Goal: Task Accomplishment & Management: Use online tool/utility

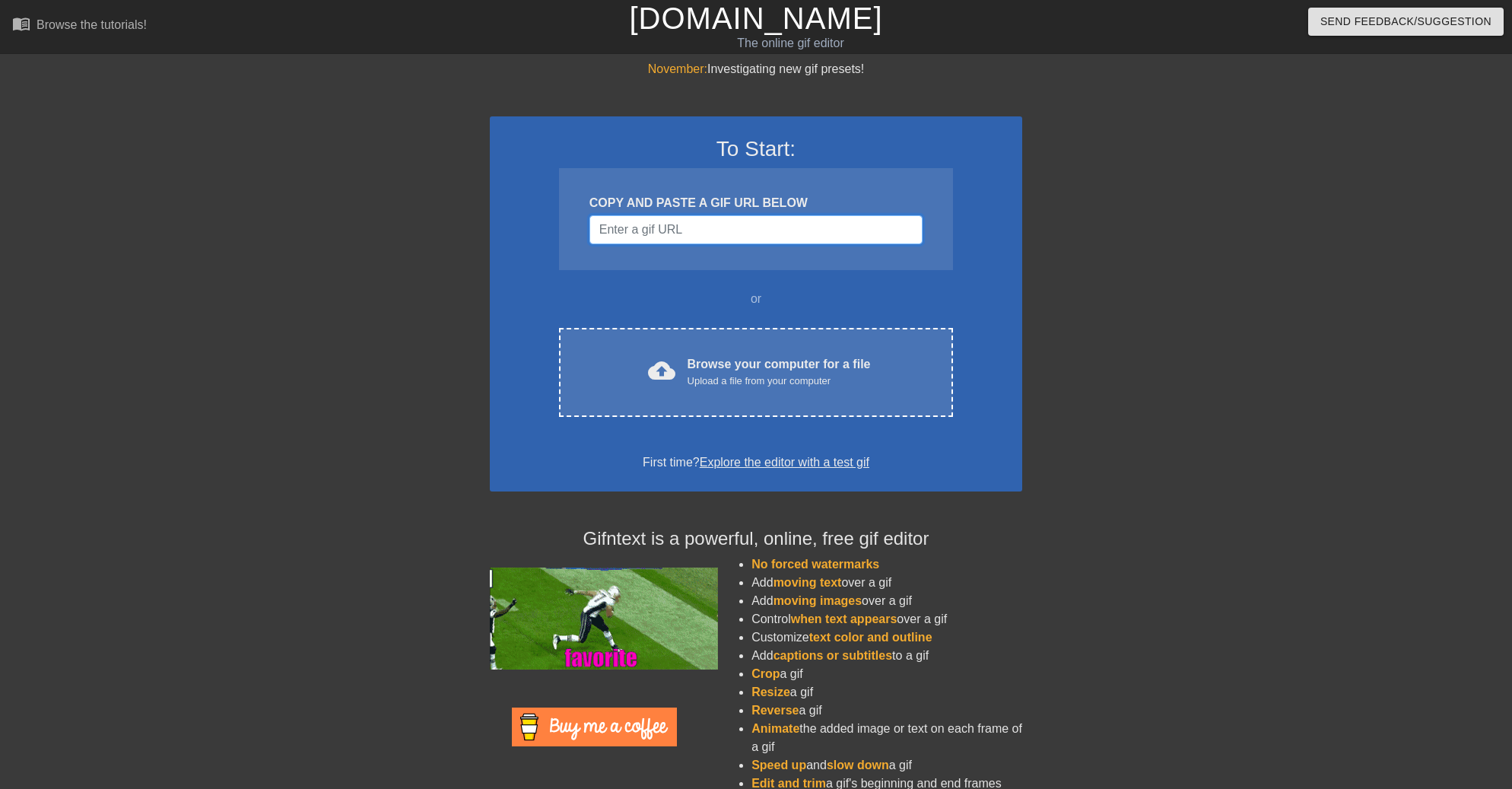
click at [825, 236] on input "Username" at bounding box center [756, 230] width 333 height 29
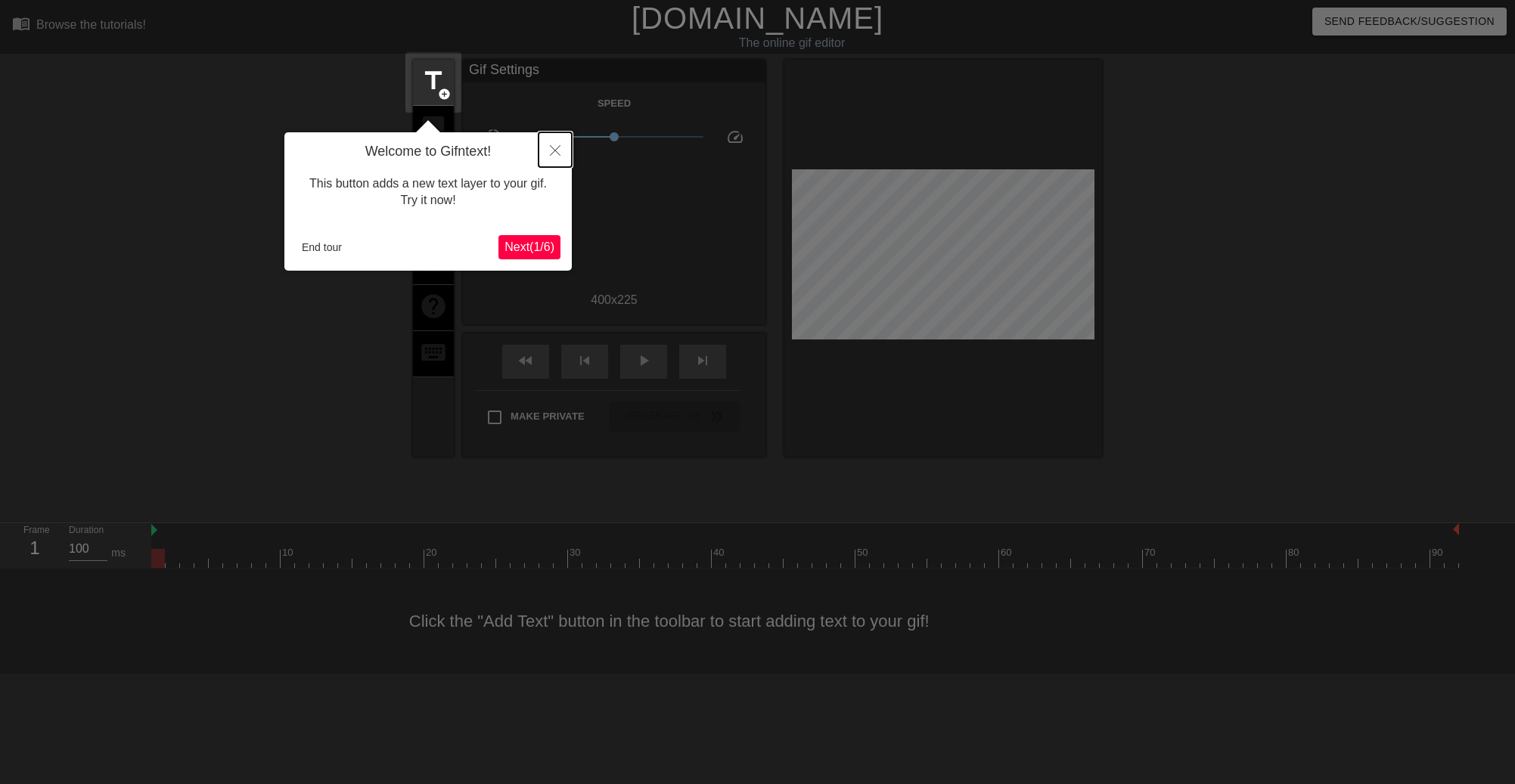
click at [554, 151] on icon "Close" at bounding box center [555, 150] width 11 height 11
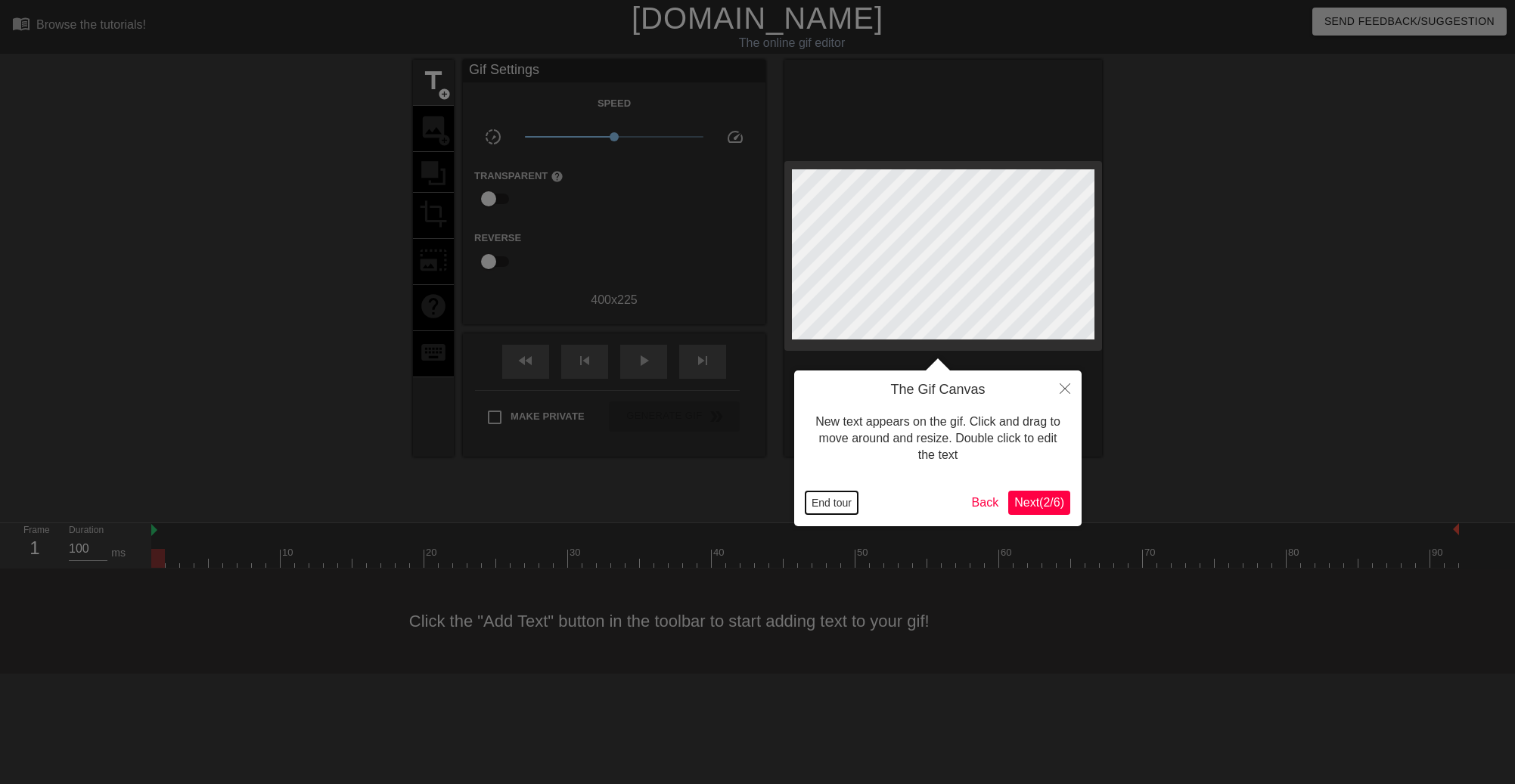
click at [825, 510] on button "End tour" at bounding box center [831, 502] width 52 height 23
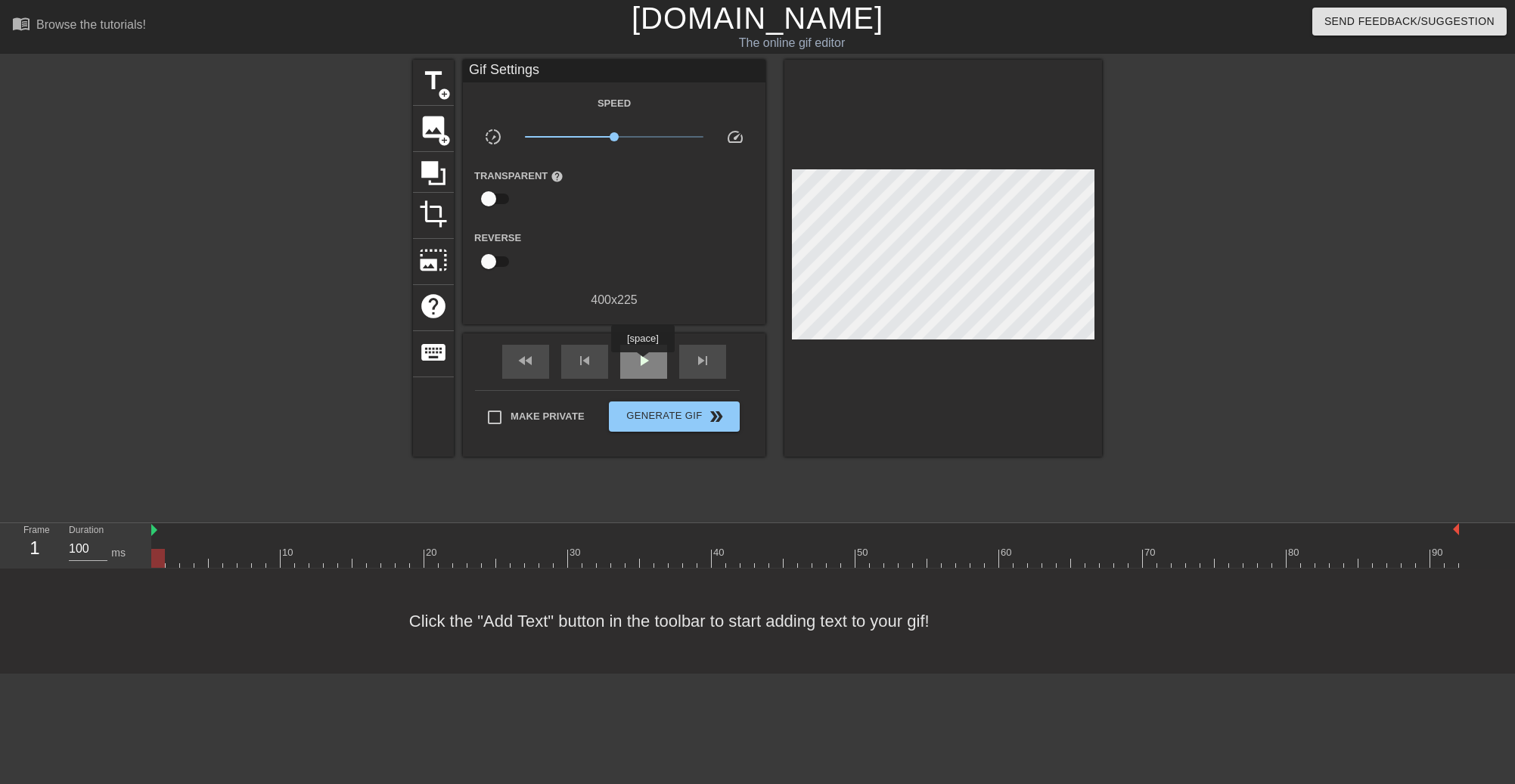
click at [642, 363] on span "play_arrow" at bounding box center [644, 361] width 19 height 19
click at [633, 357] on div "pause" at bounding box center [644, 362] width 47 height 34
click at [160, 559] on div at bounding box center [804, 558] width 1307 height 19
click at [729, 22] on link "[DOMAIN_NAME]" at bounding box center [757, 18] width 252 height 33
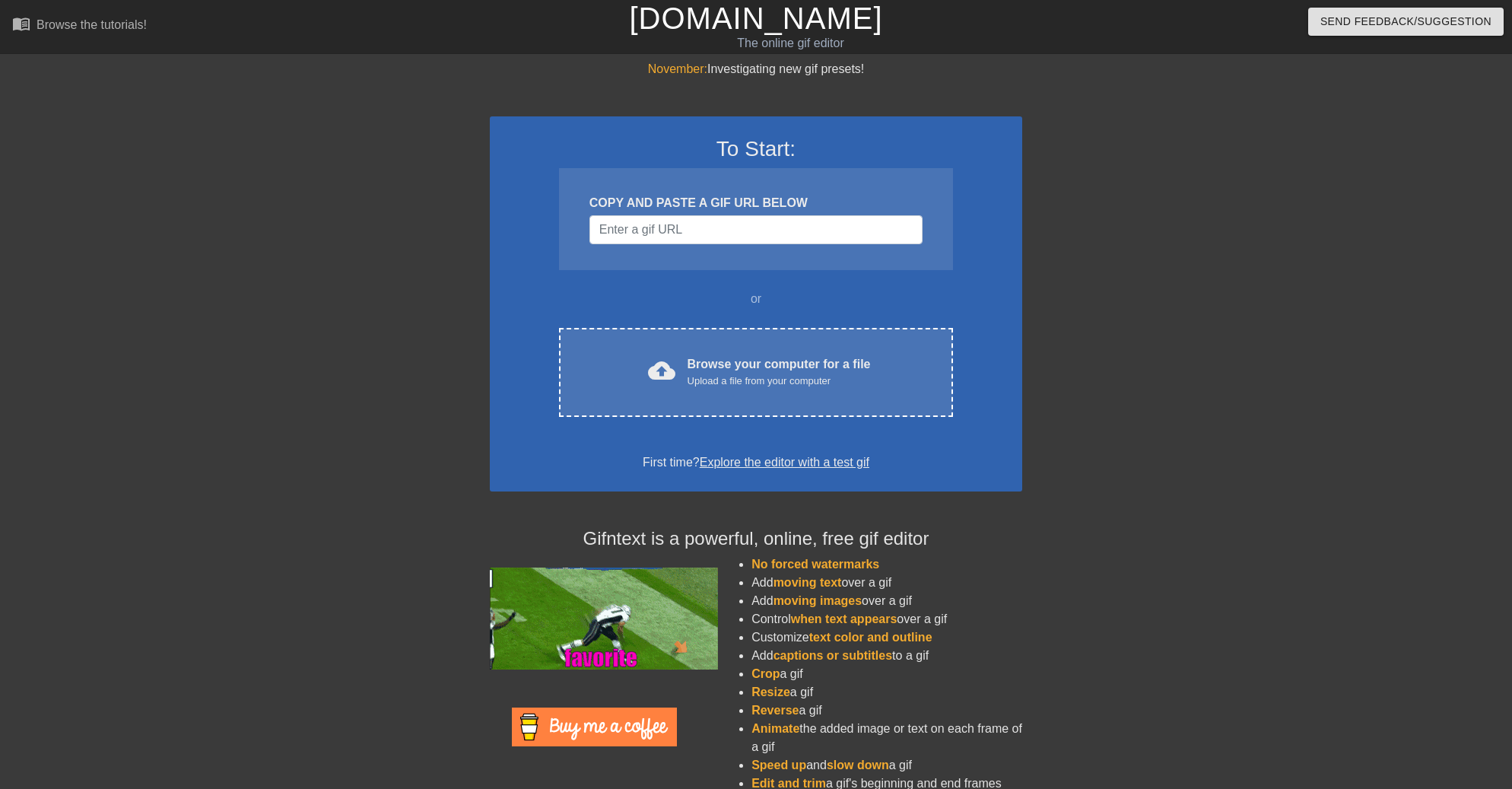
click at [780, 222] on input "Username" at bounding box center [756, 230] width 333 height 29
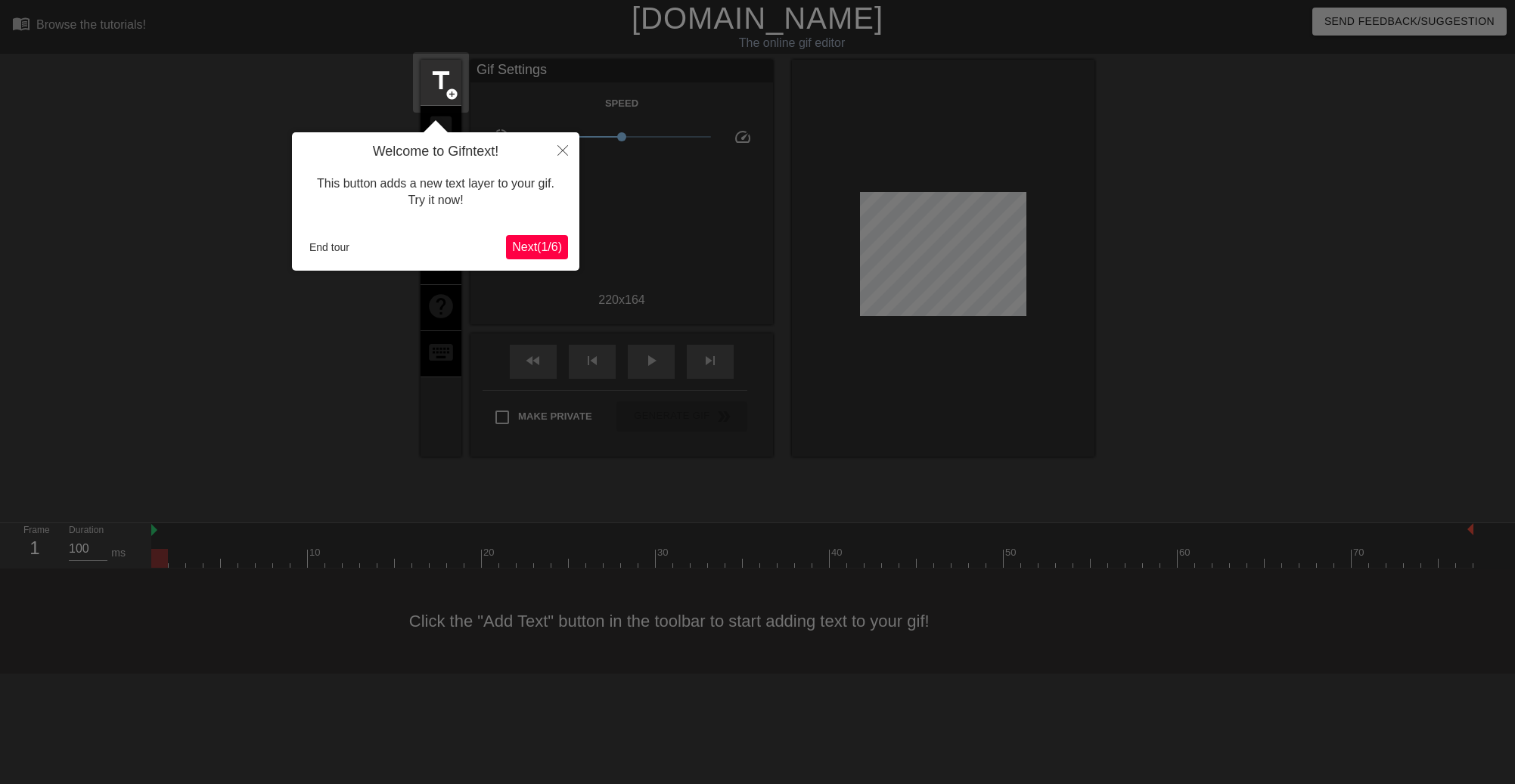
click at [533, 245] on span "Next ( 1 / 6 )" at bounding box center [537, 246] width 50 height 13
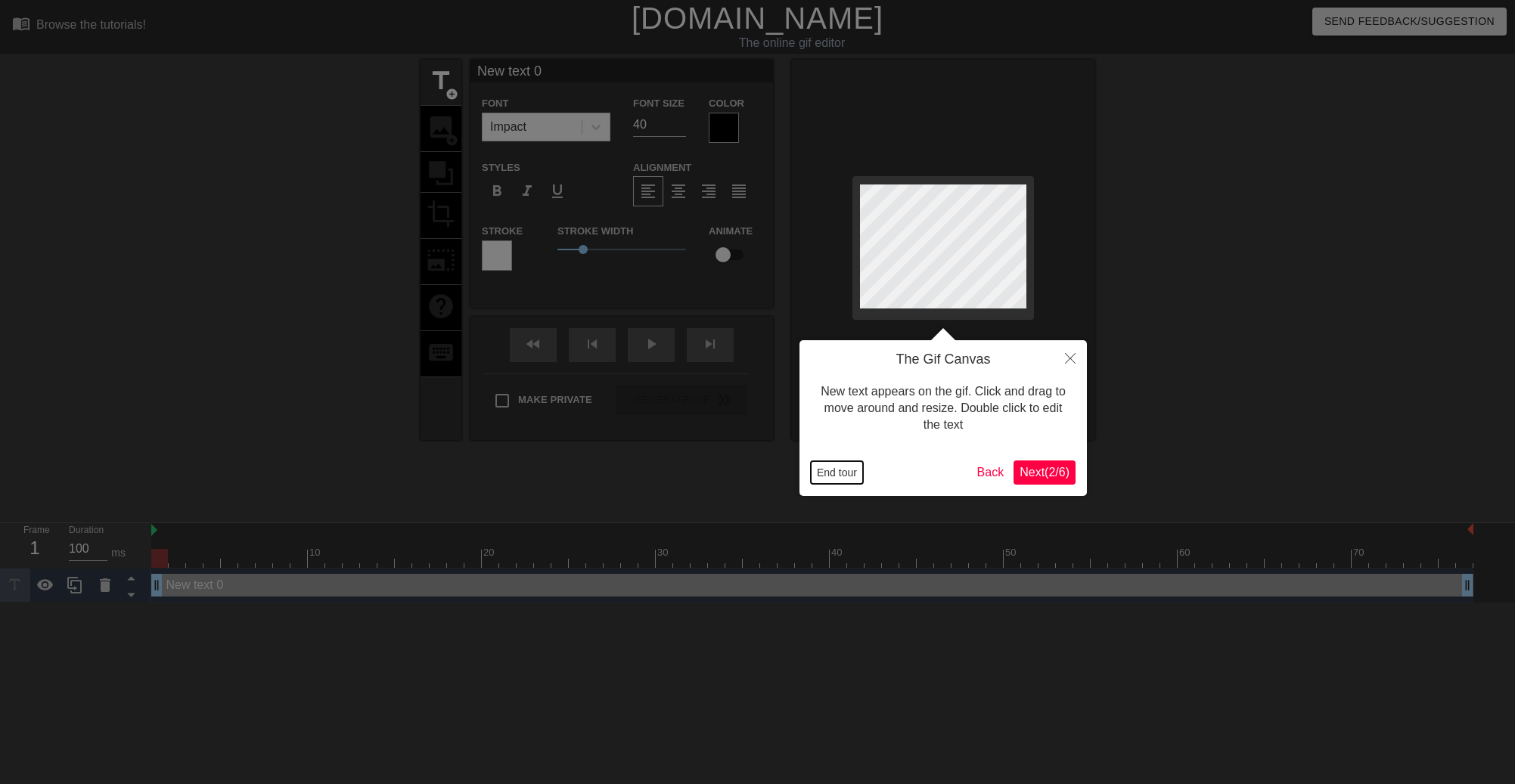
click at [836, 470] on button "End tour" at bounding box center [836, 473] width 52 height 23
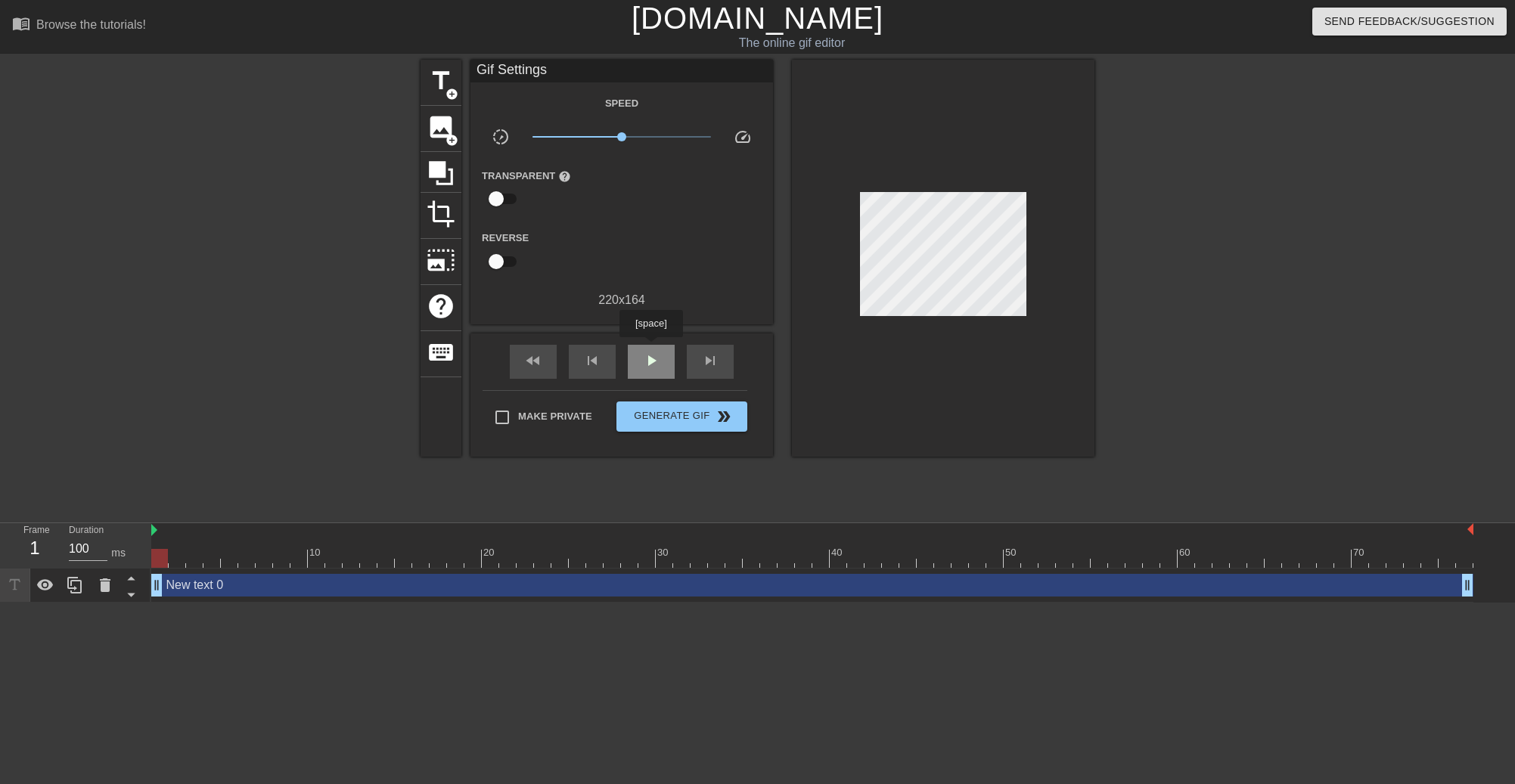
click at [651, 348] on div "play_arrow" at bounding box center [652, 362] width 47 height 34
click at [698, 25] on link "[DOMAIN_NAME]" at bounding box center [757, 18] width 252 height 33
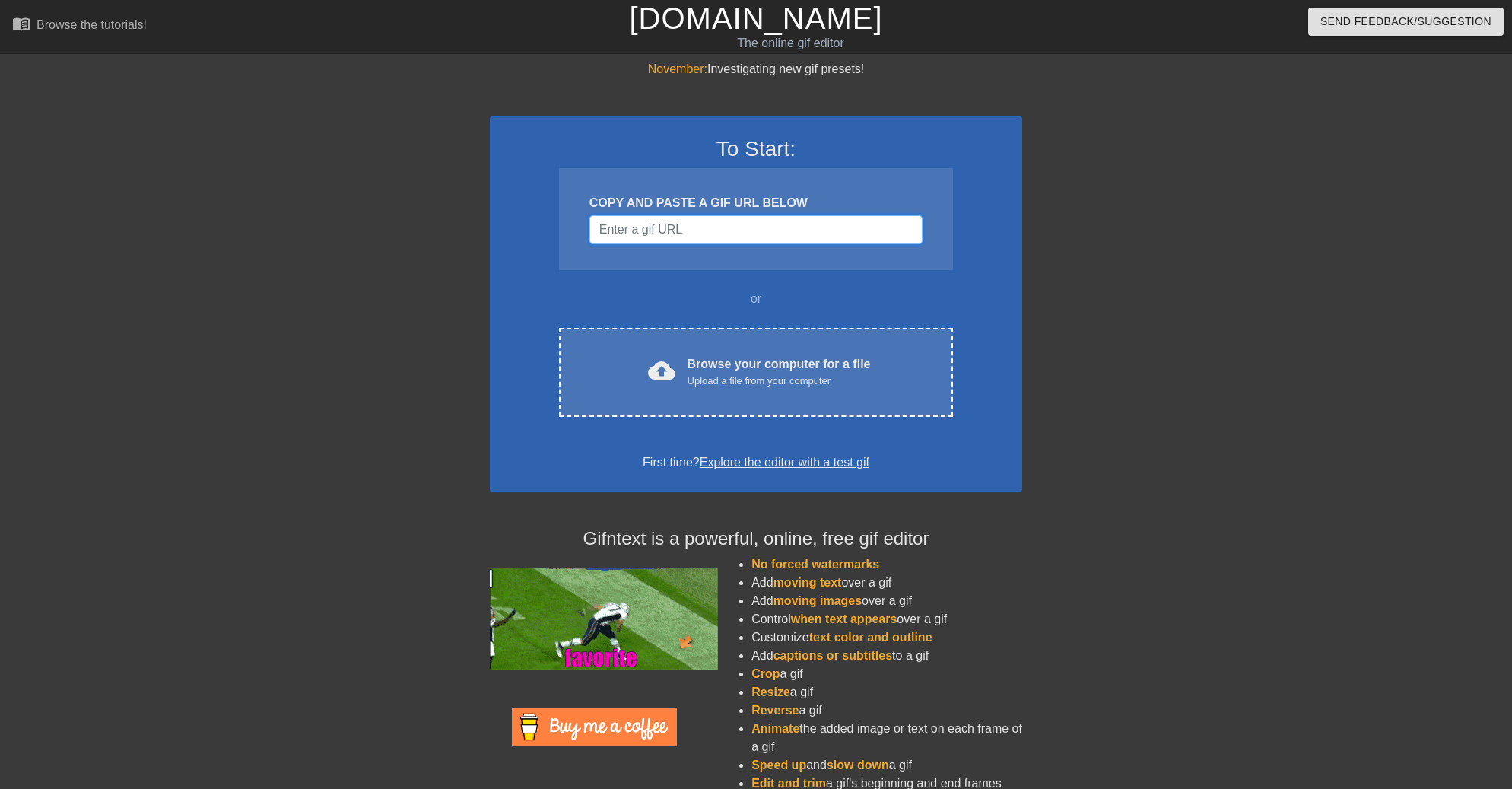
click at [769, 230] on input "Username" at bounding box center [756, 230] width 333 height 29
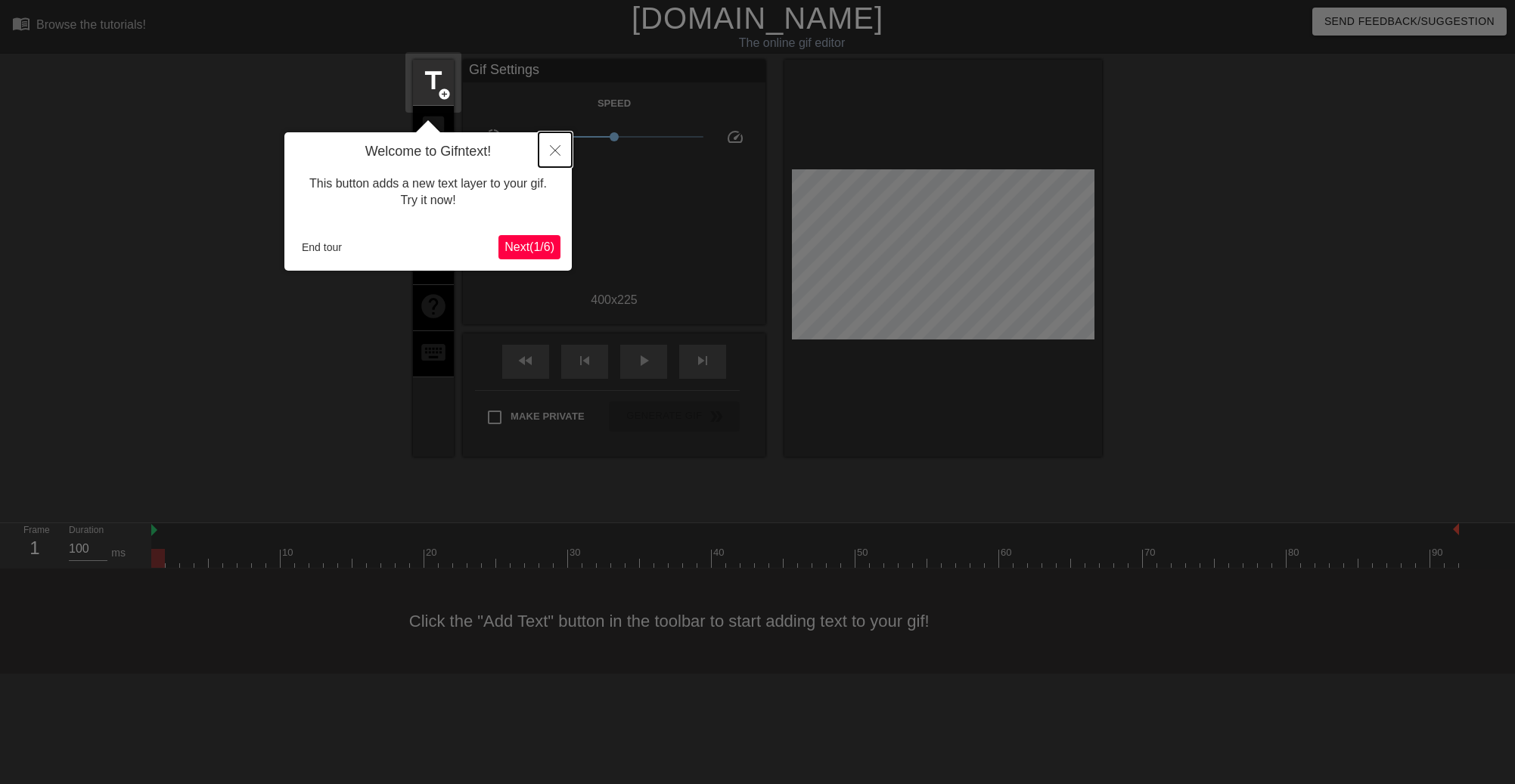
click at [559, 149] on icon "Close" at bounding box center [555, 150] width 11 height 11
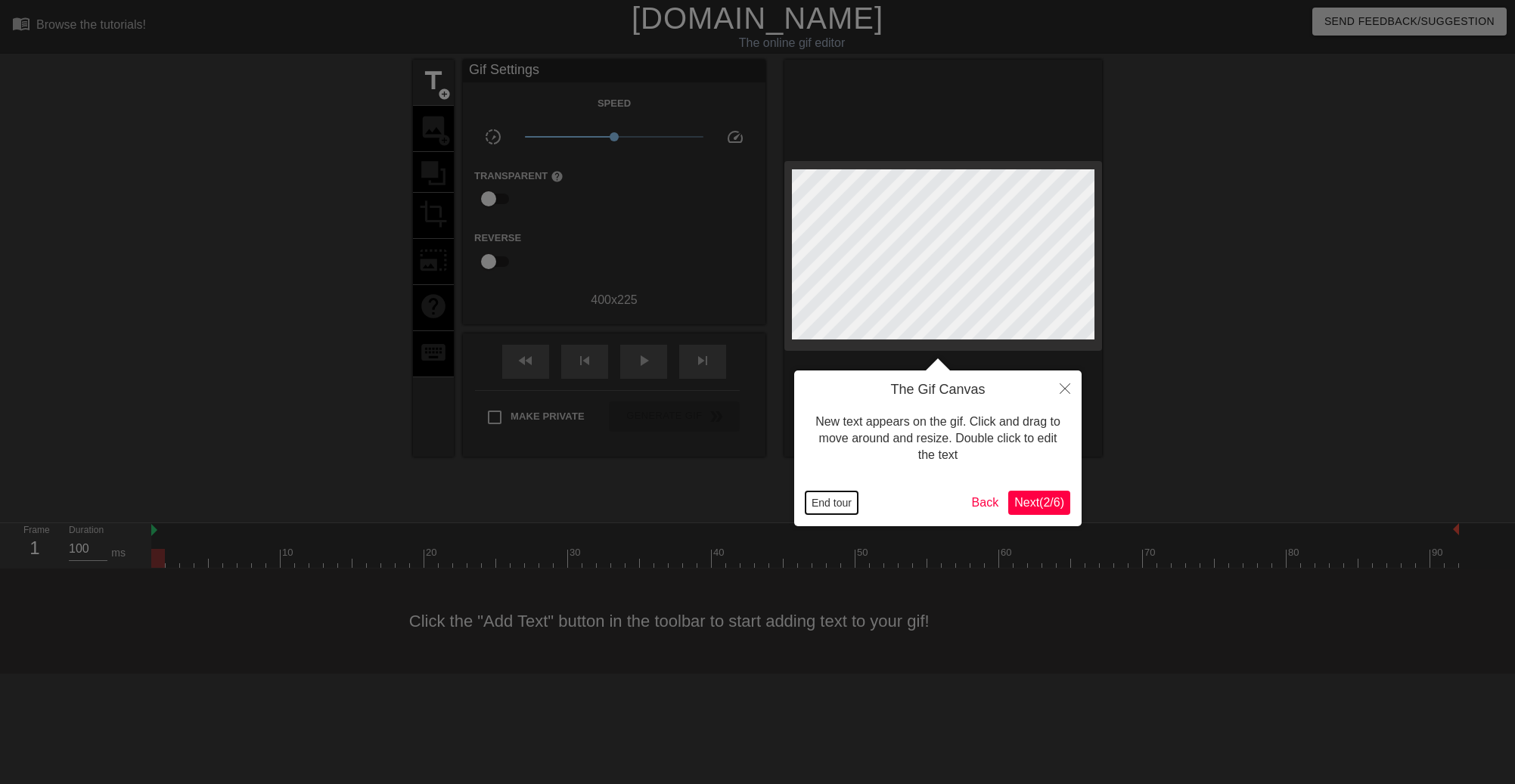
click at [834, 505] on button "End tour" at bounding box center [831, 502] width 52 height 23
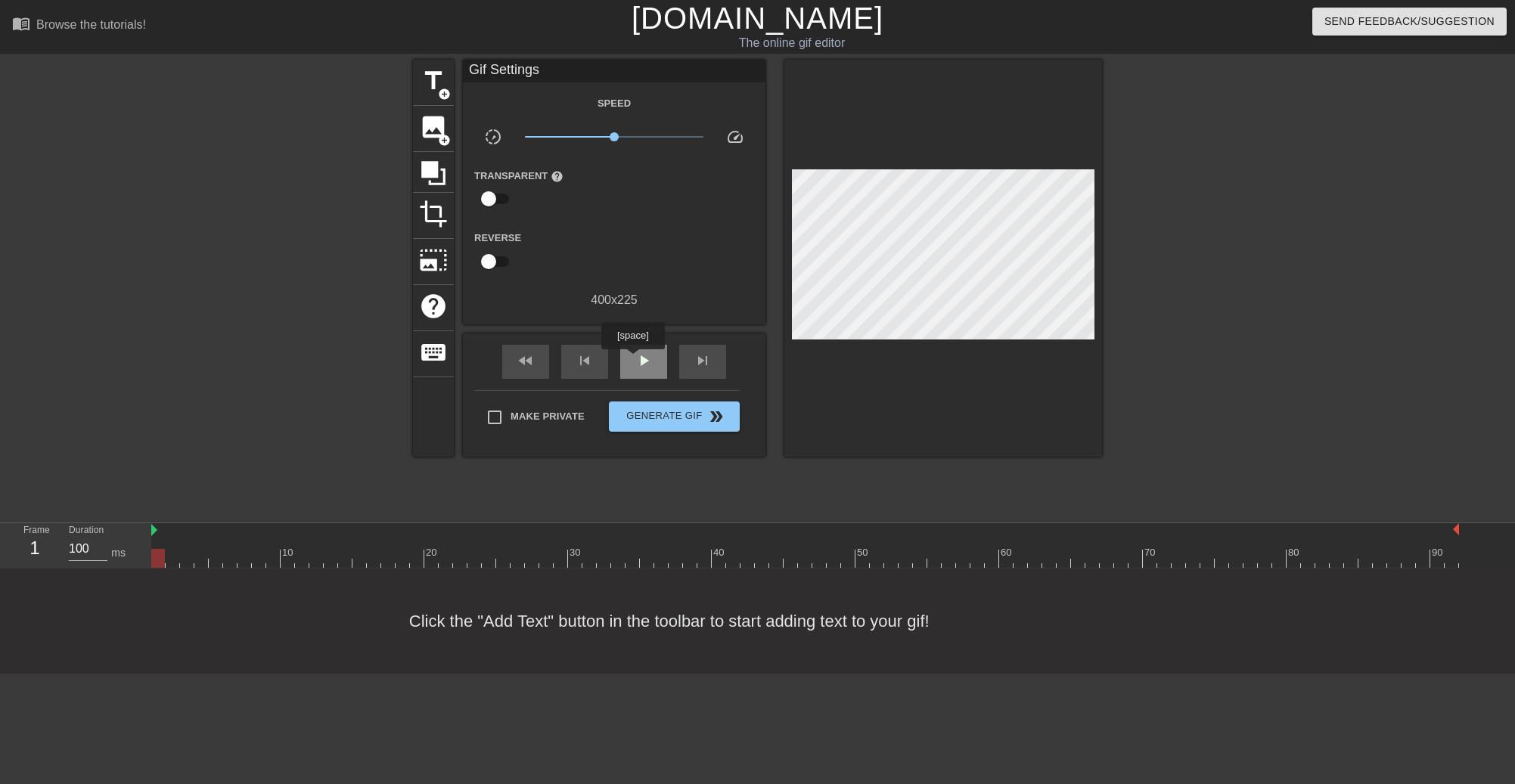
click at [632, 360] on div "play_arrow" at bounding box center [644, 362] width 47 height 34
click at [638, 365] on span "pause" at bounding box center [644, 361] width 19 height 19
click at [441, 105] on div "image add_circle" at bounding box center [433, 128] width 41 height 46
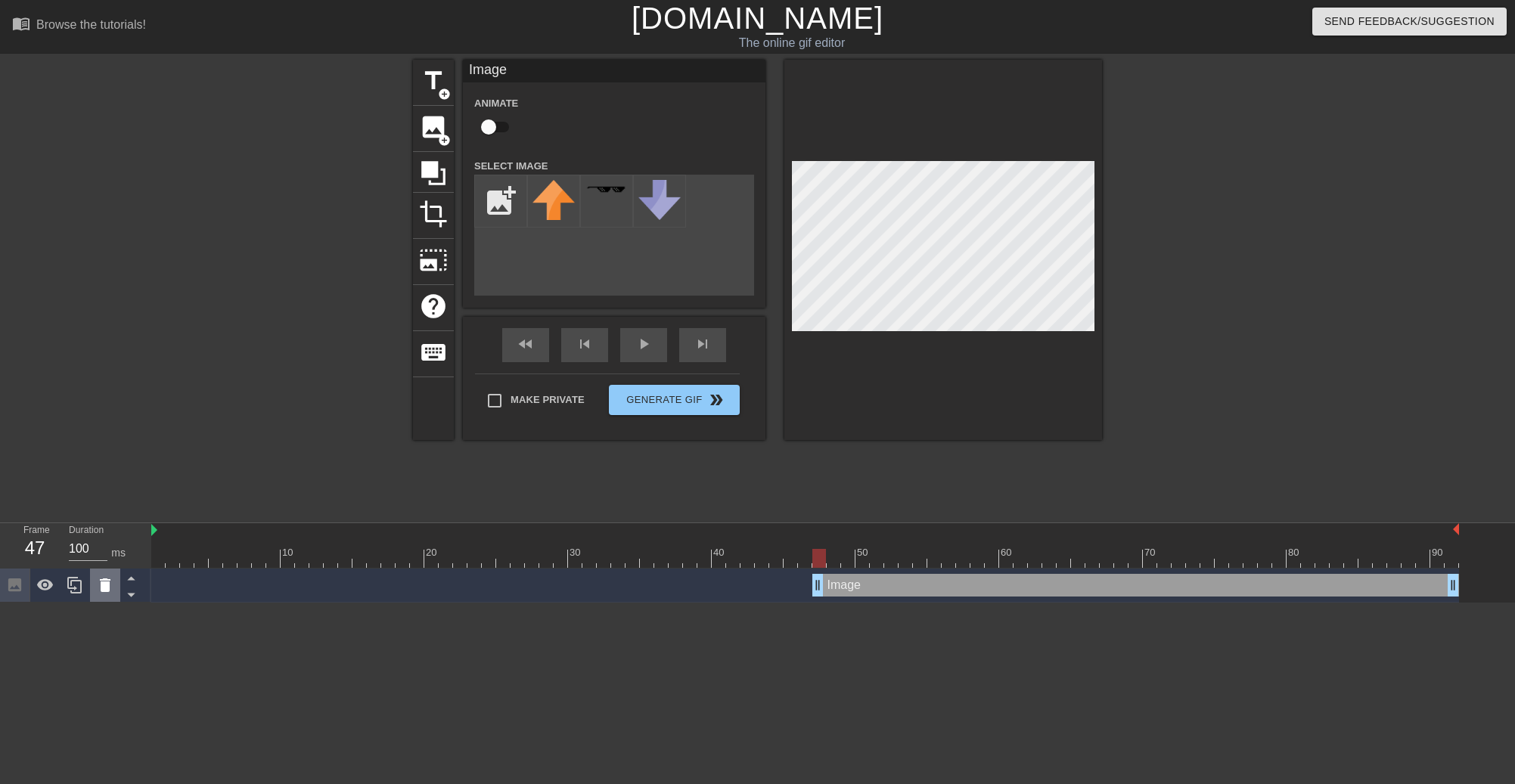
click at [96, 589] on icon at bounding box center [106, 586] width 19 height 19
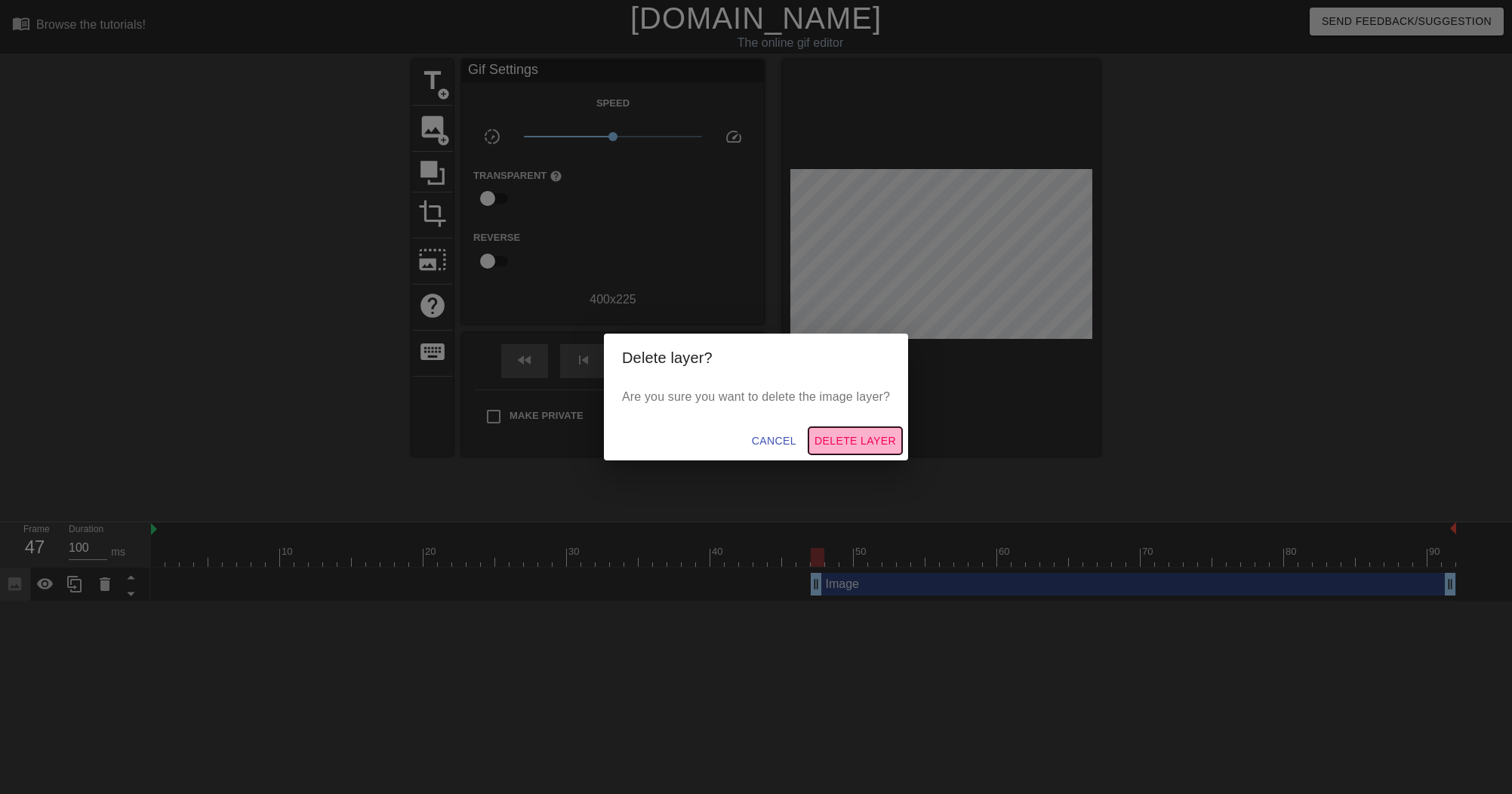
click at [867, 441] on span "Delete Layer" at bounding box center [855, 440] width 82 height 19
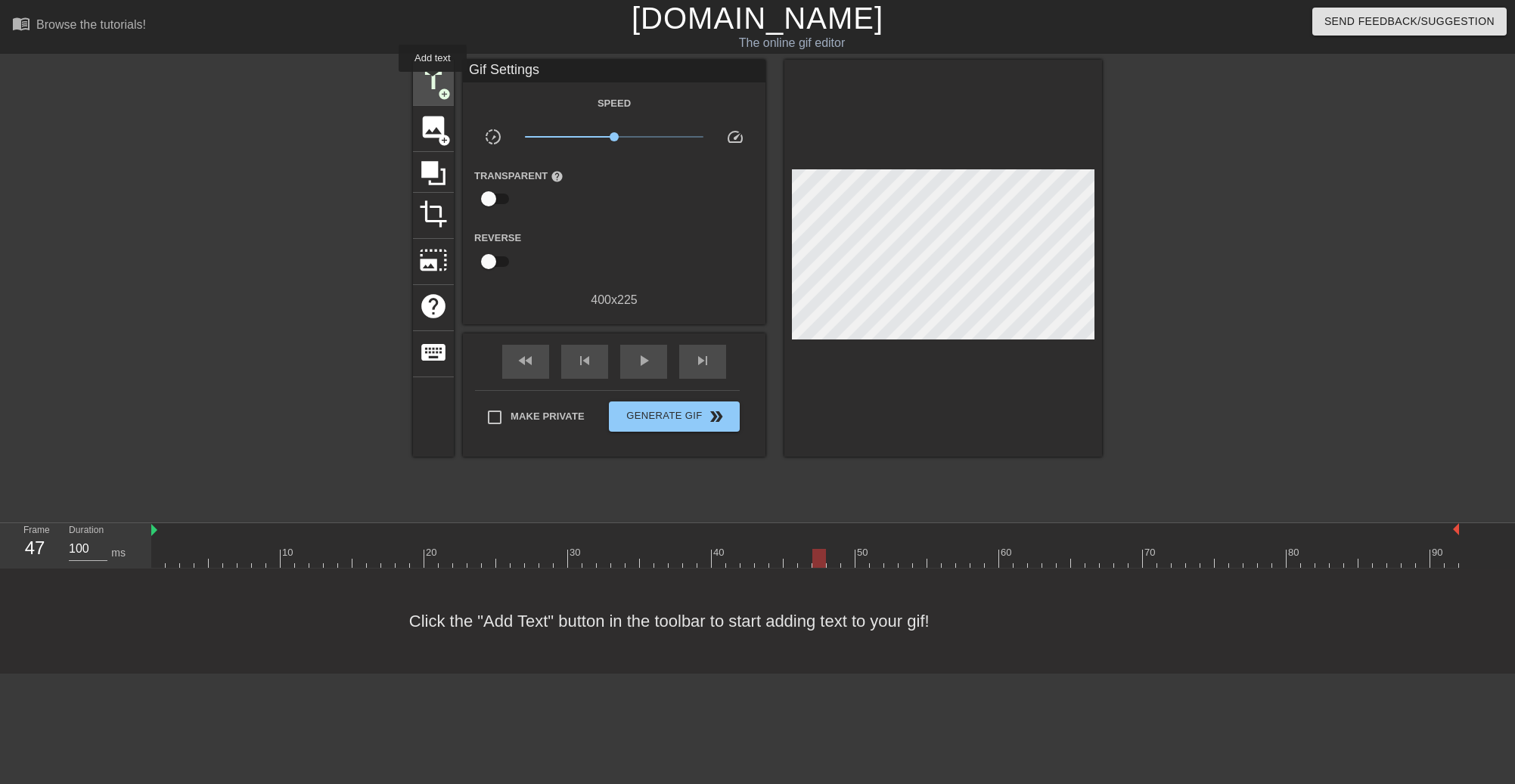
click at [432, 83] on span "title" at bounding box center [433, 81] width 29 height 29
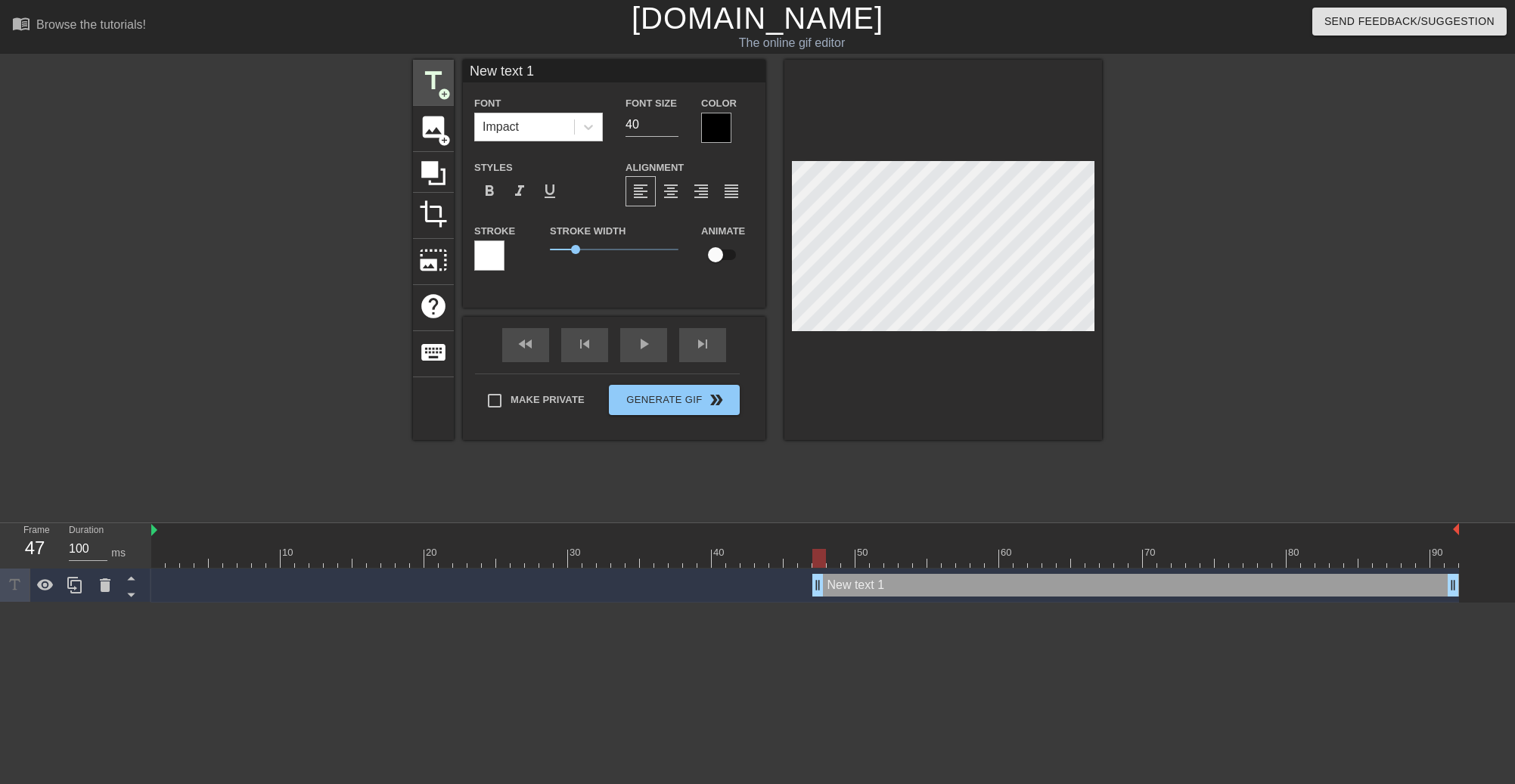
drag, startPoint x: 556, startPoint y: 68, endPoint x: 414, endPoint y: 68, distance: 142.0
click at [414, 68] on div "title add_circle image add_circle crop photo_size_select_large help keyboard Ne…" at bounding box center [757, 250] width 689 height 381
type input "N"
type input "I"
click at [479, 257] on div at bounding box center [490, 256] width 30 height 30
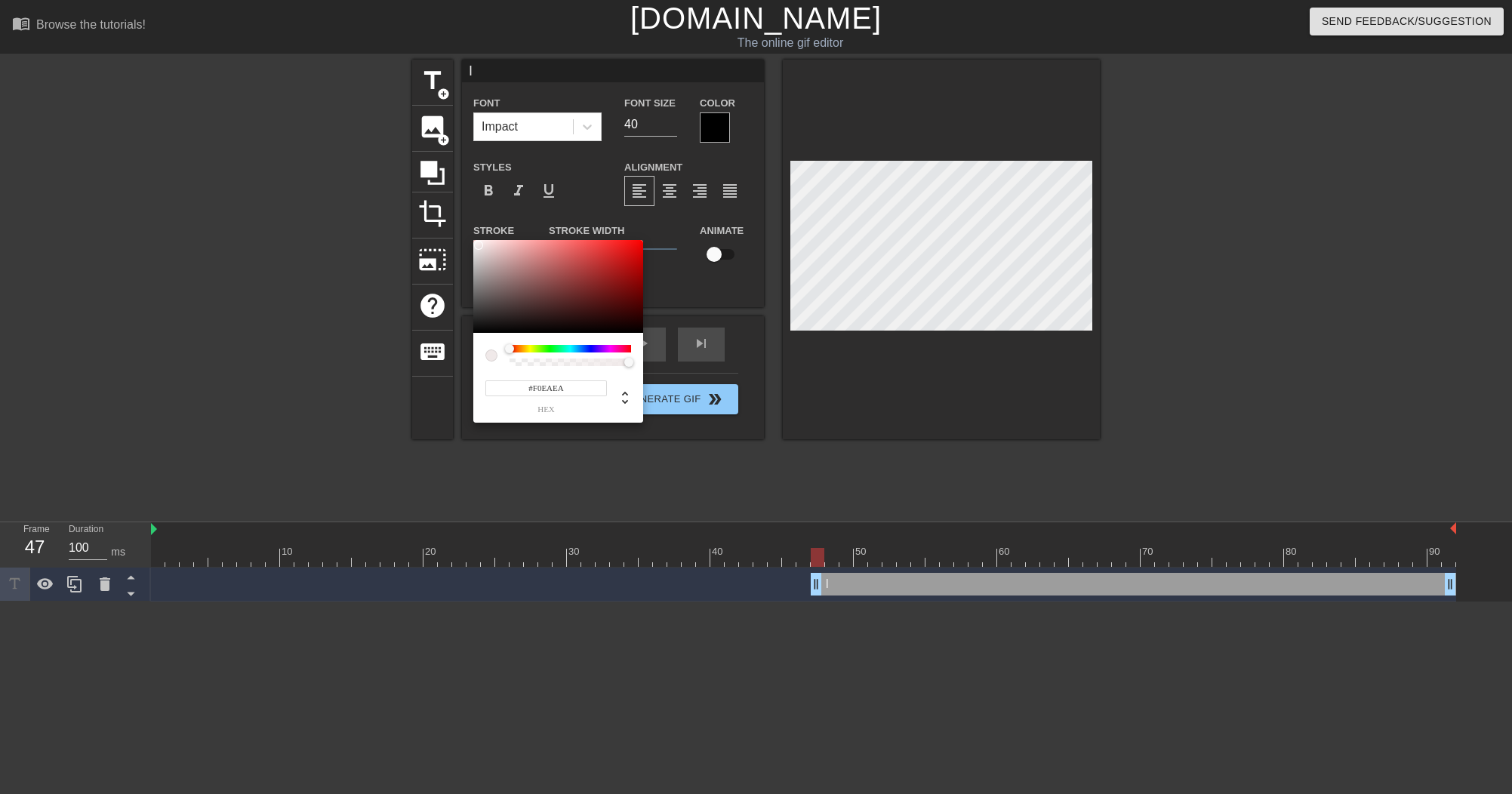
type input "#F0ECEC"
drag, startPoint x: 482, startPoint y: 252, endPoint x: 475, endPoint y: 245, distance: 9.9
click at [475, 245] on div at bounding box center [558, 286] width 170 height 93
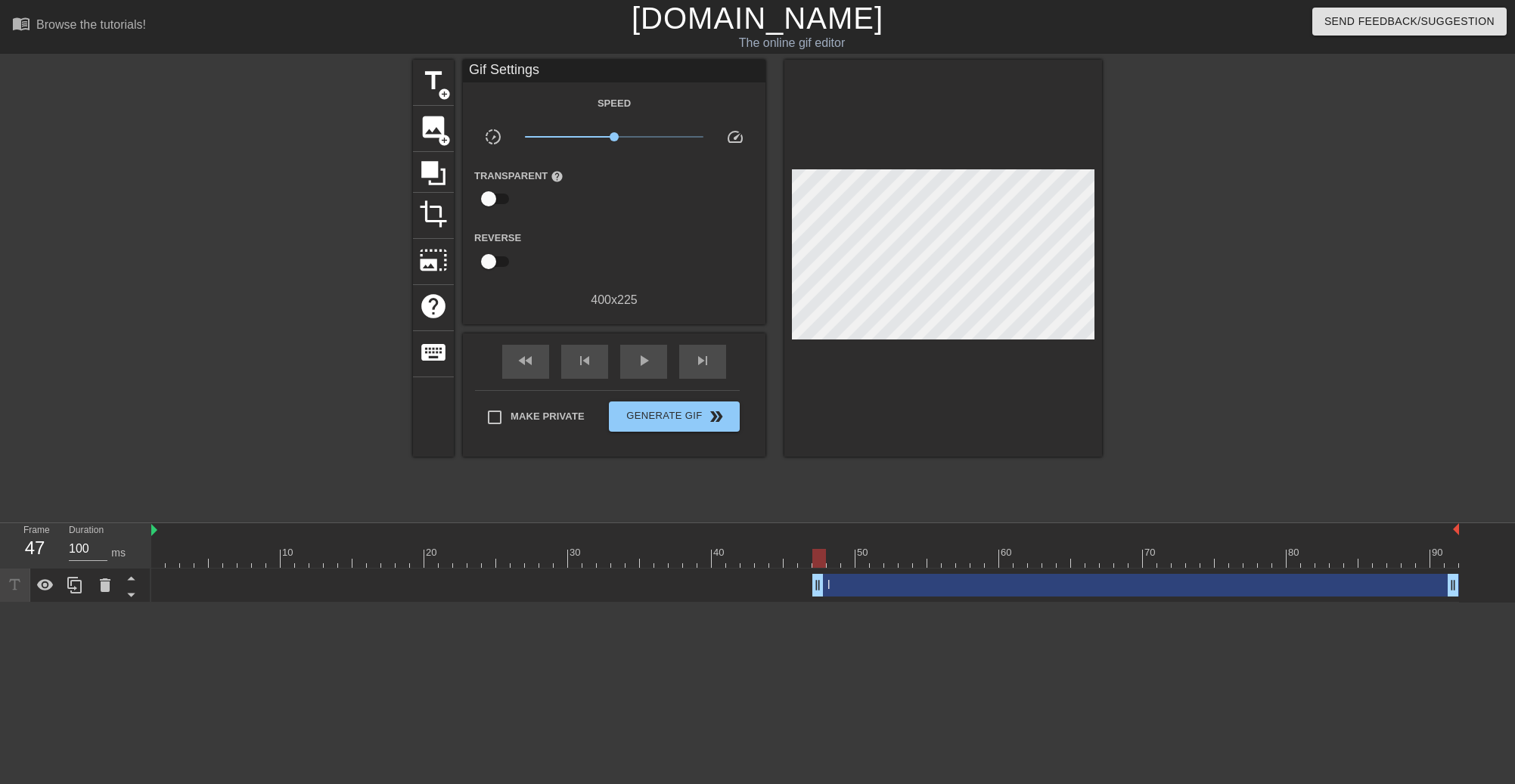
click at [165, 585] on div "I drag_handle drag_handle" at bounding box center [804, 585] width 1307 height 23
click at [172, 585] on div "I drag_handle drag_handle" at bounding box center [804, 585] width 1307 height 23
click at [873, 587] on div "I drag_handle drag_handle" at bounding box center [1135, 585] width 647 height 23
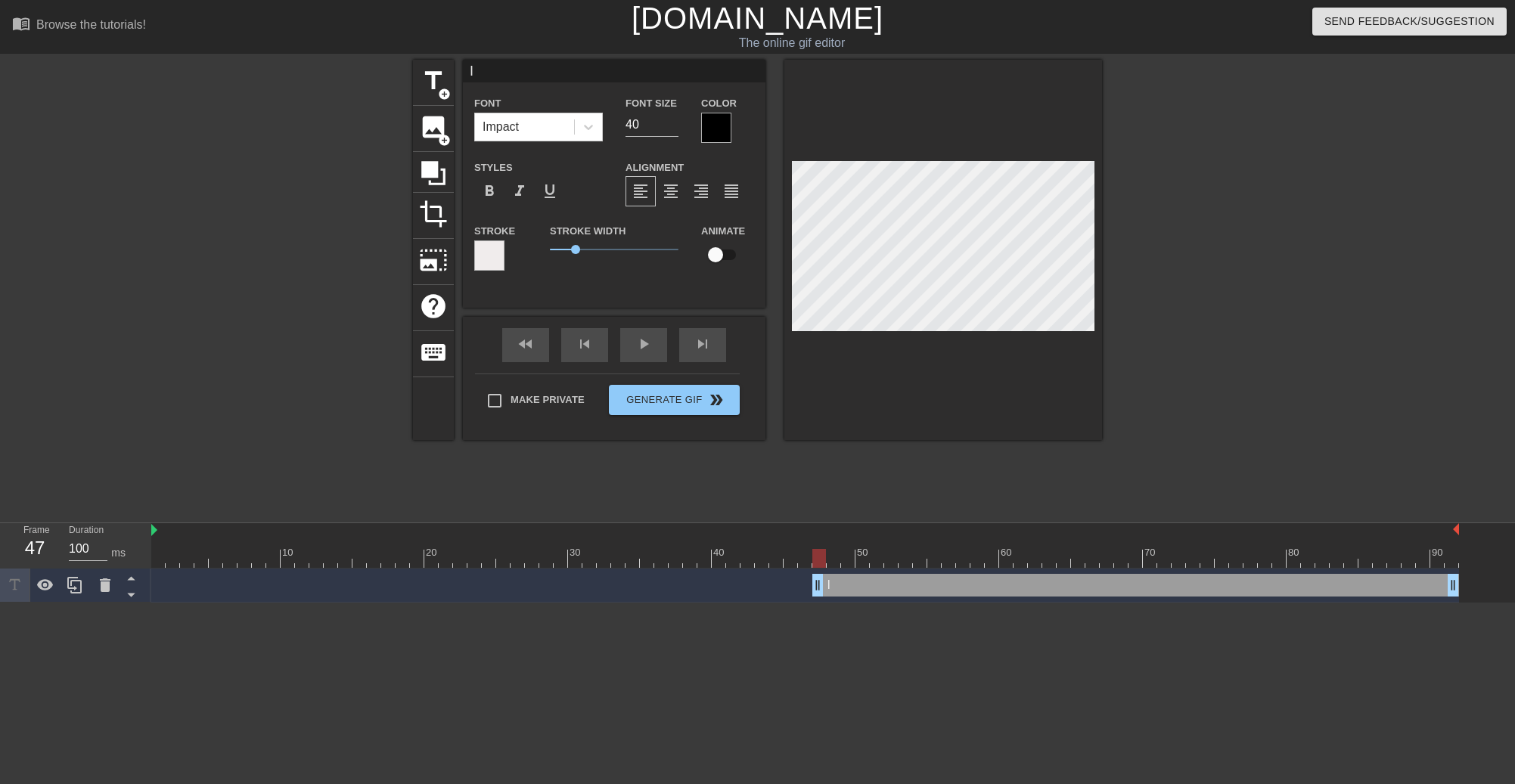
click at [712, 124] on div at bounding box center [717, 127] width 30 height 30
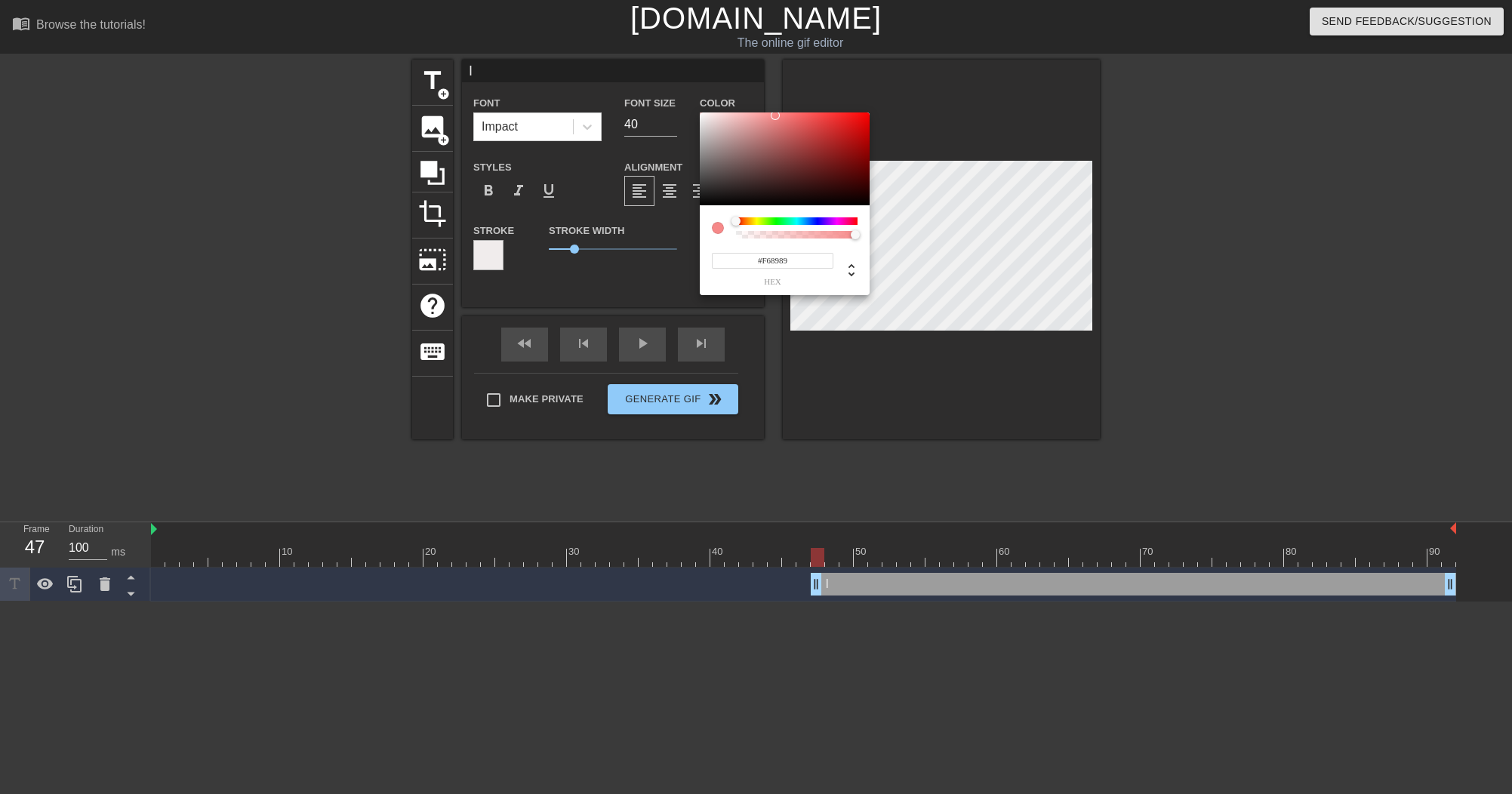
drag, startPoint x: 710, startPoint y: 122, endPoint x: 700, endPoint y: 115, distance: 12.2
click at [700, 115] on div at bounding box center [785, 158] width 170 height 93
click at [708, 117] on div at bounding box center [785, 158] width 170 height 93
type input "#F0EBEB"
click at [703, 118] on div at bounding box center [703, 117] width 9 height 9
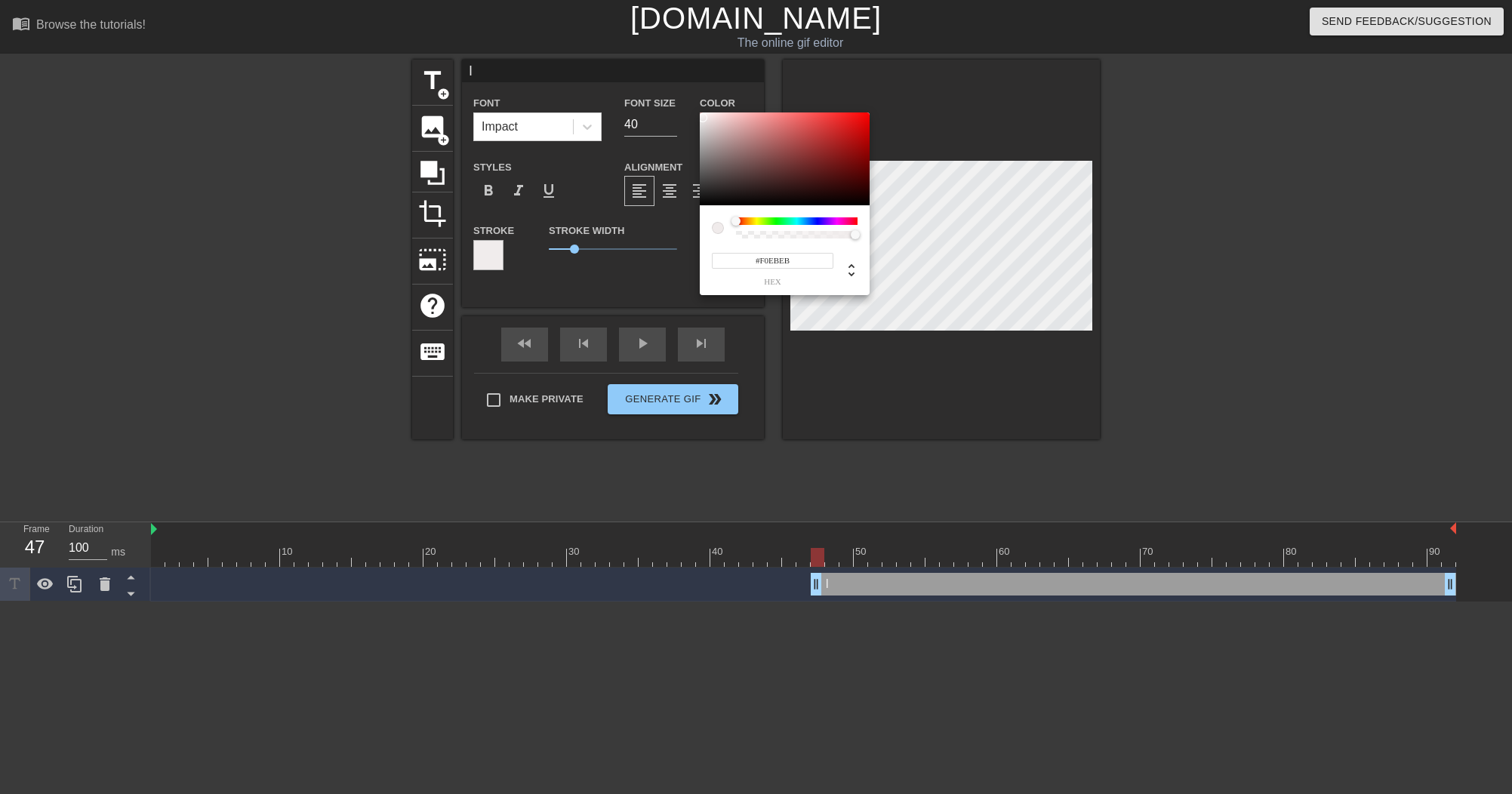
click at [703, 118] on div at bounding box center [703, 117] width 9 height 9
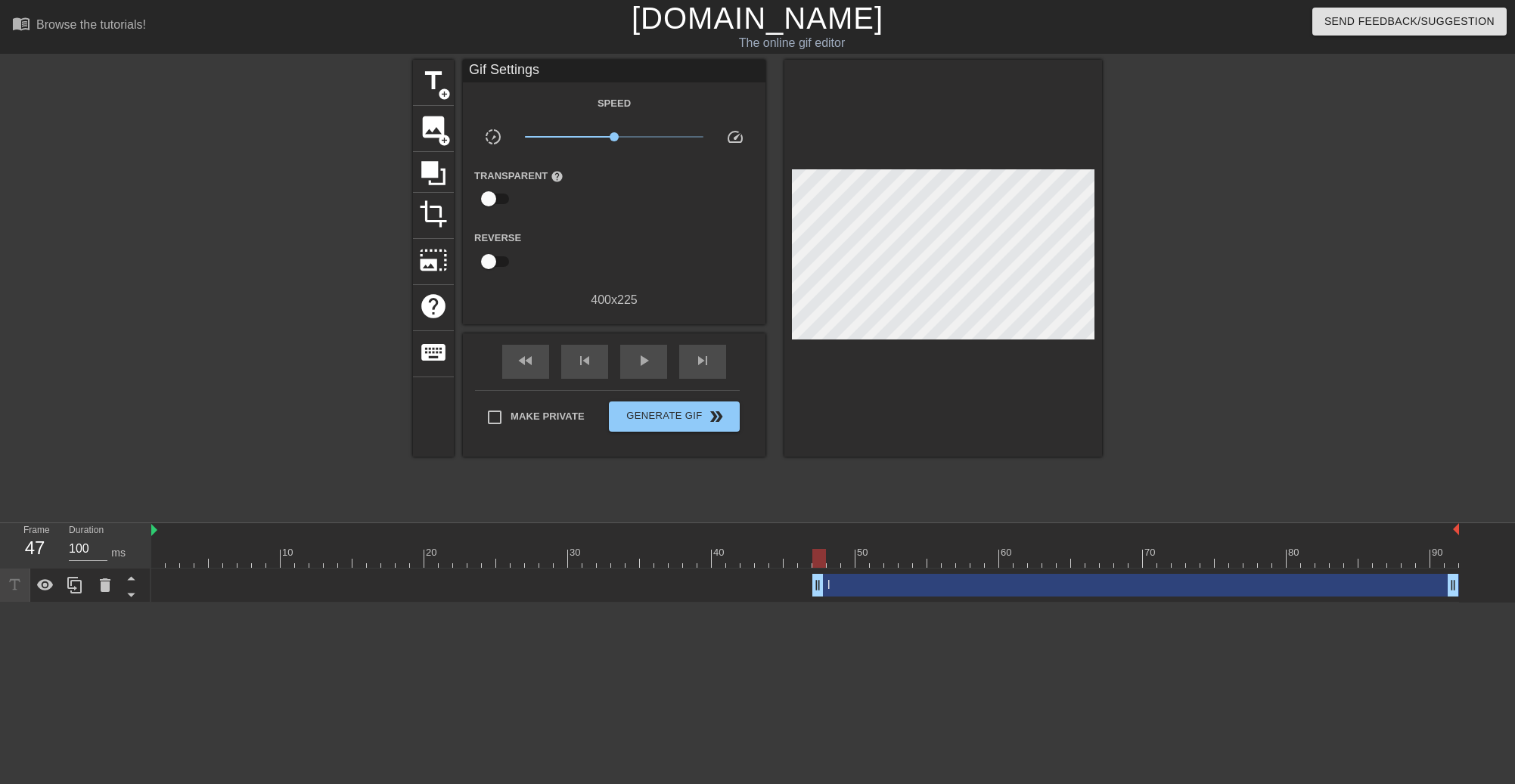
click at [948, 586] on div "I drag_handle drag_handle" at bounding box center [1135, 585] width 647 height 23
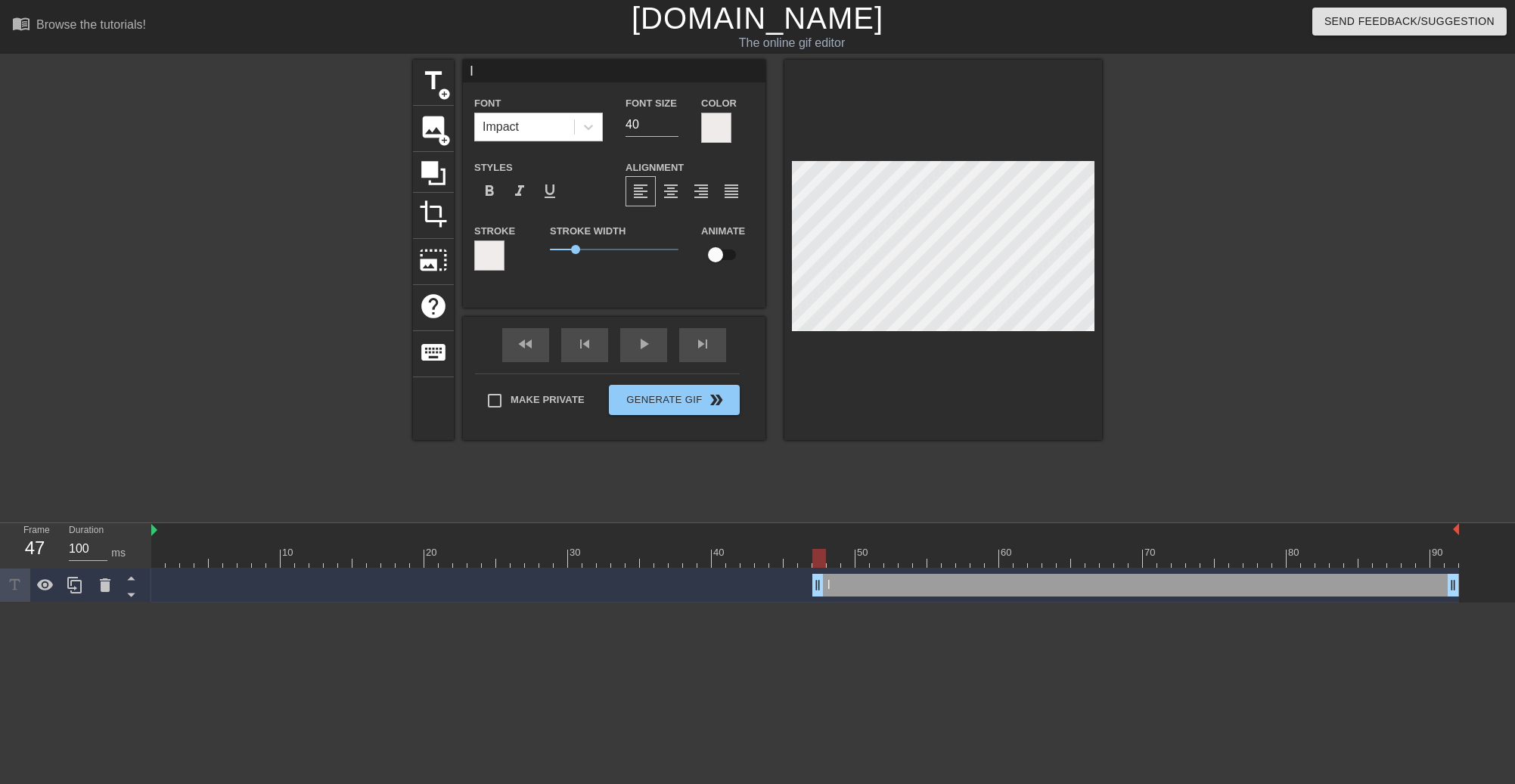
click at [483, 251] on div at bounding box center [490, 256] width 30 height 30
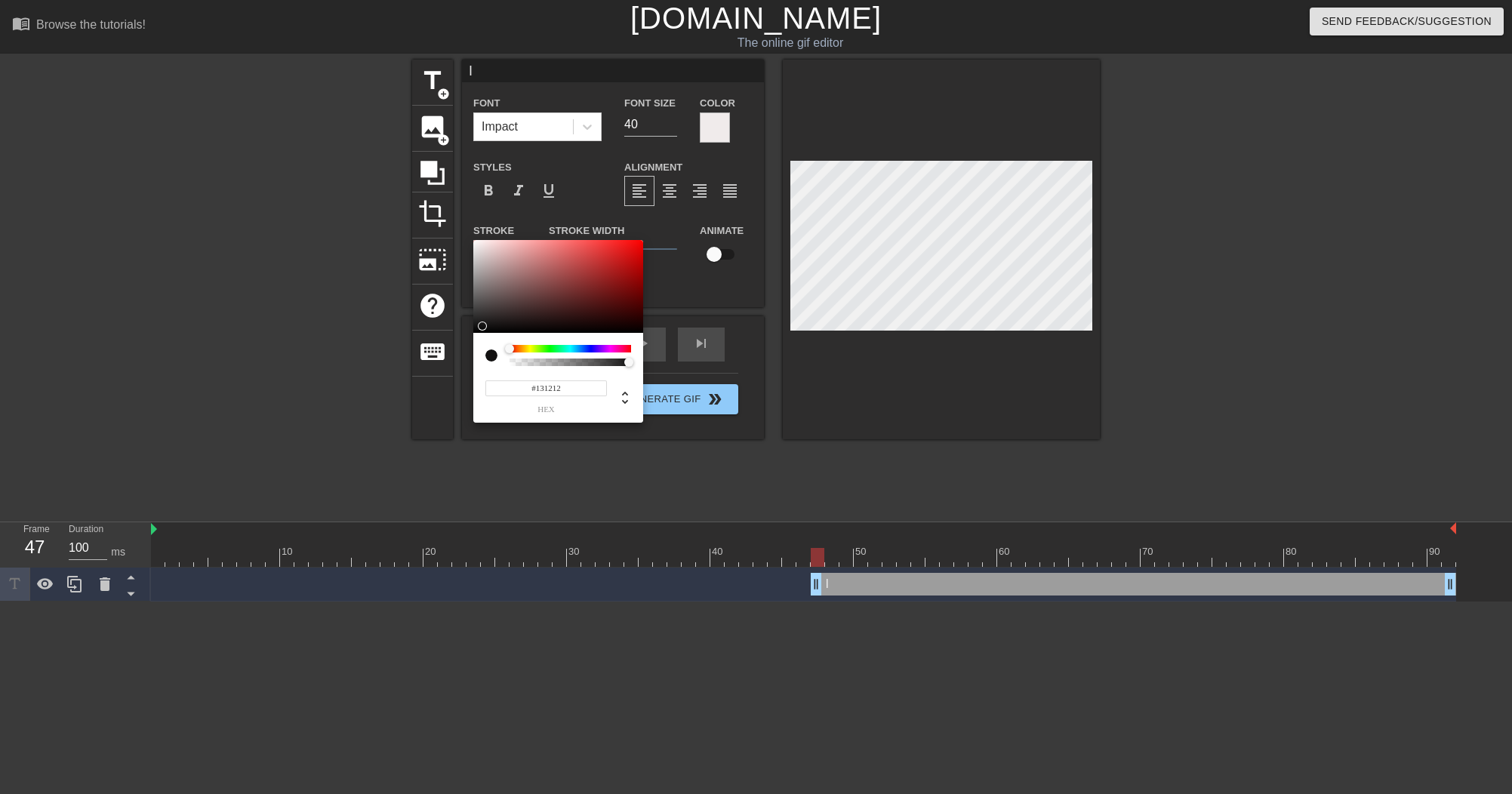
click at [478, 326] on div at bounding box center [558, 286] width 170 height 93
type input "#0D0101"
click at [475, 328] on div at bounding box center [558, 286] width 170 height 93
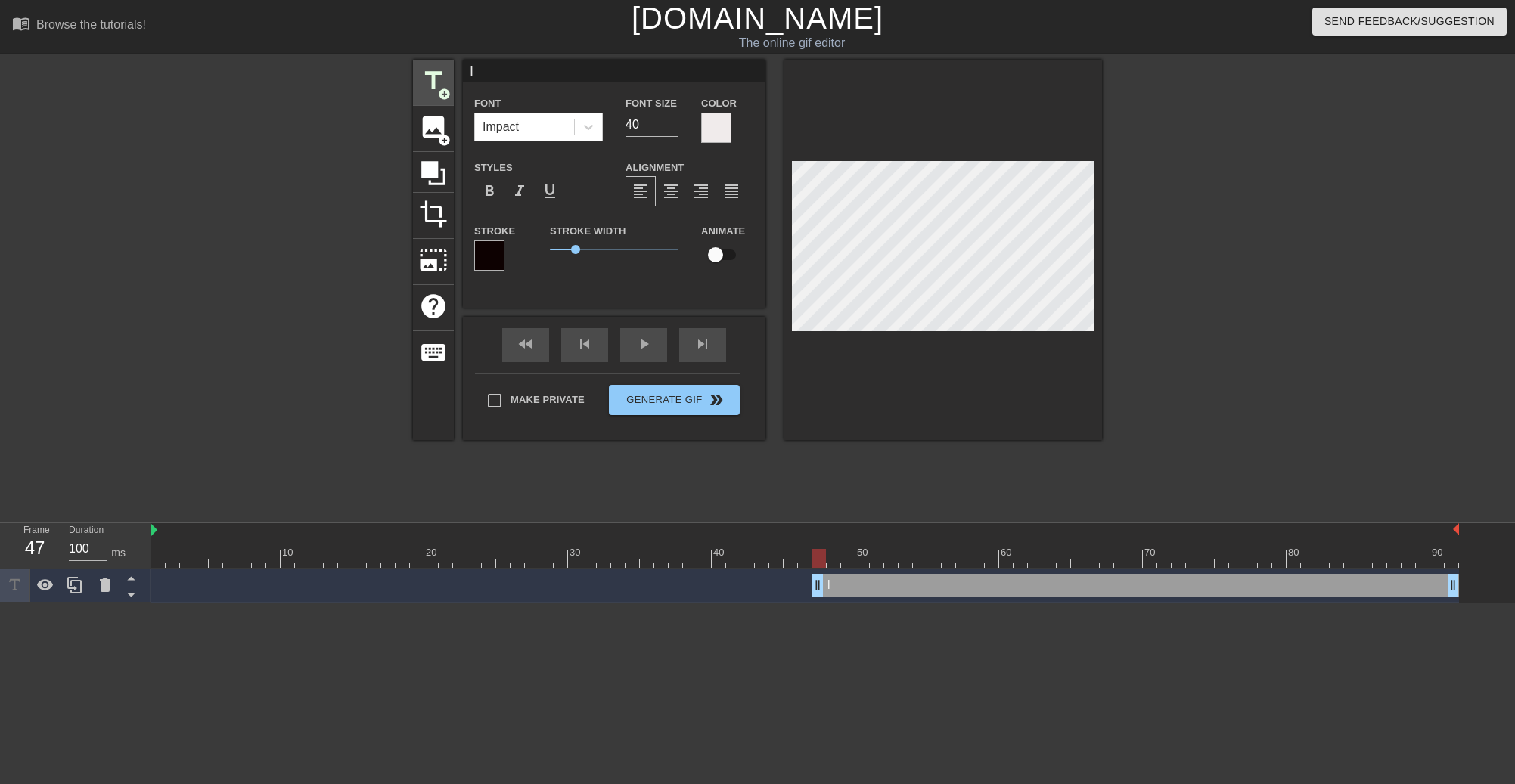
drag, startPoint x: 458, startPoint y: 72, endPoint x: 442, endPoint y: 72, distance: 16.0
click at [442, 72] on div "title add_circle image add_circle crop photo_size_select_large help keyboard I …" at bounding box center [757, 250] width 689 height 381
type input "NO"
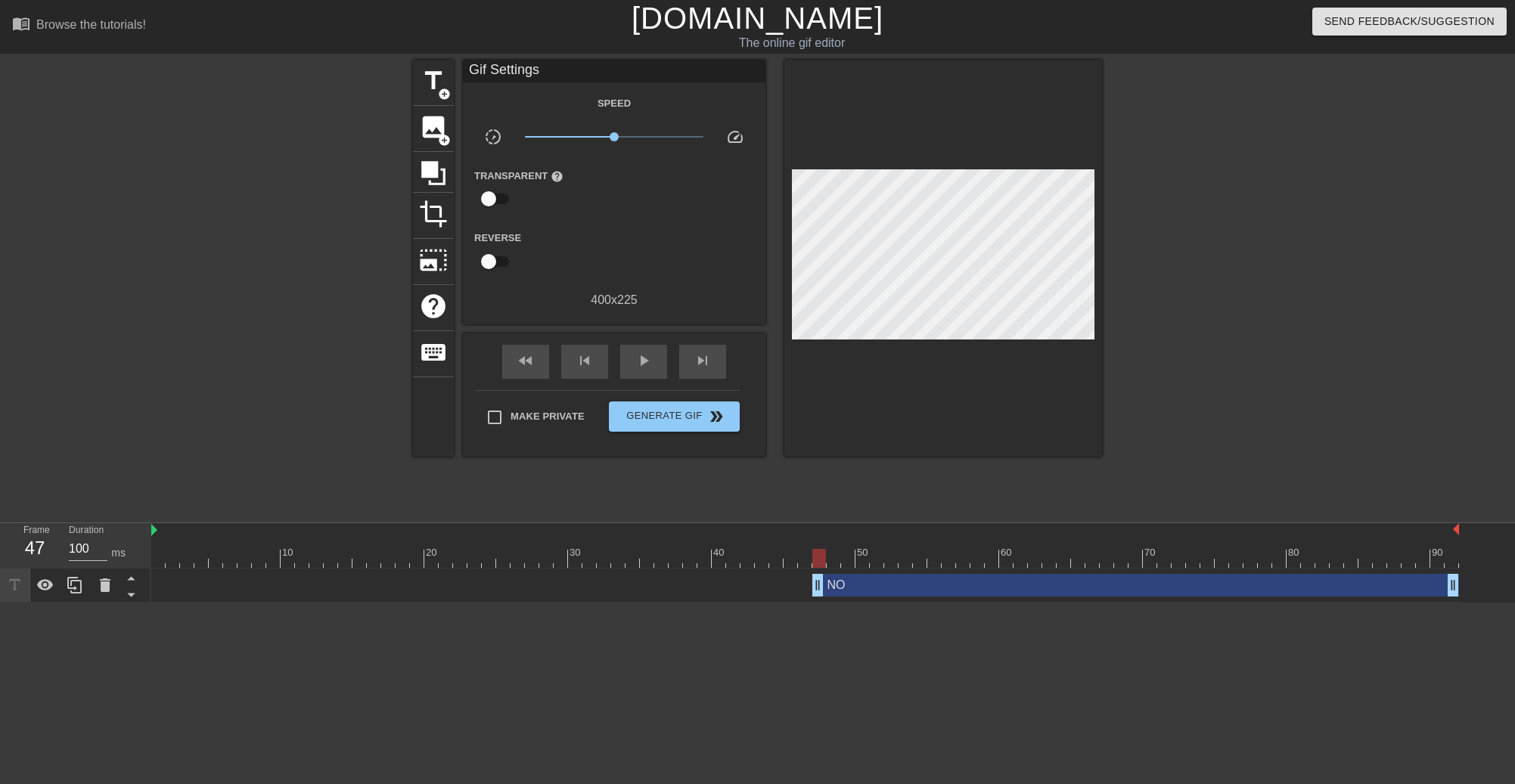
click at [1502, 376] on div "title add_circle image add_circle crop photo_size_select_large help keyboard Gi…" at bounding box center [757, 287] width 1515 height 454
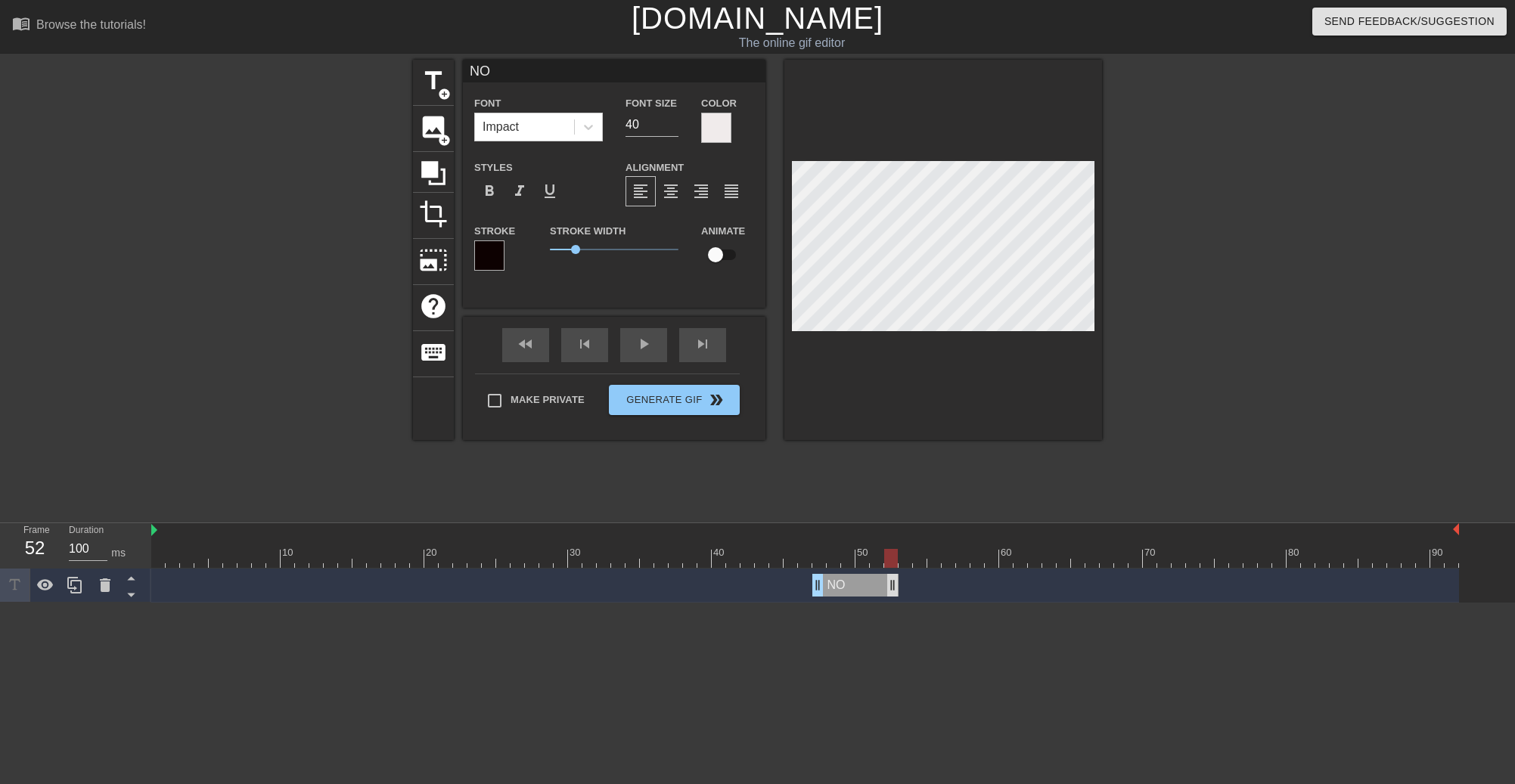
drag, startPoint x: 1451, startPoint y: 589, endPoint x: 861, endPoint y: 593, distance: 590.0
drag, startPoint x: 803, startPoint y: 592, endPoint x: 778, endPoint y: 588, distance: 25.3
click at [778, 588] on div "NO drag_handle drag_handle" at bounding box center [804, 585] width 1307 height 23
drag, startPoint x: 863, startPoint y: 585, endPoint x: 889, endPoint y: 585, distance: 26.0
click at [69, 588] on icon at bounding box center [74, 586] width 14 height 17
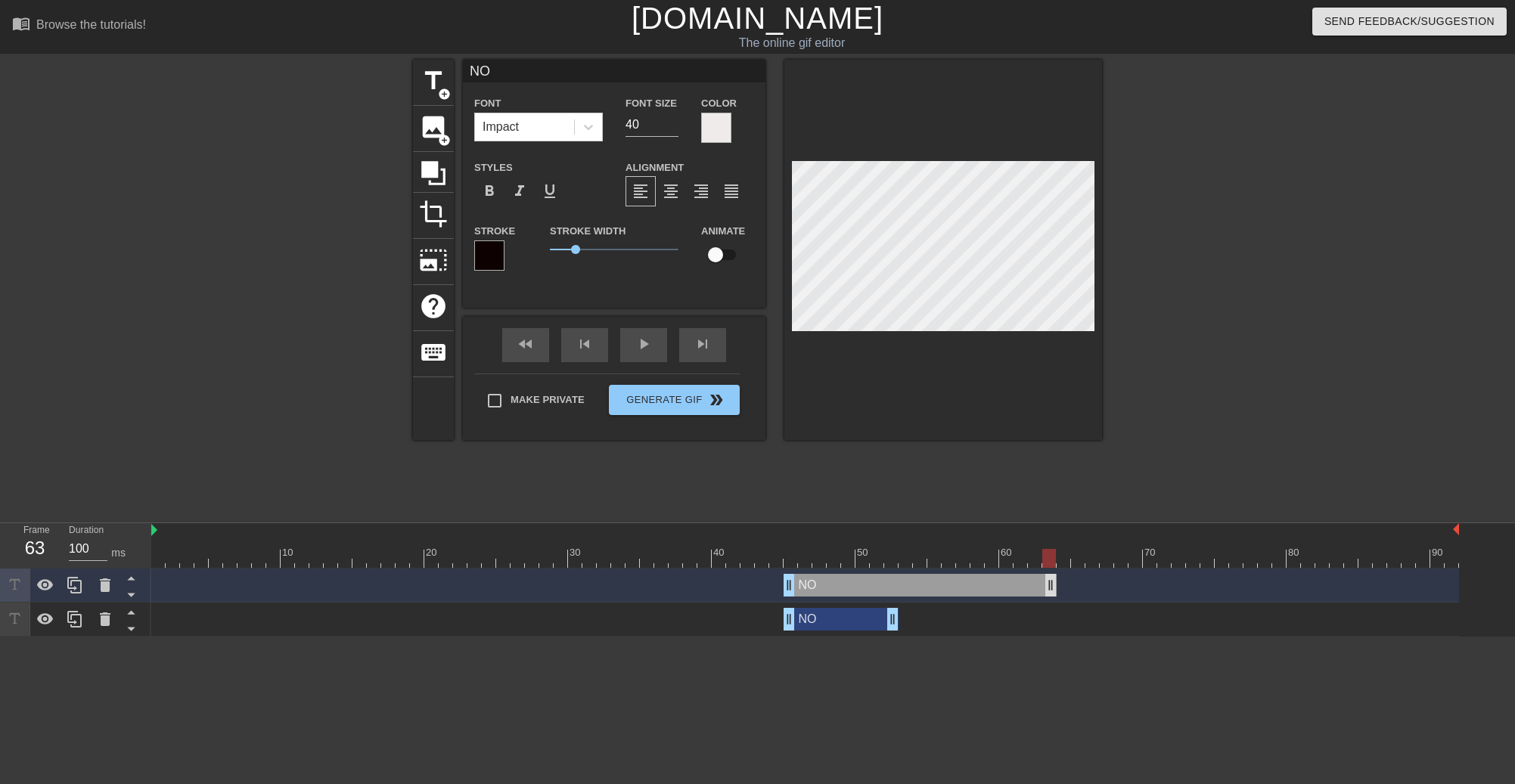
drag, startPoint x: 890, startPoint y: 592, endPoint x: 1063, endPoint y: 587, distance: 173.1
drag, startPoint x: 793, startPoint y: 586, endPoint x: 992, endPoint y: 591, distance: 199.1
drag, startPoint x: 1068, startPoint y: 585, endPoint x: 1101, endPoint y: 588, distance: 33.1
click at [1101, 588] on div "NO drag_handle drag_handle" at bounding box center [804, 585] width 1307 height 23
click at [75, 588] on icon at bounding box center [74, 586] width 14 height 17
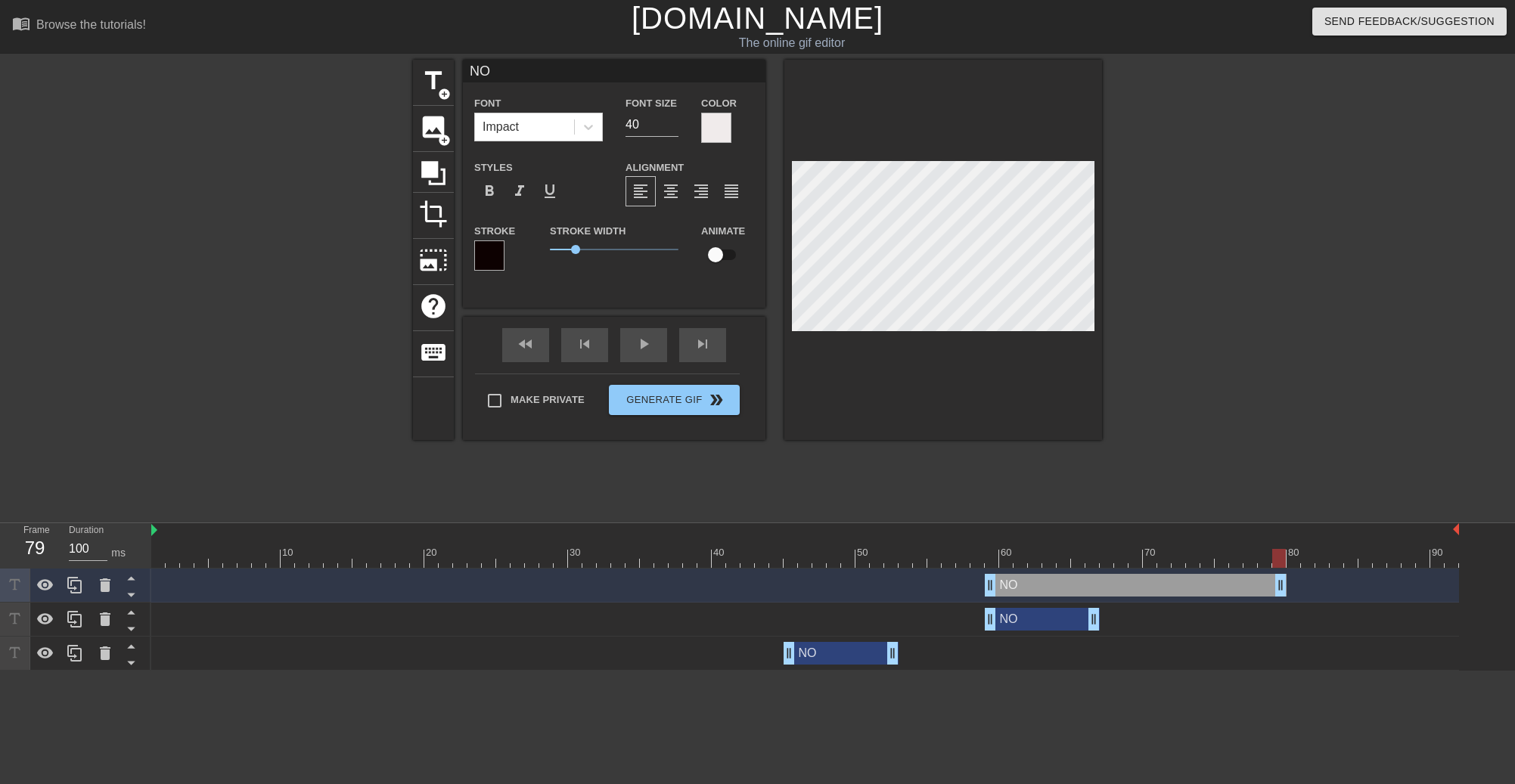
drag, startPoint x: 1092, startPoint y: 581, endPoint x: 1275, endPoint y: 580, distance: 183.0
drag, startPoint x: 996, startPoint y: 585, endPoint x: 1212, endPoint y: 582, distance: 216.0
drag, startPoint x: 1271, startPoint y: 585, endPoint x: 1326, endPoint y: 600, distance: 57.0
click at [1326, 600] on div "NO drag_handle drag_handle" at bounding box center [804, 586] width 1307 height 34
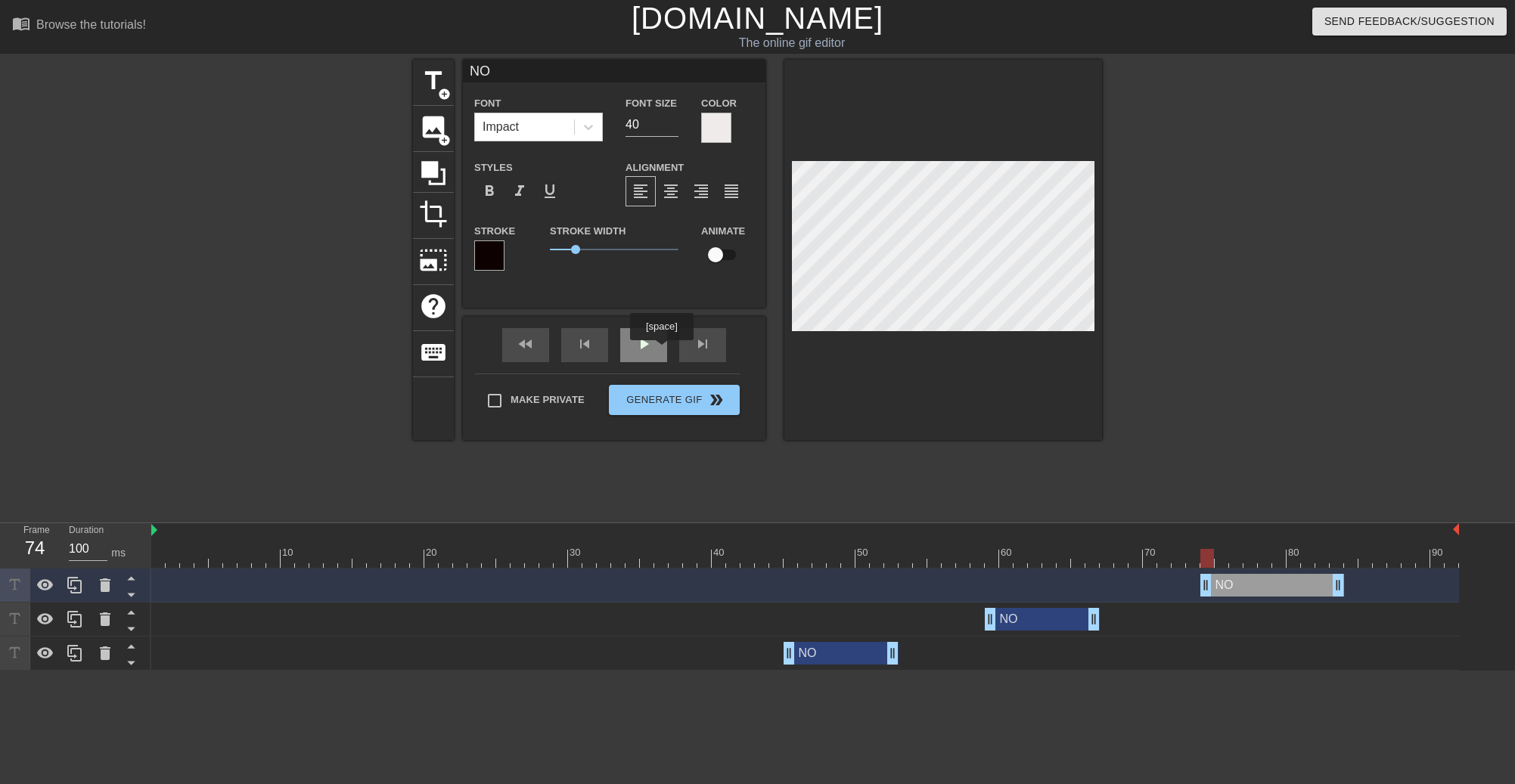
click at [650, 348] on div "play_arrow" at bounding box center [644, 345] width 47 height 34
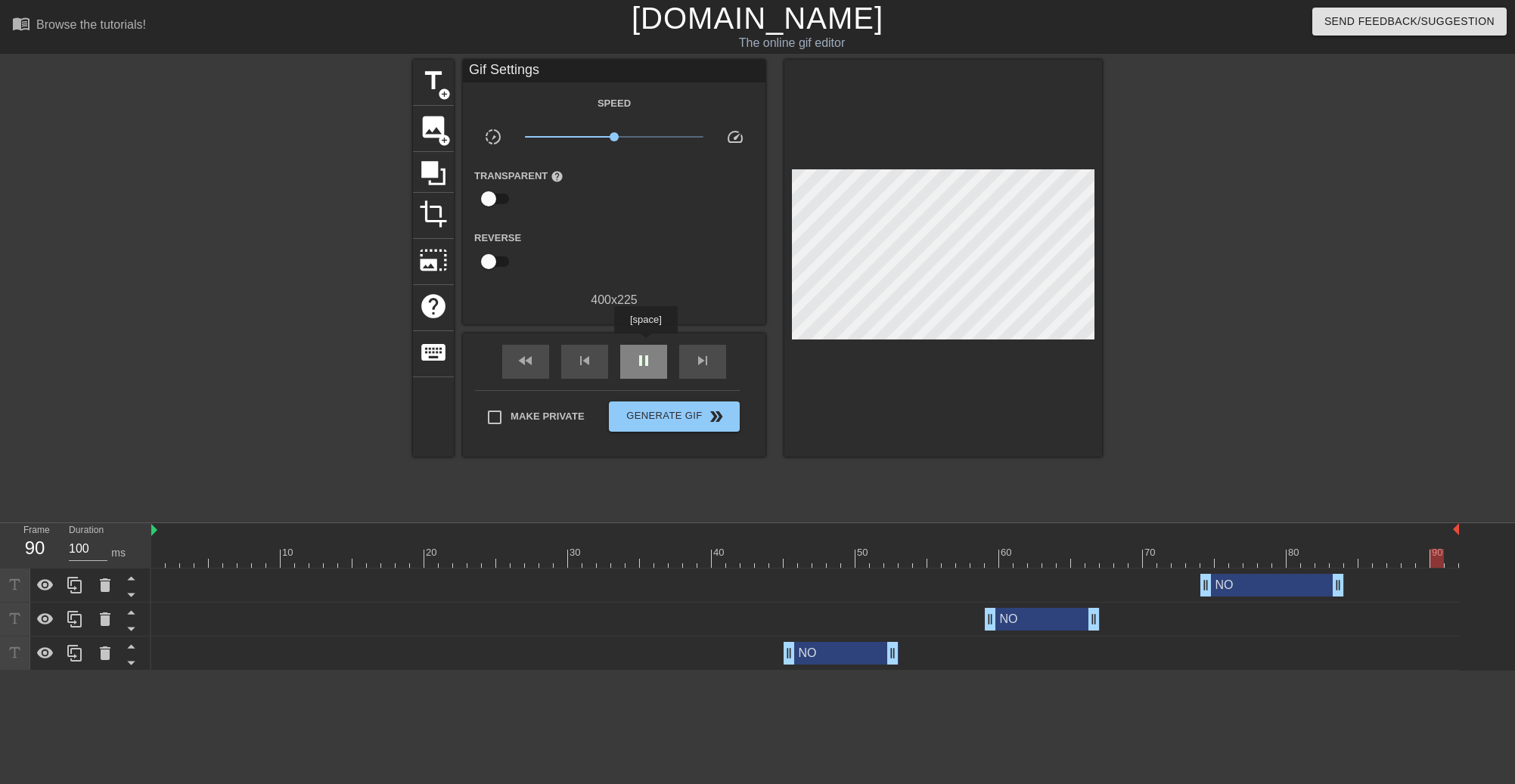
click at [644, 356] on span "pause" at bounding box center [644, 361] width 19 height 19
drag, startPoint x: 1208, startPoint y: 589, endPoint x: 1151, endPoint y: 593, distance: 57.1
drag, startPoint x: 1334, startPoint y: 589, endPoint x: 1282, endPoint y: 593, distance: 52.2
click at [643, 359] on span "play_arrow" at bounding box center [644, 361] width 19 height 19
click at [651, 354] on span "pause" at bounding box center [644, 361] width 19 height 19
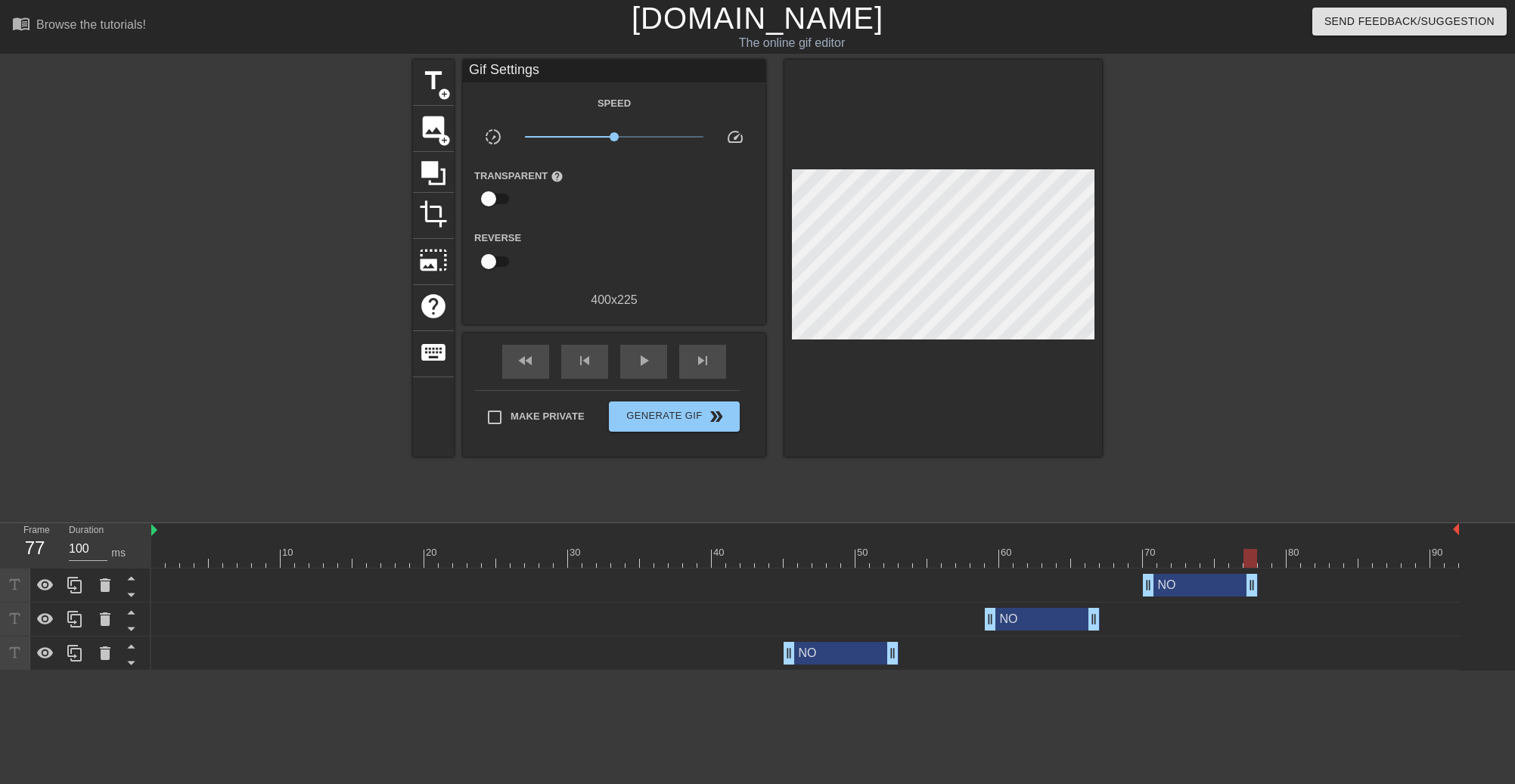
drag, startPoint x: 1278, startPoint y: 596, endPoint x: 1245, endPoint y: 596, distance: 33.0
click at [636, 363] on span "play_arrow" at bounding box center [644, 361] width 19 height 19
click at [647, 361] on span "pause" at bounding box center [644, 361] width 19 height 19
click at [844, 657] on div "NO drag_handle drag_handle" at bounding box center [841, 653] width 115 height 23
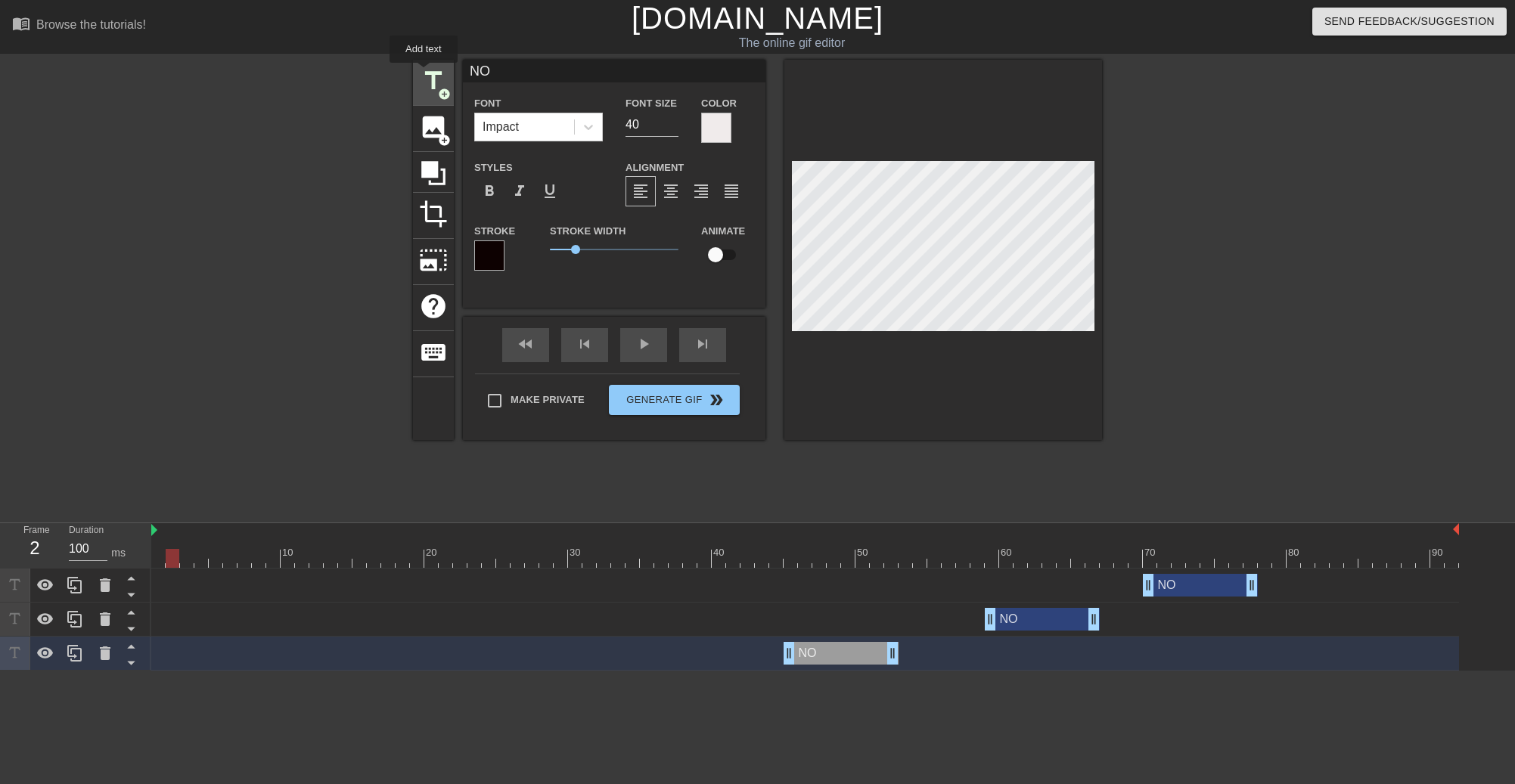
drag, startPoint x: 498, startPoint y: 75, endPoint x: 420, endPoint y: 72, distance: 78.1
click at [421, 73] on div "title add_circle image add_circle crop photo_size_select_large help keyboard NO…" at bounding box center [757, 250] width 689 height 381
click at [1054, 611] on div "NO drag_handle drag_handle" at bounding box center [1042, 619] width 115 height 23
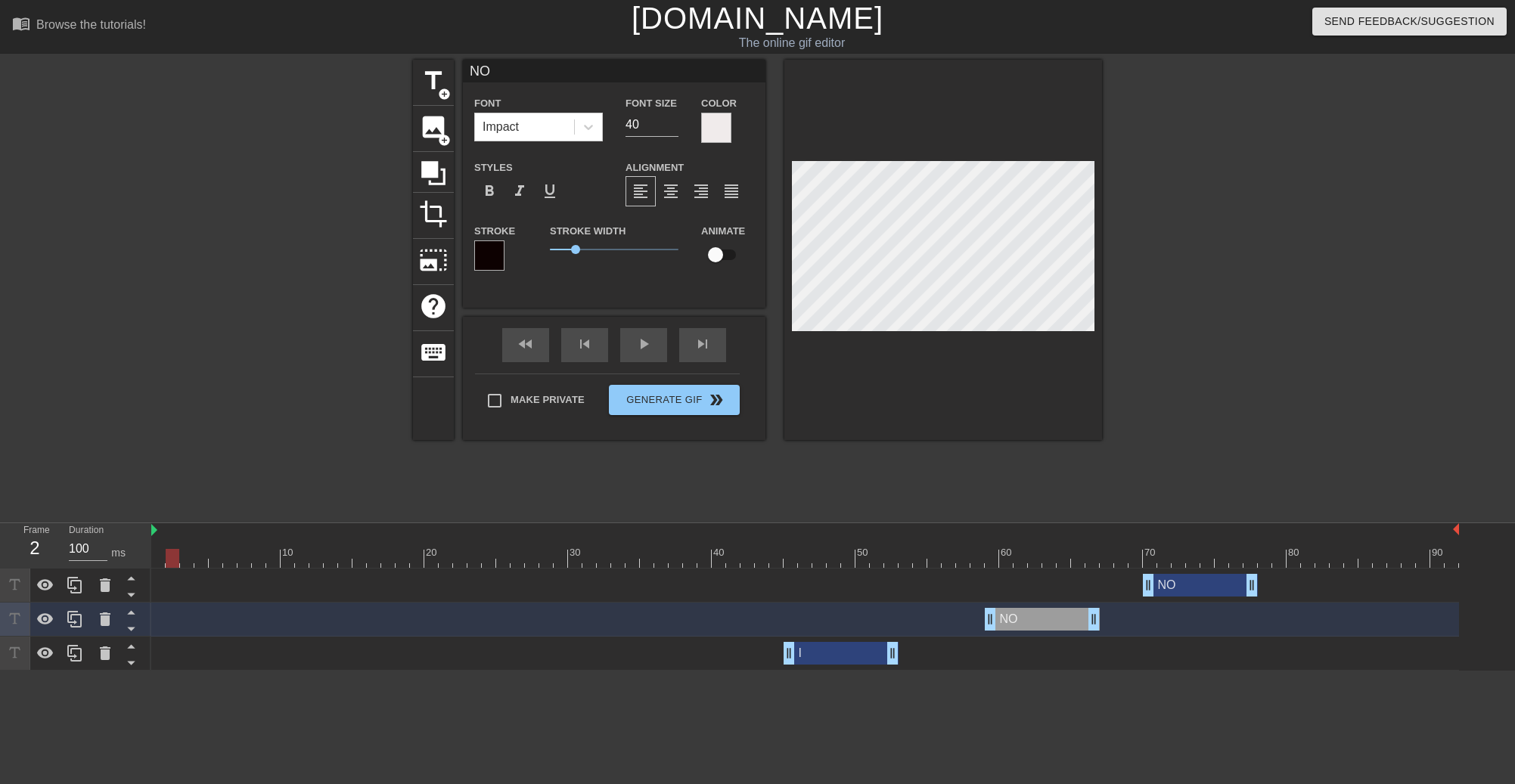
click at [1032, 622] on div "NO drag_handle drag_handle" at bounding box center [1042, 619] width 115 height 23
click at [856, 662] on div "I drag_handle drag_handle" at bounding box center [841, 653] width 115 height 23
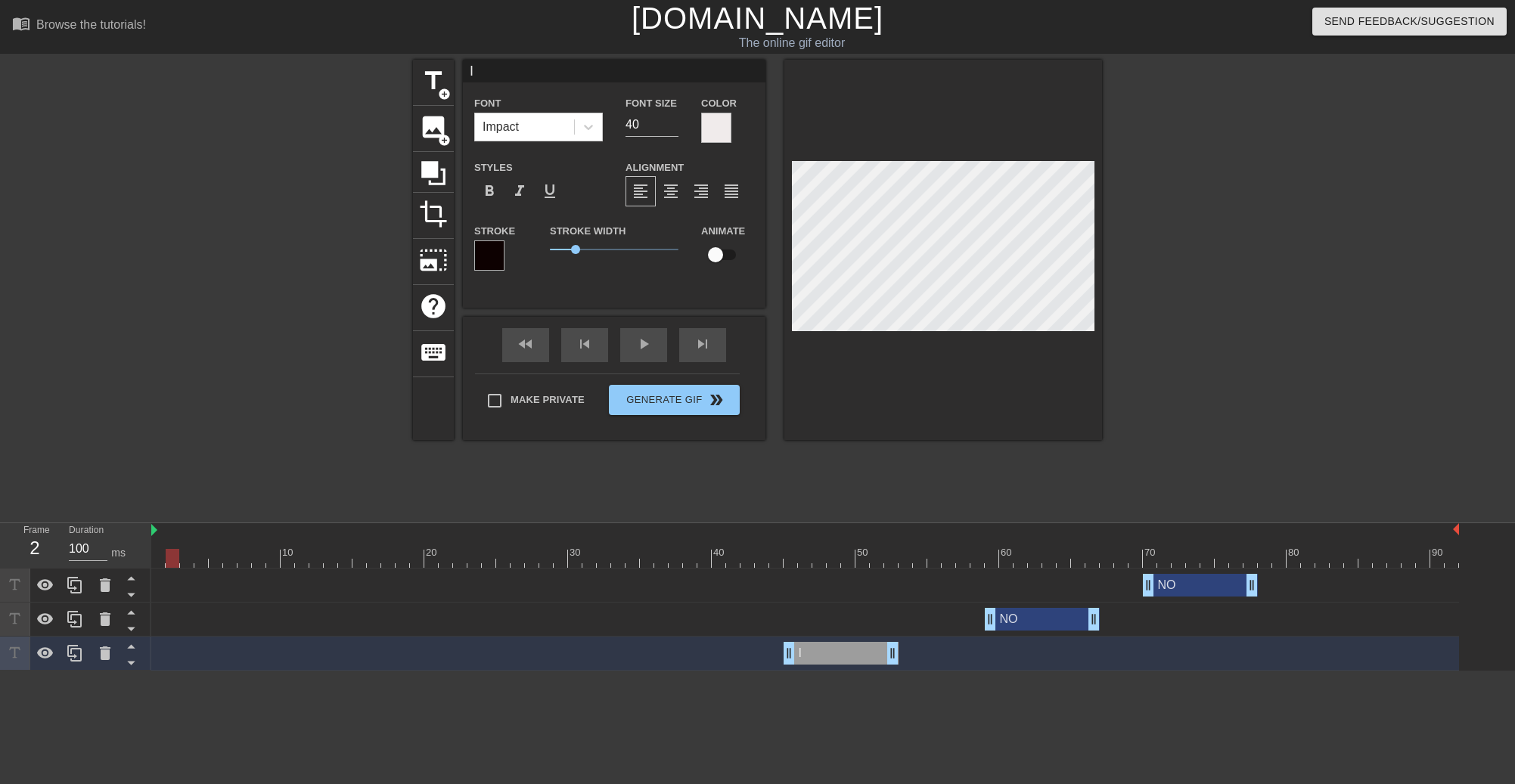
click at [1042, 614] on div "NO drag_handle drag_handle" at bounding box center [1042, 619] width 115 height 23
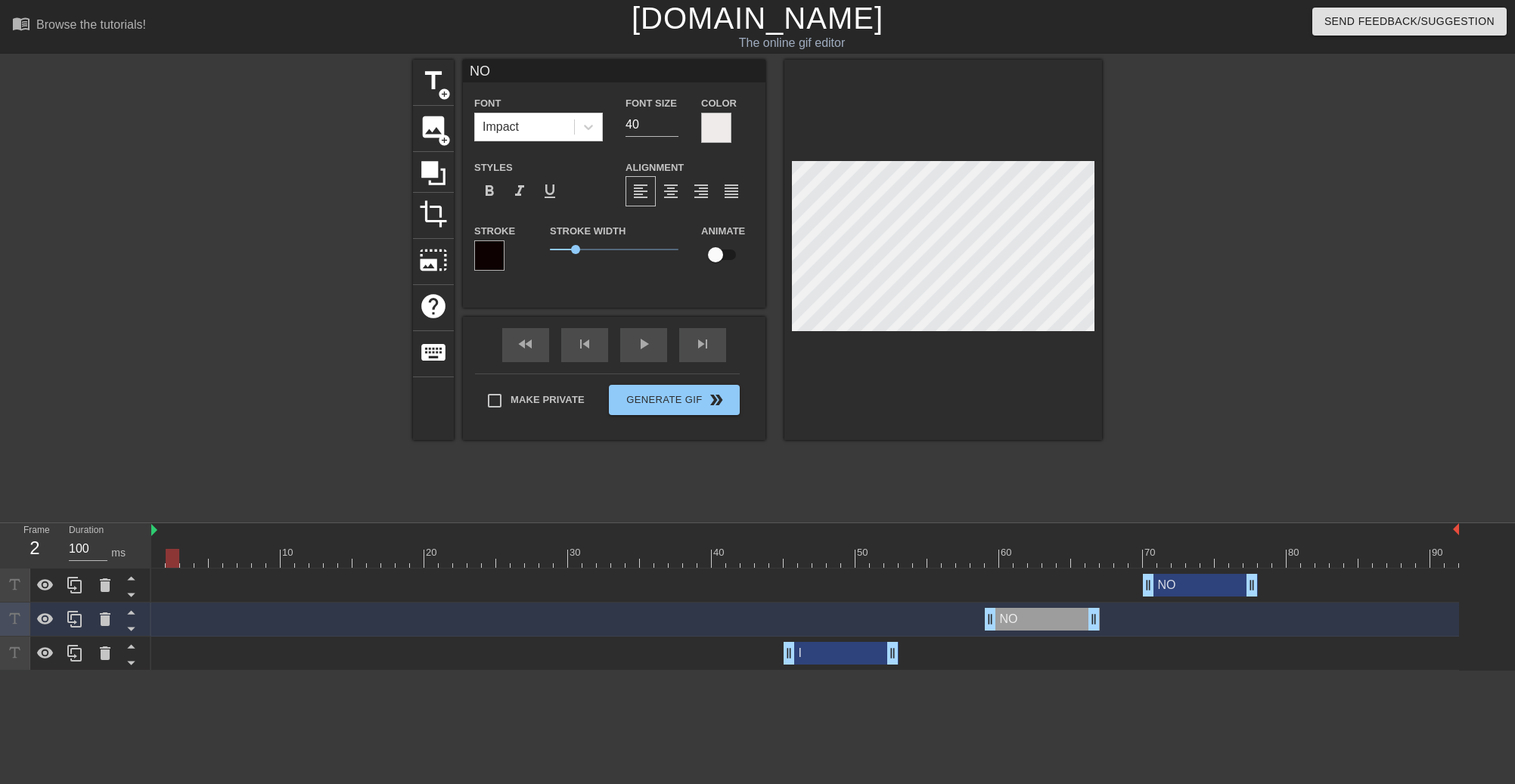
drag, startPoint x: 506, startPoint y: 69, endPoint x: 409, endPoint y: 65, distance: 97.1
click at [409, 65] on div "title add_circle image add_circle crop photo_size_select_large help keyboard NO…" at bounding box center [757, 287] width 1515 height 454
type input "GIVE"
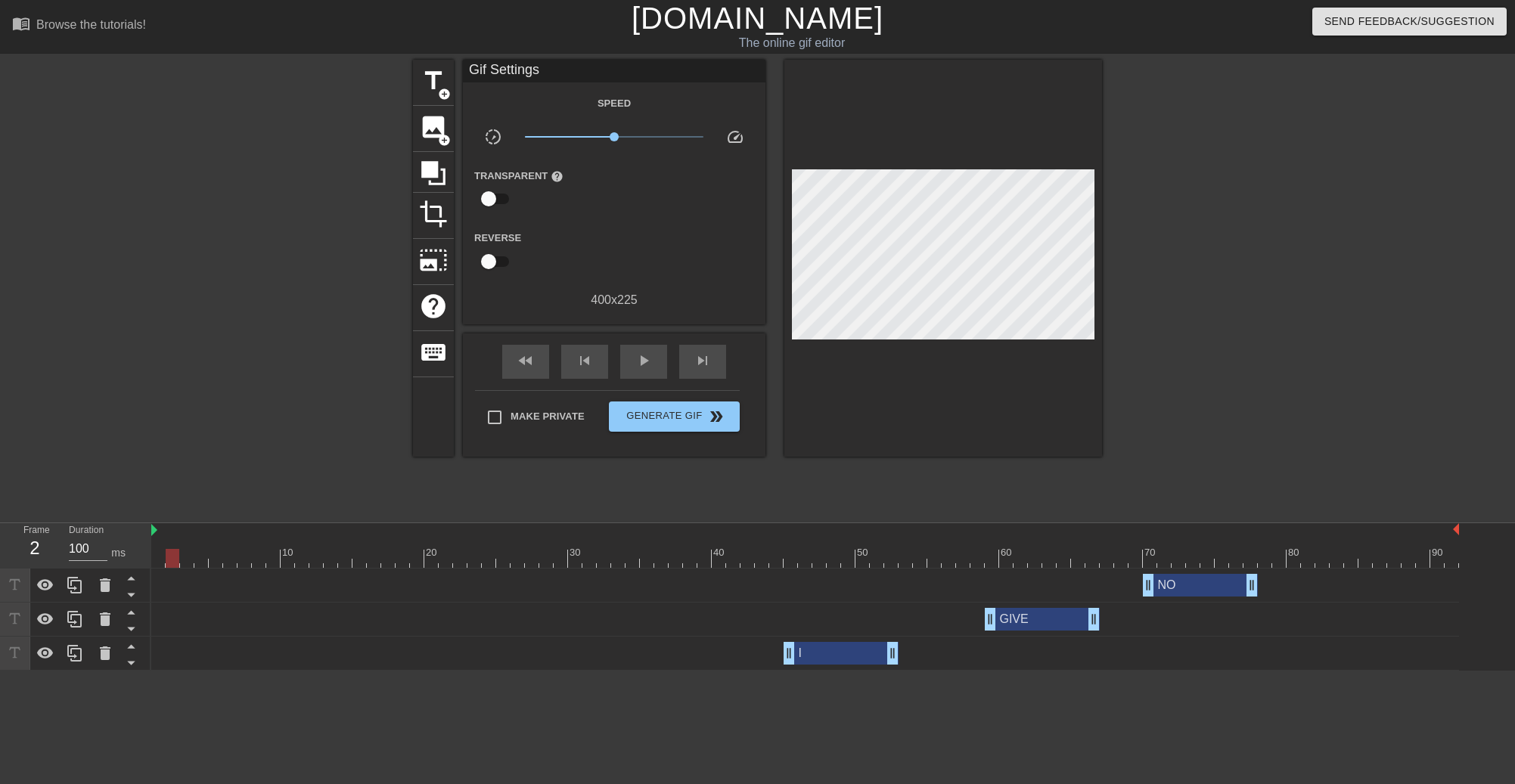
click at [1158, 671] on html "menu_book Browse the tutorials! [DOMAIN_NAME] The online gif editor Send Feedba…" at bounding box center [757, 335] width 1515 height 671
click at [1193, 578] on div "NO drag_handle drag_handle" at bounding box center [1200, 585] width 115 height 23
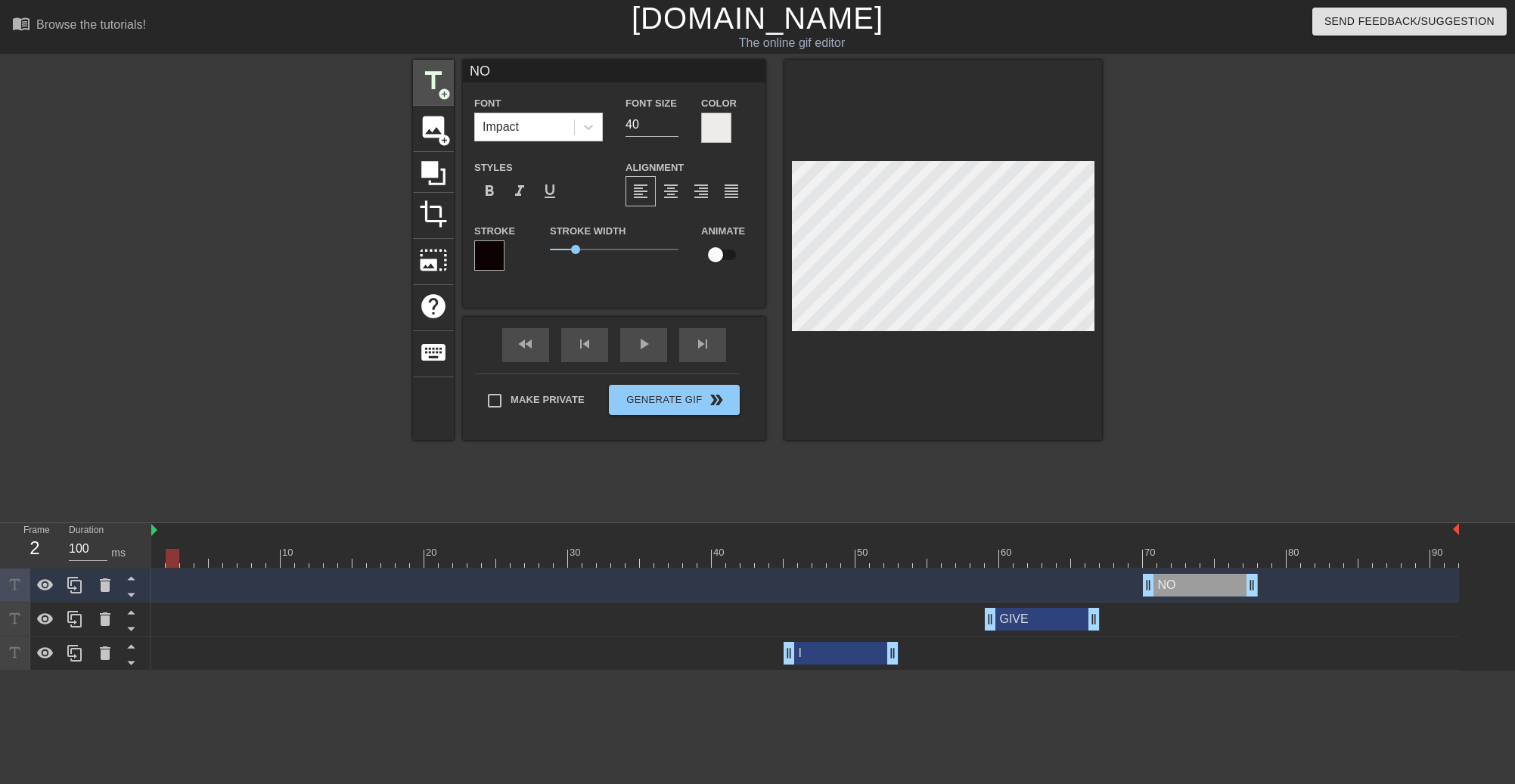
drag, startPoint x: 500, startPoint y: 68, endPoint x: 427, endPoint y: 68, distance: 73.0
click at [428, 68] on div "title add_circle image add_circle crop photo_size_select_large help keyboard NO…" at bounding box center [757, 250] width 689 height 381
type input "UP"
click at [289, 220] on div at bounding box center [281, 287] width 227 height 454
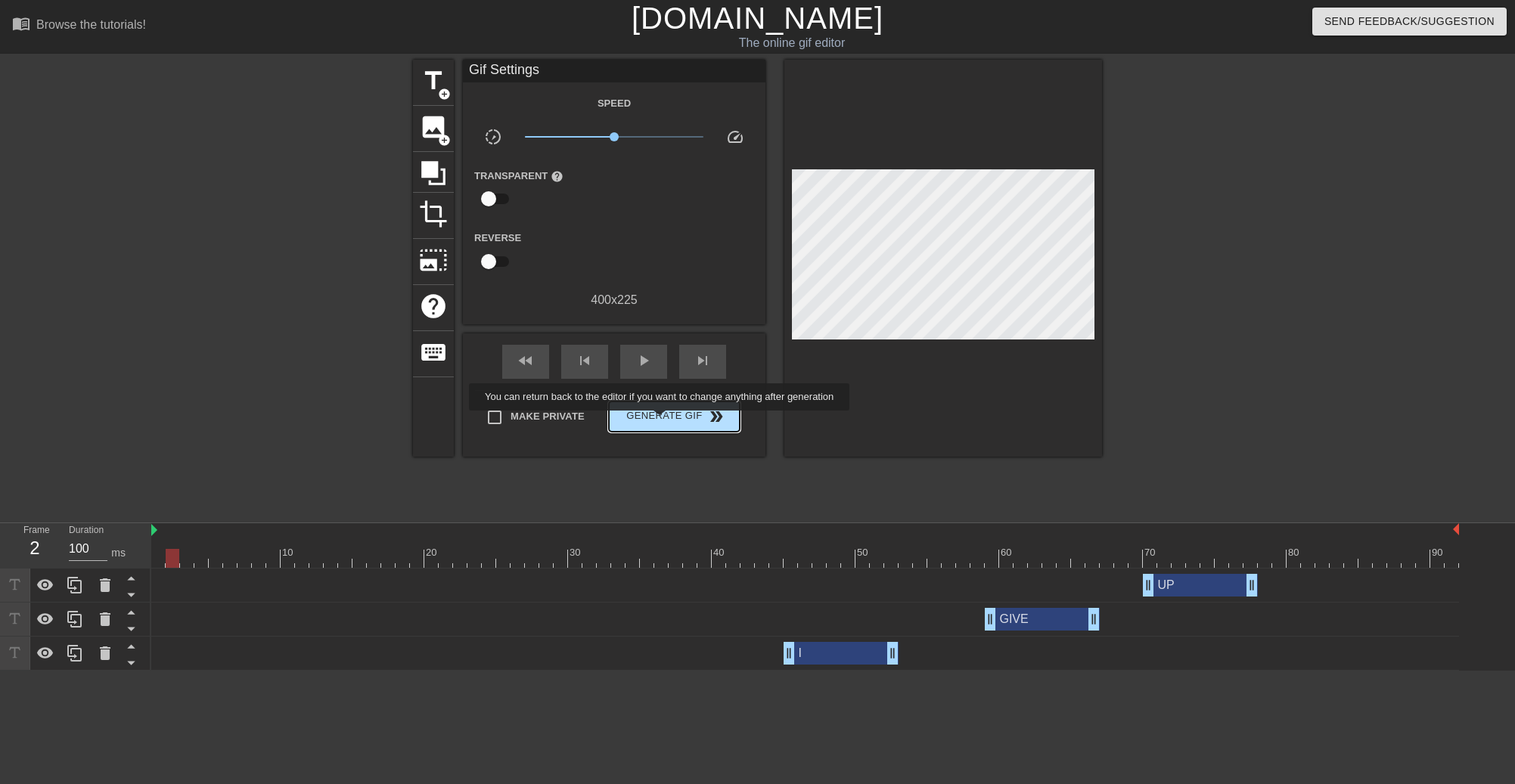
click at [661, 421] on span "Generate Gif double_arrow" at bounding box center [674, 417] width 119 height 19
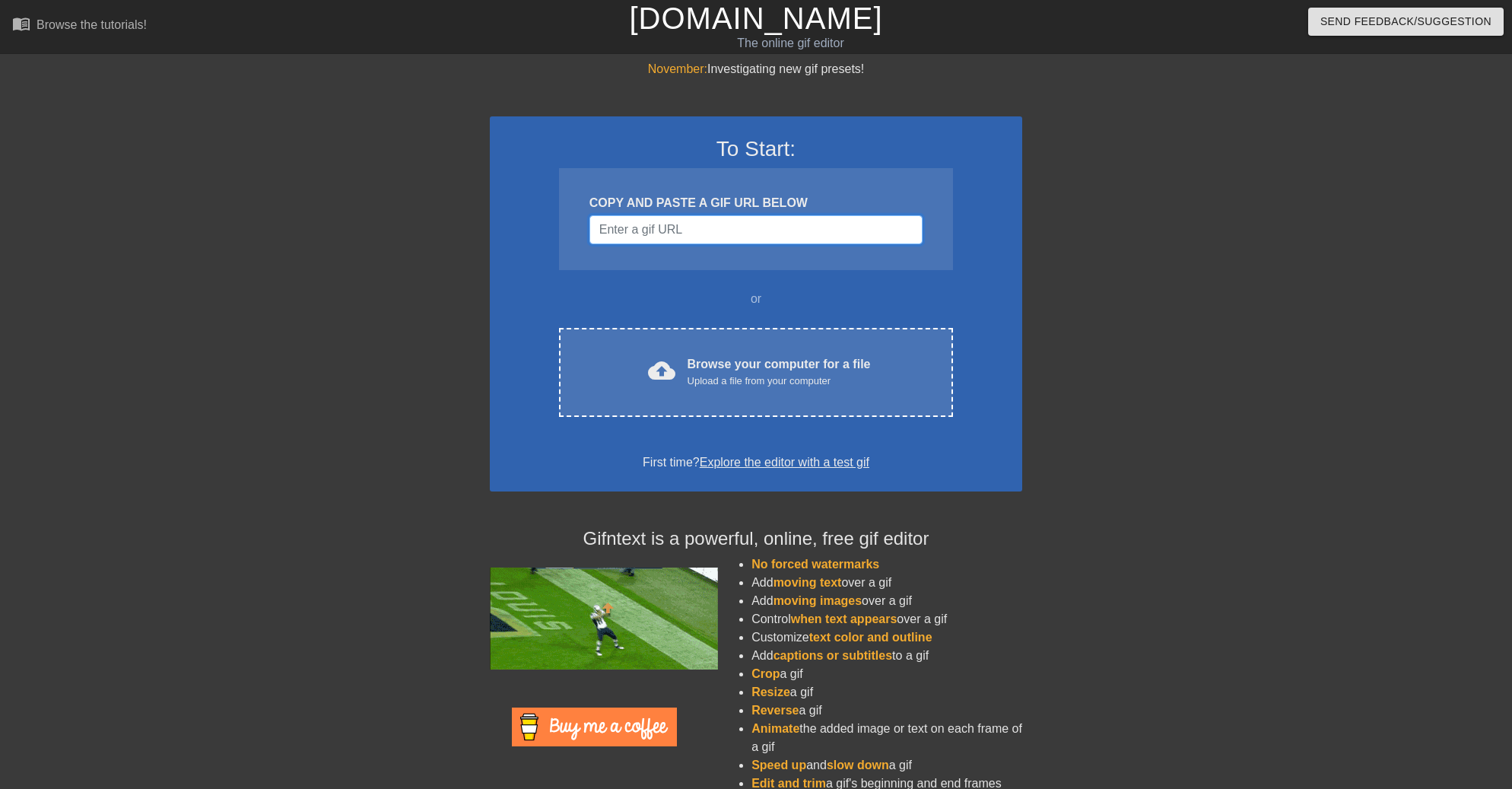
click at [737, 234] on input "Username" at bounding box center [756, 230] width 333 height 29
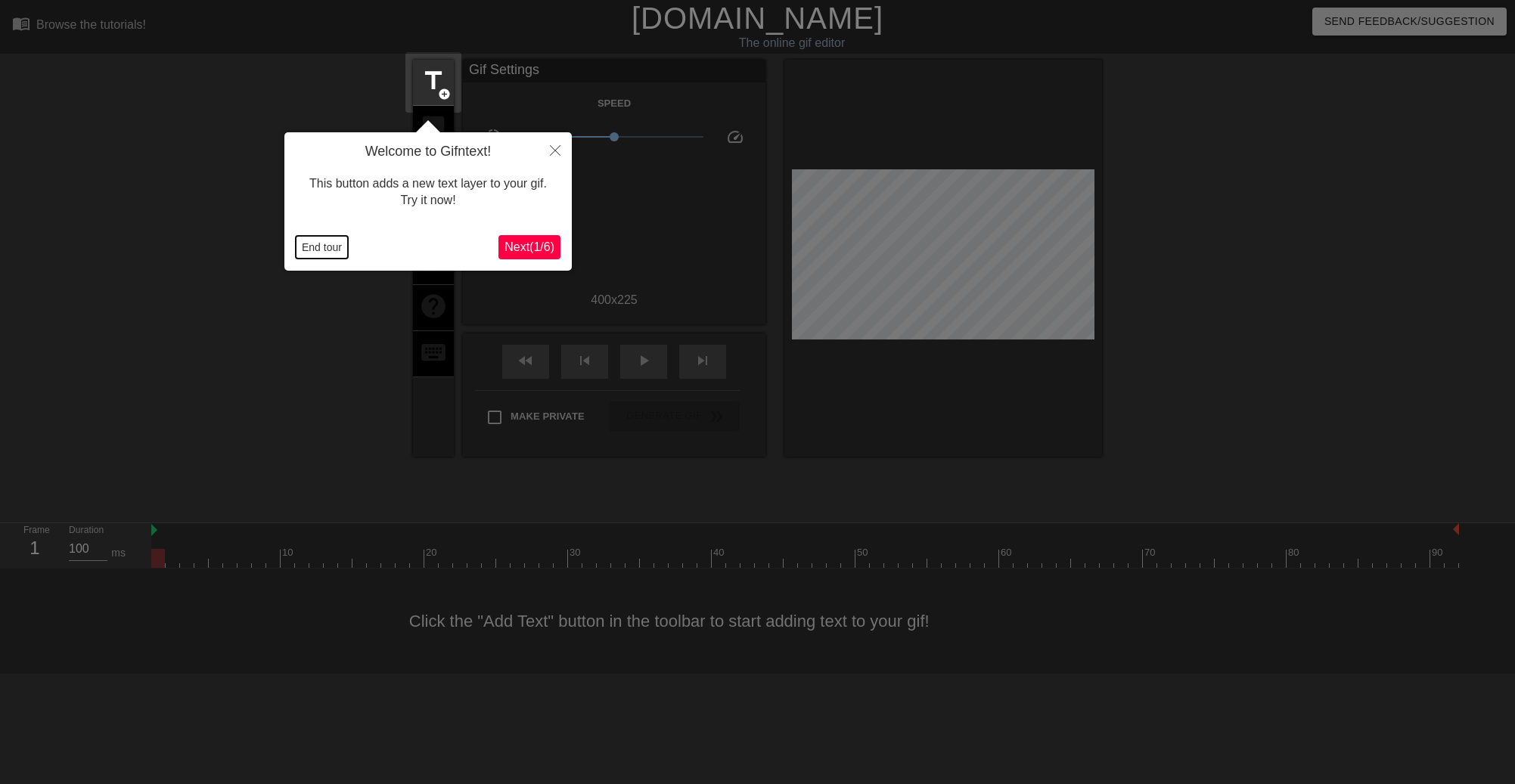
click at [322, 250] on button "End tour" at bounding box center [322, 247] width 52 height 23
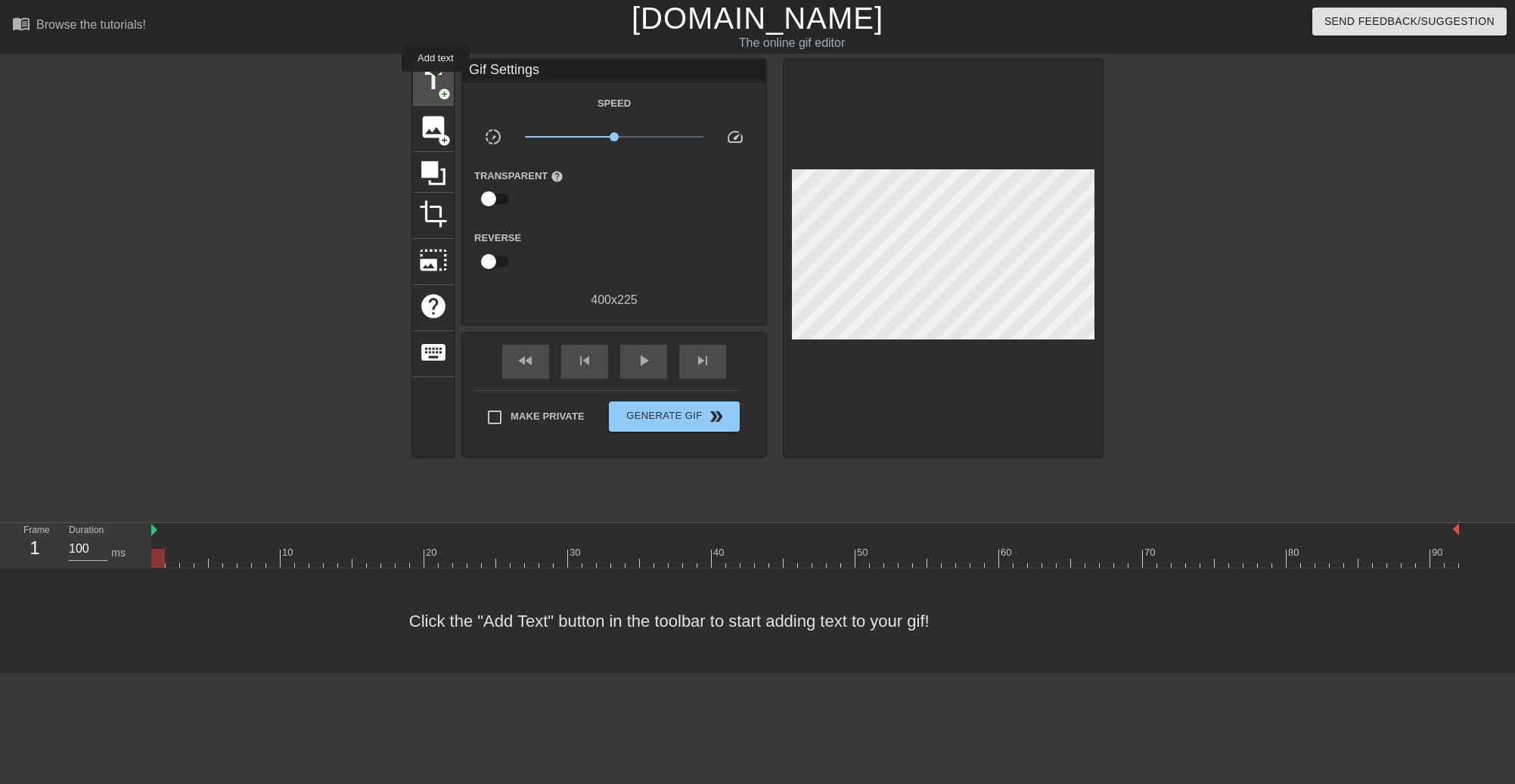
click at [436, 83] on span "title" at bounding box center [433, 81] width 29 height 29
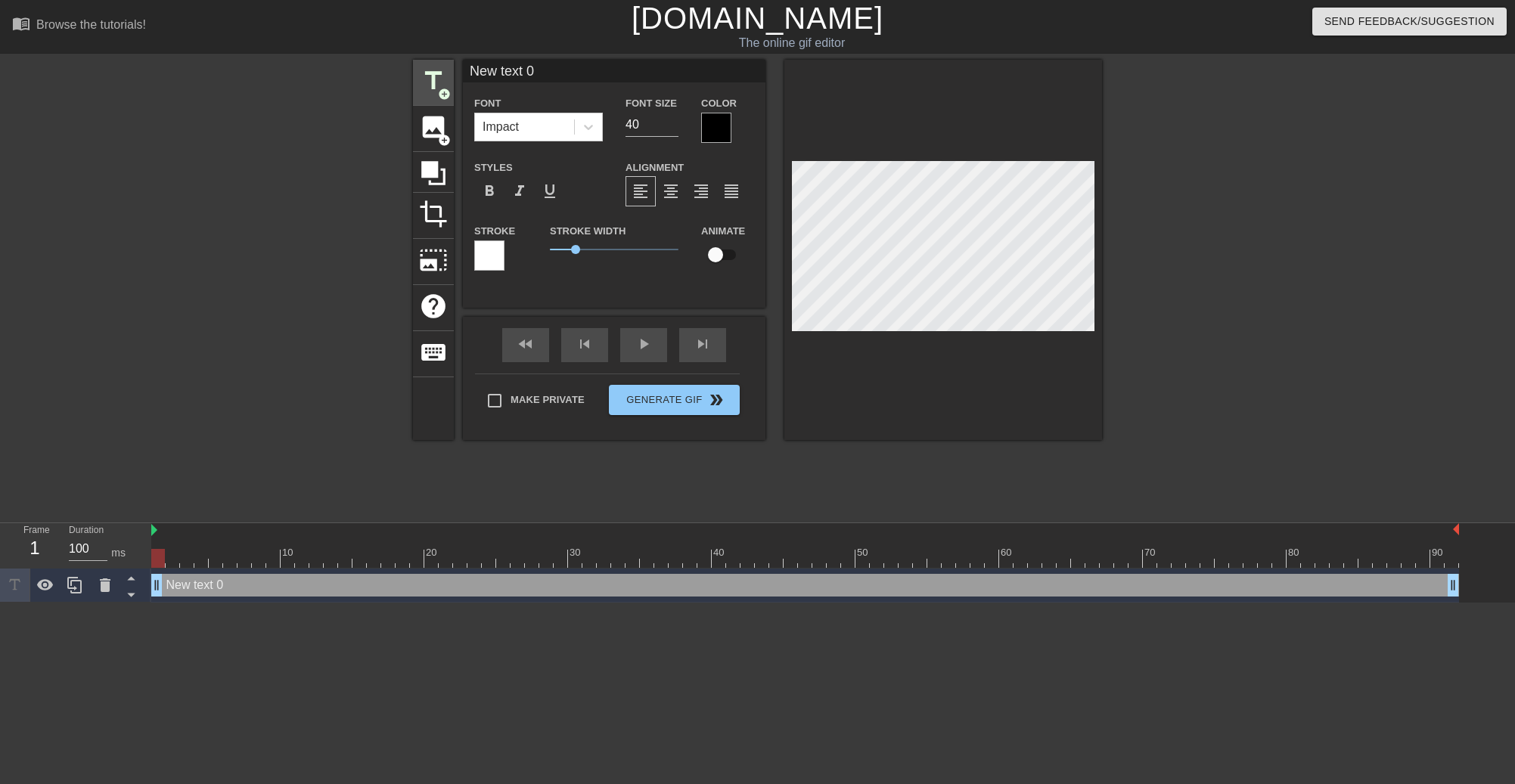
drag, startPoint x: 558, startPoint y: 70, endPoint x: 446, endPoint y: 61, distance: 112.4
click at [446, 61] on div "title add_circle image add_circle crop photo_size_select_large help keyboard Ne…" at bounding box center [757, 250] width 689 height 381
type input "NO"
click at [228, 258] on div at bounding box center [281, 287] width 227 height 454
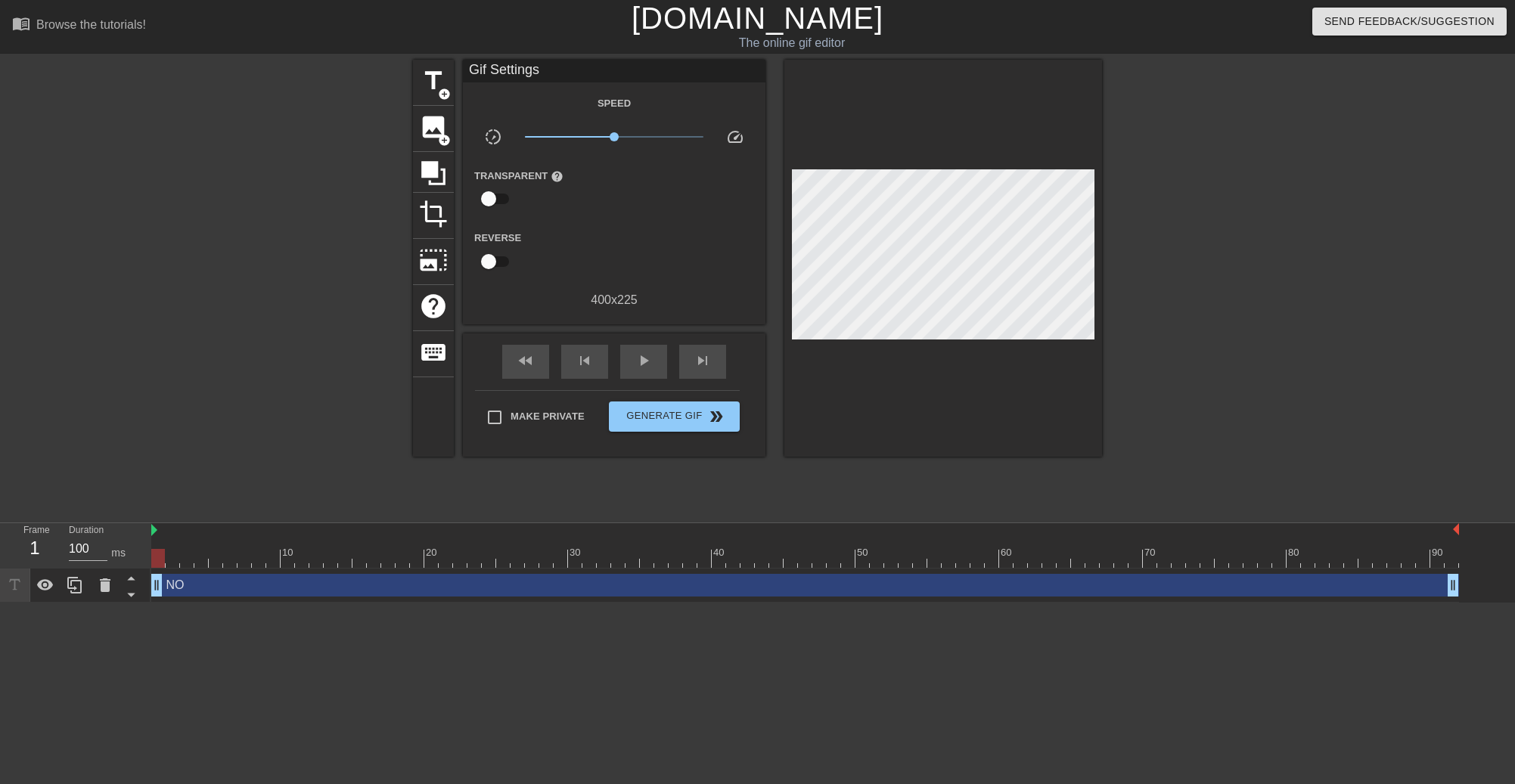
click at [284, 587] on div "NO drag_handle drag_handle" at bounding box center [804, 585] width 1307 height 23
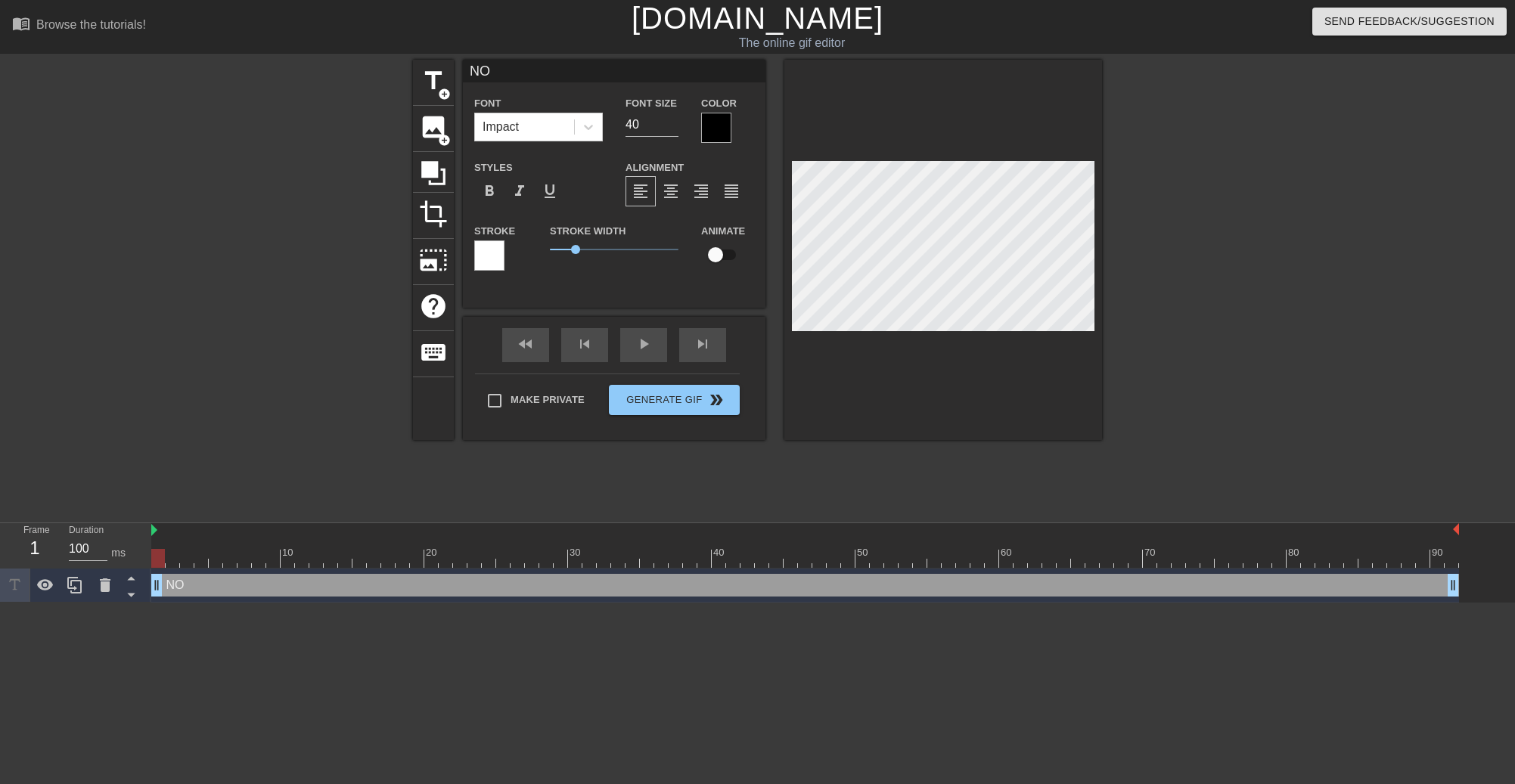
click at [499, 251] on div at bounding box center [490, 256] width 30 height 30
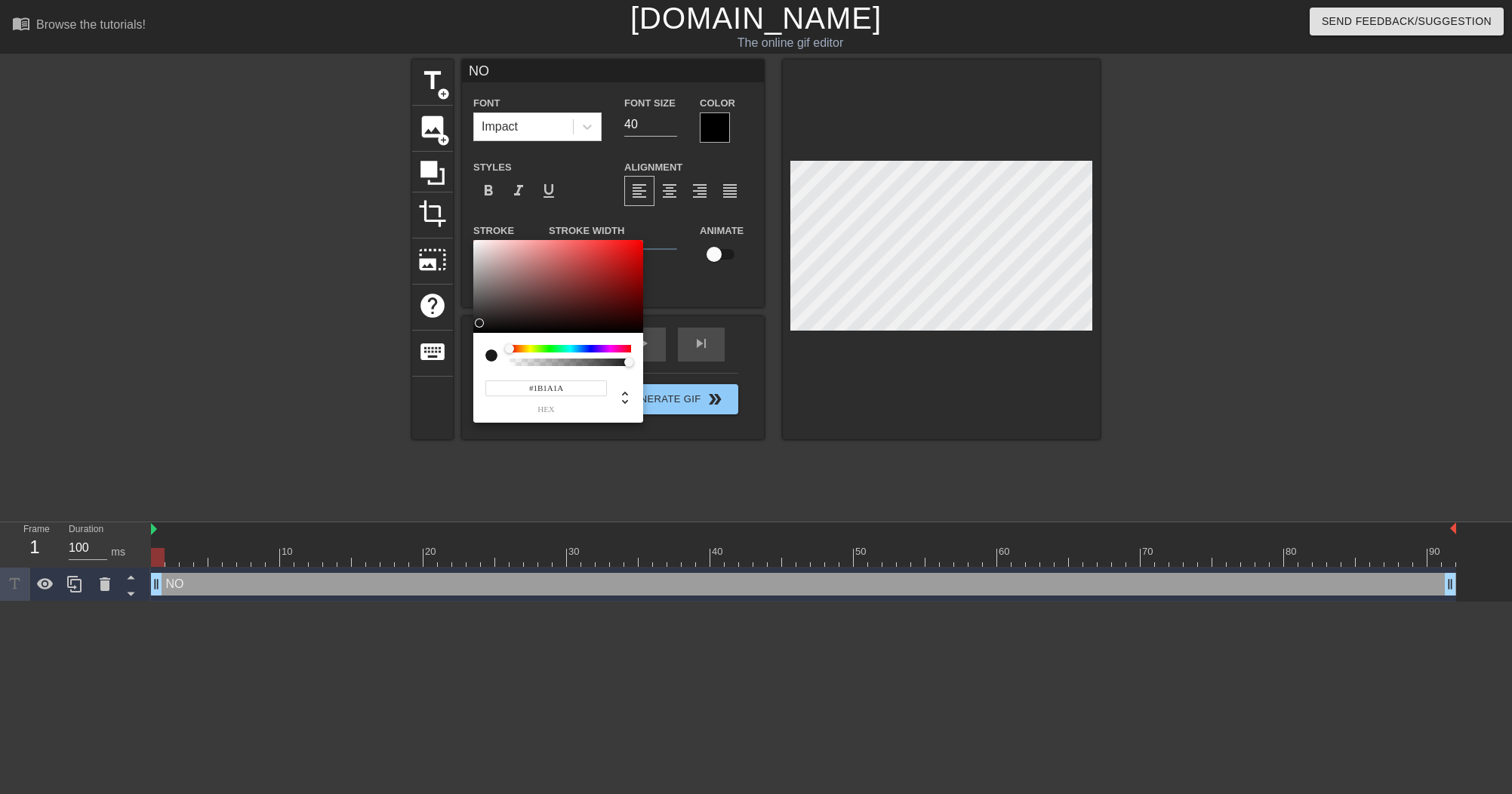
click at [479, 322] on div at bounding box center [558, 286] width 170 height 93
type input "#0D0D0D"
click at [476, 328] on div at bounding box center [558, 286] width 170 height 93
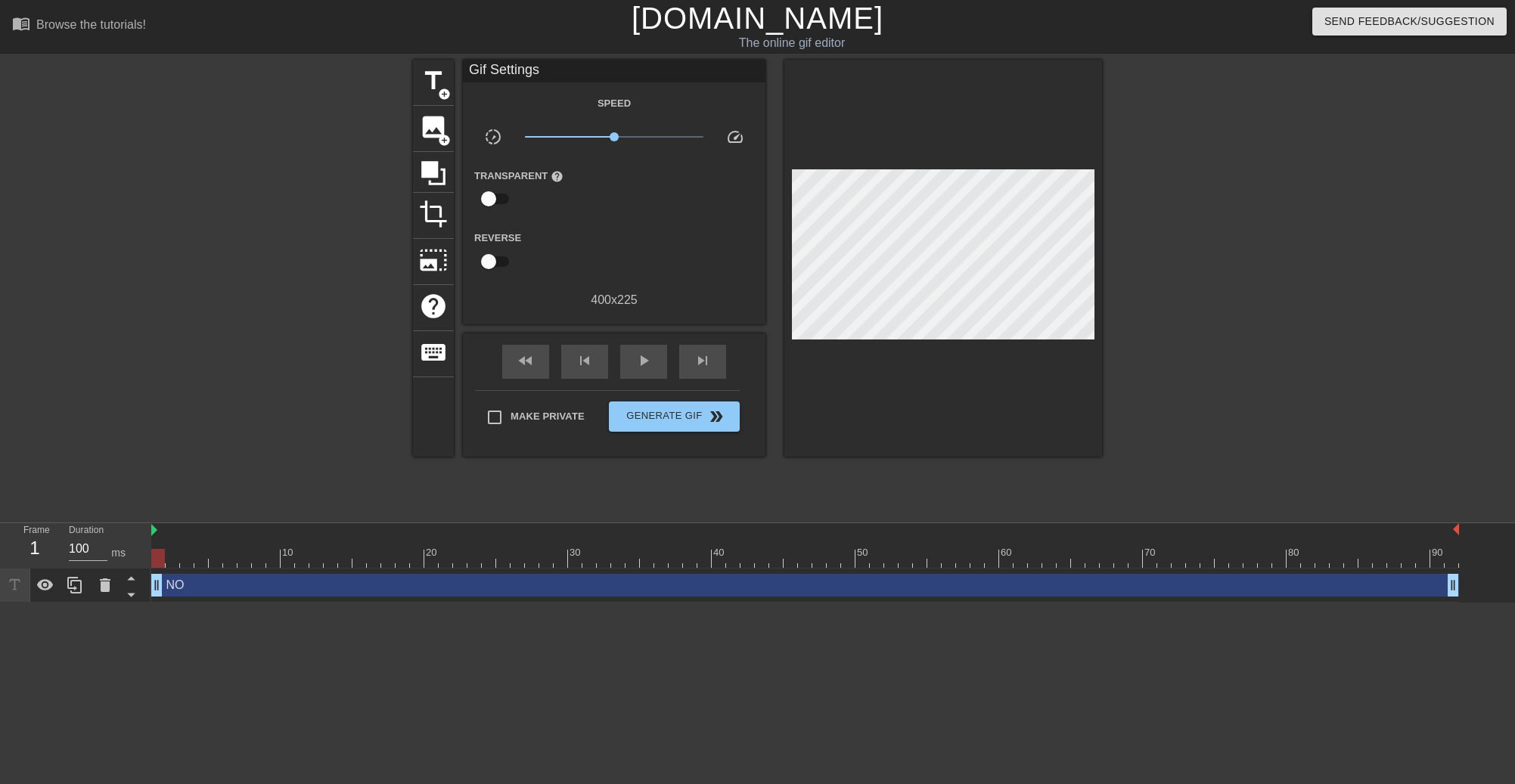
click at [513, 579] on div "NO drag_handle drag_handle" at bounding box center [804, 585] width 1307 height 23
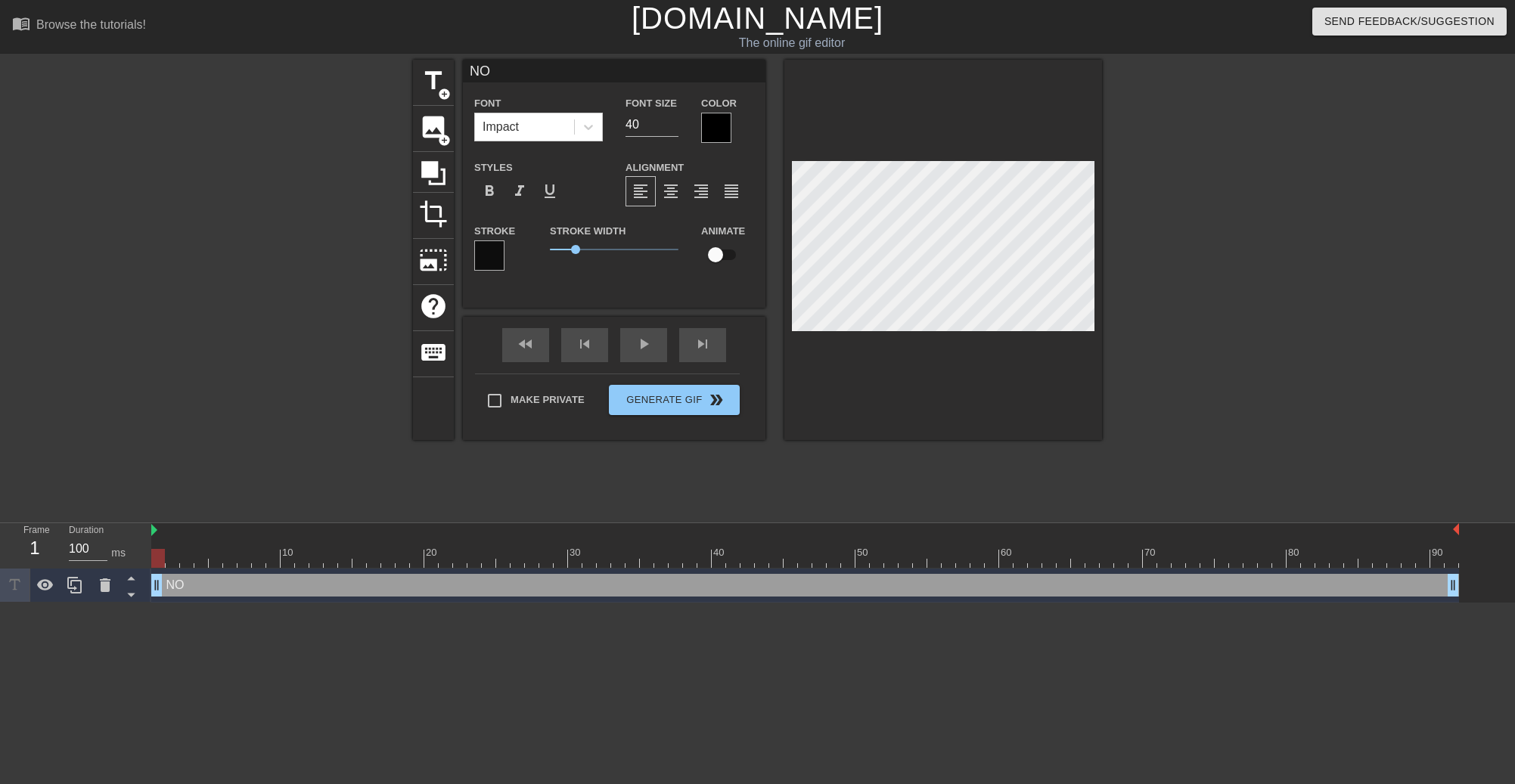
click at [714, 117] on div at bounding box center [717, 127] width 30 height 30
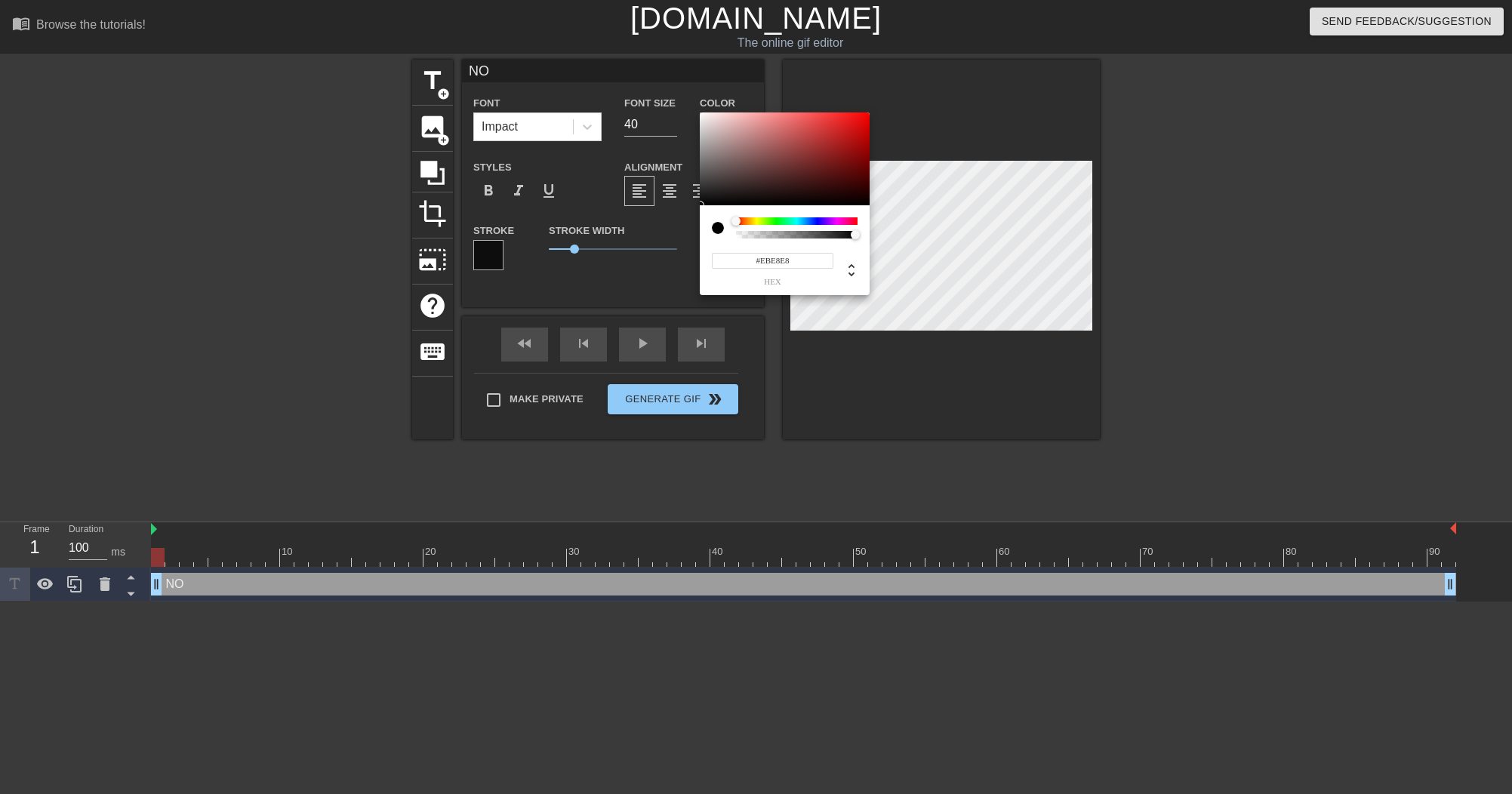
click at [702, 120] on div at bounding box center [785, 158] width 170 height 93
click at [707, 117] on div at bounding box center [785, 158] width 170 height 93
type input "#F4F0F0"
click at [702, 116] on div at bounding box center [703, 116] width 9 height 9
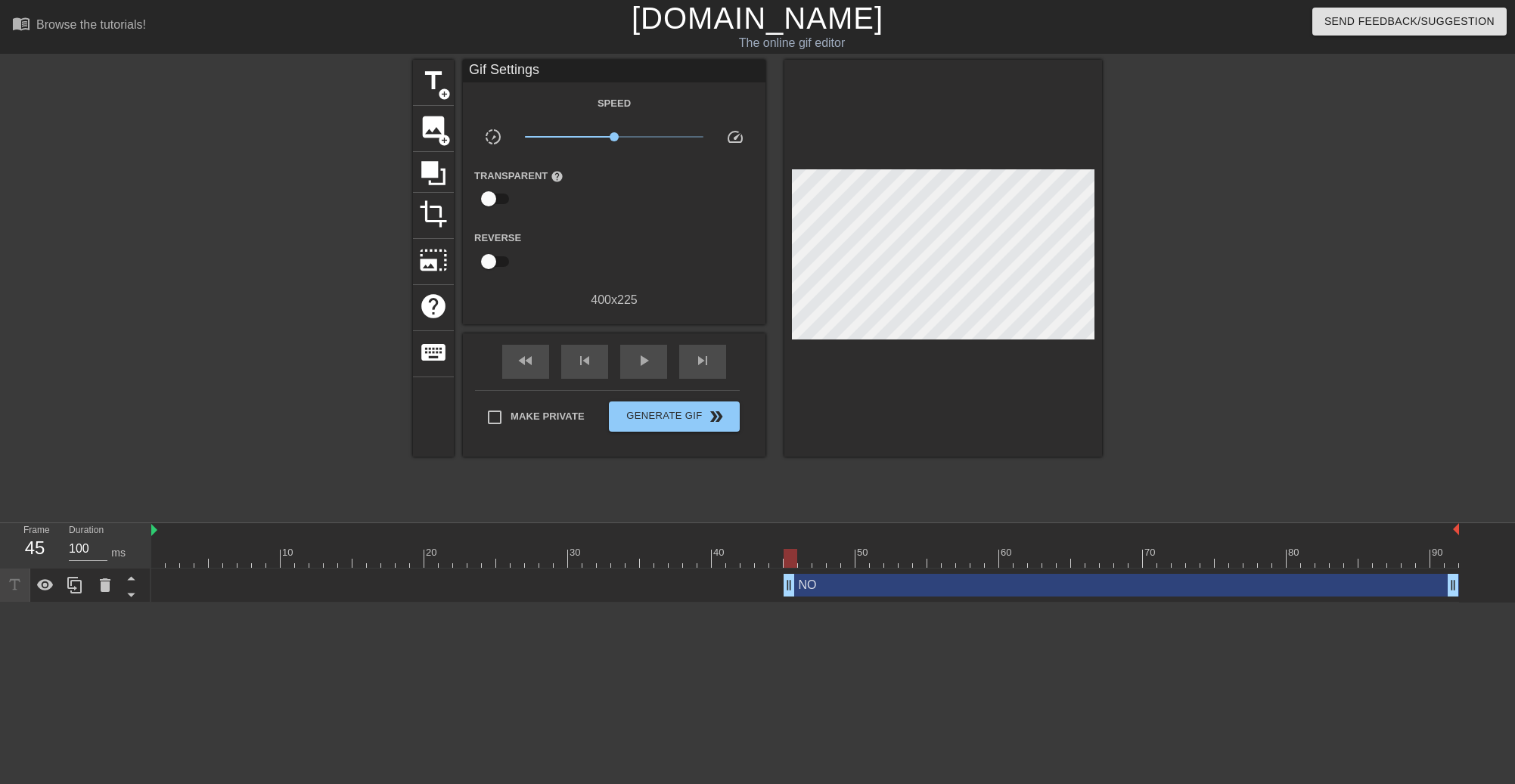
drag, startPoint x: 163, startPoint y: 585, endPoint x: 790, endPoint y: 620, distance: 628.0
click at [790, 603] on html "menu_book Browse the tutorials! Gifntext.com The online gif editor Send Feedbac…" at bounding box center [757, 301] width 1515 height 603
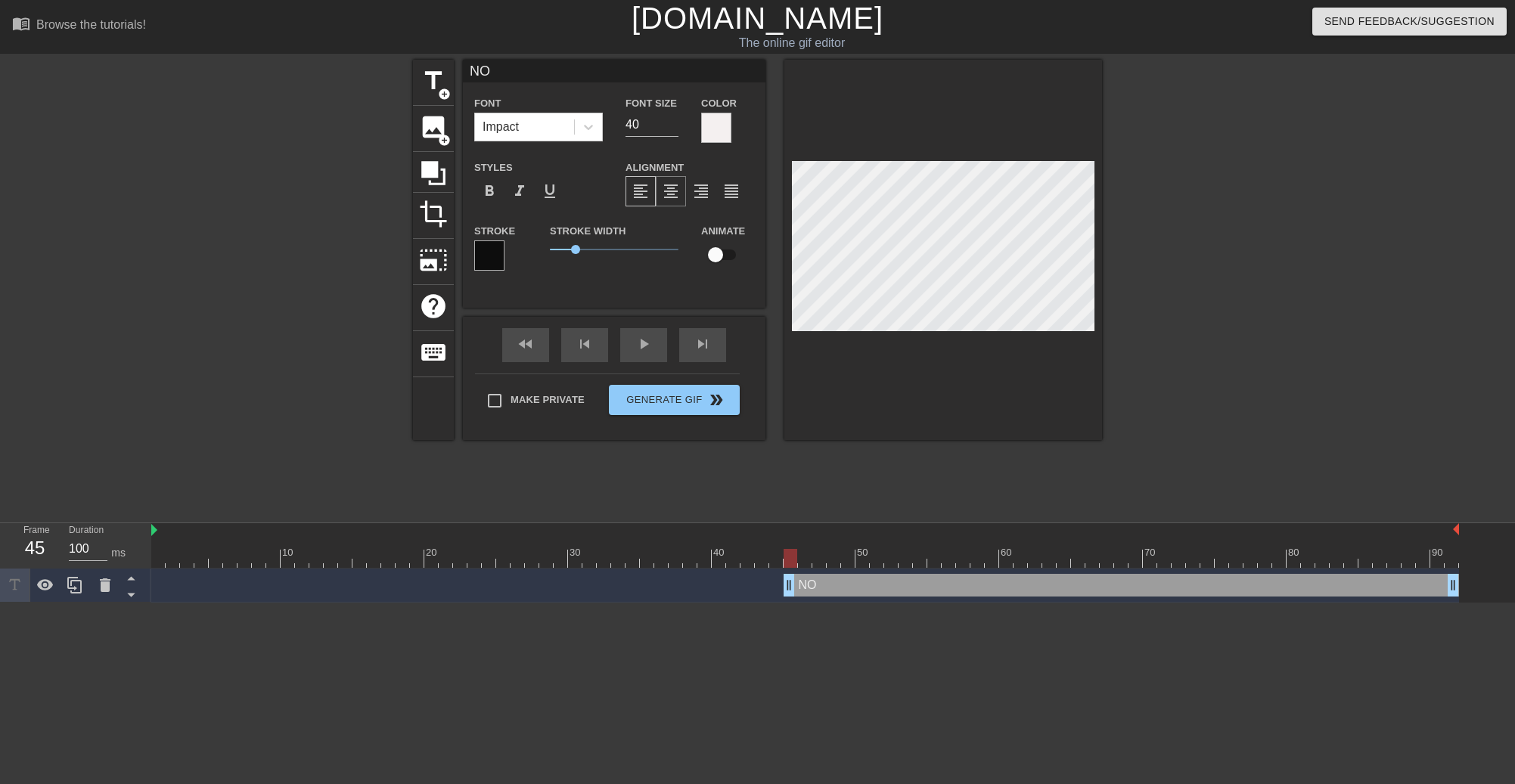
click at [665, 183] on span "format_align_center" at bounding box center [671, 192] width 19 height 19
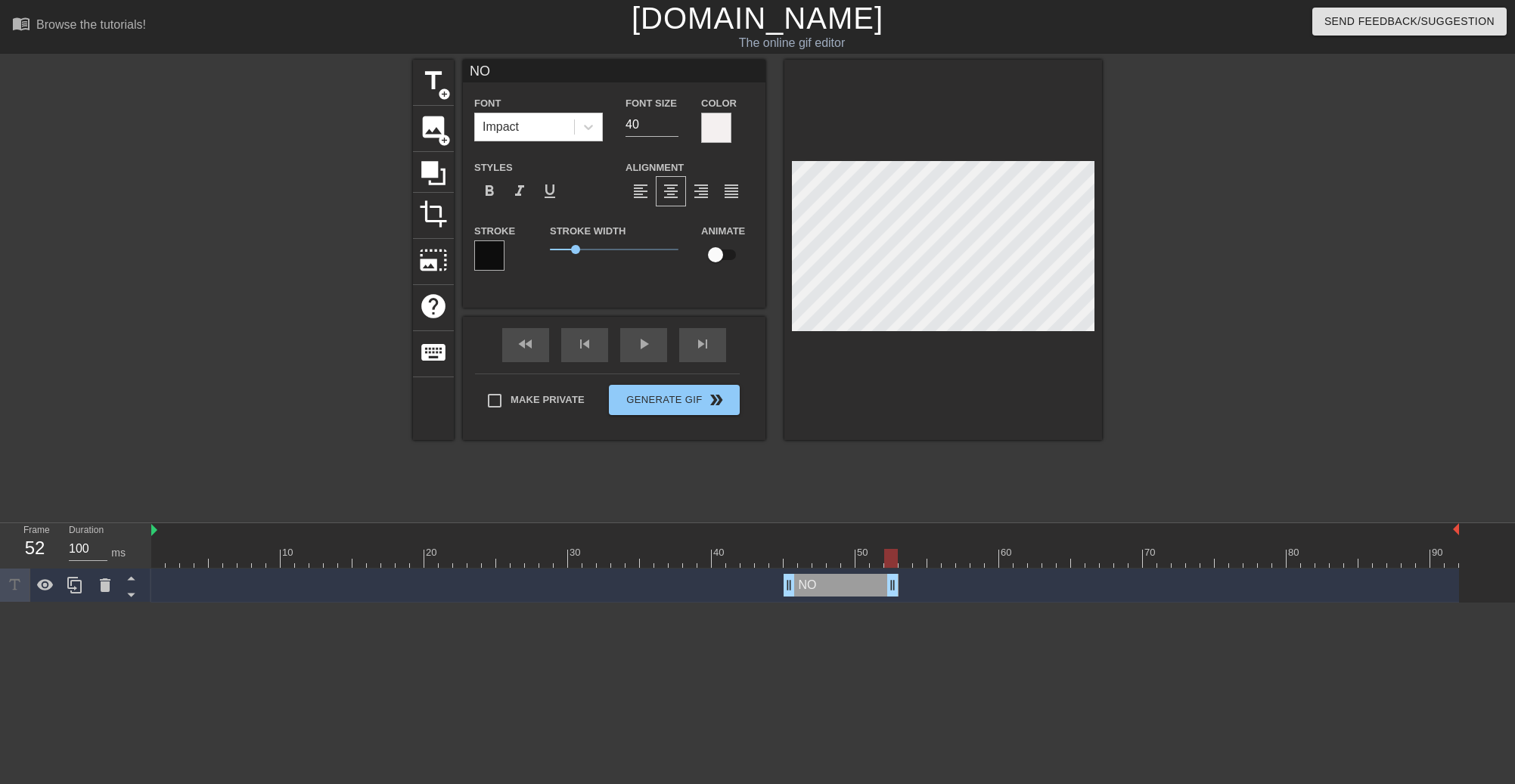
drag, startPoint x: 1450, startPoint y: 590, endPoint x: 891, endPoint y: 580, distance: 559.1
click at [439, 84] on span "title" at bounding box center [433, 81] width 29 height 29
type input "New text 1"
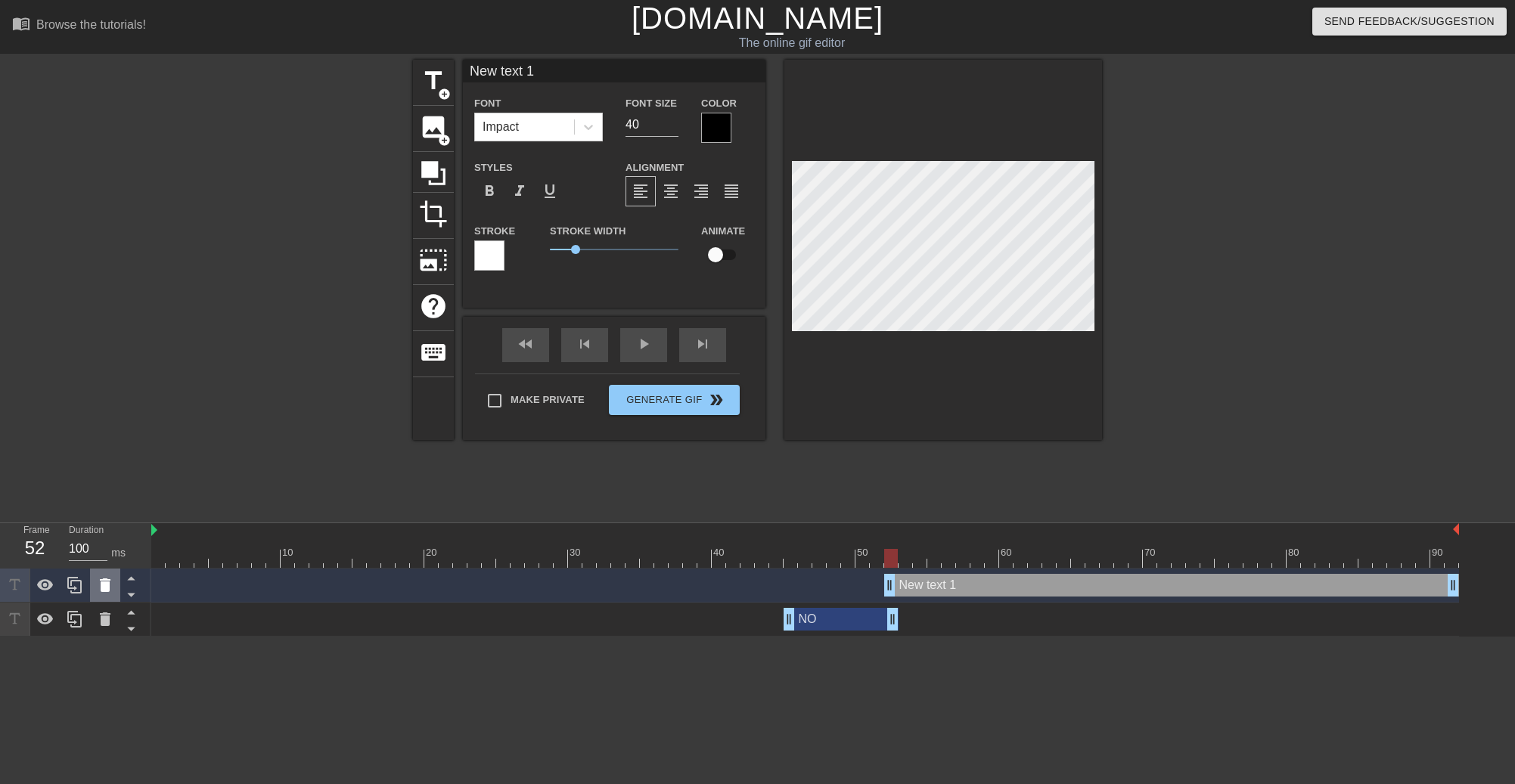
click at [103, 584] on icon at bounding box center [105, 585] width 11 height 14
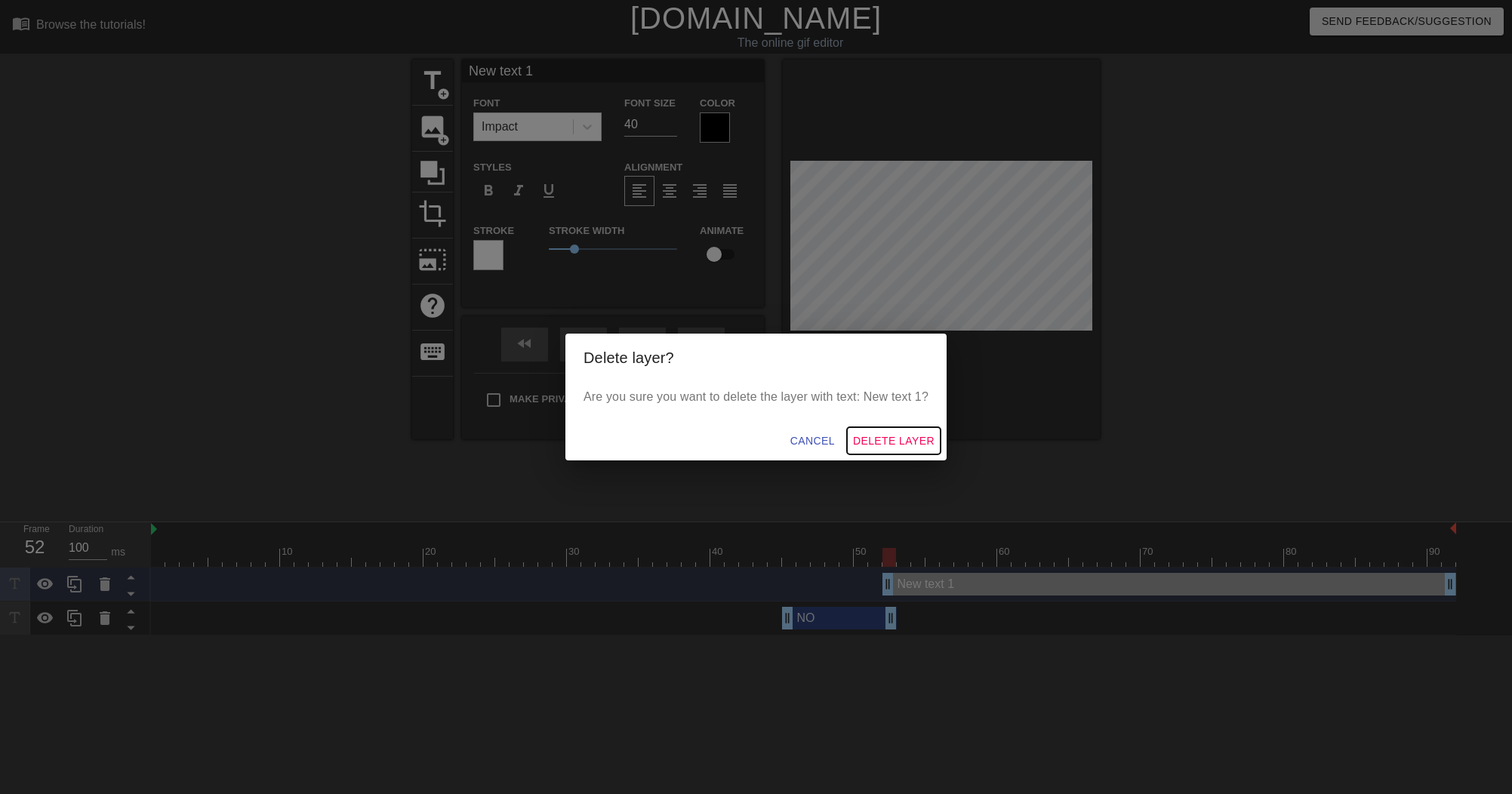
click at [907, 446] on span "Delete Layer" at bounding box center [893, 440] width 82 height 19
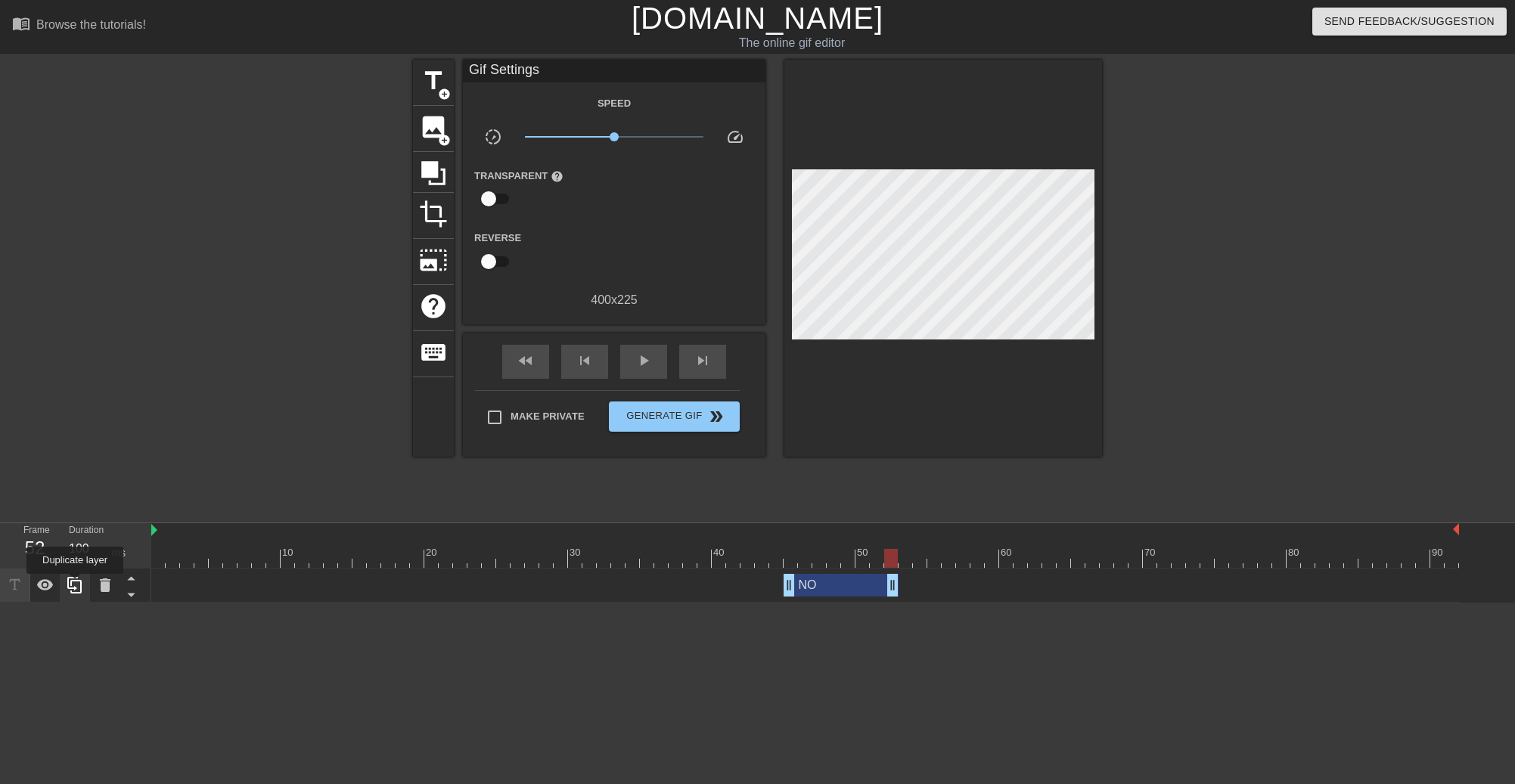
click at [75, 585] on icon at bounding box center [75, 586] width 19 height 19
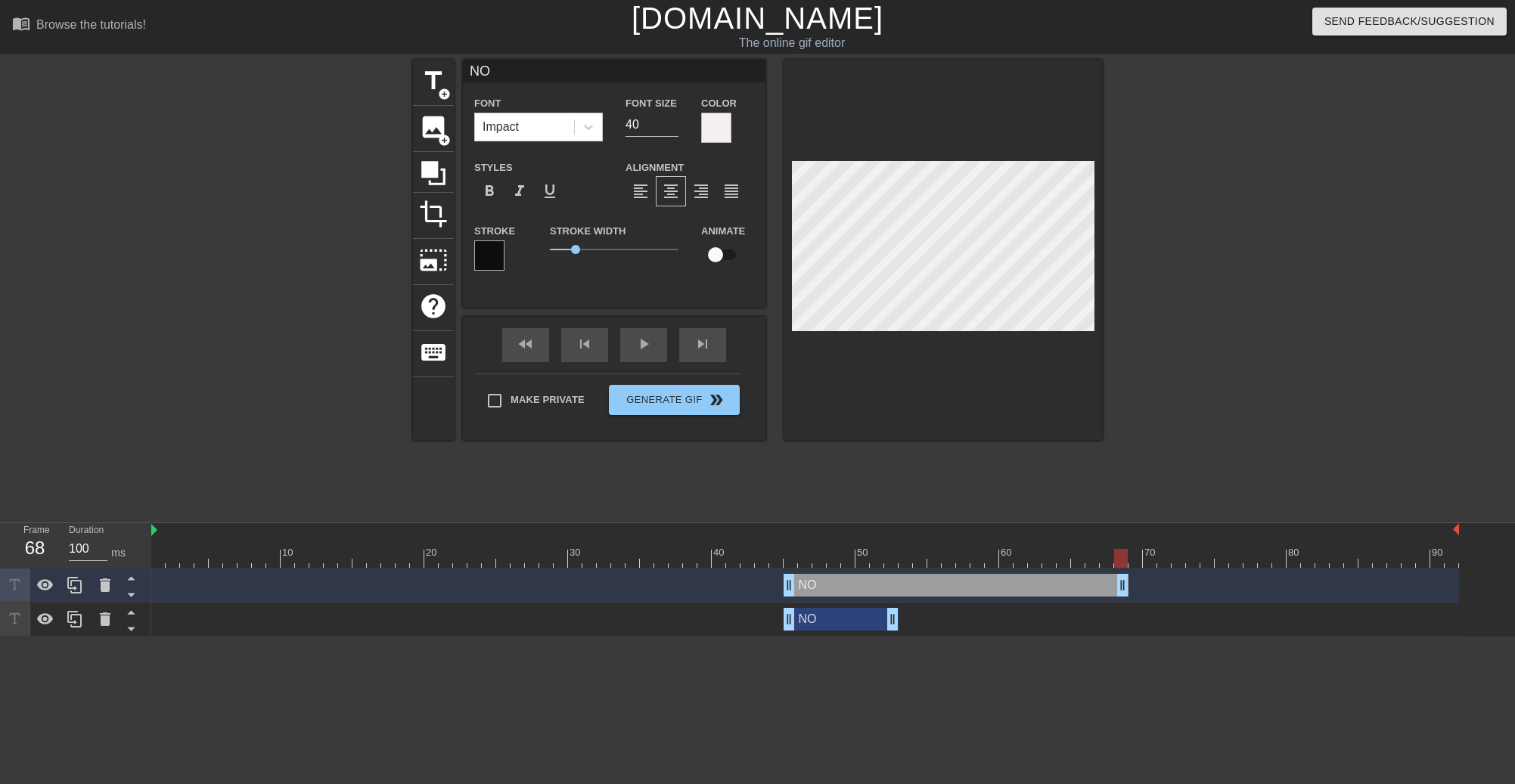
drag, startPoint x: 892, startPoint y: 590, endPoint x: 1175, endPoint y: 590, distance: 283.0
drag, startPoint x: 789, startPoint y: 592, endPoint x: 985, endPoint y: 583, distance: 196.2
drag, startPoint x: 1185, startPoint y: 587, endPoint x: 1079, endPoint y: 587, distance: 106.0
drag, startPoint x: 474, startPoint y: 73, endPoint x: 450, endPoint y: 73, distance: 24.0
click at [450, 73] on div "title add_circle image add_circle crop photo_size_select_large help keyboard NO…" at bounding box center [757, 250] width 689 height 381
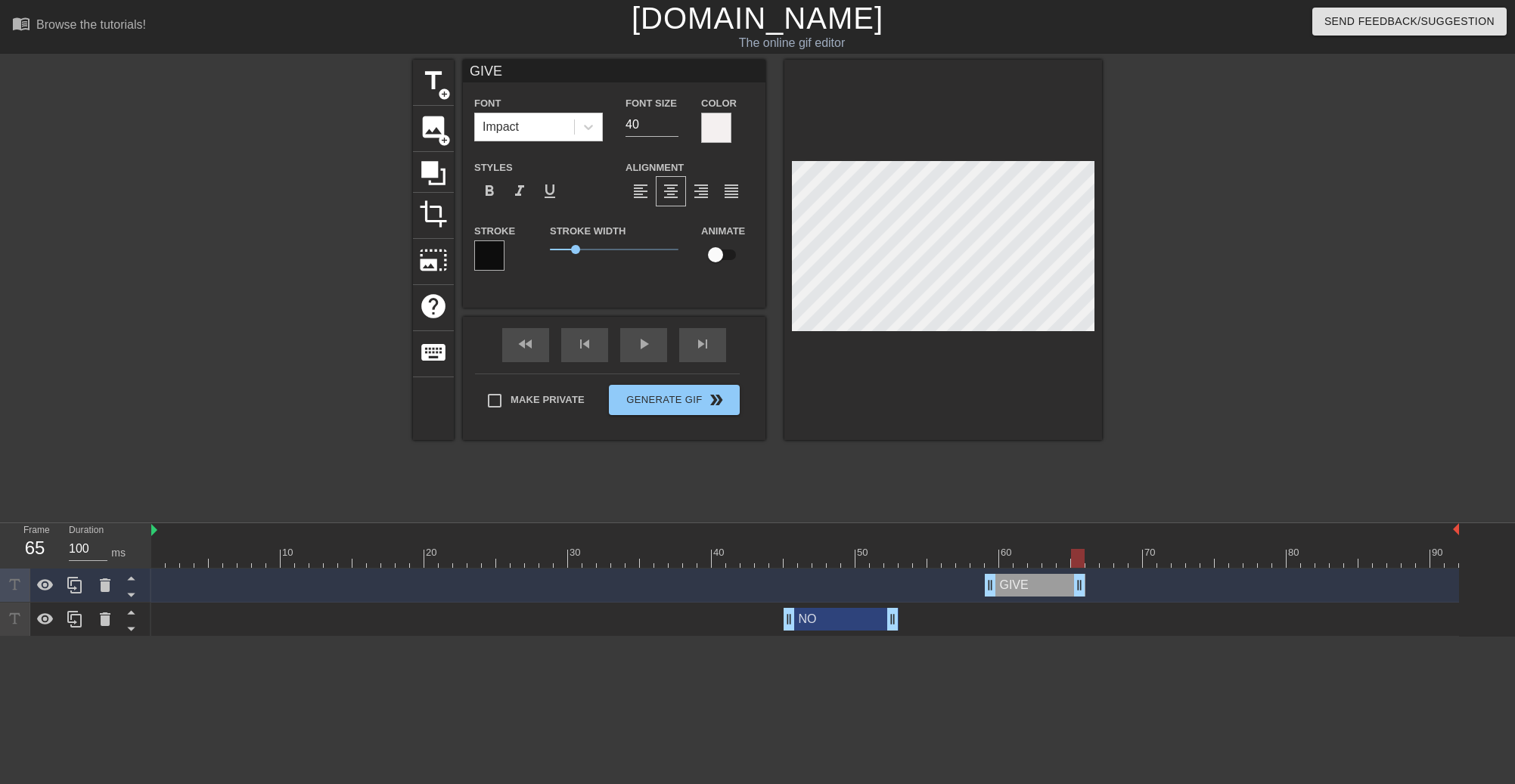
click at [828, 621] on div "NO drag_handle drag_handle" at bounding box center [841, 619] width 115 height 23
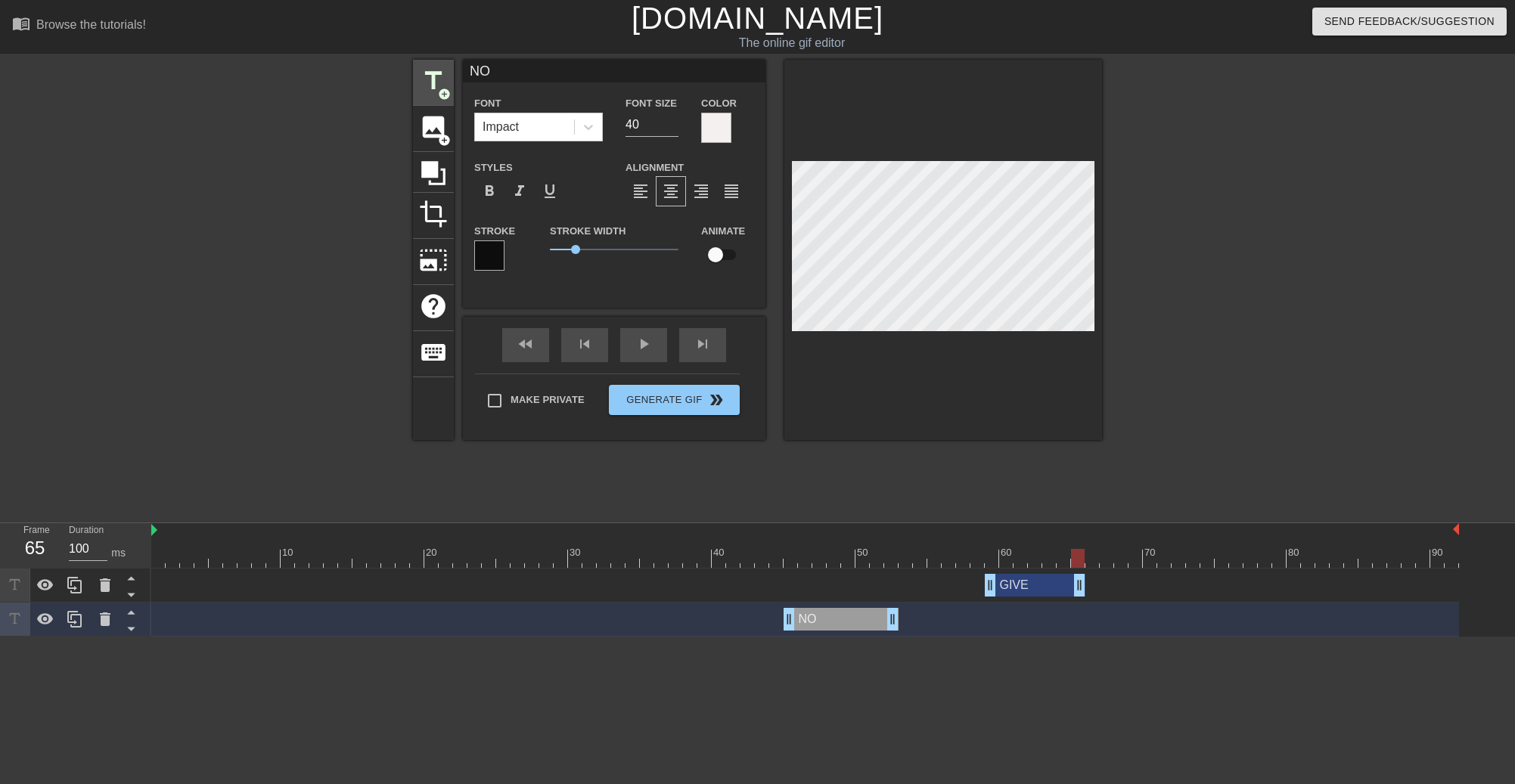
drag, startPoint x: 496, startPoint y: 65, endPoint x: 442, endPoint y: 62, distance: 54.1
click at [442, 62] on div "title add_circle image add_circle crop photo_size_select_large help keyboard NO…" at bounding box center [757, 250] width 689 height 381
type input "I"
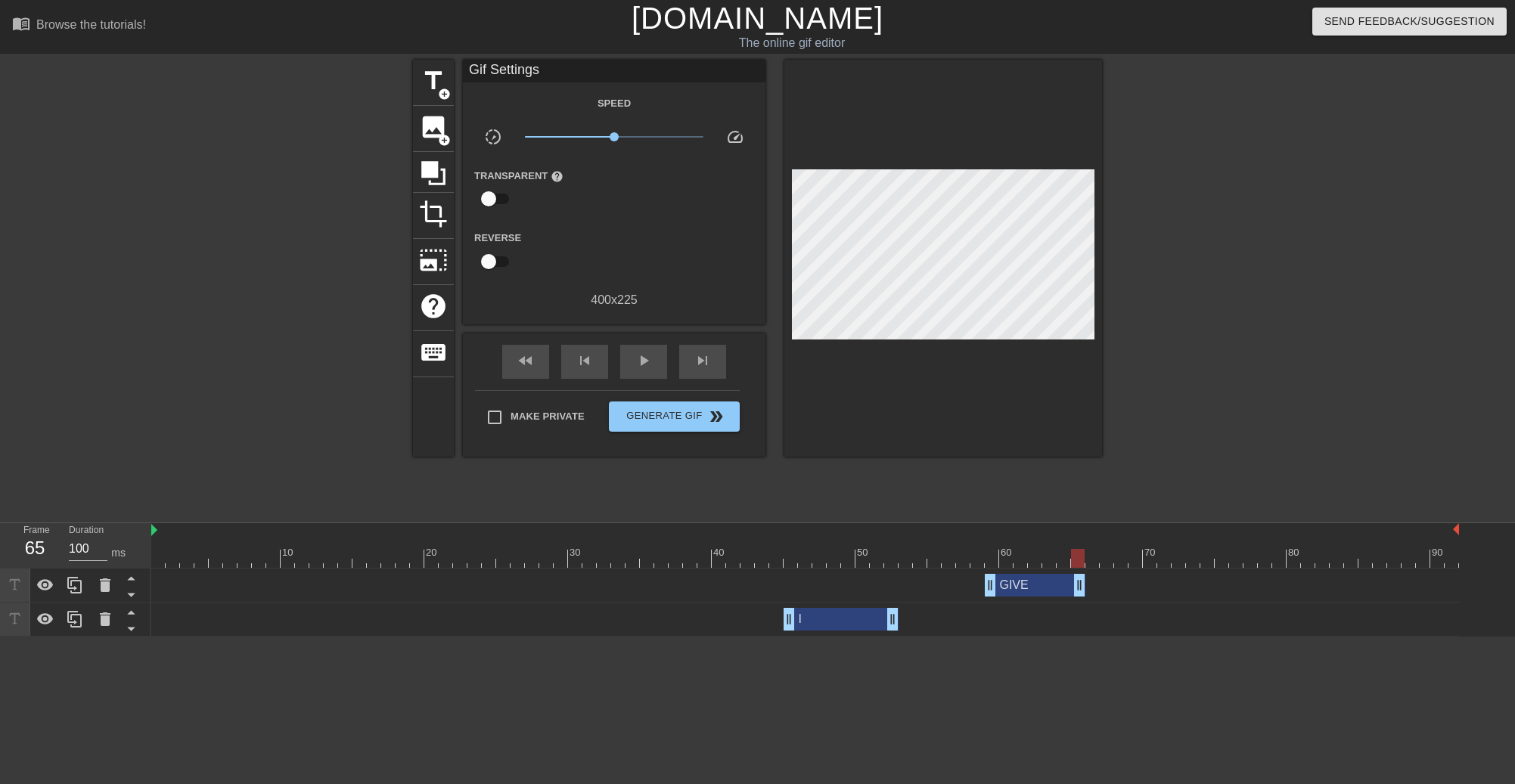
click at [1049, 636] on html "menu_book Browse the tutorials! Gifntext.com The online gif editor Send Feedbac…" at bounding box center [757, 318] width 1515 height 636
click at [1047, 592] on div "GIVE drag_handle drag_handle" at bounding box center [1035, 585] width 100 height 23
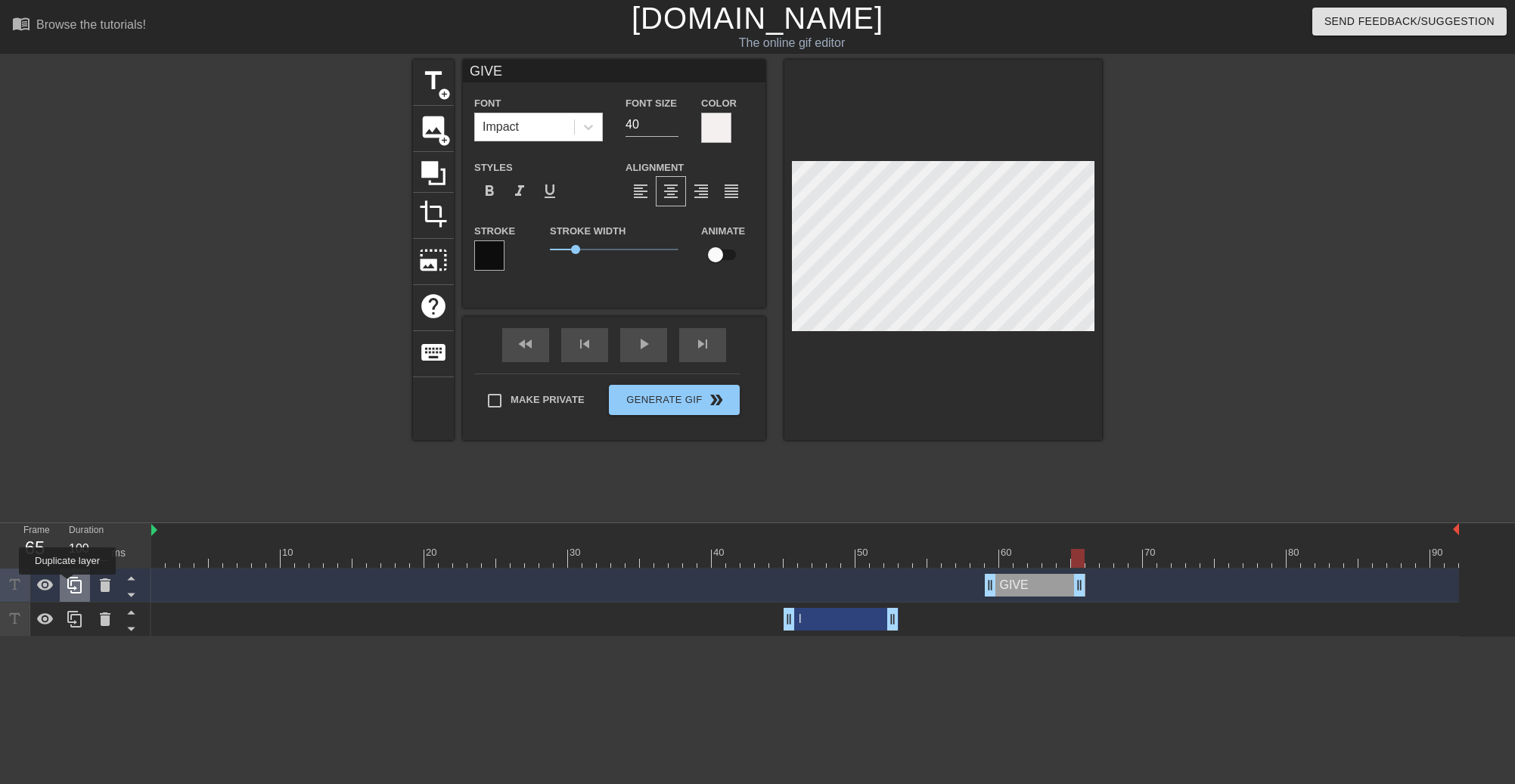
click at [68, 585] on icon at bounding box center [75, 586] width 19 height 19
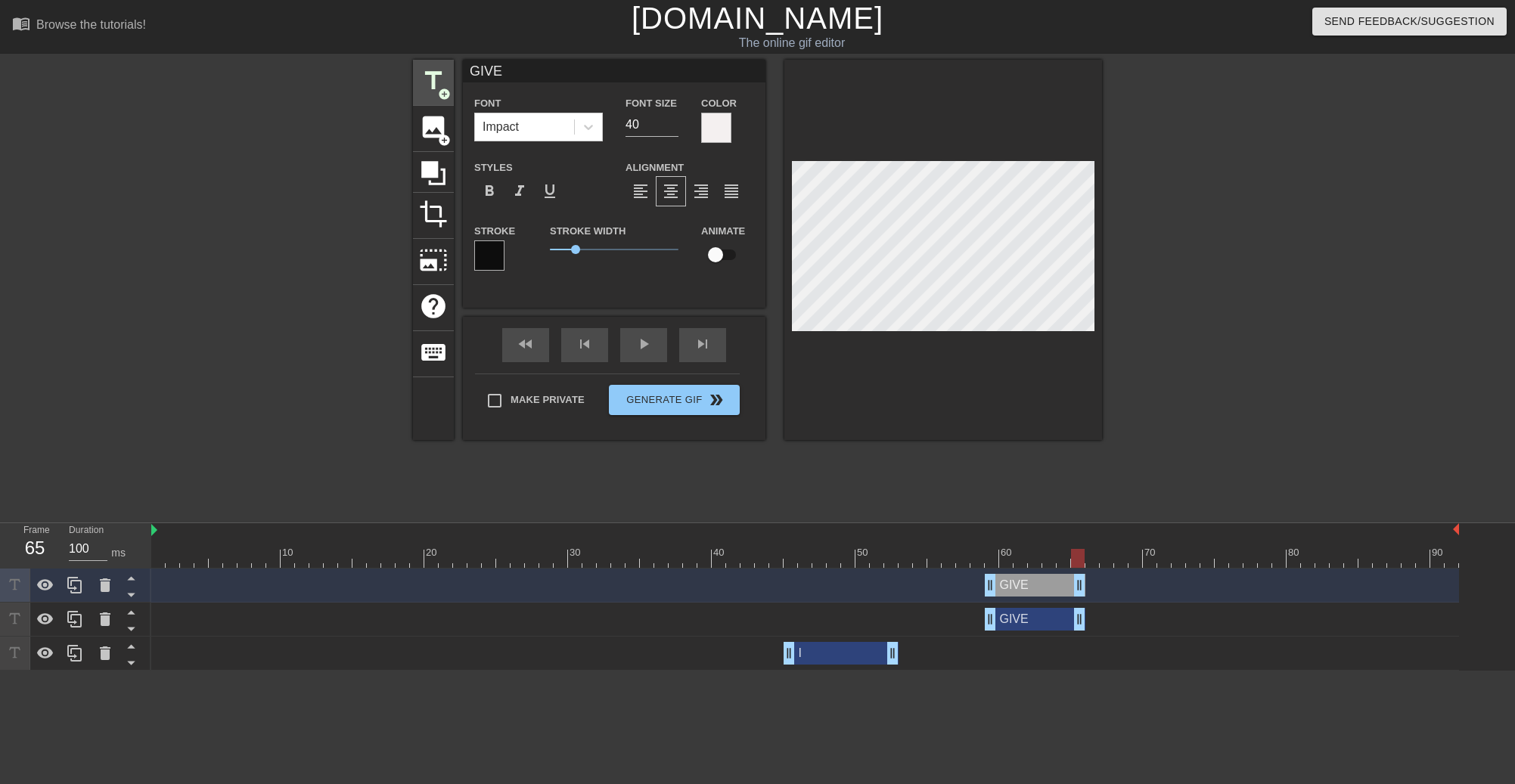
drag, startPoint x: 525, startPoint y: 69, endPoint x: 436, endPoint y: 66, distance: 89.1
click at [436, 66] on div "title add_circle image add_circle crop photo_size_select_large help keyboard GI…" at bounding box center [757, 250] width 689 height 381
type input "UP"
click at [1186, 671] on html "menu_book Browse the tutorials! Gifntext.com The online gif editor Send Feedbac…" at bounding box center [757, 335] width 1515 height 671
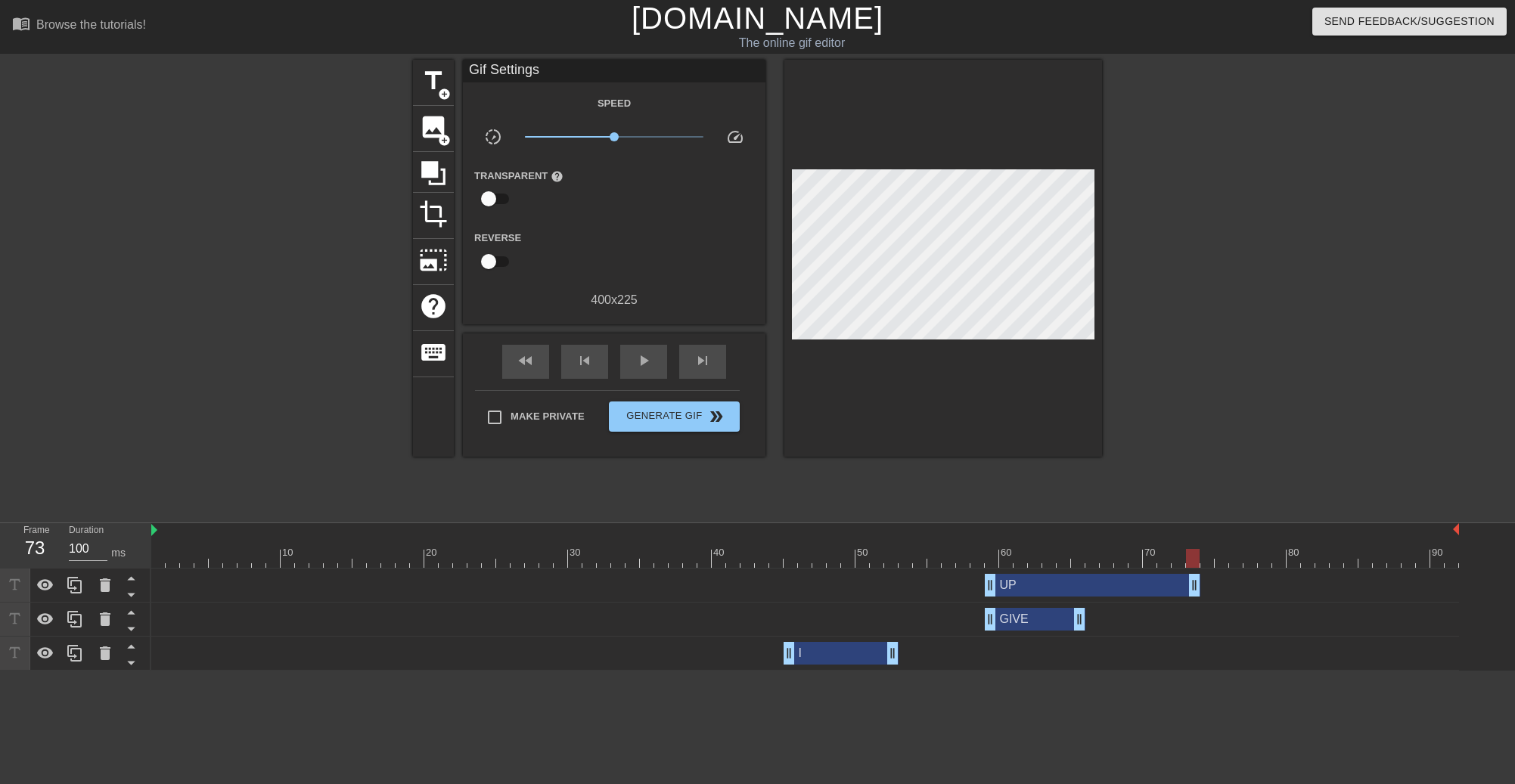
drag, startPoint x: 1081, startPoint y: 582, endPoint x: 1258, endPoint y: 581, distance: 177.0
click at [1259, 581] on div "UP drag_handle drag_handle" at bounding box center [804, 585] width 1307 height 23
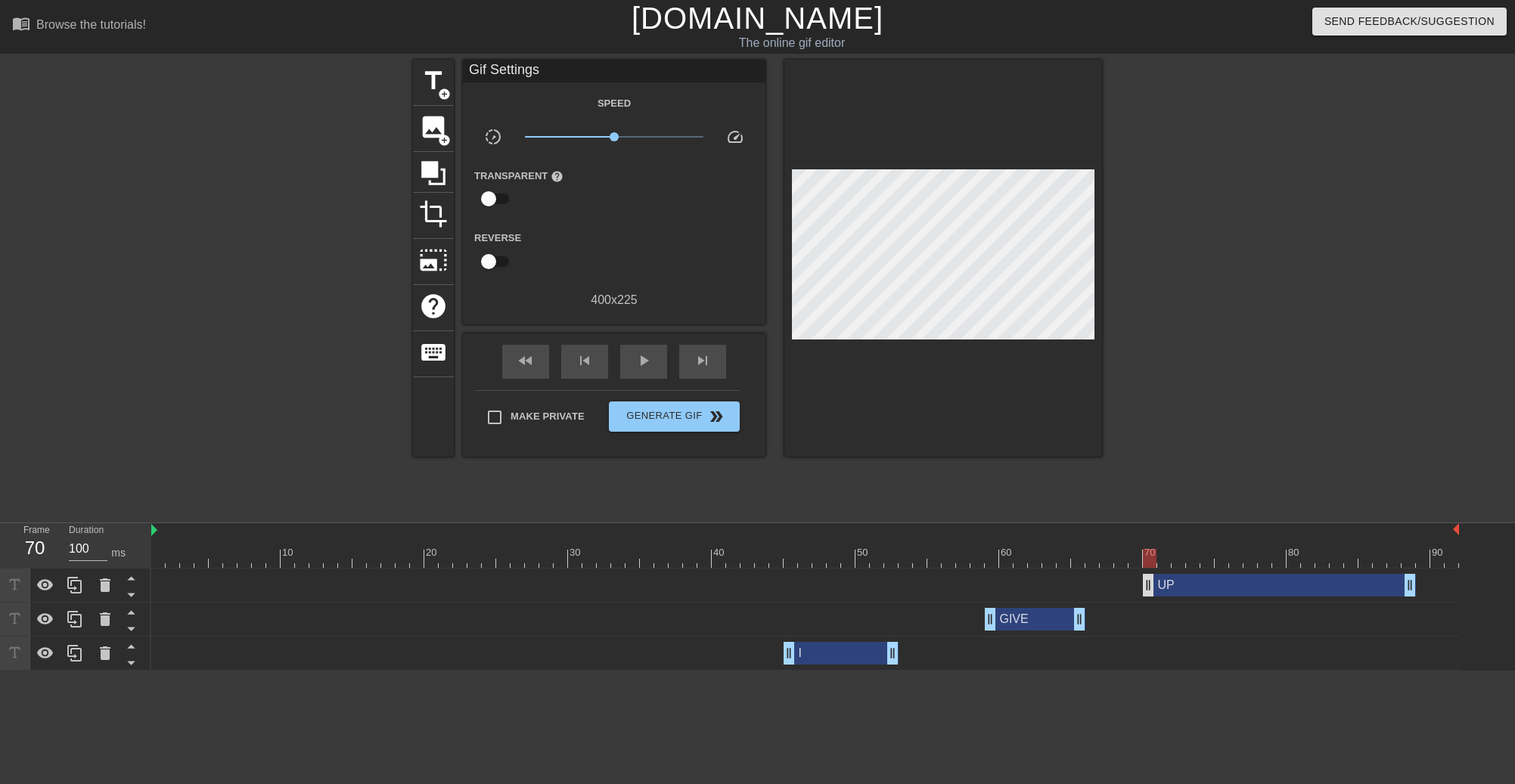
drag, startPoint x: 999, startPoint y: 590, endPoint x: 1154, endPoint y: 589, distance: 155.0
click at [1154, 589] on div "UP drag_handle drag_handle" at bounding box center [1279, 585] width 273 height 23
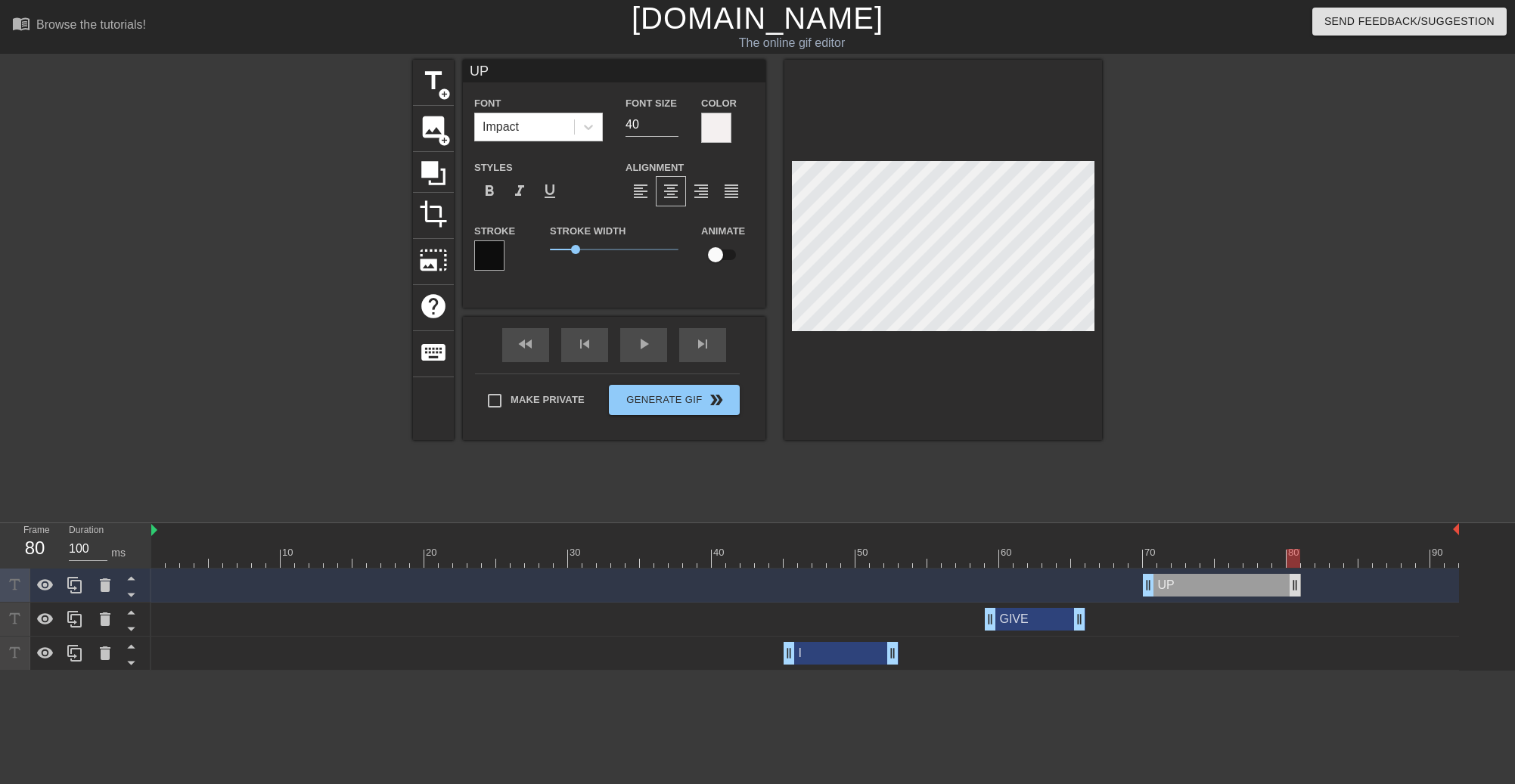
drag, startPoint x: 1410, startPoint y: 585, endPoint x: 1251, endPoint y: 585, distance: 159.0
click at [1142, 585] on div "UP drag_handle drag_handle" at bounding box center [804, 585] width 1307 height 23
click at [641, 340] on div "fast_rewind skip_previous play_arrow skip_next" at bounding box center [614, 344] width 246 height 57
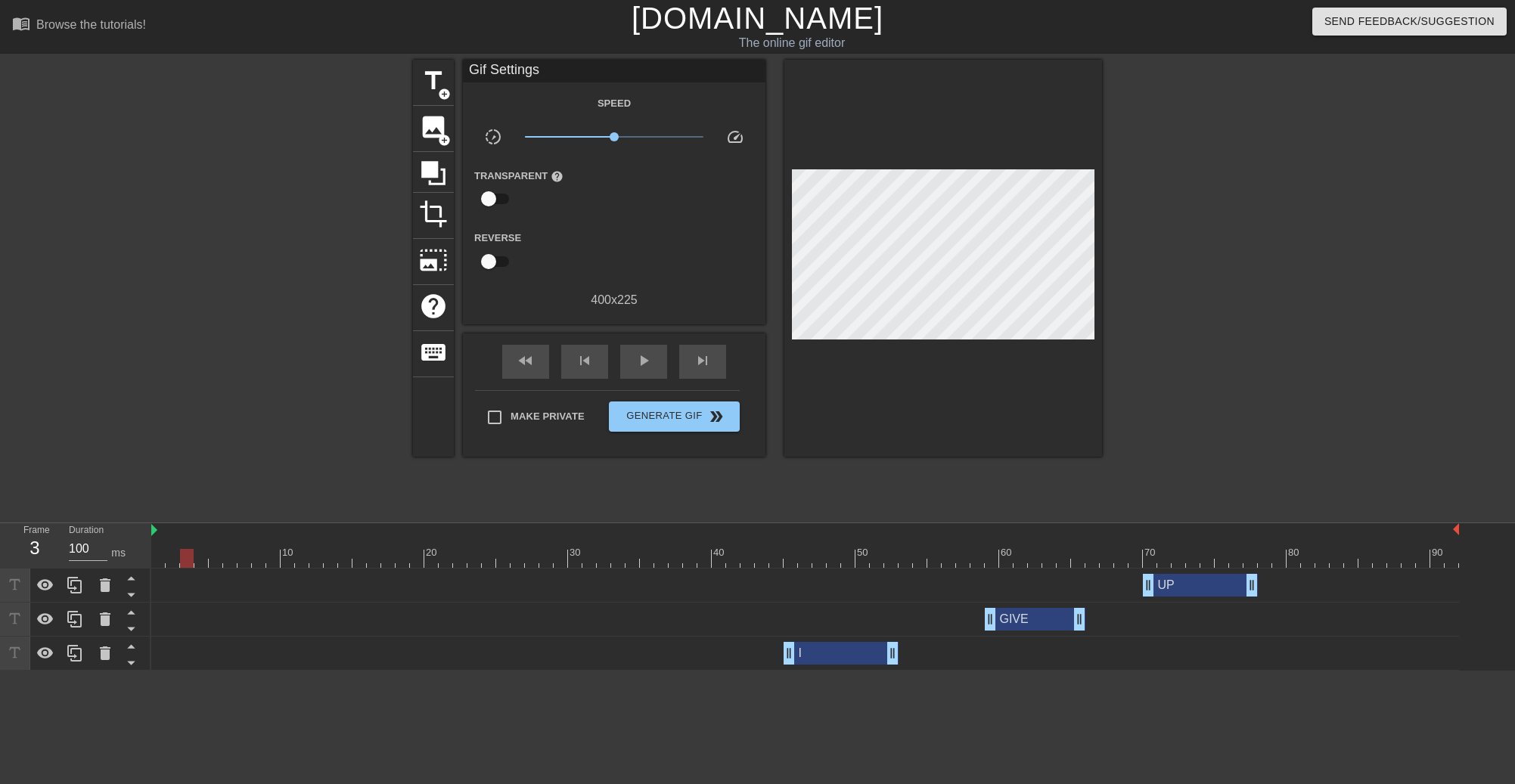
drag, startPoint x: 1247, startPoint y: 560, endPoint x: 187, endPoint y: 527, distance: 1060.5
click at [187, 527] on div "10 20 30 40 50 60 70 80 90" at bounding box center [804, 545] width 1307 height 45
click at [635, 360] on span "play_arrow" at bounding box center [644, 361] width 19 height 19
click at [633, 368] on div "pause" at bounding box center [644, 362] width 47 height 34
drag, startPoint x: 895, startPoint y: 657, endPoint x: 915, endPoint y: 660, distance: 20.2
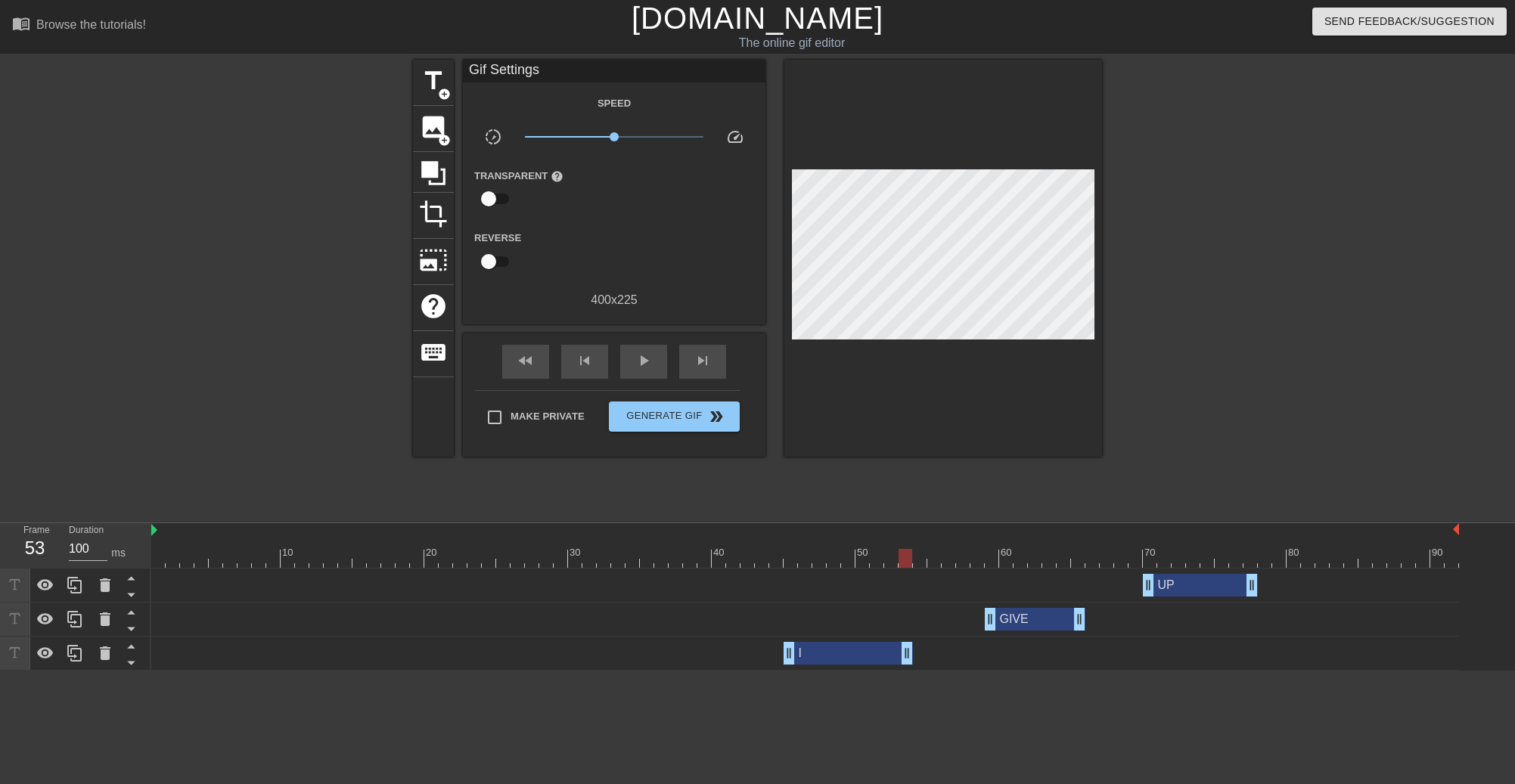
click at [915, 660] on div "I drag_handle drag_handle" at bounding box center [804, 653] width 1307 height 23
click at [1088, 623] on div "GIVE drag_handle drag_handle" at bounding box center [804, 619] width 1307 height 23
click at [636, 360] on span "play_arrow" at bounding box center [644, 361] width 19 height 19
click at [866, 658] on div "I drag_handle drag_handle" at bounding box center [847, 653] width 129 height 23
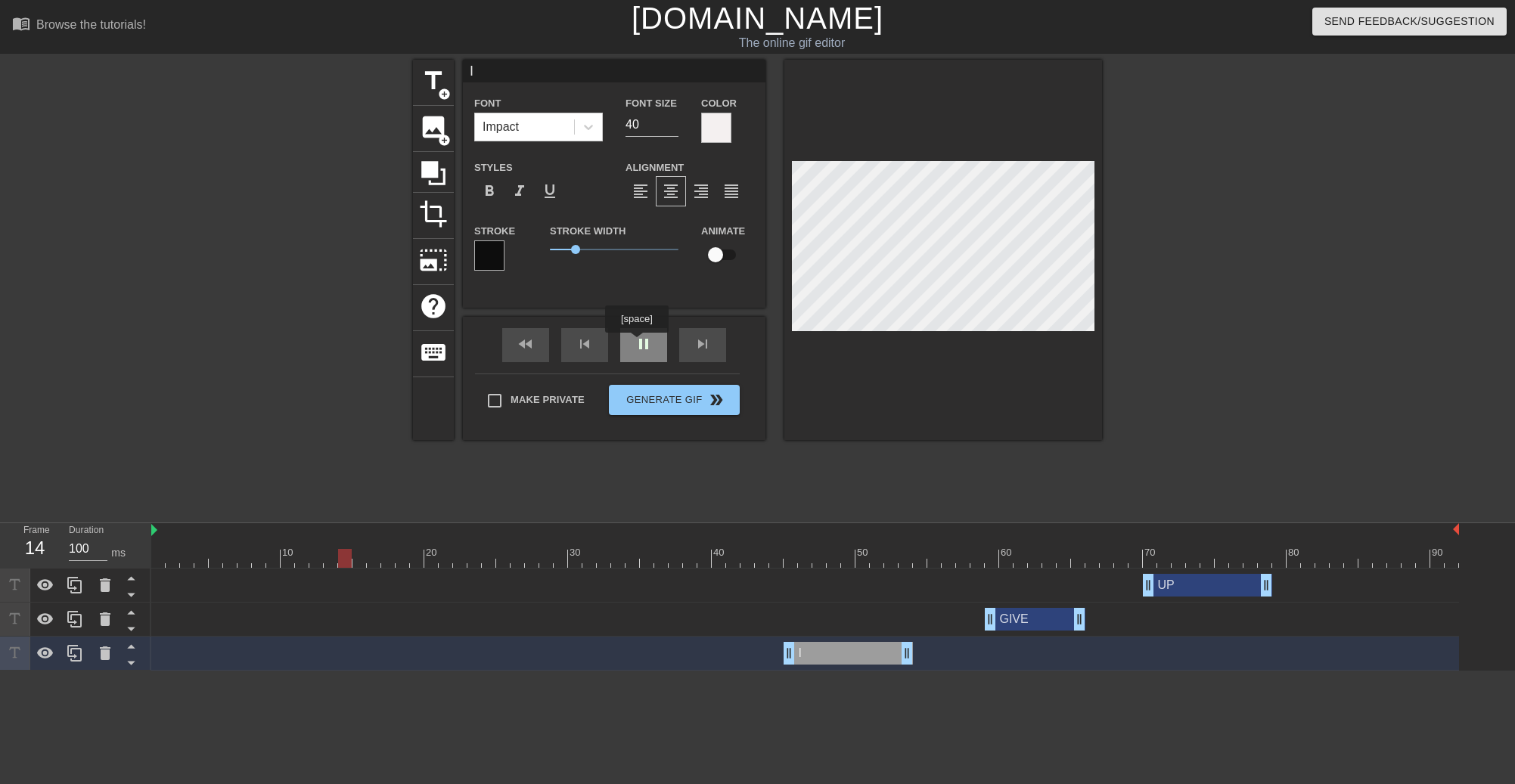
click at [636, 343] on div "pause" at bounding box center [644, 345] width 47 height 34
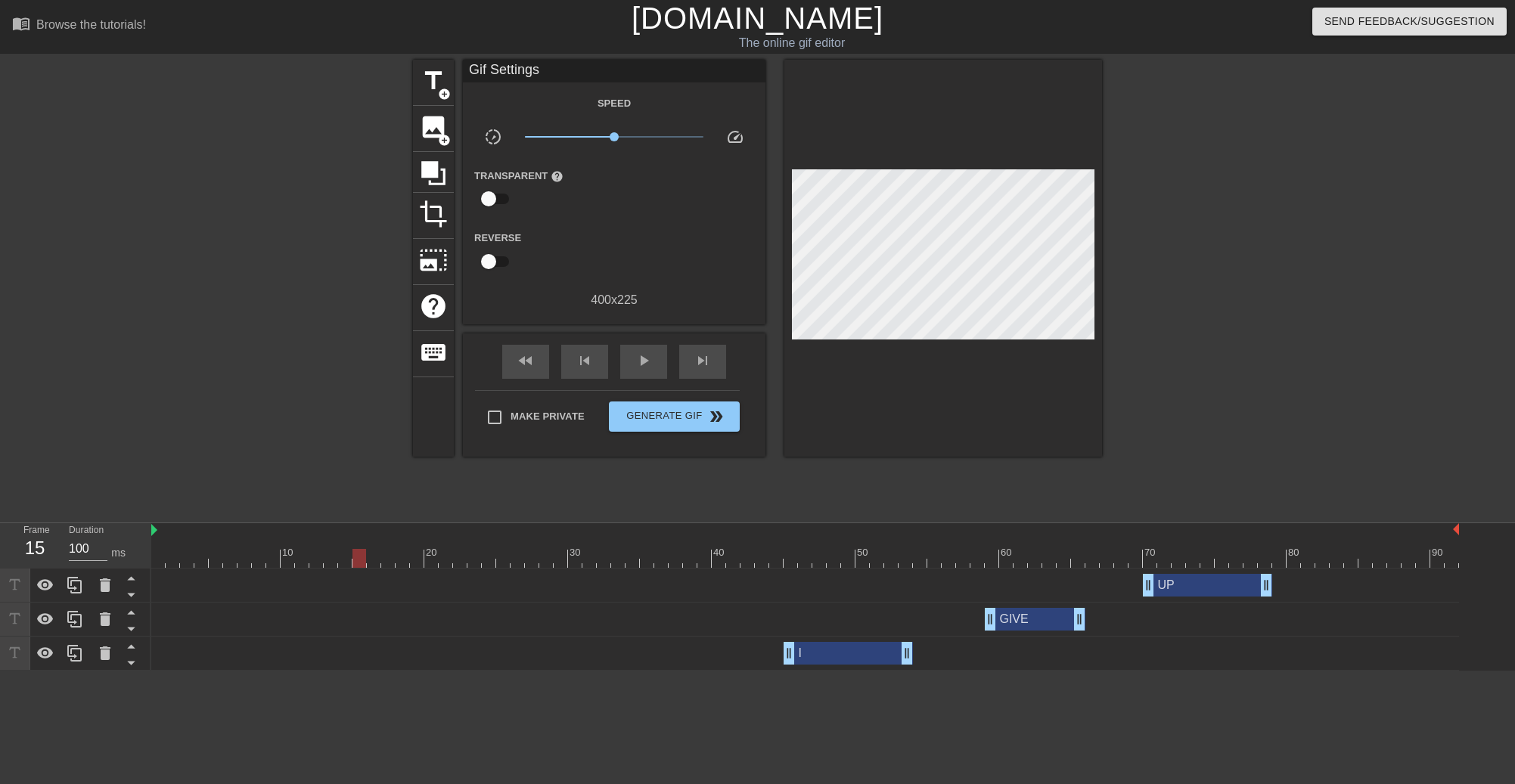
click at [876, 657] on div "I drag_handle drag_handle" at bounding box center [847, 653] width 129 height 23
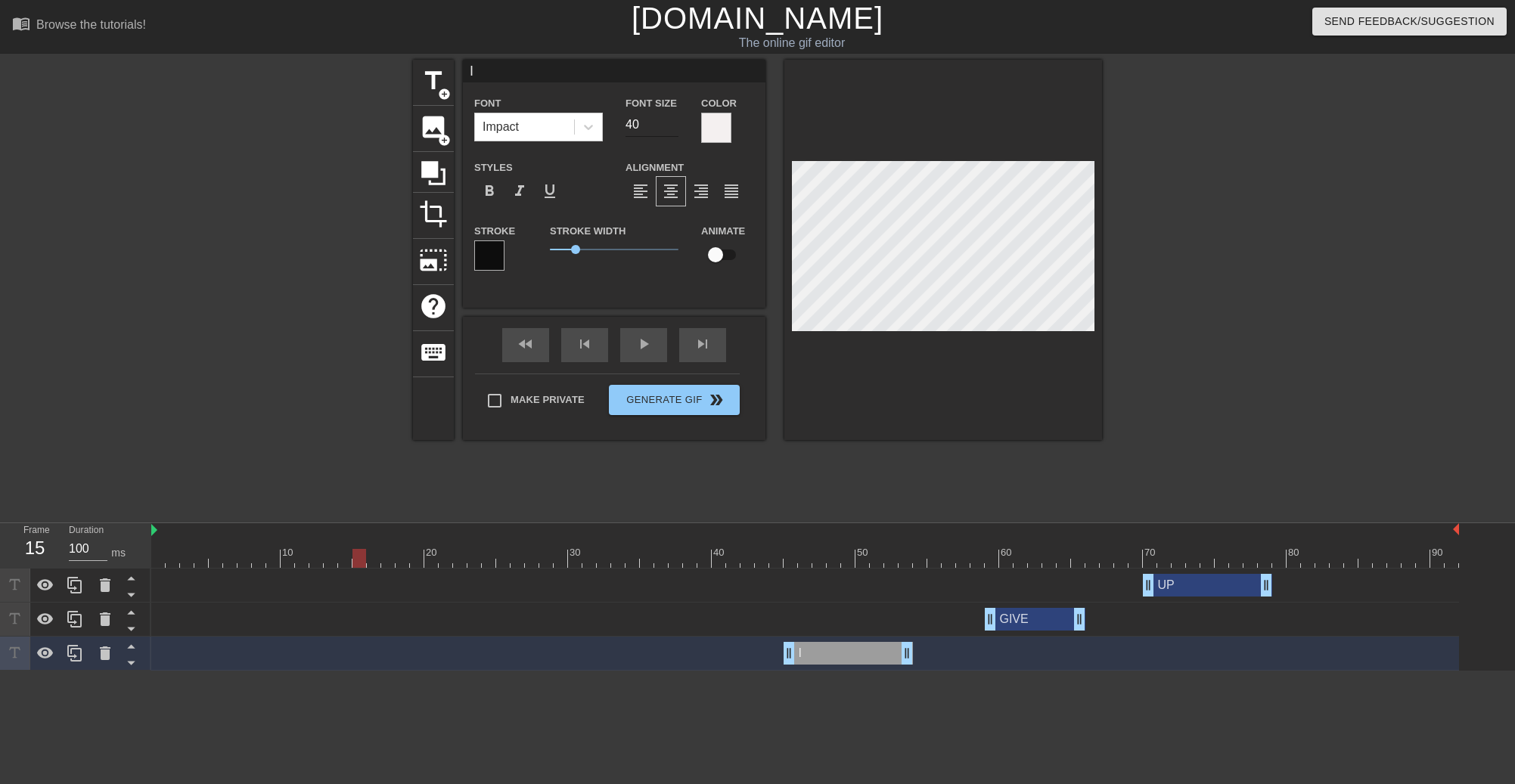
click at [652, 127] on input "40" at bounding box center [652, 124] width 53 height 24
click at [672, 119] on input "41" at bounding box center [652, 124] width 53 height 24
click at [672, 119] on input "42" at bounding box center [652, 124] width 53 height 24
click at [672, 119] on input "43" at bounding box center [652, 124] width 53 height 24
type input "44"
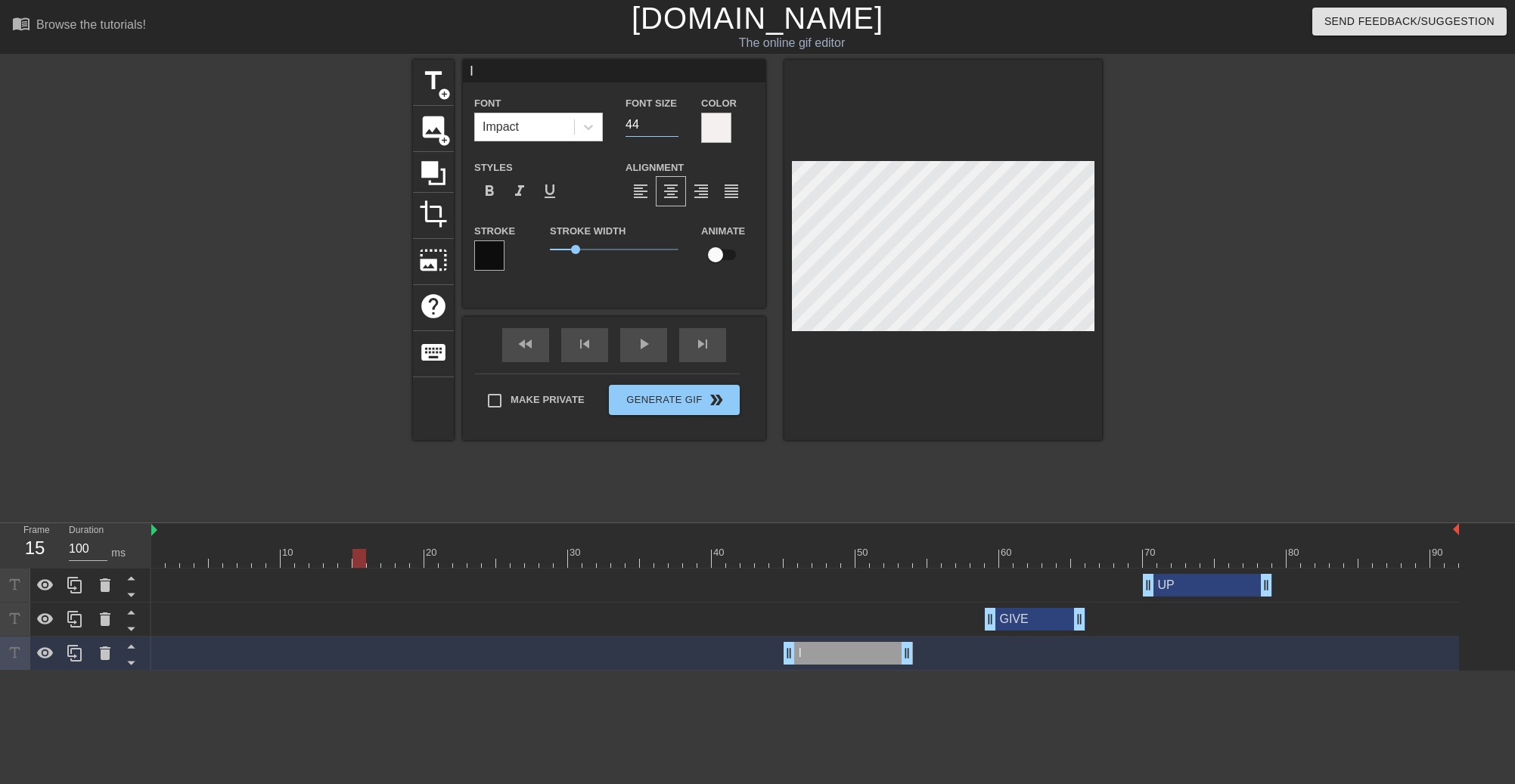
click at [672, 119] on input "44" at bounding box center [652, 124] width 53 height 24
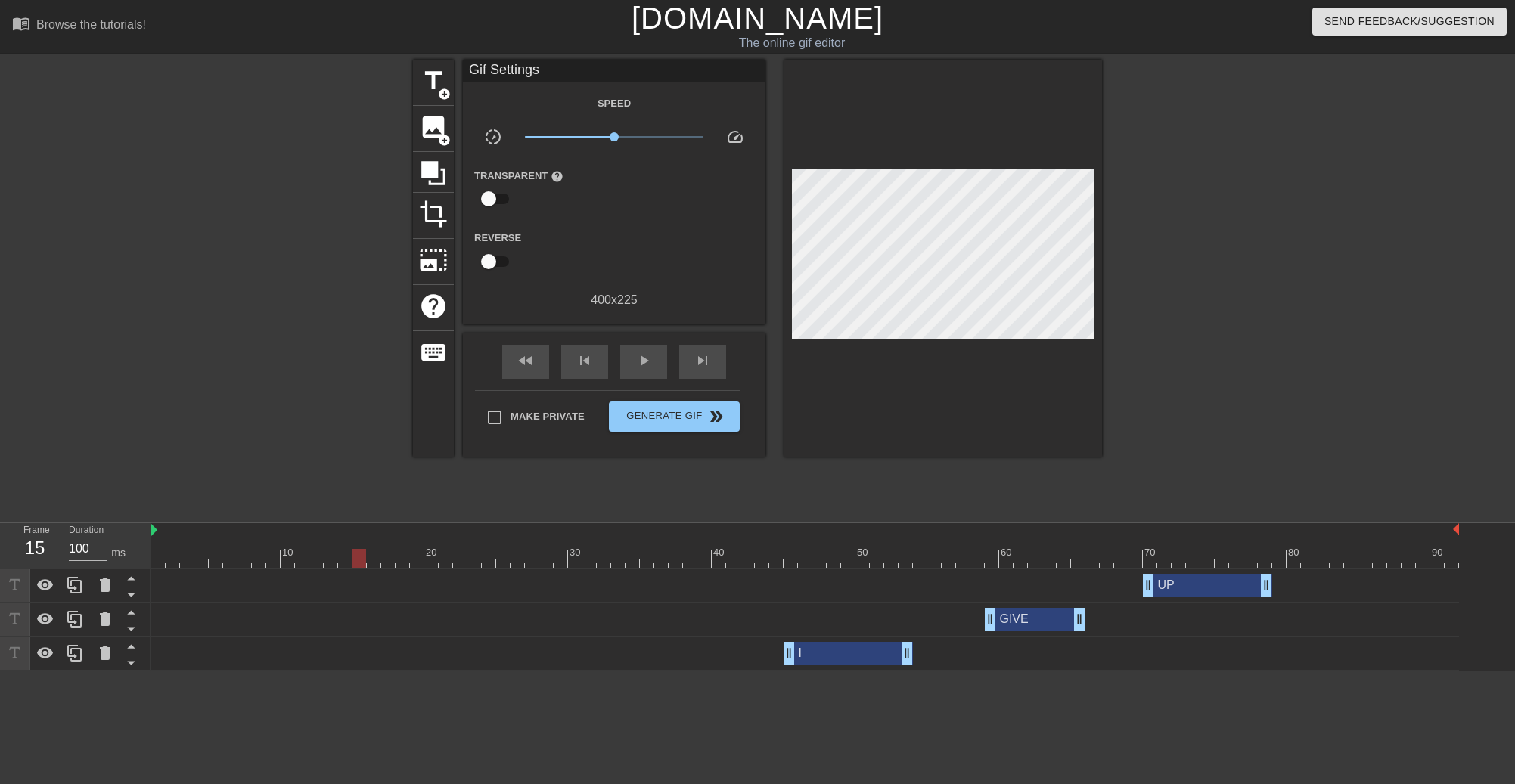
click at [839, 614] on div "GIVE drag_handle drag_handle" at bounding box center [804, 619] width 1307 height 23
click at [807, 646] on div "I drag_handle drag_handle" at bounding box center [847, 653] width 129 height 23
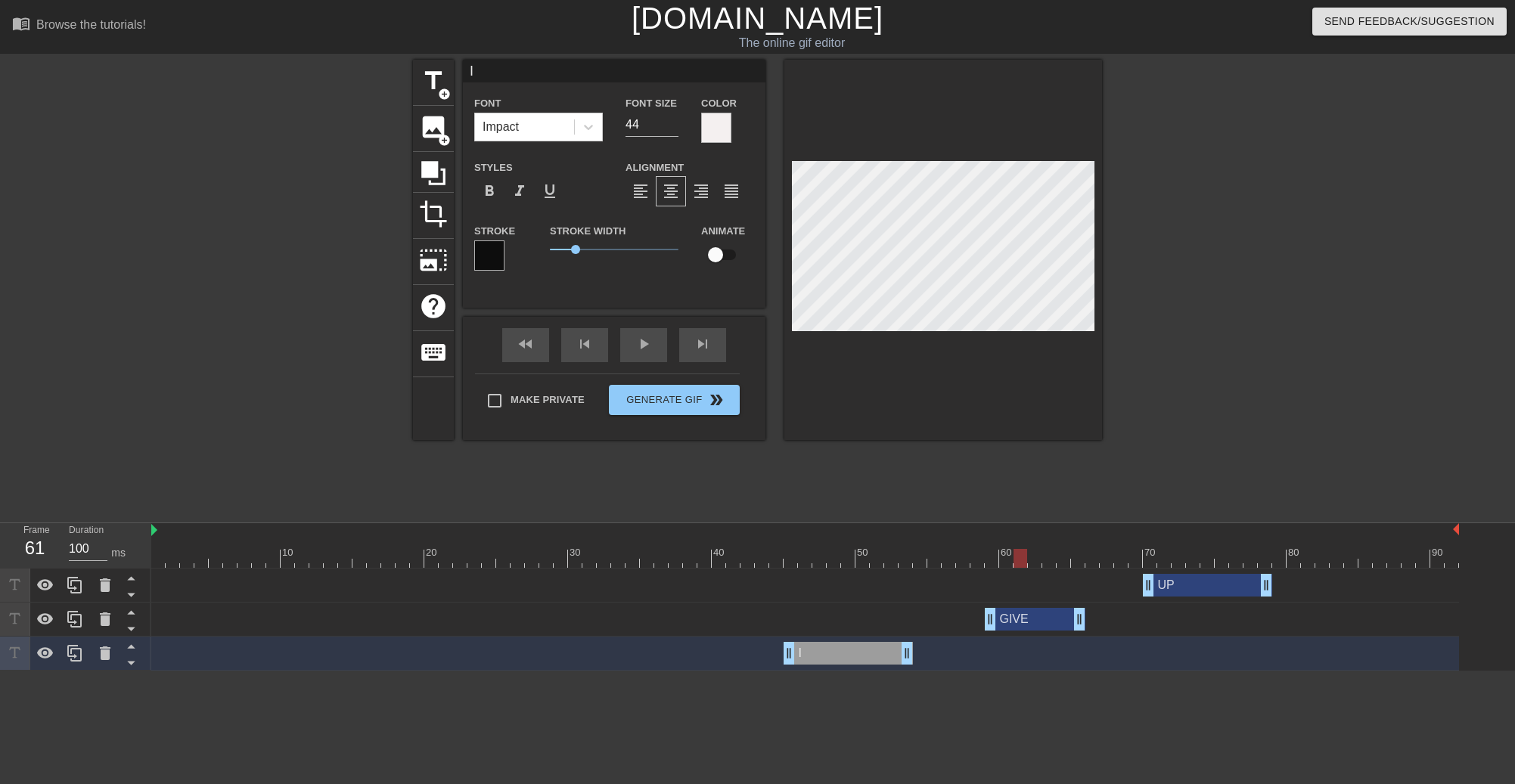
drag, startPoint x: 371, startPoint y: 560, endPoint x: 1009, endPoint y: 540, distance: 638.3
click at [1023, 556] on div at bounding box center [1020, 558] width 14 height 19
click at [1045, 624] on div "GIVE drag_handle drag_handle" at bounding box center [1035, 619] width 100 height 23
type input "GIVE"
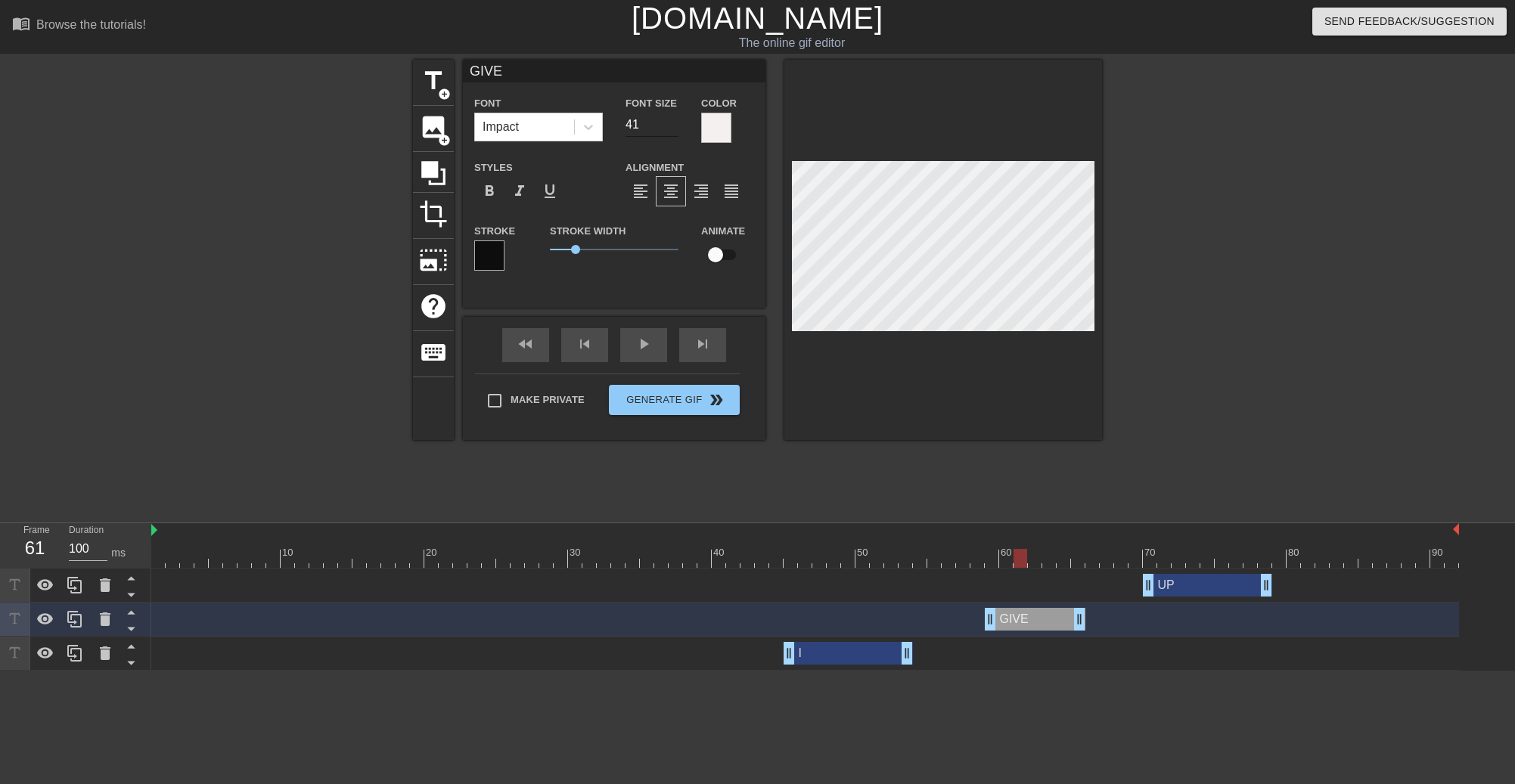
click at [674, 122] on input "41" at bounding box center [652, 124] width 53 height 24
click at [674, 122] on input "42" at bounding box center [652, 124] width 53 height 24
click at [674, 122] on input "43" at bounding box center [652, 124] width 53 height 24
type input "44"
click at [674, 122] on input "44" at bounding box center [652, 124] width 53 height 24
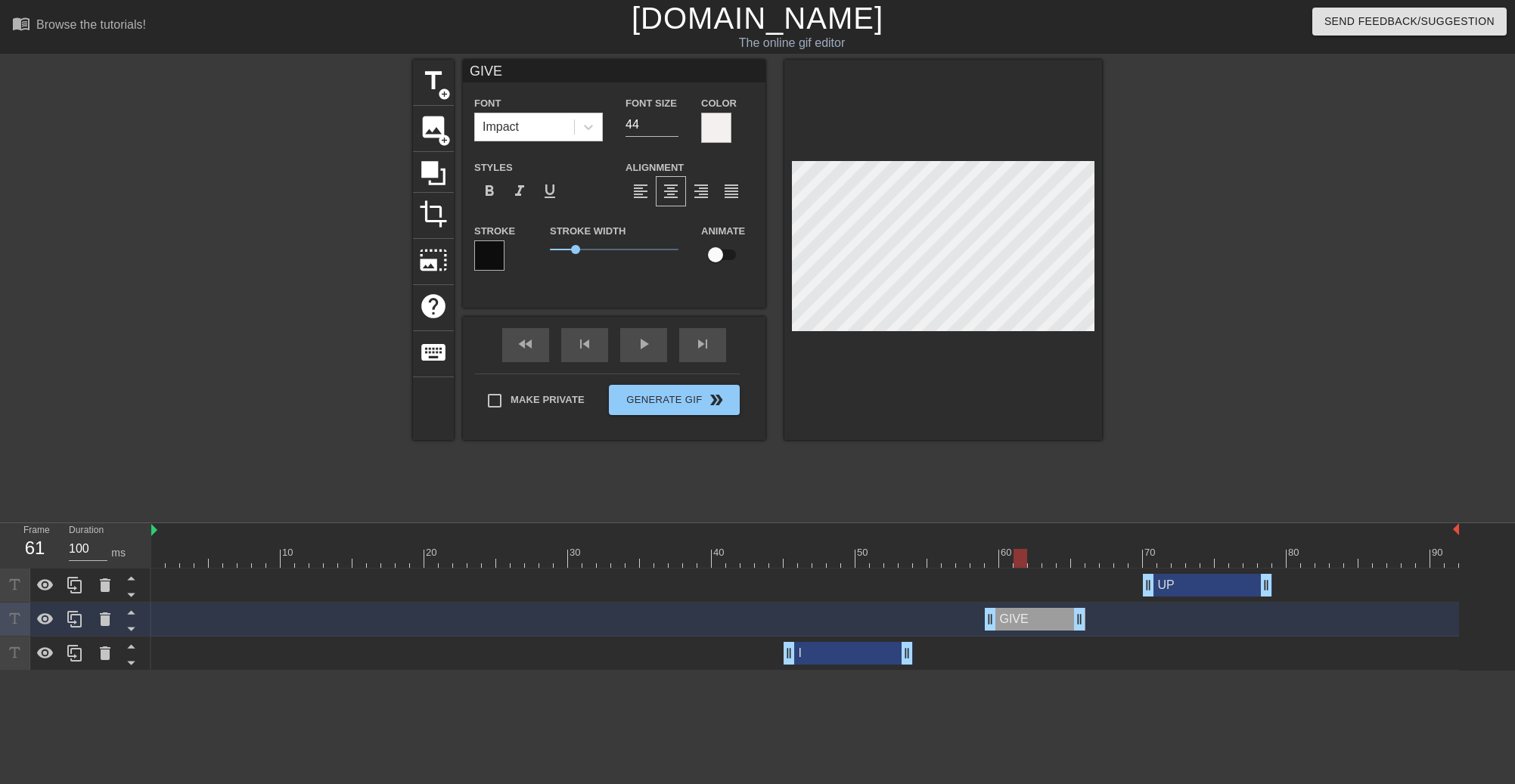
click at [1190, 578] on div "UP drag_handle drag_handle" at bounding box center [1207, 585] width 129 height 23
type input "UP"
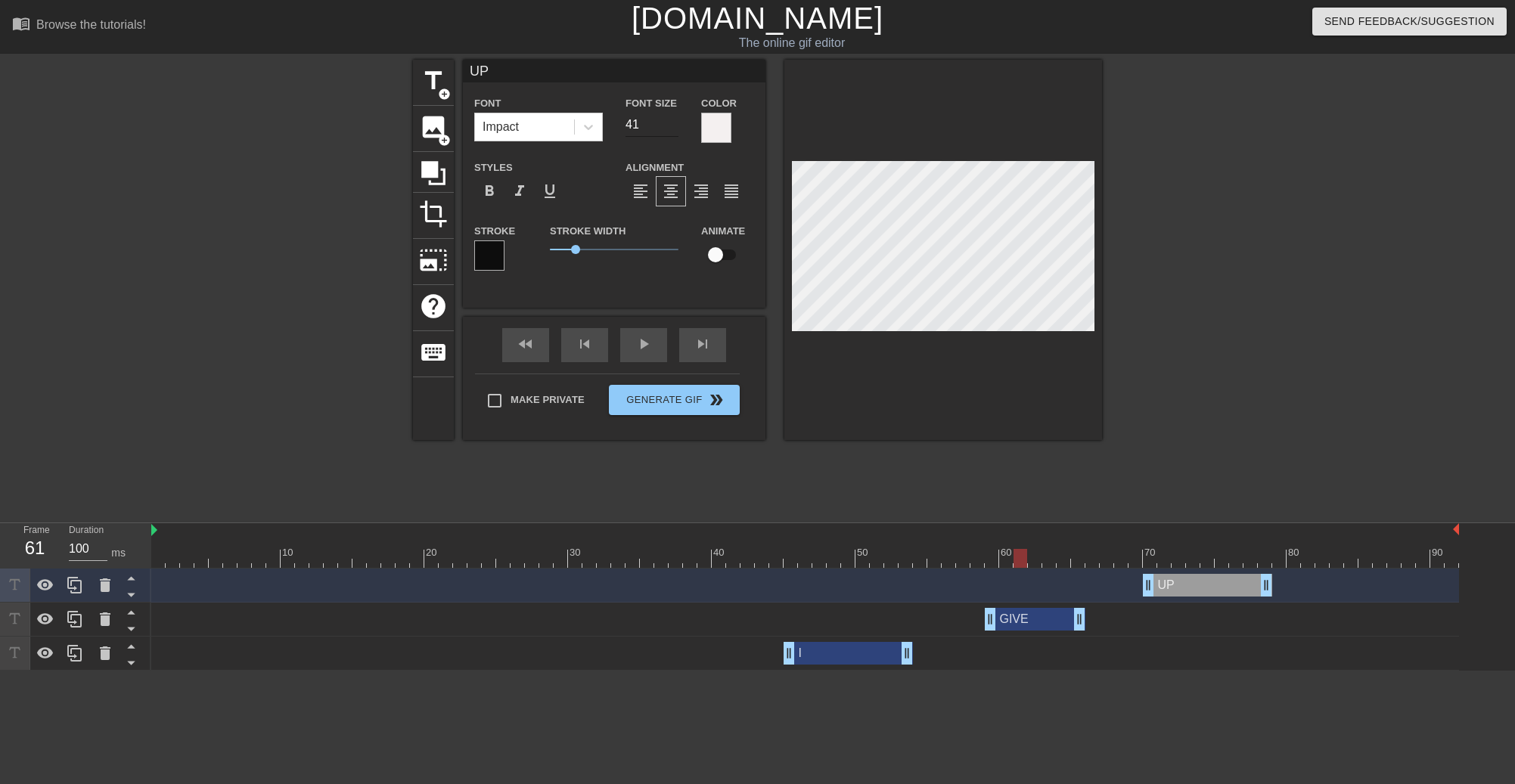
click at [669, 120] on input "41" at bounding box center [652, 124] width 53 height 24
click at [669, 120] on input "42" at bounding box center [652, 124] width 53 height 24
click at [669, 120] on input "43" at bounding box center [652, 124] width 53 height 24
type input "44"
click at [669, 120] on input "44" at bounding box center [652, 124] width 53 height 24
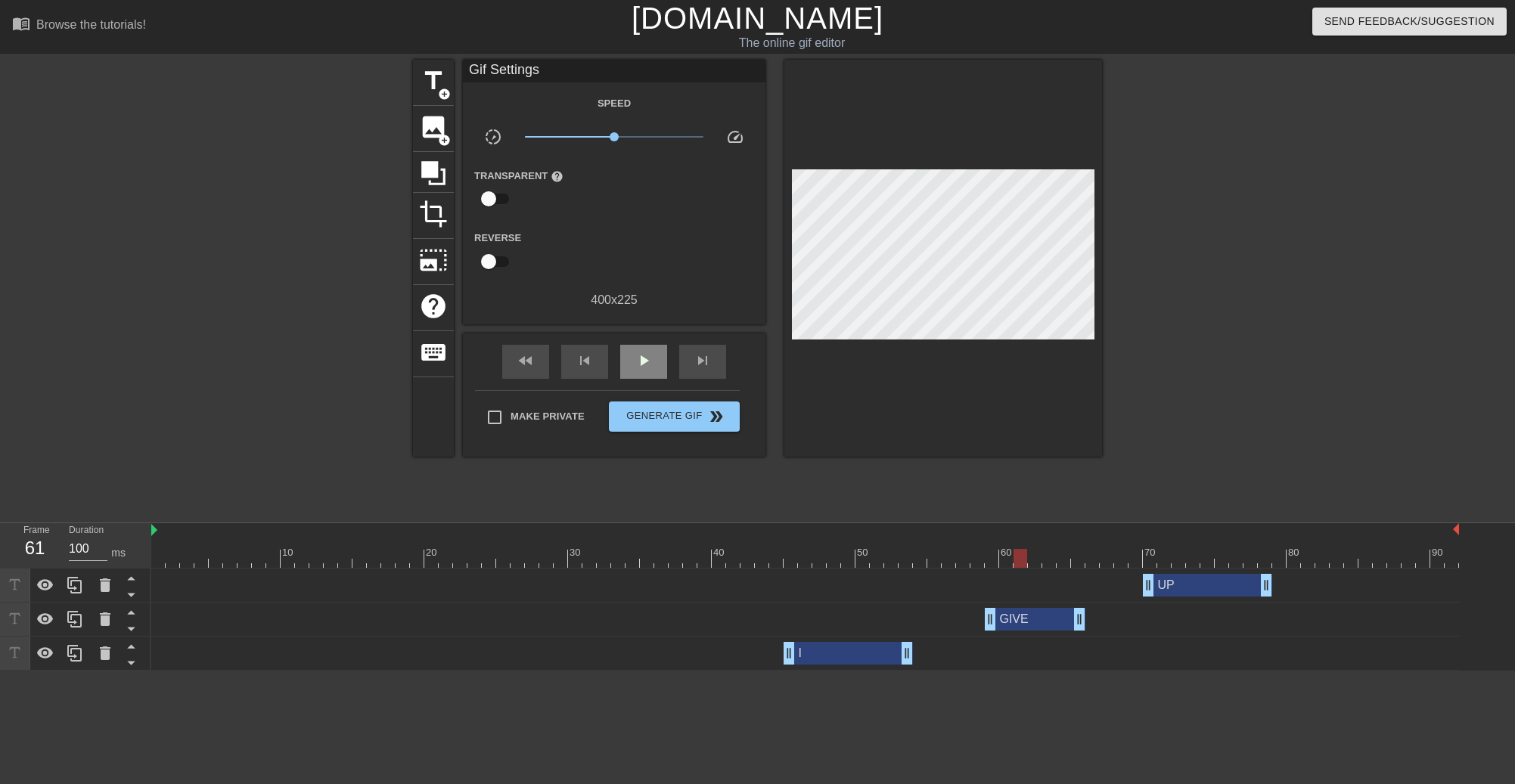
click at [632, 331] on div "Gif Settings Speed slow_motion_video x1.00 speed Transparent help Reverse 400 x…" at bounding box center [614, 258] width 302 height 397
click at [646, 361] on span "play_arrow" at bounding box center [644, 361] width 19 height 19
click at [655, 359] on div "pause" at bounding box center [644, 362] width 47 height 34
click at [69, 585] on icon at bounding box center [75, 586] width 19 height 19
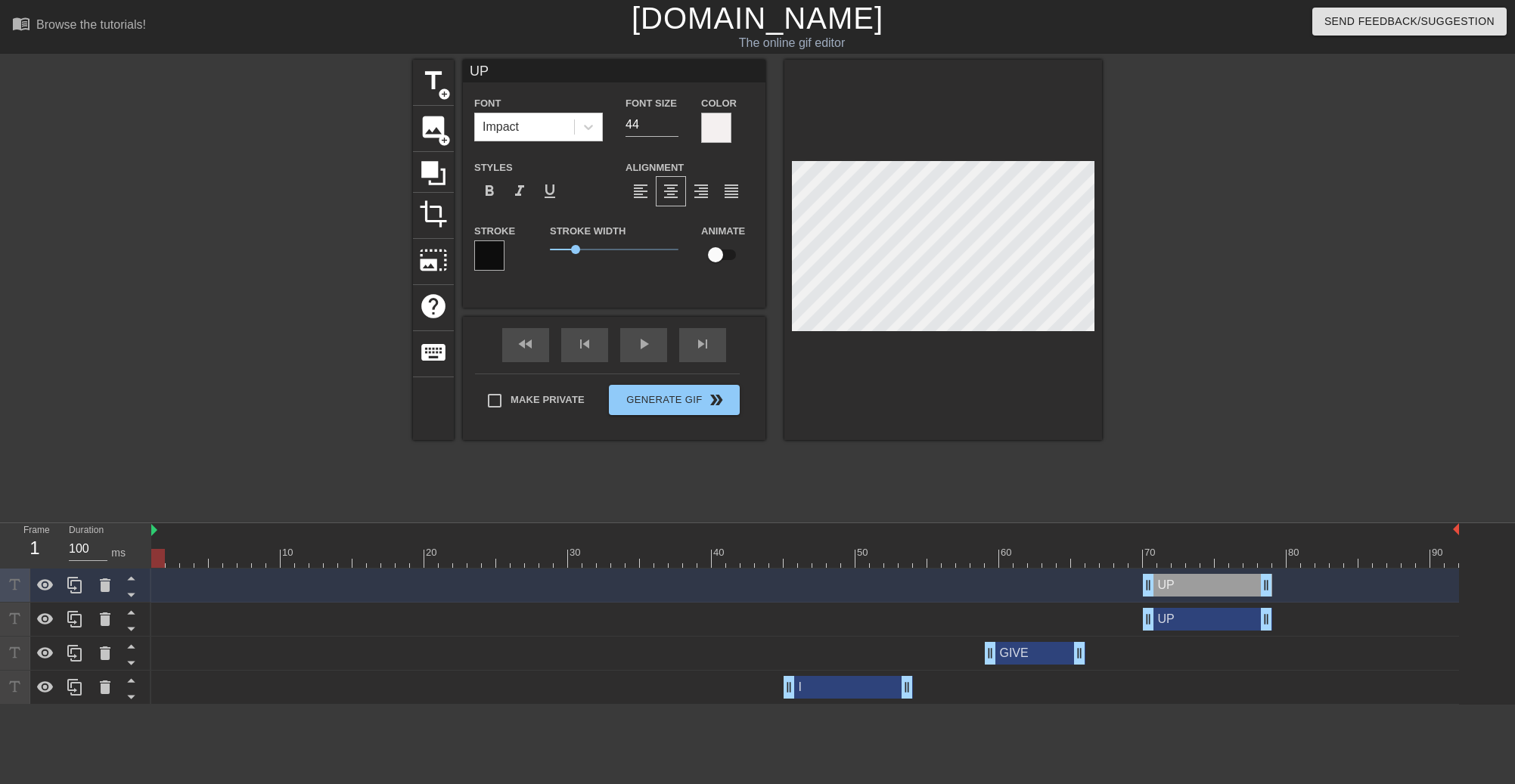
click at [1186, 586] on div "UP drag_handle drag_handle" at bounding box center [1207, 585] width 129 height 23
drag, startPoint x: 484, startPoint y: 69, endPoint x: 462, endPoint y: 69, distance: 22.0
click at [462, 69] on div "title add_circle image add_circle crop photo_size_select_large help keyboard UP…" at bounding box center [757, 250] width 689 height 381
type input "CHANGE OF DIRECTION"
click at [1334, 405] on div at bounding box center [1233, 287] width 227 height 454
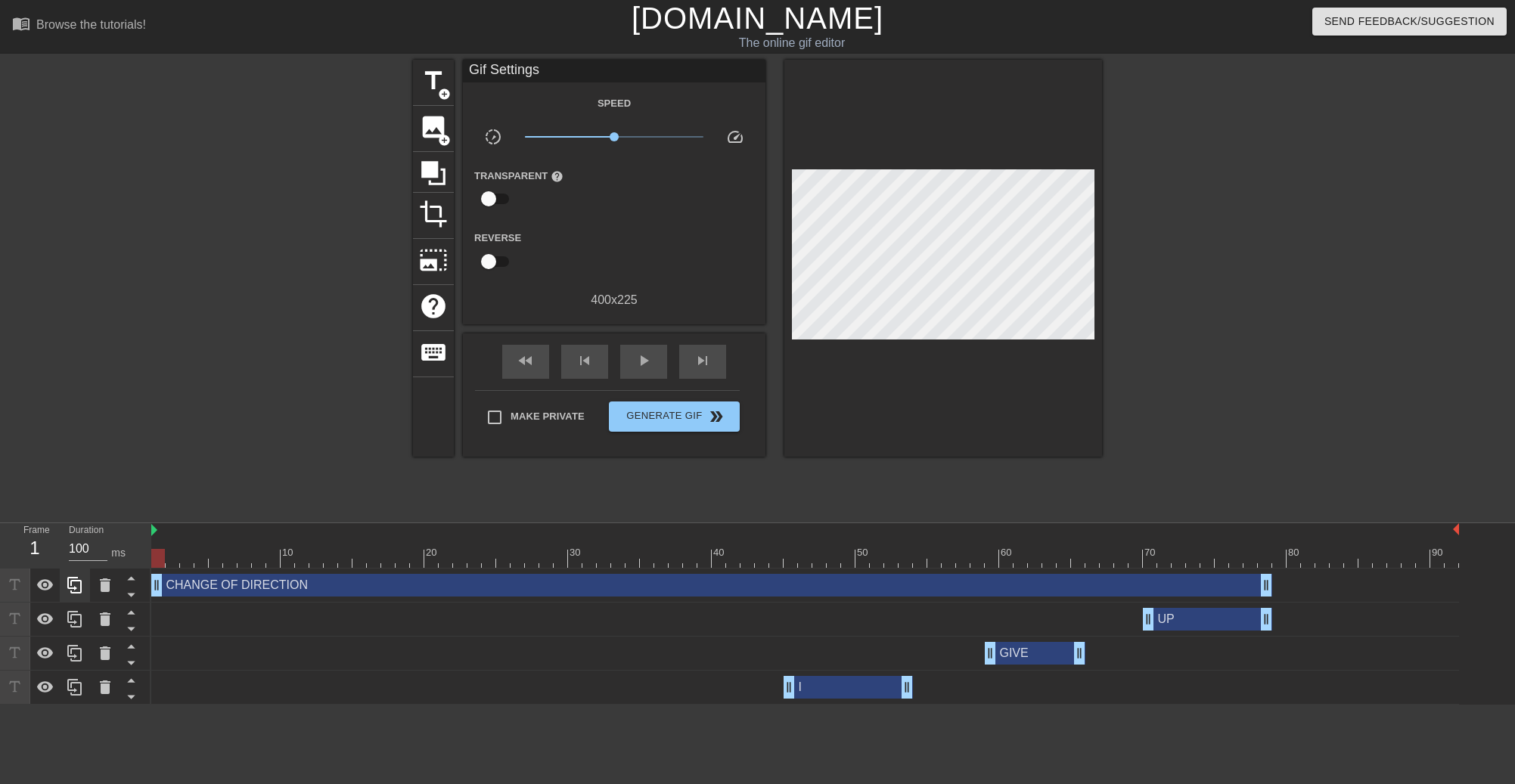
drag, startPoint x: 1150, startPoint y: 588, endPoint x: 79, endPoint y: 597, distance: 1071.0
click at [79, 597] on div "Frame 1 Duration 100 ms 10 20 30 40 50 60 70 80 90 CHANGE OF DIRECTION drag_han…" at bounding box center [757, 614] width 1515 height 181
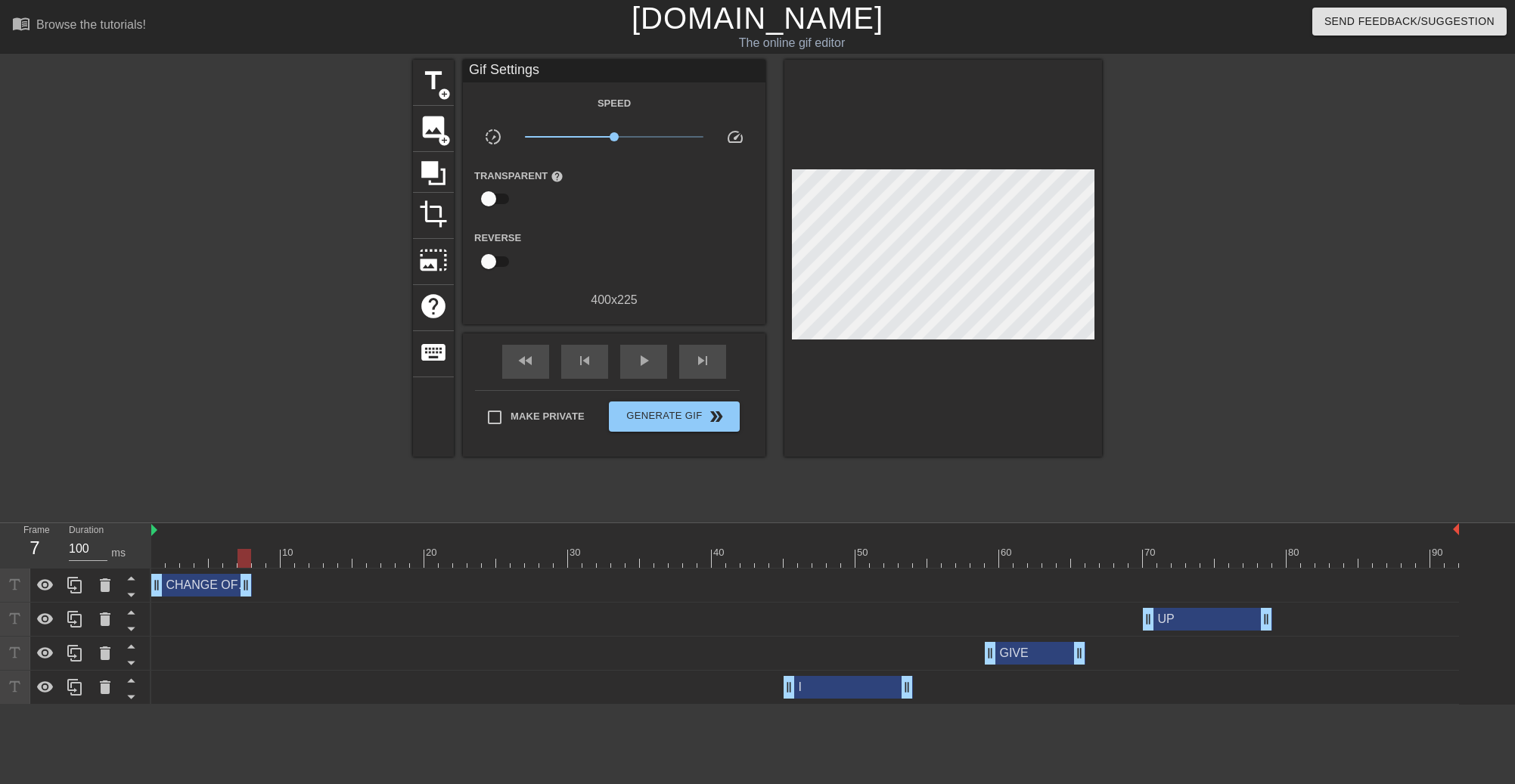
drag, startPoint x: 1268, startPoint y: 593, endPoint x: 241, endPoint y: 596, distance: 1027.0
click at [196, 585] on div "CHANGE OF DIRECTION drag_handle drag_handle" at bounding box center [201, 585] width 100 height 23
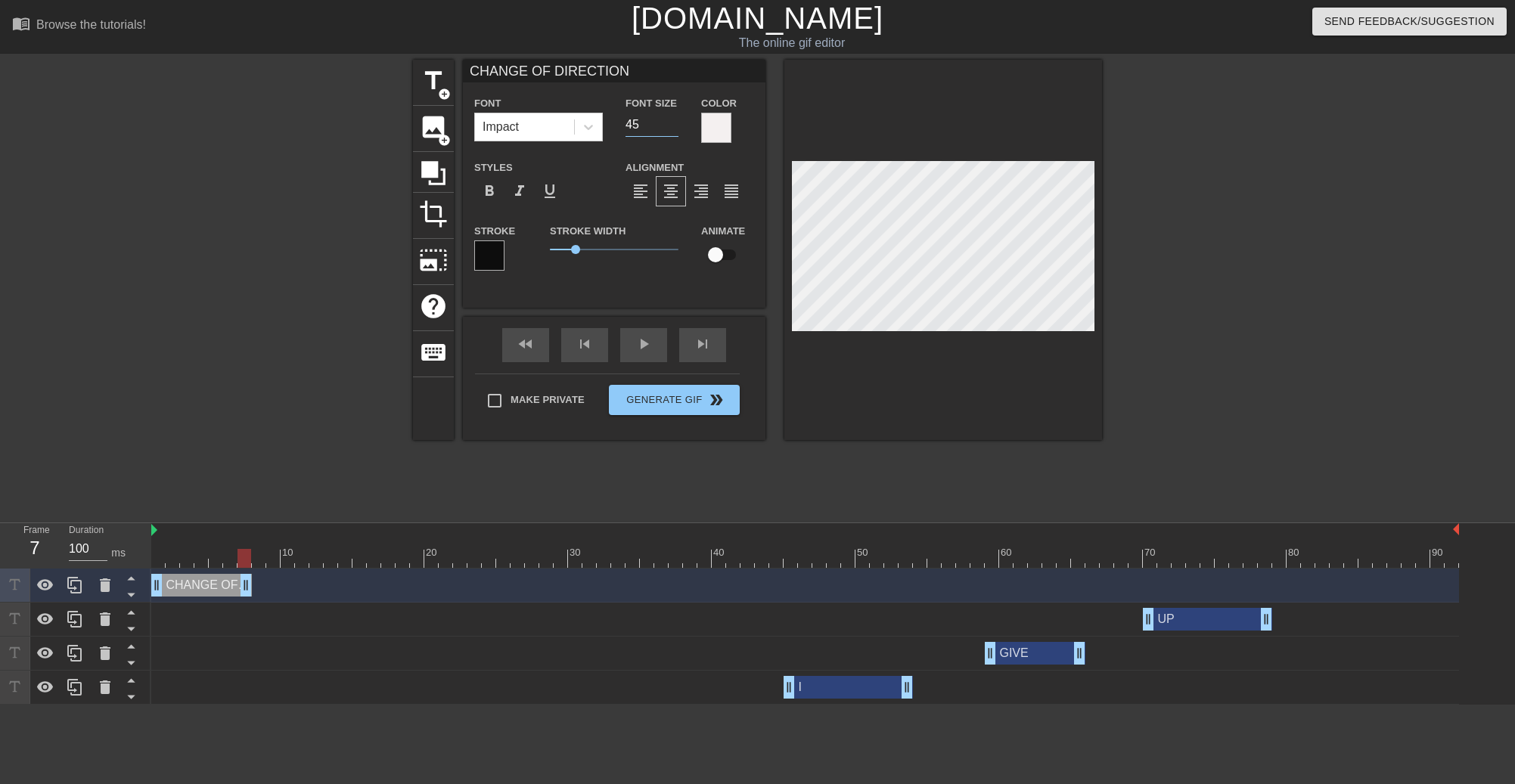
click at [672, 122] on input "45" at bounding box center [652, 124] width 53 height 24
click at [672, 122] on input "46" at bounding box center [652, 124] width 53 height 24
click at [672, 122] on input "47" at bounding box center [652, 124] width 53 height 24
click at [668, 129] on input "46" at bounding box center [652, 124] width 53 height 24
click at [674, 126] on input "45" at bounding box center [652, 124] width 53 height 24
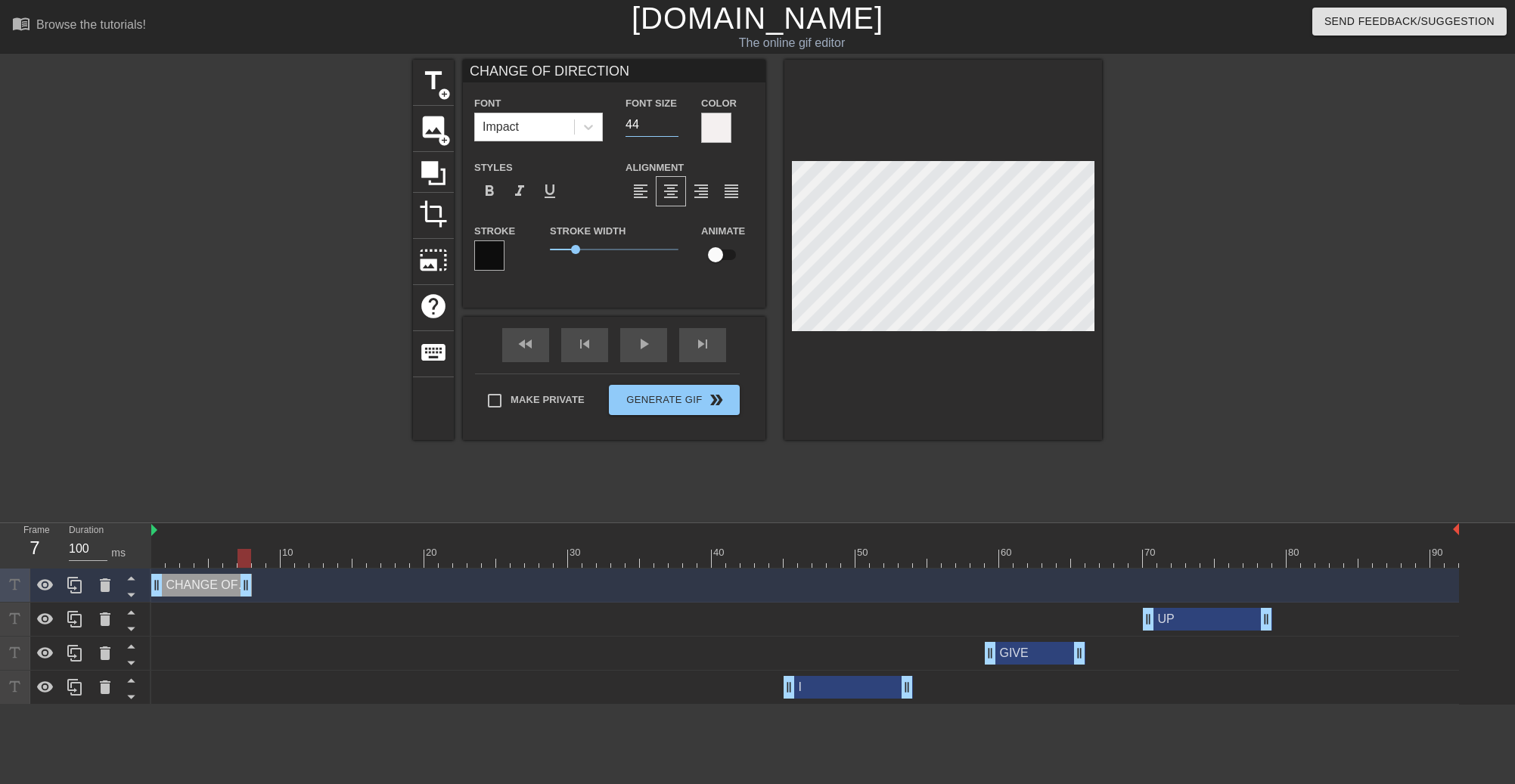
click at [674, 126] on input "44" at bounding box center [652, 124] width 53 height 24
click at [674, 126] on input "43" at bounding box center [652, 124] width 53 height 24
click at [674, 126] on input "42" at bounding box center [652, 124] width 53 height 24
click at [674, 126] on input "41" at bounding box center [652, 124] width 53 height 24
click at [674, 126] on input "40" at bounding box center [652, 124] width 53 height 24
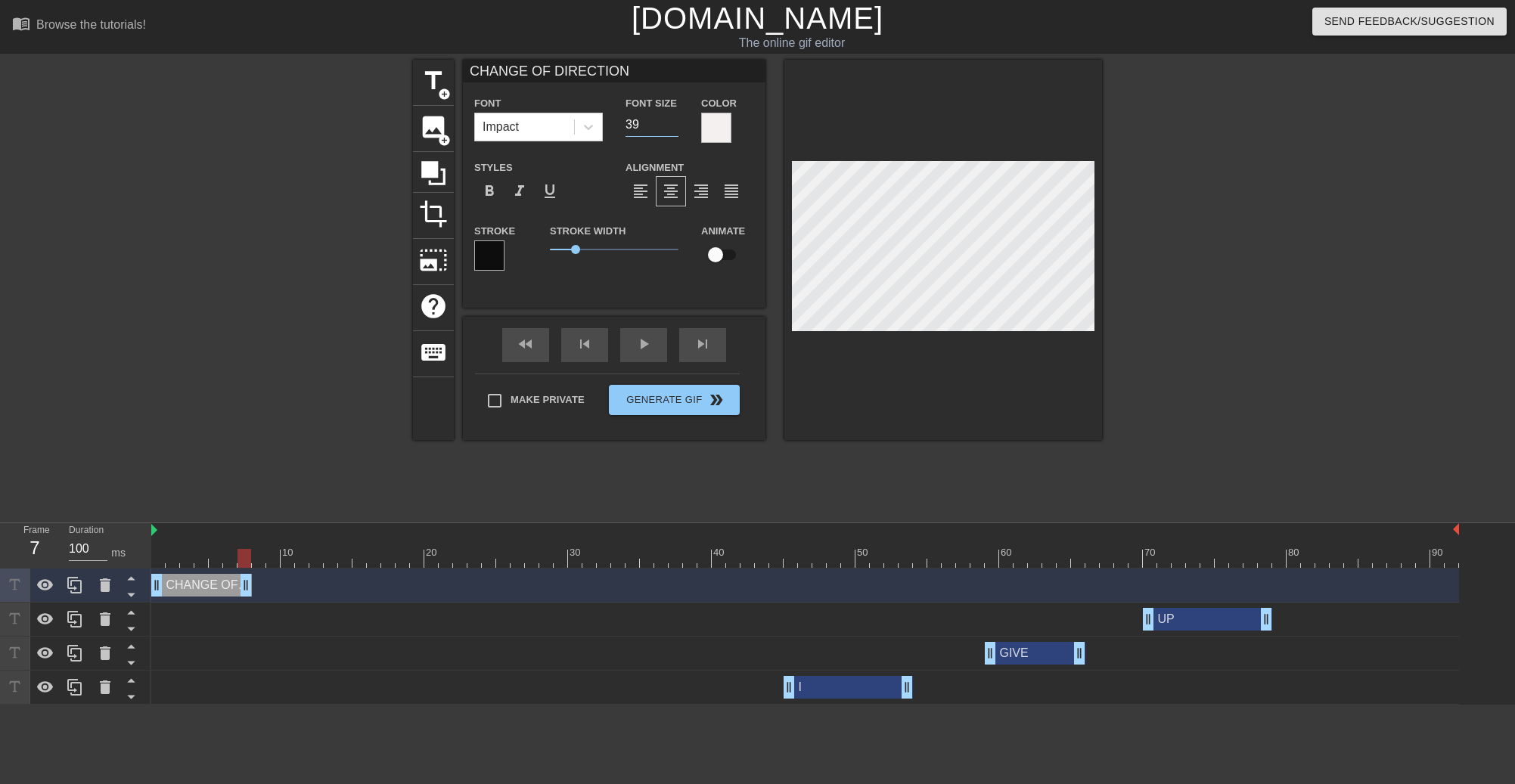
click at [674, 126] on input "39" at bounding box center [652, 124] width 53 height 24
click at [674, 126] on input "38" at bounding box center [652, 124] width 53 height 24
click at [674, 126] on input "37" at bounding box center [652, 124] width 53 height 24
click at [674, 126] on input "19" at bounding box center [652, 124] width 53 height 24
click at [674, 126] on input "18" at bounding box center [652, 124] width 53 height 24
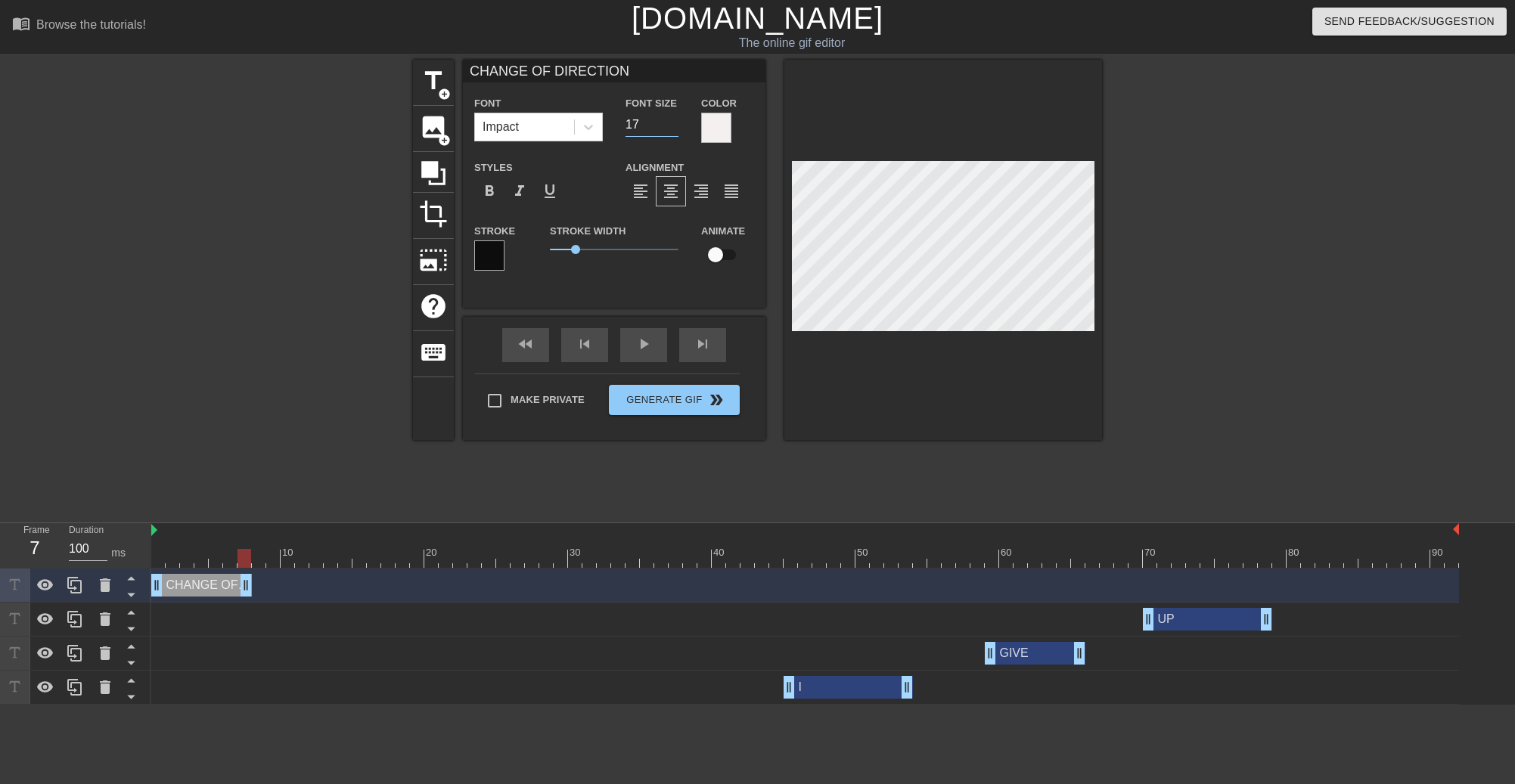
type input "17"
click at [674, 126] on input "17" at bounding box center [652, 124] width 53 height 24
click at [631, 65] on input "CHANGE OF DIRECTION" at bounding box center [614, 71] width 302 height 23
click at [471, 75] on input "CHANGE OF DIRECTION*" at bounding box center [614, 71] width 302 height 23
type input "*CHANGE OF DIRECTION*"
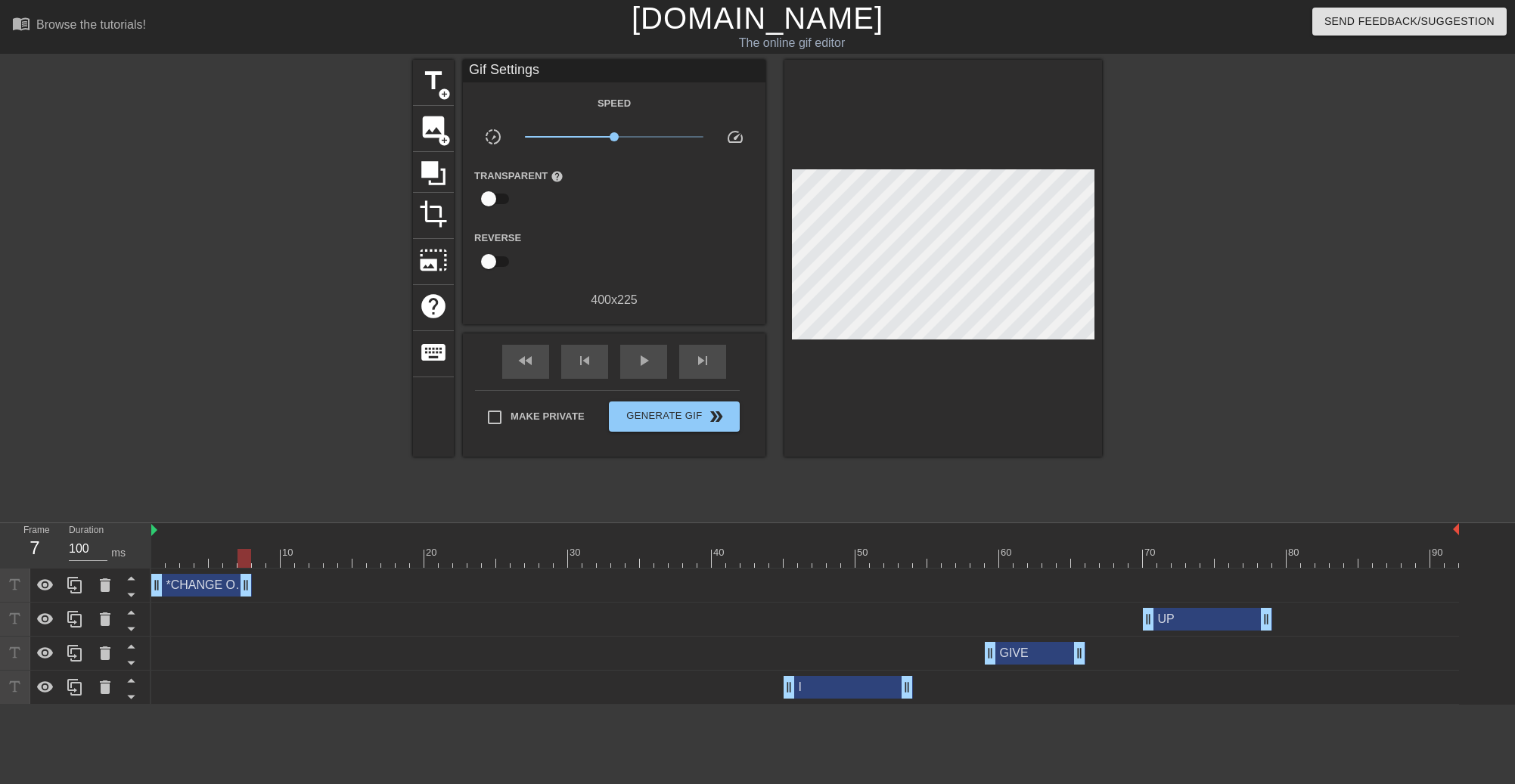
click at [214, 218] on div at bounding box center [281, 287] width 227 height 454
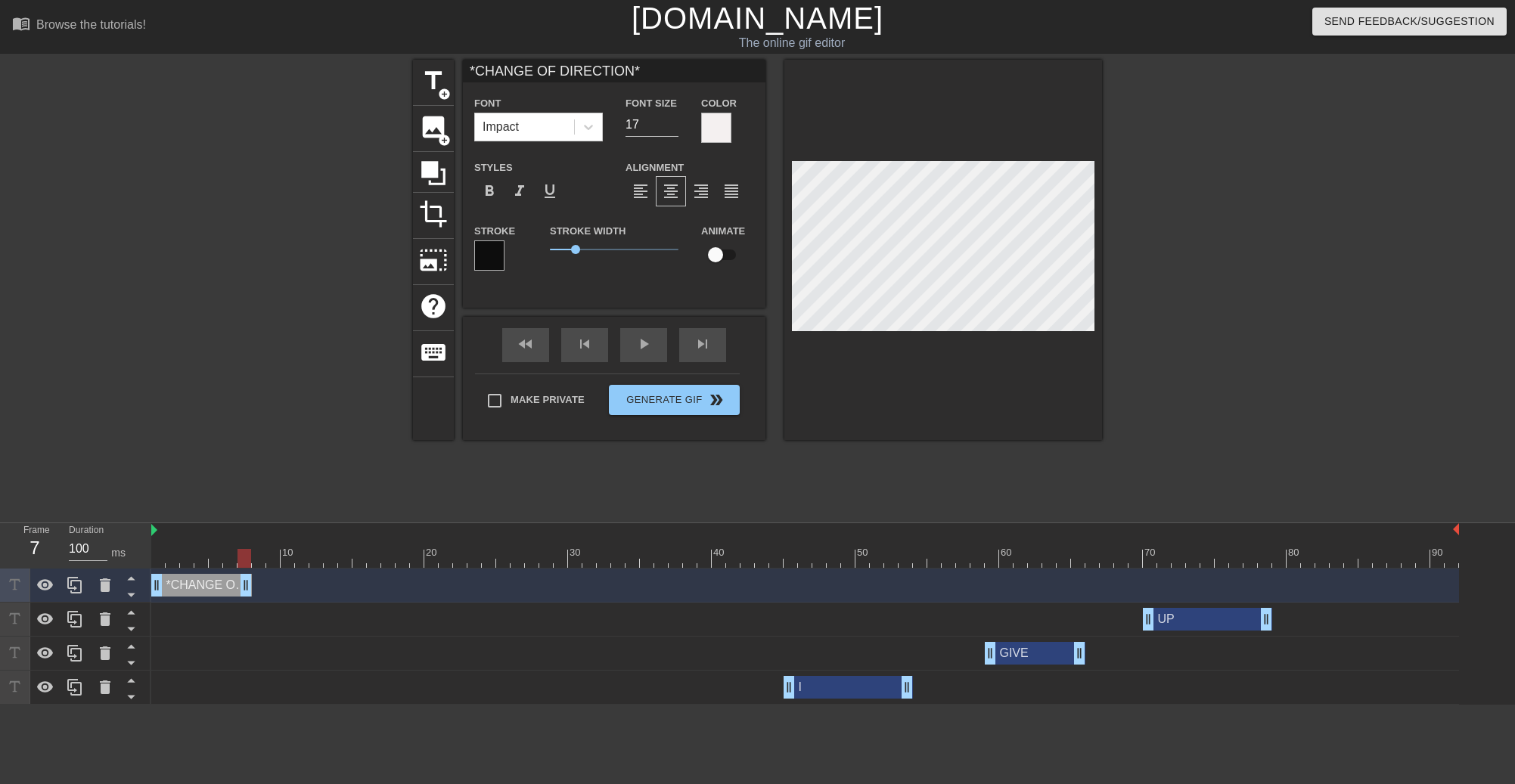
click at [659, 68] on input "*CHANGE OF DIRECTION*" at bounding box center [614, 71] width 302 height 23
click at [671, 121] on input "18" at bounding box center [652, 124] width 53 height 24
type input "19"
click at [671, 121] on input "19" at bounding box center [652, 124] width 53 height 24
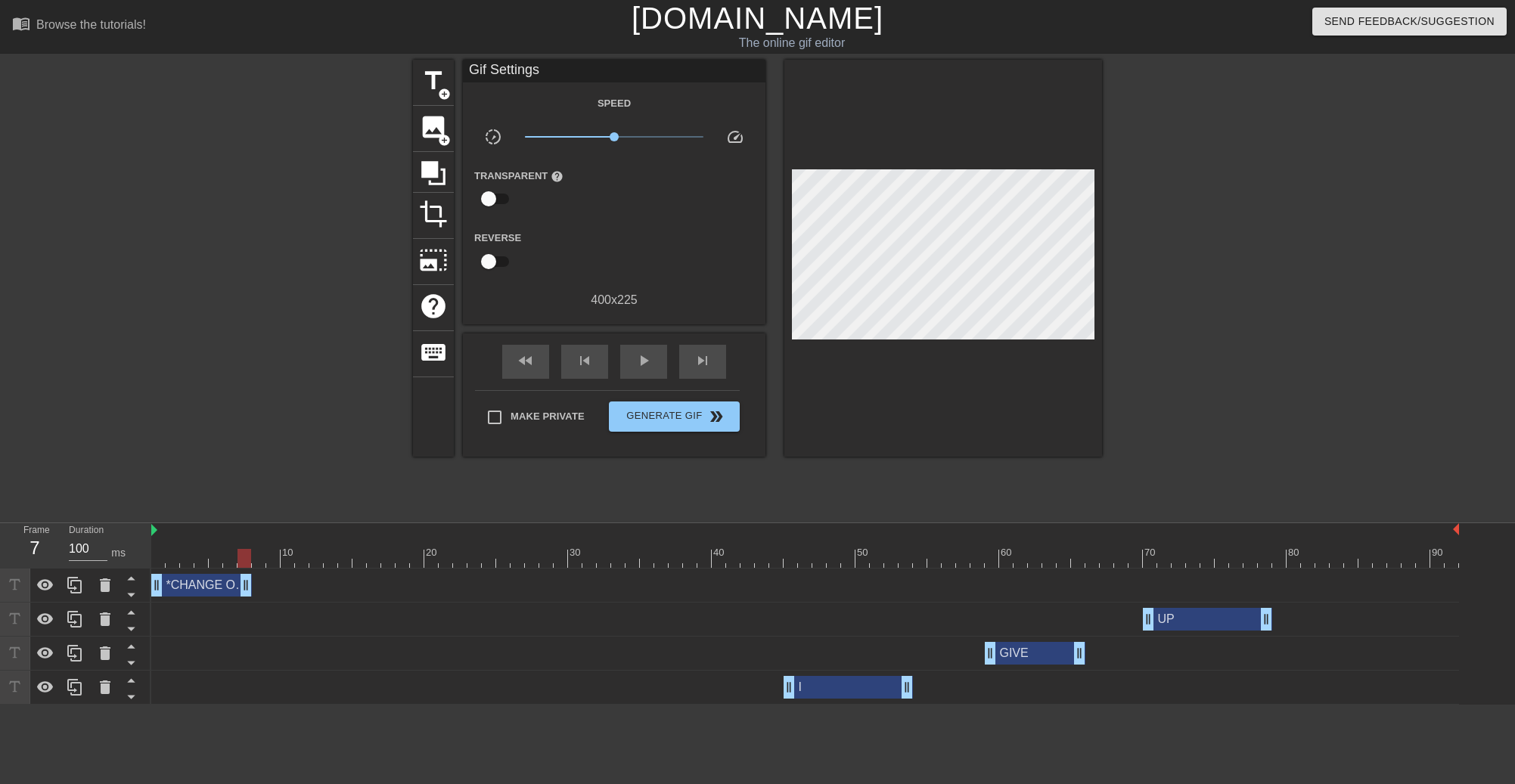
click at [1301, 290] on div at bounding box center [1233, 287] width 227 height 454
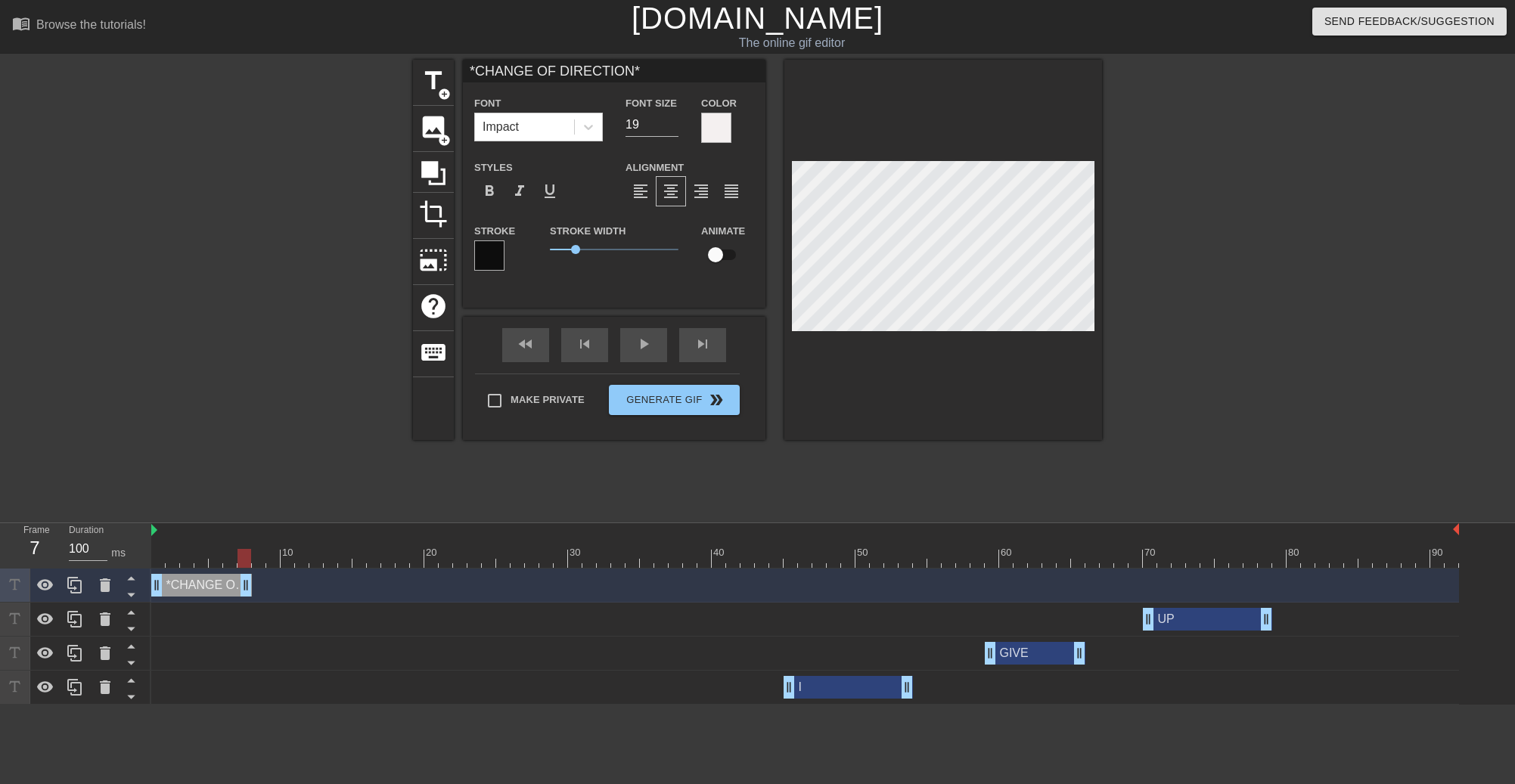
drag, startPoint x: 636, startPoint y: 67, endPoint x: 620, endPoint y: 67, distance: 16.0
click at [620, 67] on input "*CHANGE OF DIRECTION*" at bounding box center [614, 71] width 302 height 23
click at [674, 117] on input "20" at bounding box center [652, 124] width 53 height 24
type input "19"
click at [671, 127] on input "19" at bounding box center [652, 124] width 53 height 24
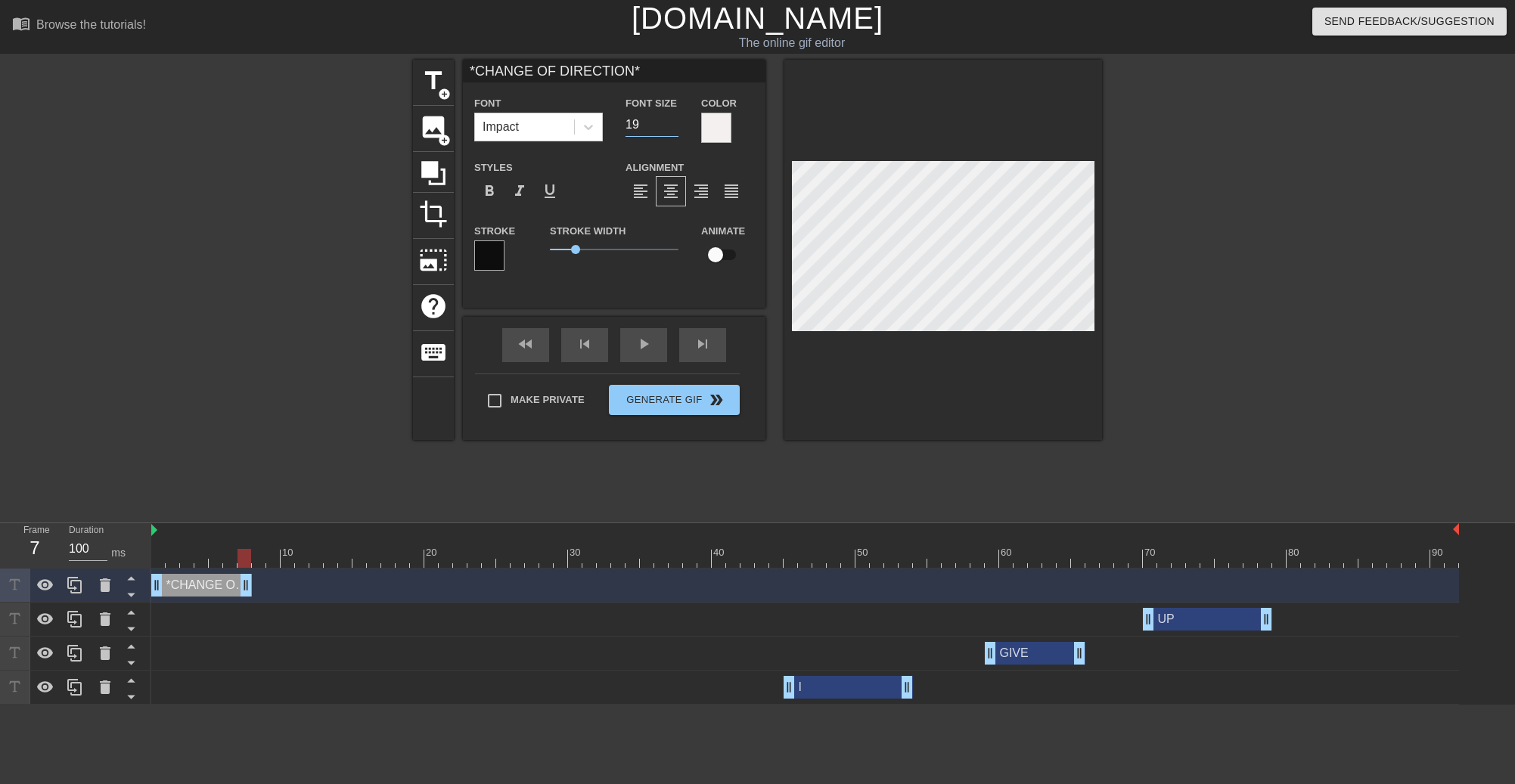
click at [1256, 268] on div at bounding box center [1233, 287] width 227 height 454
drag, startPoint x: 636, startPoint y: 69, endPoint x: 621, endPoint y: 69, distance: 15.0
click at [621, 69] on input "*CHANGE OF DIRECTION*" at bounding box center [614, 71] width 302 height 23
click at [632, 66] on input "**CHANGE OF DIRECTION**" at bounding box center [614, 71] width 302 height 23
click at [657, 72] on input "**CHANGE OF DIRECTION**" at bounding box center [614, 71] width 302 height 23
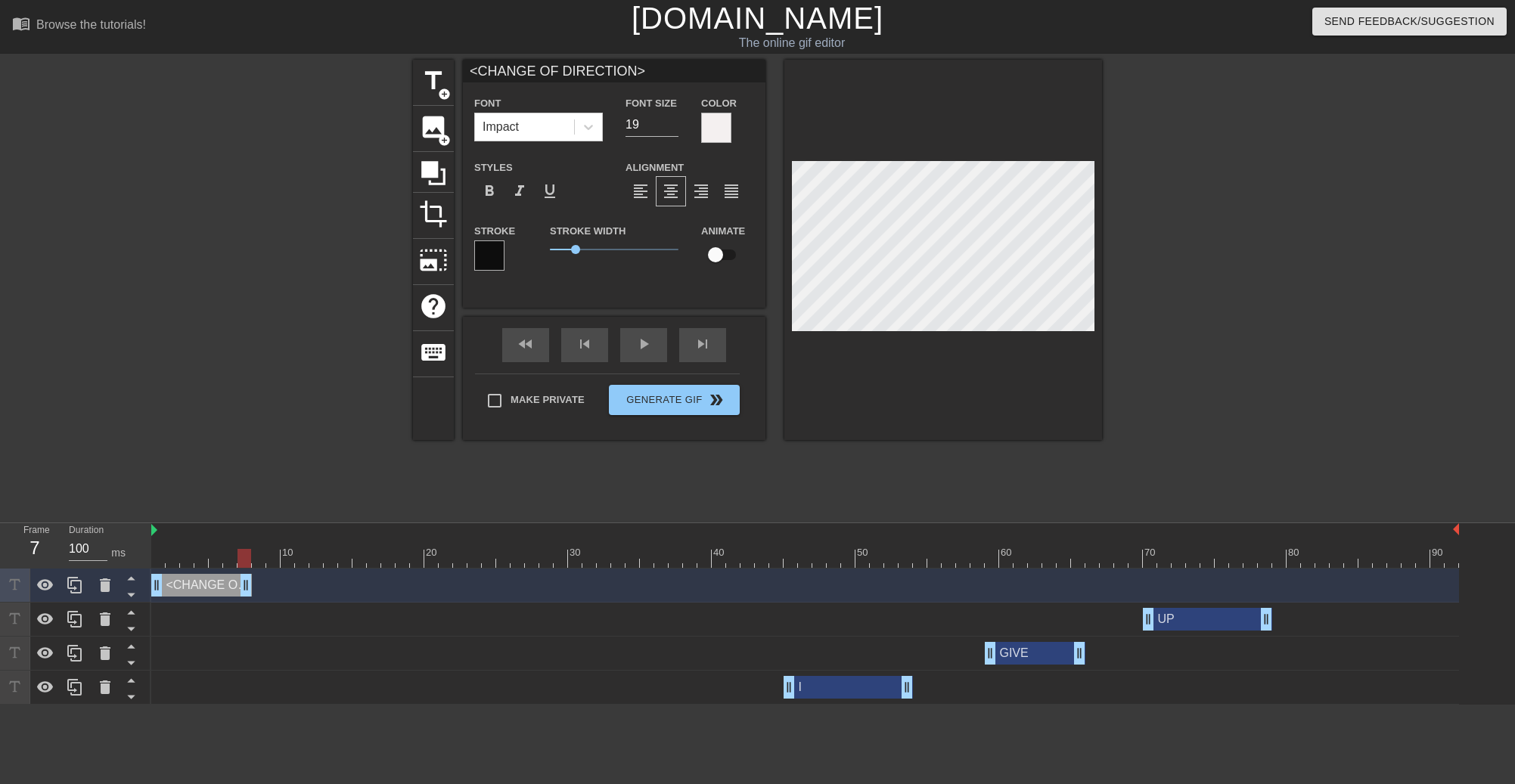
drag, startPoint x: 626, startPoint y: 71, endPoint x: 479, endPoint y: 78, distance: 147.2
click at [479, 78] on input "<CHANGE OF DIRECTION>" at bounding box center [614, 71] width 302 height 23
type input "<NOT IN ALIGNMENT>"
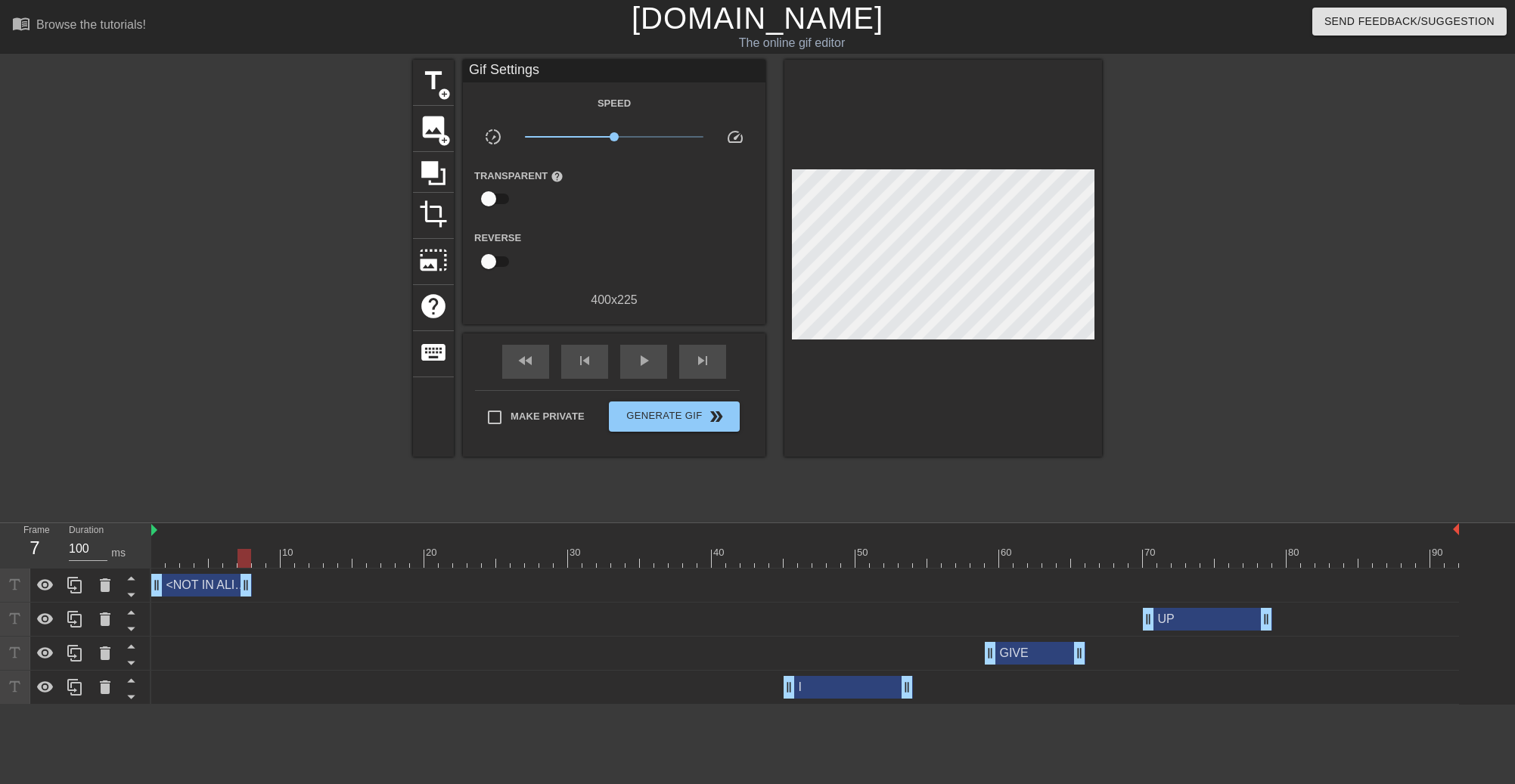
click at [1370, 282] on div "title add_circle image add_circle crop photo_size_select_large help keyboard Gi…" at bounding box center [757, 287] width 1515 height 454
click at [247, 286] on div at bounding box center [281, 287] width 227 height 454
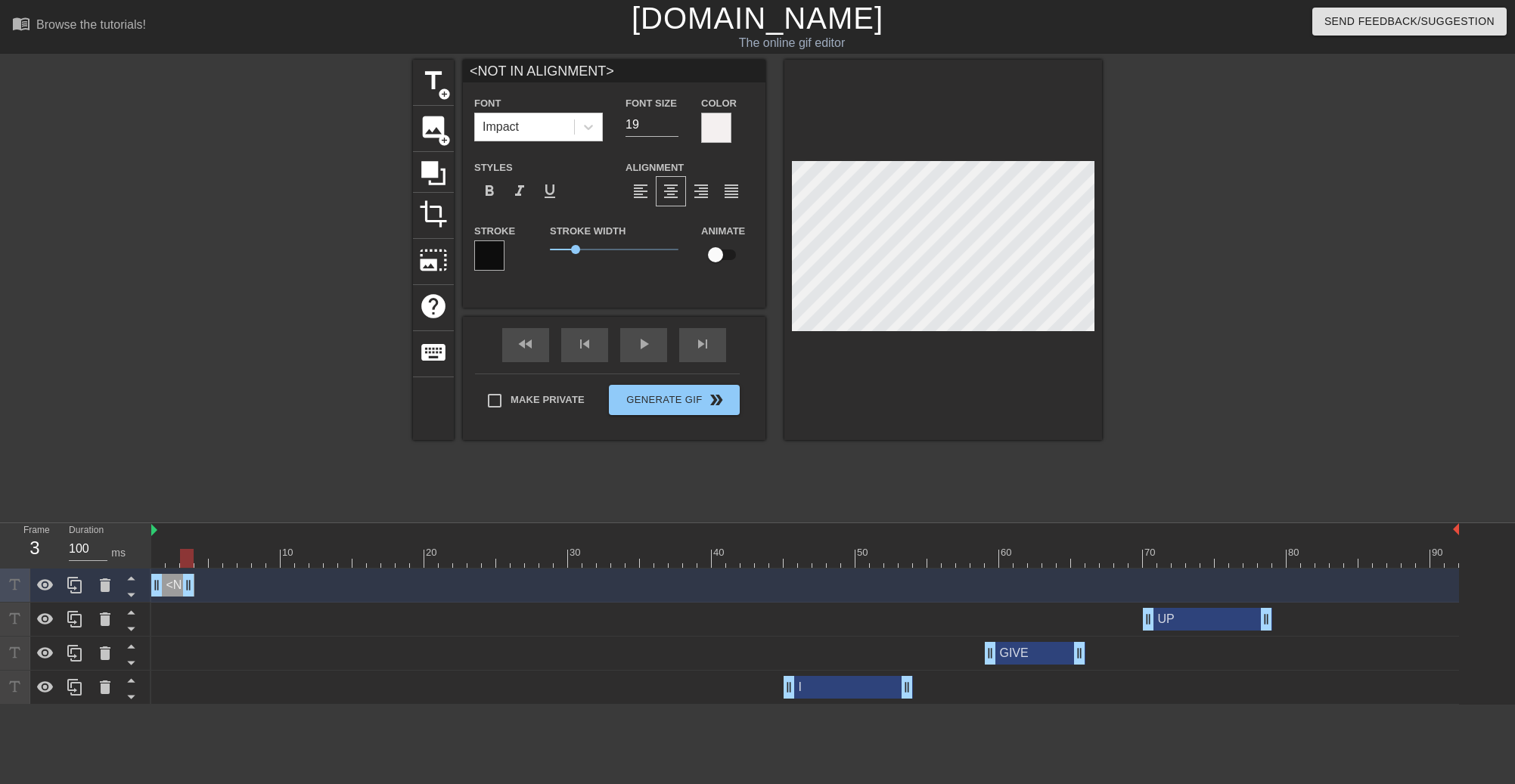
drag, startPoint x: 247, startPoint y: 587, endPoint x: 191, endPoint y: 588, distance: 56.0
click at [77, 592] on icon at bounding box center [75, 586] width 19 height 19
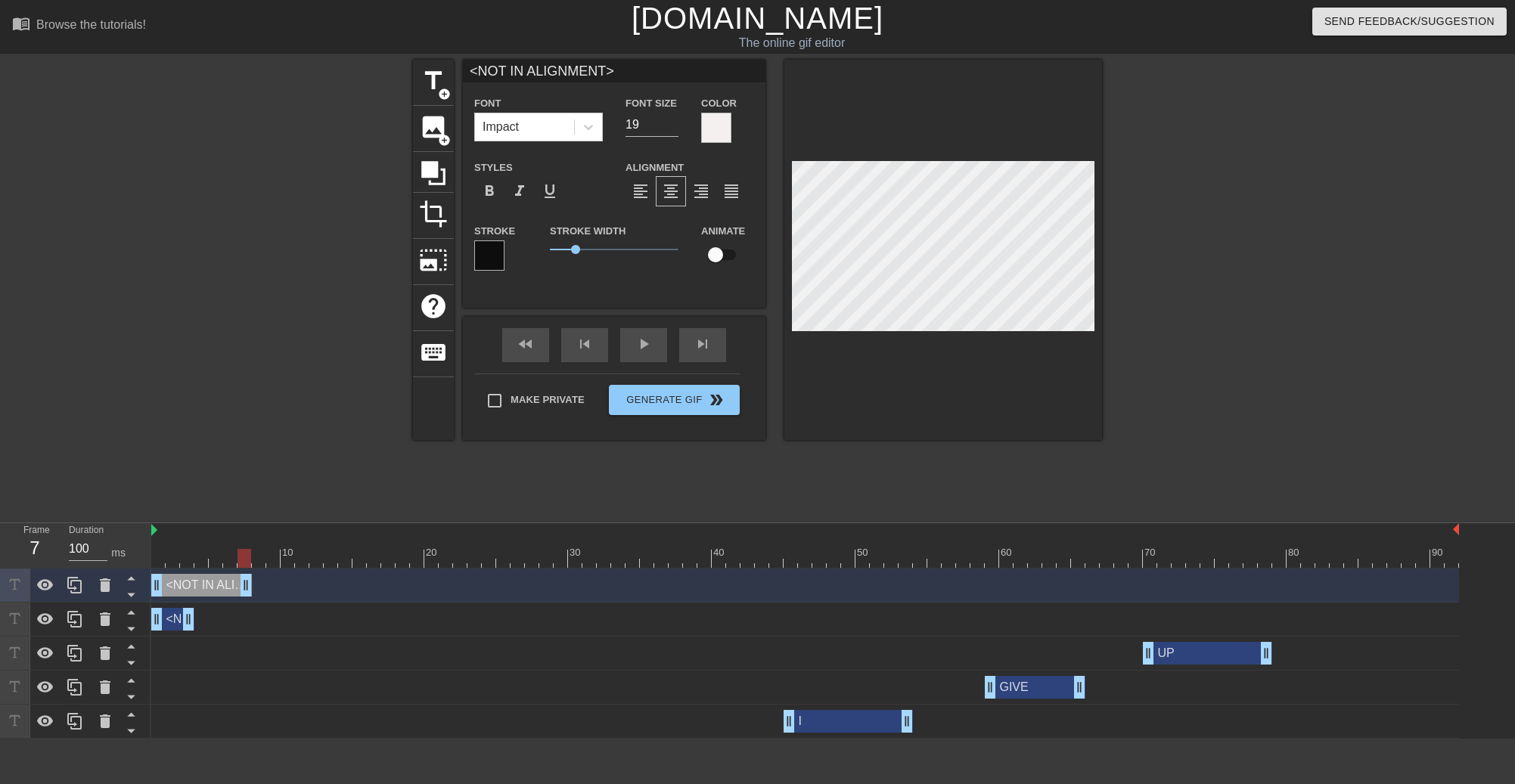
drag, startPoint x: 186, startPoint y: 587, endPoint x: 243, endPoint y: 586, distance: 57.0
drag, startPoint x: 158, startPoint y: 588, endPoint x: 215, endPoint y: 586, distance: 57.0
click at [100, 589] on icon at bounding box center [105, 585] width 11 height 14
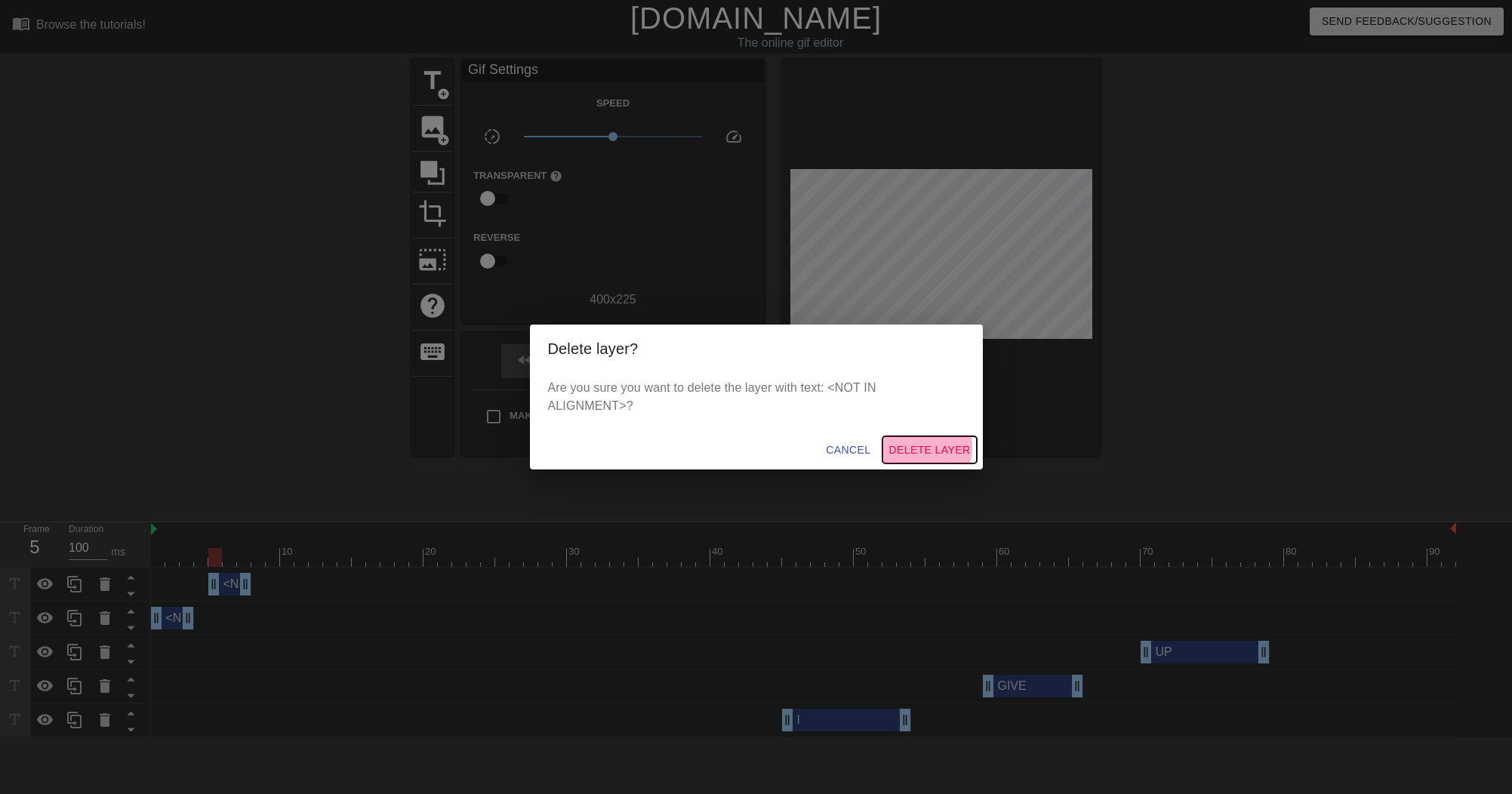
click at [922, 440] on span "Delete Layer" at bounding box center [929, 450] width 82 height 19
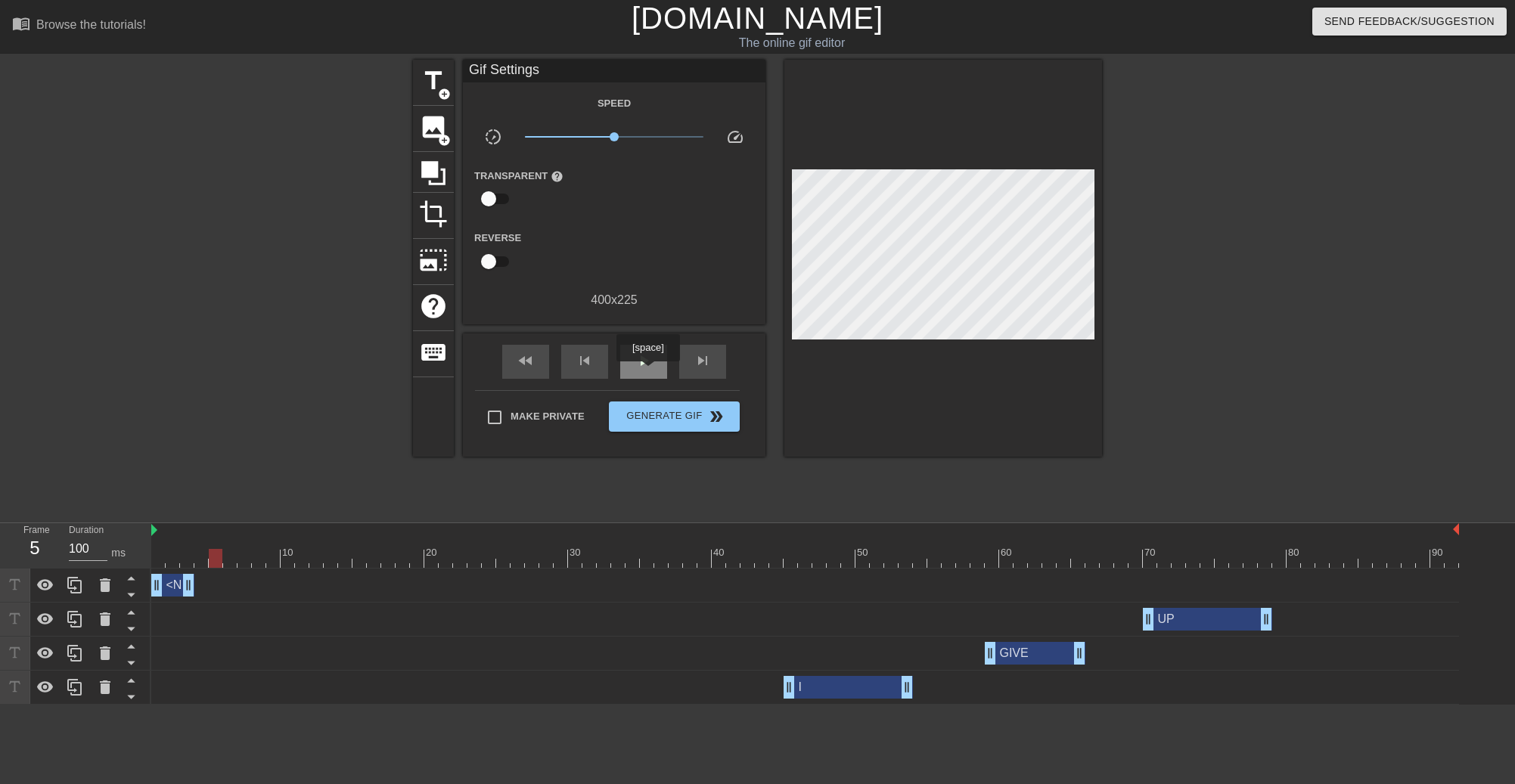
click at [653, 361] on div "play_arrow" at bounding box center [644, 362] width 47 height 34
click at [653, 361] on div "pause" at bounding box center [644, 362] width 47 height 34
drag, startPoint x: 447, startPoint y: 557, endPoint x: 103, endPoint y: 565, distance: 344.1
click at [103, 565] on div "Frame 1 Duration 100 ms 10 20 30 40 50 60 70 80 90 <NOT IN ALIGNMENT> drag_hand…" at bounding box center [757, 614] width 1515 height 181
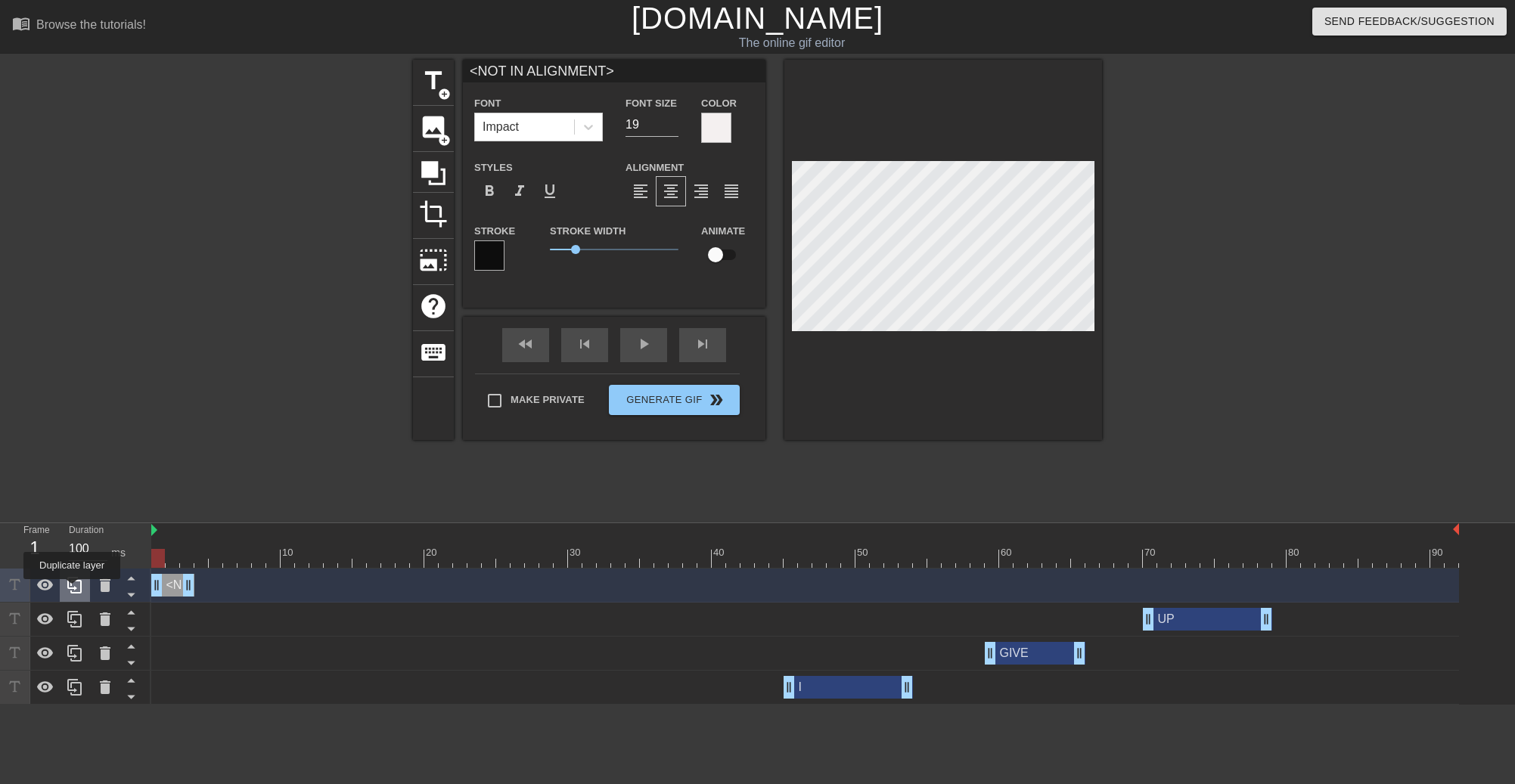
click at [72, 589] on icon at bounding box center [74, 586] width 14 height 17
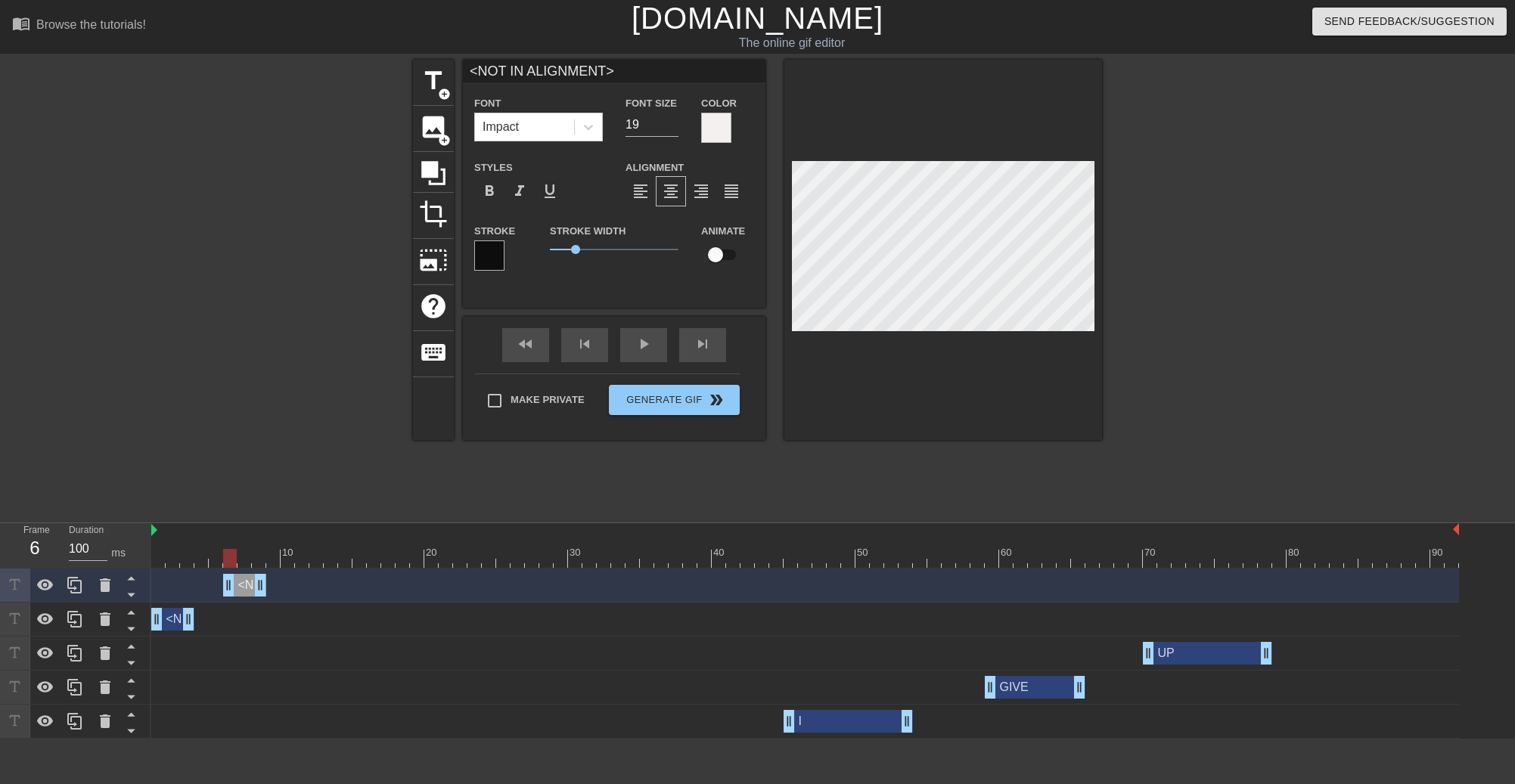
drag, startPoint x: 173, startPoint y: 587, endPoint x: 250, endPoint y: 580, distance: 77.3
click at [250, 580] on div "<NOT IN ALIGNMENT> drag_handle drag_handle" at bounding box center [244, 585] width 43 height 23
click at [72, 592] on icon at bounding box center [74, 586] width 14 height 17
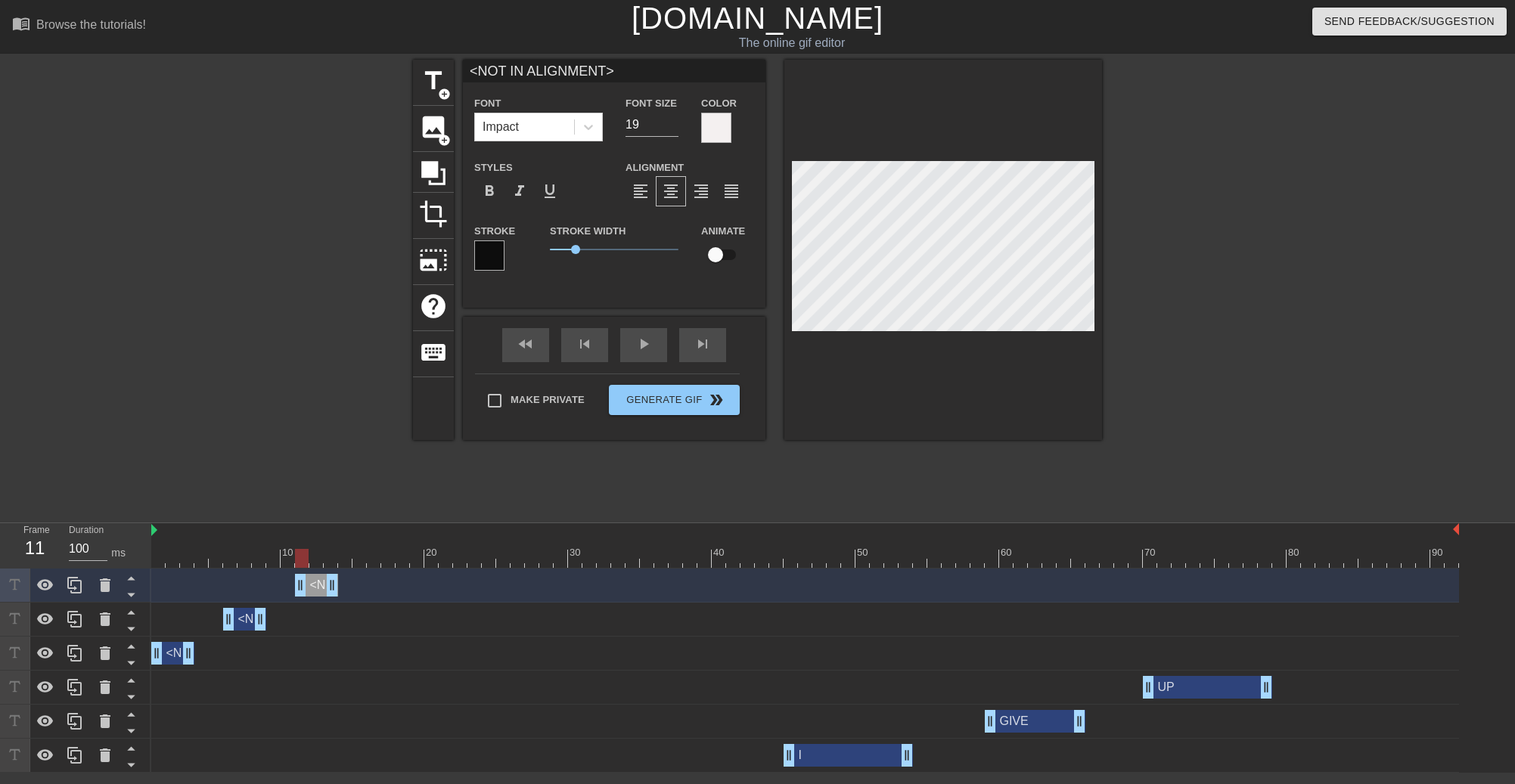
drag, startPoint x: 240, startPoint y: 581, endPoint x: 317, endPoint y: 577, distance: 77.1
click at [317, 577] on div "<NOT IN ALIGNMENT> drag_handle drag_handle" at bounding box center [316, 585] width 43 height 23
click at [75, 592] on icon at bounding box center [75, 586] width 19 height 19
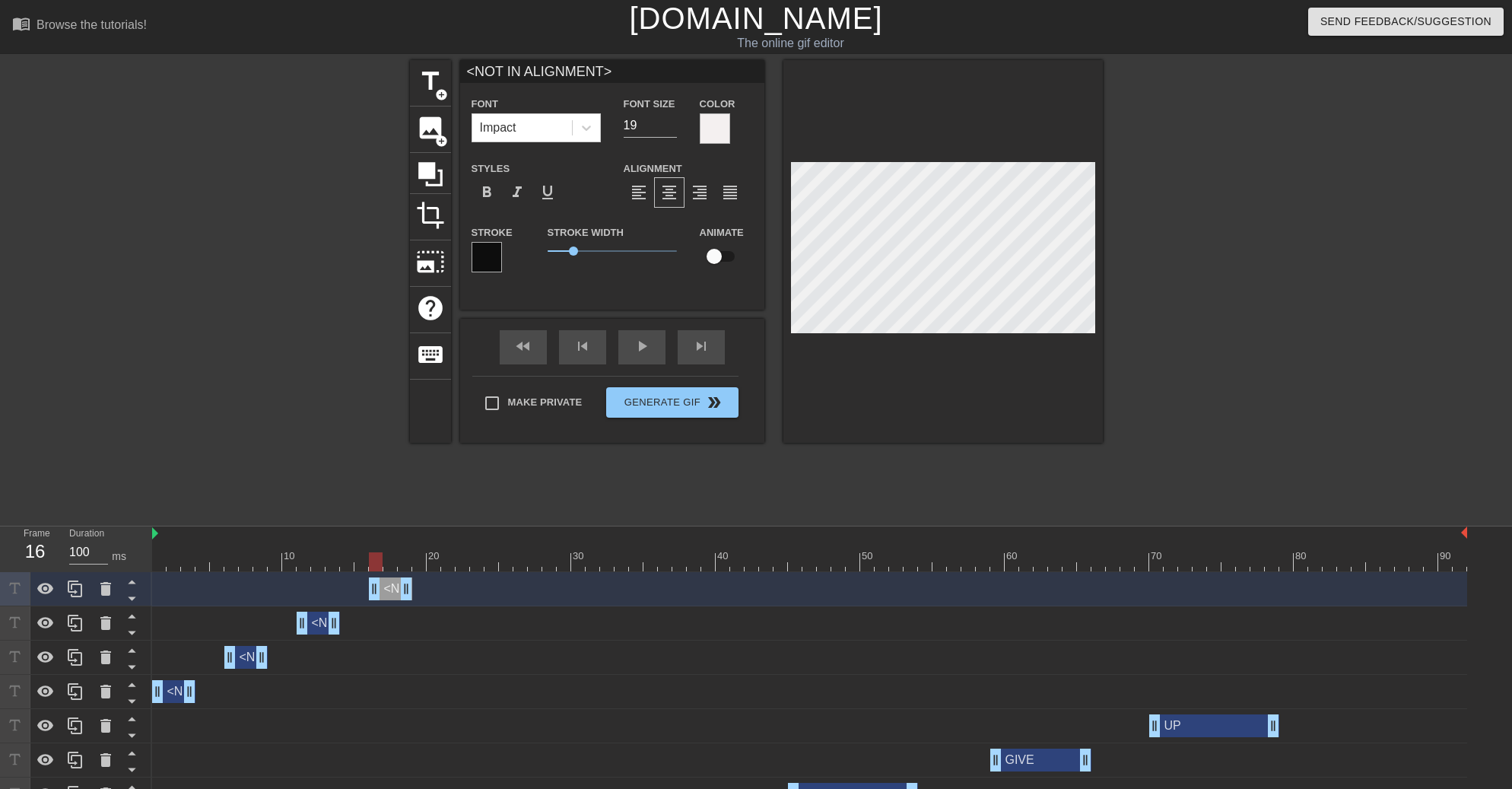
drag, startPoint x: 318, startPoint y: 589, endPoint x: 389, endPoint y: 589, distance: 71.0
click at [389, 589] on div "<NOT IN ALIGNMENT> drag_handle drag_handle" at bounding box center [391, 589] width 43 height 23
click at [81, 589] on icon at bounding box center [76, 589] width 19 height 19
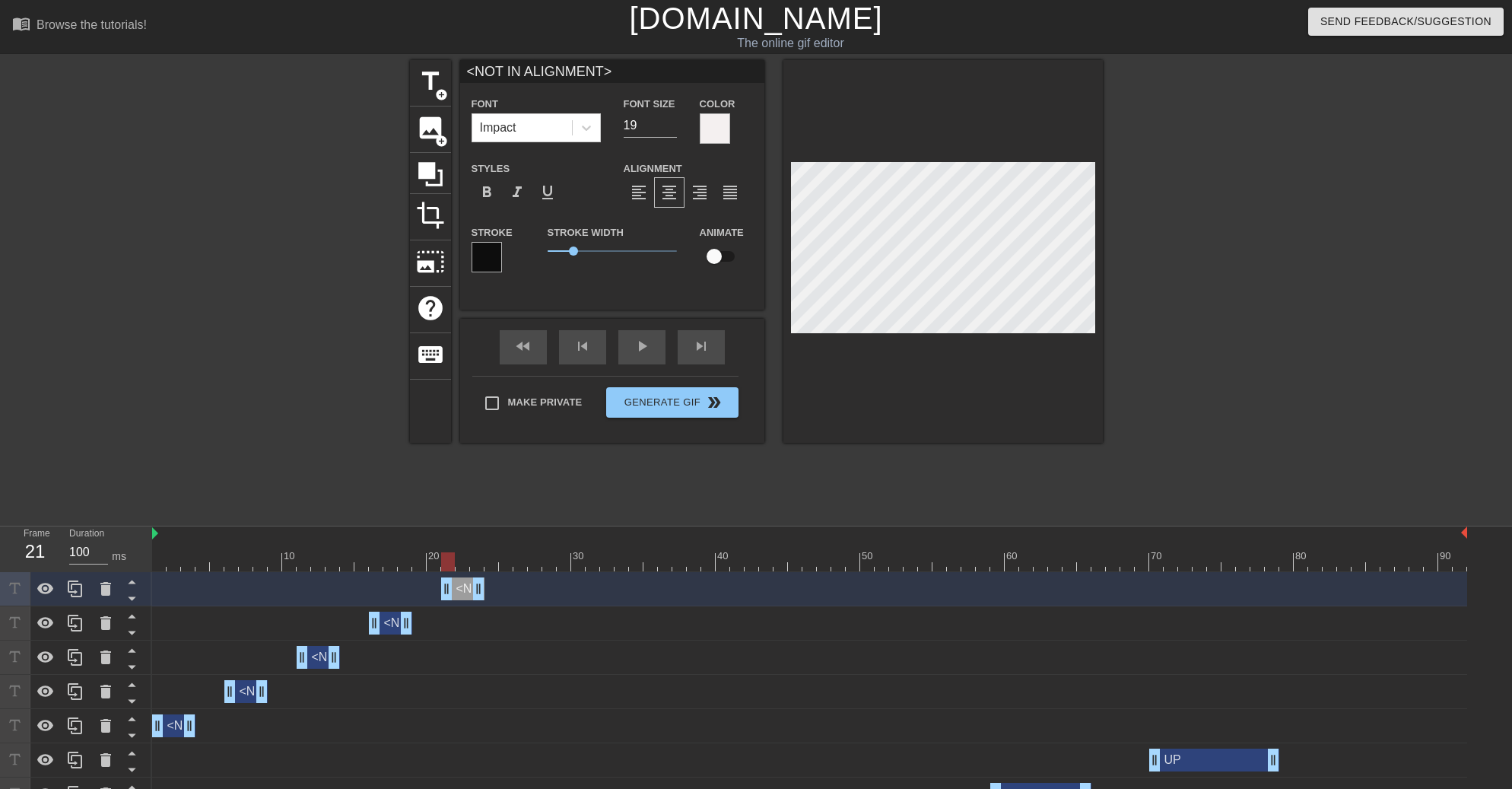
drag, startPoint x: 389, startPoint y: 583, endPoint x: 464, endPoint y: 583, distance: 75.0
click at [464, 583] on div "<NOT IN ALIGNMENT> drag_handle drag_handle" at bounding box center [463, 589] width 43 height 23
click at [83, 599] on div at bounding box center [76, 589] width 31 height 33
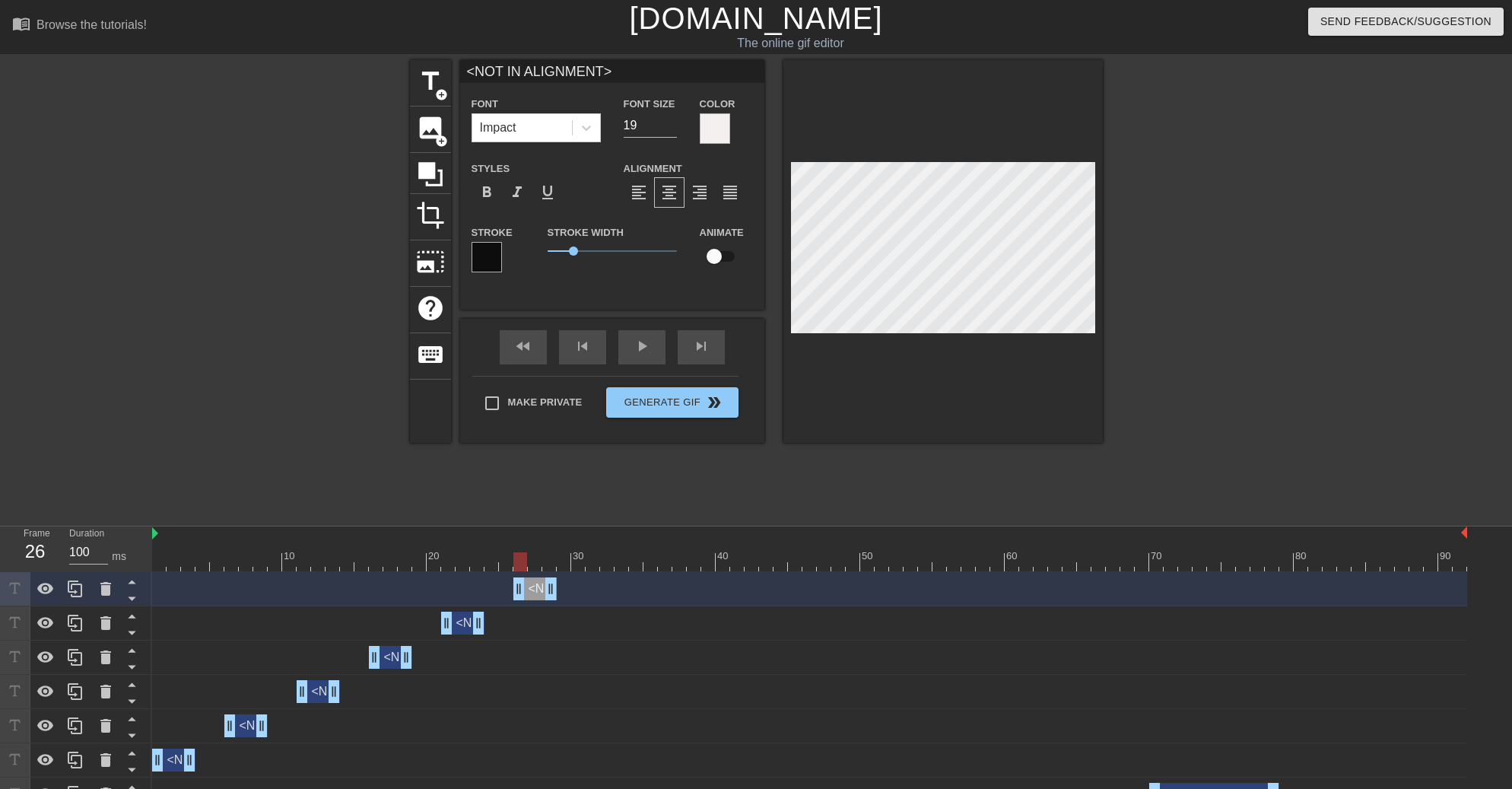
drag, startPoint x: 457, startPoint y: 585, endPoint x: 526, endPoint y: 583, distance: 69.0
click at [526, 583] on div "<NOT IN ALIGNMENT> drag_handle drag_handle" at bounding box center [535, 589] width 43 height 23
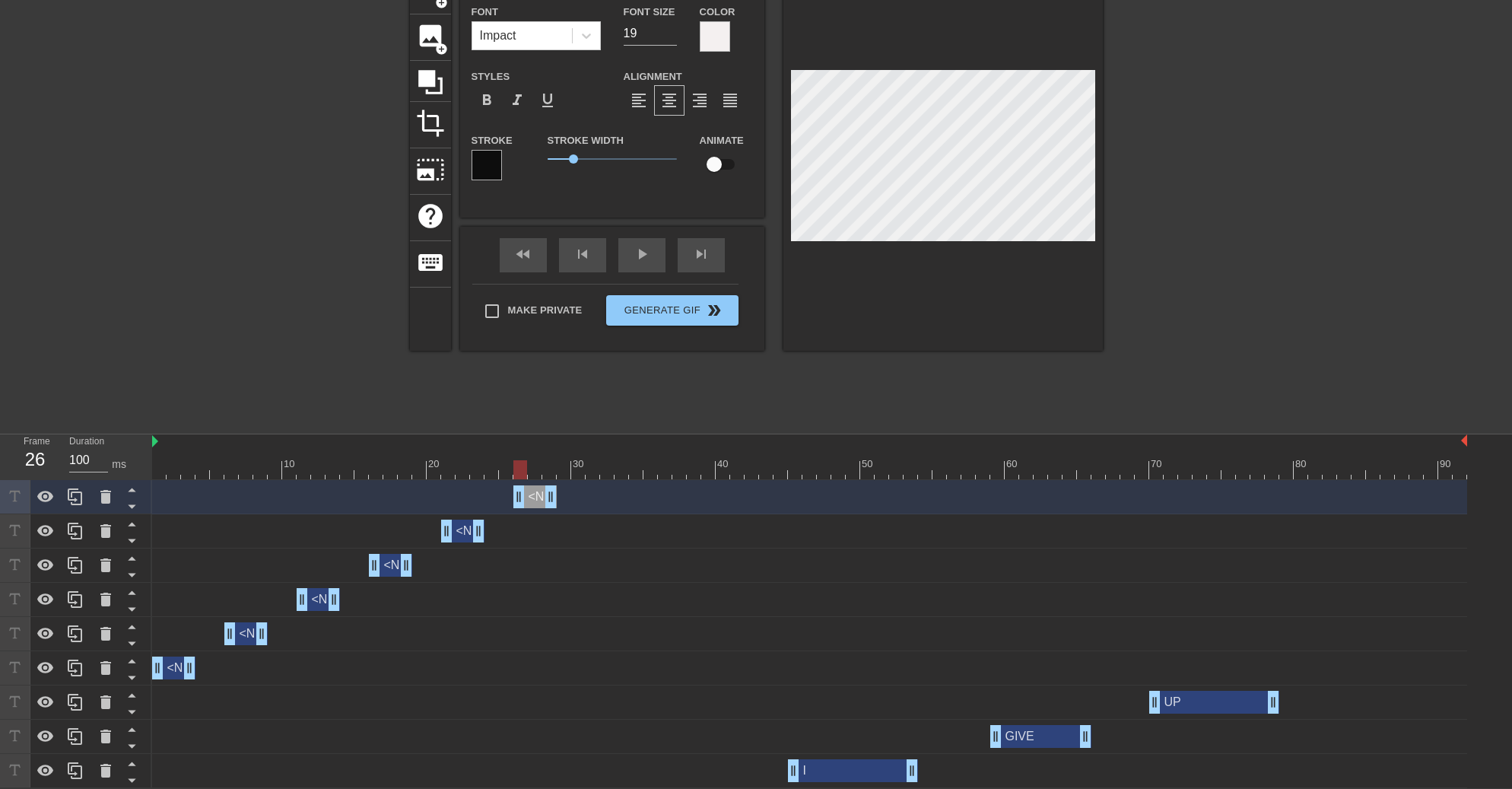
scroll to position [94, 0]
click at [78, 498] on icon at bounding box center [76, 496] width 19 height 19
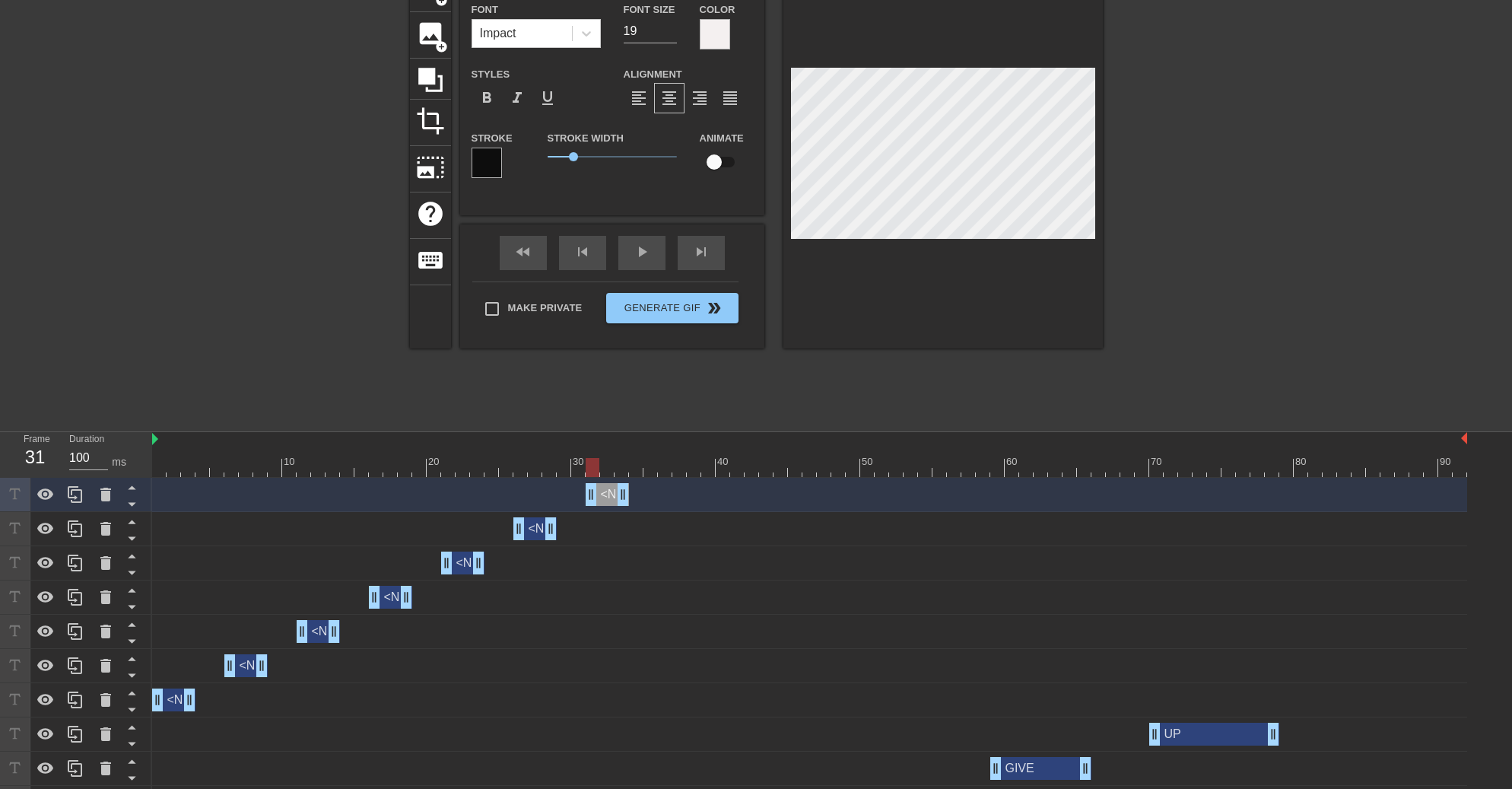
drag, startPoint x: 532, startPoint y: 491, endPoint x: 601, endPoint y: 486, distance: 69.2
click at [601, 486] on div "<NOT IN ALIGNMENT> drag_handle drag_handle" at bounding box center [607, 494] width 43 height 23
drag, startPoint x: 81, startPoint y: 499, endPoint x: 198, endPoint y: 491, distance: 117.3
click at [82, 499] on icon at bounding box center [76, 495] width 19 height 19
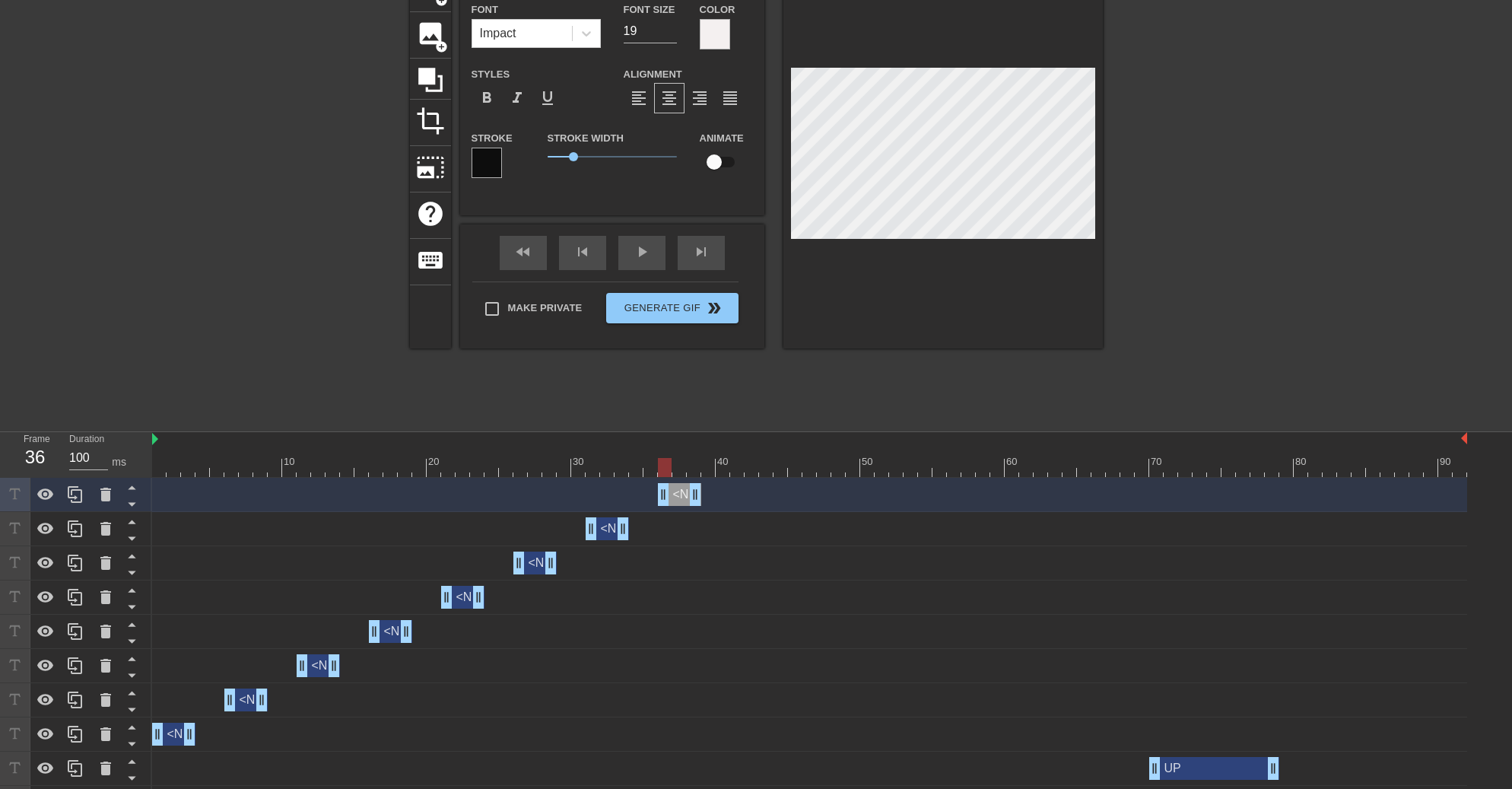
drag, startPoint x: 606, startPoint y: 494, endPoint x: 677, endPoint y: 493, distance: 71.0
click at [677, 493] on div "<NOT IN ALIGNMENT> drag_handle drag_handle" at bounding box center [679, 494] width 43 height 23
click at [80, 495] on icon at bounding box center [76, 495] width 19 height 19
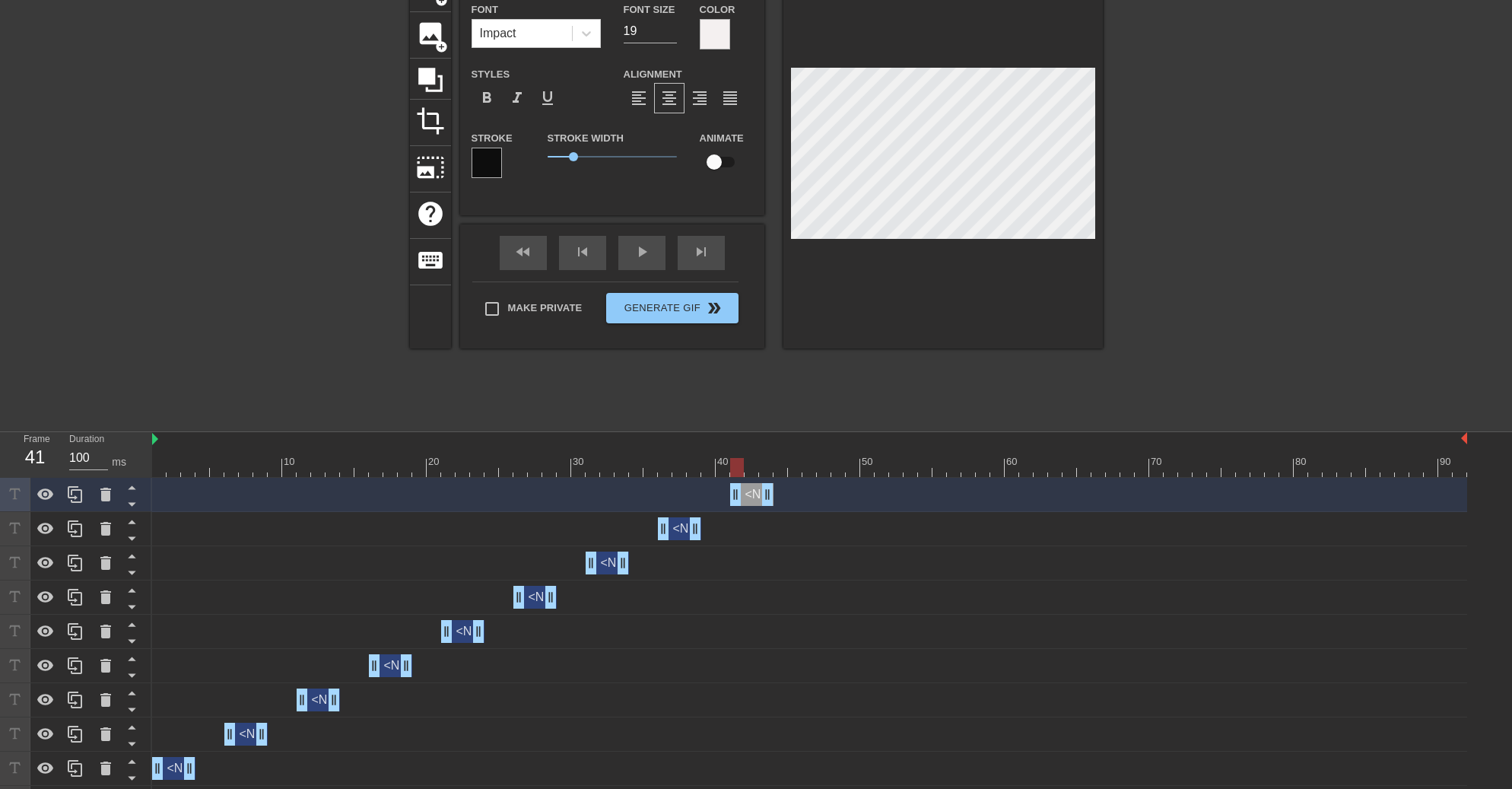
drag, startPoint x: 680, startPoint y: 499, endPoint x: 750, endPoint y: 496, distance: 70.1
click at [750, 496] on div "<NOT IN ALIGNMENT> drag_handle drag_handle" at bounding box center [751, 494] width 43 height 23
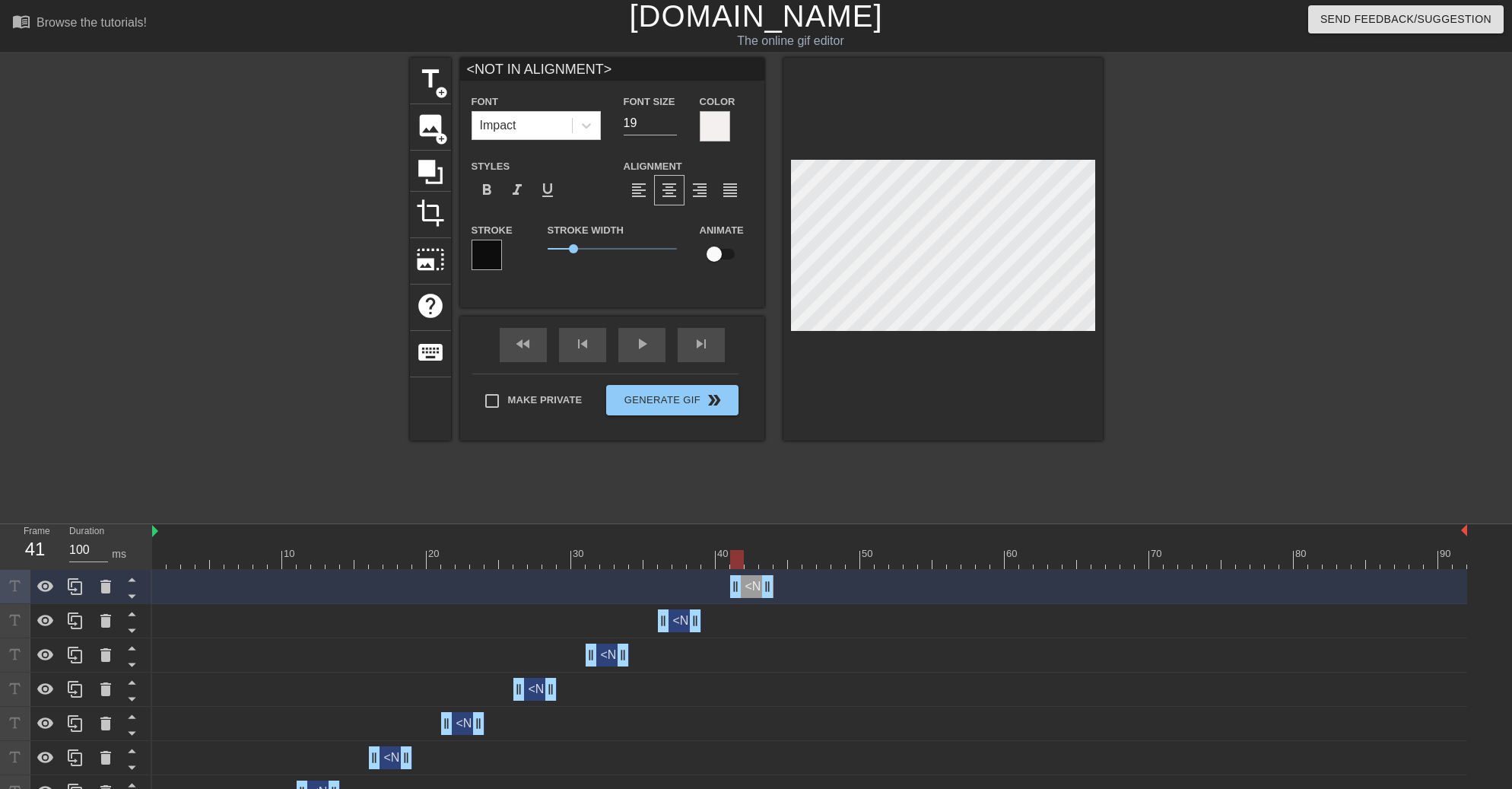
scroll to position [0, 0]
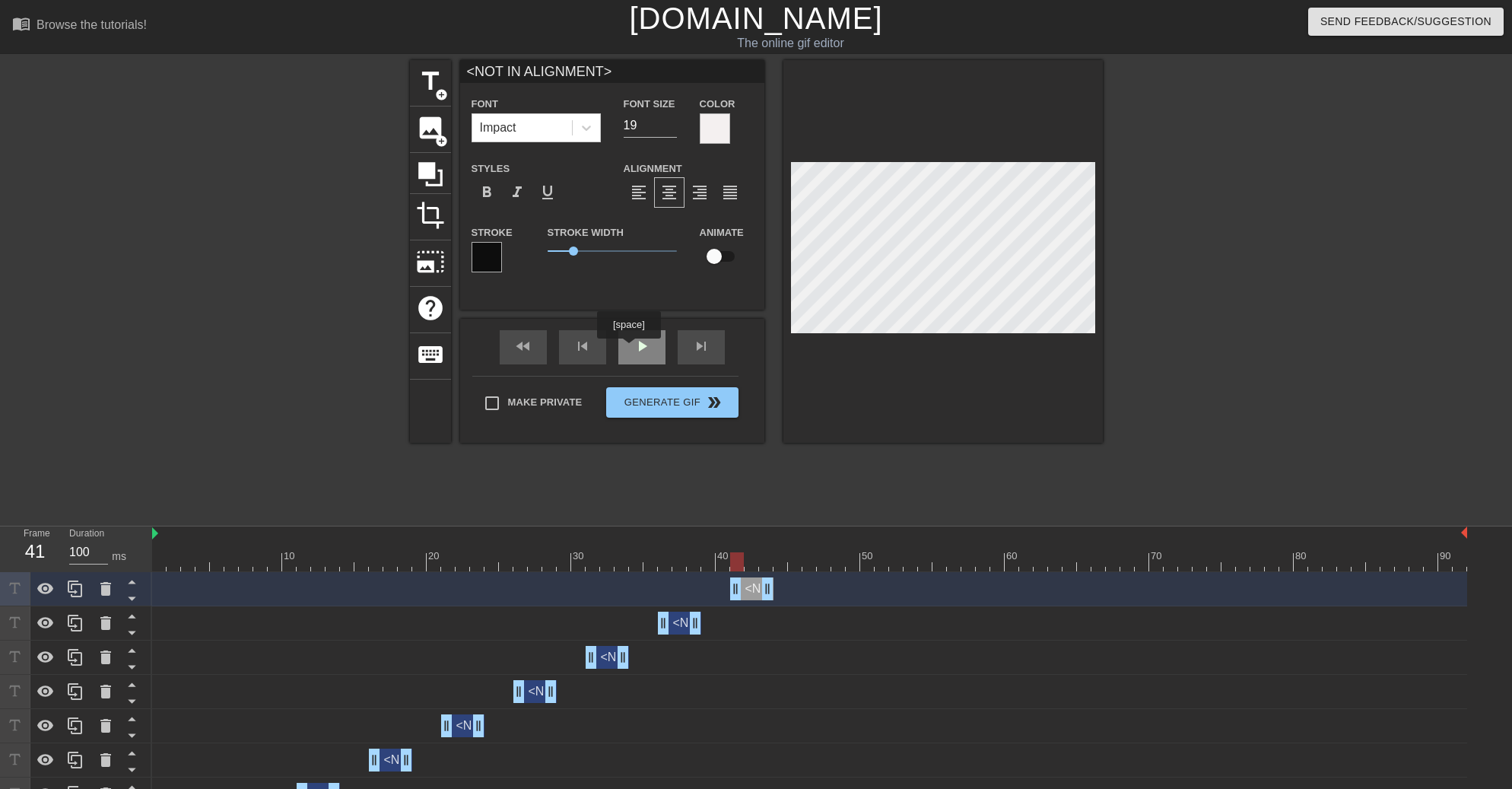
click at [634, 349] on div "play_arrow" at bounding box center [642, 347] width 48 height 34
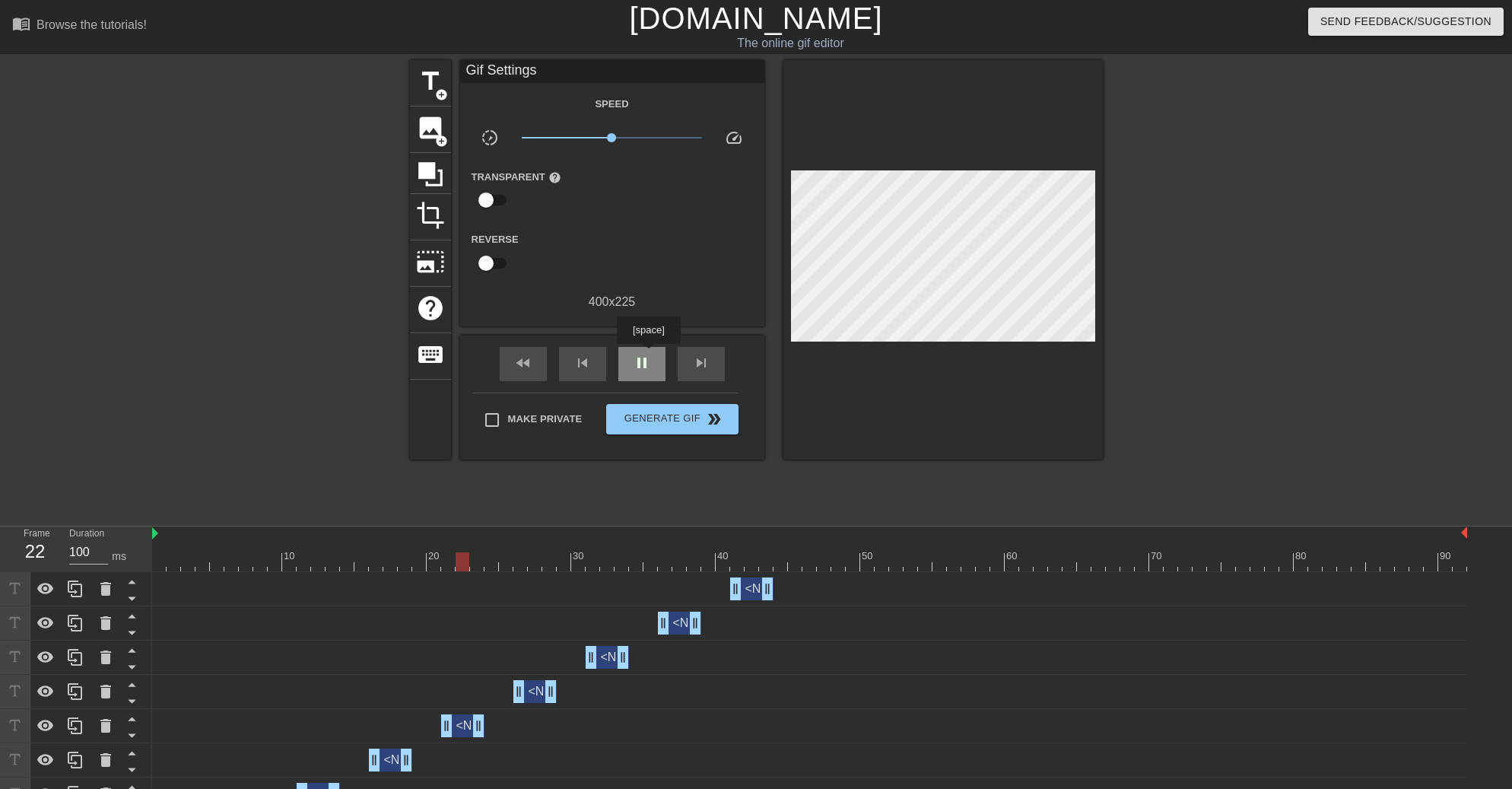
click at [648, 355] on span "pause" at bounding box center [642, 364] width 19 height 19
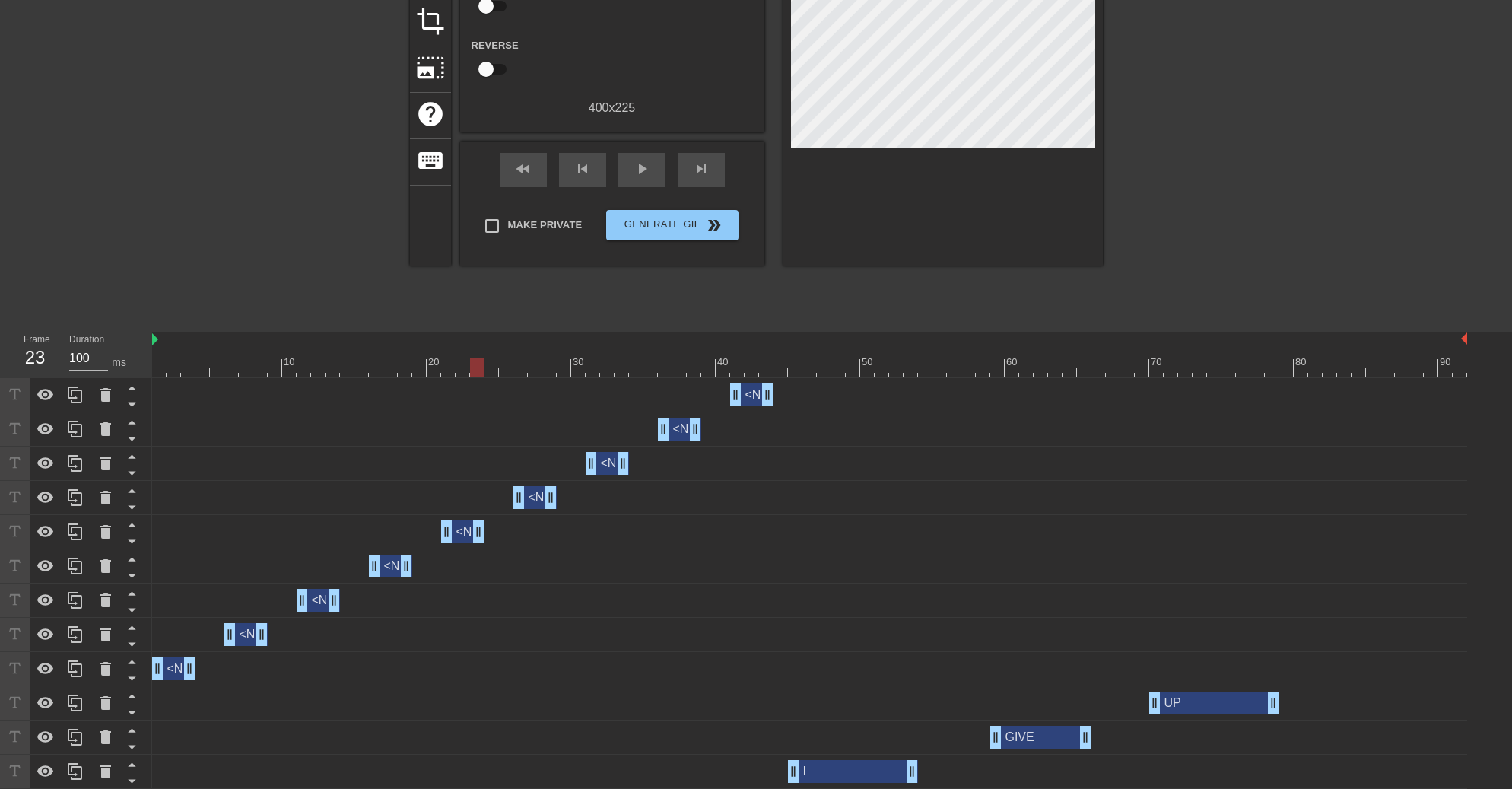
scroll to position [197, 0]
click at [836, 765] on div "I drag_handle drag_handle" at bounding box center [852, 769] width 130 height 23
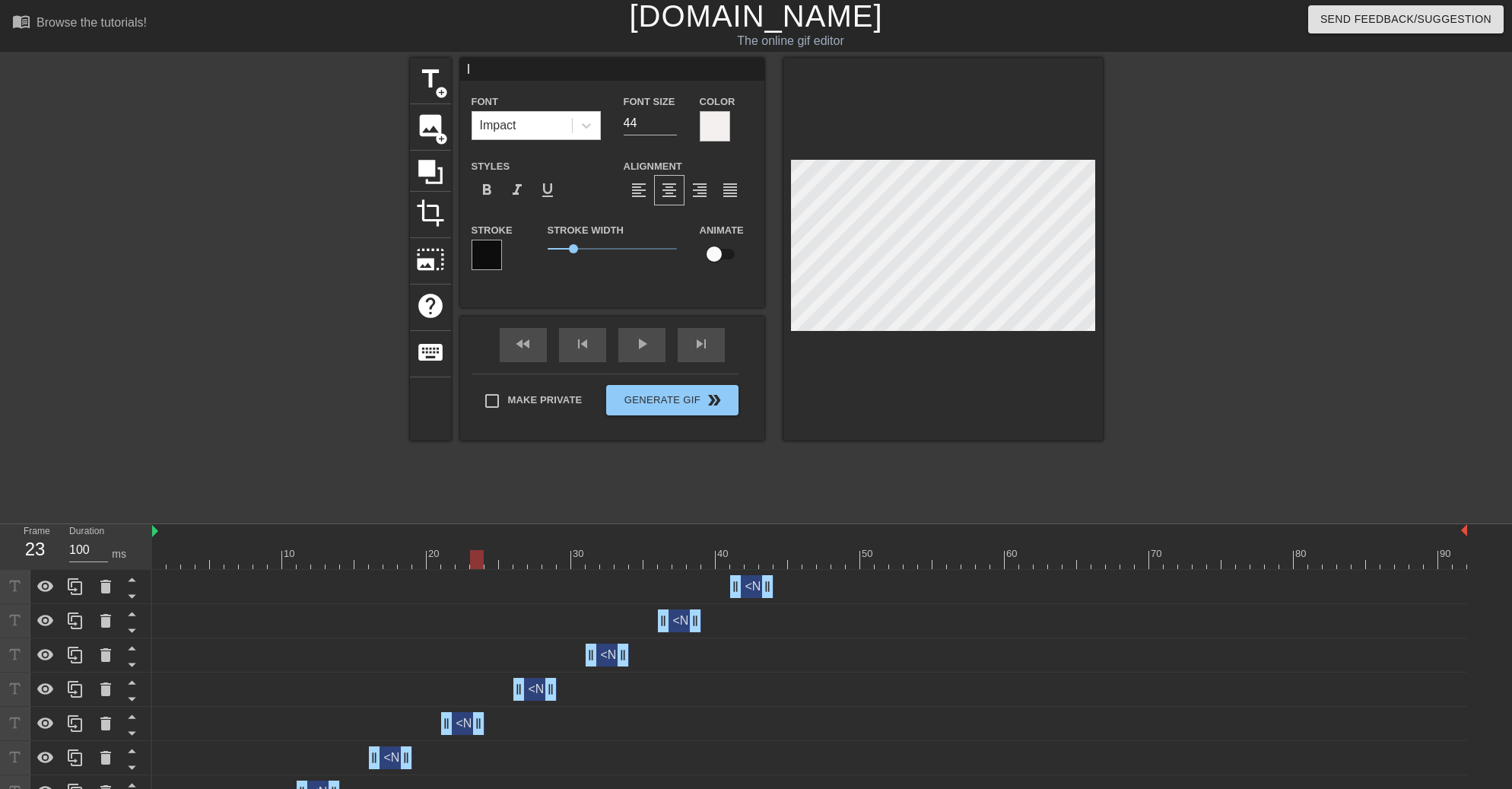
scroll to position [0, 0]
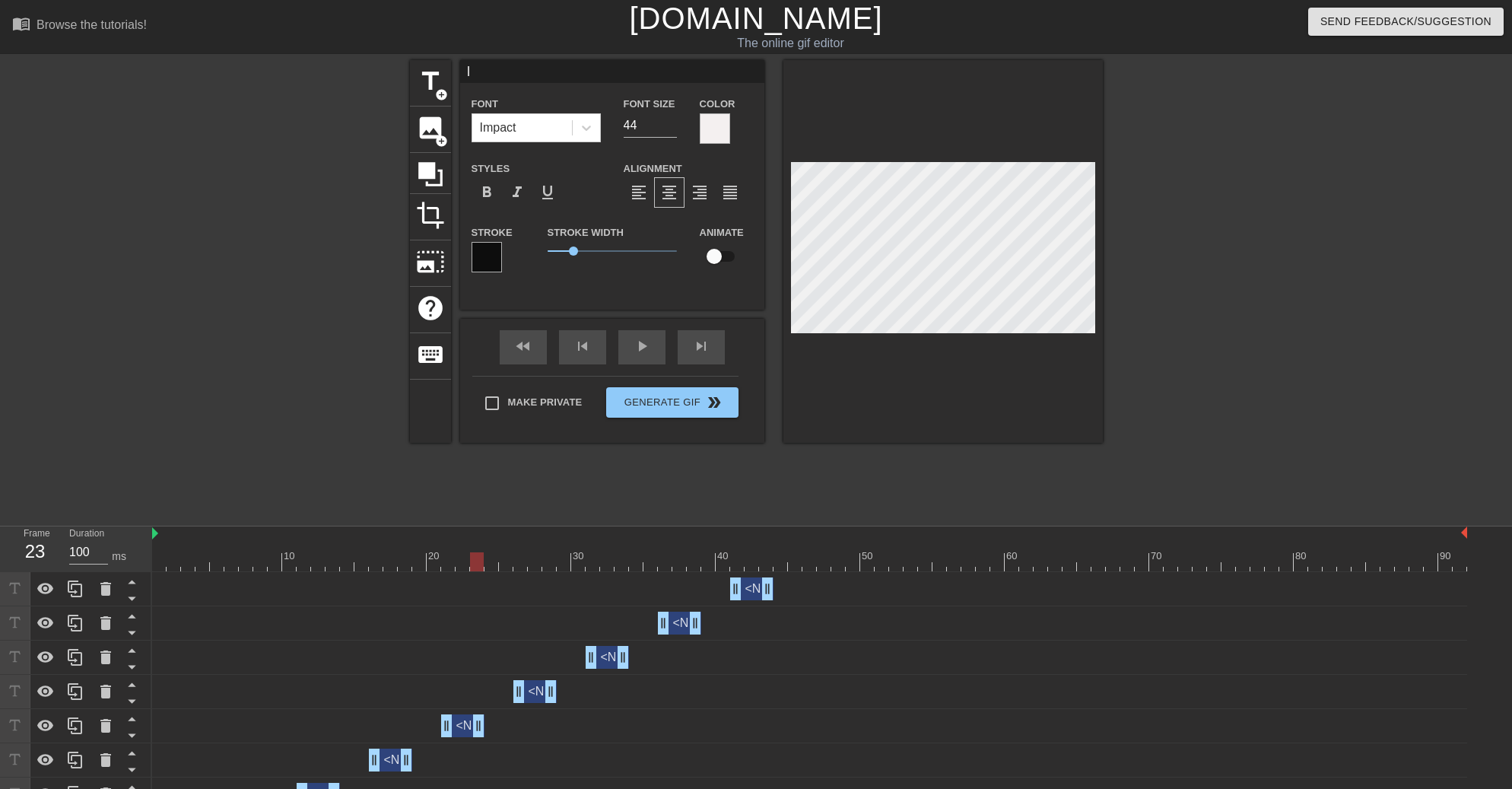
click at [456, 76] on div "title add_circle image add_circle crop photo_size_select_large help keyboard I …" at bounding box center [756, 251] width 693 height 383
type input "B"
type input "NO"
click at [267, 234] on div at bounding box center [278, 289] width 228 height 457
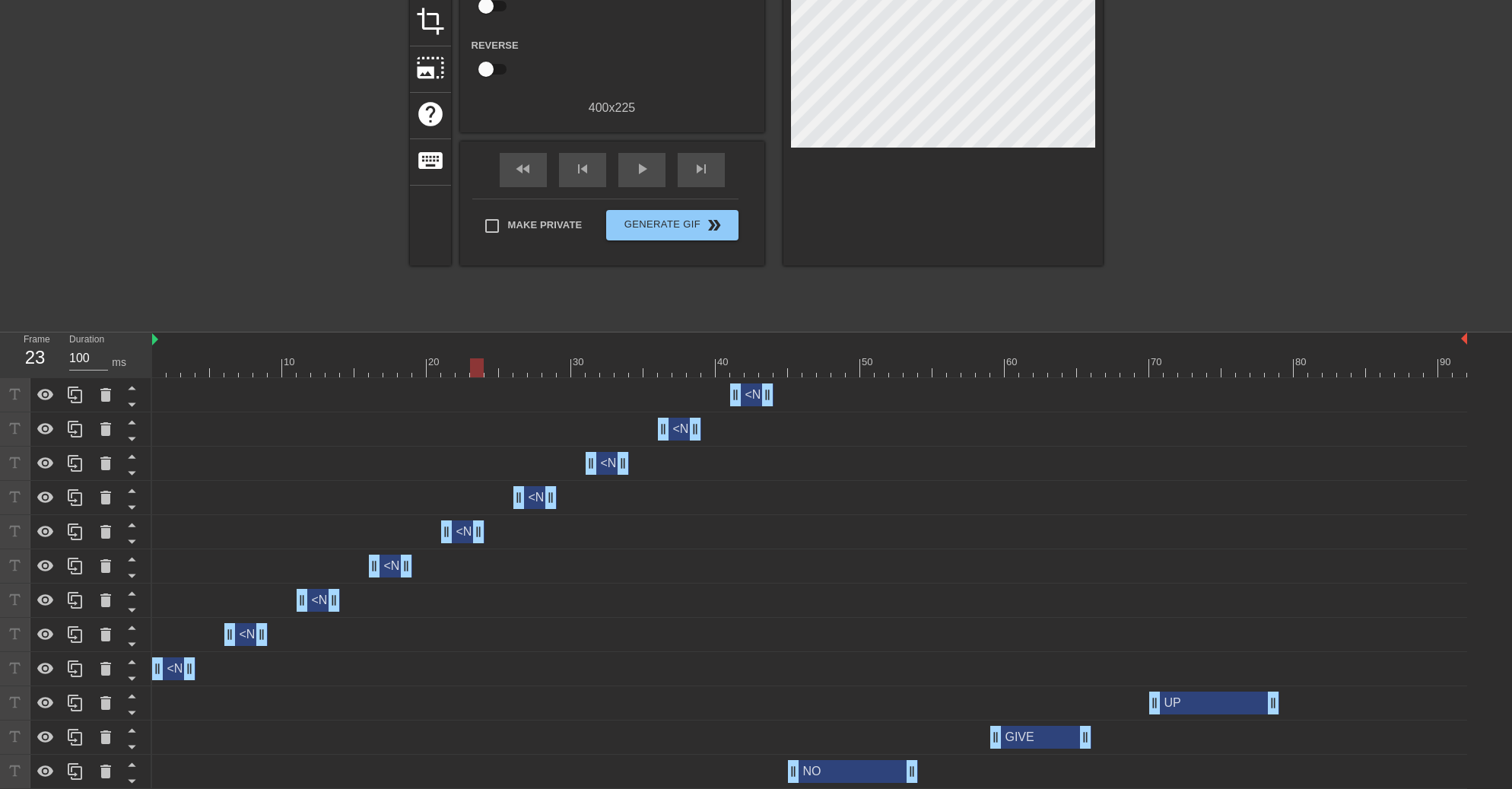
scroll to position [197, 0]
click at [1040, 731] on div "GIVE drag_handle drag_handle" at bounding box center [1041, 735] width 101 height 23
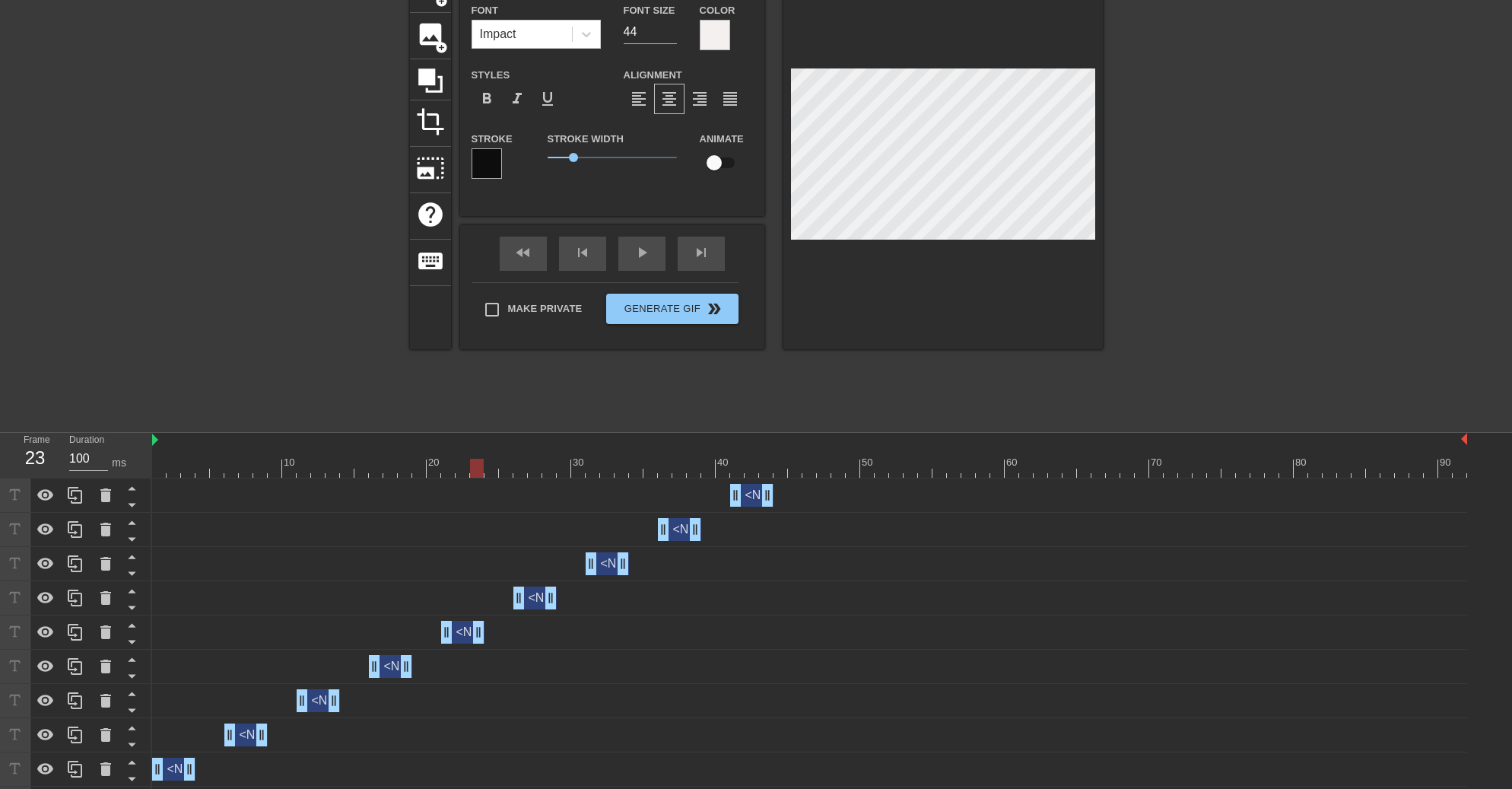
scroll to position [0, 0]
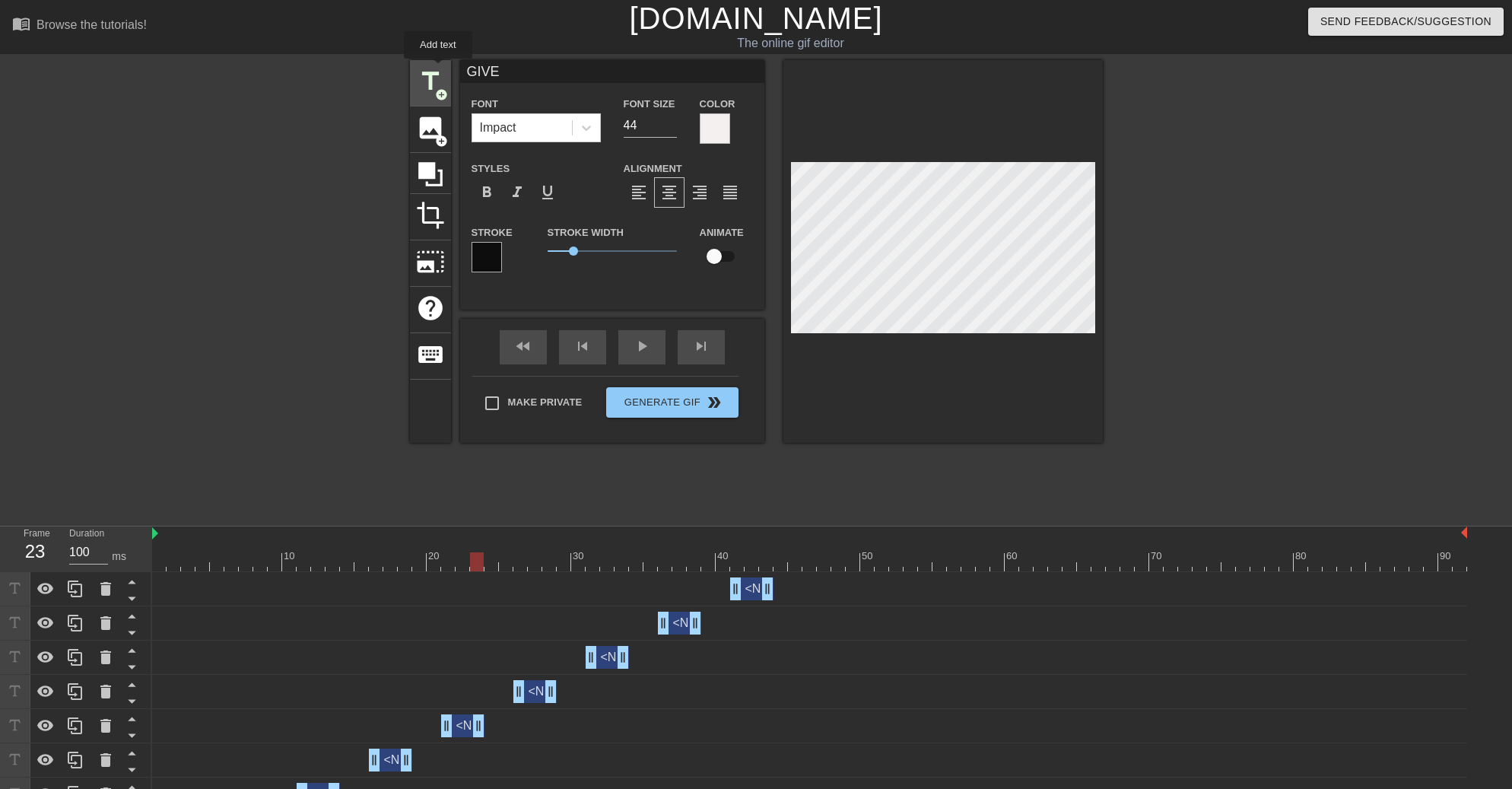
drag, startPoint x: 479, startPoint y: 69, endPoint x: 435, endPoint y: 70, distance: 44.0
click at [436, 70] on div "title add_circle image add_circle crop photo_size_select_large help keyboard GI…" at bounding box center [756, 251] width 693 height 383
type input "NO"
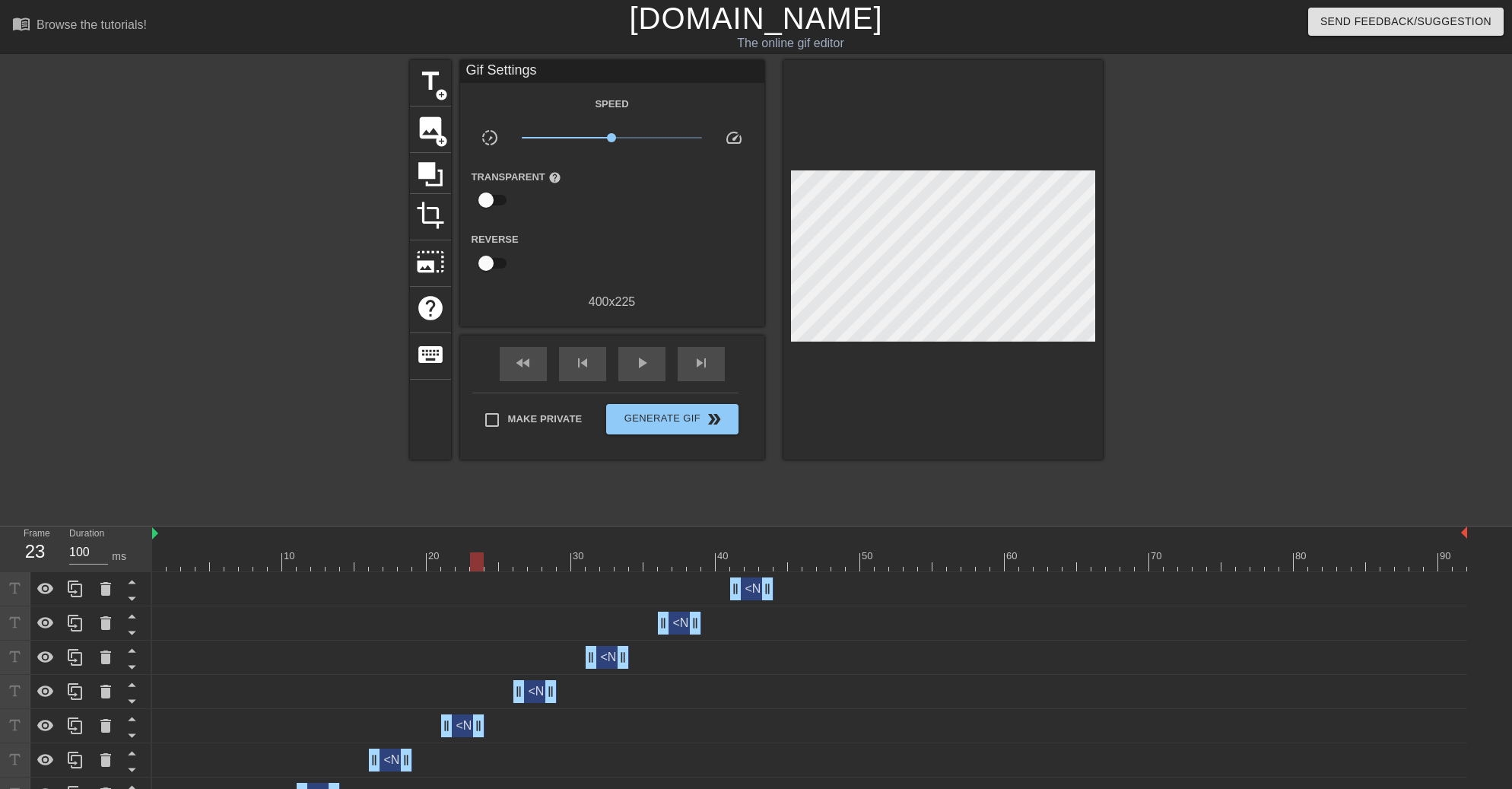
click at [258, 142] on div at bounding box center [278, 289] width 228 height 457
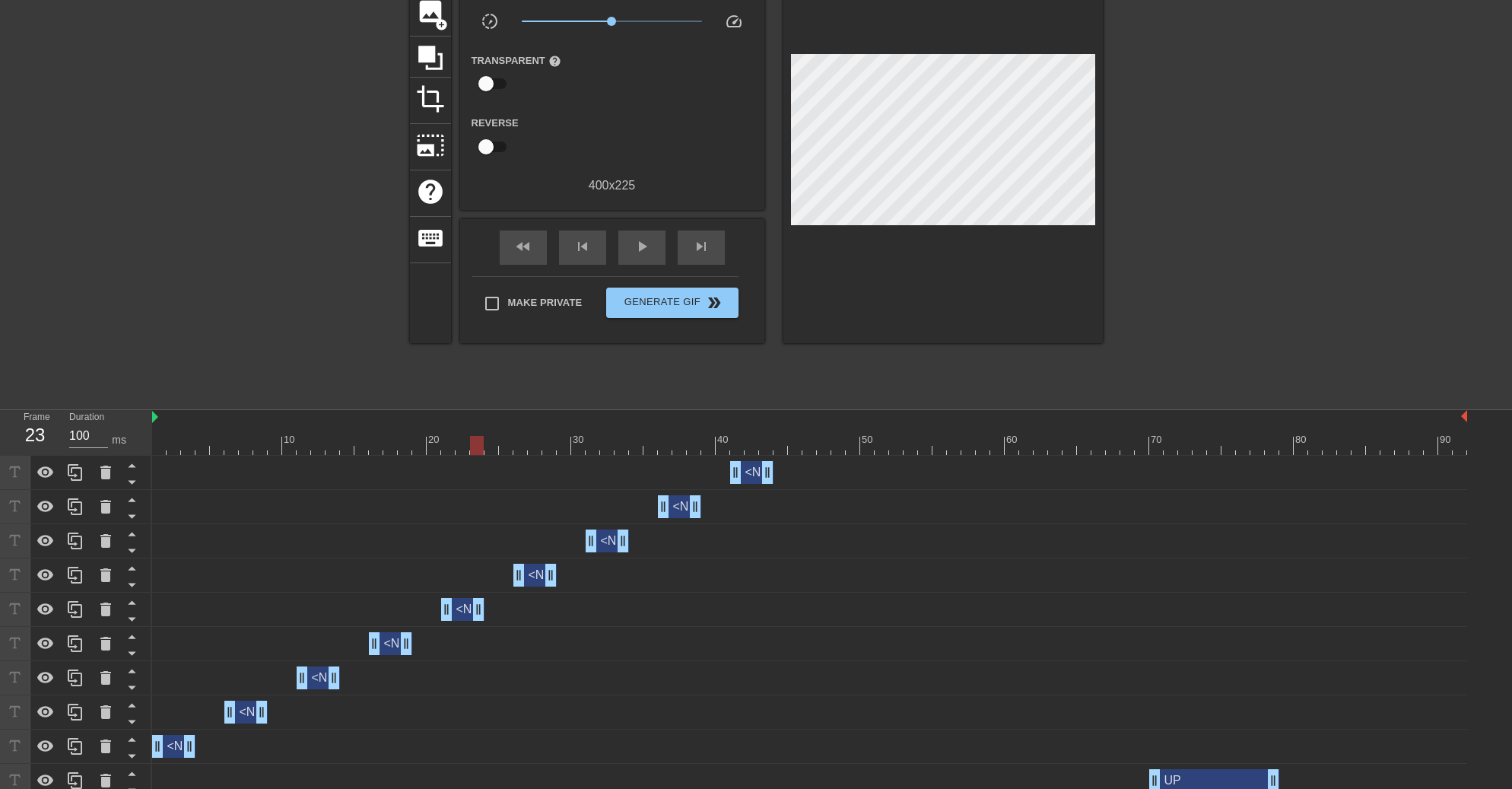
scroll to position [197, 0]
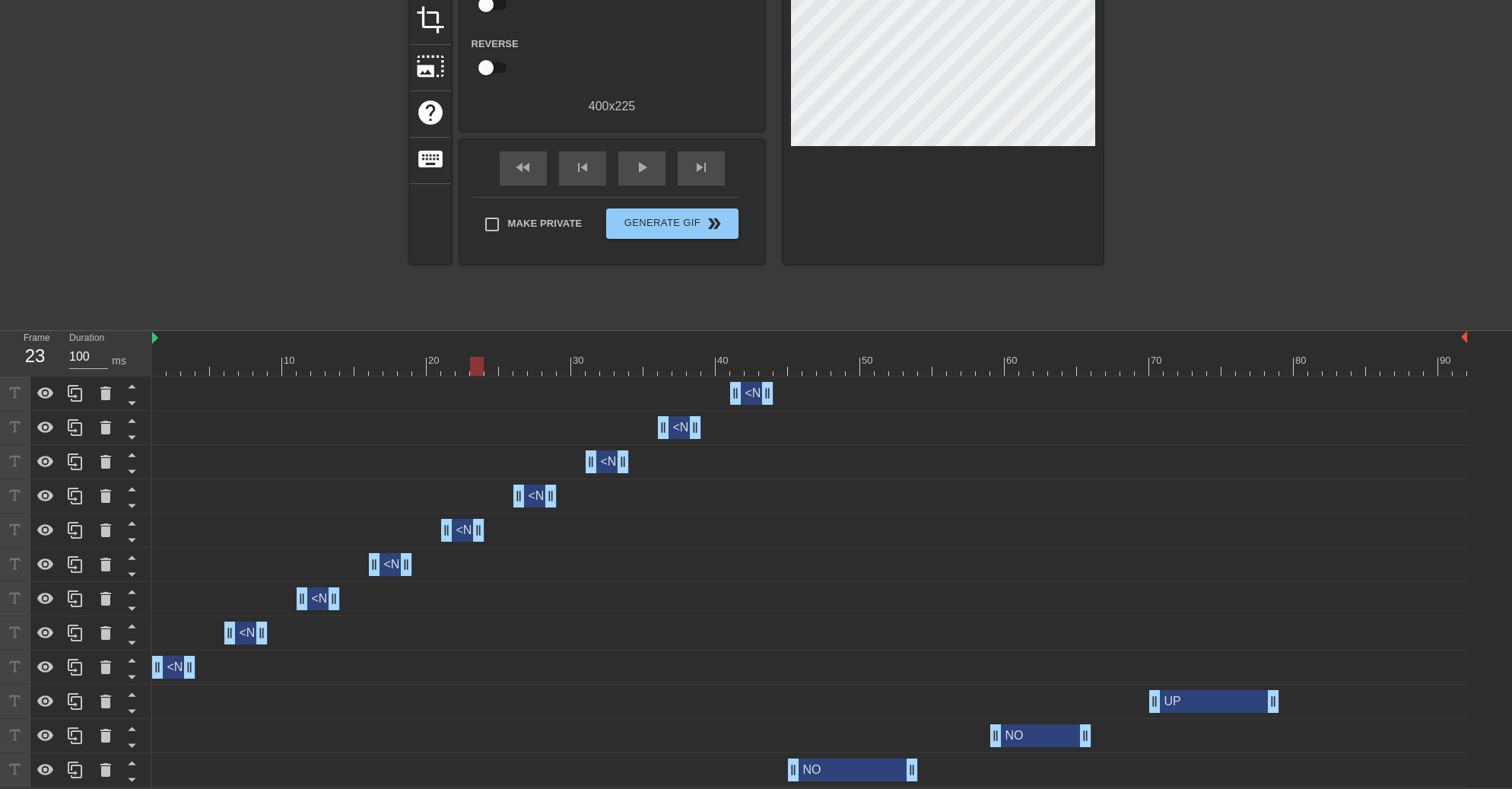
click at [1217, 698] on div "UP drag_handle drag_handle" at bounding box center [1214, 702] width 130 height 23
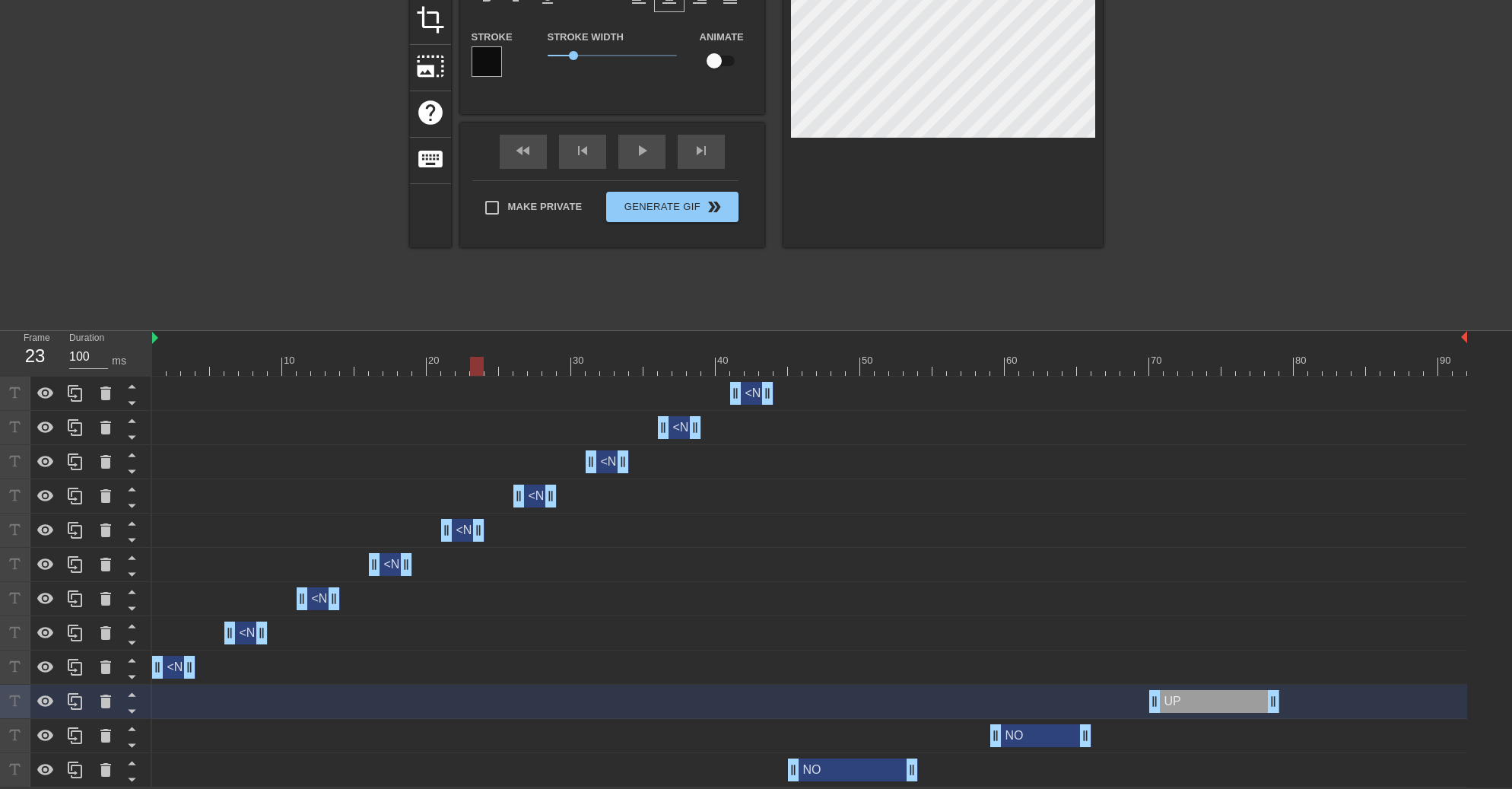
scroll to position [0, 0]
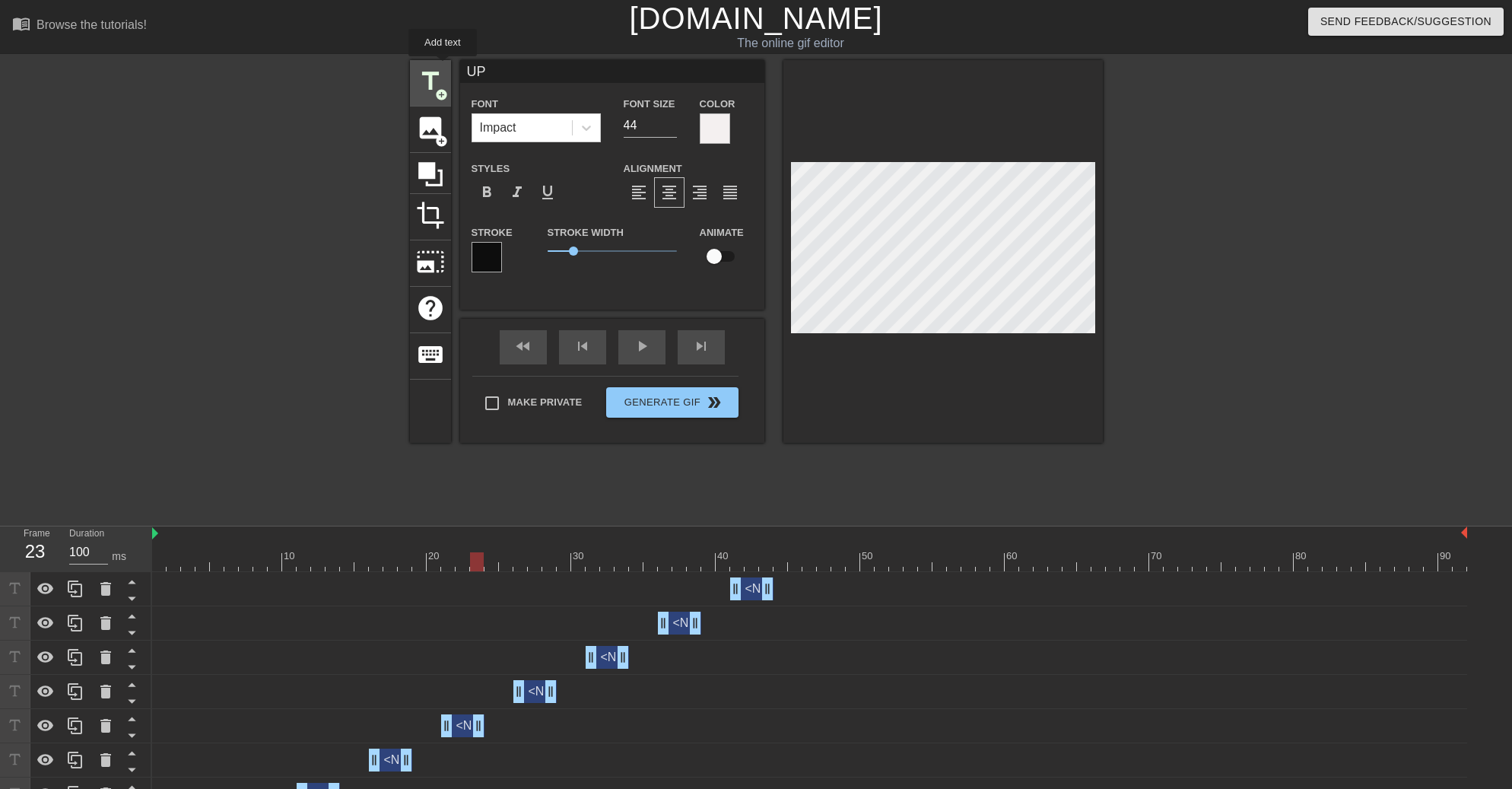
drag, startPoint x: 506, startPoint y: 72, endPoint x: 441, endPoint y: 67, distance: 65.2
click at [441, 67] on div "title add_circle image add_circle crop photo_size_select_large help keyboard UP…" at bounding box center [756, 251] width 693 height 383
type input "NOO"
click at [285, 187] on div at bounding box center [278, 289] width 228 height 457
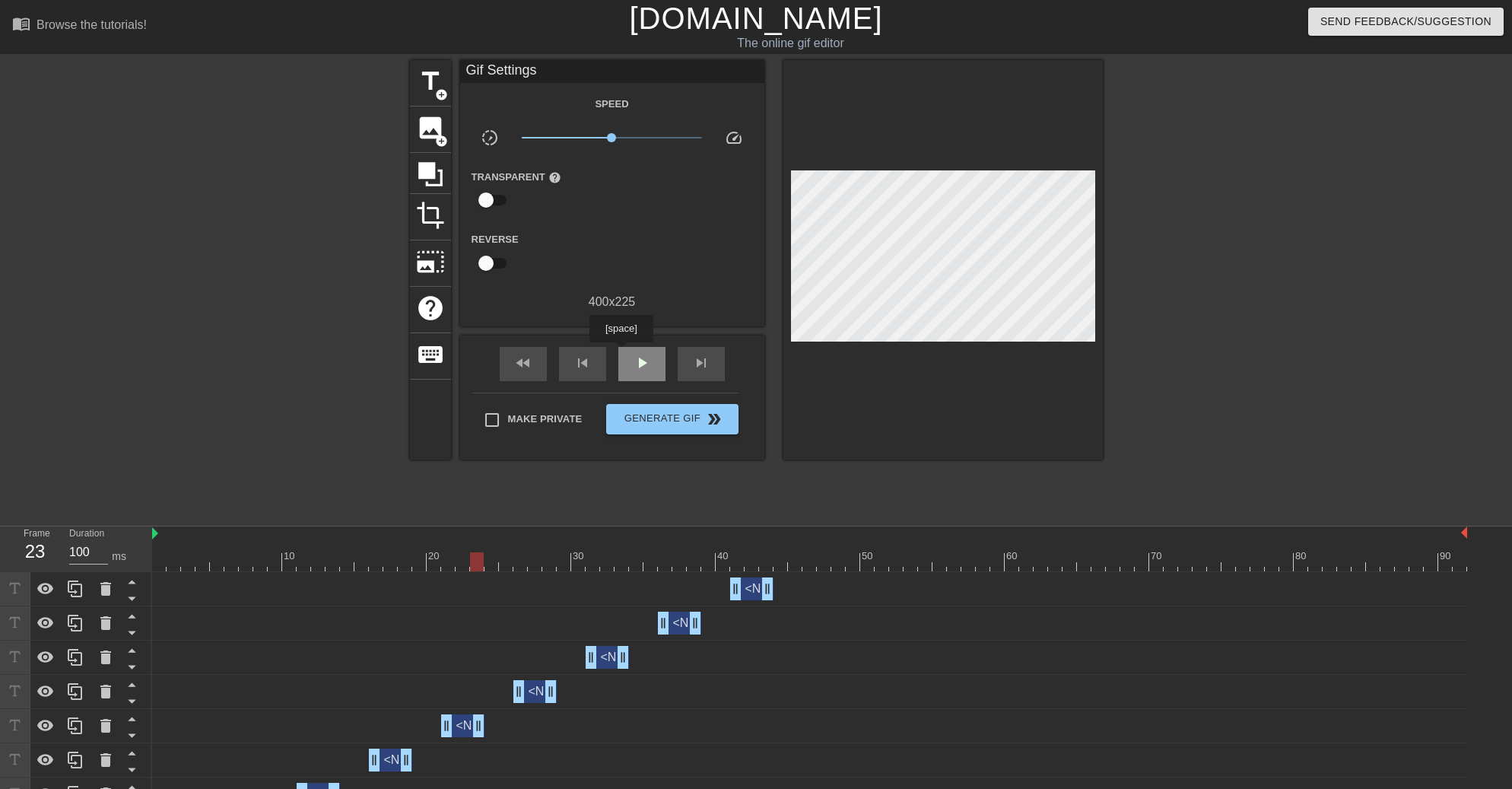
click at [628, 358] on div "play_arrow" at bounding box center [642, 364] width 48 height 34
click at [629, 355] on div "pause" at bounding box center [642, 364] width 48 height 34
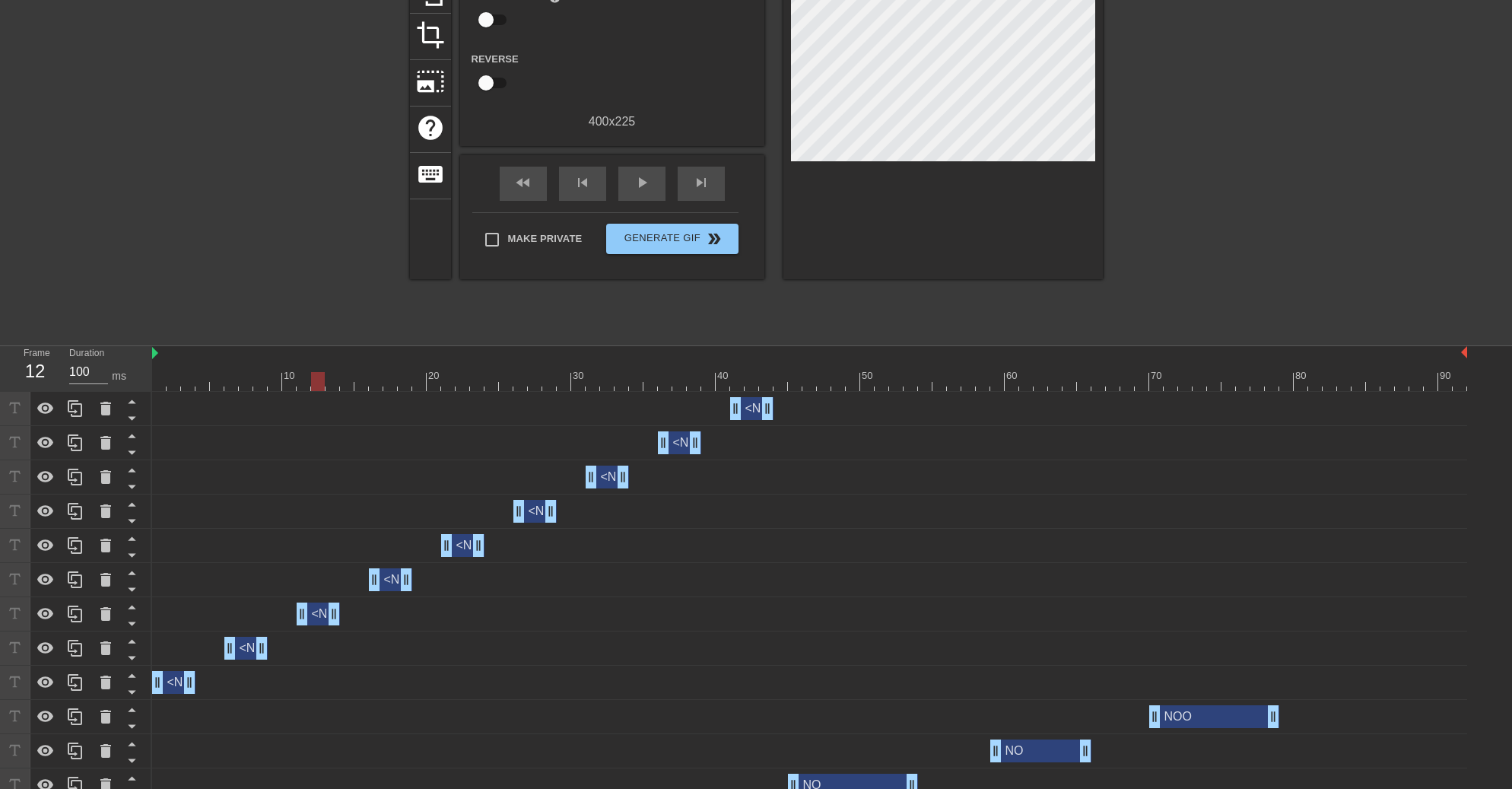
scroll to position [197, 0]
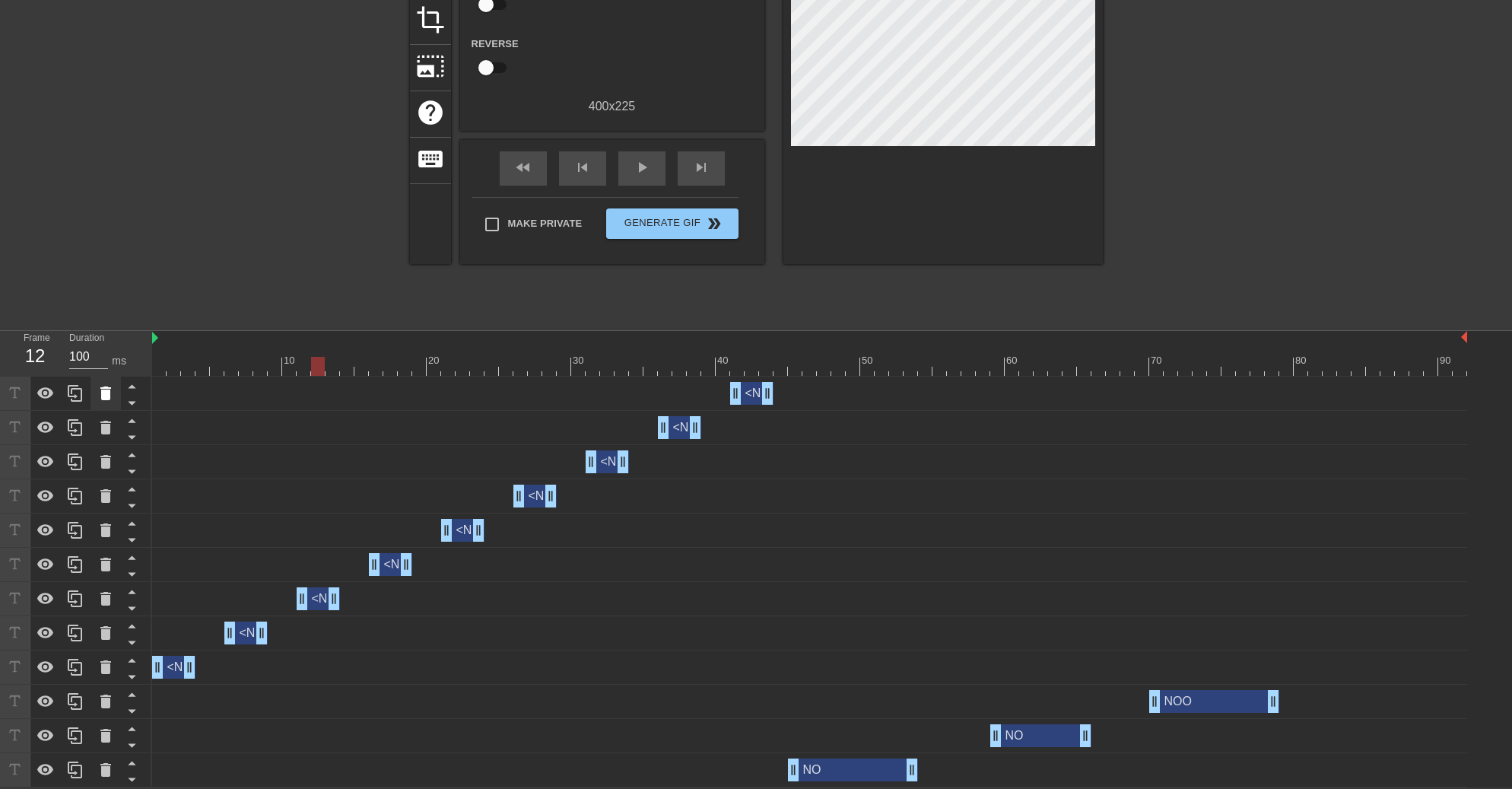
click at [97, 393] on icon at bounding box center [106, 393] width 19 height 19
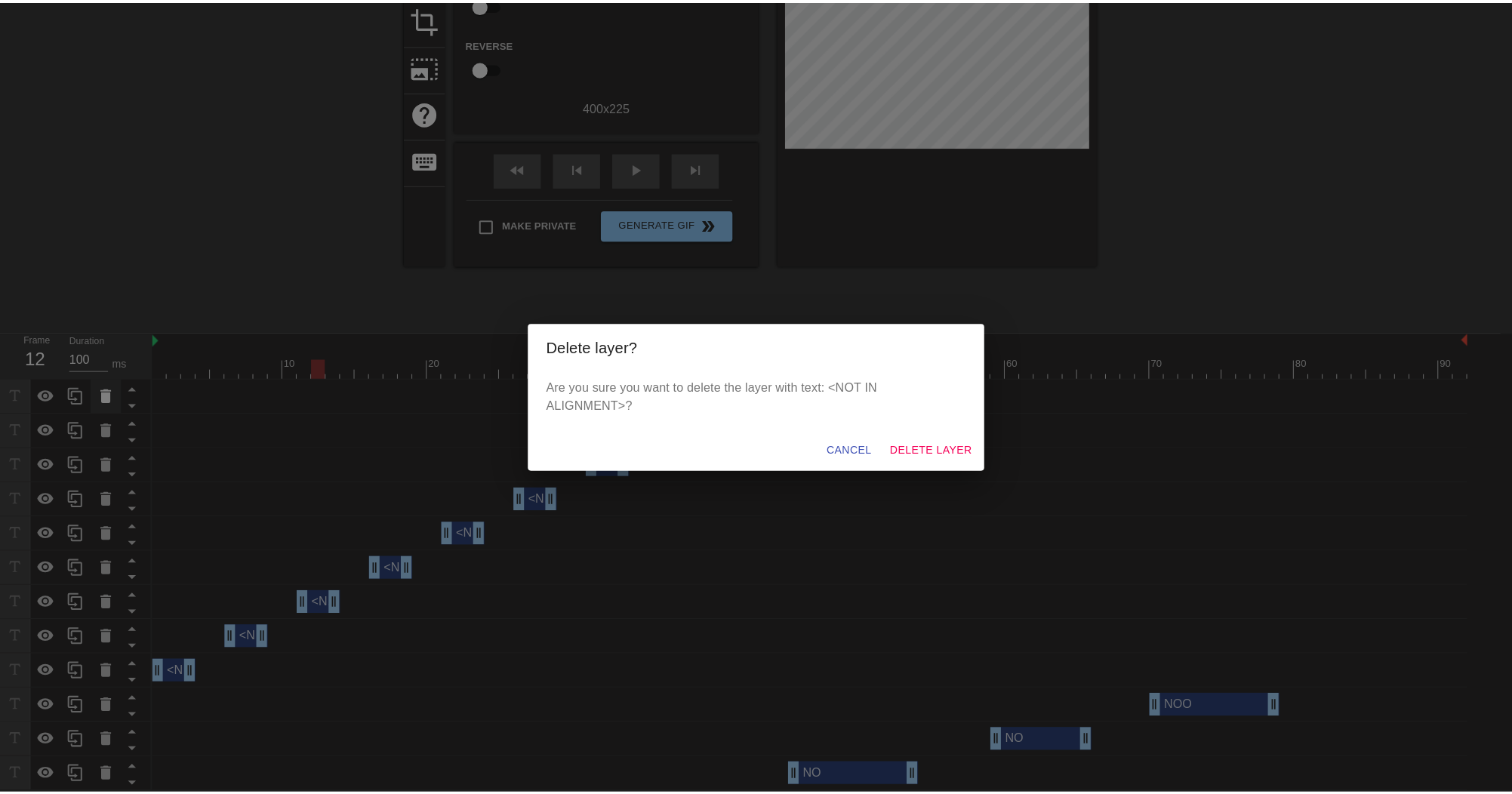
scroll to position [184, 0]
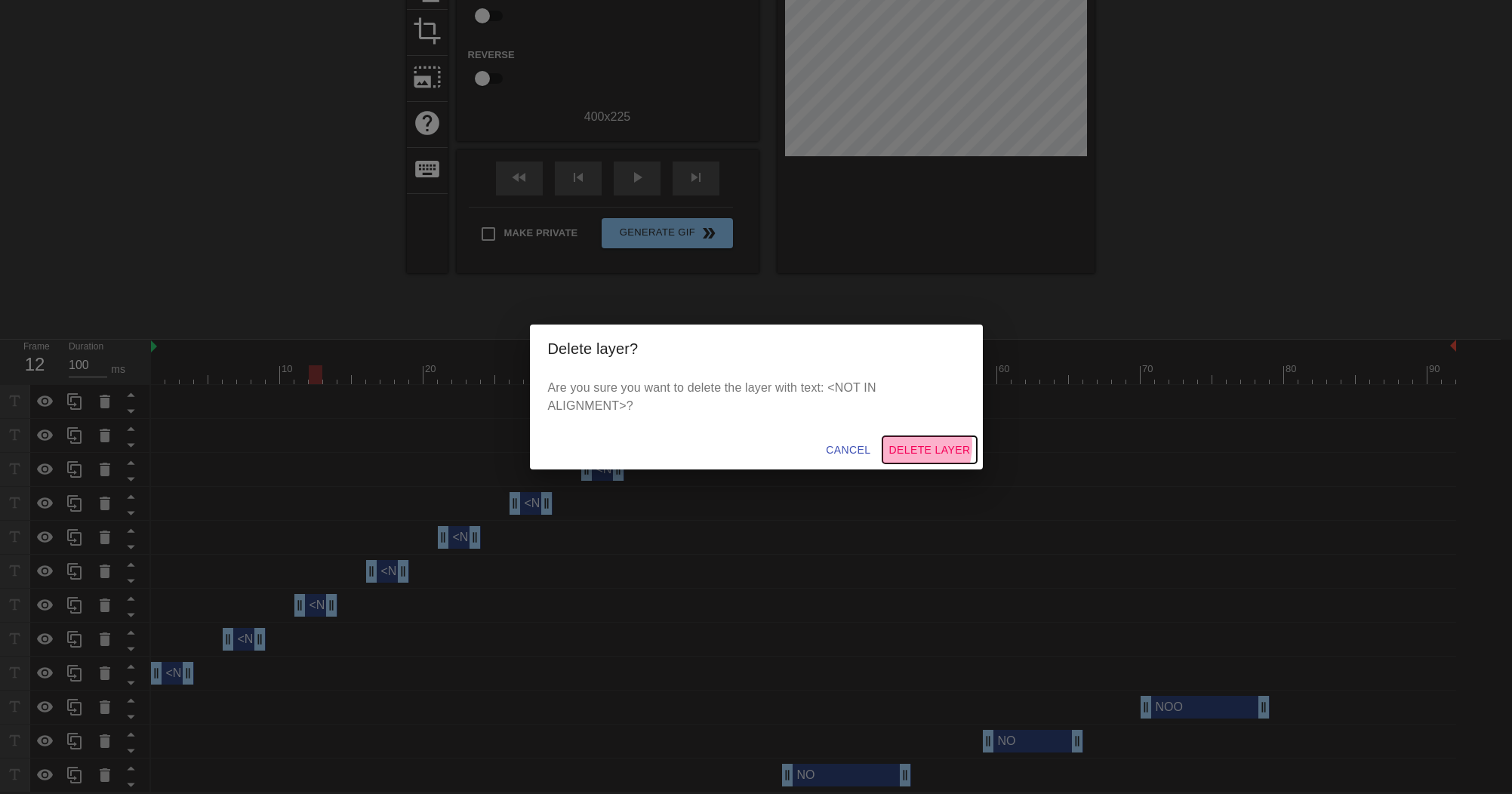
click at [901, 440] on span "Delete Layer" at bounding box center [929, 450] width 82 height 19
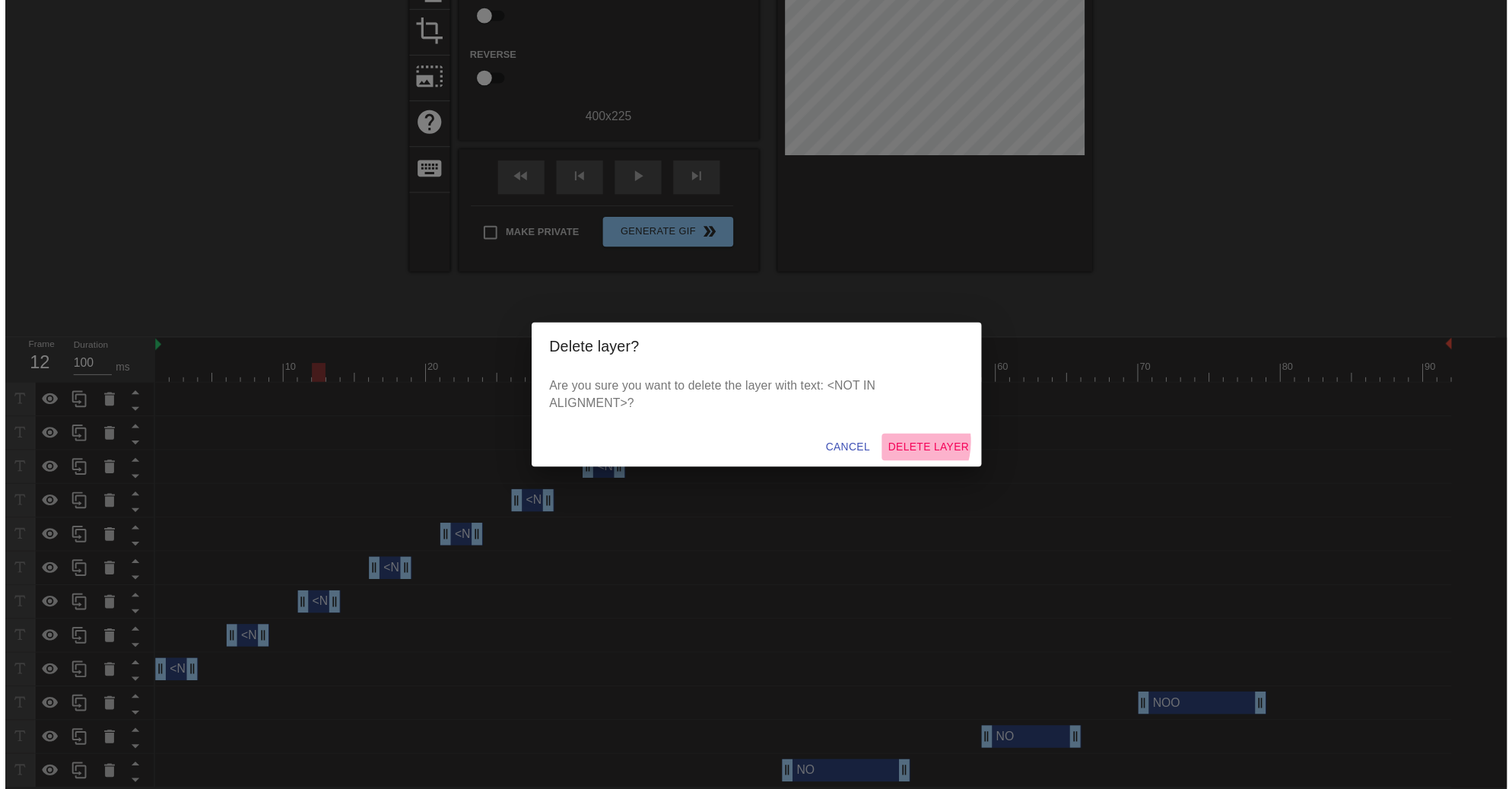
scroll to position [163, 0]
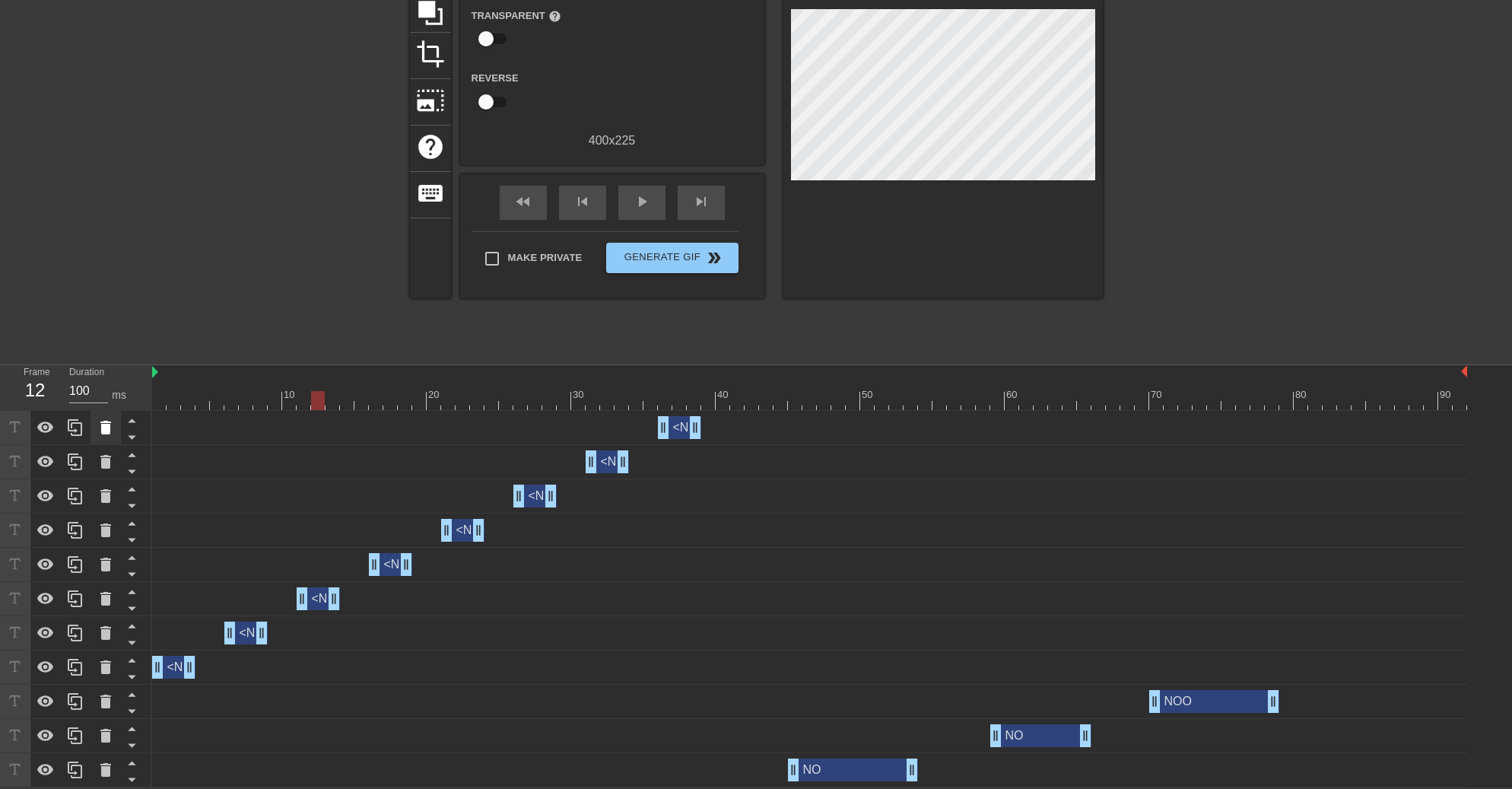
click at [104, 429] on icon at bounding box center [105, 427] width 11 height 14
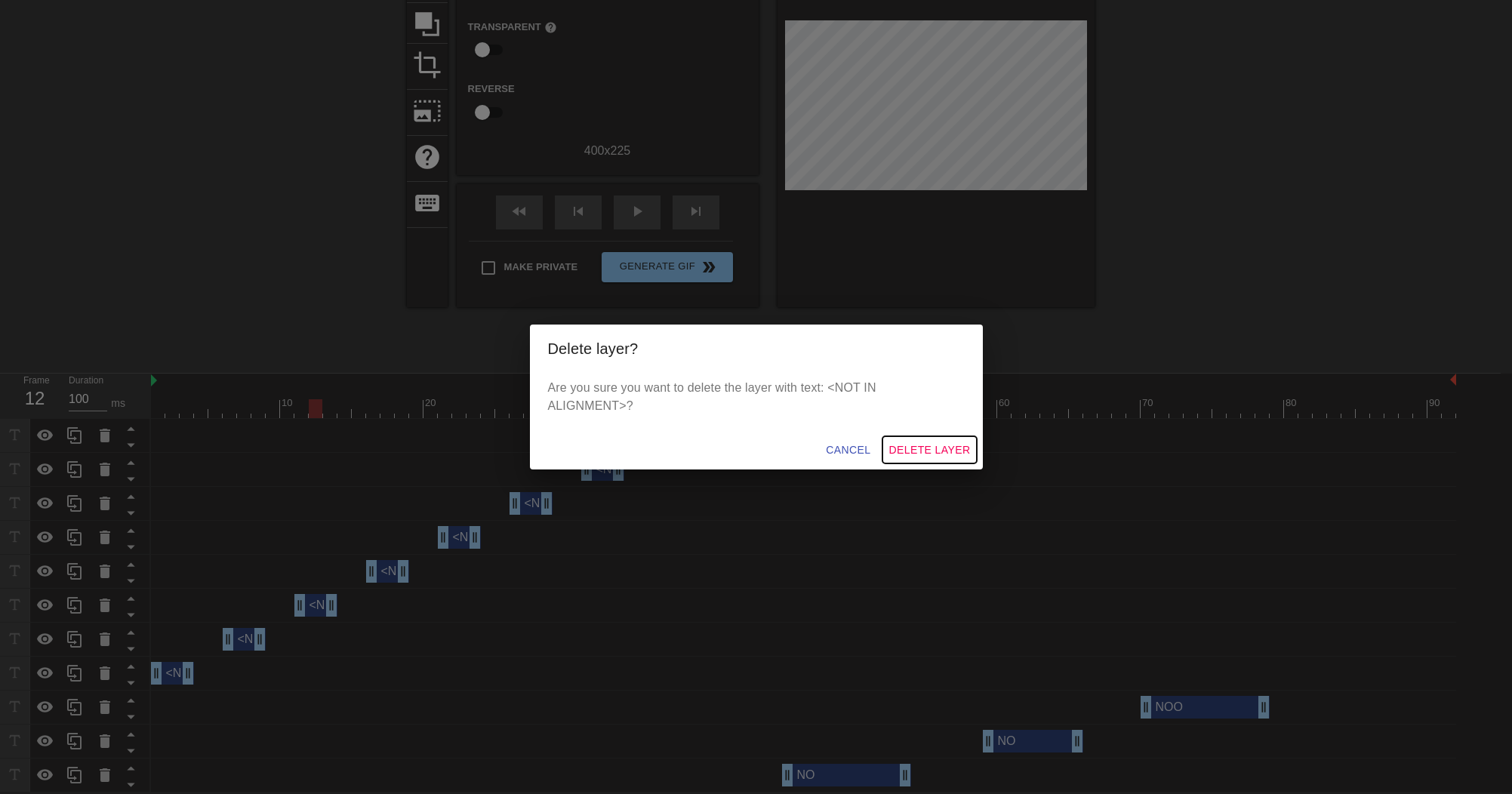
click at [939, 442] on span "Delete Layer" at bounding box center [929, 450] width 82 height 19
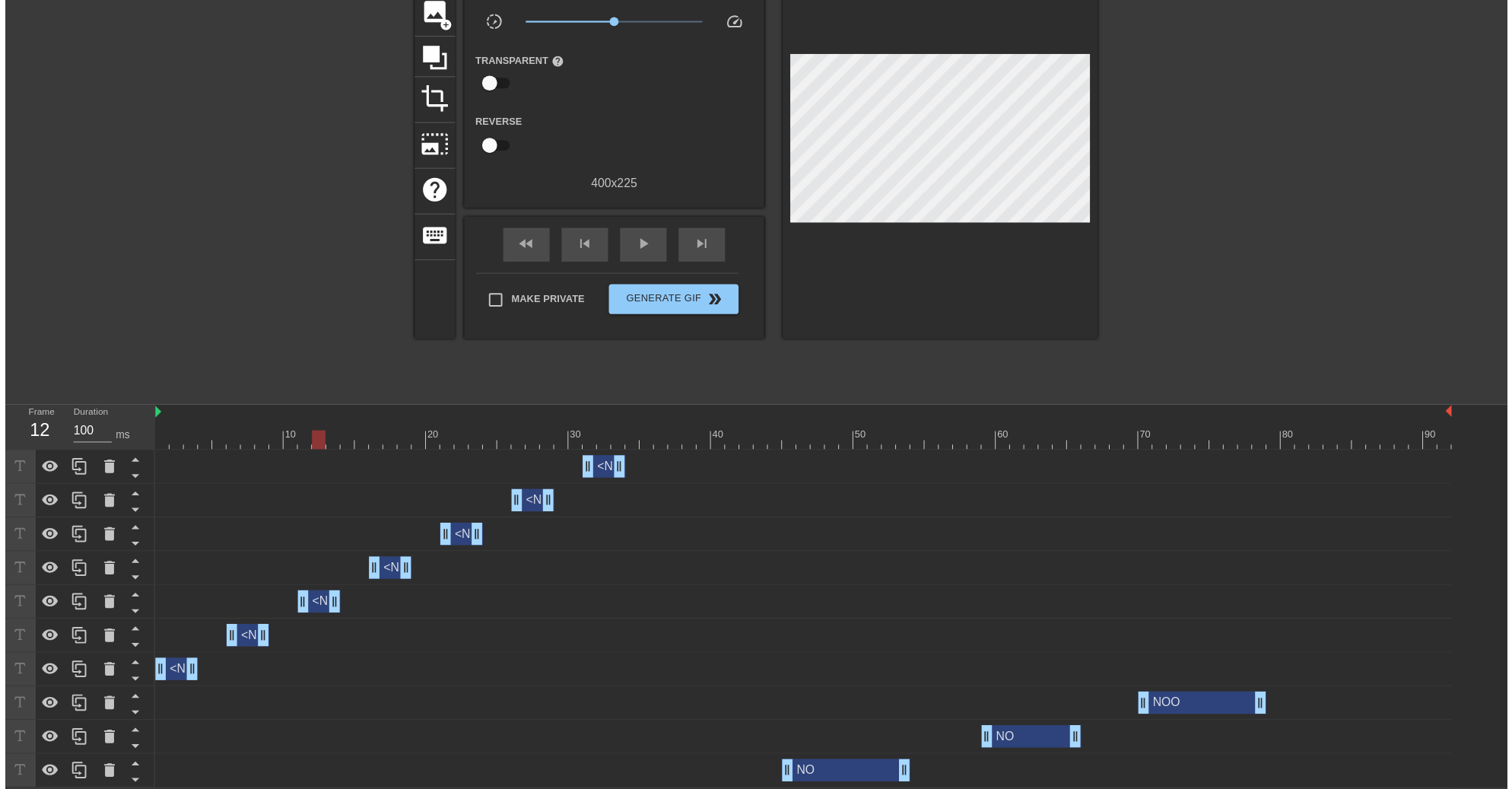
scroll to position [128, 0]
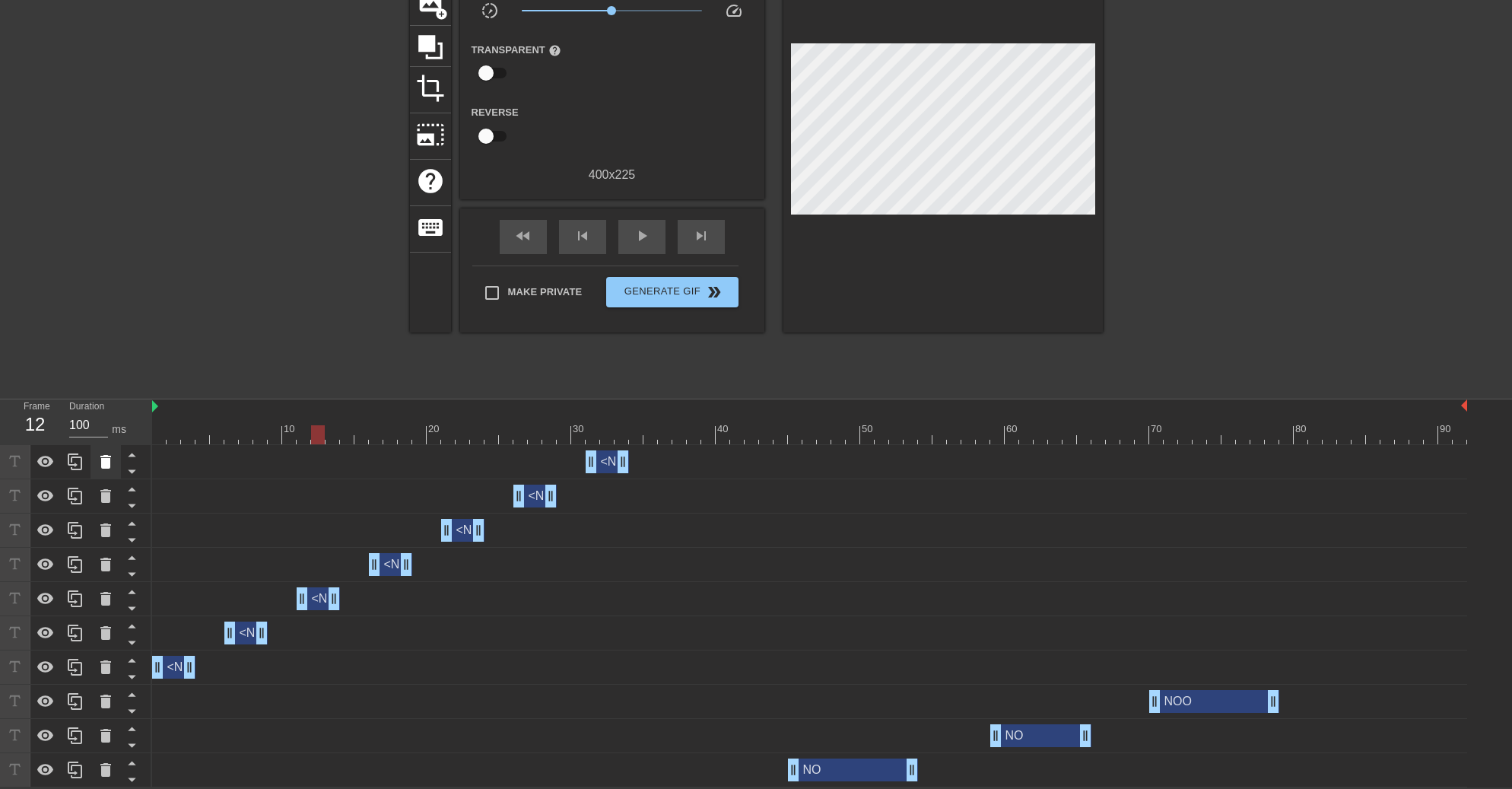
click at [97, 461] on icon at bounding box center [106, 462] width 19 height 19
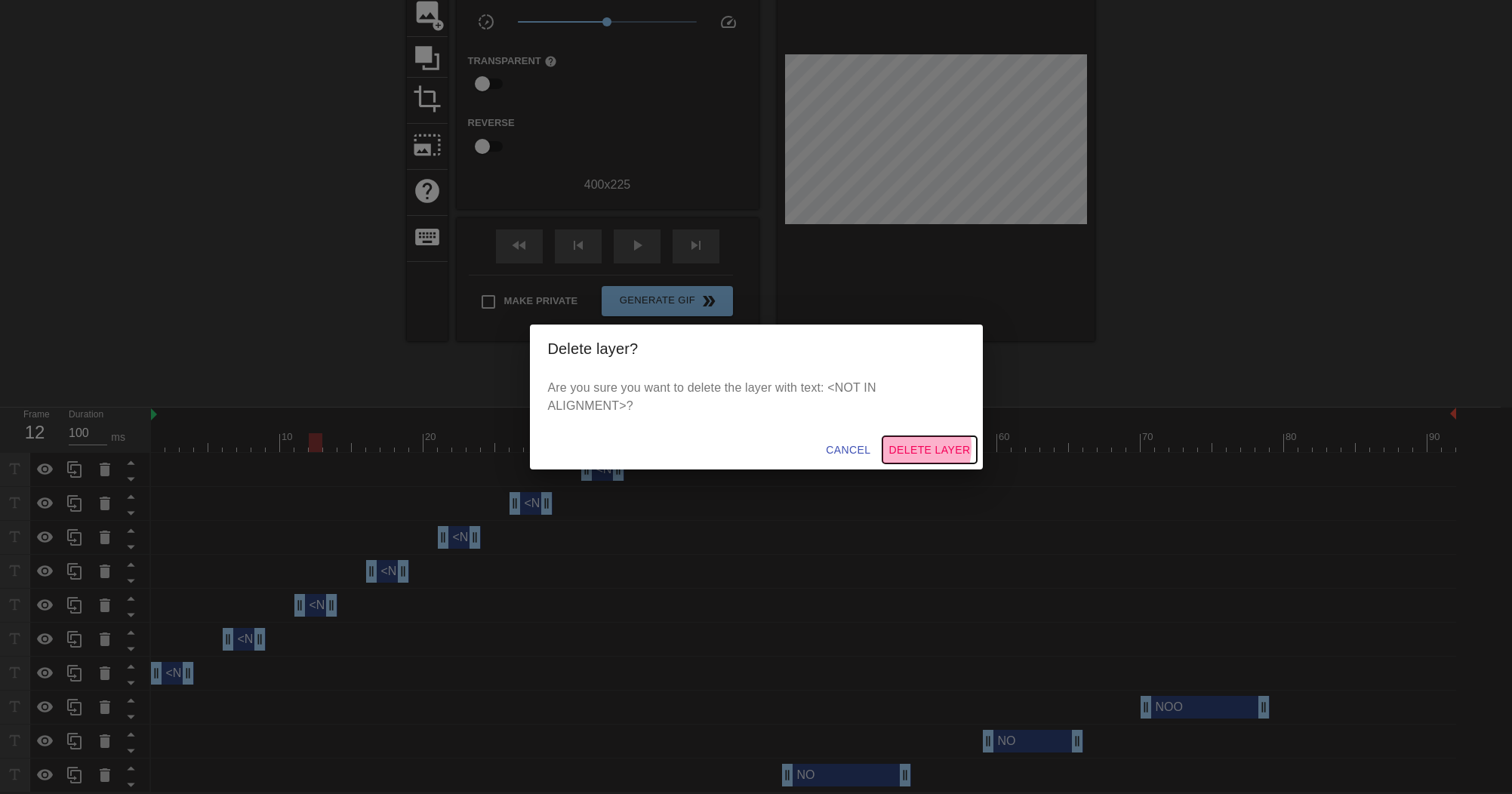
click at [897, 440] on span "Delete Layer" at bounding box center [929, 450] width 82 height 19
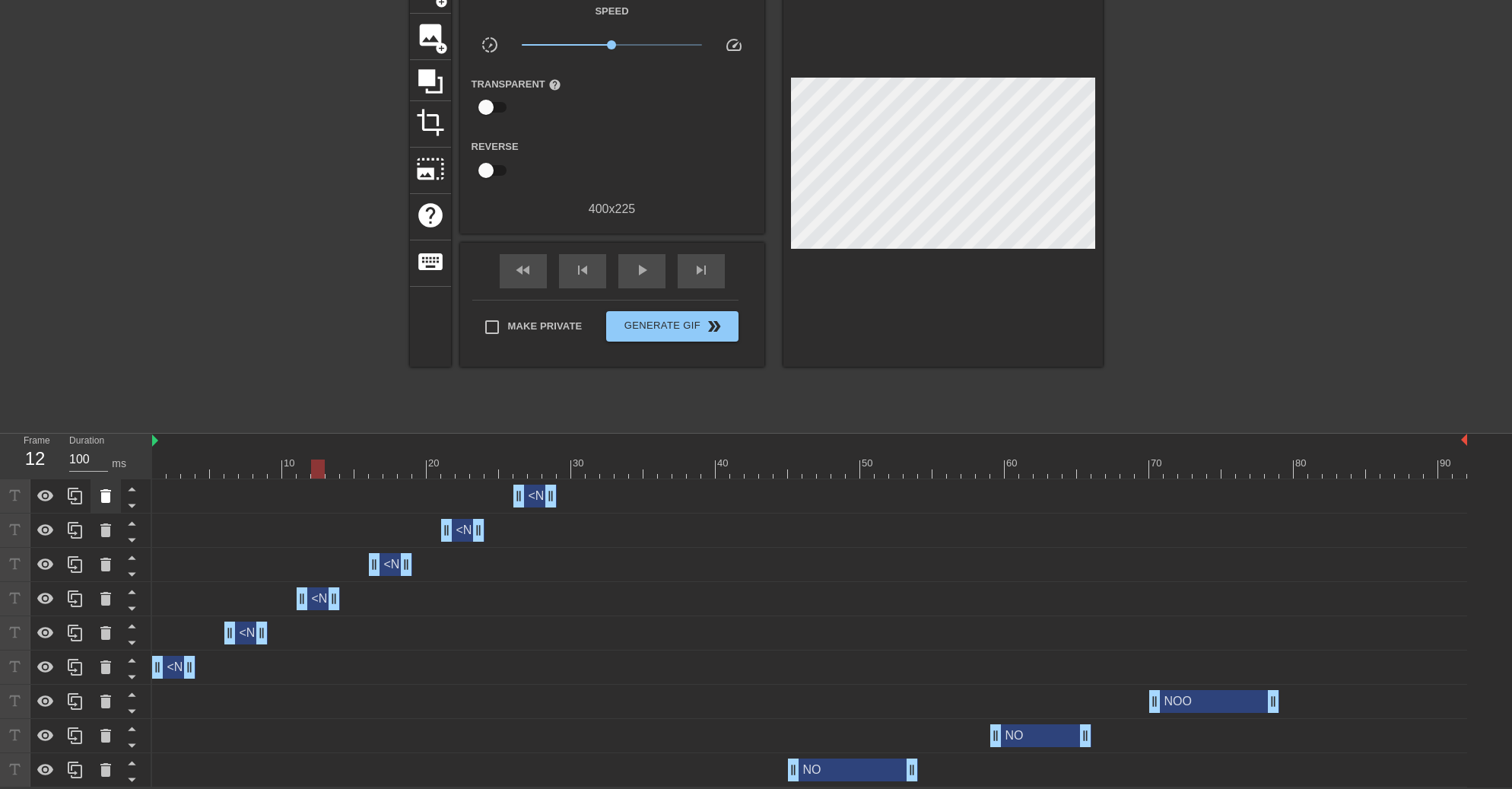
click at [107, 499] on icon at bounding box center [105, 496] width 11 height 14
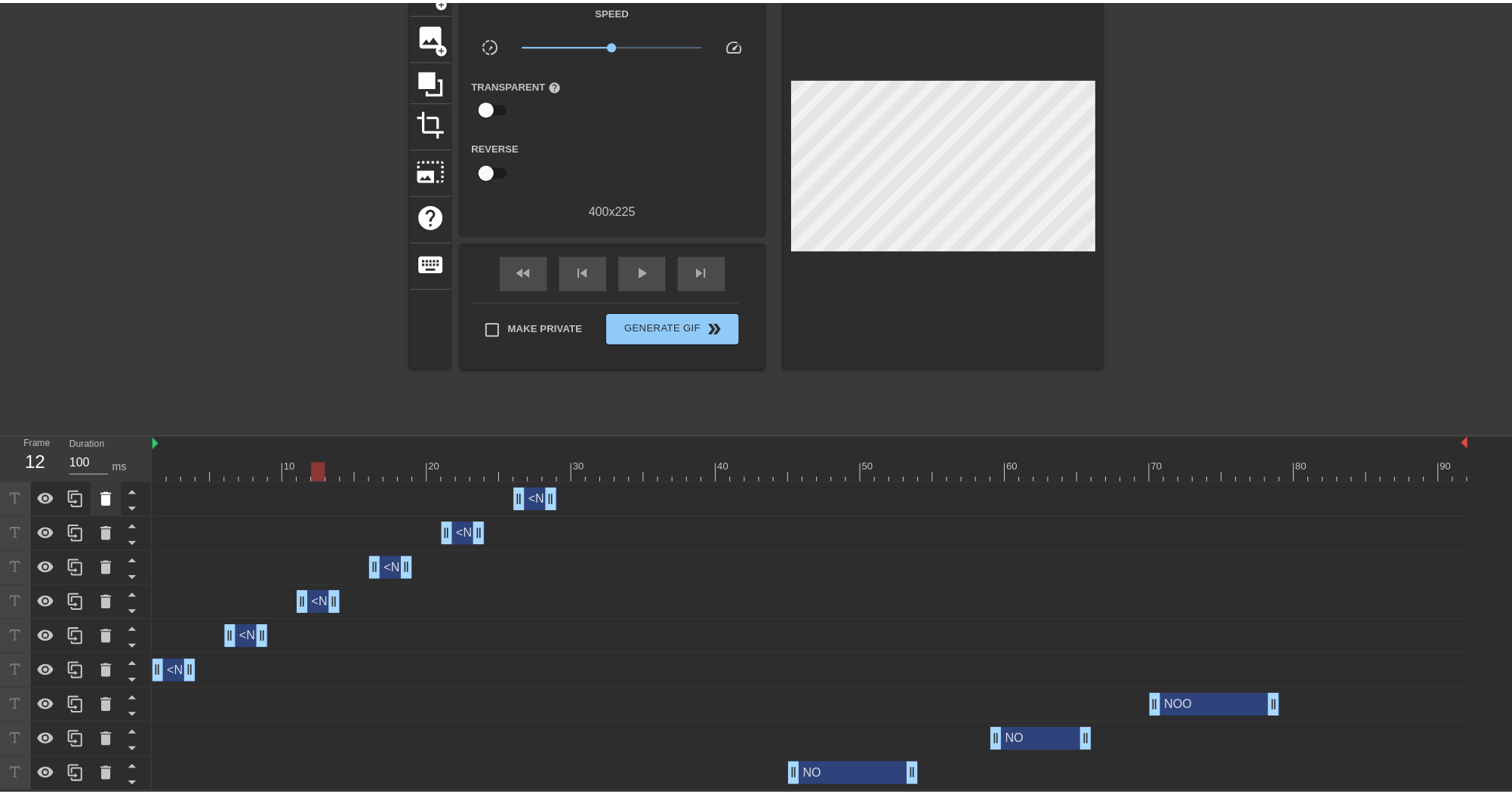
scroll to position [83, 0]
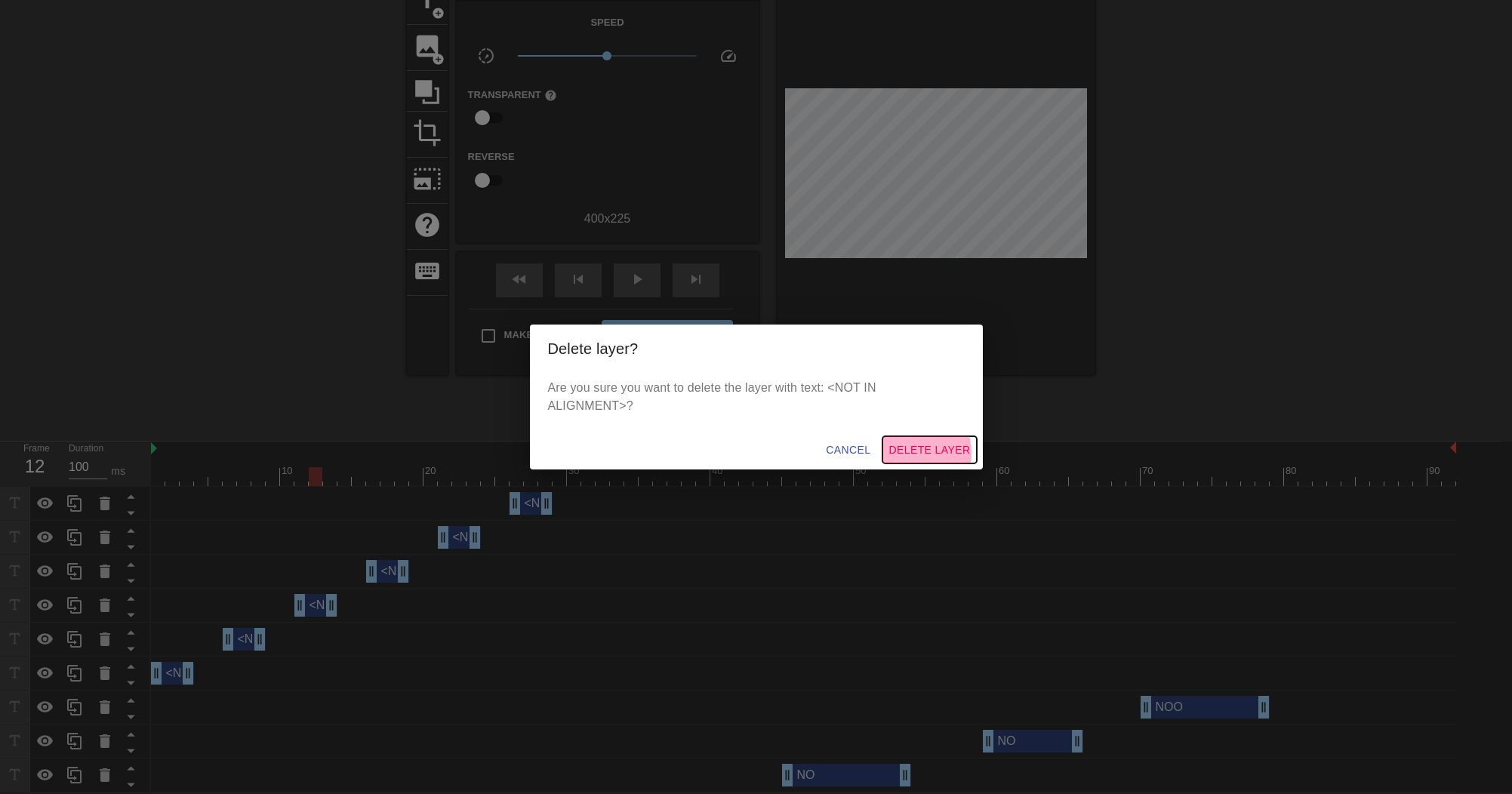
click at [900, 445] on span "Delete Layer" at bounding box center [929, 450] width 82 height 19
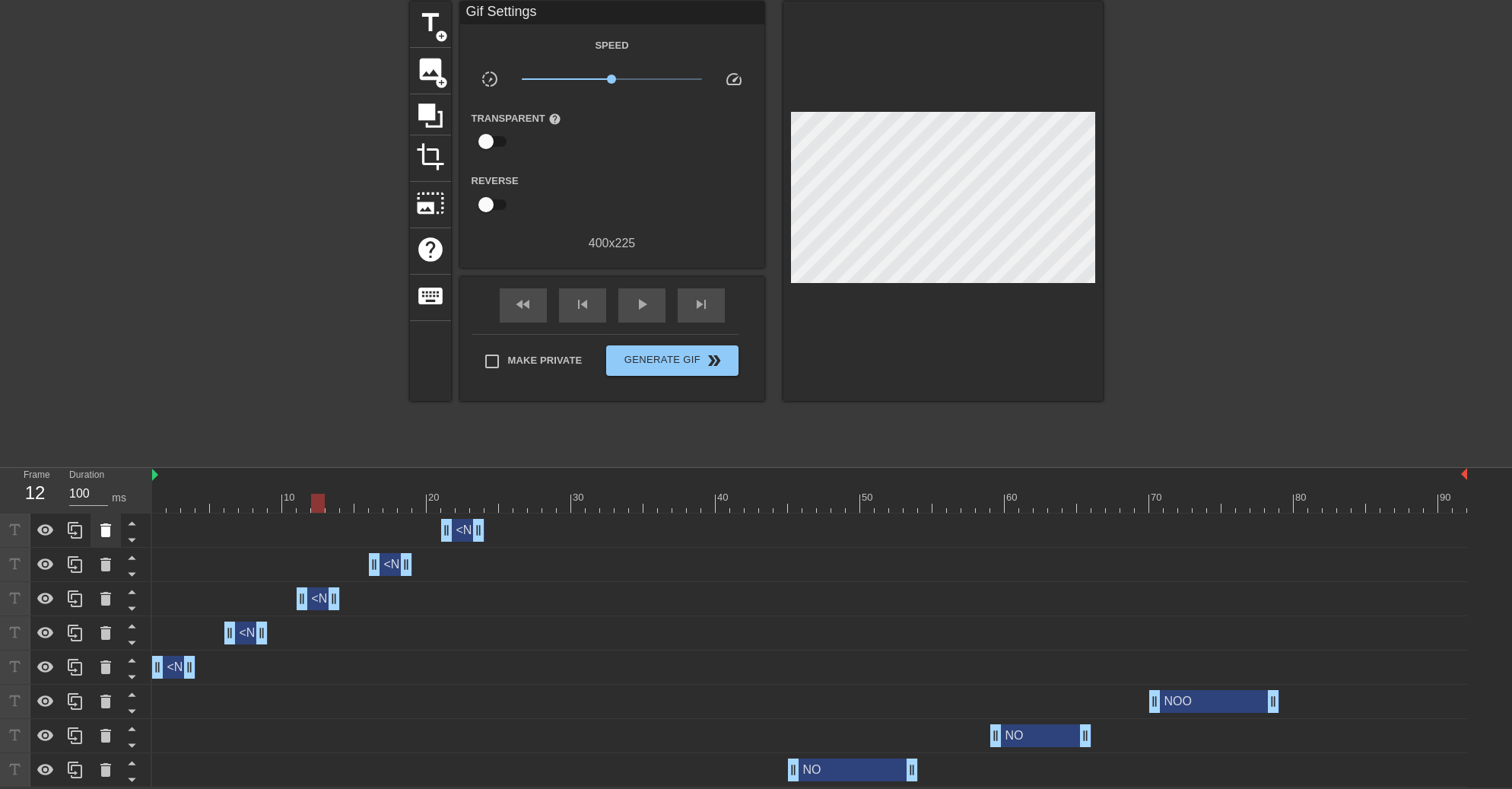
click at [105, 527] on icon at bounding box center [105, 530] width 11 height 14
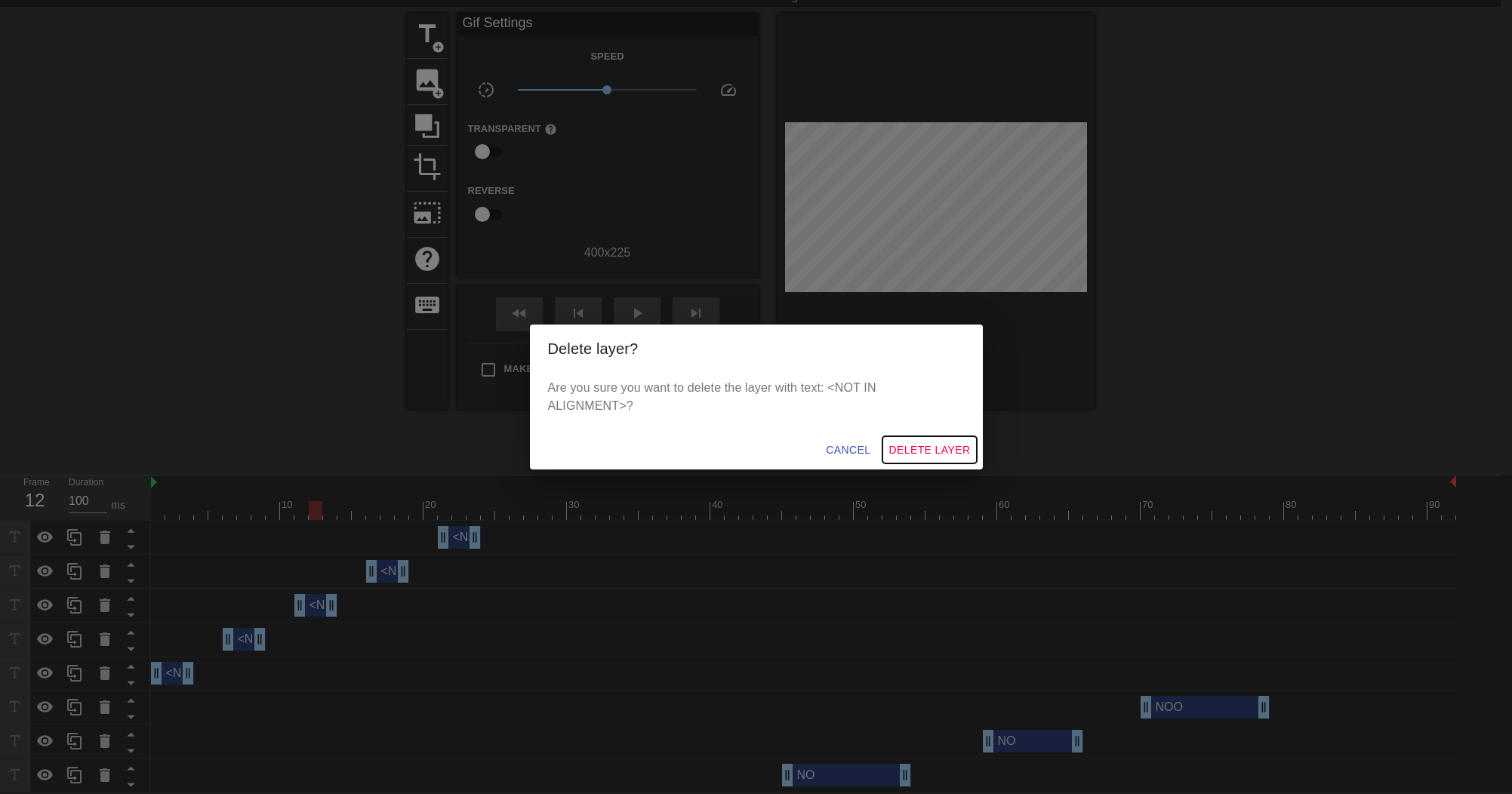
click at [908, 445] on span "Delete Layer" at bounding box center [929, 450] width 82 height 19
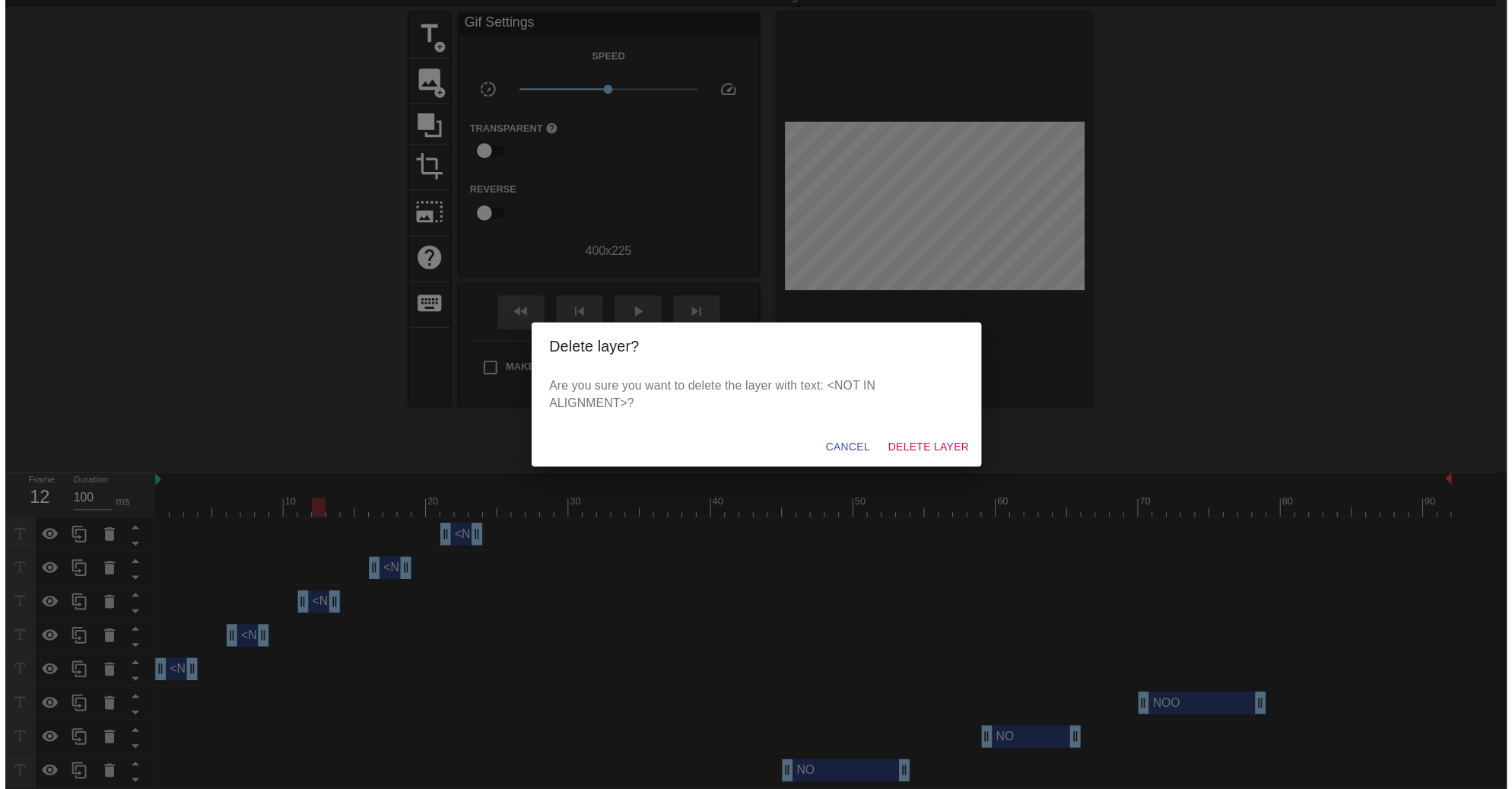
scroll to position [25, 0]
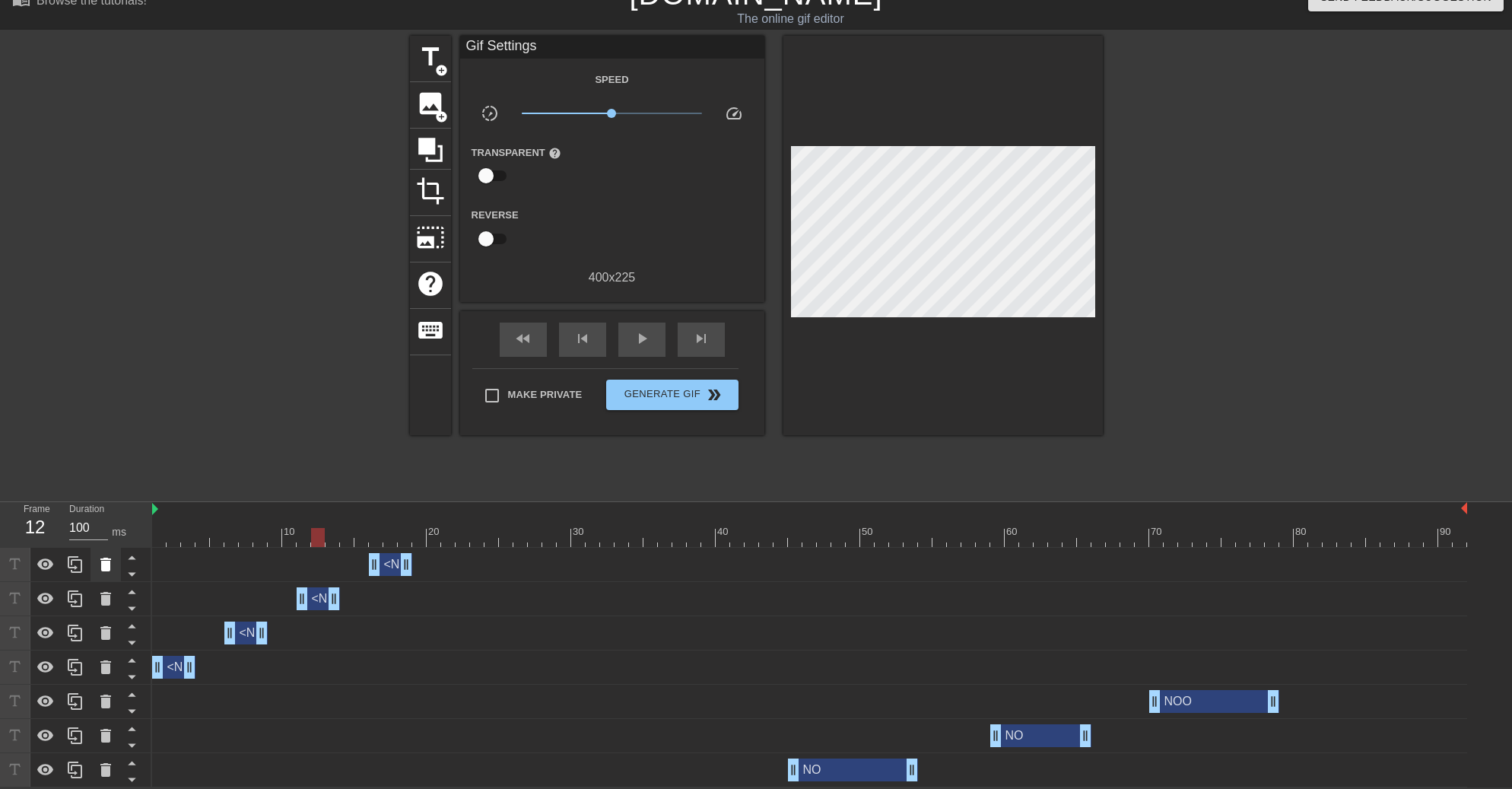
click at [112, 560] on icon at bounding box center [106, 565] width 19 height 19
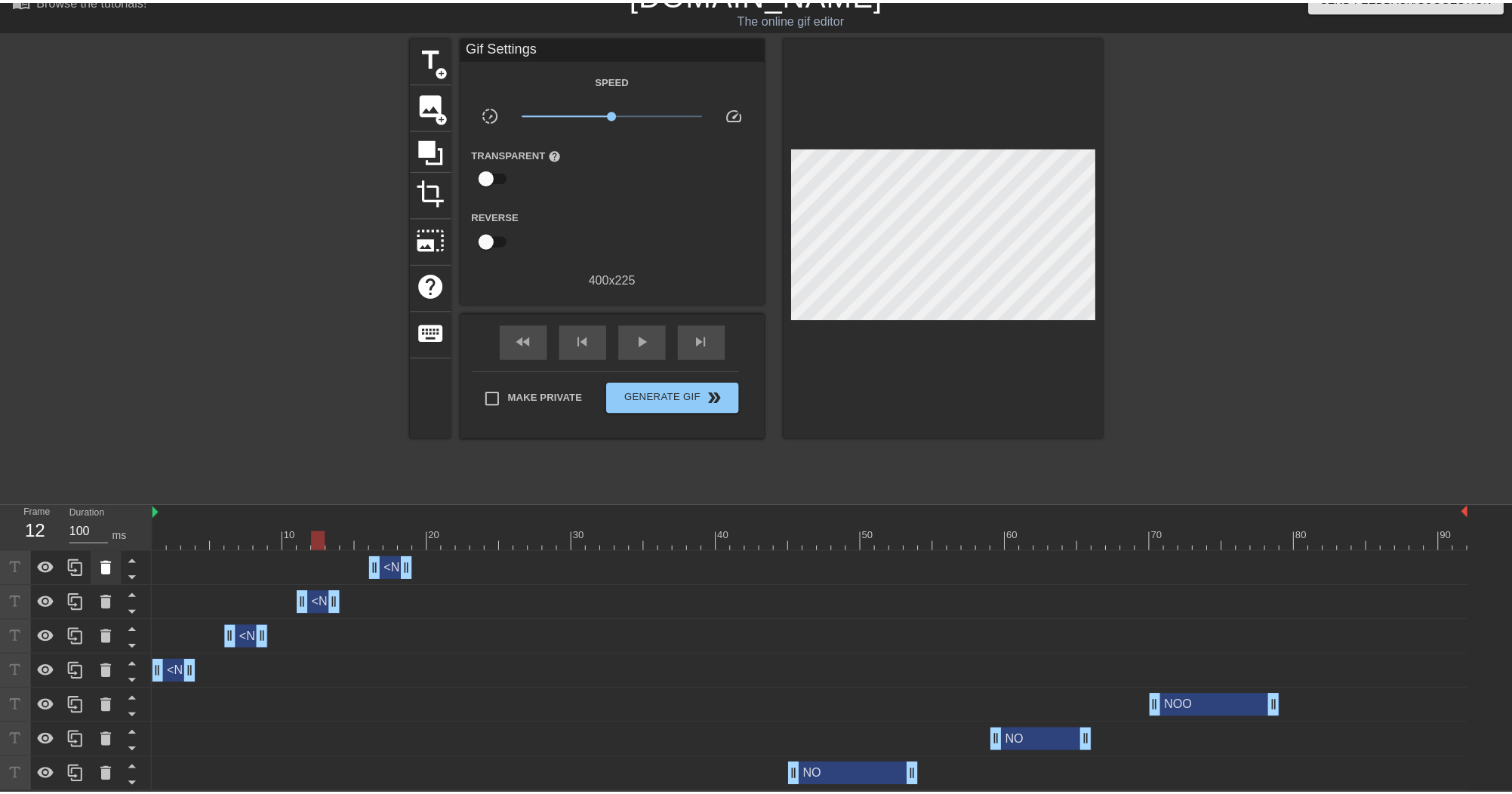
scroll to position [14, 0]
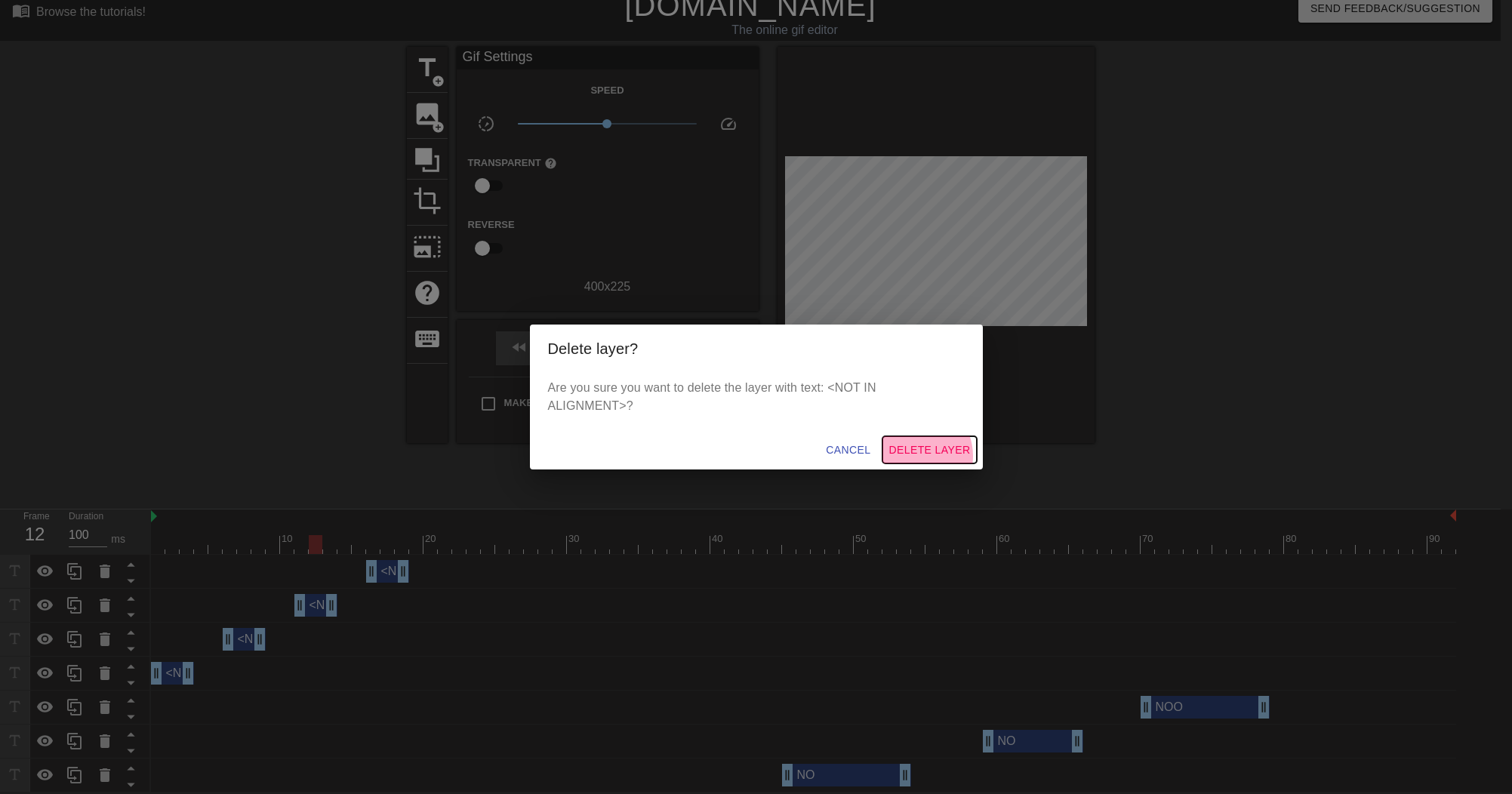
click at [916, 446] on span "Delete Layer" at bounding box center [929, 450] width 82 height 19
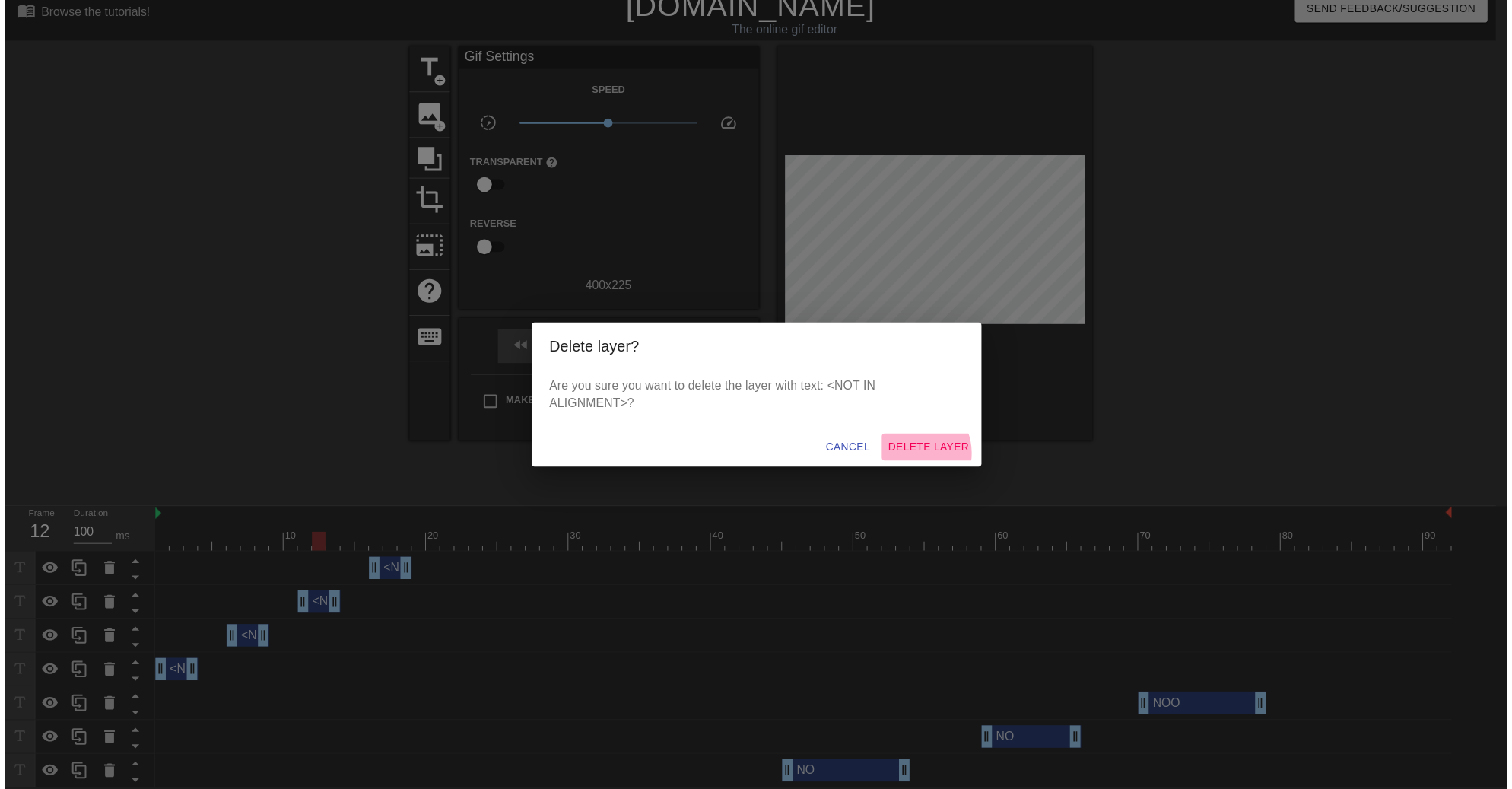
scroll to position [0, 0]
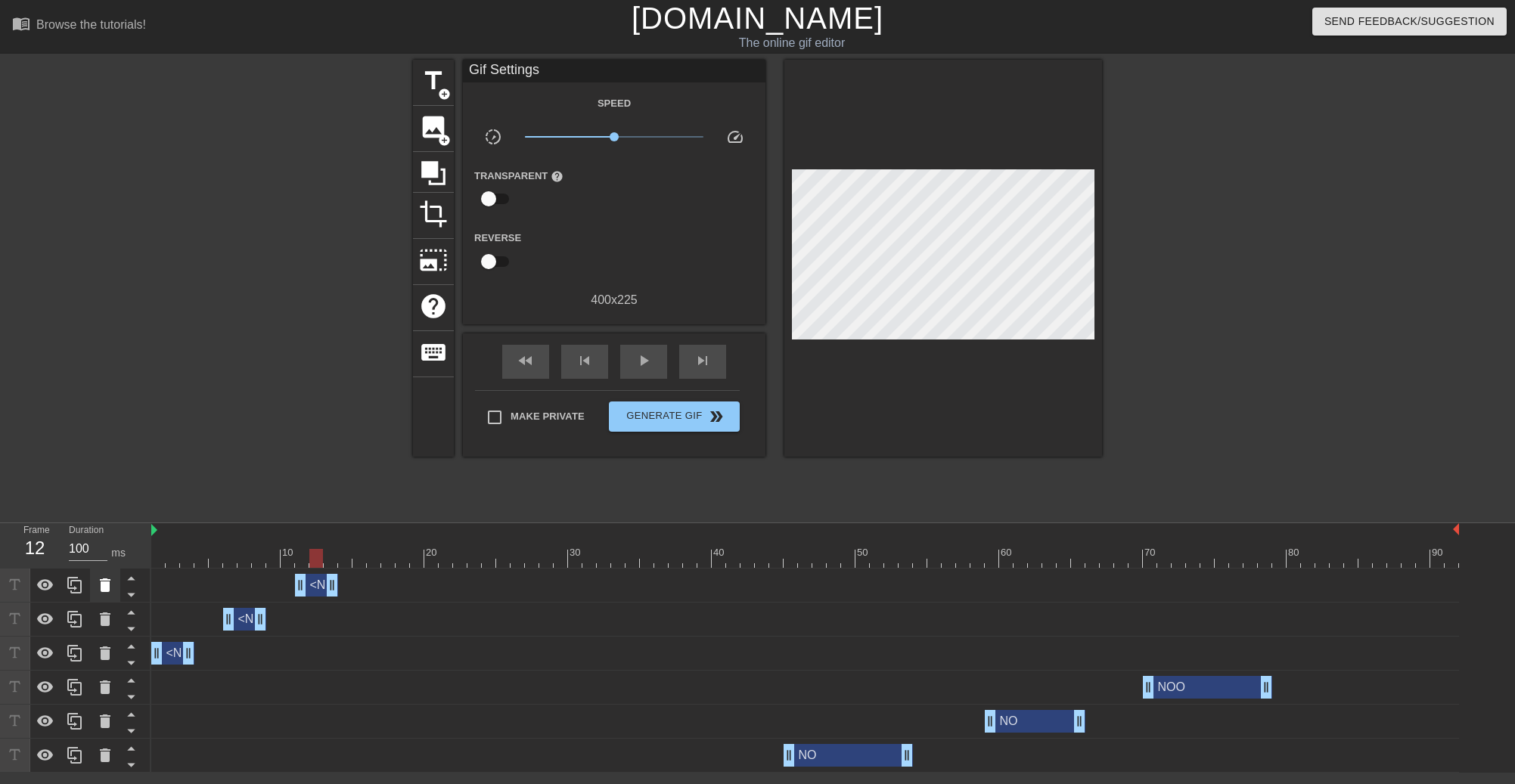
click at [106, 585] on icon at bounding box center [105, 585] width 11 height 14
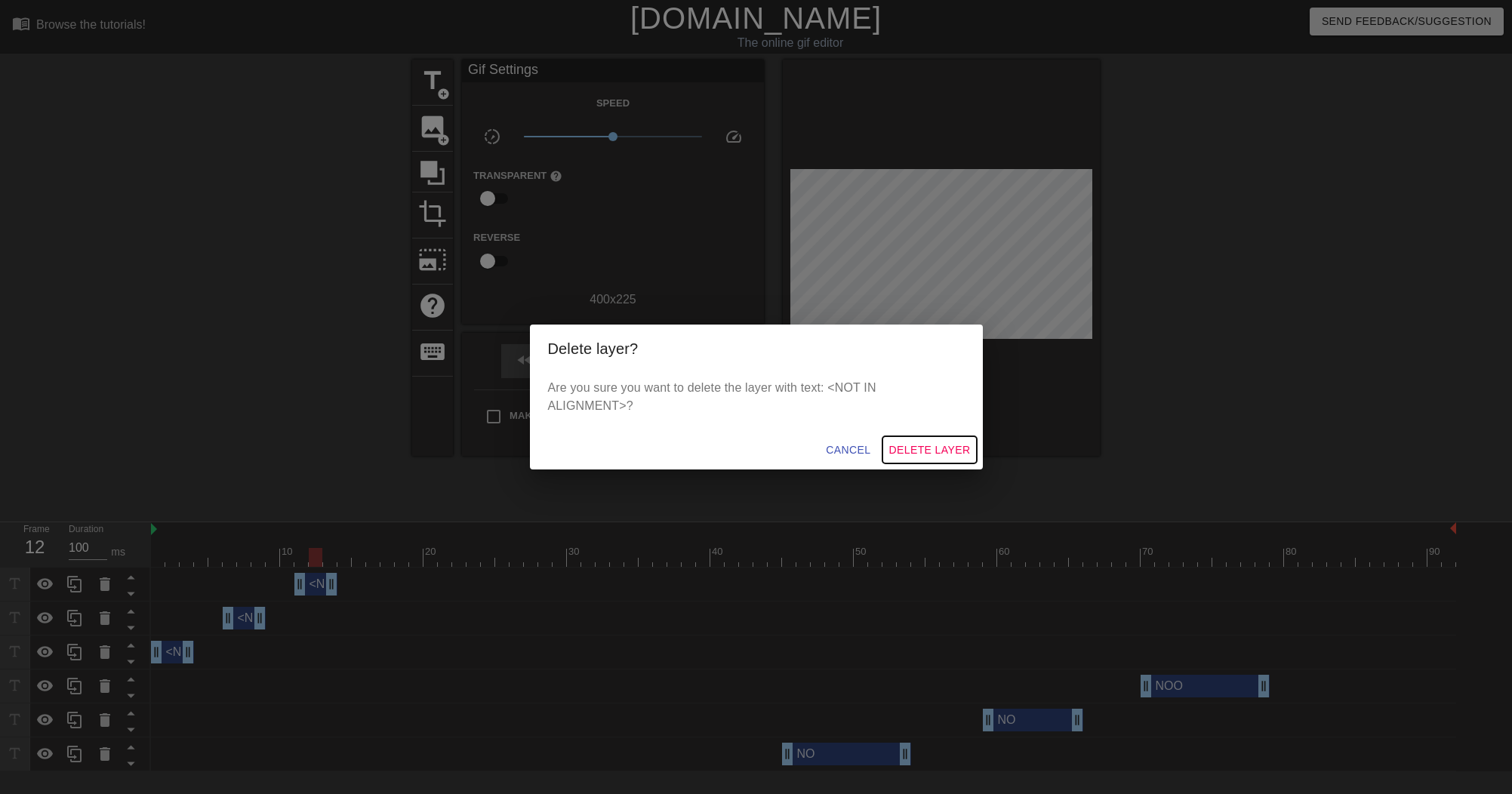
click at [911, 446] on span "Delete Layer" at bounding box center [929, 450] width 82 height 19
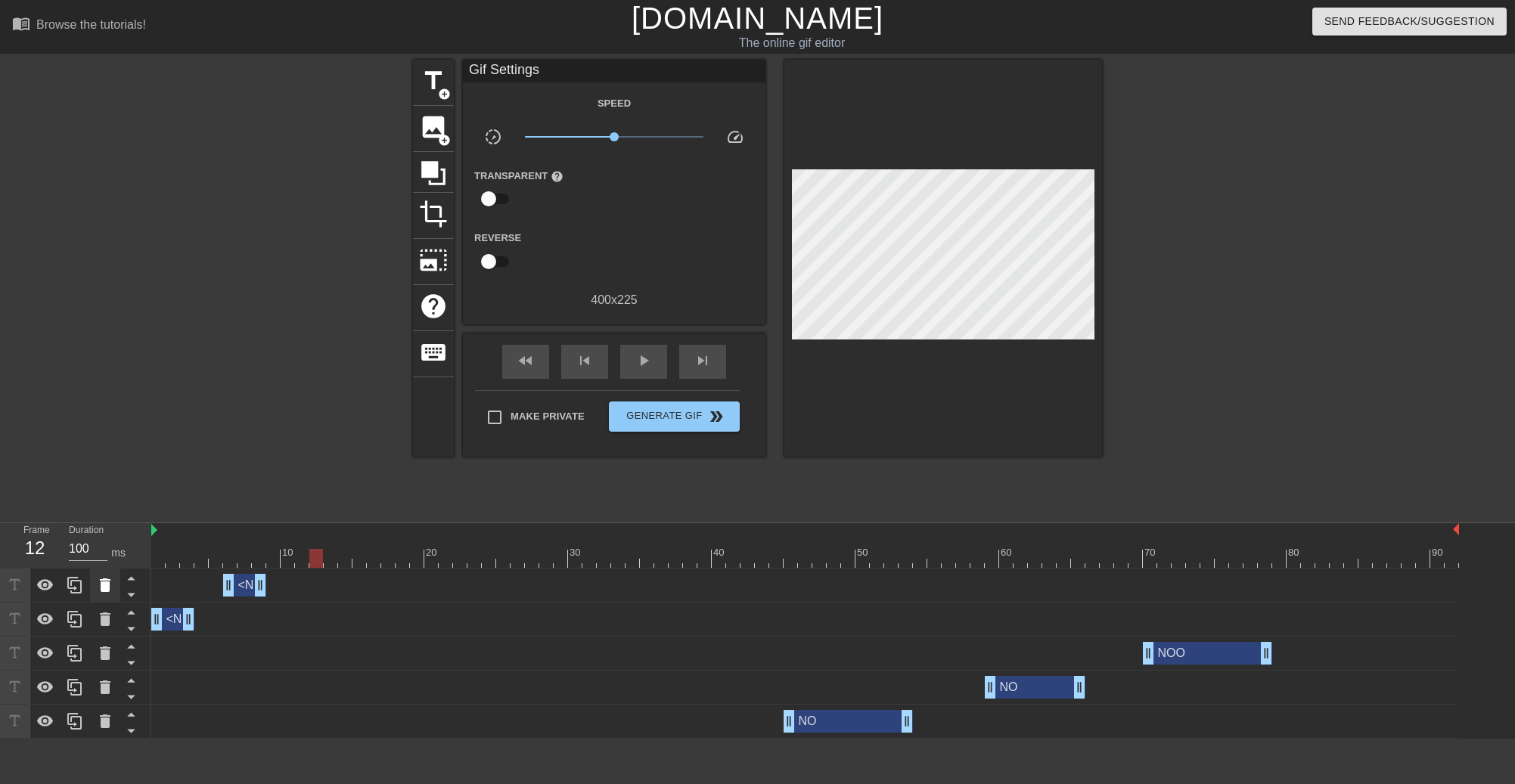
click at [106, 588] on icon at bounding box center [105, 585] width 11 height 14
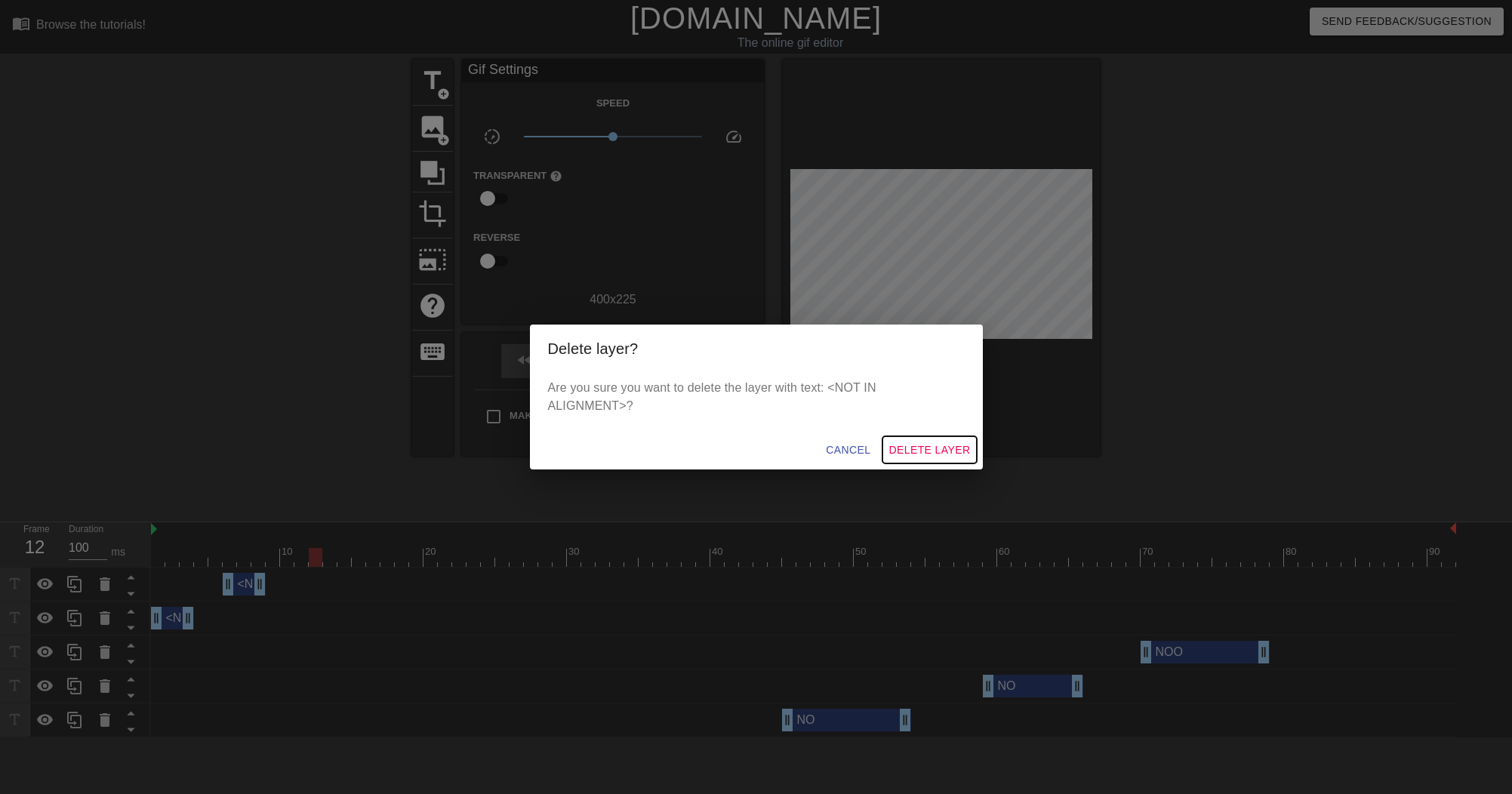
click at [922, 441] on span "Delete Layer" at bounding box center [929, 450] width 82 height 19
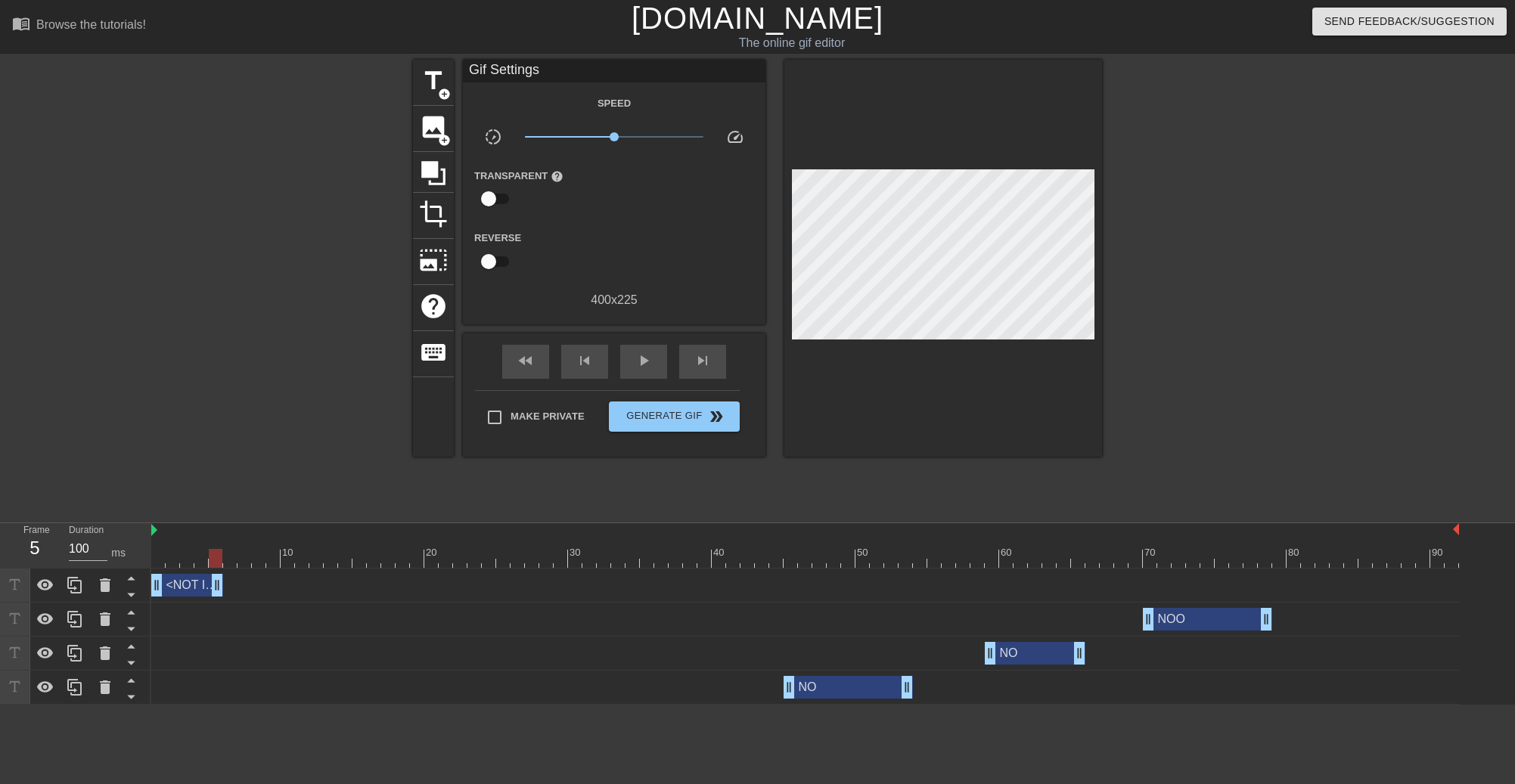
drag, startPoint x: 192, startPoint y: 590, endPoint x: 215, endPoint y: 589, distance: 23.0
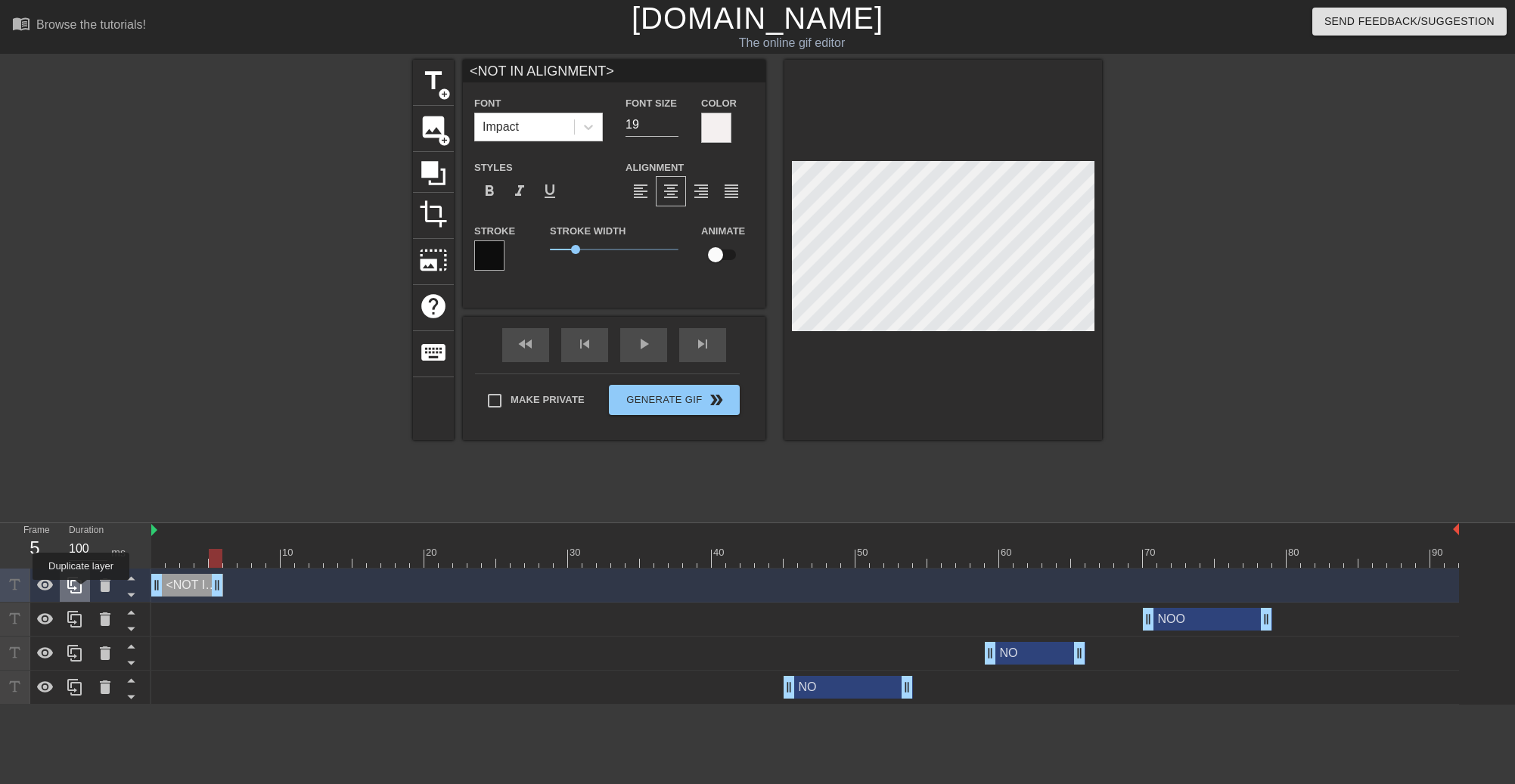
click at [81, 591] on icon at bounding box center [74, 586] width 14 height 17
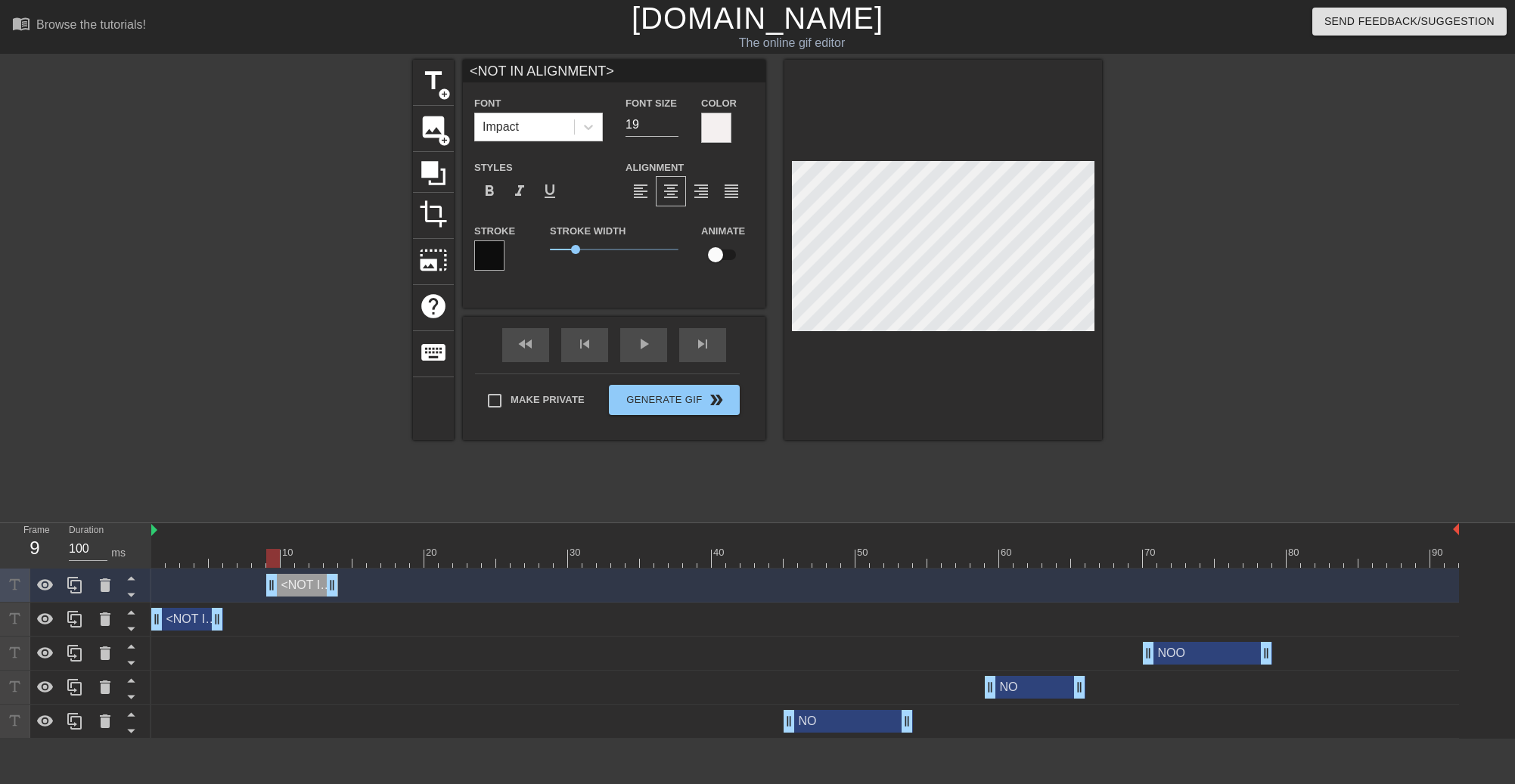
drag, startPoint x: 196, startPoint y: 584, endPoint x: 305, endPoint y: 580, distance: 109.1
click at [305, 580] on div "<NOT IN ALIGNMENT> drag_handle drag_handle" at bounding box center [301, 585] width 72 height 23
click at [80, 581] on icon at bounding box center [74, 586] width 14 height 17
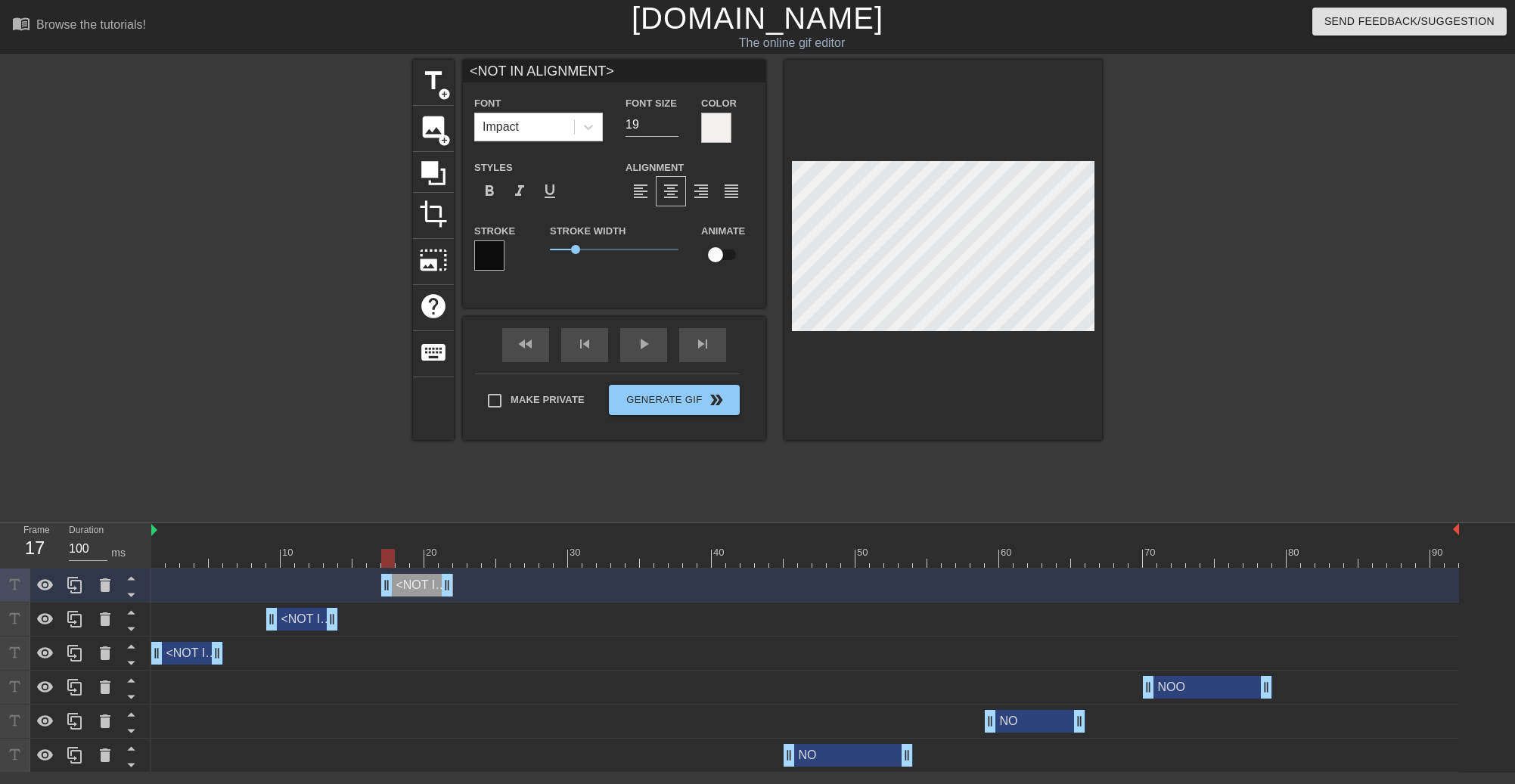
drag, startPoint x: 312, startPoint y: 585, endPoint x: 423, endPoint y: 576, distance: 111.4
click at [423, 576] on div "<NOT IN ALIGNMENT> drag_handle drag_handle" at bounding box center [417, 585] width 72 height 23
click at [82, 591] on icon at bounding box center [75, 586] width 19 height 19
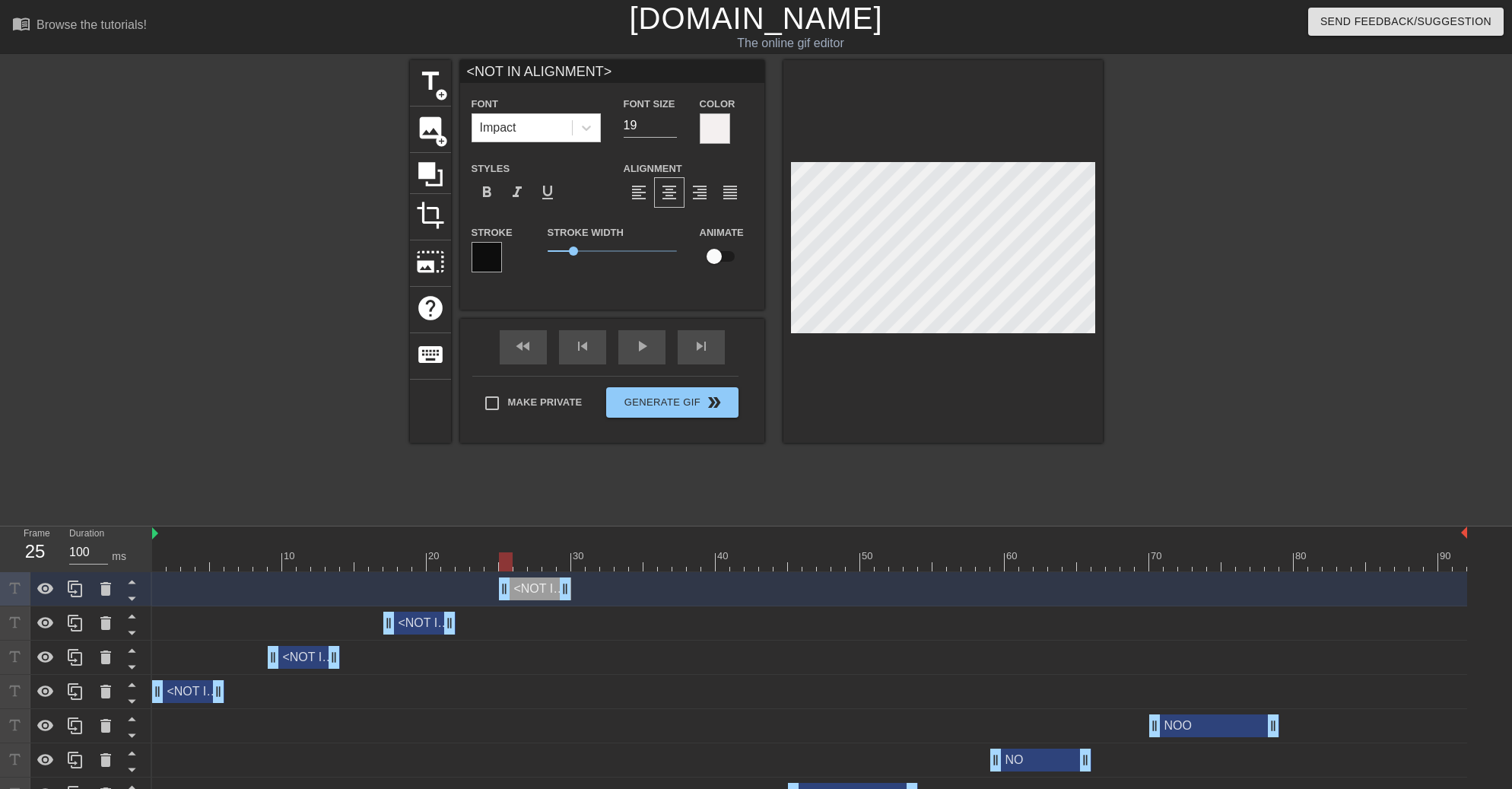
drag, startPoint x: 426, startPoint y: 590, endPoint x: 540, endPoint y: 593, distance: 114.0
click at [539, 592] on div "<NOT IN ALIGNMENT> drag_handle drag_handle" at bounding box center [535, 589] width 72 height 23
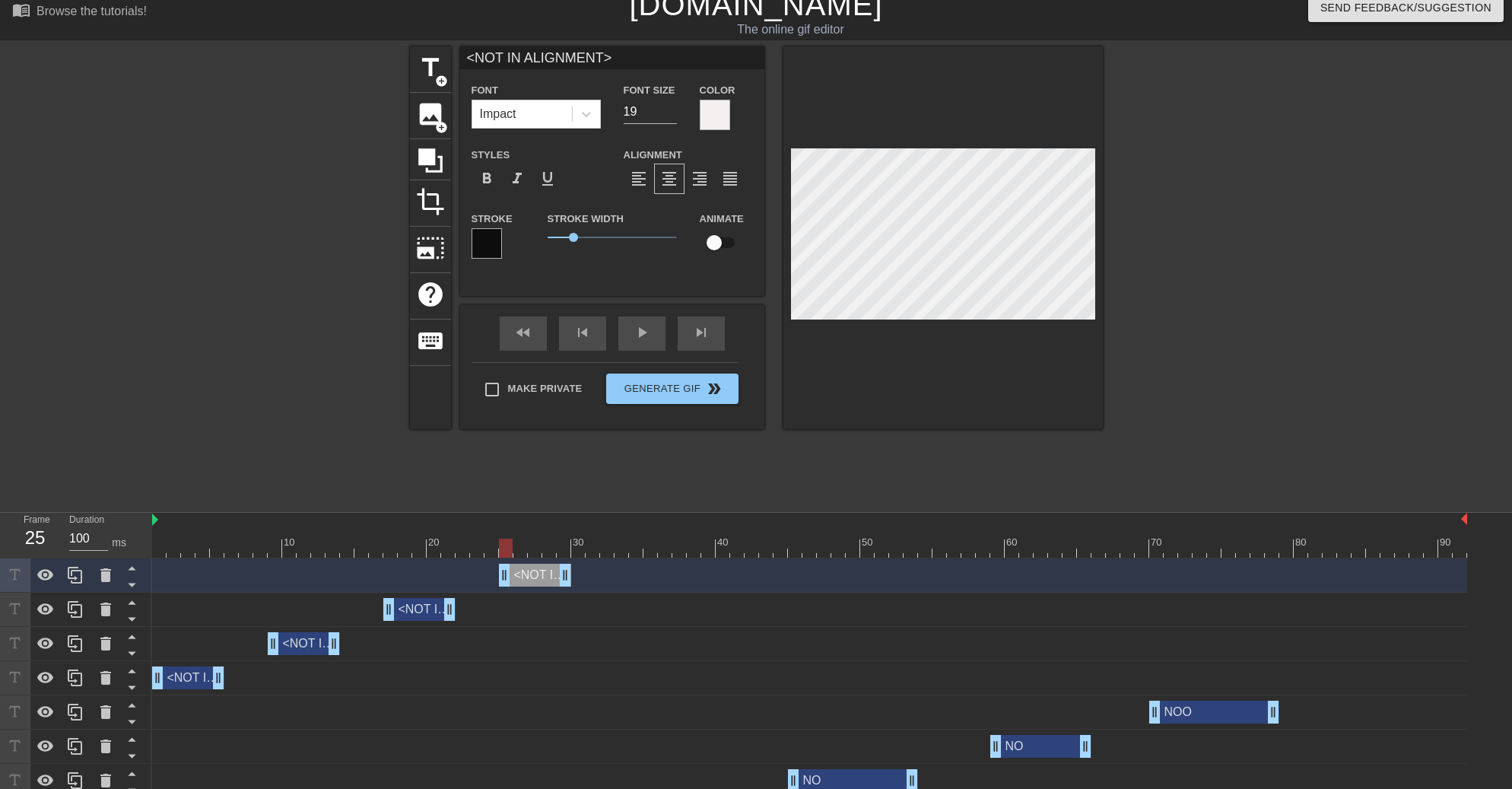
scroll to position [25, 0]
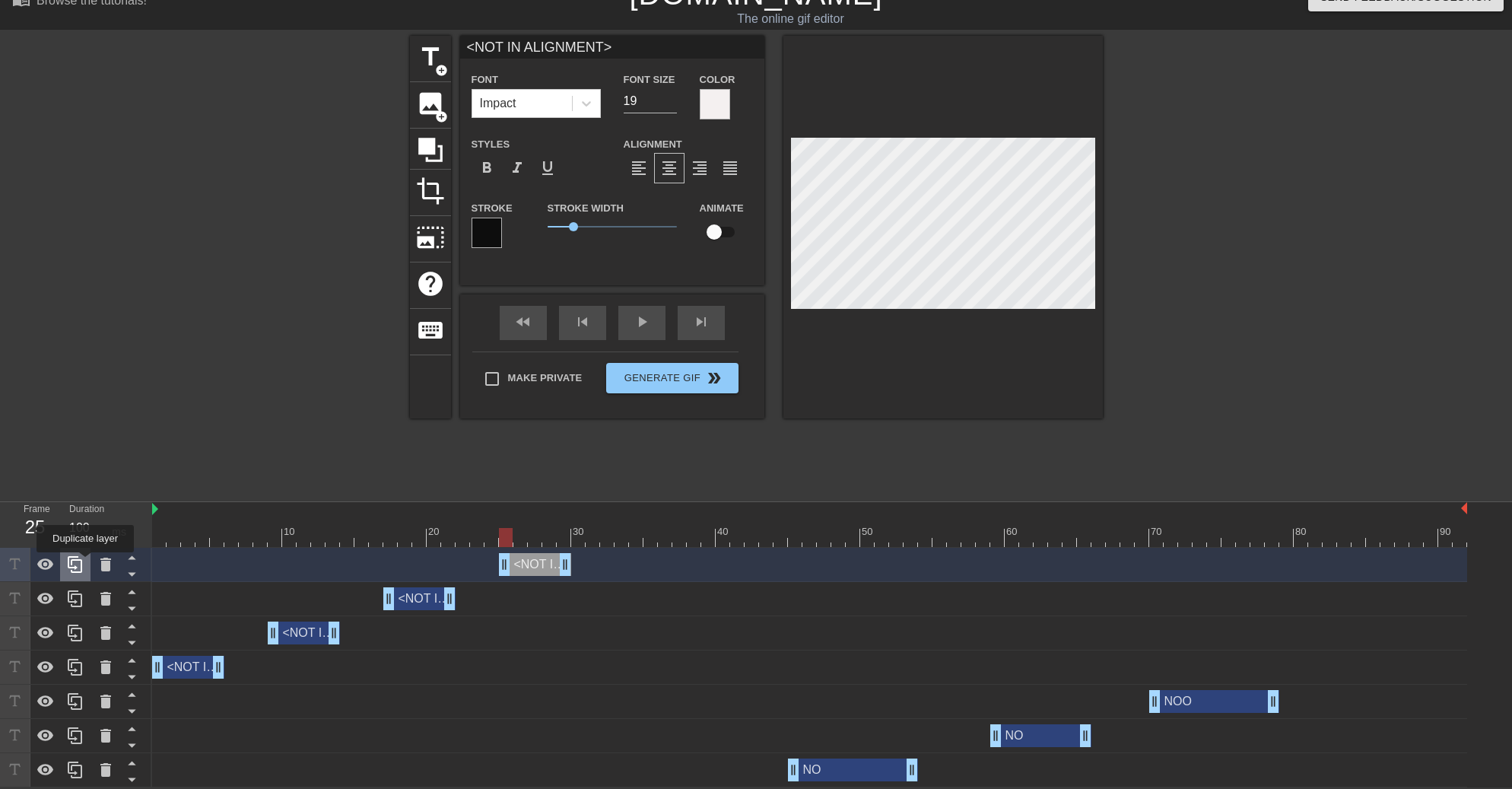
click at [85, 563] on div at bounding box center [76, 564] width 31 height 33
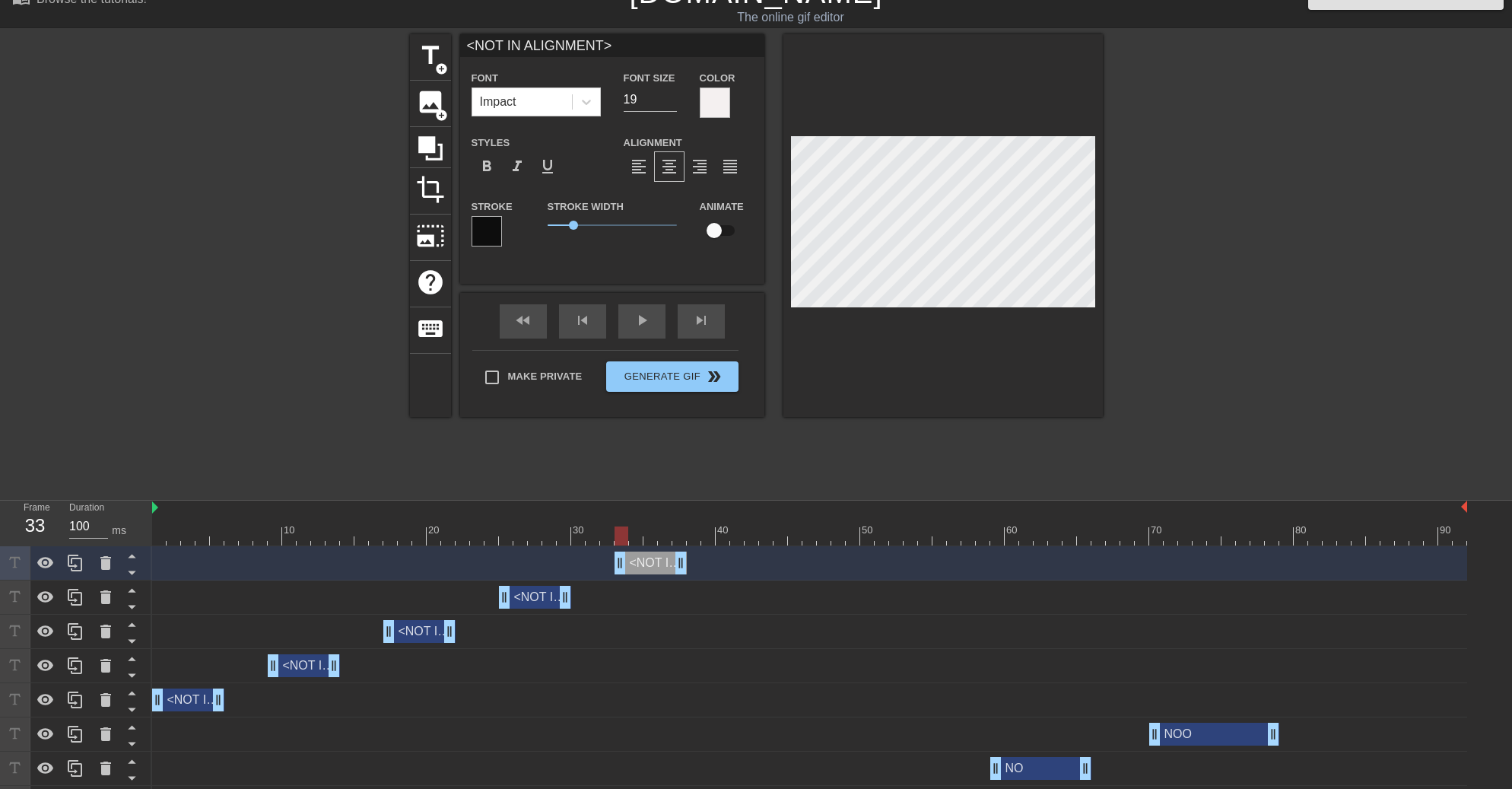
drag, startPoint x: 531, startPoint y: 561, endPoint x: 651, endPoint y: 556, distance: 120.1
click at [651, 556] on div "<NOT IN ALIGNMENT> drag_handle drag_handle" at bounding box center [650, 563] width 72 height 23
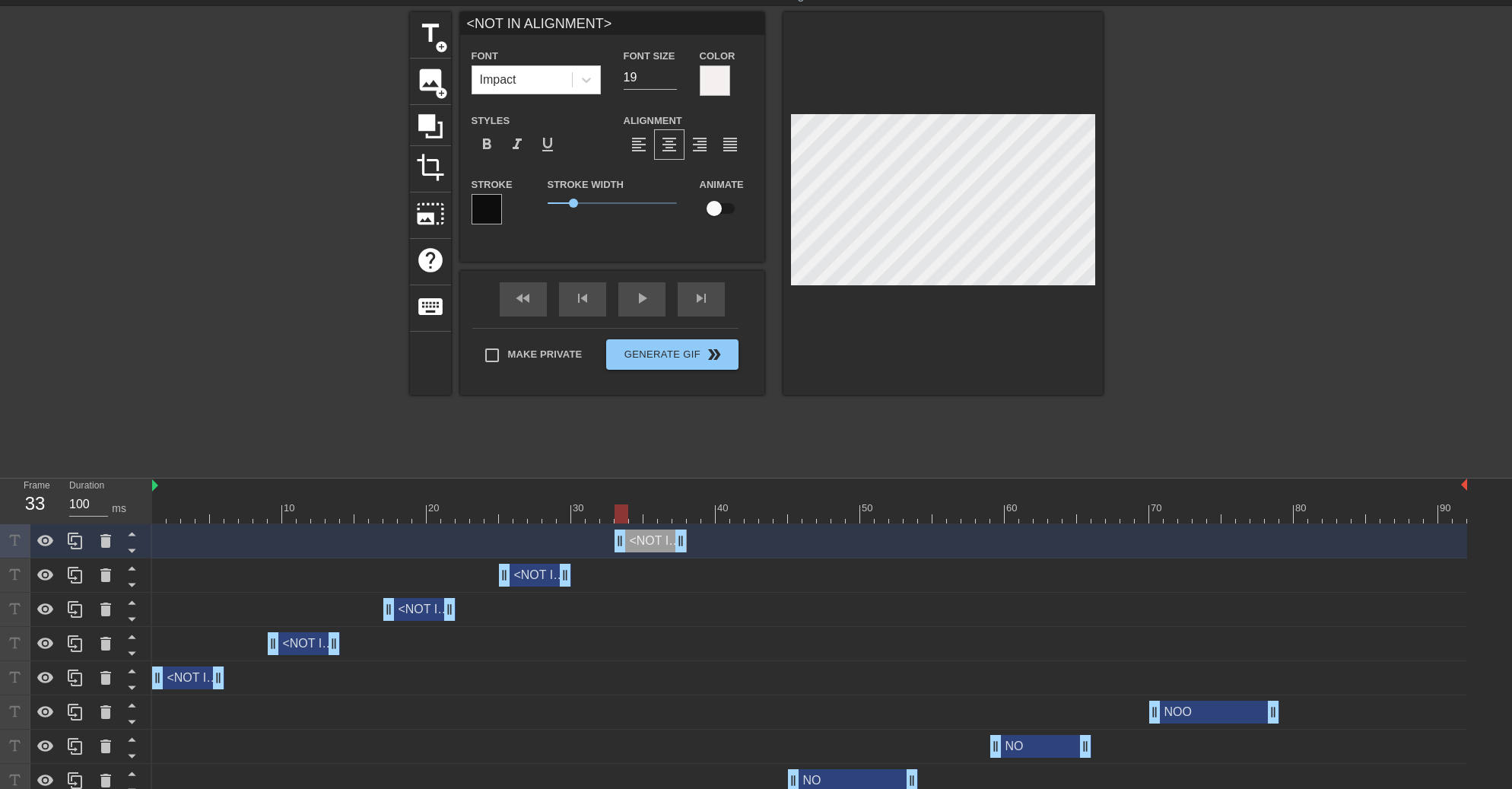
scroll to position [60, 0]
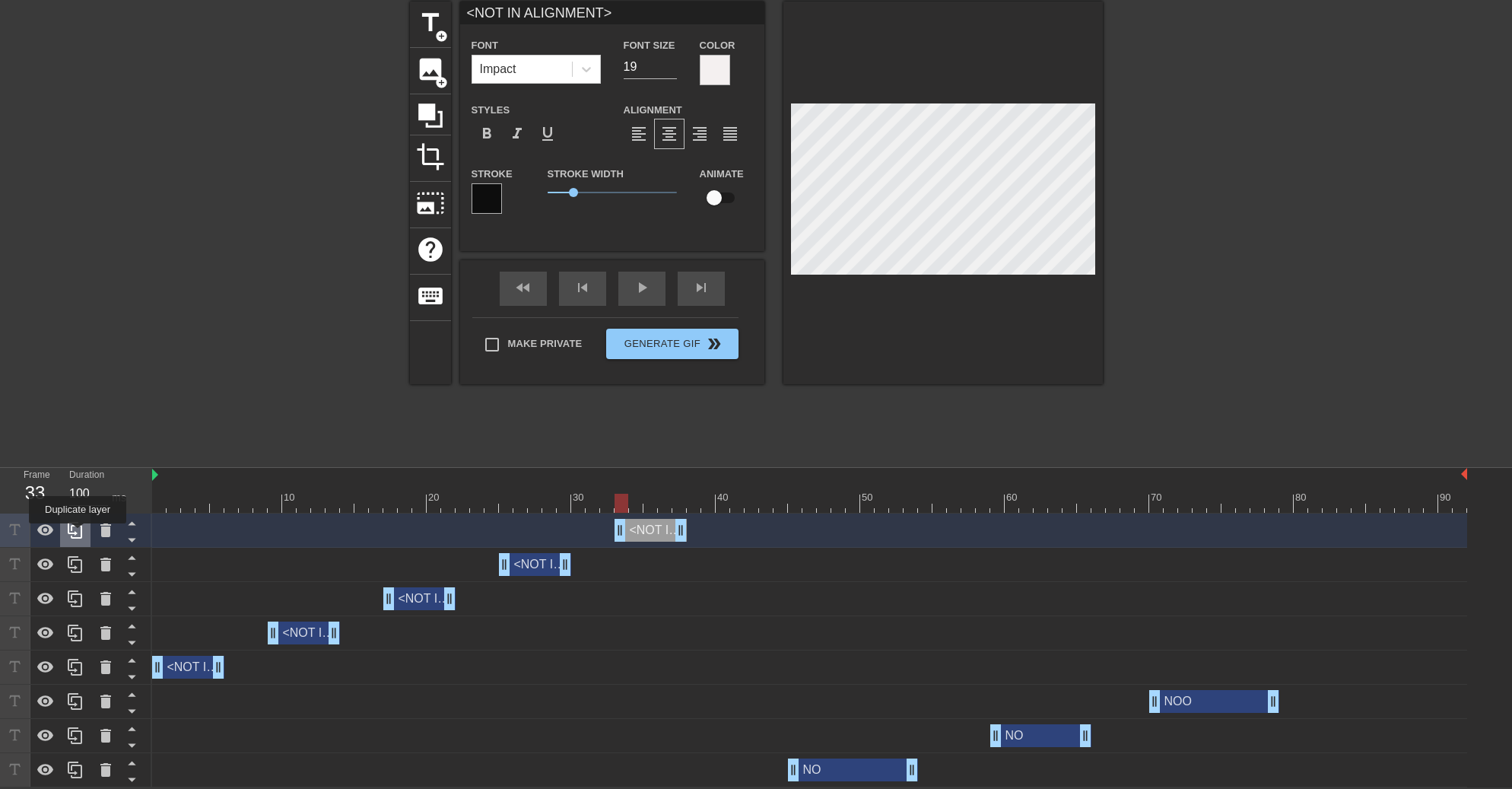
click at [77, 534] on icon at bounding box center [76, 531] width 19 height 19
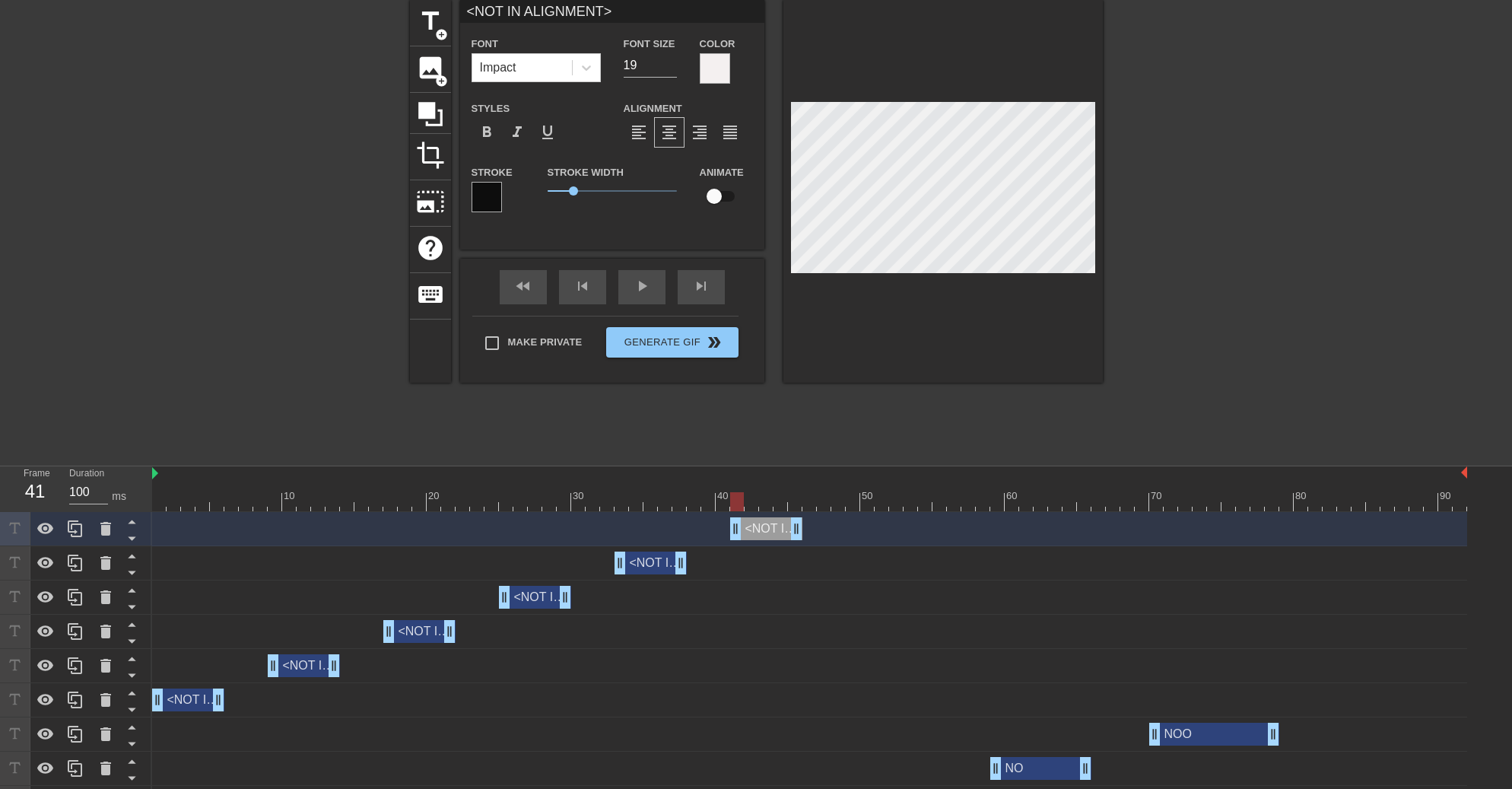
drag, startPoint x: 641, startPoint y: 525, endPoint x: 756, endPoint y: 523, distance: 115.0
click at [756, 523] on div "<NOT IN ALIGNMENT> drag_handle drag_handle" at bounding box center [766, 528] width 72 height 23
click at [639, 279] on div "fast_rewind skip_previous play_arrow skip_next" at bounding box center [612, 287] width 248 height 57
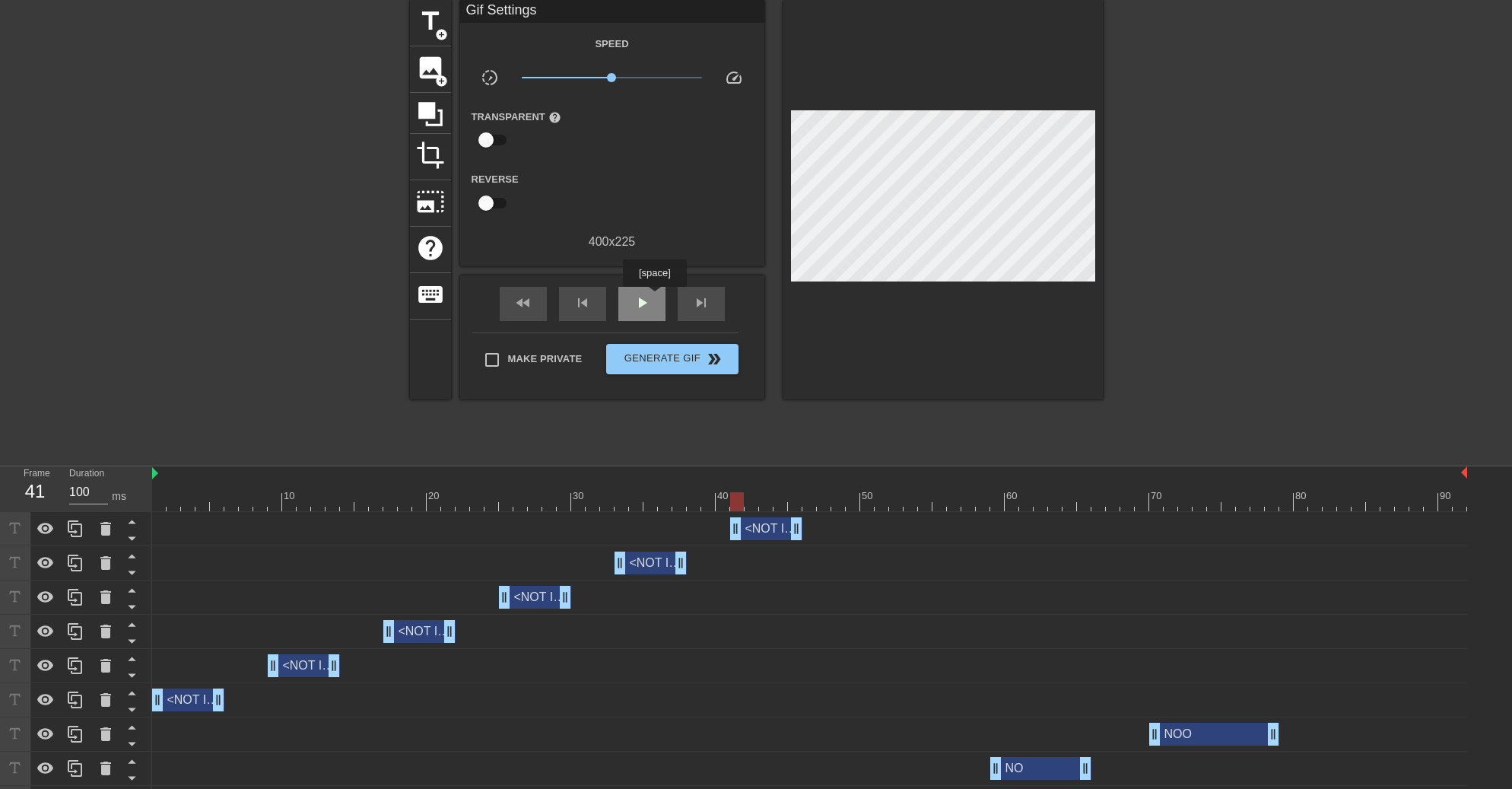
click at [655, 297] on div "play_arrow" at bounding box center [642, 304] width 48 height 34
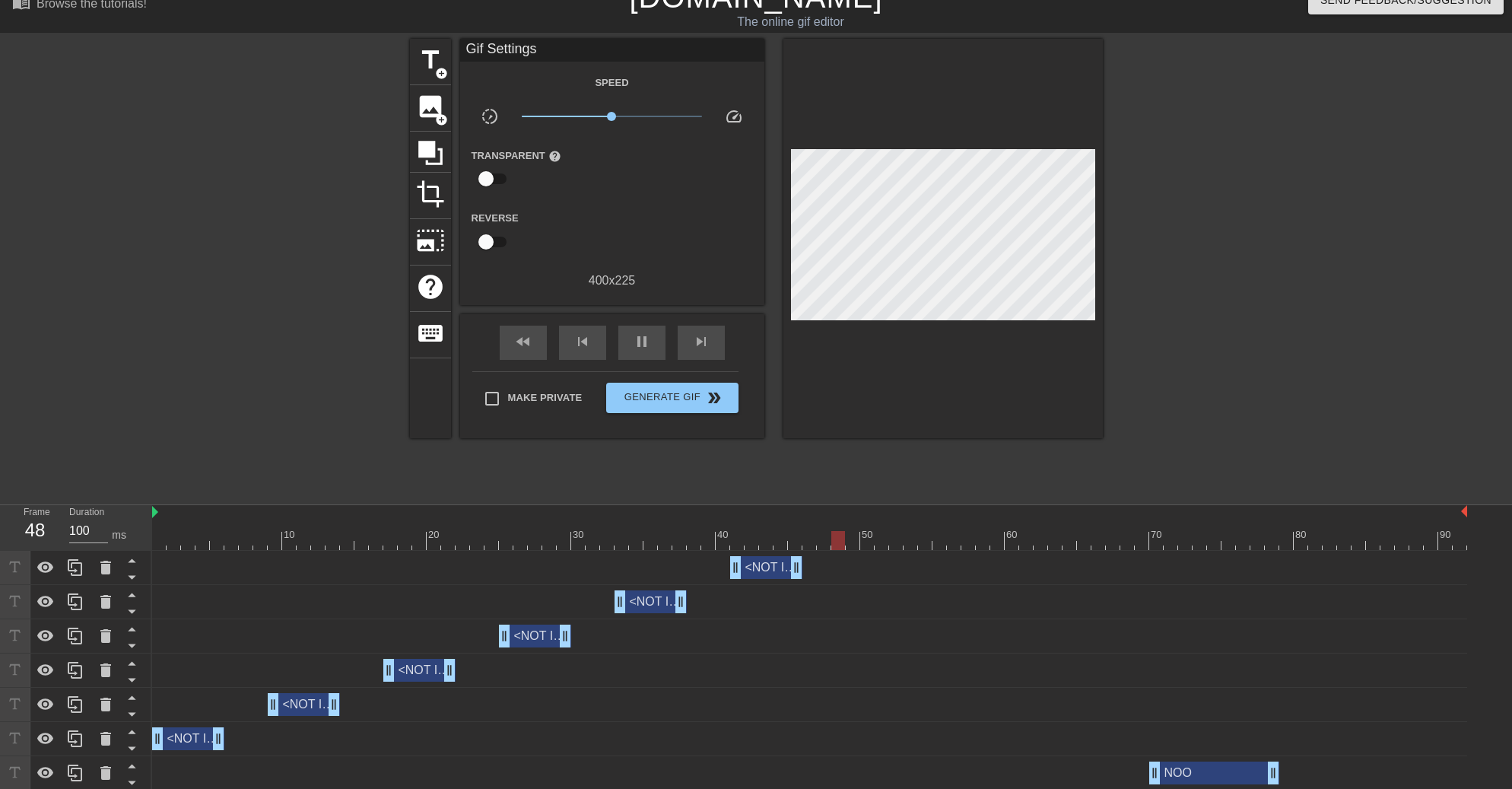
scroll to position [0, 0]
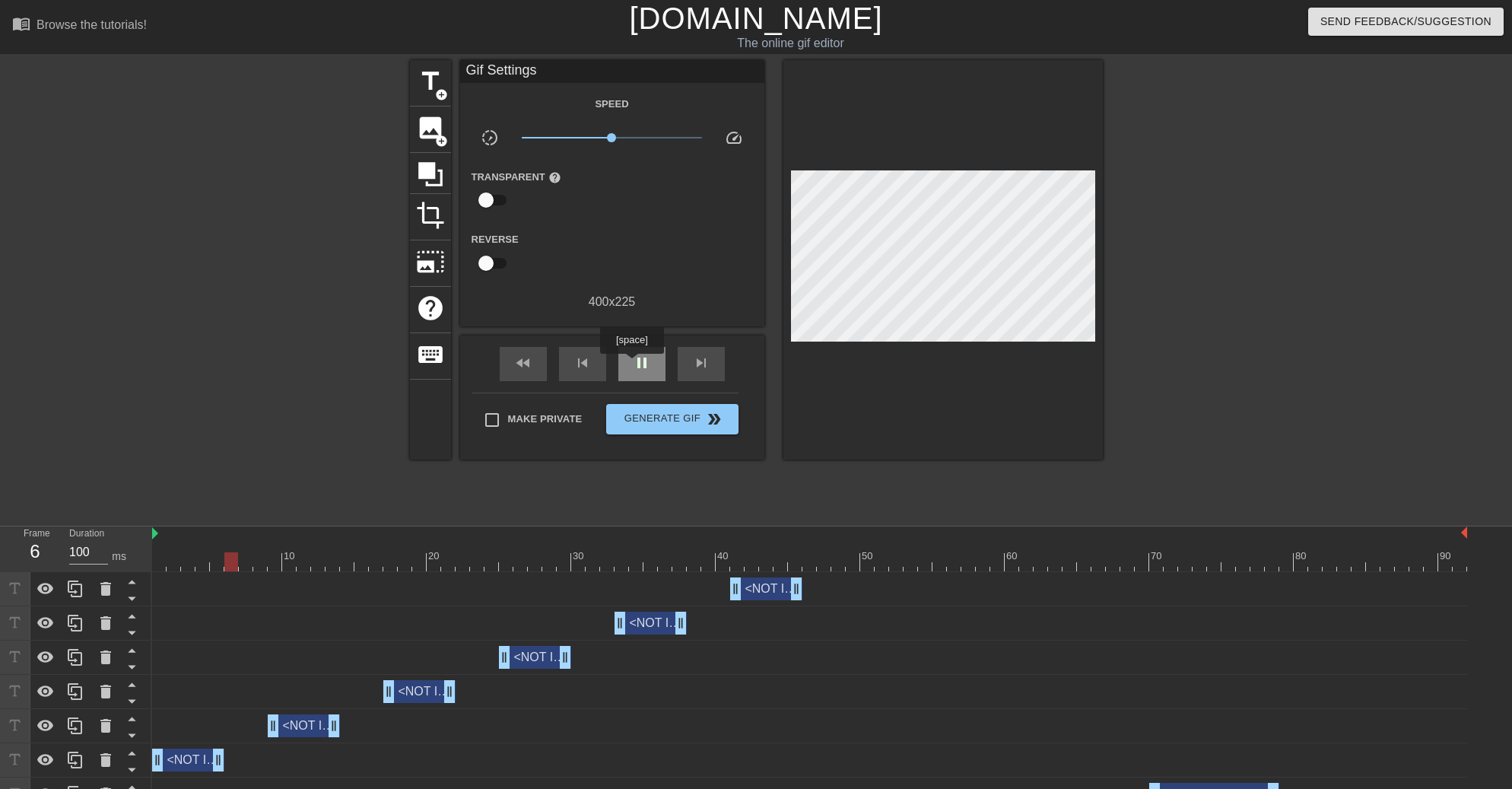
click at [632, 364] on div "pause" at bounding box center [642, 364] width 48 height 34
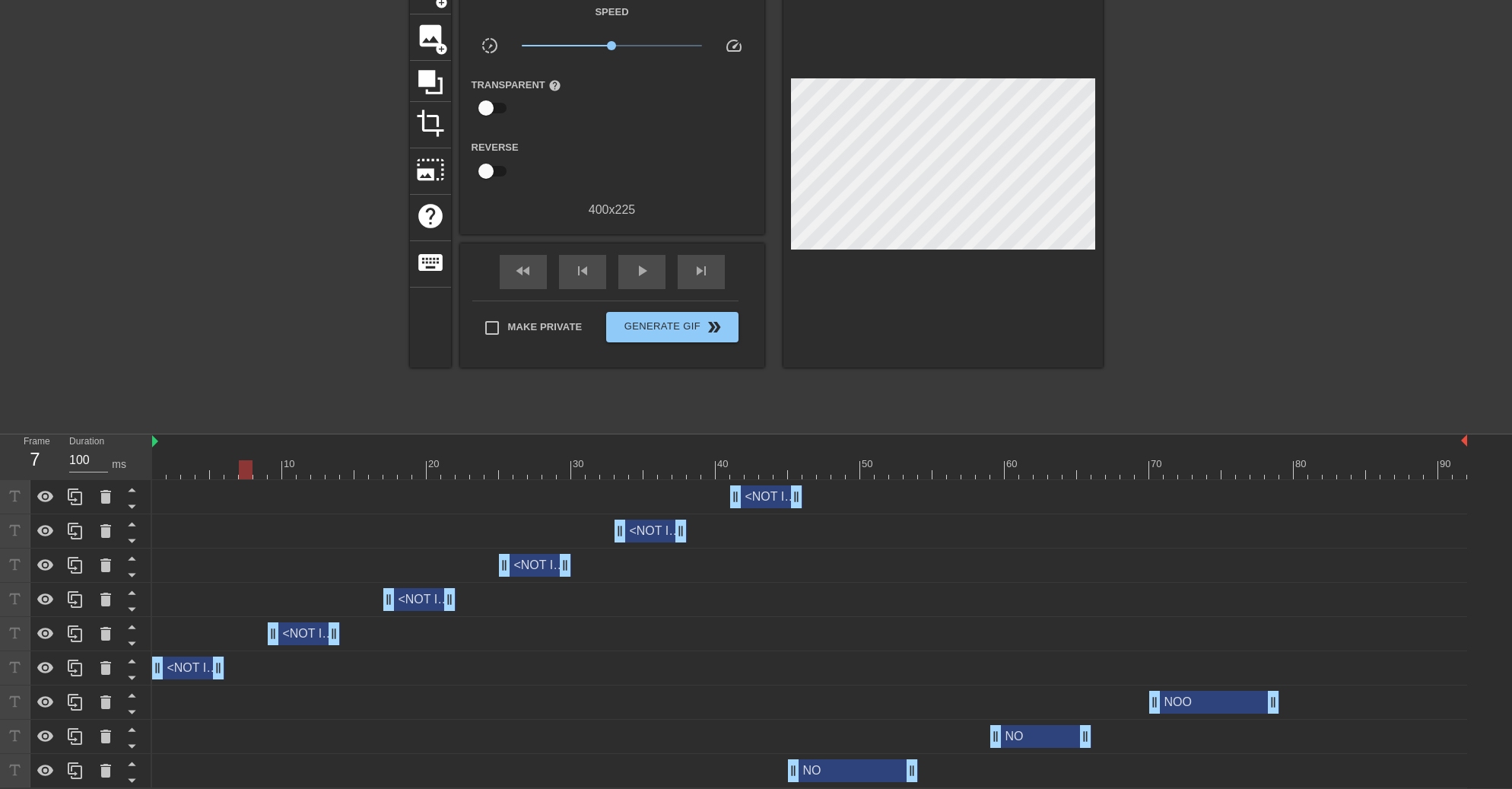
scroll to position [94, 0]
click at [1172, 702] on div "NOO drag_handle drag_handle" at bounding box center [1214, 702] width 130 height 23
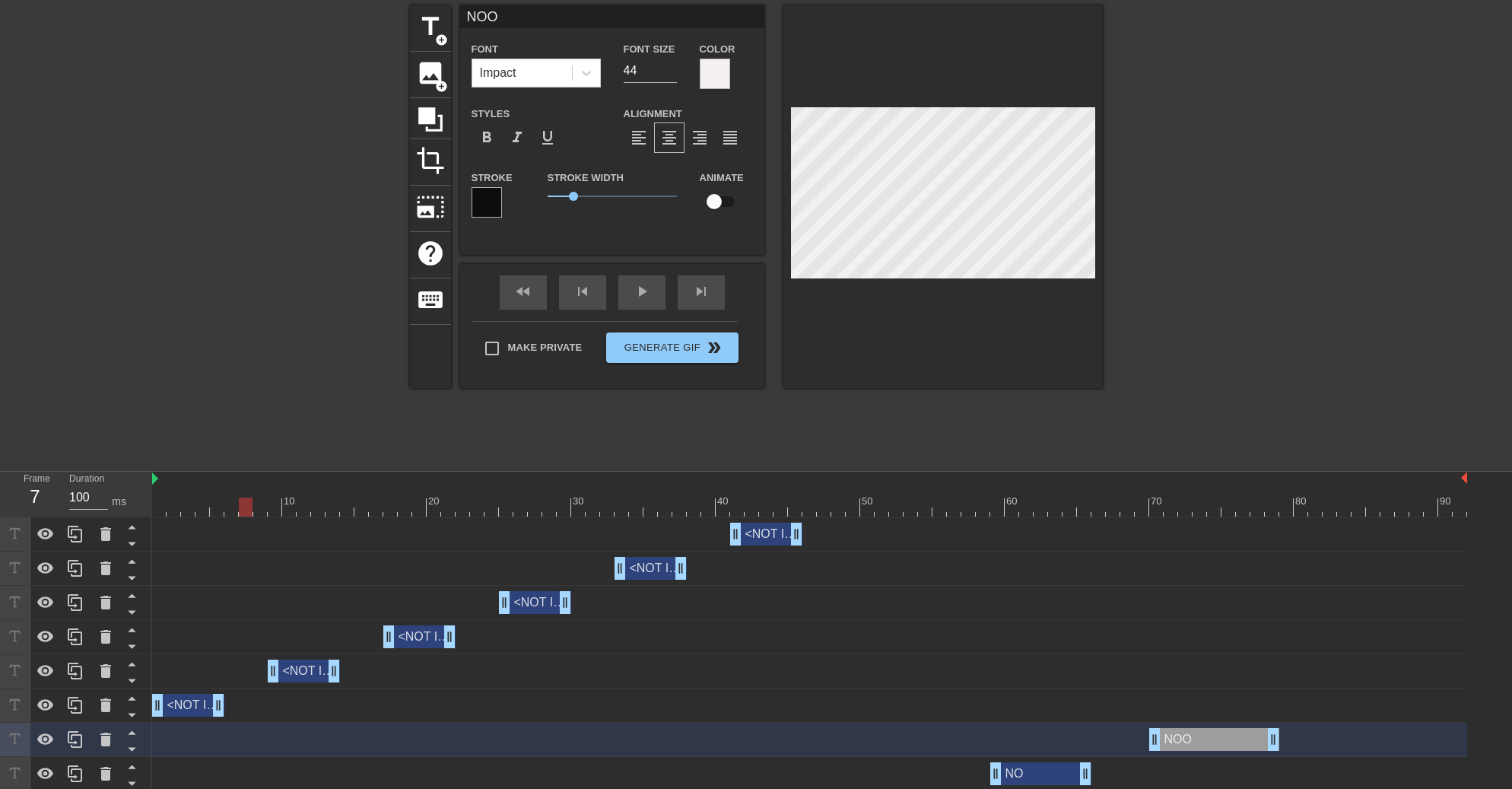
scroll to position [0, 0]
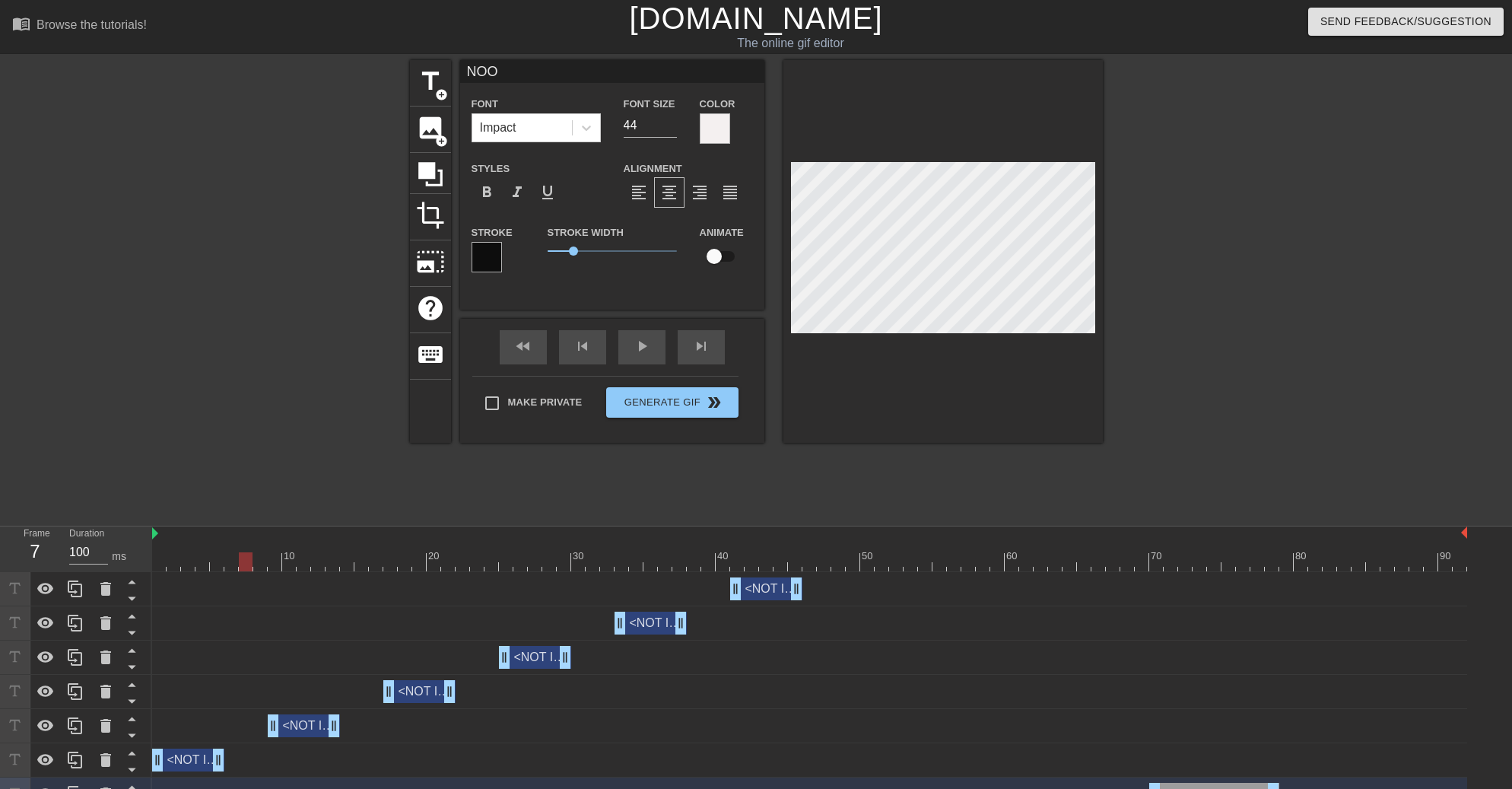
click at [534, 65] on input "NOO" at bounding box center [612, 71] width 304 height 23
type input "NO"
click at [632, 344] on div "fast_rewind skip_previous play_arrow skip_next" at bounding box center [612, 347] width 248 height 57
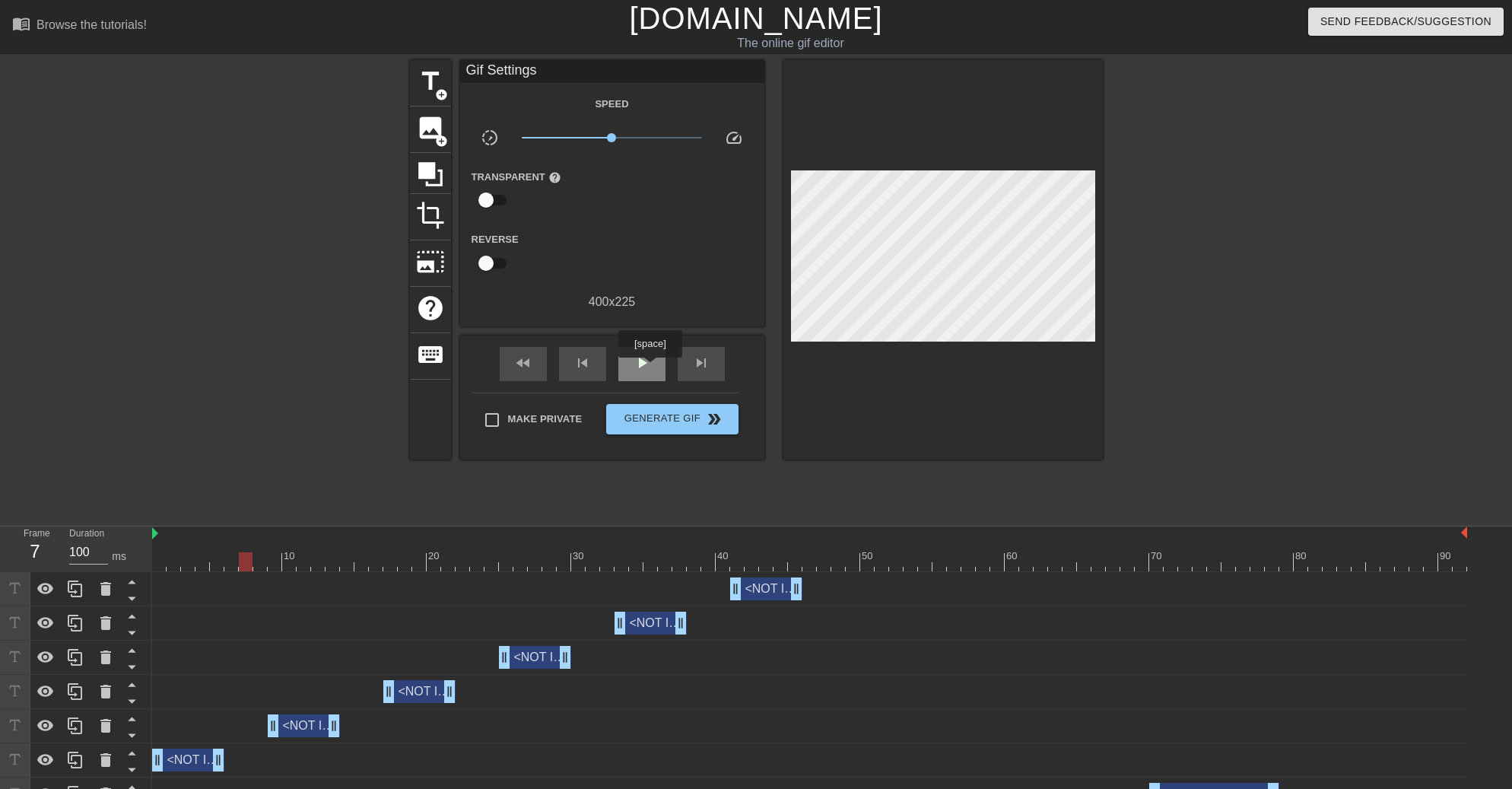
click at [649, 369] on span "play_arrow" at bounding box center [642, 364] width 19 height 19
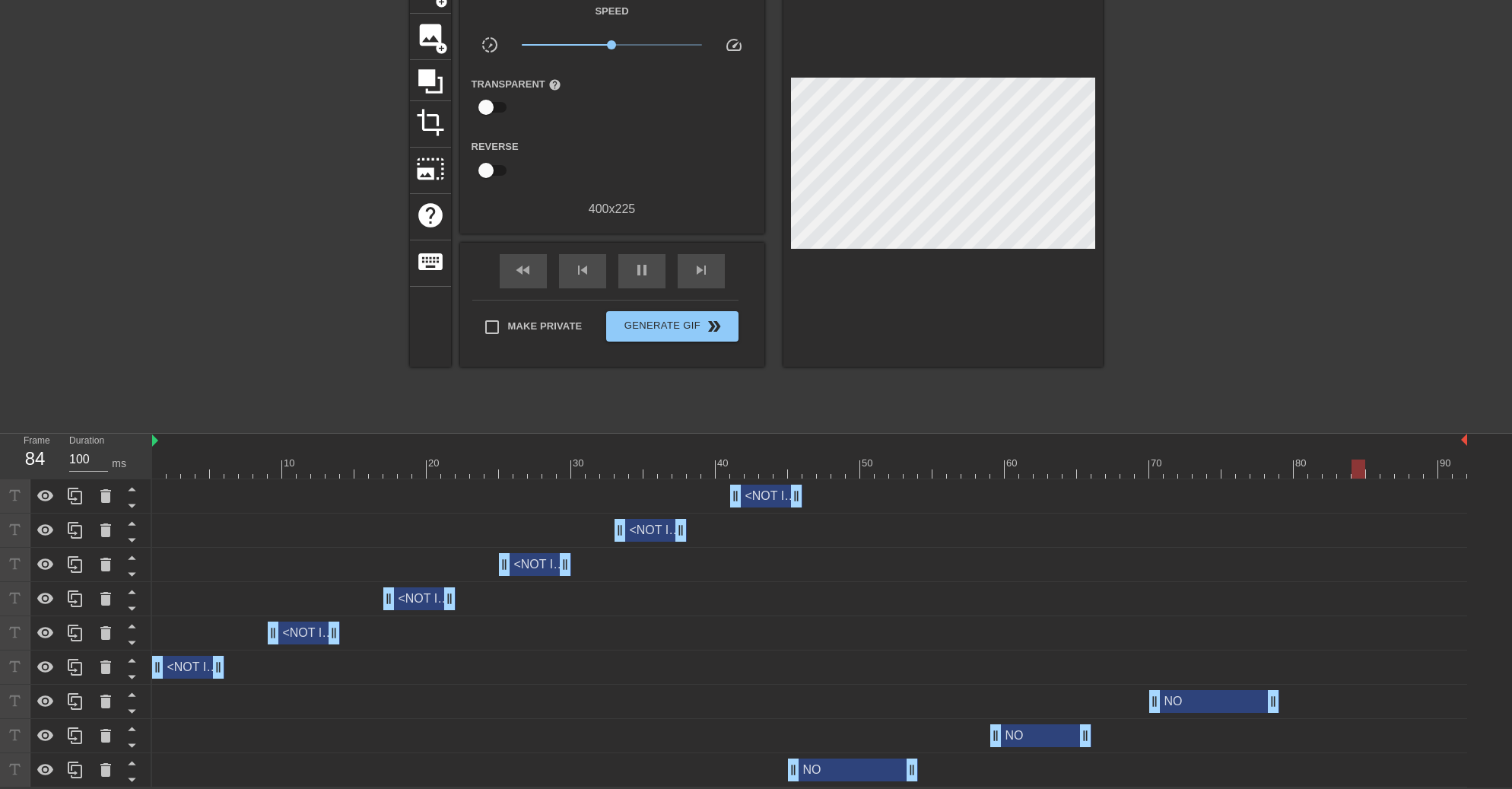
scroll to position [94, 0]
click at [631, 268] on div "pause" at bounding box center [642, 271] width 48 height 34
click at [836, 777] on div "NO drag_handle drag_handle" at bounding box center [852, 769] width 130 height 23
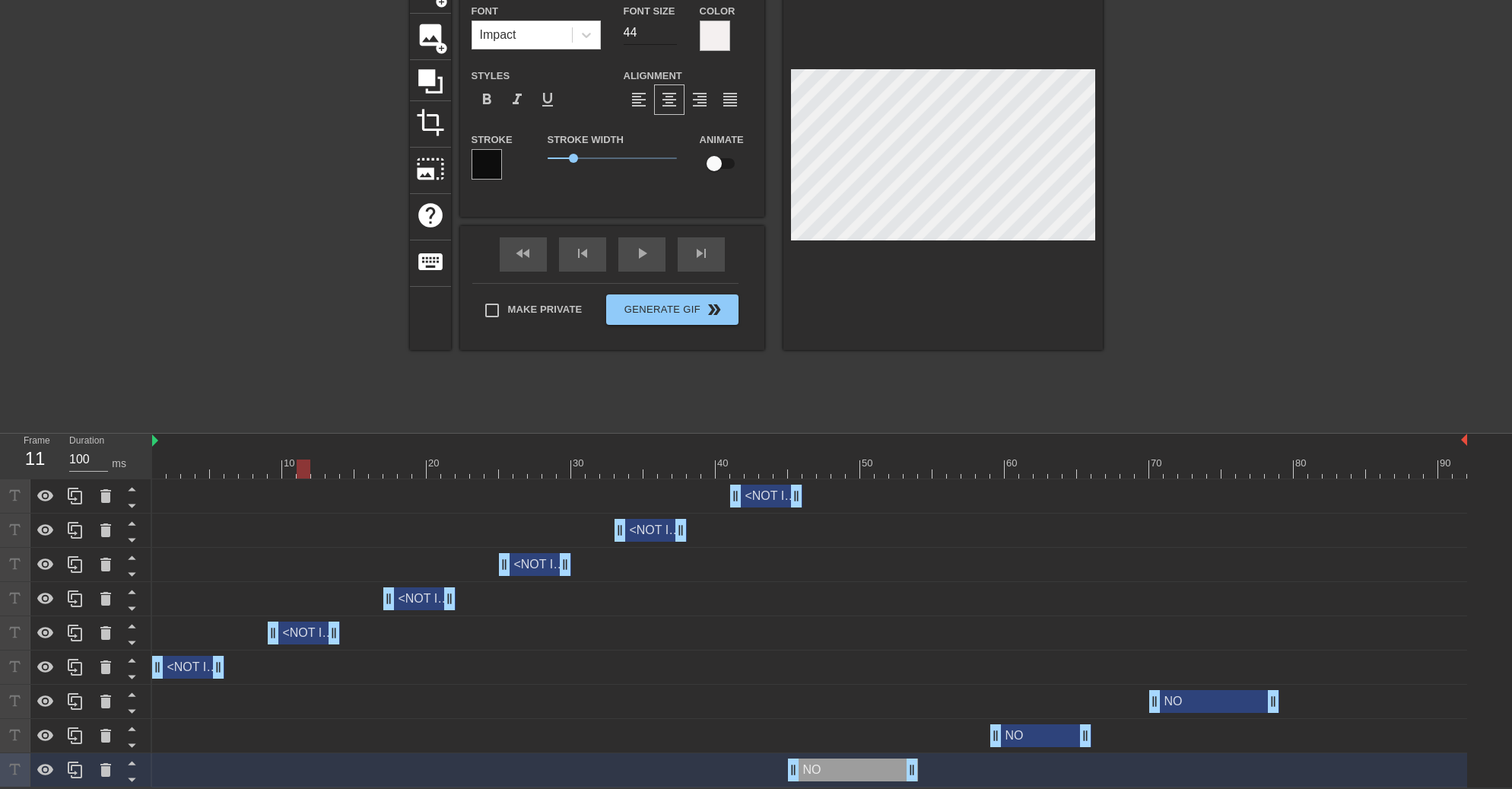
click at [643, 32] on input "44" at bounding box center [650, 32] width 53 height 25
click at [670, 34] on input "43" at bounding box center [650, 32] width 53 height 25
click at [670, 34] on input "42" at bounding box center [650, 32] width 53 height 25
click at [670, 34] on input "41" at bounding box center [650, 32] width 53 height 25
click at [670, 34] on input "40" at bounding box center [650, 32] width 53 height 25
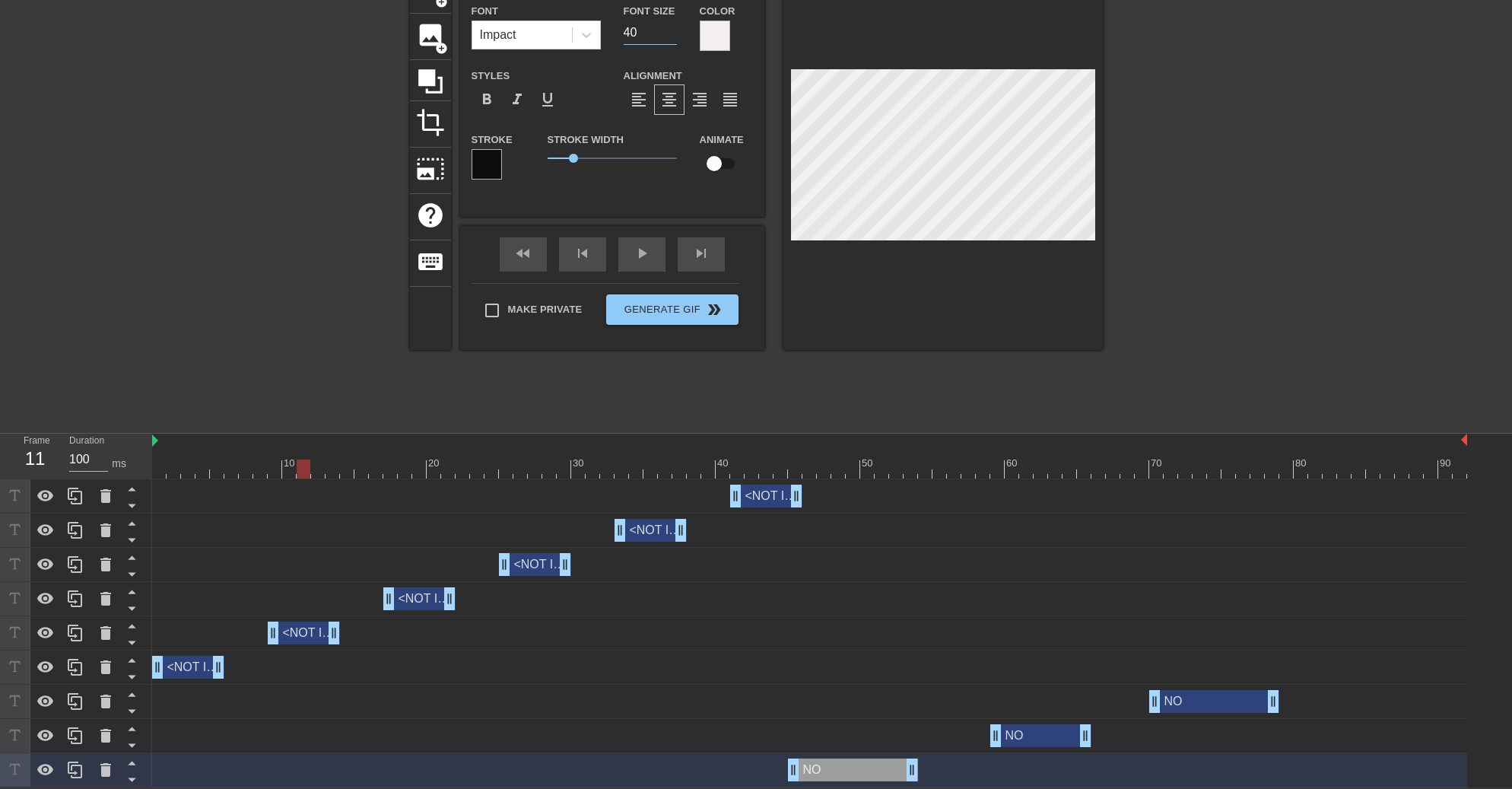
click at [1036, 743] on div "NO drag_handle drag_handle" at bounding box center [1041, 735] width 101 height 23
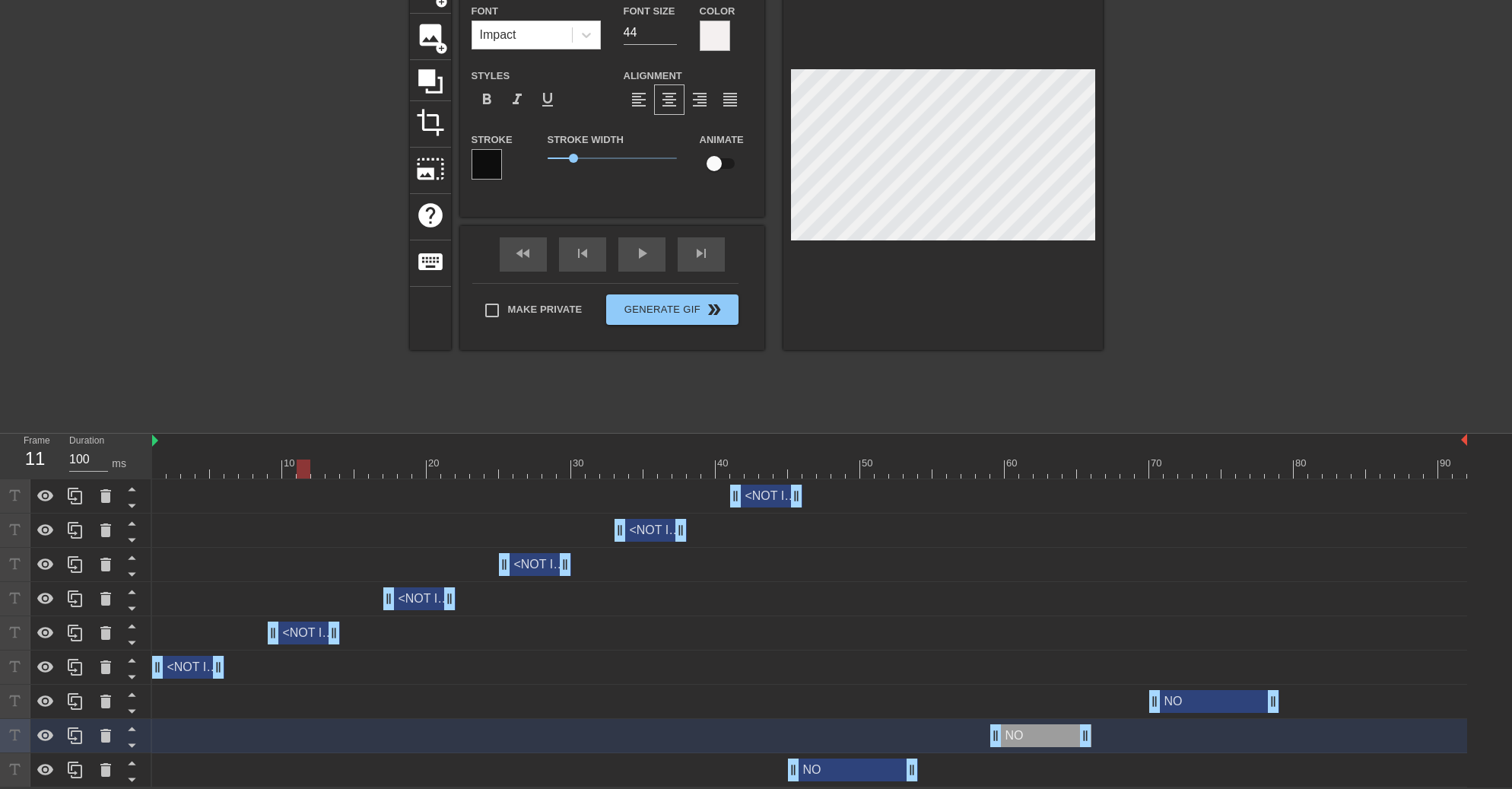
click at [1217, 696] on div "NO drag_handle drag_handle" at bounding box center [1214, 702] width 130 height 23
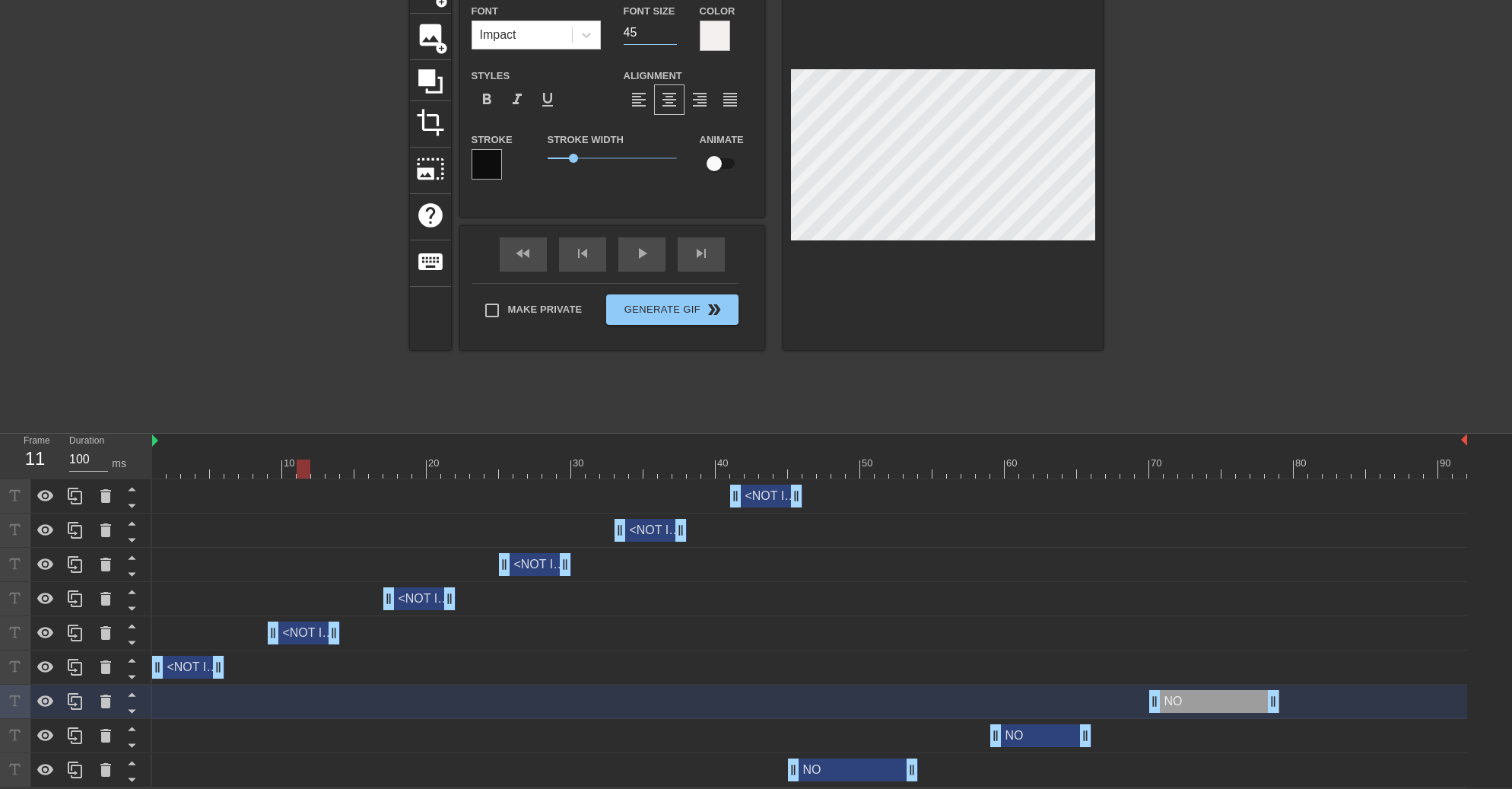
click at [668, 25] on input "45" at bounding box center [650, 32] width 53 height 25
click at [668, 25] on input "46" at bounding box center [650, 32] width 53 height 25
click at [668, 25] on input "47" at bounding box center [650, 32] width 53 height 25
type input "48"
click at [668, 25] on input "48" at bounding box center [650, 32] width 53 height 25
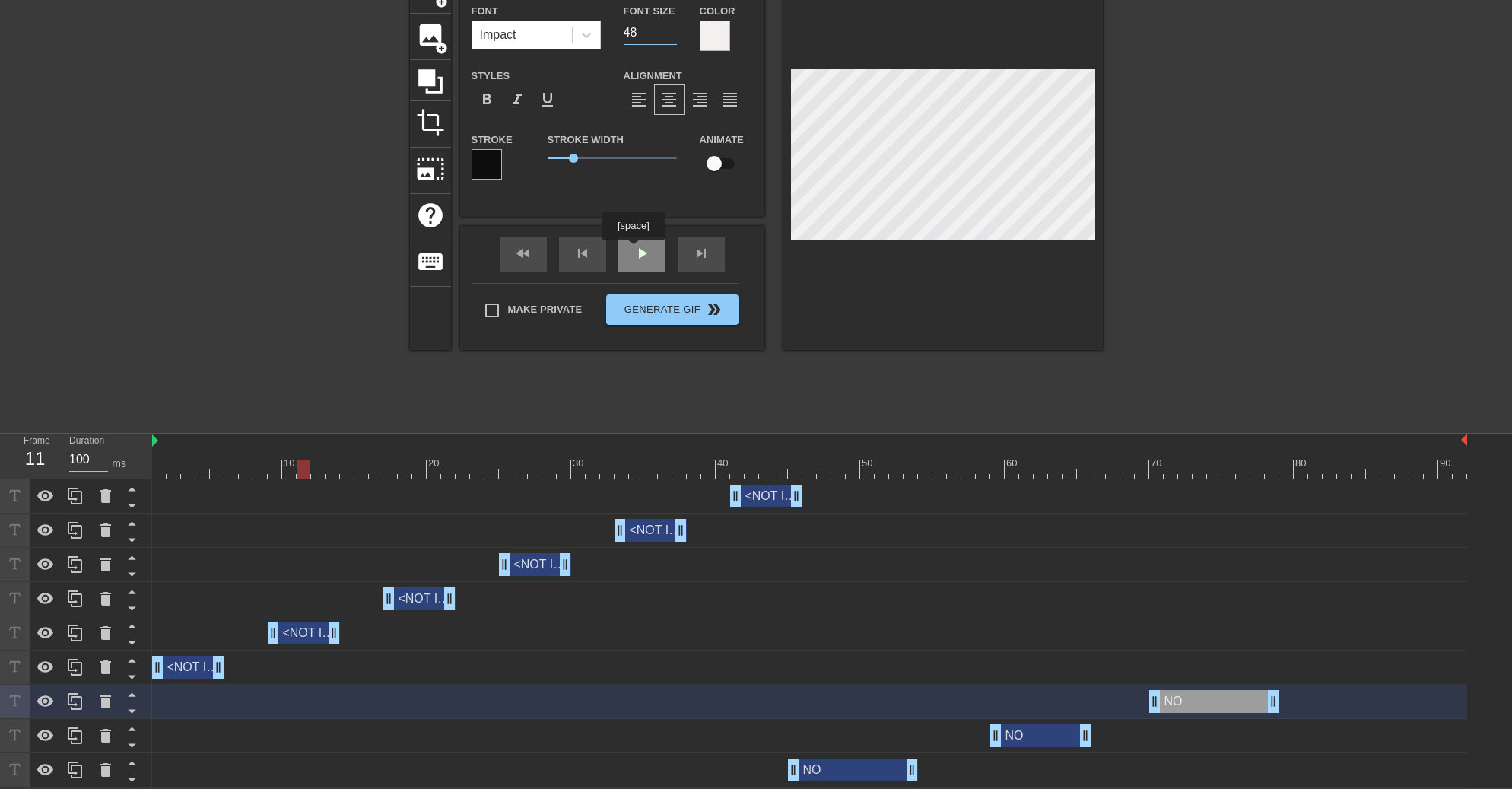
click at [638, 251] on div "fast_rewind skip_previous play_arrow skip_next" at bounding box center [612, 254] width 248 height 57
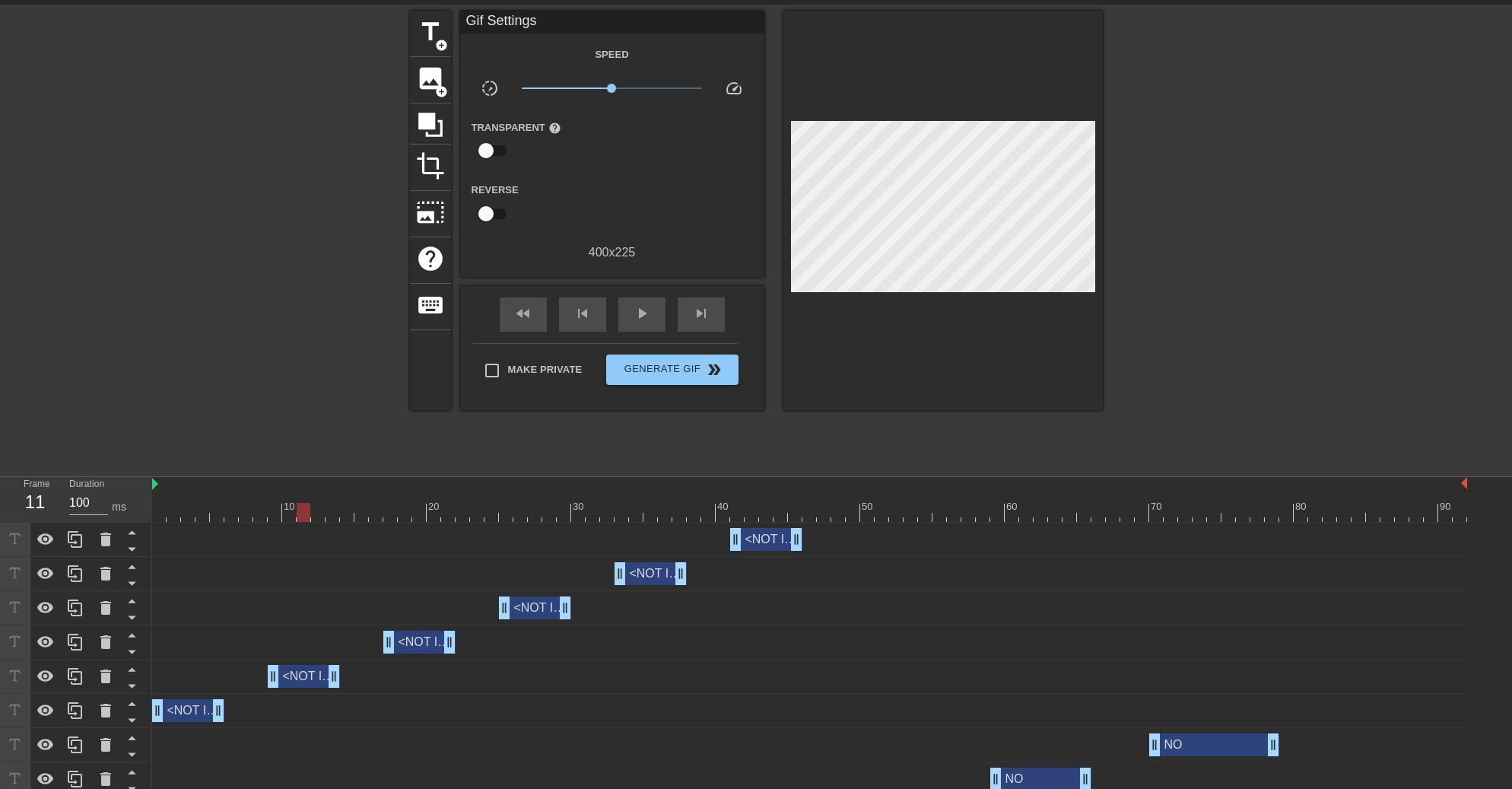
scroll to position [0, 0]
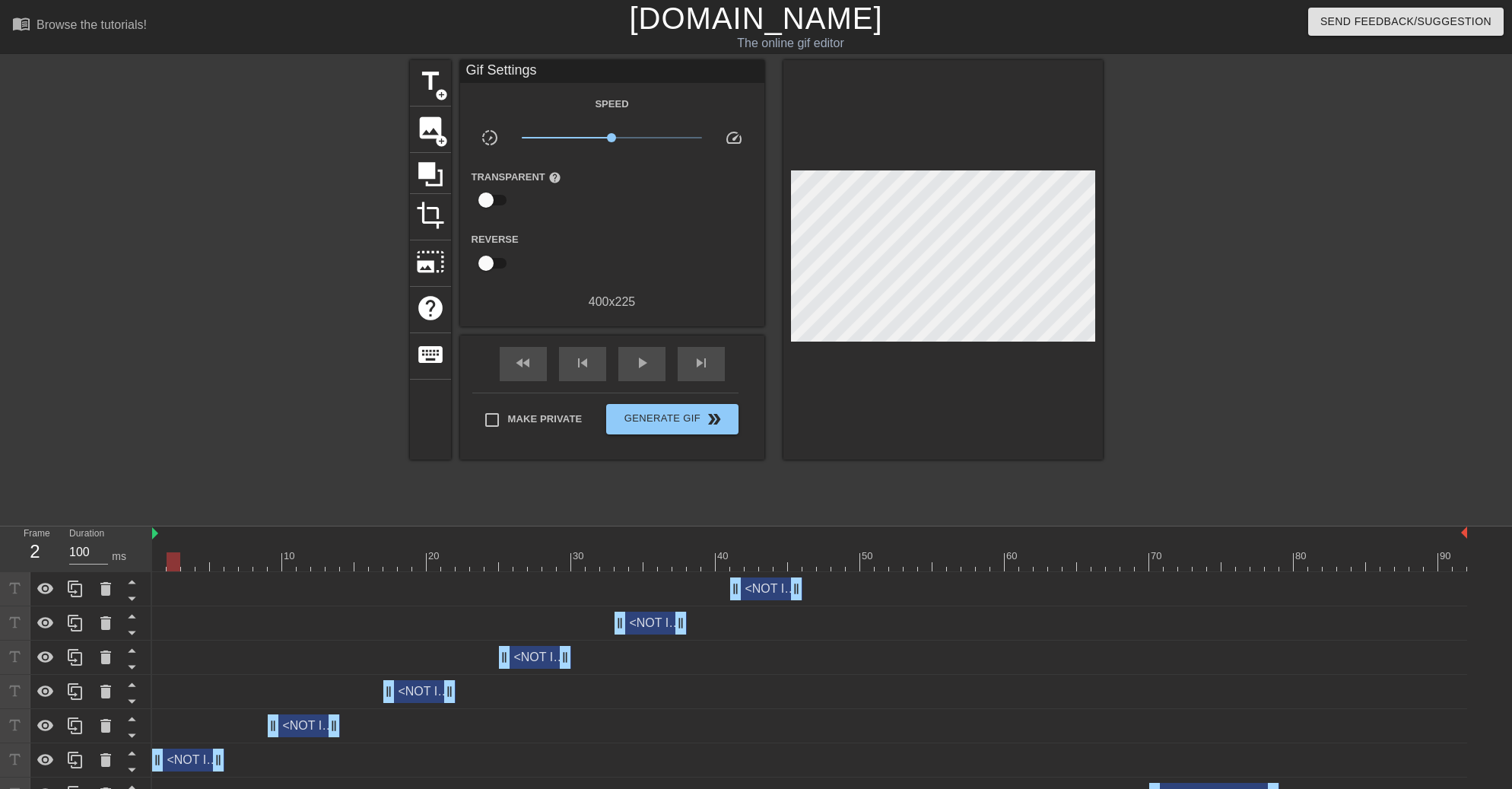
drag, startPoint x: 304, startPoint y: 566, endPoint x: 129, endPoint y: 555, distance: 175.3
click at [121, 559] on div "Frame 2 Duration 100 ms 10 20 30 40 50 60 70 80 90 <NOT IN ALIGNMENT> drag_hand…" at bounding box center [756, 703] width 1512 height 354
click at [652, 358] on div "play_arrow" at bounding box center [642, 364] width 48 height 34
click at [636, 369] on span "pause" at bounding box center [642, 364] width 19 height 19
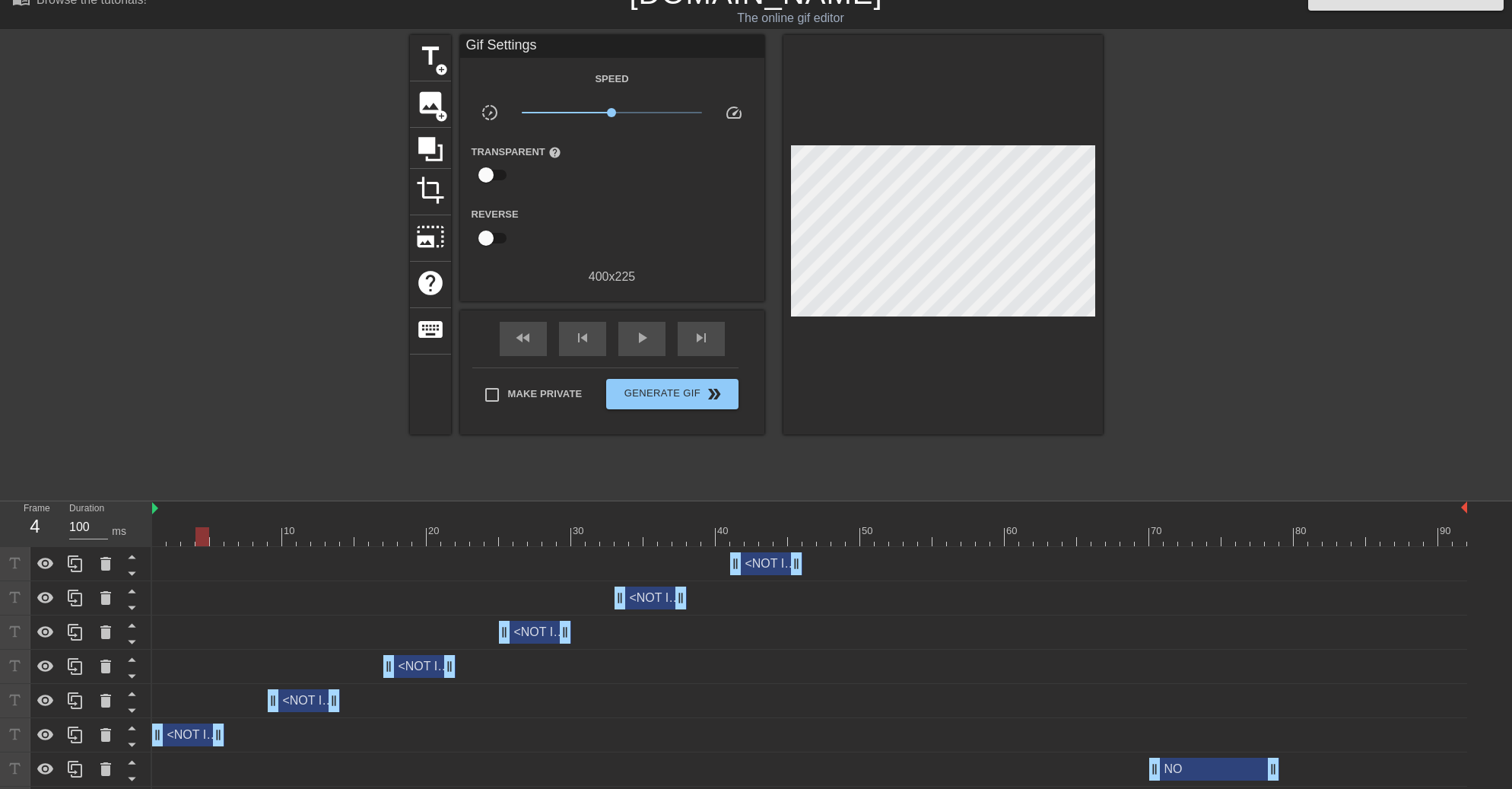
scroll to position [94, 0]
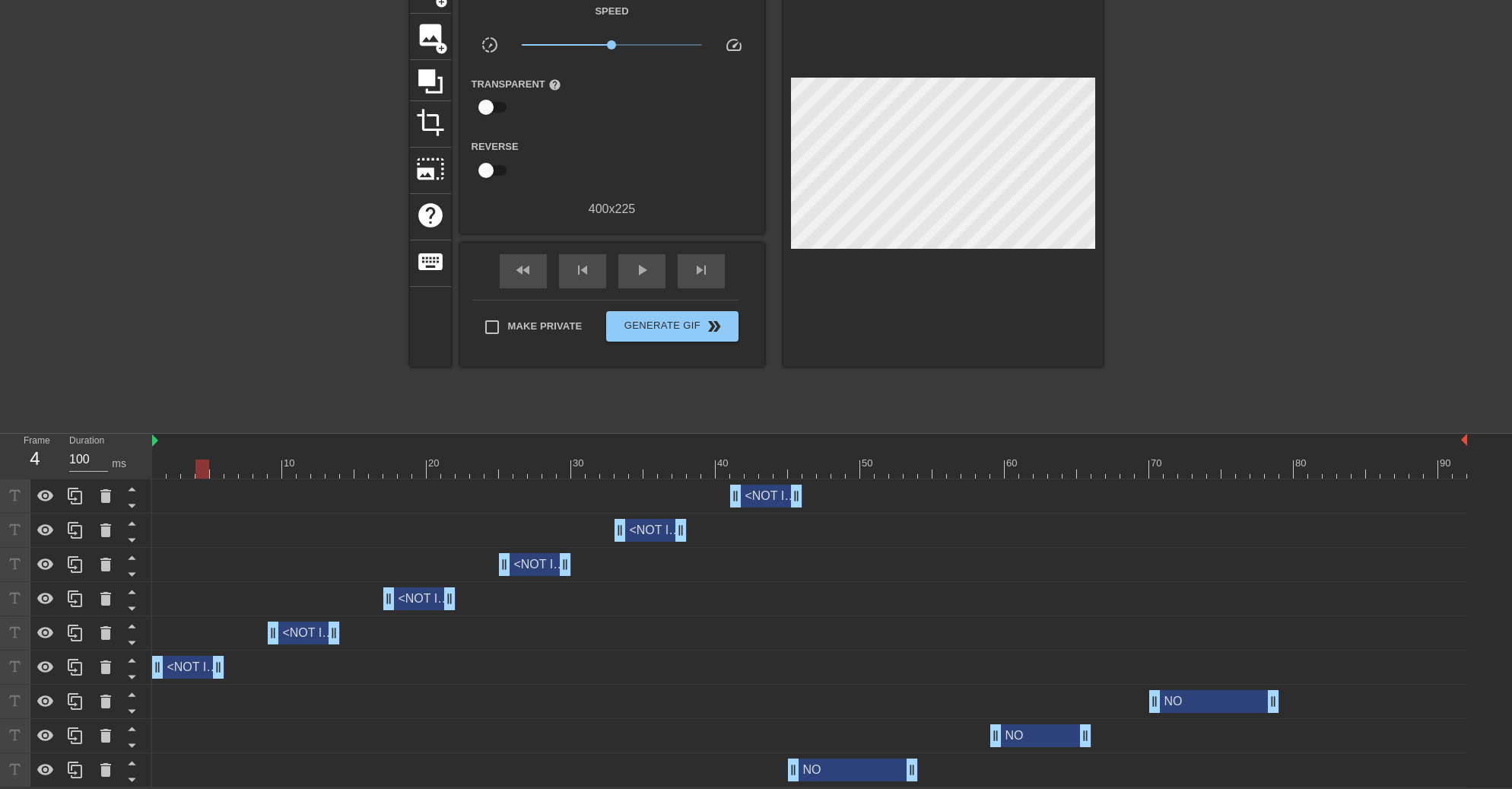
click at [878, 771] on div "NO drag_handle drag_handle" at bounding box center [852, 769] width 130 height 23
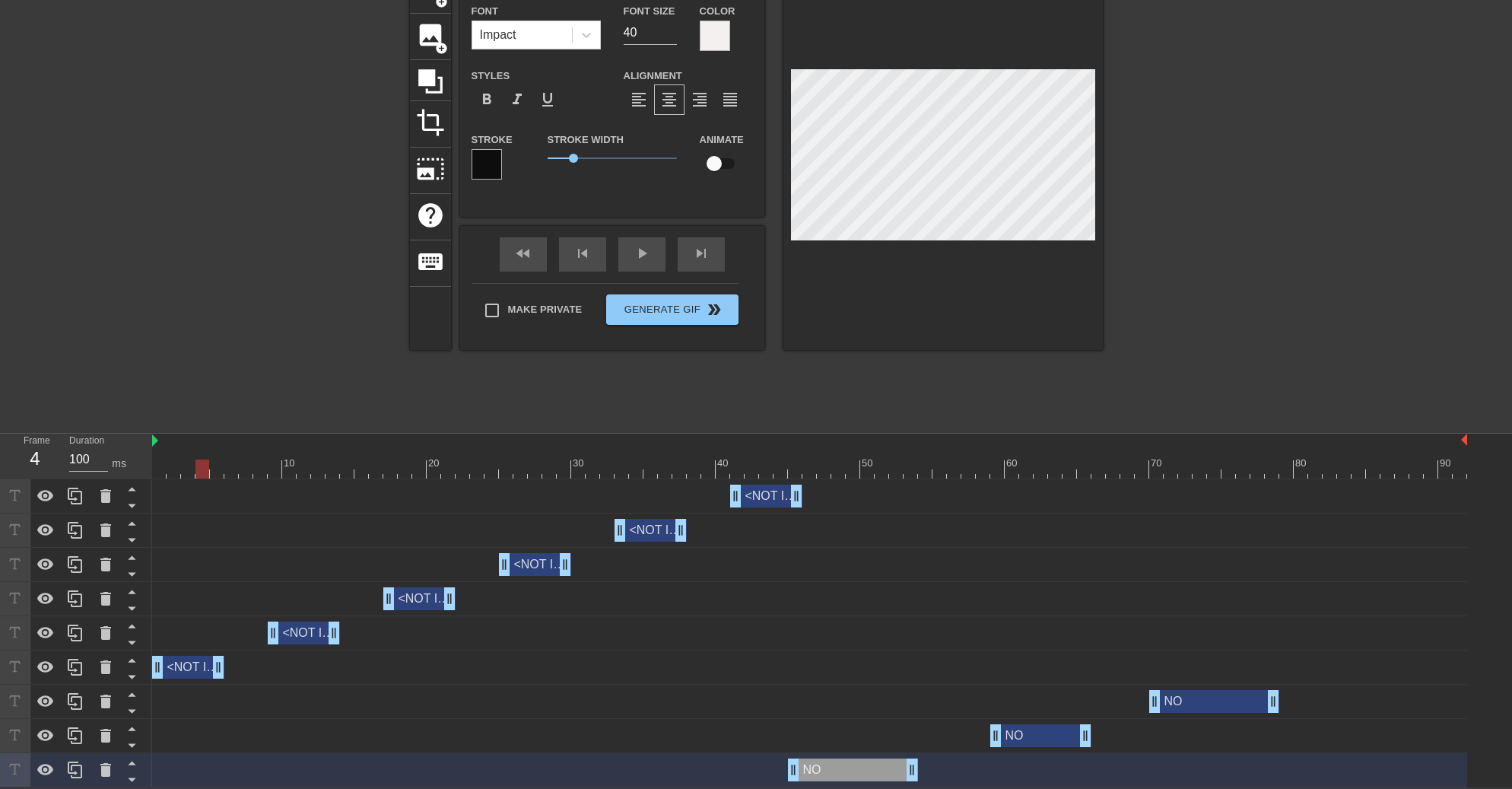
click at [1026, 736] on div "NO drag_handle drag_handle" at bounding box center [1041, 735] width 101 height 23
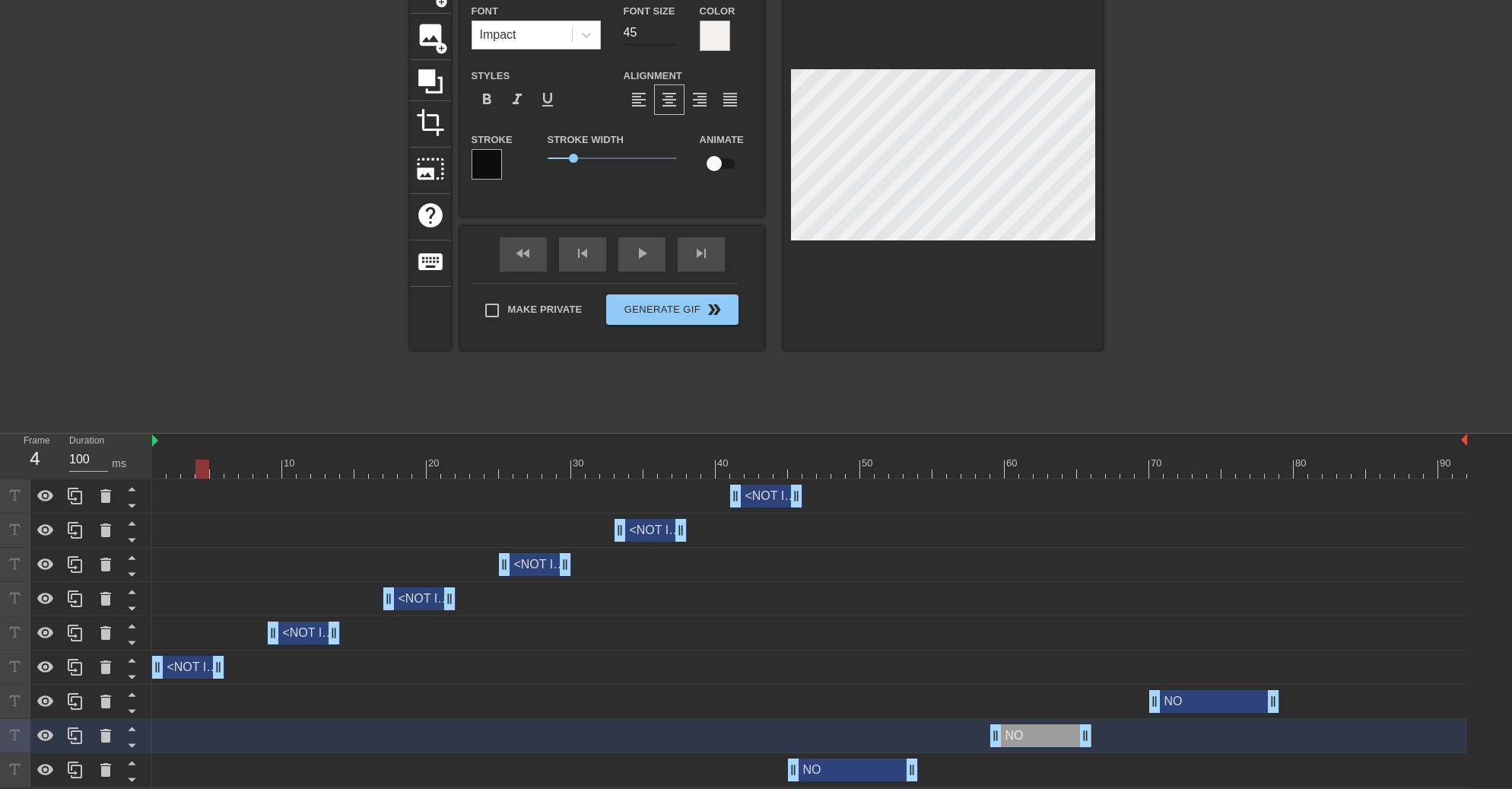
click at [670, 25] on input "45" at bounding box center [650, 32] width 53 height 25
click at [670, 25] on input "46" at bounding box center [650, 32] width 53 height 25
click at [1181, 698] on div "NO drag_handle drag_handle" at bounding box center [1214, 702] width 130 height 23
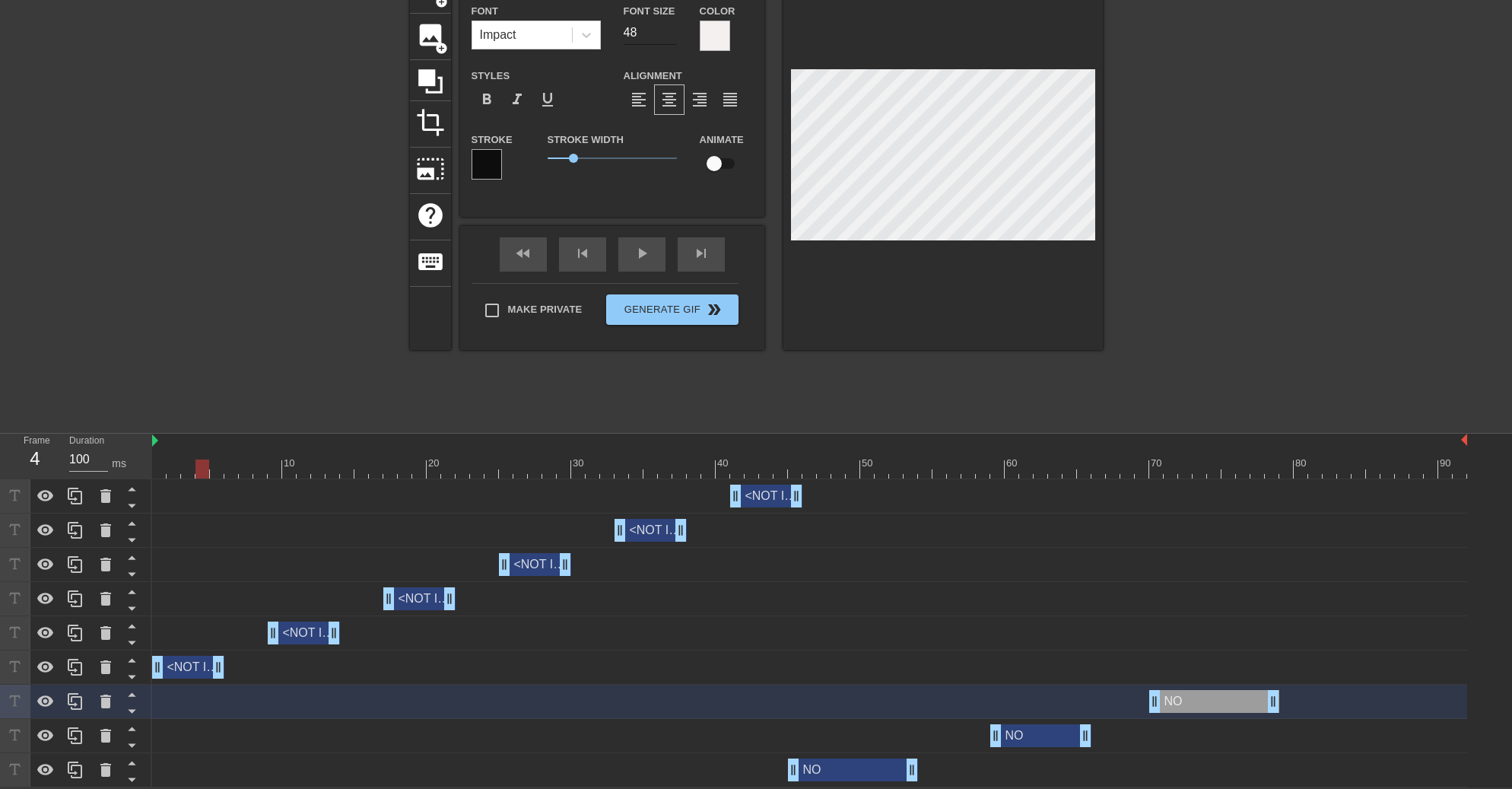
click at [662, 34] on input "48" at bounding box center [650, 32] width 53 height 25
click at [674, 27] on input "49" at bounding box center [650, 32] width 53 height 25
click at [674, 27] on input "50" at bounding box center [650, 32] width 53 height 25
click at [674, 27] on input "51" at bounding box center [650, 32] width 53 height 25
type input "52"
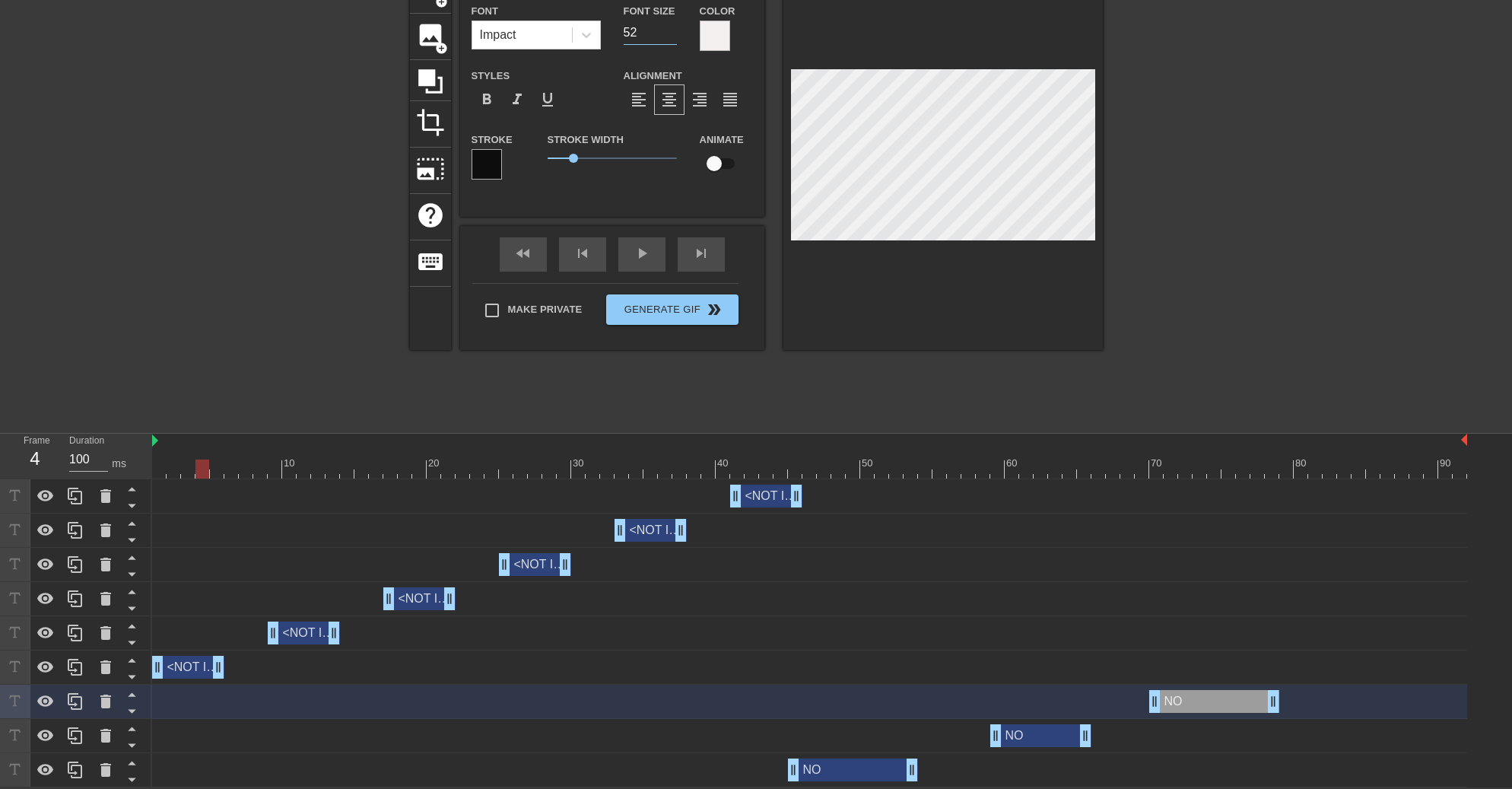
click at [674, 27] on input "52" at bounding box center [650, 32] width 53 height 25
click at [639, 256] on div "play_arrow" at bounding box center [642, 255] width 48 height 34
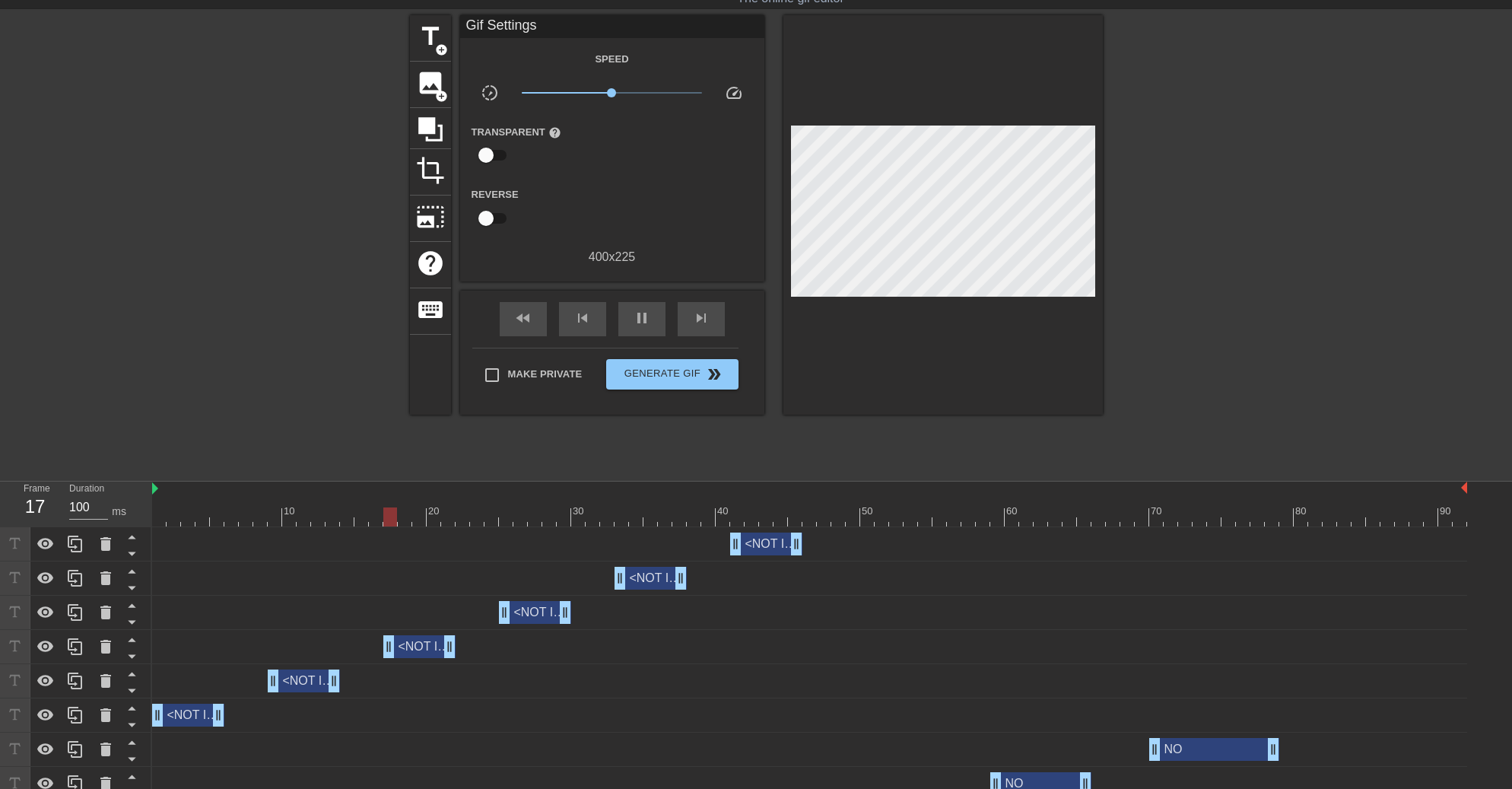
scroll to position [19, 0]
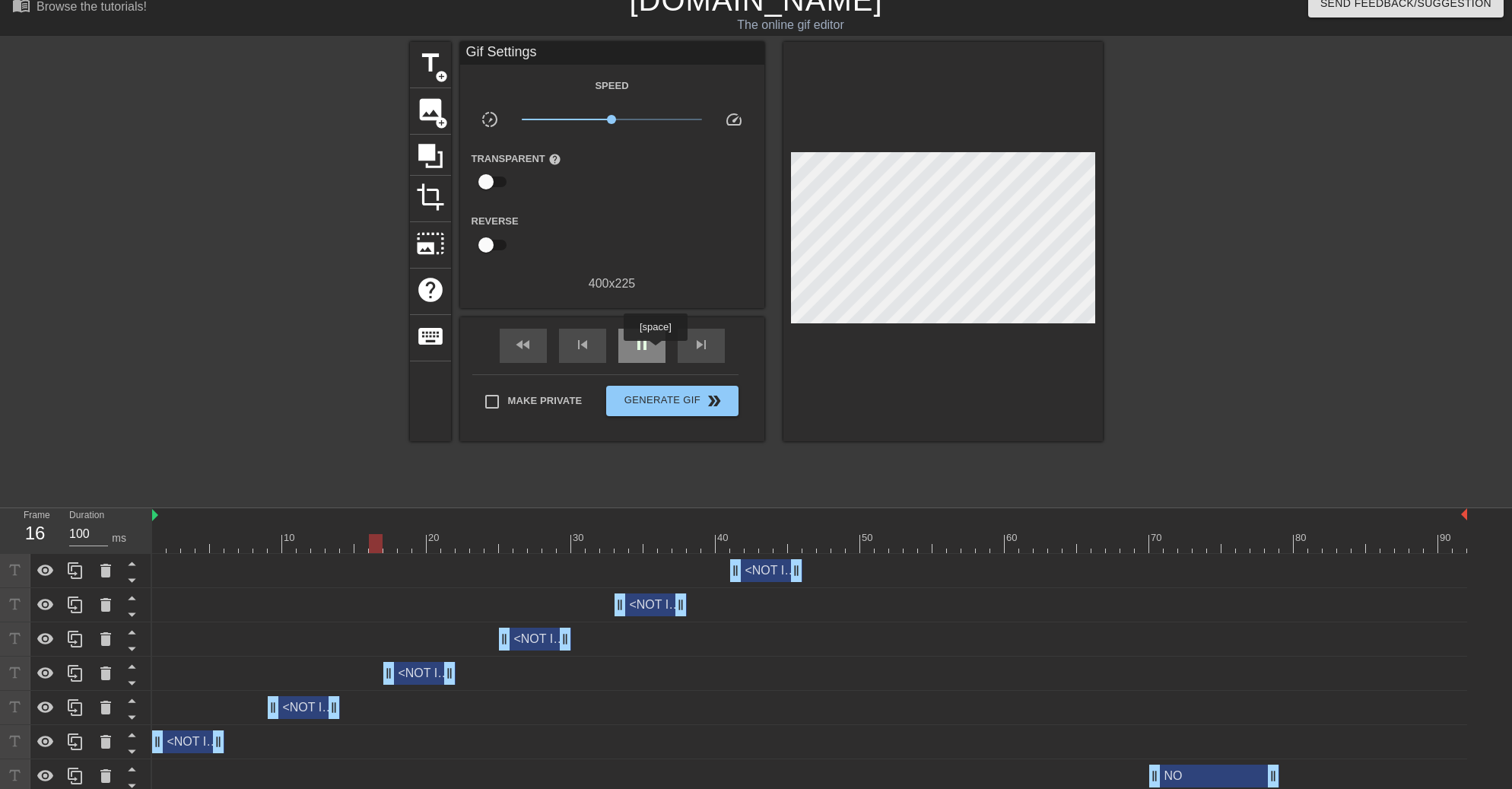
click at [659, 351] on div "pause" at bounding box center [642, 346] width 48 height 34
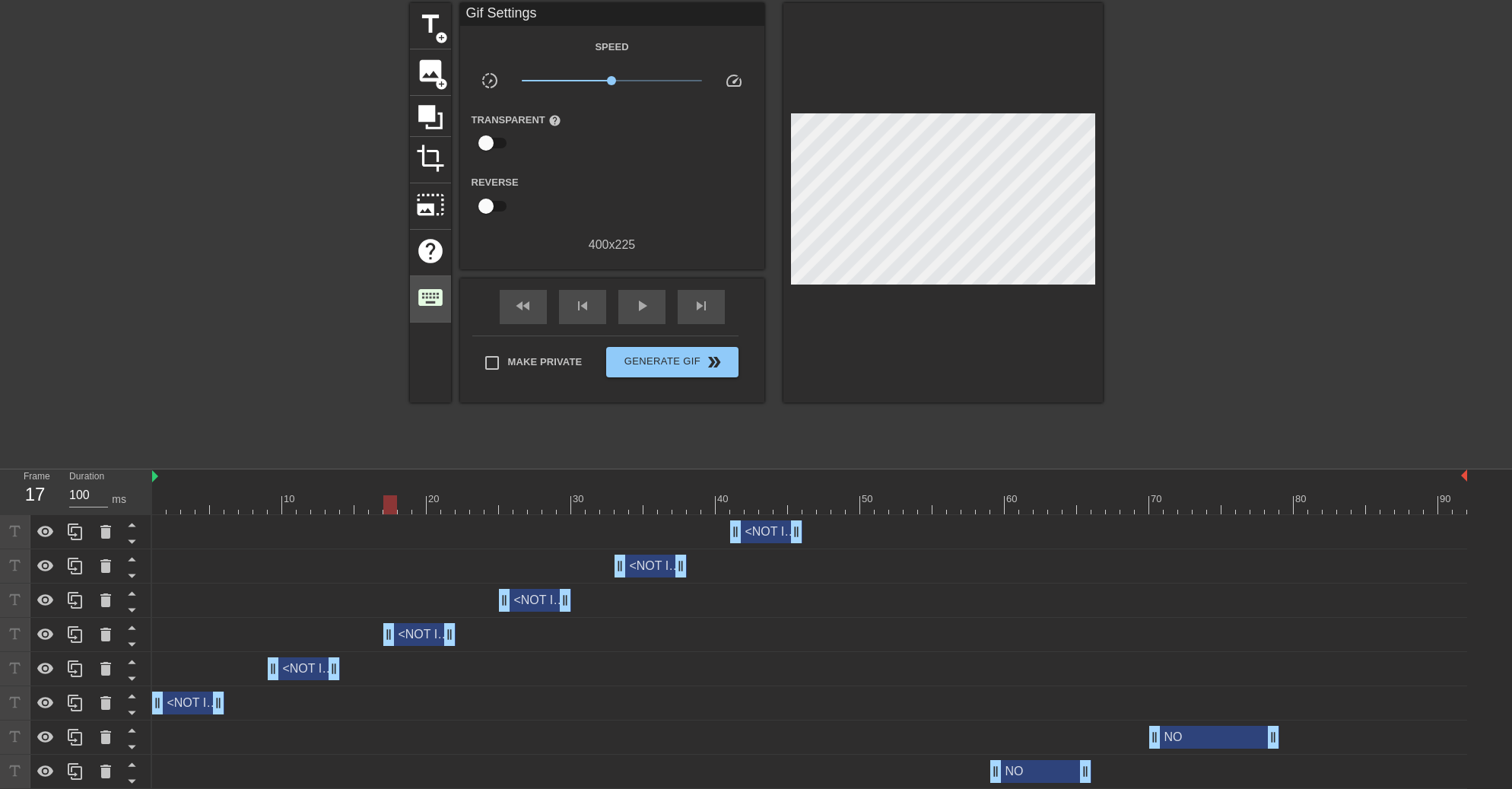
scroll to position [94, 0]
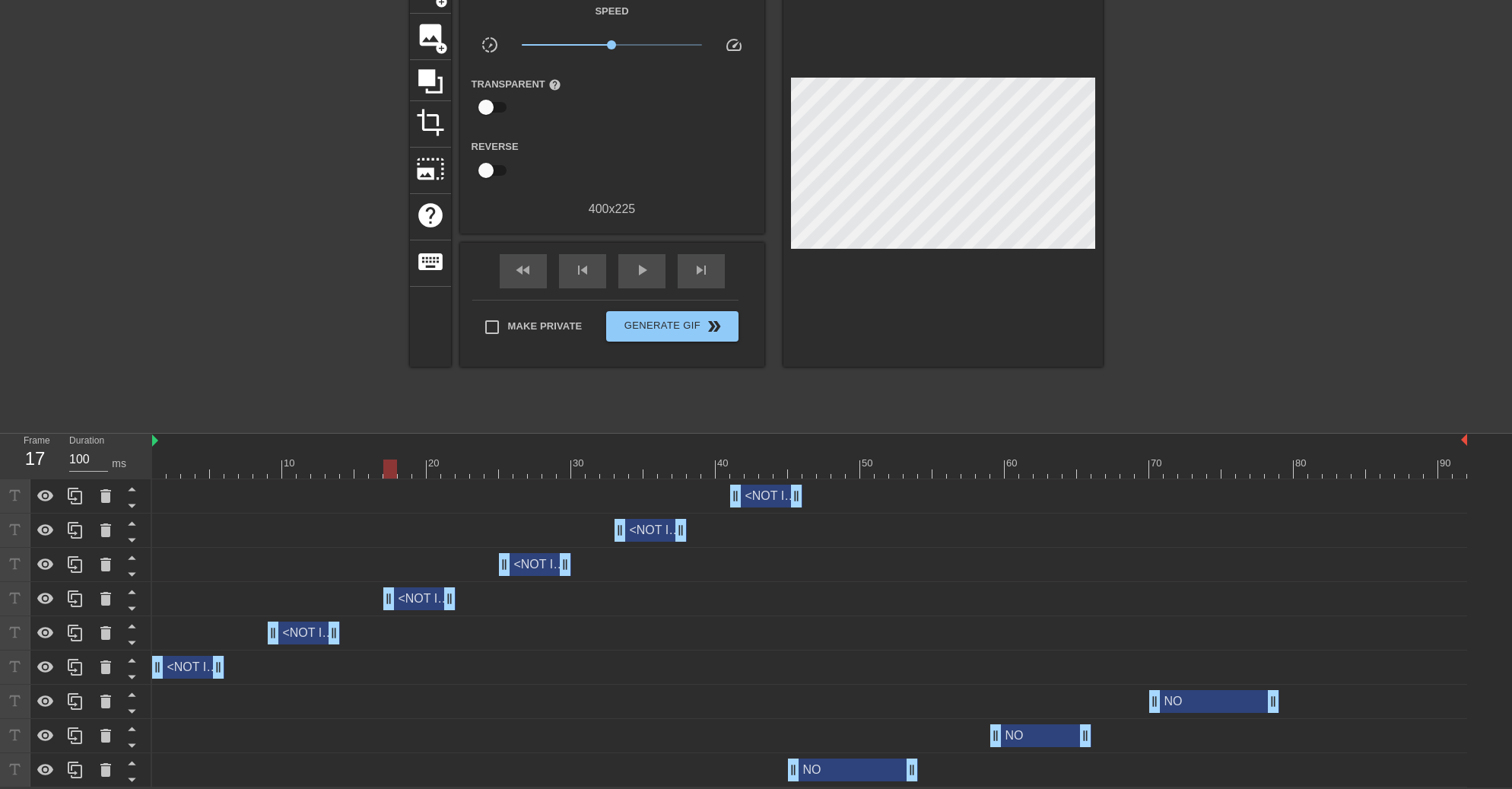
click at [852, 771] on div "NO drag_handle drag_handle" at bounding box center [852, 769] width 130 height 23
click at [823, 454] on div at bounding box center [823, 459] width 14 height 19
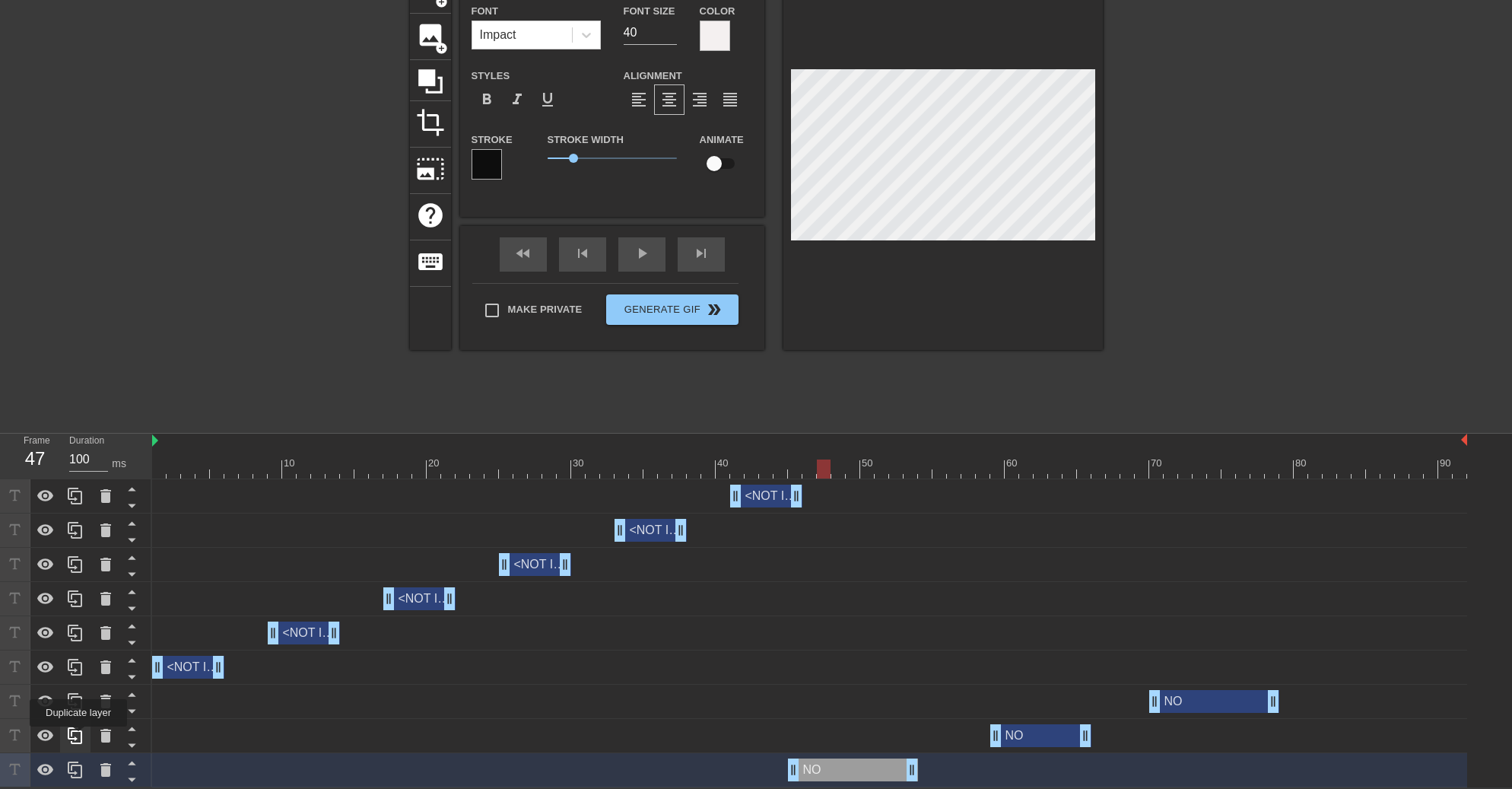
click at [78, 736] on icon at bounding box center [76, 736] width 19 height 19
type input "46"
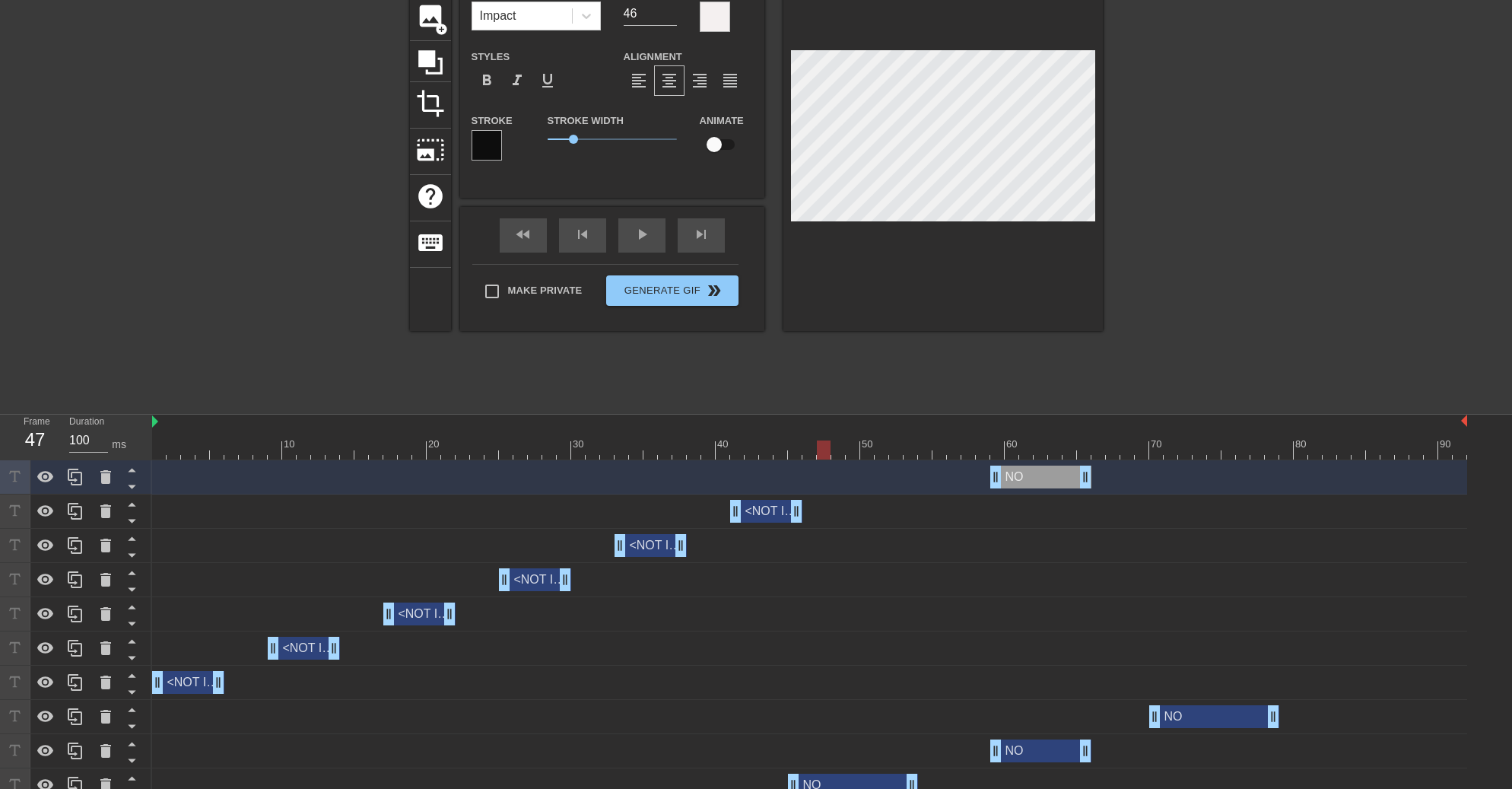
scroll to position [128, 0]
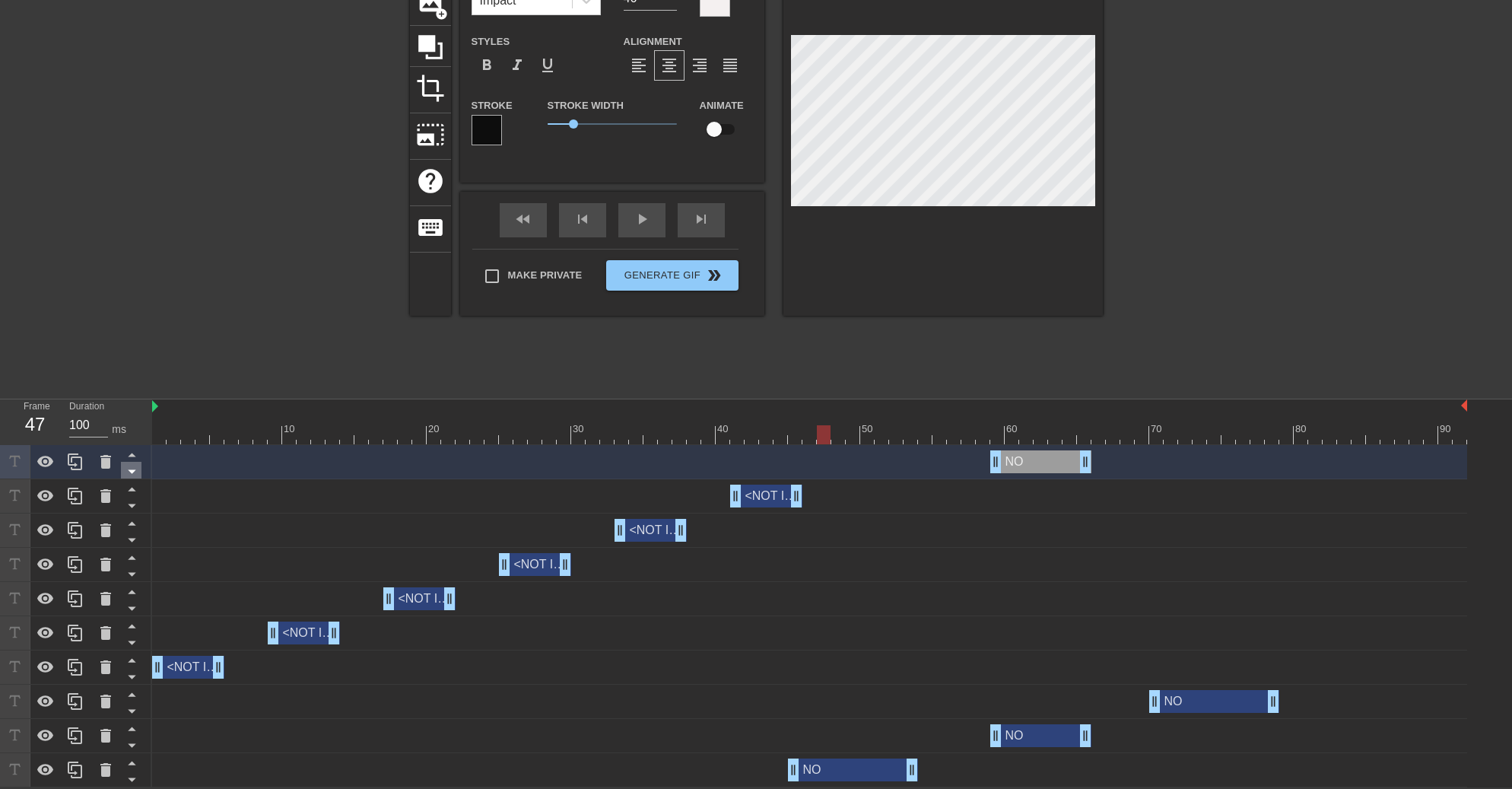
click at [138, 476] on icon at bounding box center [132, 471] width 19 height 19
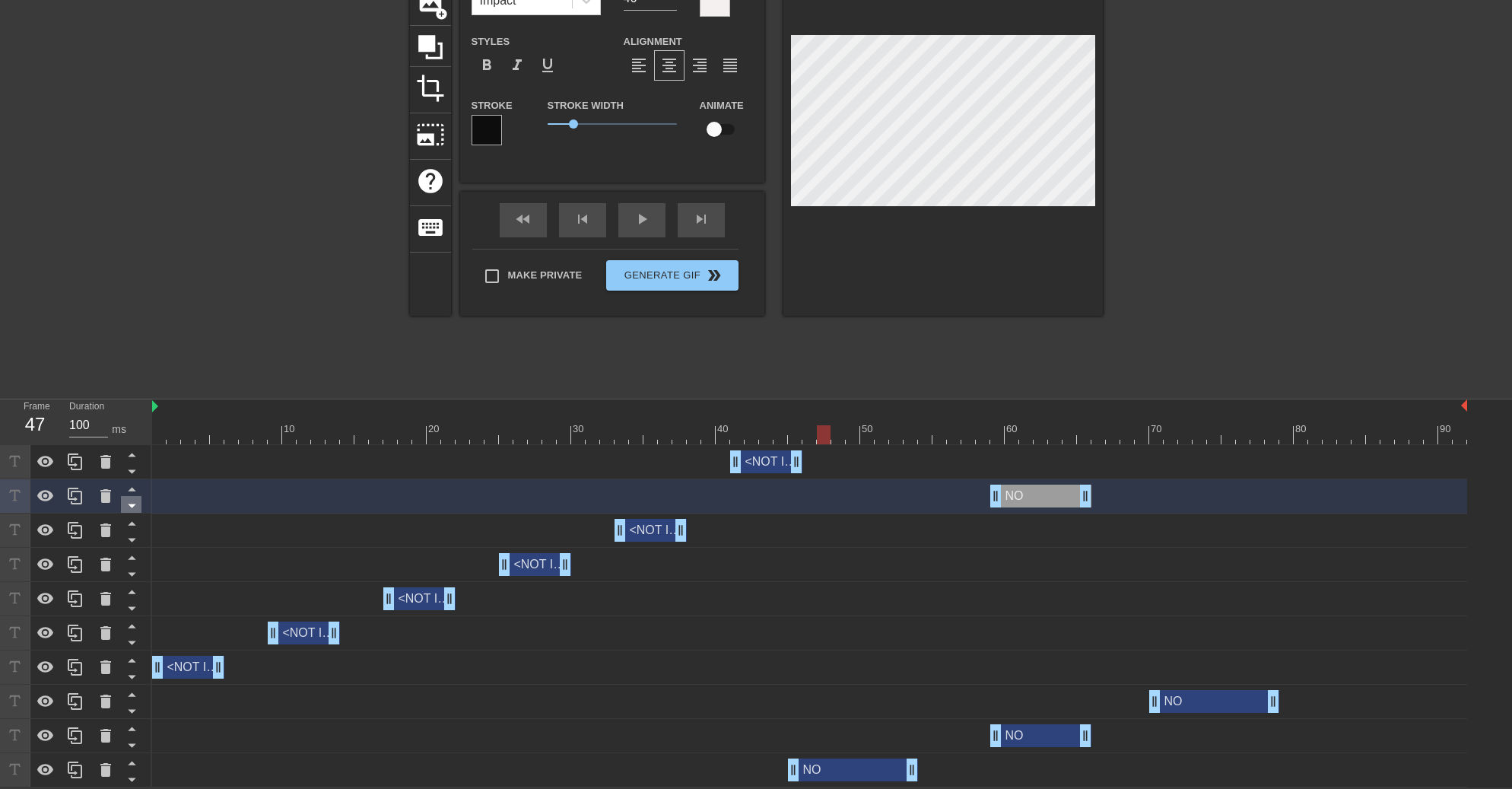
click at [133, 504] on icon at bounding box center [132, 506] width 8 height 3
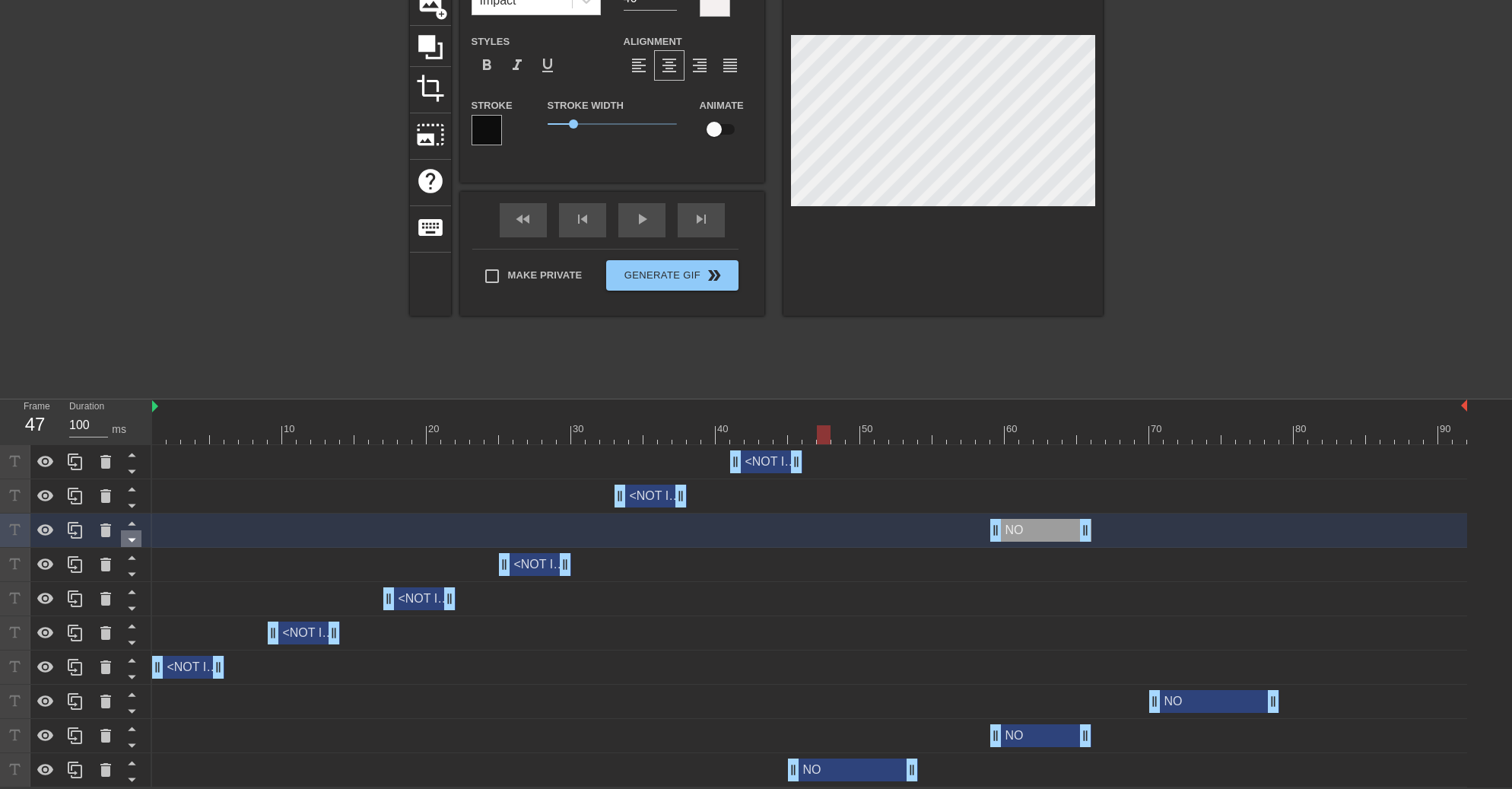
click at [132, 541] on icon at bounding box center [132, 540] width 8 height 3
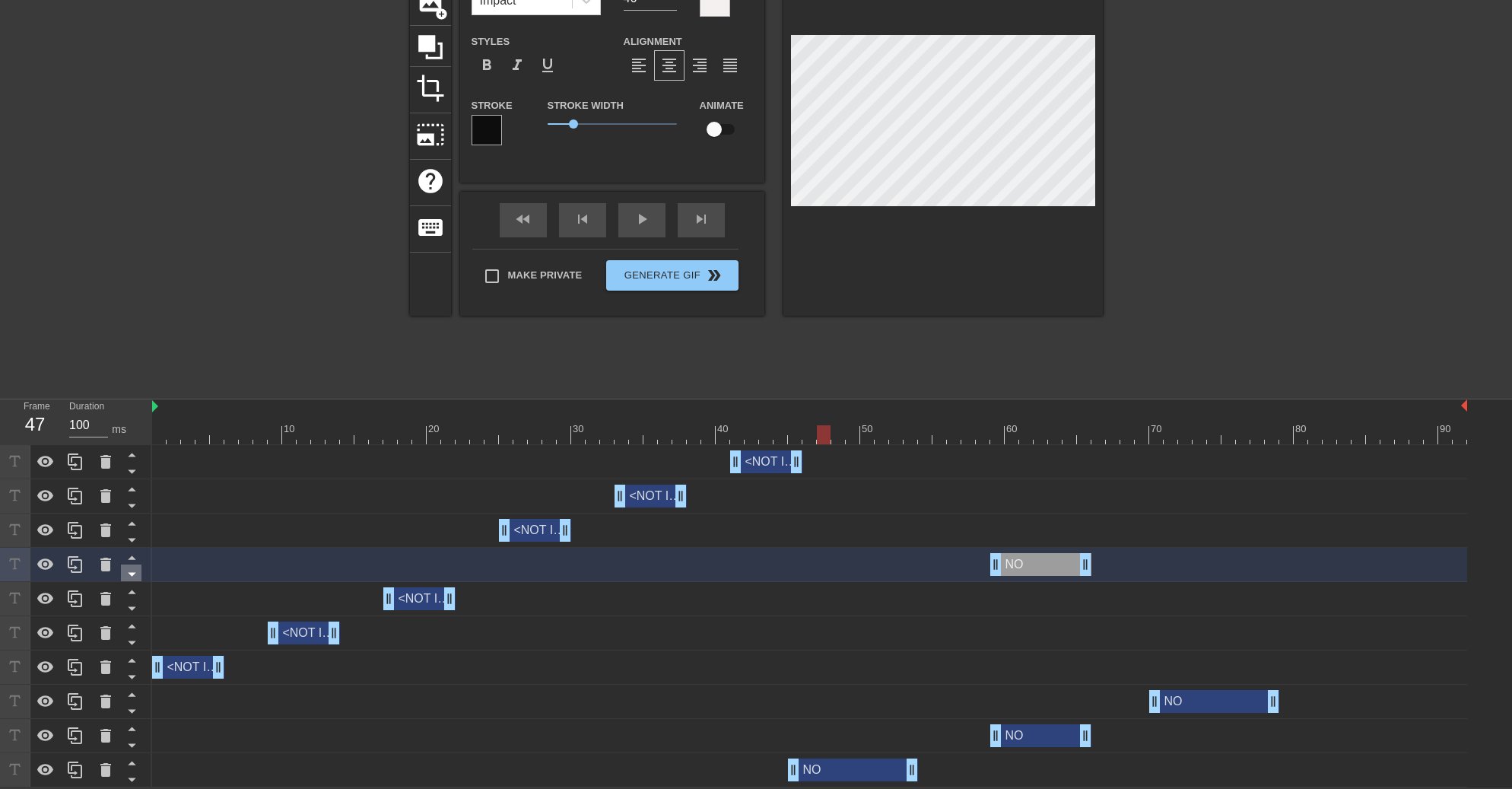
click at [131, 573] on icon at bounding box center [132, 575] width 8 height 3
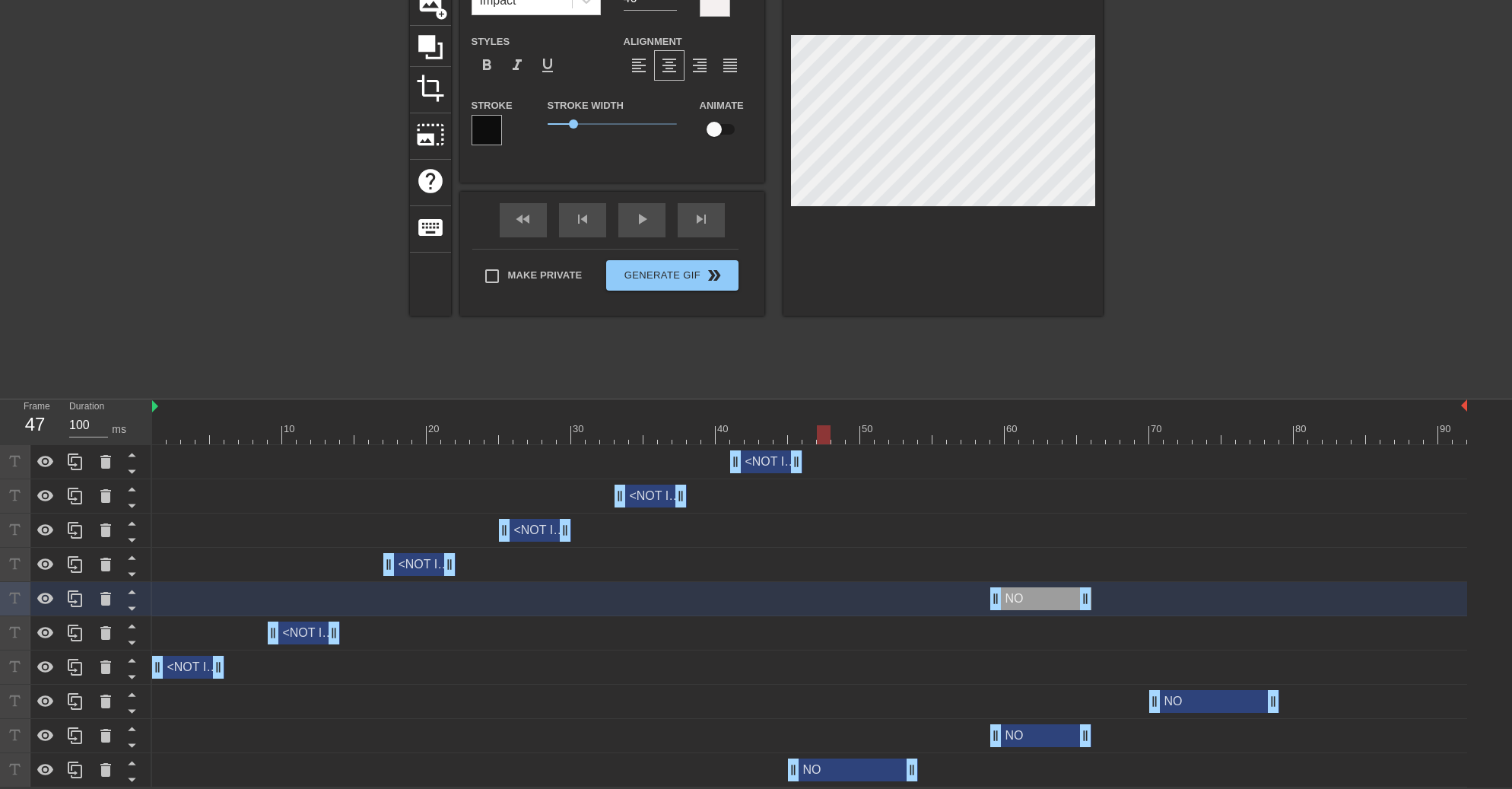
click at [1037, 601] on div "NO drag_handle drag_handle" at bounding box center [1041, 599] width 101 height 23
click at [136, 611] on icon at bounding box center [132, 608] width 19 height 19
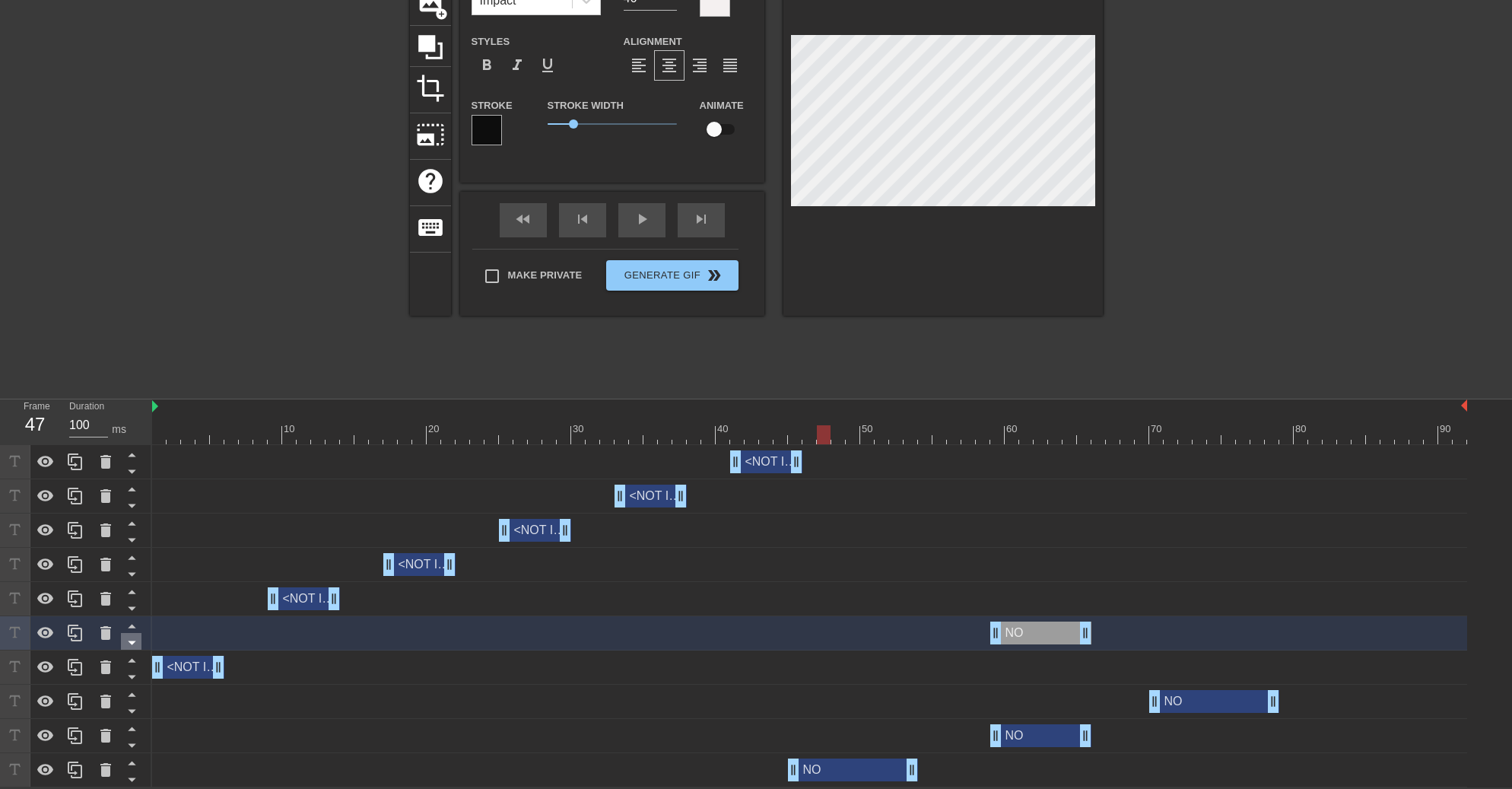
click at [132, 644] on icon at bounding box center [132, 643] width 8 height 3
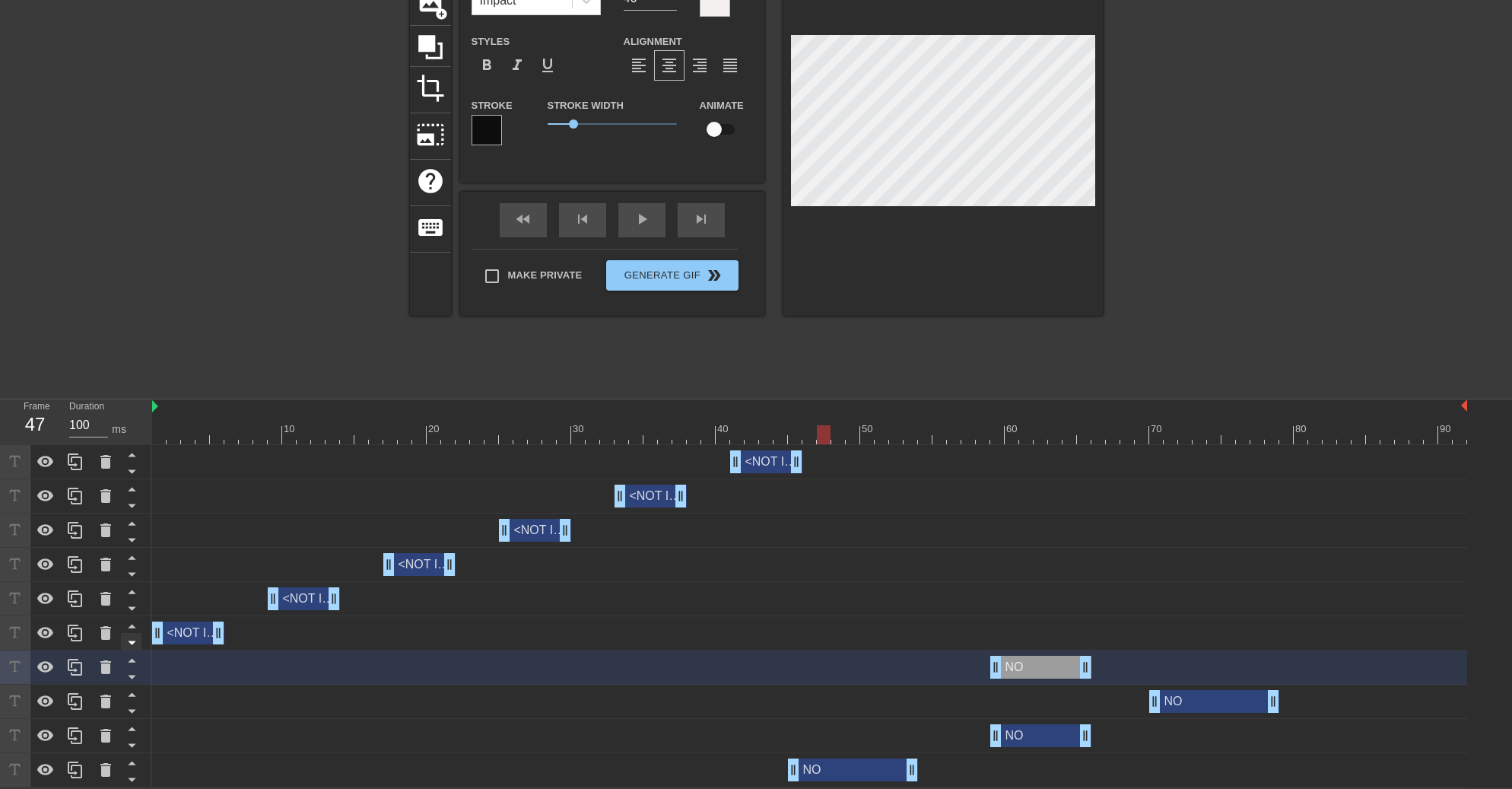
click at [134, 641] on icon at bounding box center [132, 643] width 8 height 3
type input "<NOT IN ALIGNMENT>"
type input "19"
click at [131, 676] on icon at bounding box center [132, 678] width 8 height 3
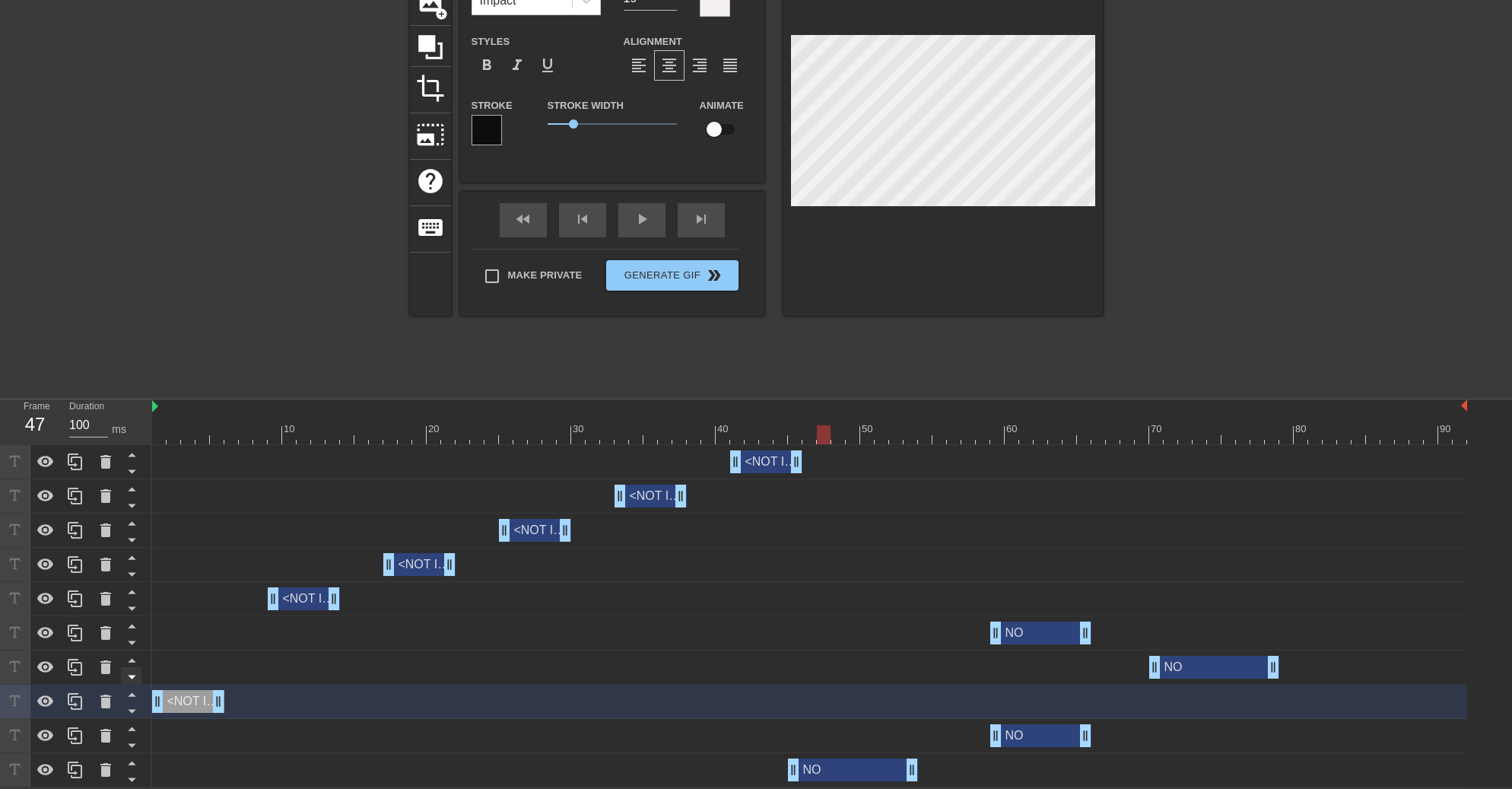
click at [130, 640] on icon at bounding box center [132, 642] width 19 height 19
type input "NO"
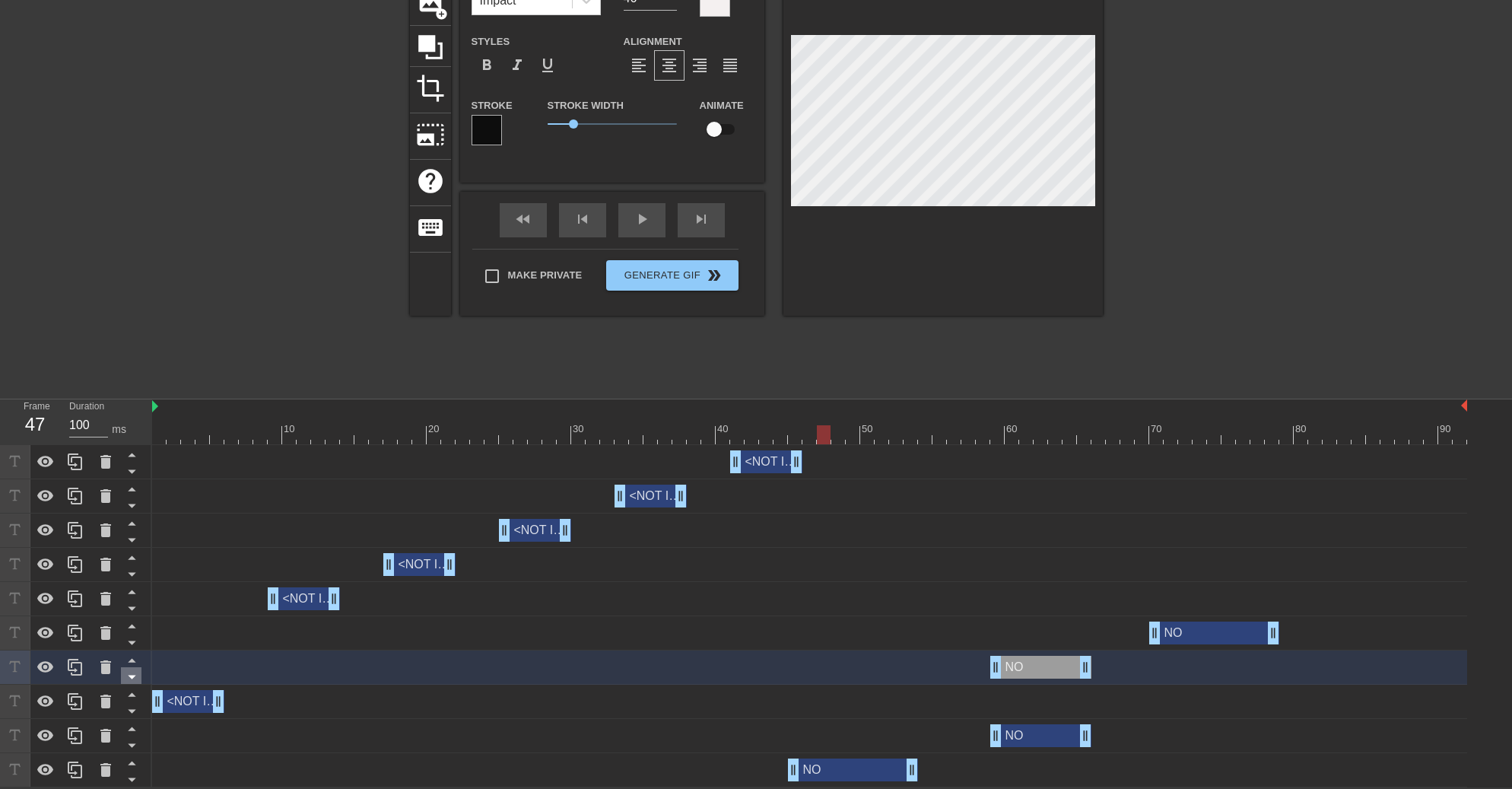
click at [132, 676] on icon at bounding box center [132, 678] width 8 height 3
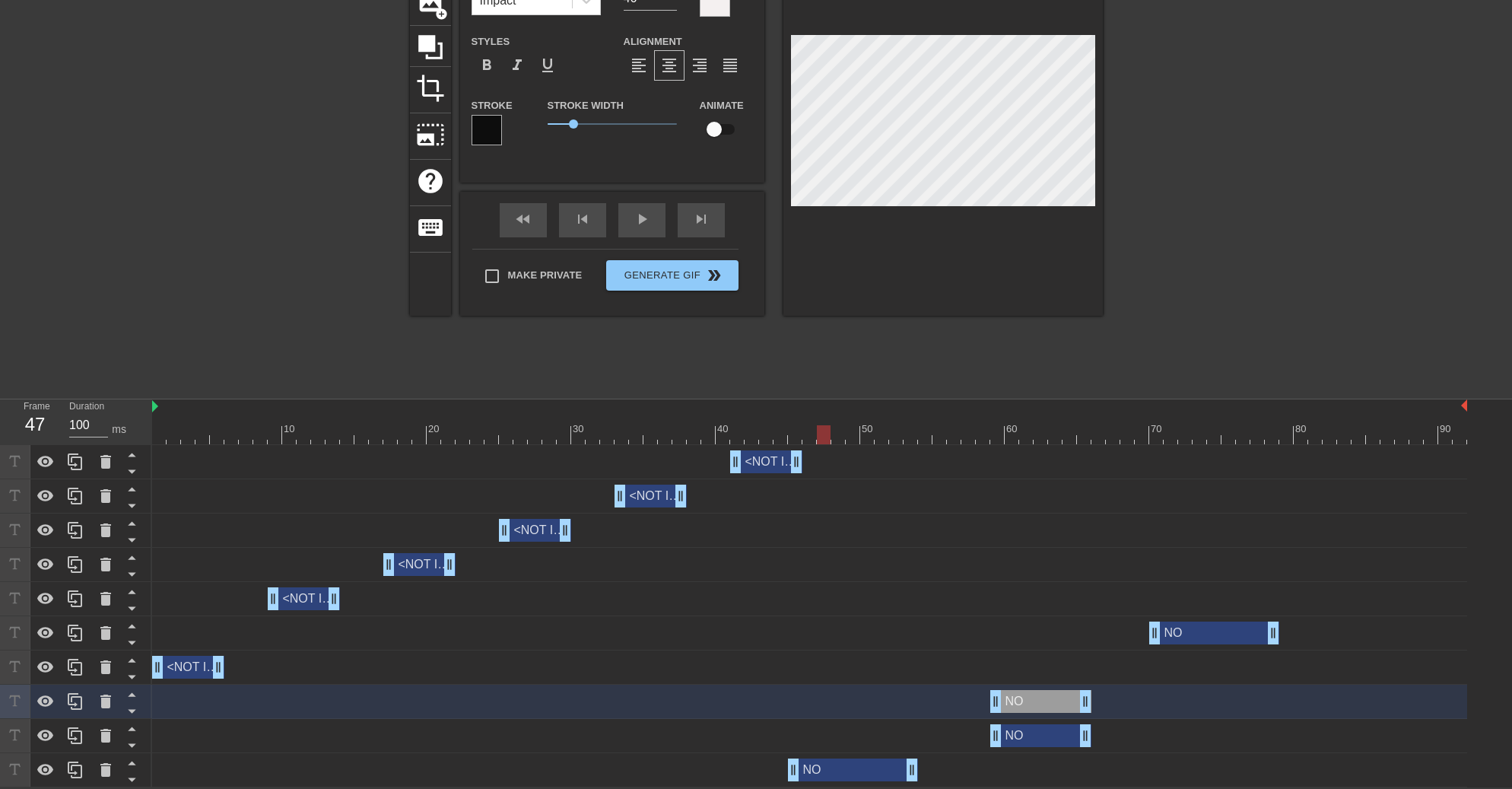
click at [836, 774] on div "NO drag_handle drag_handle" at bounding box center [852, 769] width 130 height 23
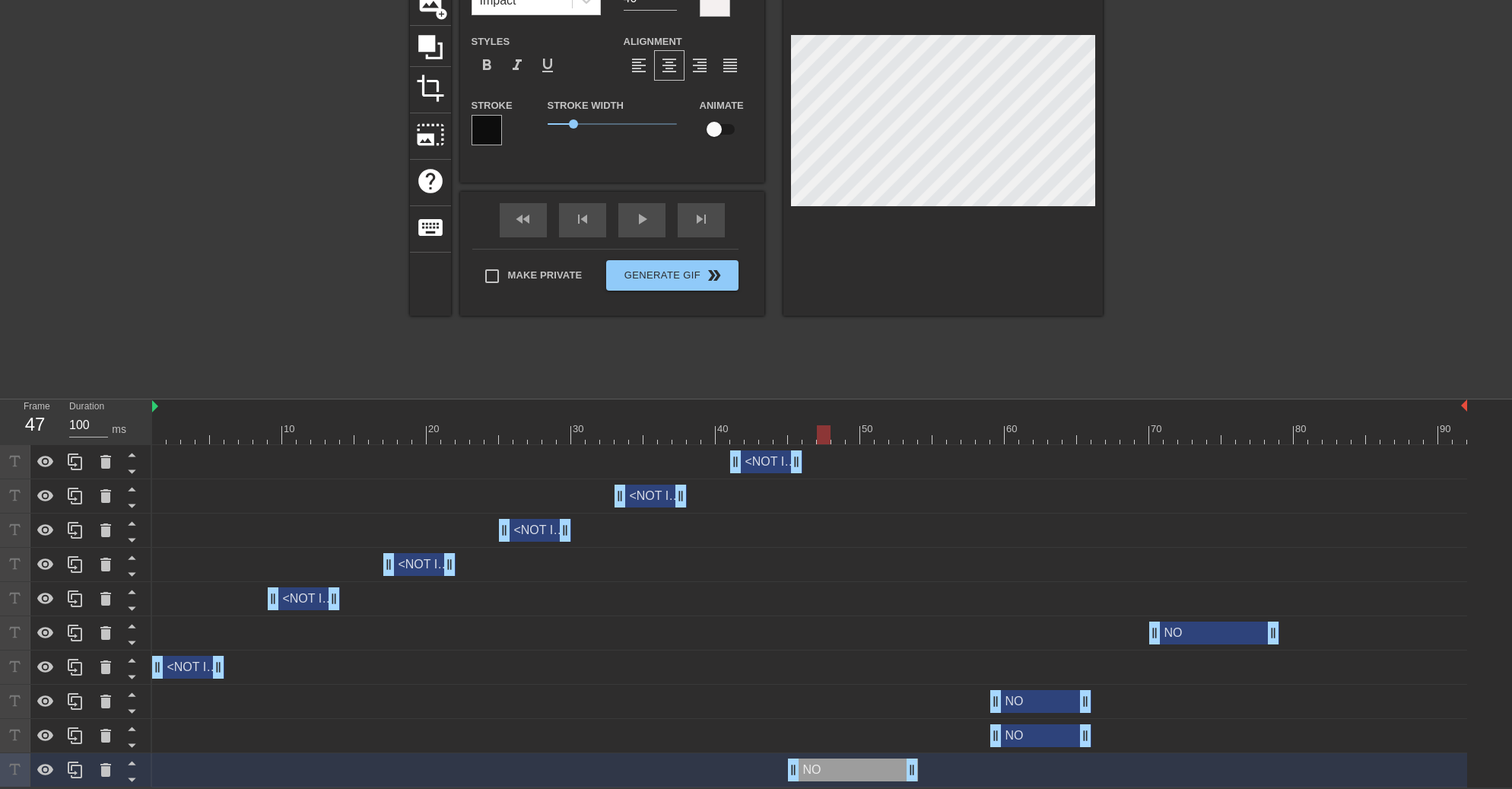
click at [1021, 734] on div "NO drag_handle drag_handle" at bounding box center [1041, 735] width 101 height 23
type input "46"
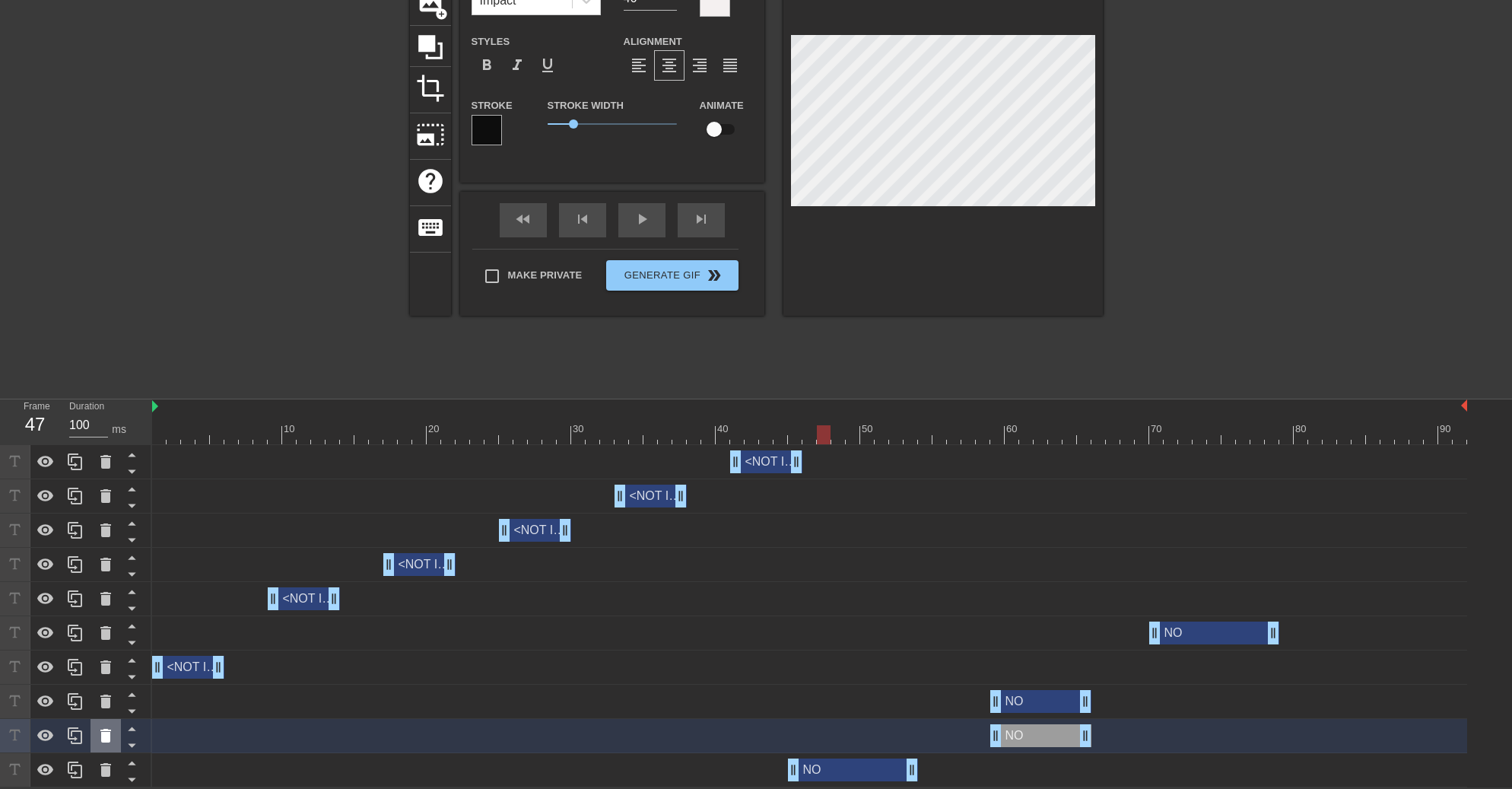
click at [106, 743] on icon at bounding box center [106, 736] width 19 height 19
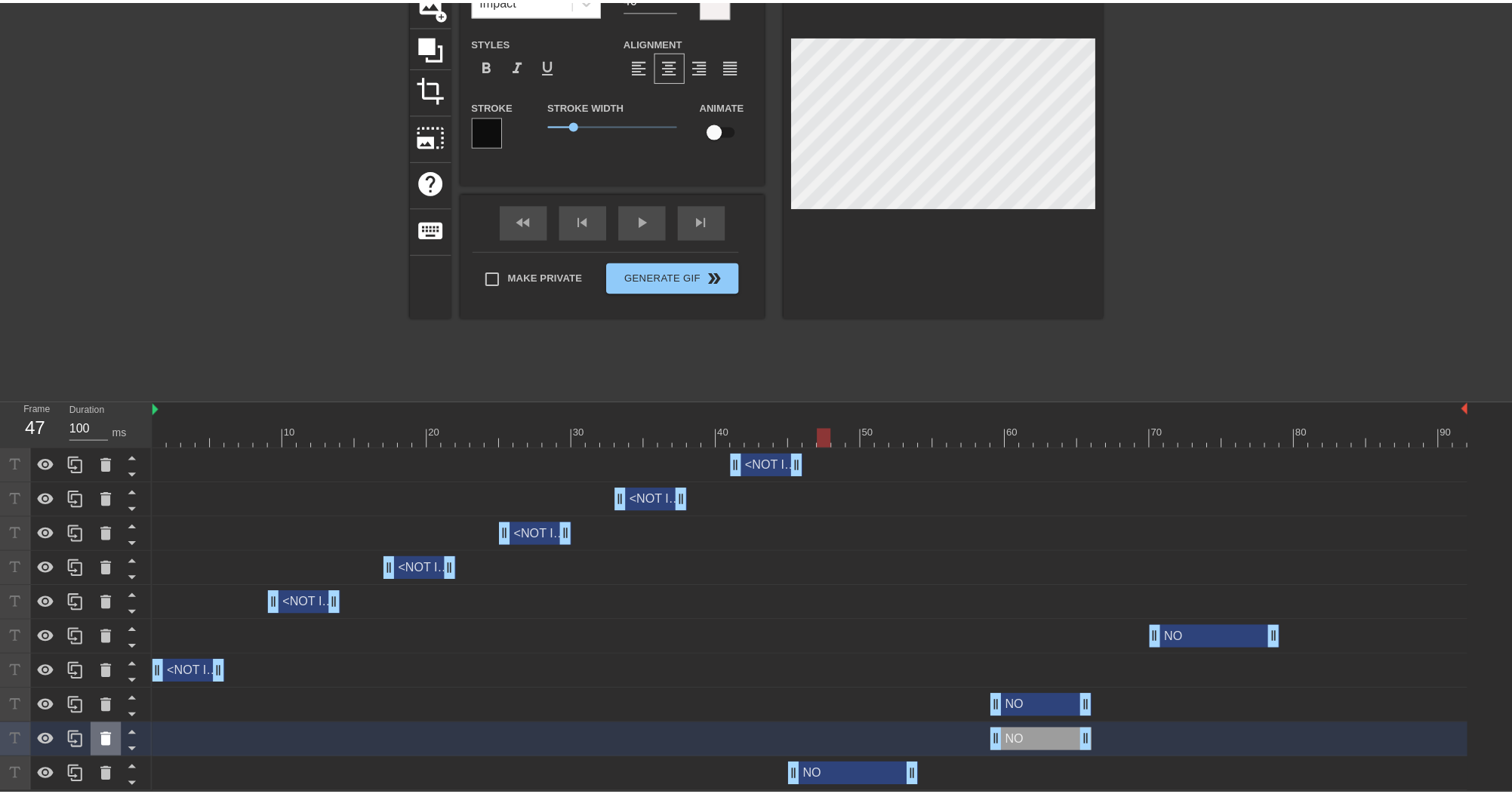
scroll to position [116, 0]
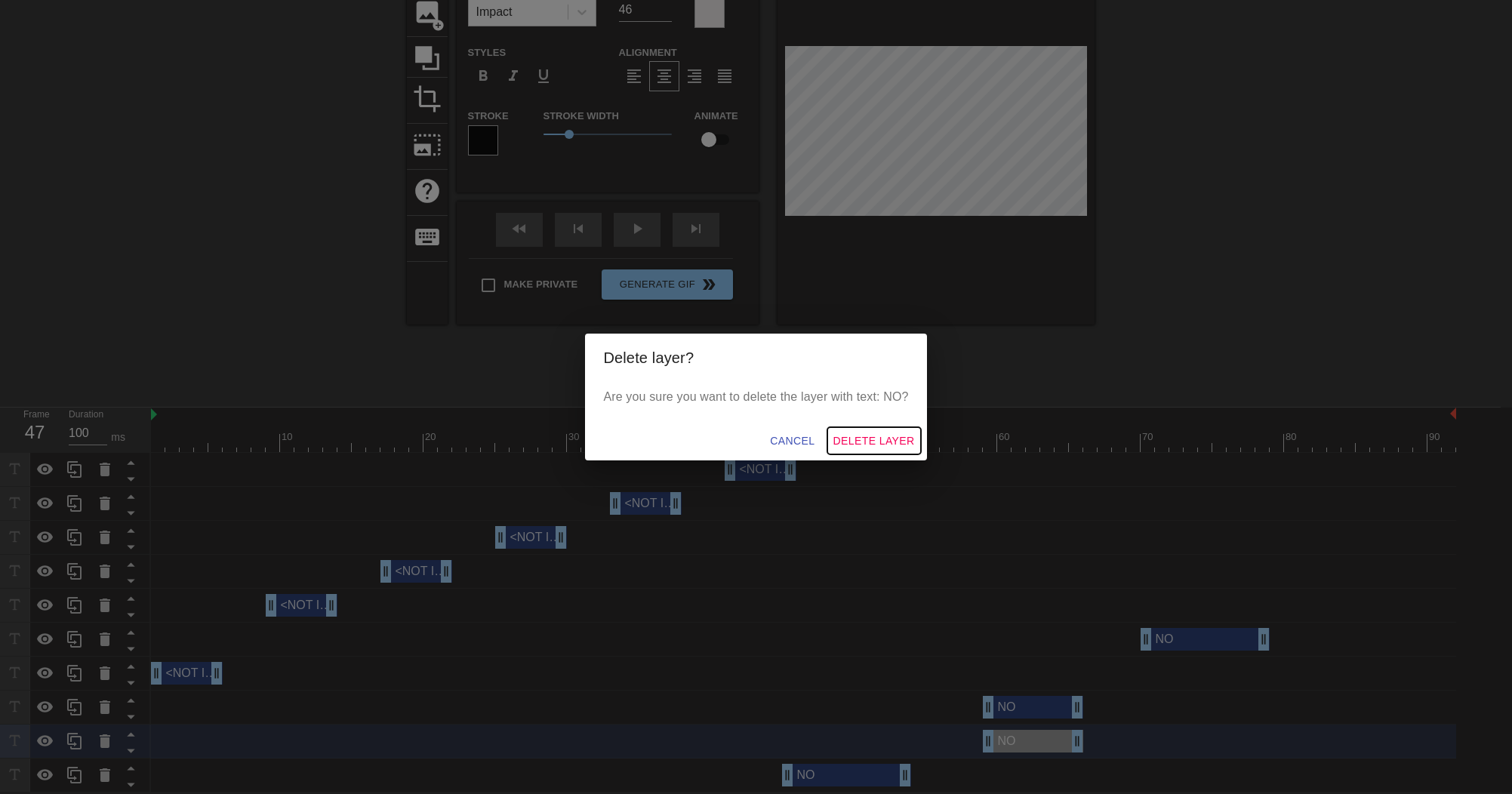
click at [871, 445] on span "Delete Layer" at bounding box center [874, 440] width 82 height 19
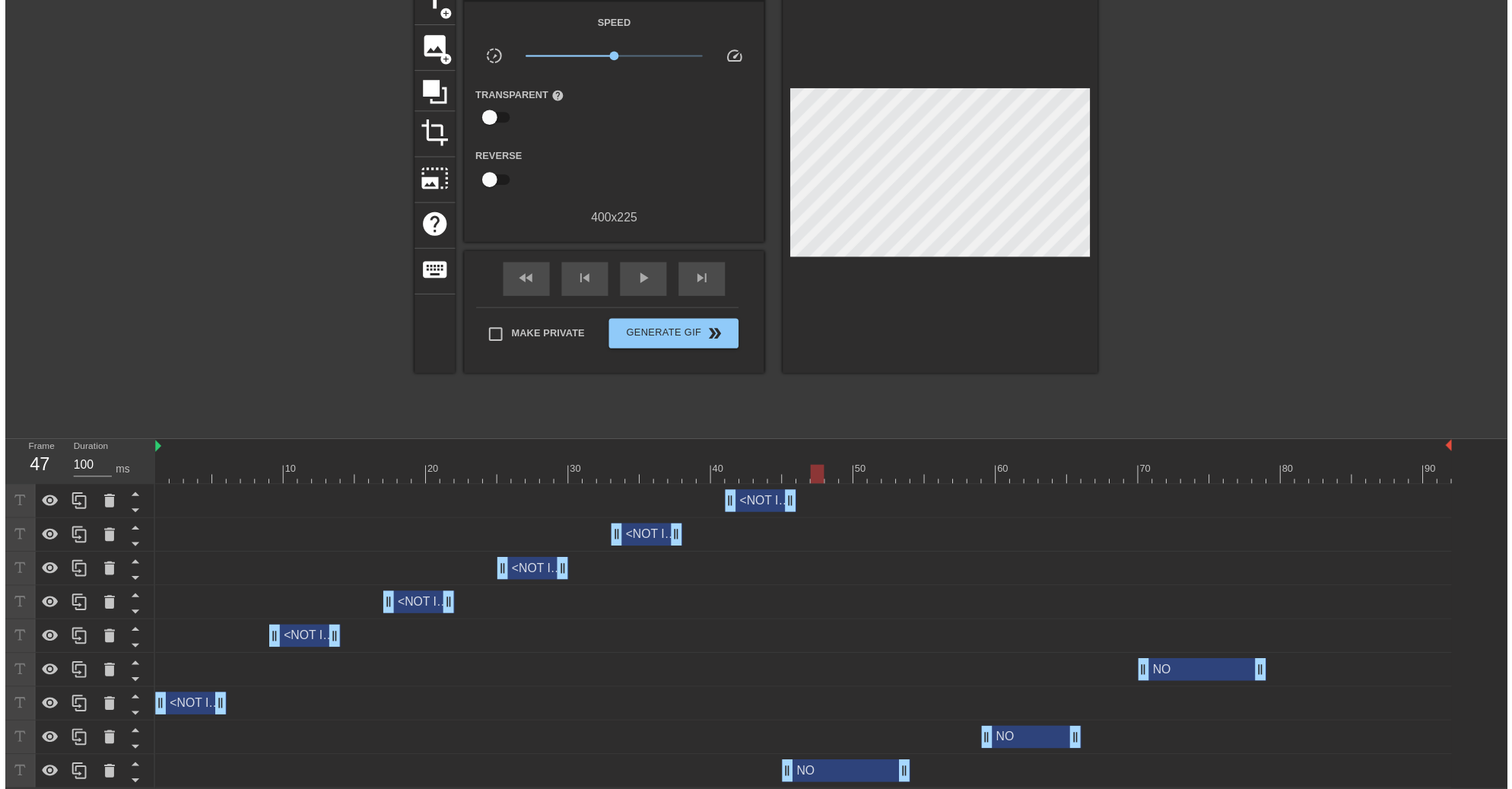
scroll to position [94, 0]
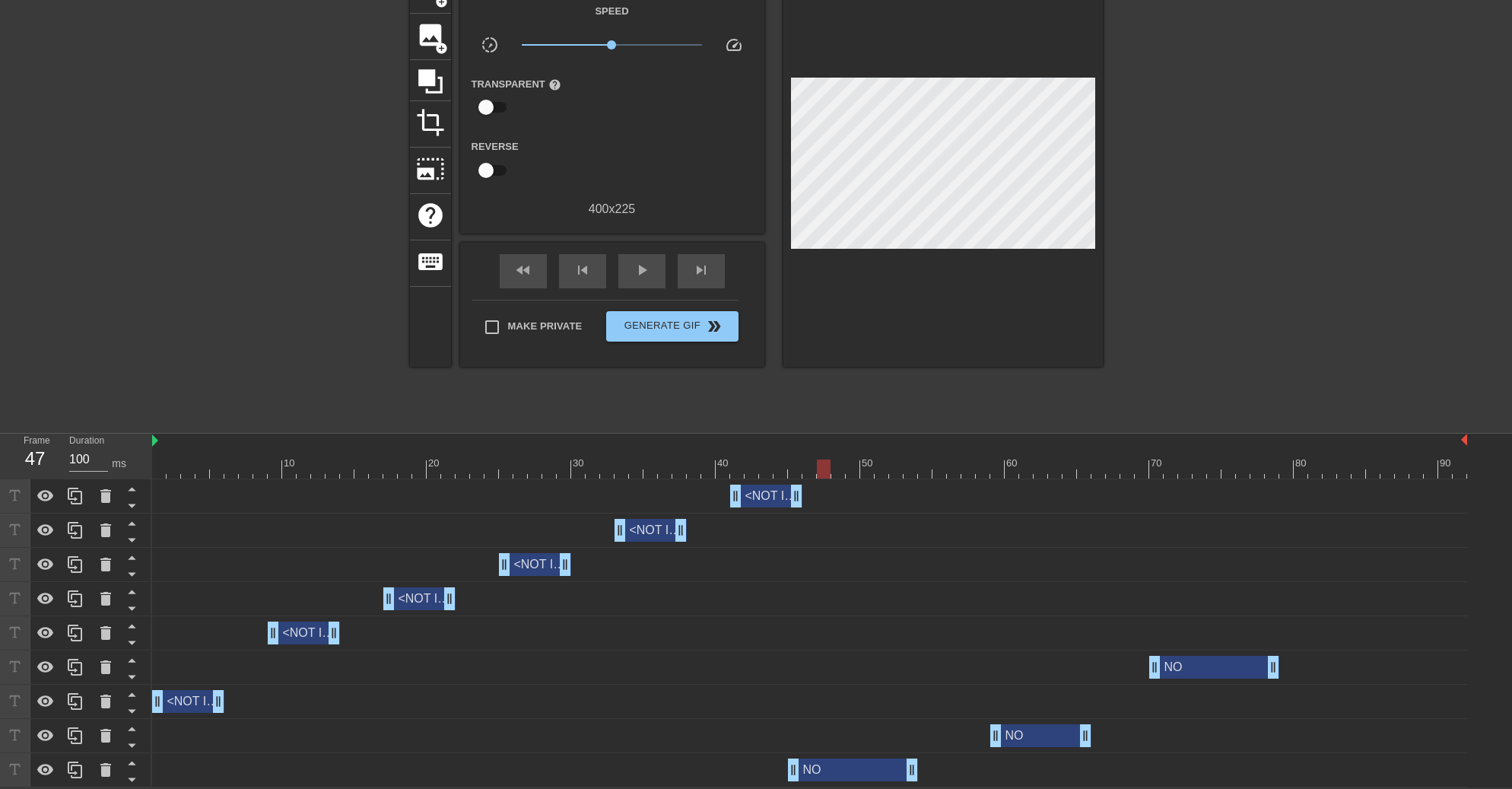
click at [869, 775] on div "NO drag_handle drag_handle" at bounding box center [852, 769] width 130 height 23
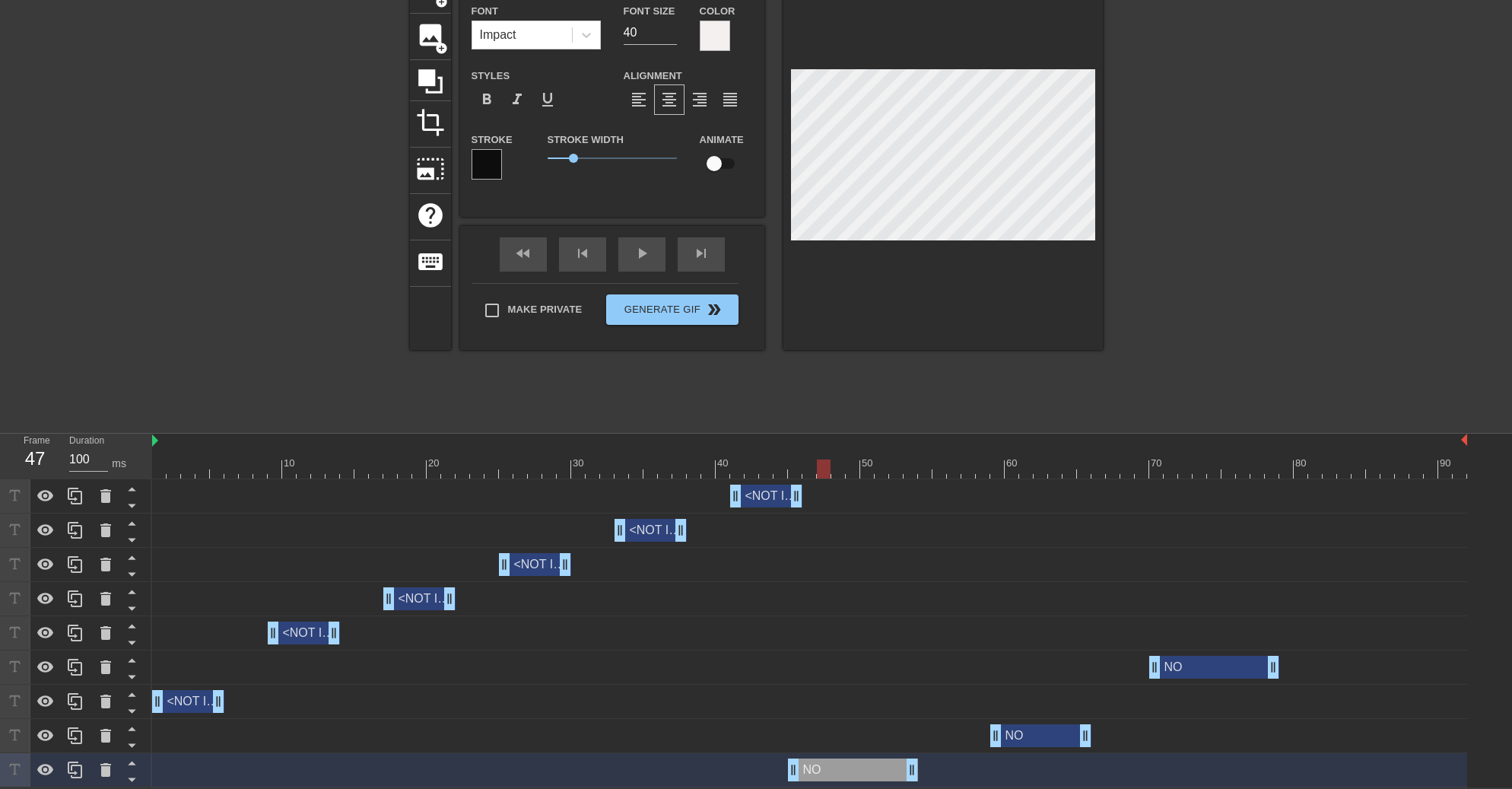
click at [1035, 735] on div "NO drag_handle drag_handle" at bounding box center [1041, 735] width 101 height 23
type input "46"
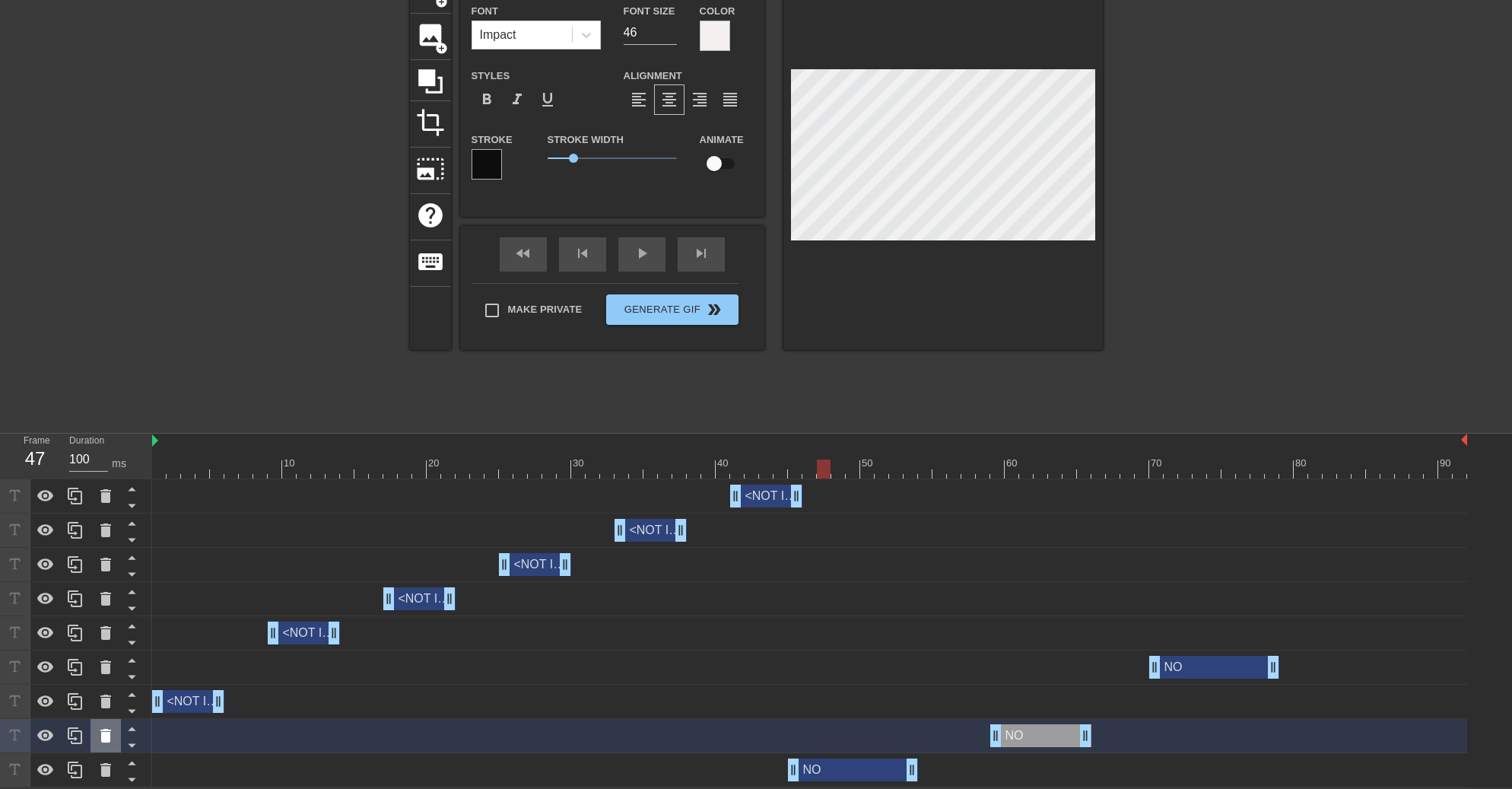
click at [105, 736] on icon at bounding box center [105, 735] width 11 height 14
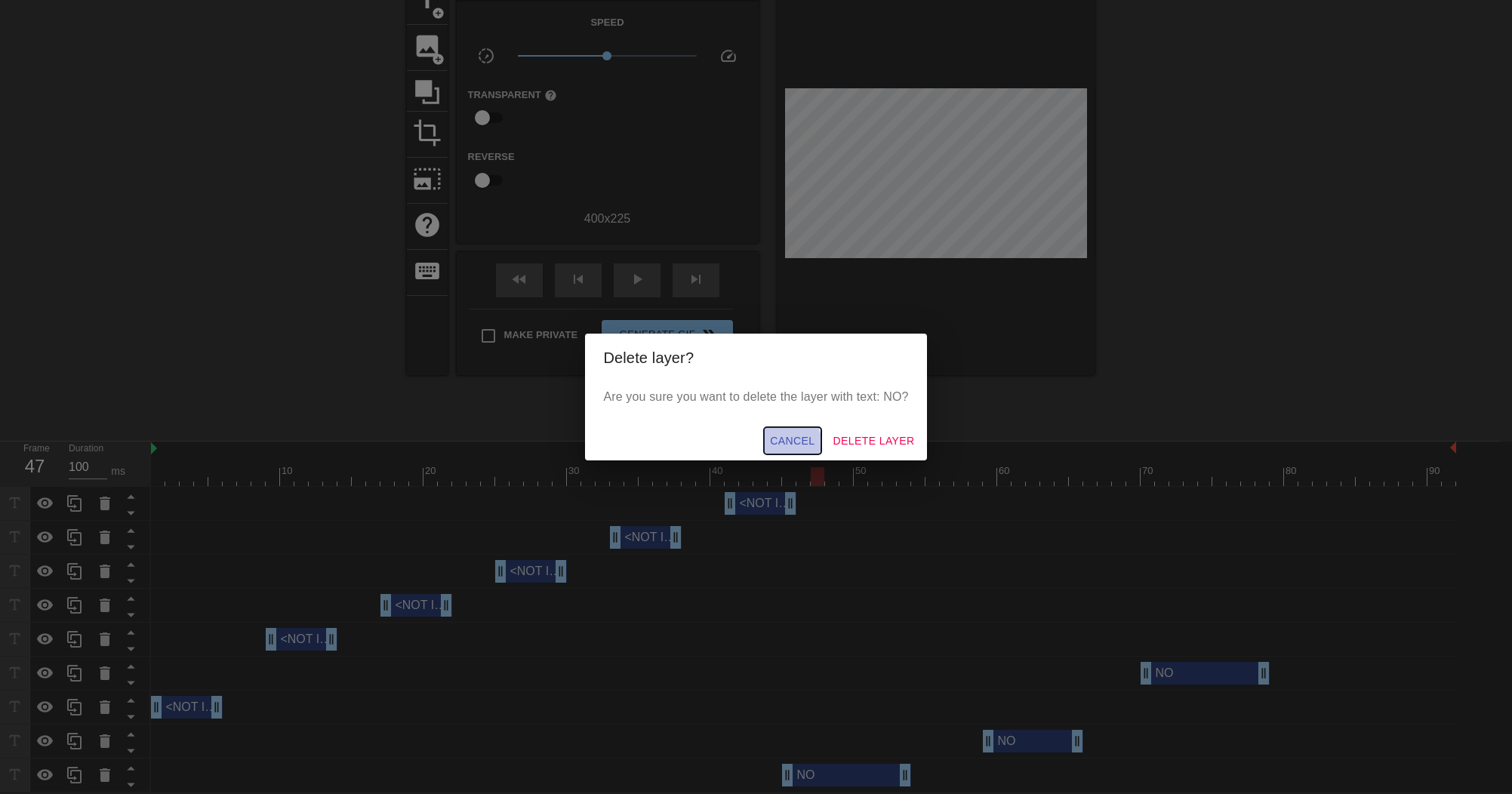
click at [786, 442] on span "Cancel" at bounding box center [792, 440] width 45 height 19
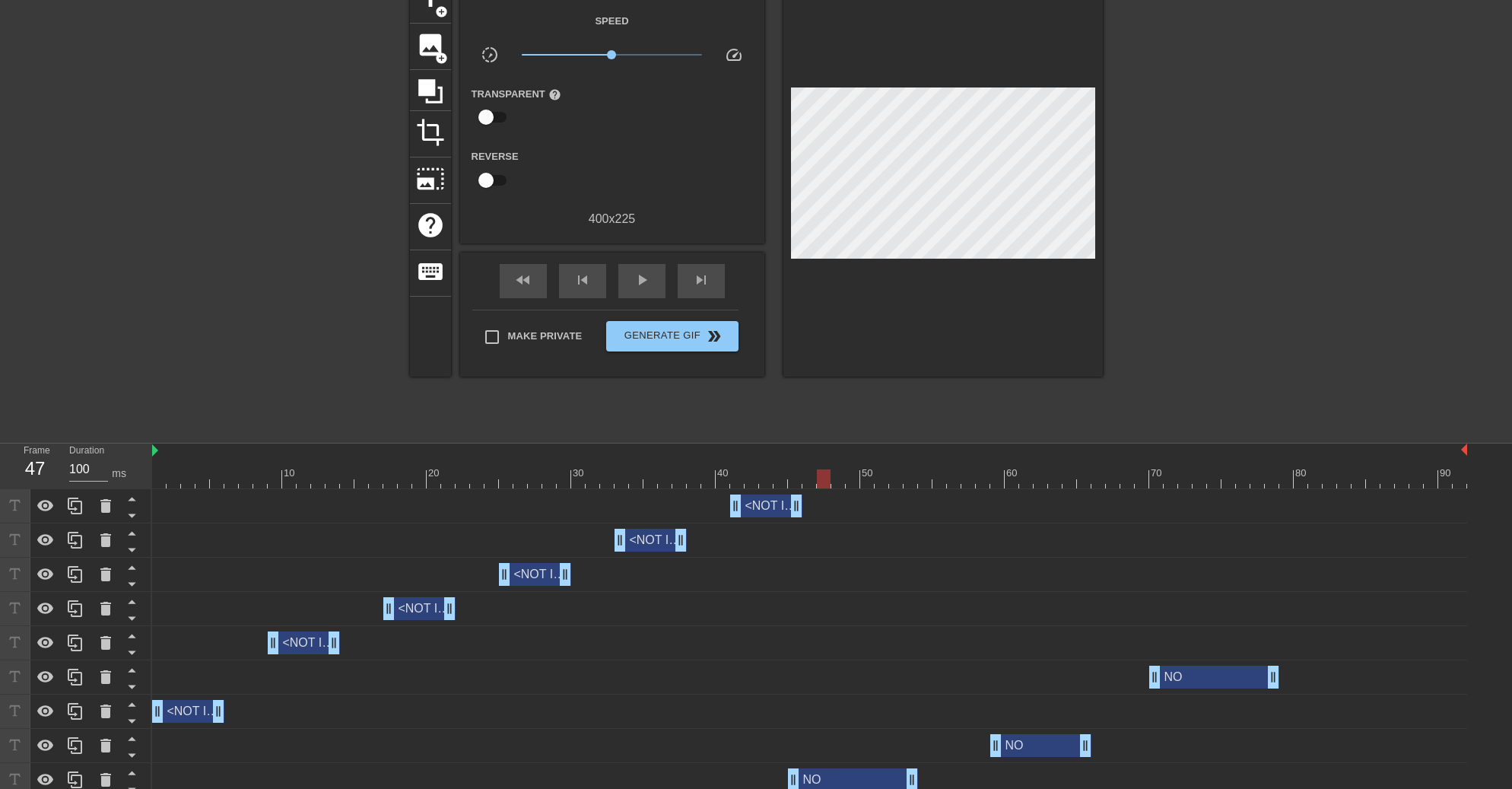
click at [842, 779] on div "NO drag_handle drag_handle" at bounding box center [852, 780] width 130 height 23
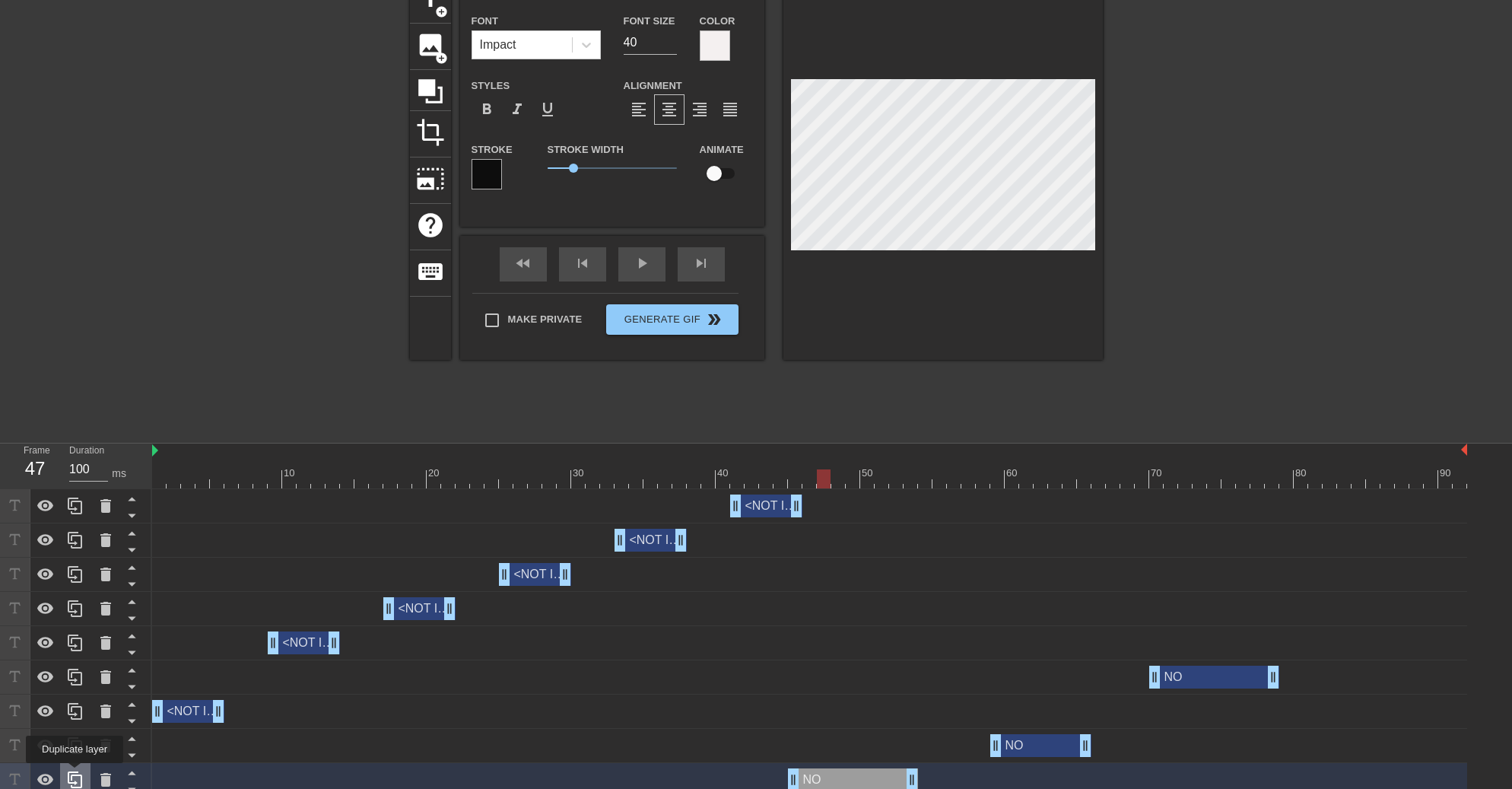
click at [75, 775] on icon at bounding box center [76, 781] width 19 height 19
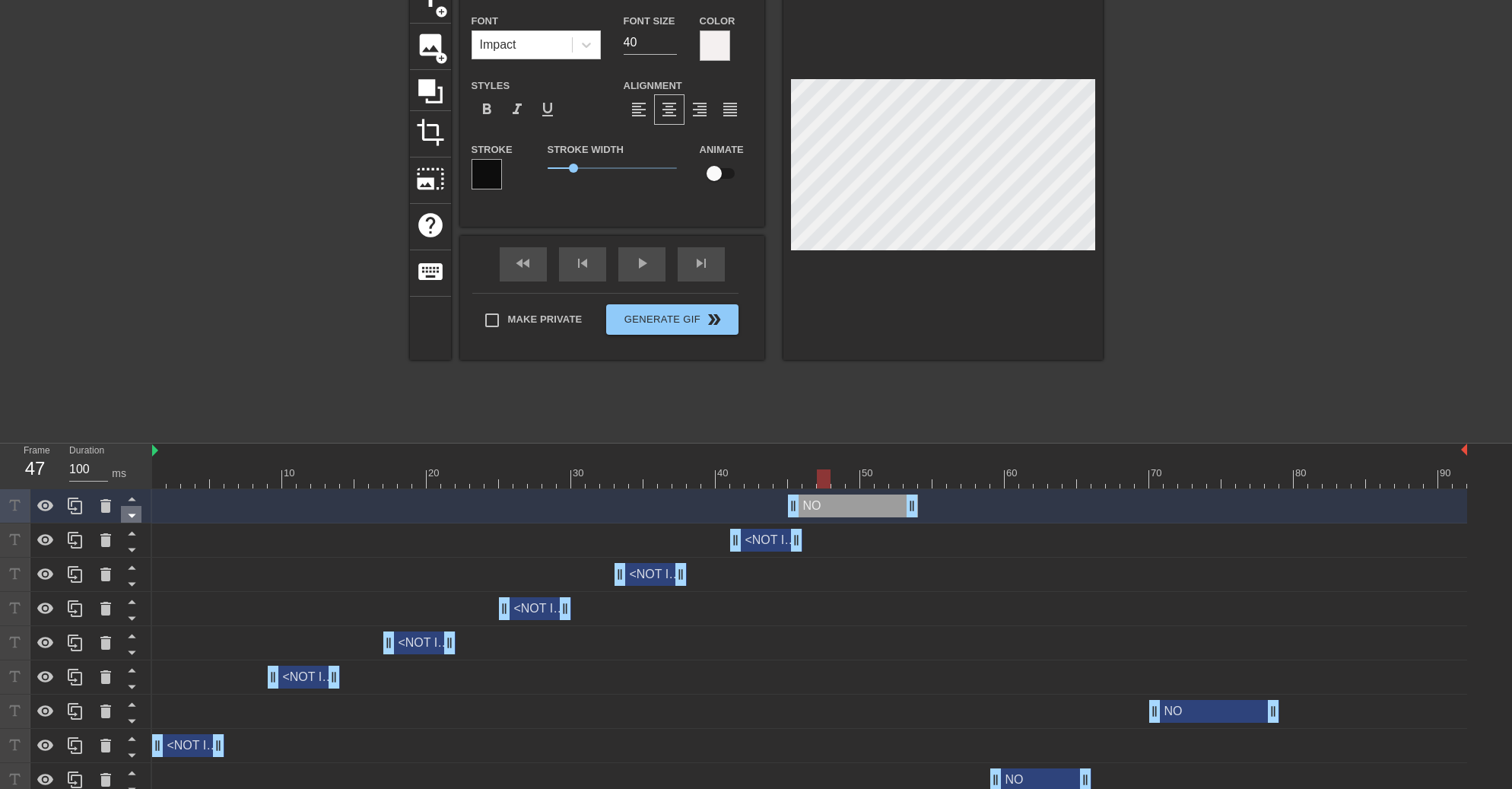
click at [132, 517] on icon at bounding box center [132, 516] width 8 height 3
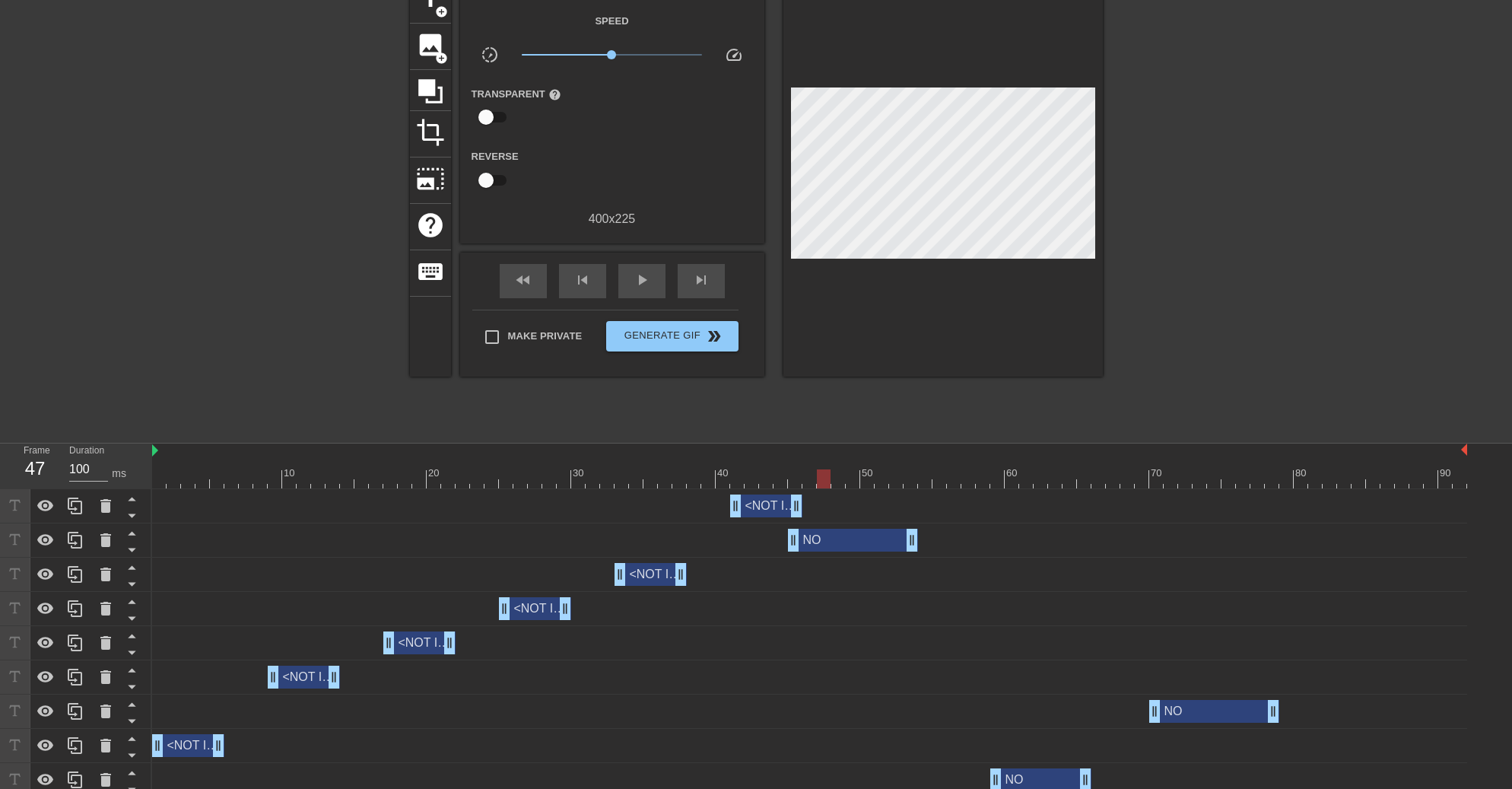
drag, startPoint x: 198, startPoint y: 538, endPoint x: 200, endPoint y: 567, distance: 29.1
click at [200, 567] on div "<NOT IN ALIGNMENT> drag_handle drag_handle NO drag_handle drag_handle <NOT IN A…" at bounding box center [832, 660] width 1360 height 342
drag, startPoint x: 120, startPoint y: 533, endPoint x: 125, endPoint y: 549, distance: 16.8
click at [125, 551] on div at bounding box center [76, 540] width 152 height 34
click at [128, 547] on icon at bounding box center [132, 549] width 19 height 19
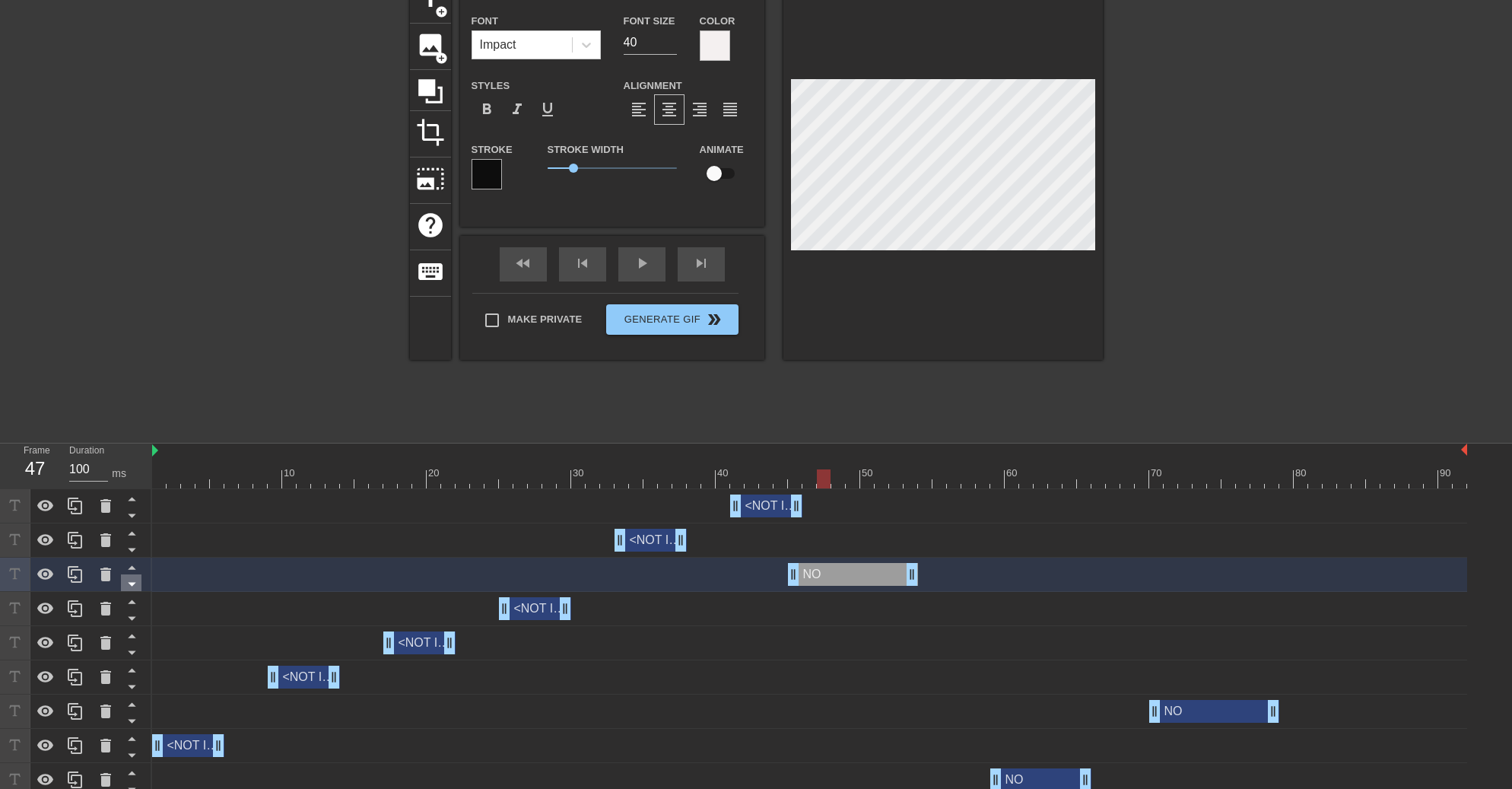
click at [132, 589] on icon at bounding box center [132, 583] width 19 height 19
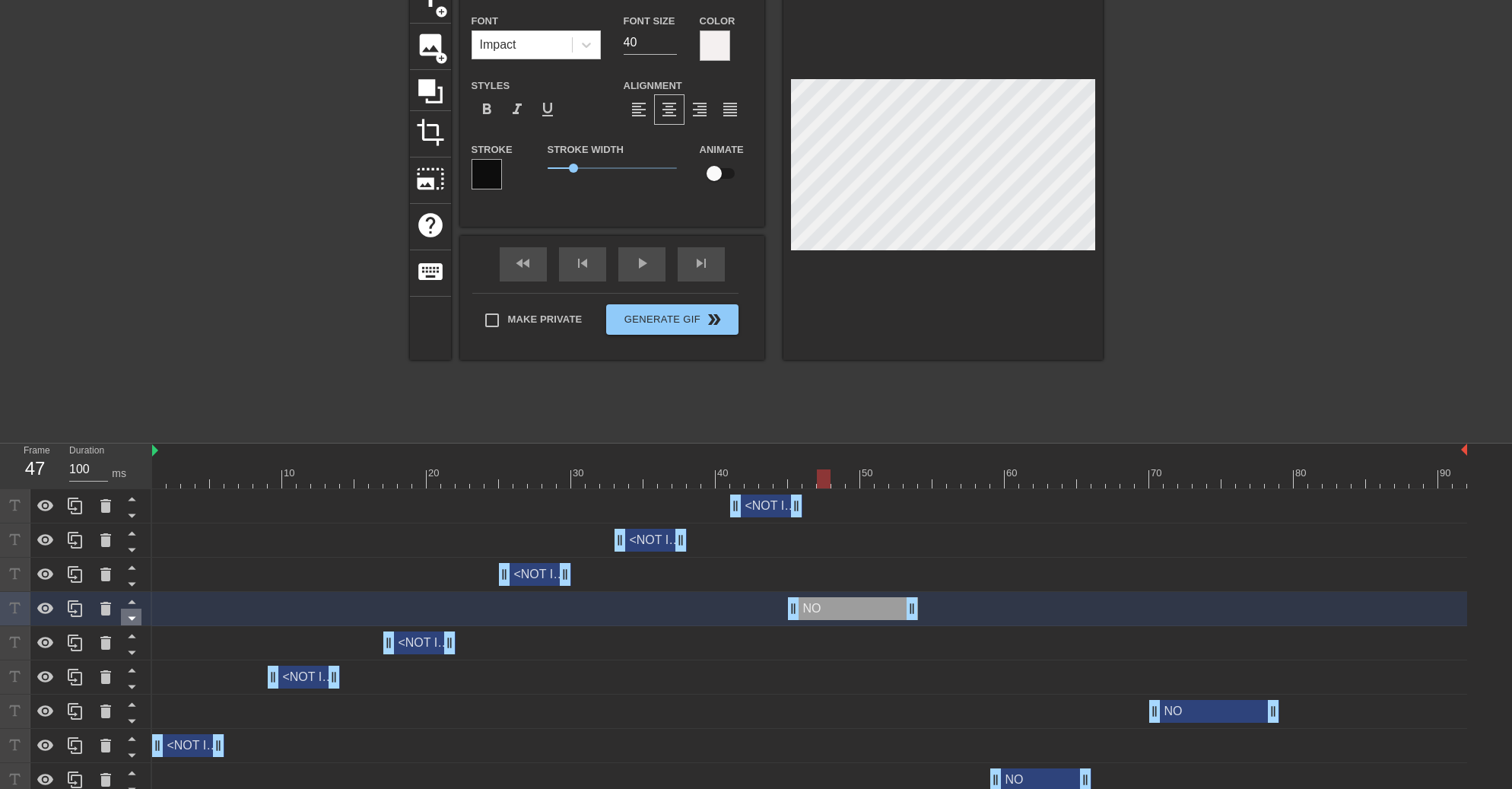
click at [132, 617] on icon at bounding box center [132, 618] width 19 height 19
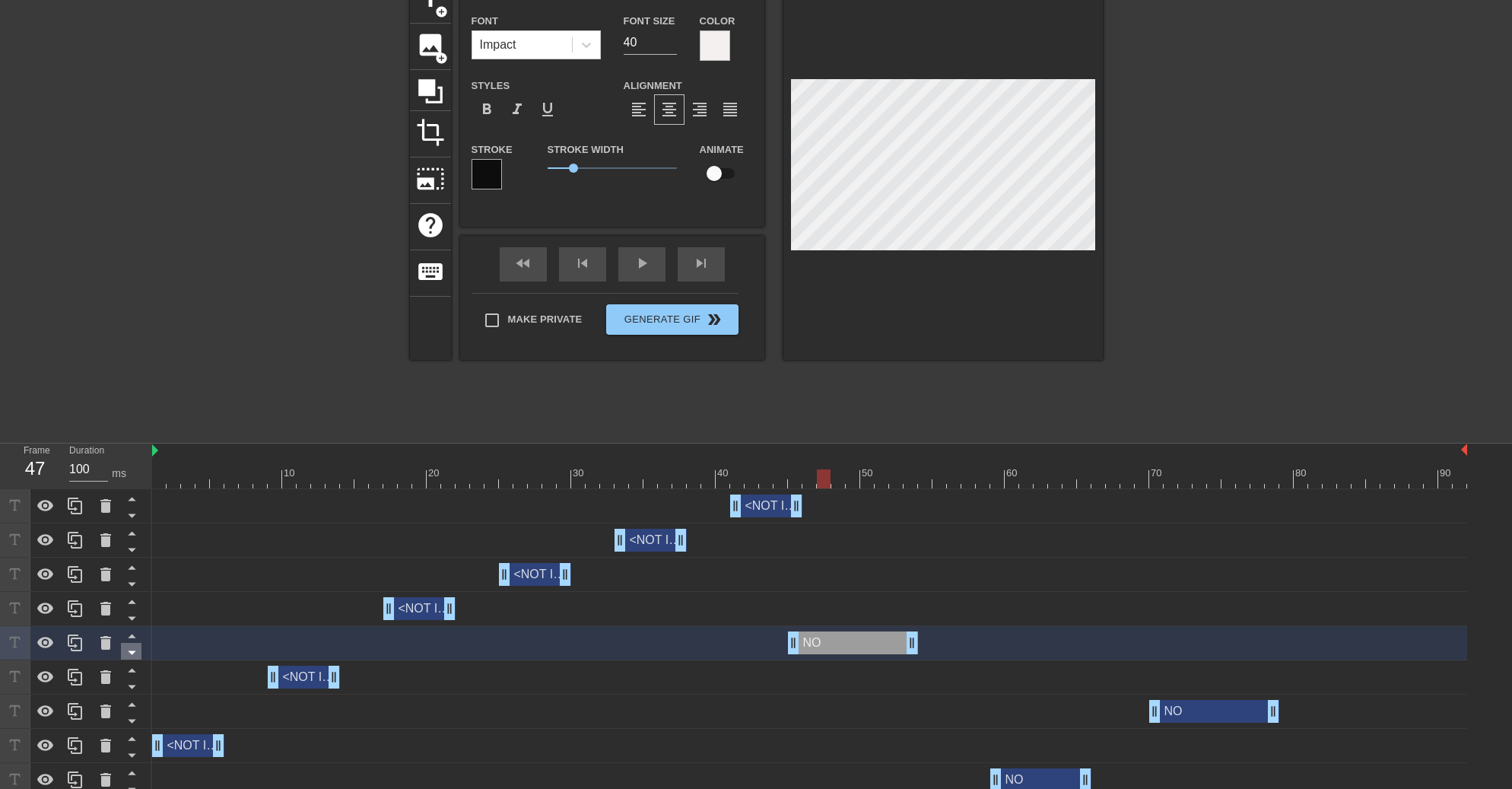
click at [131, 652] on icon at bounding box center [132, 653] width 8 height 3
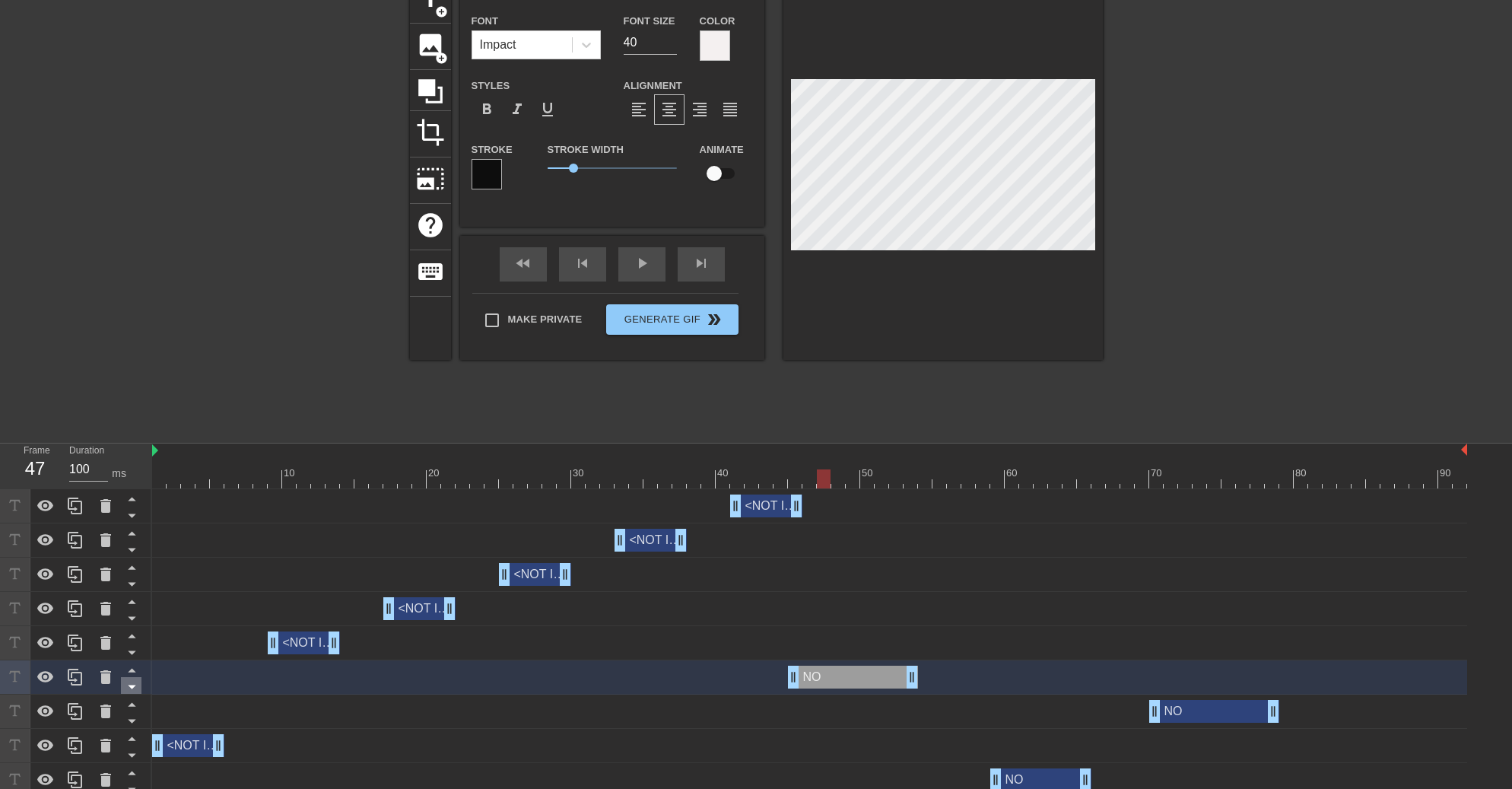
click at [128, 686] on icon at bounding box center [132, 687] width 8 height 3
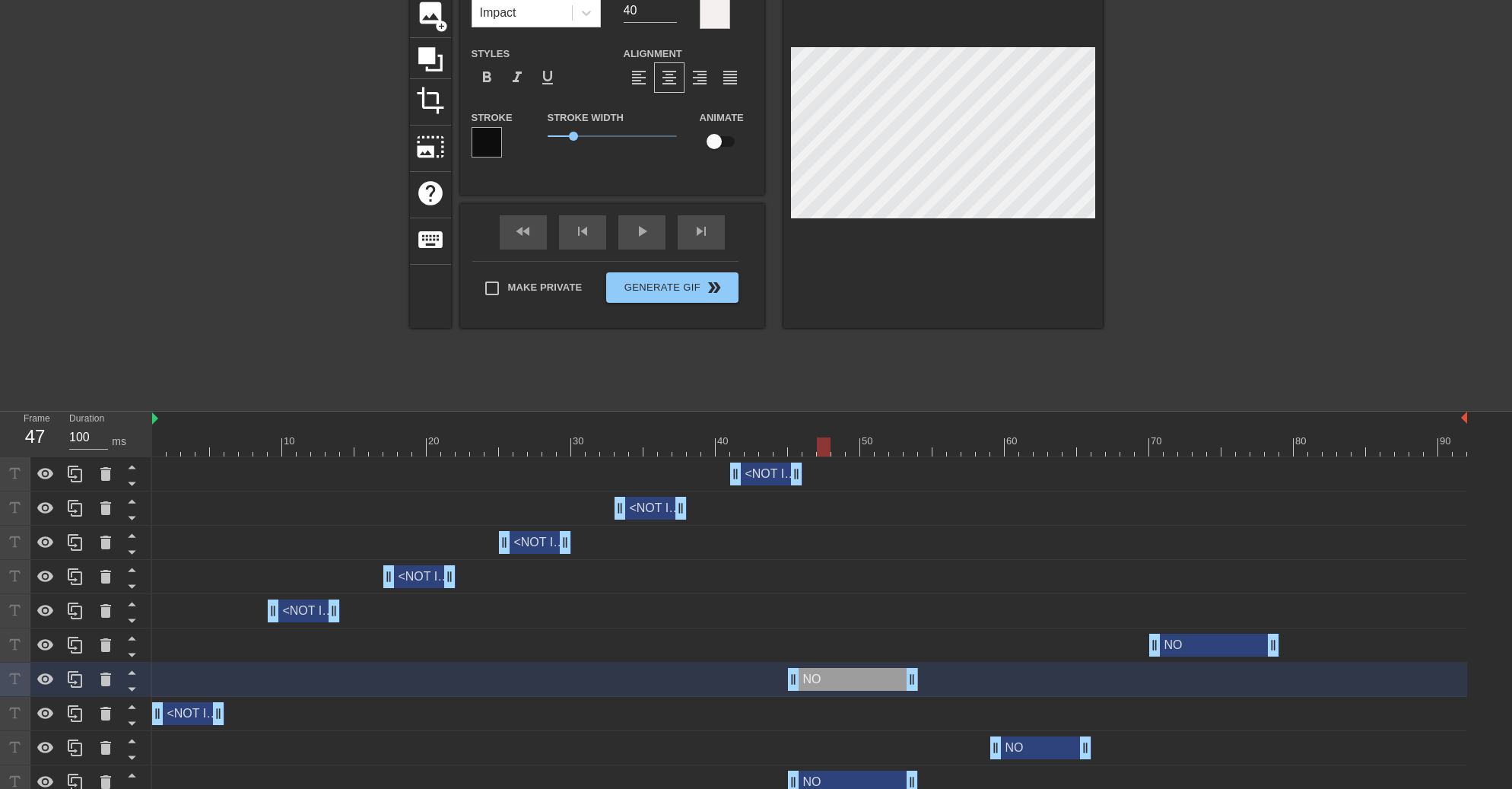
scroll to position [128, 0]
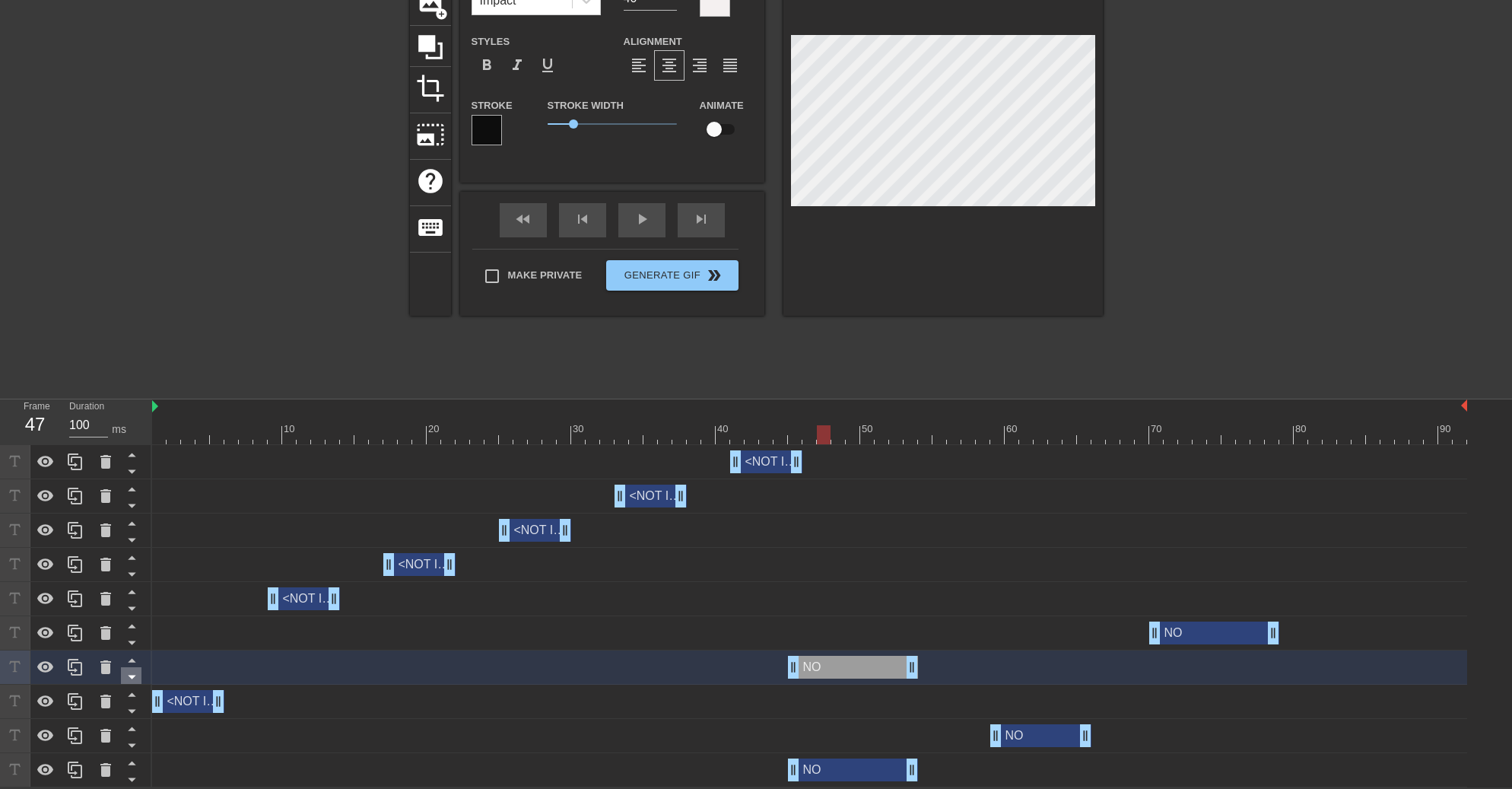
click at [133, 676] on icon at bounding box center [132, 678] width 8 height 3
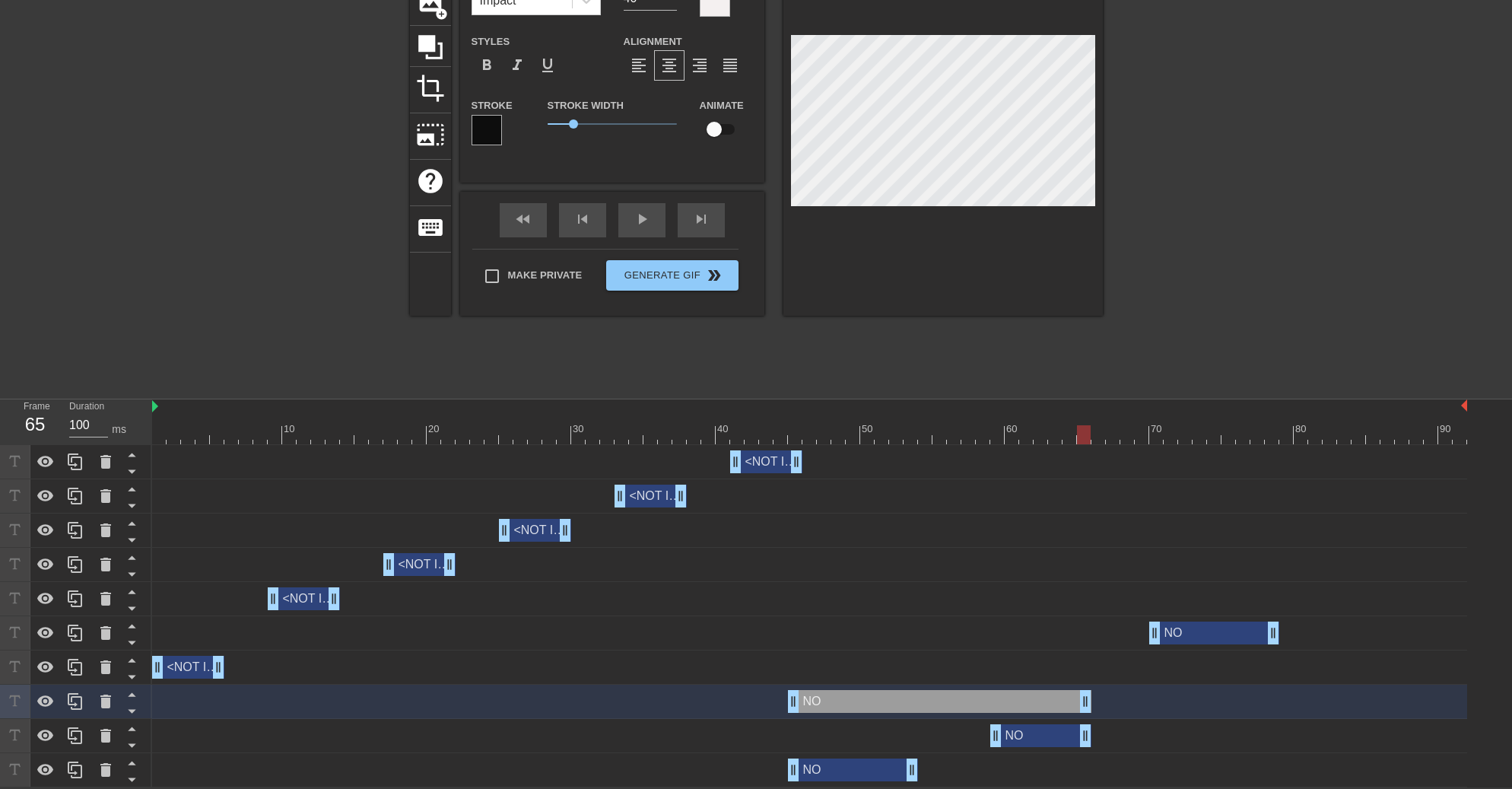
drag, startPoint x: 912, startPoint y: 702, endPoint x: 1091, endPoint y: 719, distance: 179.8
click at [1091, 719] on div "<NOT IN ALIGNMENT> drag_handle drag_handle <NOT IN ALIGNMENT> drag_handle drag_…" at bounding box center [832, 616] width 1360 height 342
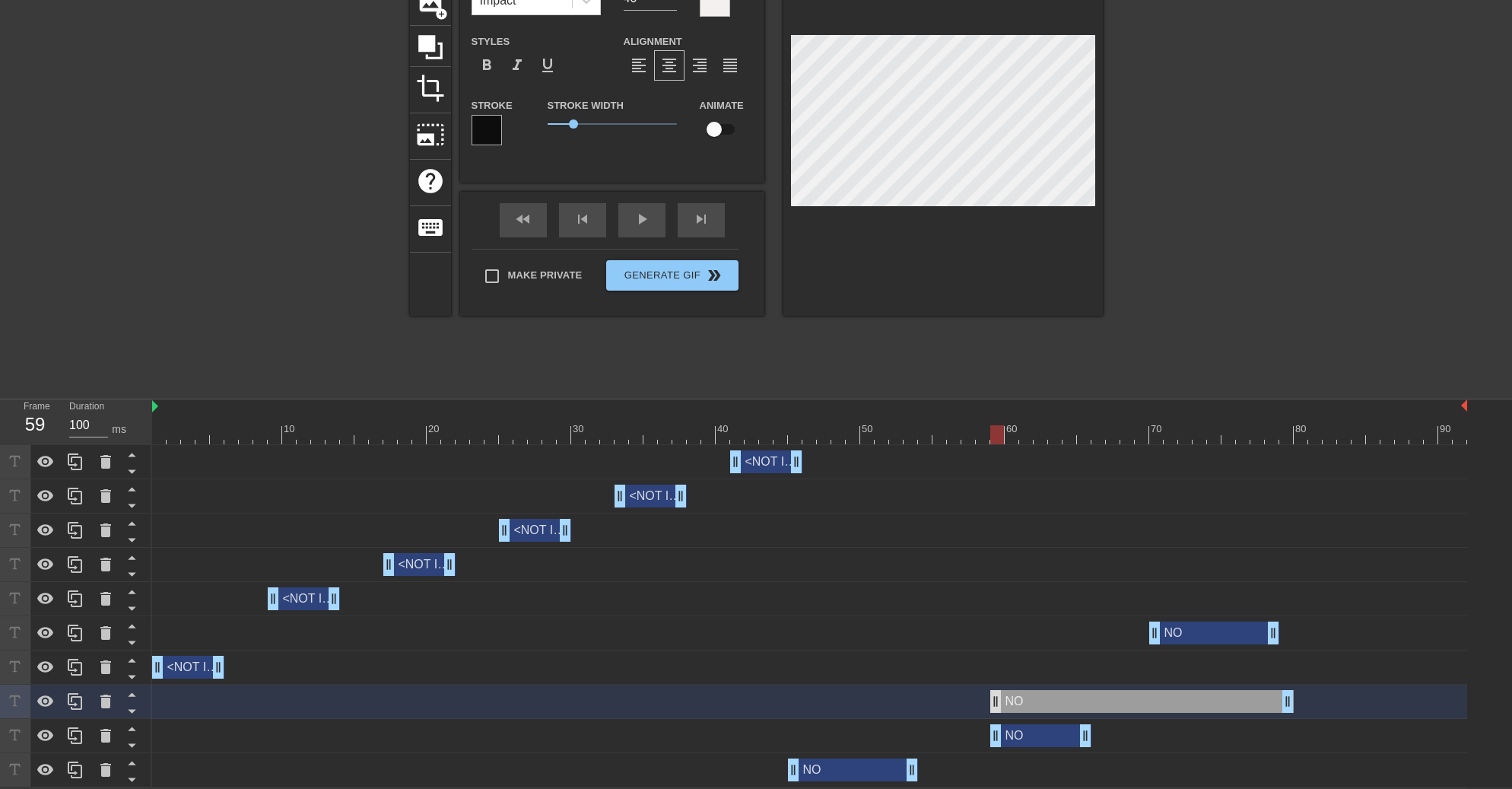
drag, startPoint x: 801, startPoint y: 699, endPoint x: 1001, endPoint y: 703, distance: 200.0
click at [1001, 703] on div "NO drag_handle drag_handle" at bounding box center [1142, 702] width 303 height 23
drag, startPoint x: 1289, startPoint y: 698, endPoint x: 1094, endPoint y: 706, distance: 195.2
drag, startPoint x: 1102, startPoint y: 705, endPoint x: 1093, endPoint y: 706, distance: 9.1
click at [1093, 706] on div "NO drag_handle drag_handle" at bounding box center [809, 702] width 1315 height 23
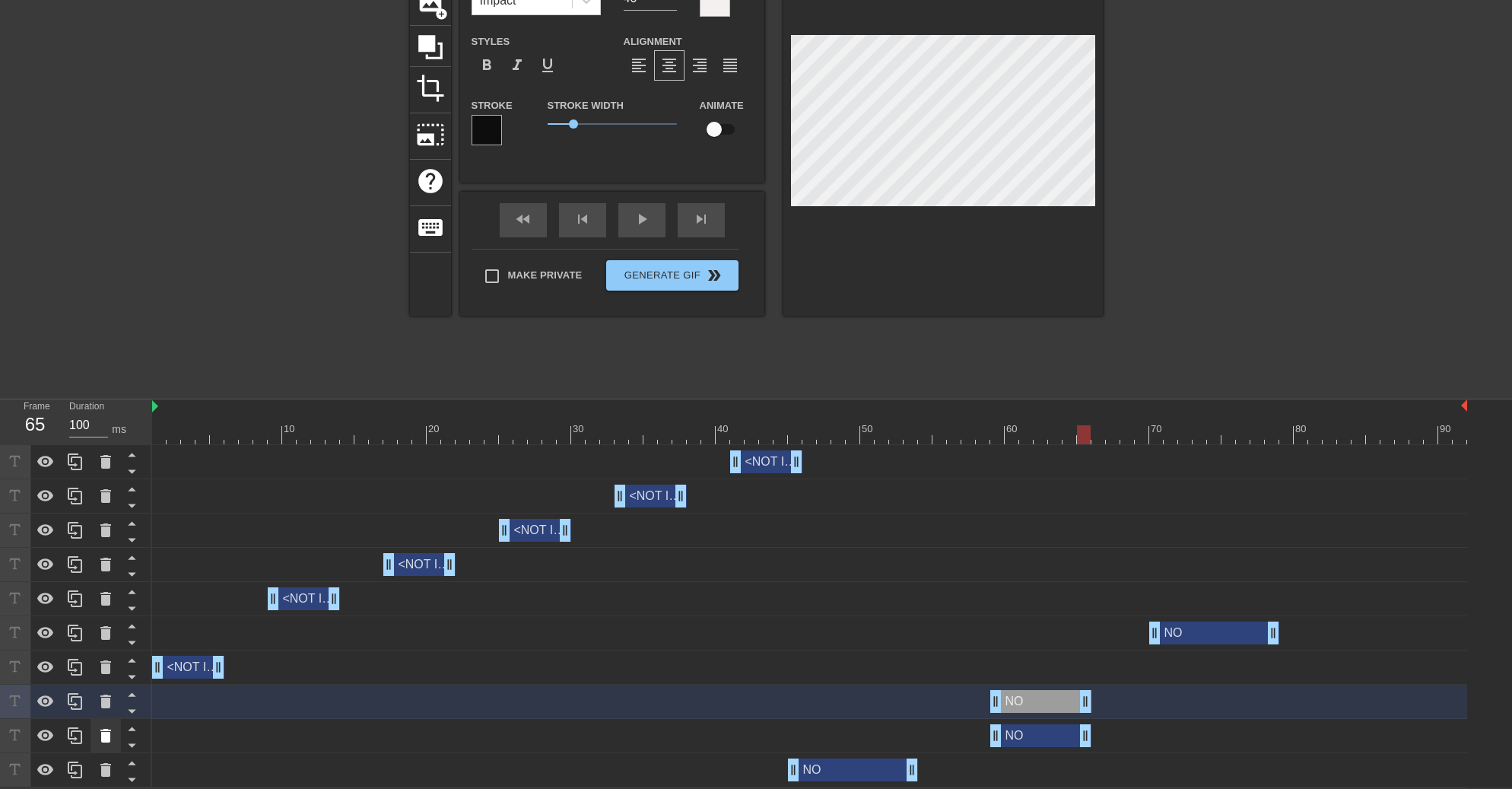
click at [103, 735] on icon at bounding box center [105, 735] width 11 height 14
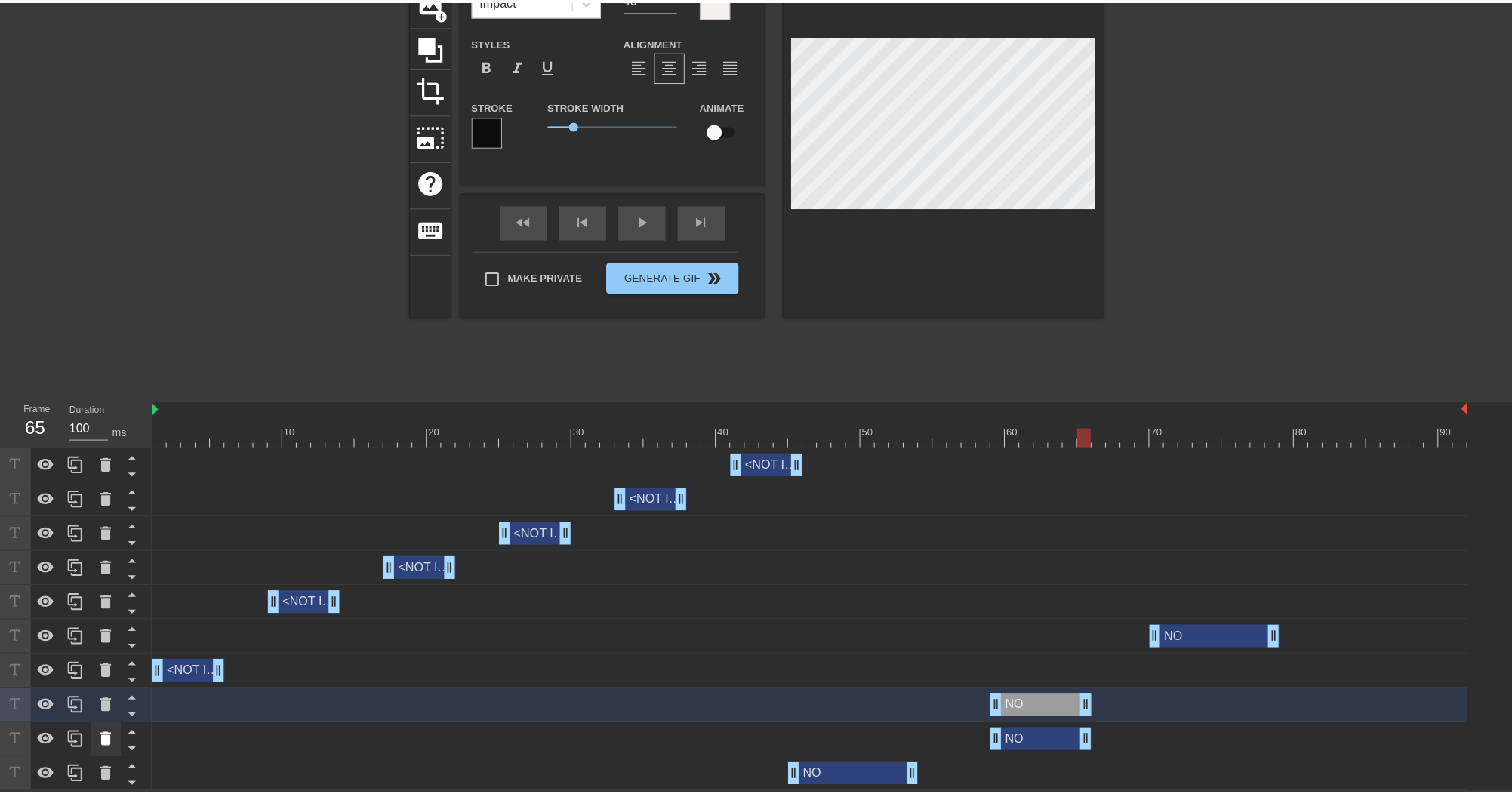
scroll to position [116, 0]
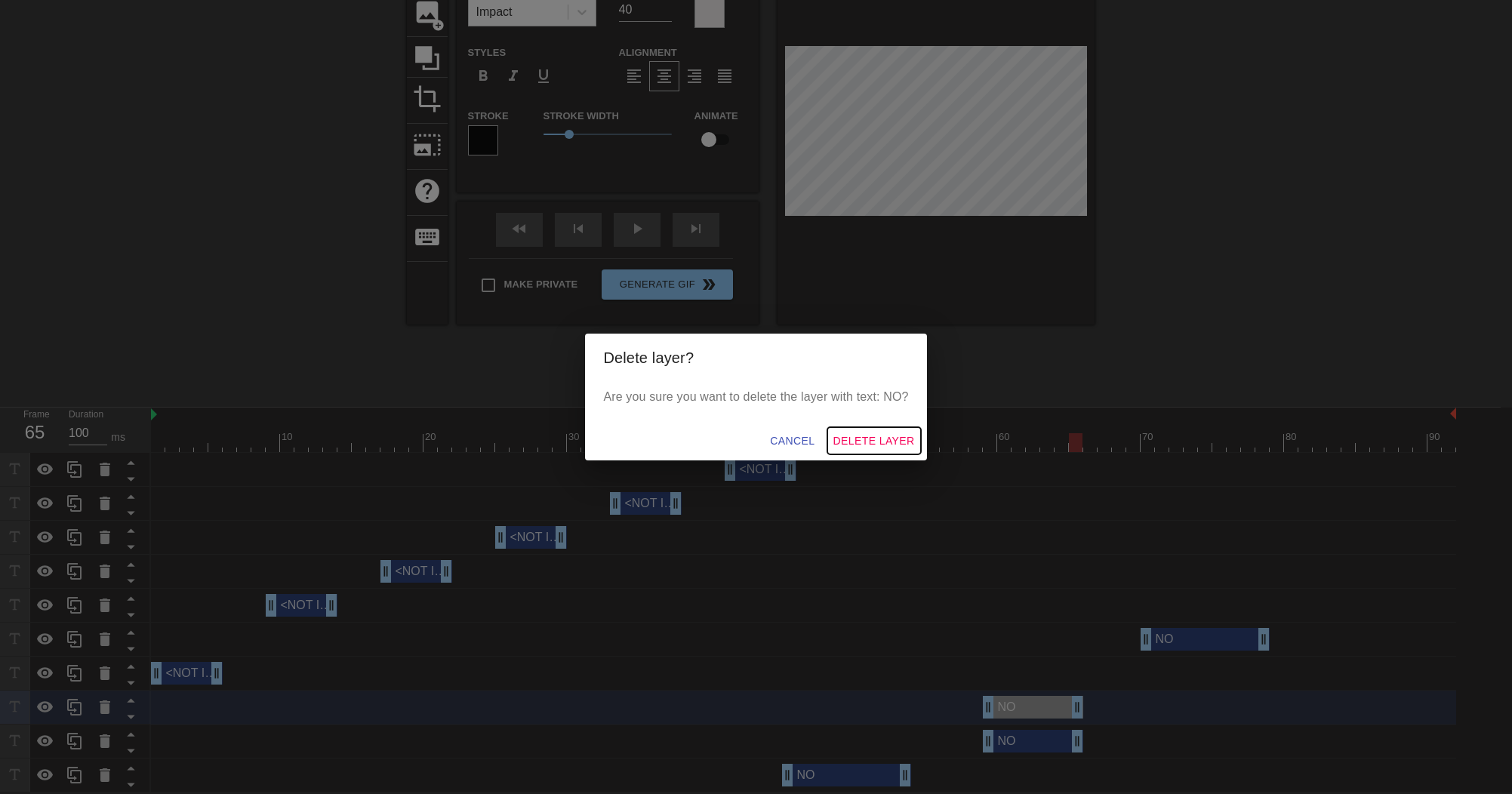
click at [860, 442] on span "Delete Layer" at bounding box center [874, 440] width 82 height 19
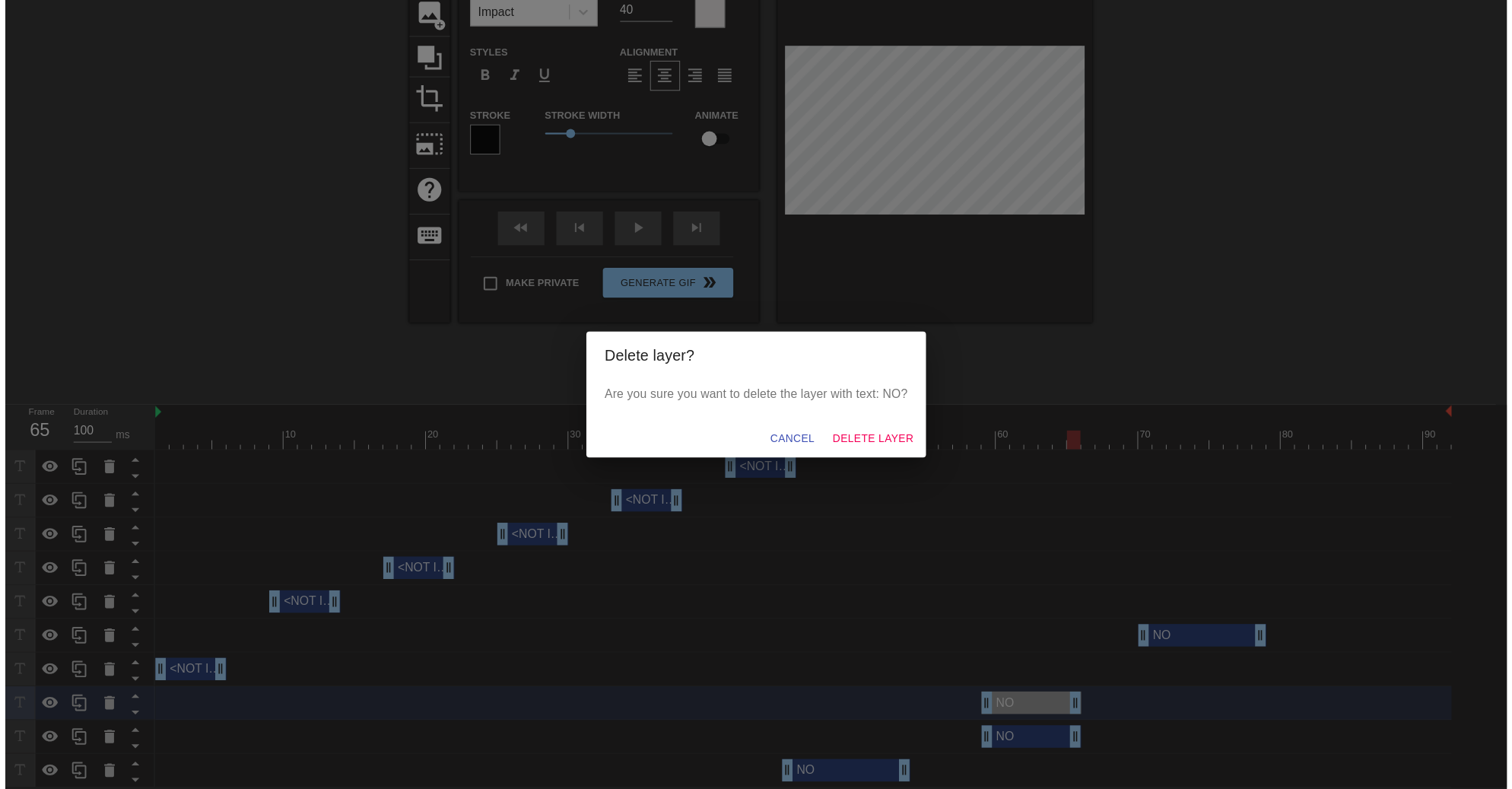
scroll to position [94, 0]
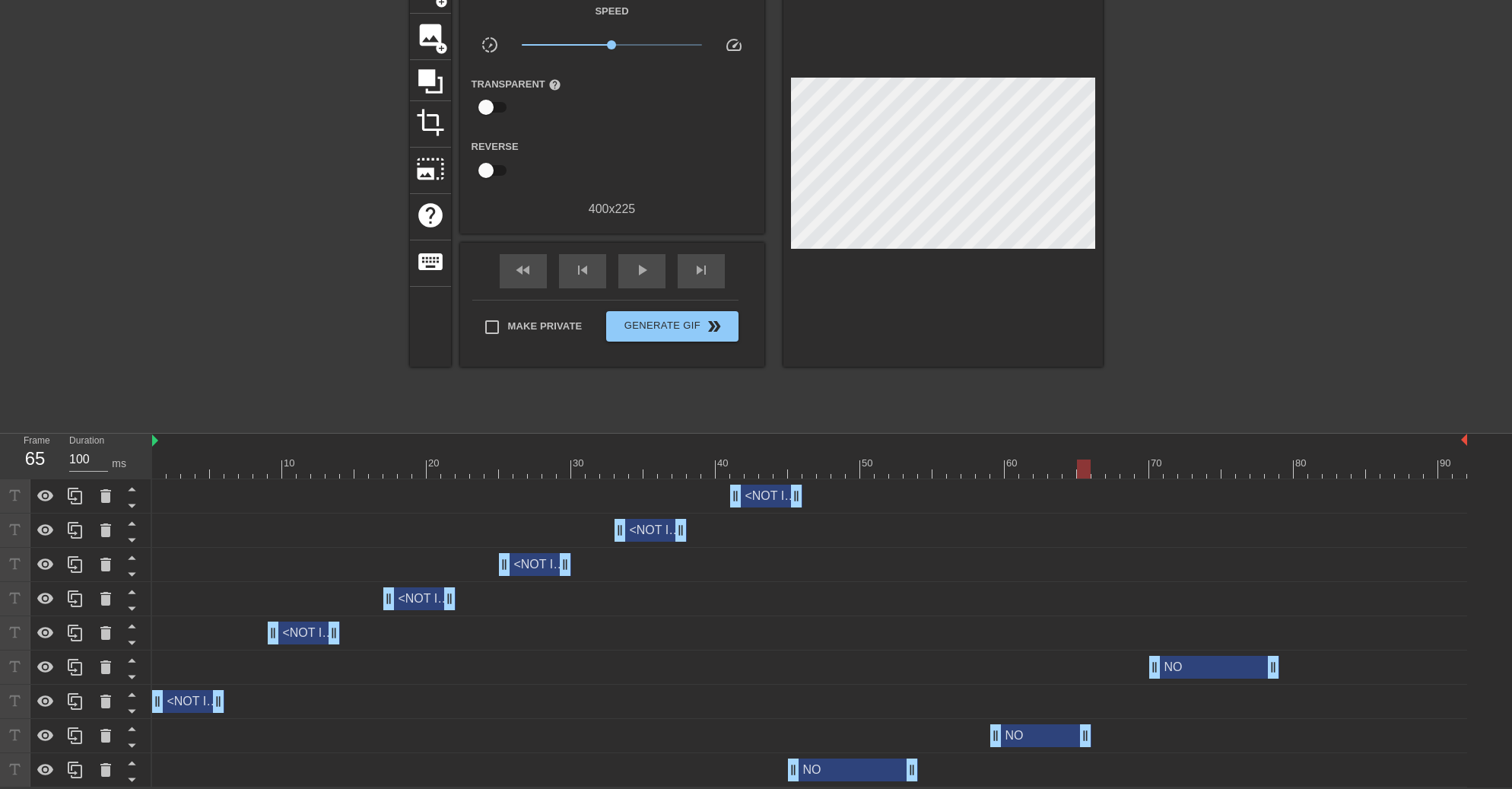
click at [1054, 730] on div "NO drag_handle drag_handle" at bounding box center [1041, 735] width 101 height 23
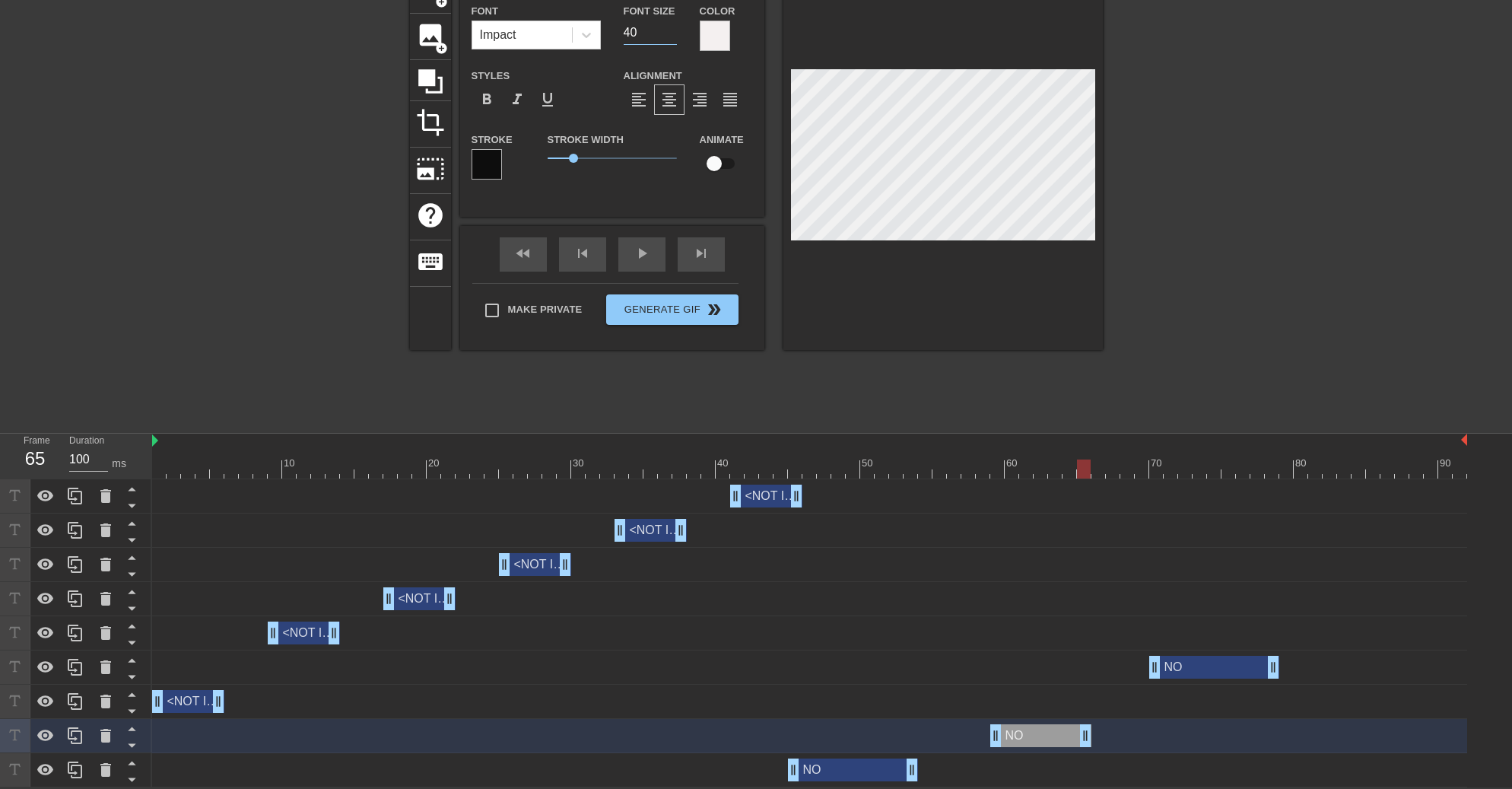
click at [655, 30] on input "40" at bounding box center [650, 32] width 53 height 25
click at [672, 25] on input "42" at bounding box center [650, 32] width 53 height 25
click at [672, 25] on input "43" at bounding box center [650, 32] width 53 height 25
click at [672, 25] on input "44" at bounding box center [650, 32] width 53 height 25
click at [672, 25] on input "45" at bounding box center [650, 32] width 53 height 25
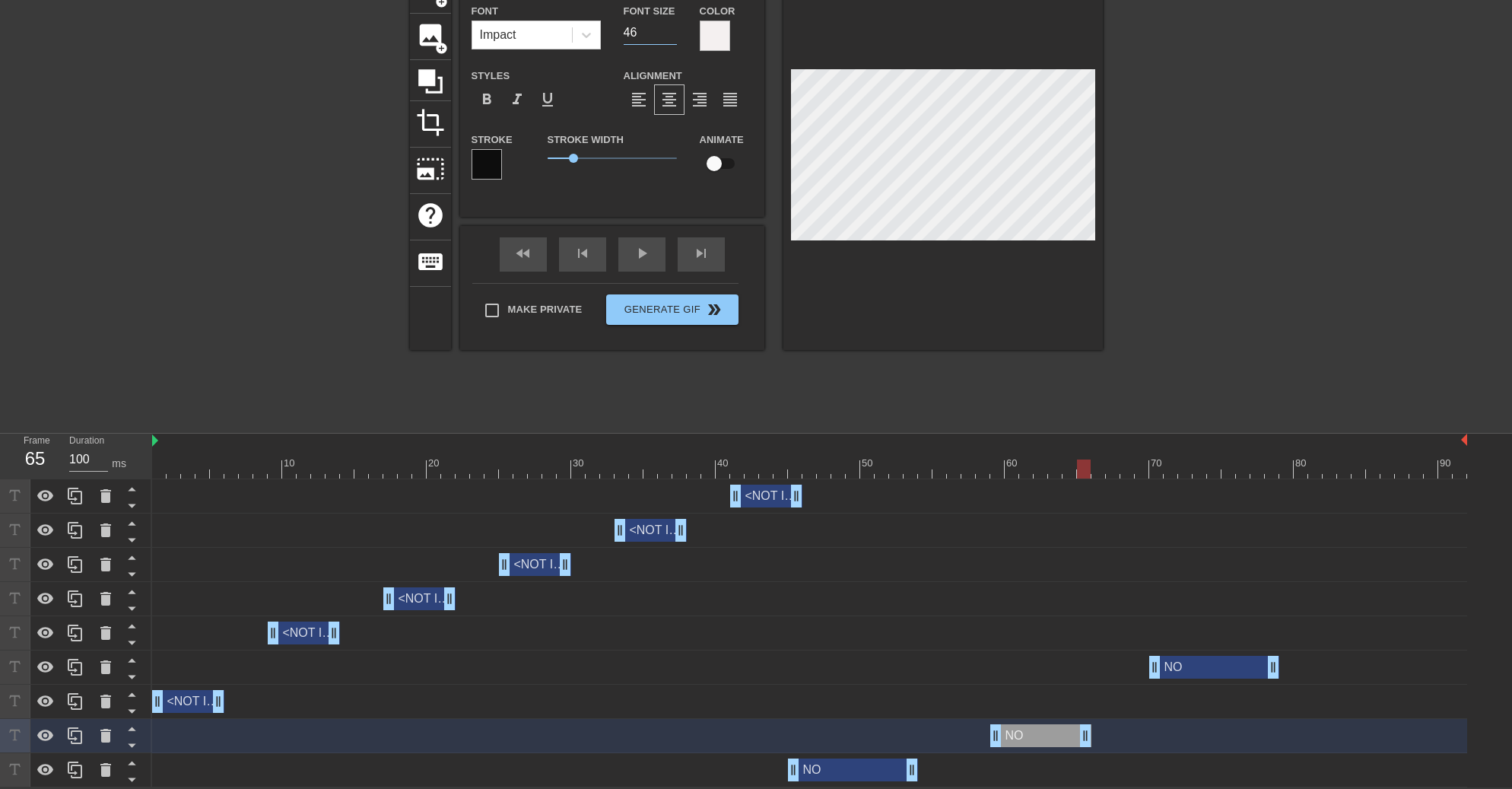
type input "46"
click at [672, 25] on input "46" at bounding box center [650, 32] width 53 height 25
click at [78, 737] on icon at bounding box center [76, 736] width 19 height 19
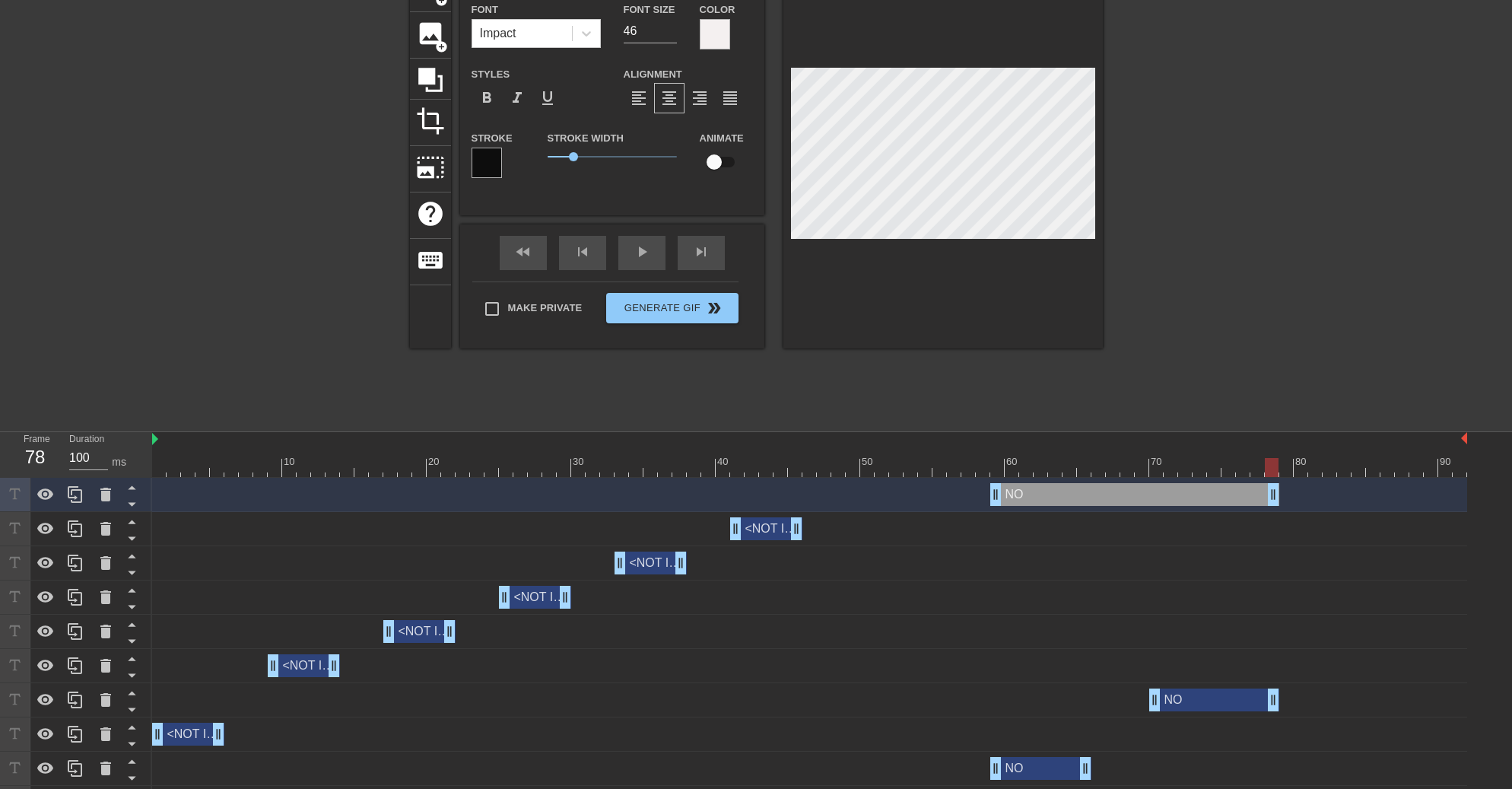
drag, startPoint x: 1088, startPoint y: 493, endPoint x: 1278, endPoint y: 500, distance: 190.1
drag, startPoint x: 998, startPoint y: 501, endPoint x: 1155, endPoint y: 499, distance: 157.0
click at [102, 706] on icon at bounding box center [105, 700] width 11 height 14
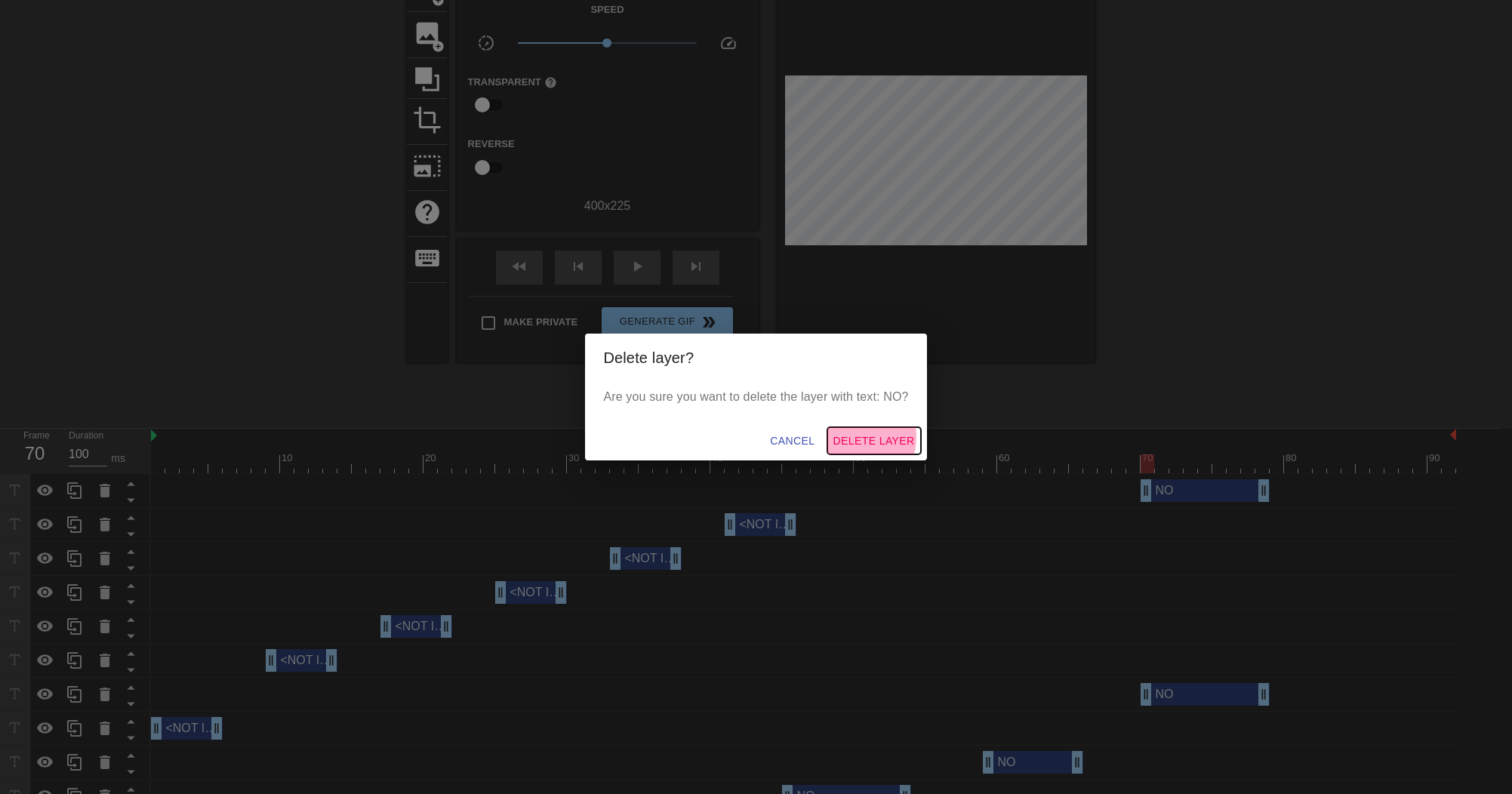
click at [852, 437] on span "Delete Layer" at bounding box center [874, 440] width 82 height 19
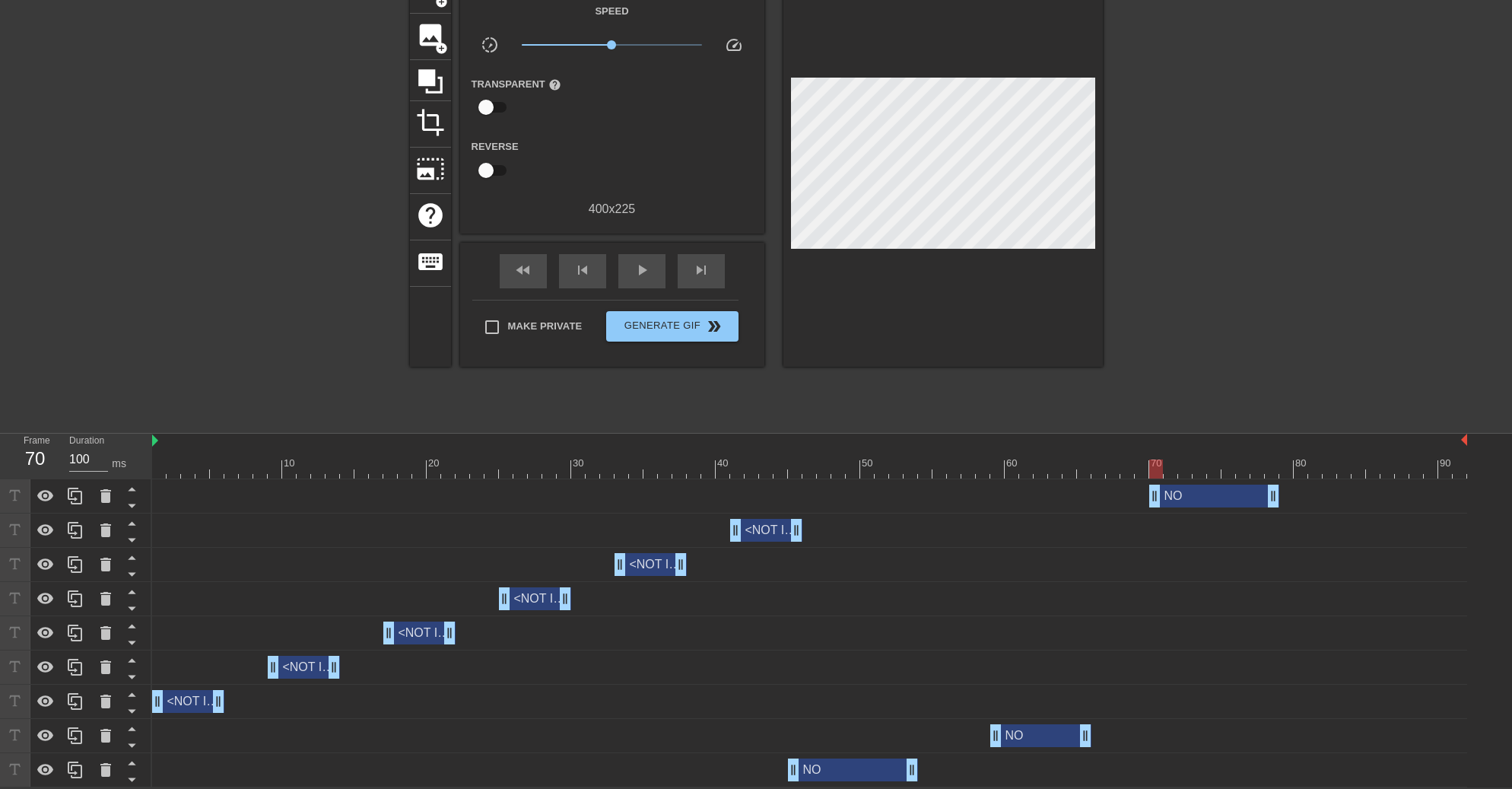
click at [1175, 487] on div "NO drag_handle drag_handle" at bounding box center [1214, 496] width 130 height 23
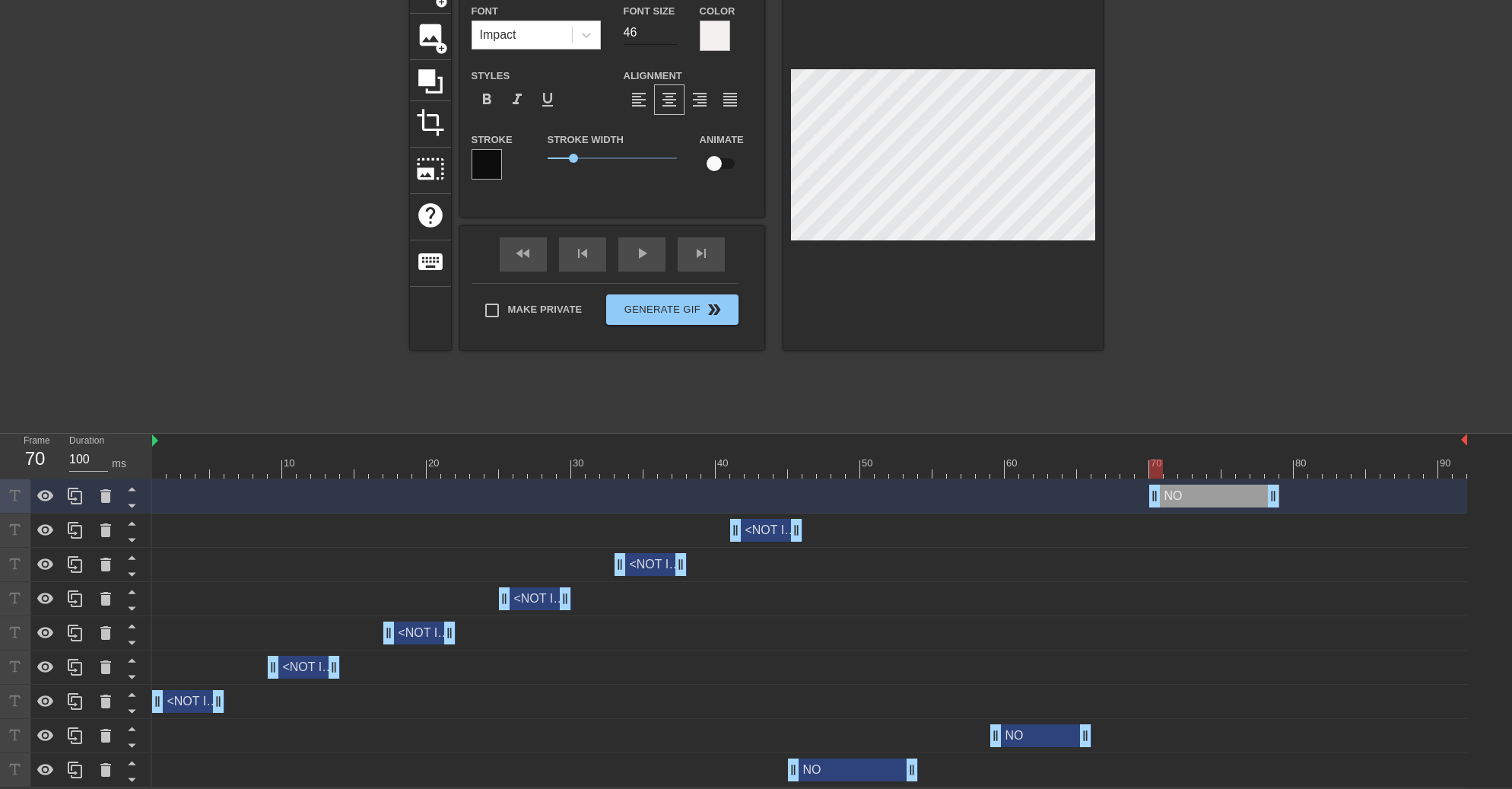
click at [652, 30] on input "46" at bounding box center [650, 32] width 53 height 25
click at [671, 25] on input "47" at bounding box center [650, 32] width 53 height 25
click at [671, 25] on input "48" at bounding box center [650, 32] width 53 height 25
click at [671, 25] on input "49" at bounding box center [650, 32] width 53 height 25
click at [671, 25] on input "50" at bounding box center [650, 32] width 53 height 25
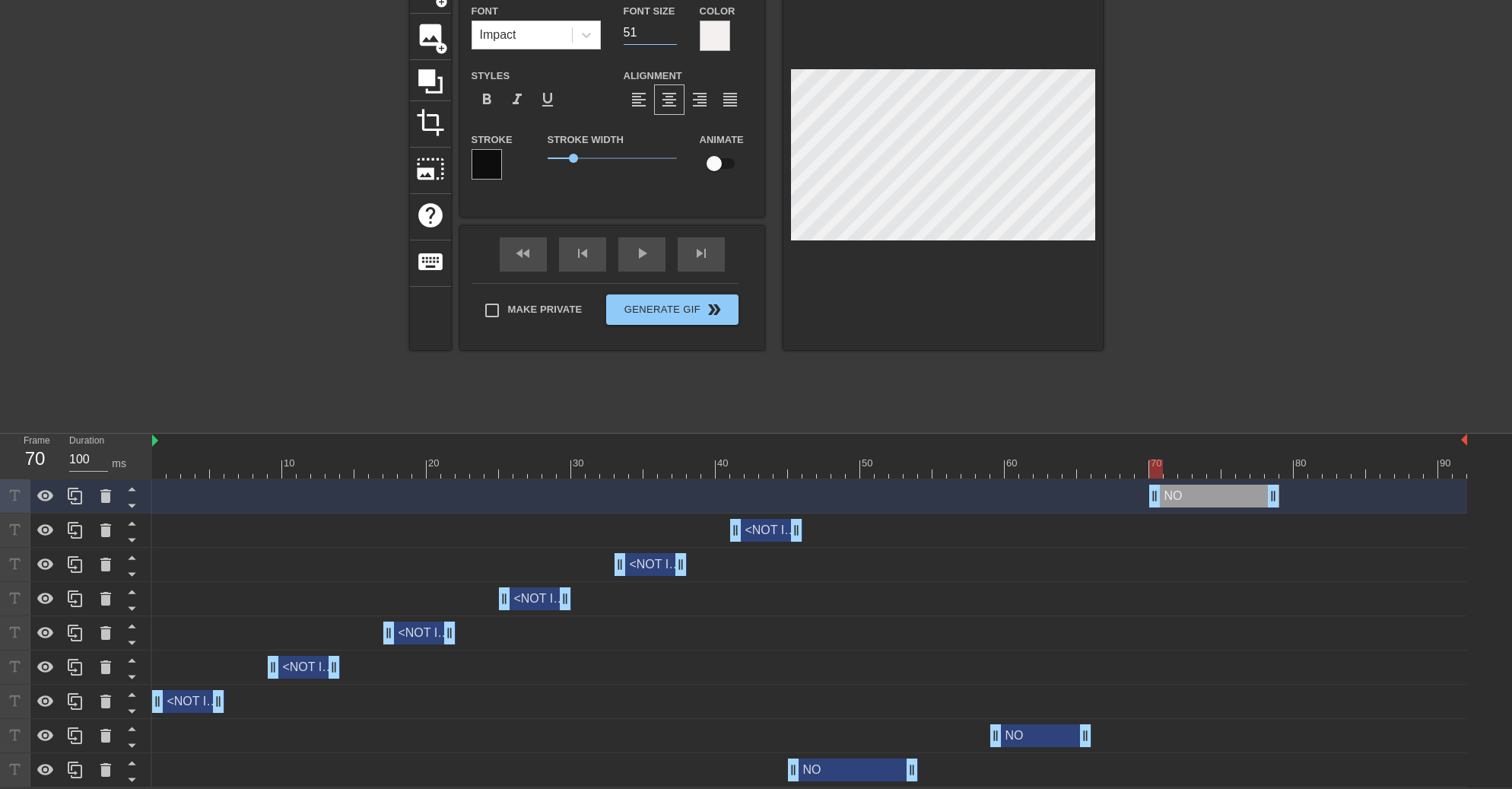
click at [671, 25] on input "51" at bounding box center [650, 32] width 53 height 25
type input "52"
click at [671, 25] on input "52" at bounding box center [650, 32] width 53 height 25
click at [632, 262] on div "play_arrow" at bounding box center [642, 255] width 48 height 34
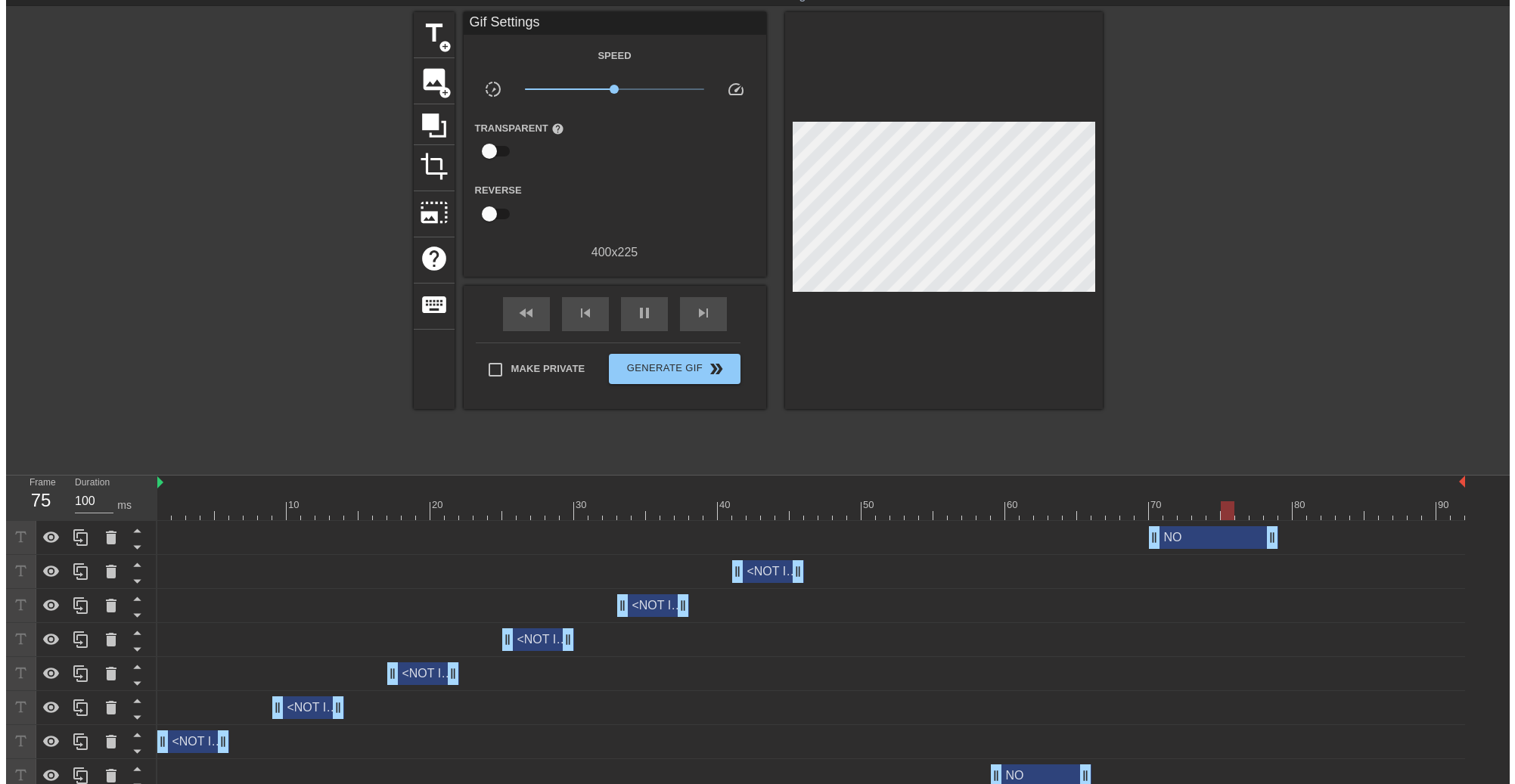
scroll to position [0, 0]
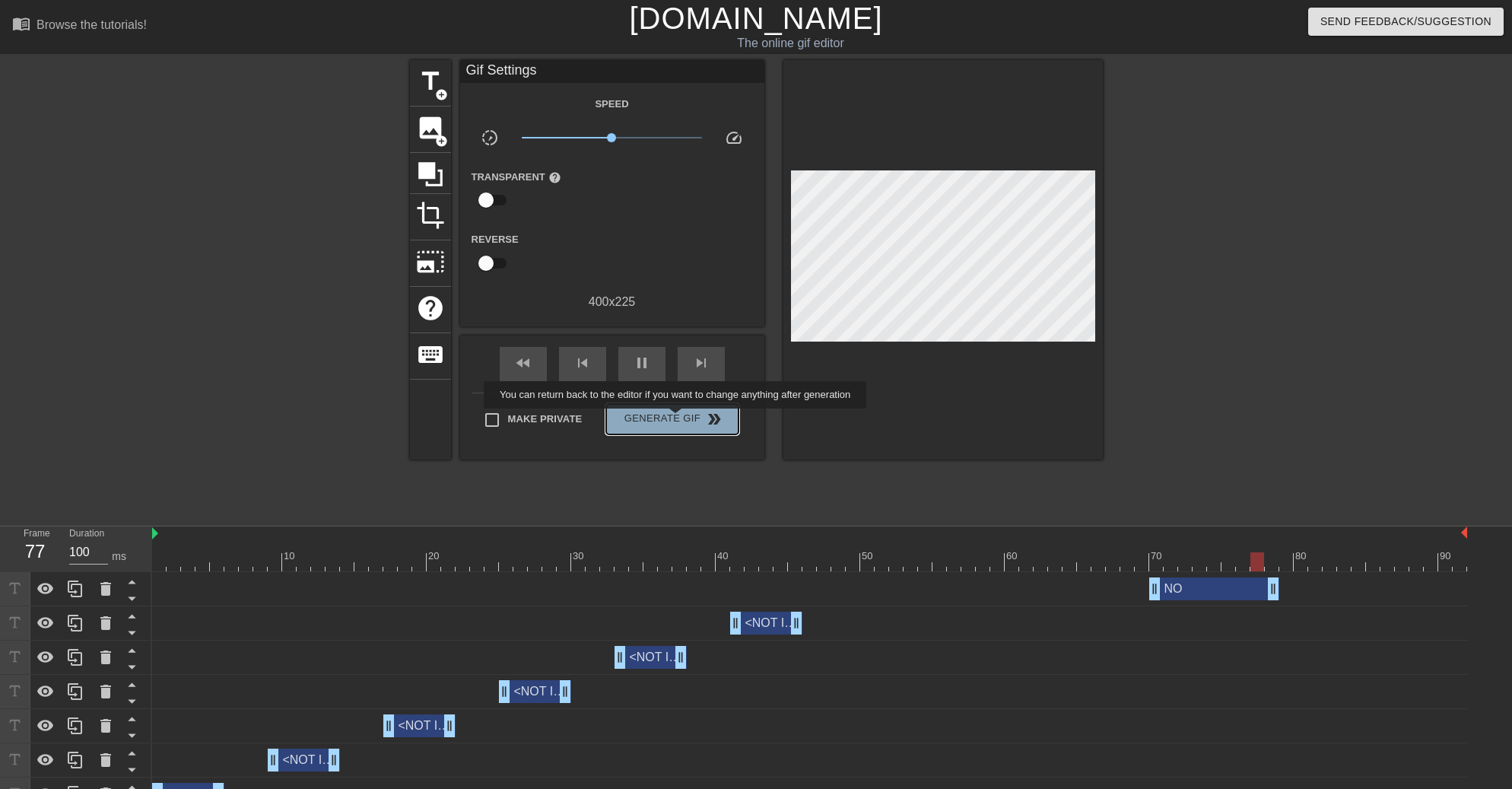
click at [677, 420] on span "Generate Gif double_arrow" at bounding box center [672, 420] width 120 height 19
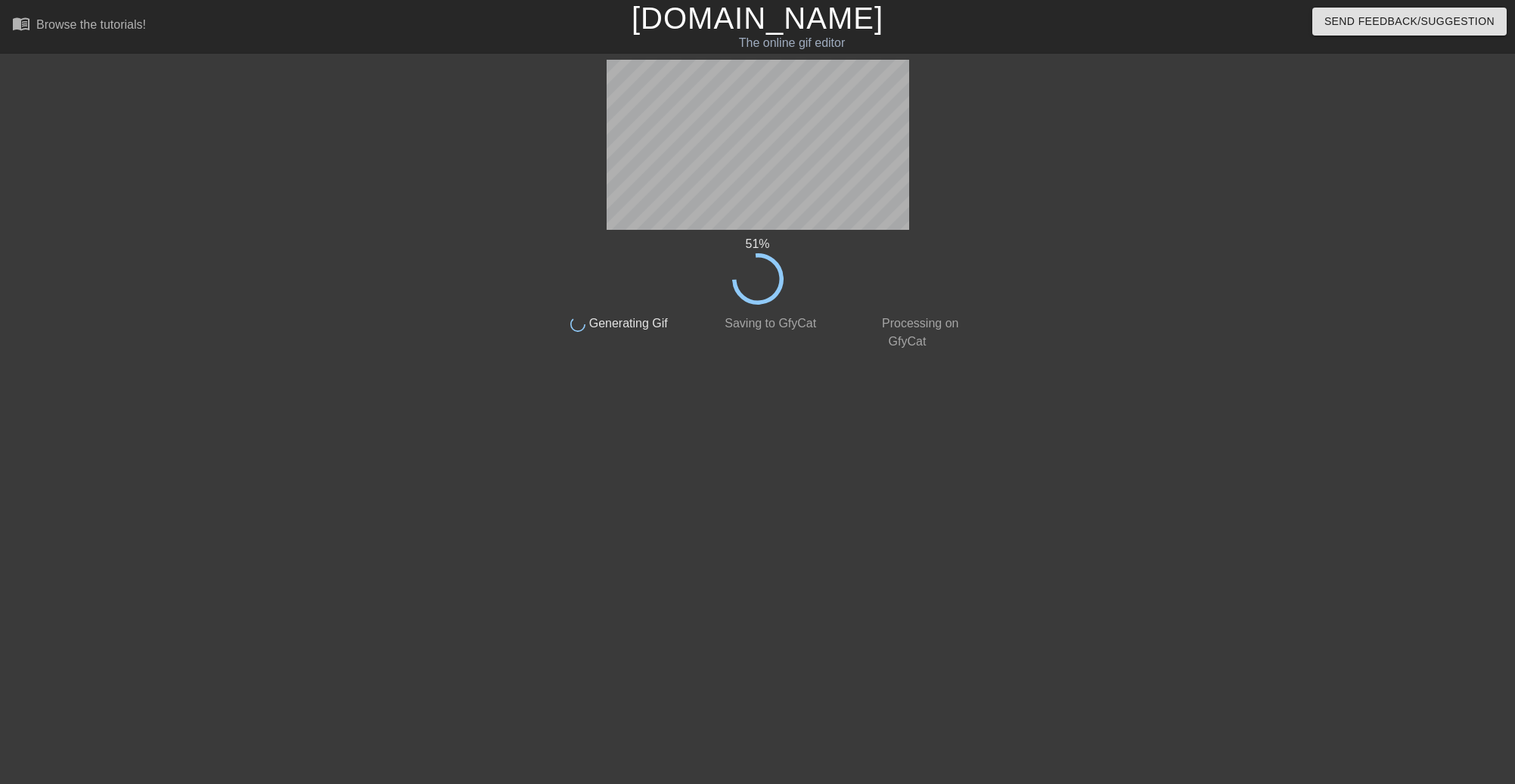
click at [1468, 237] on div "51 % done Generating Gif done Saving to GfyCat done Processing on GfyCat title …" at bounding box center [757, 287] width 1515 height 454
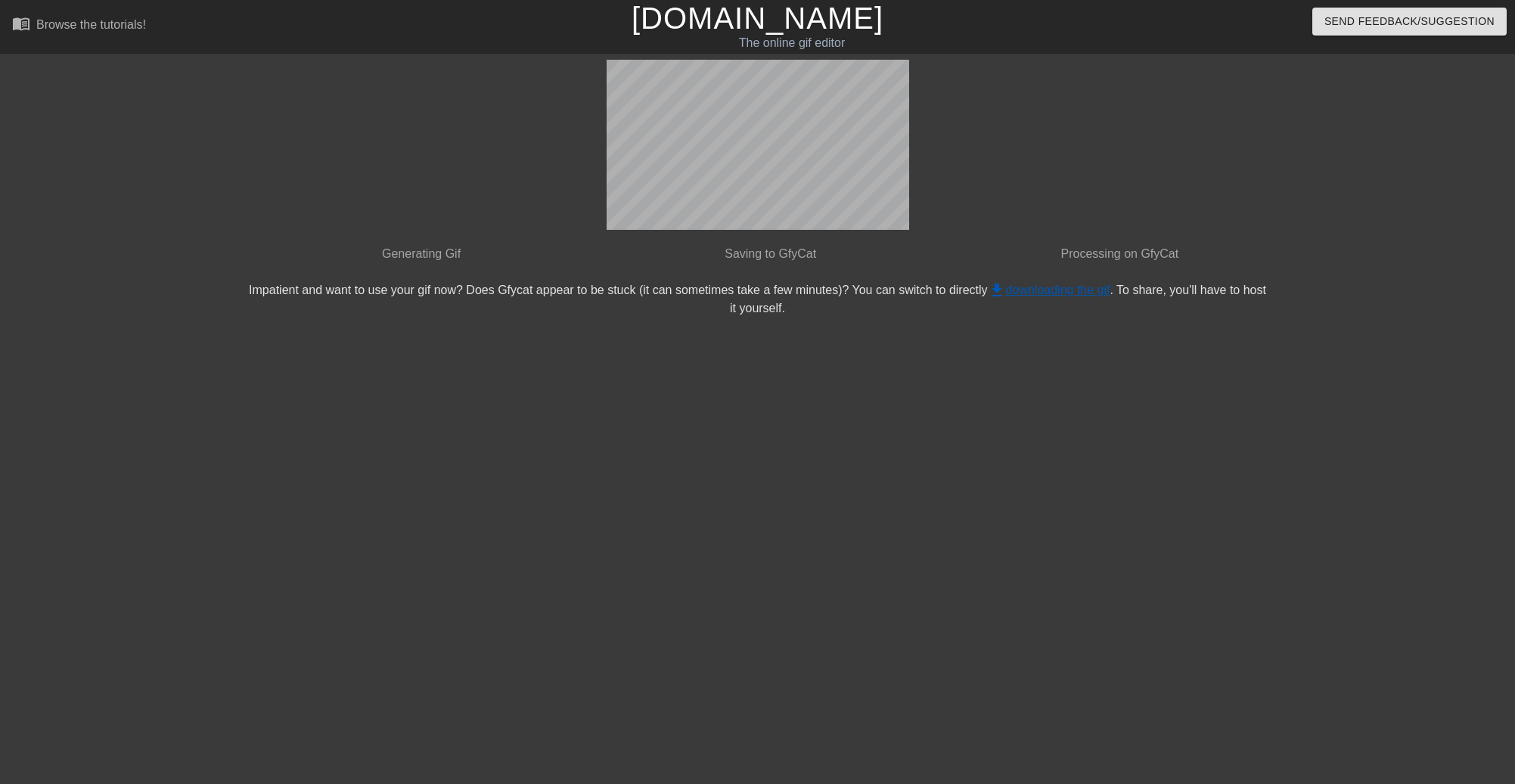
click at [1070, 285] on link "get_app downloading the gif" at bounding box center [1048, 289] width 122 height 13
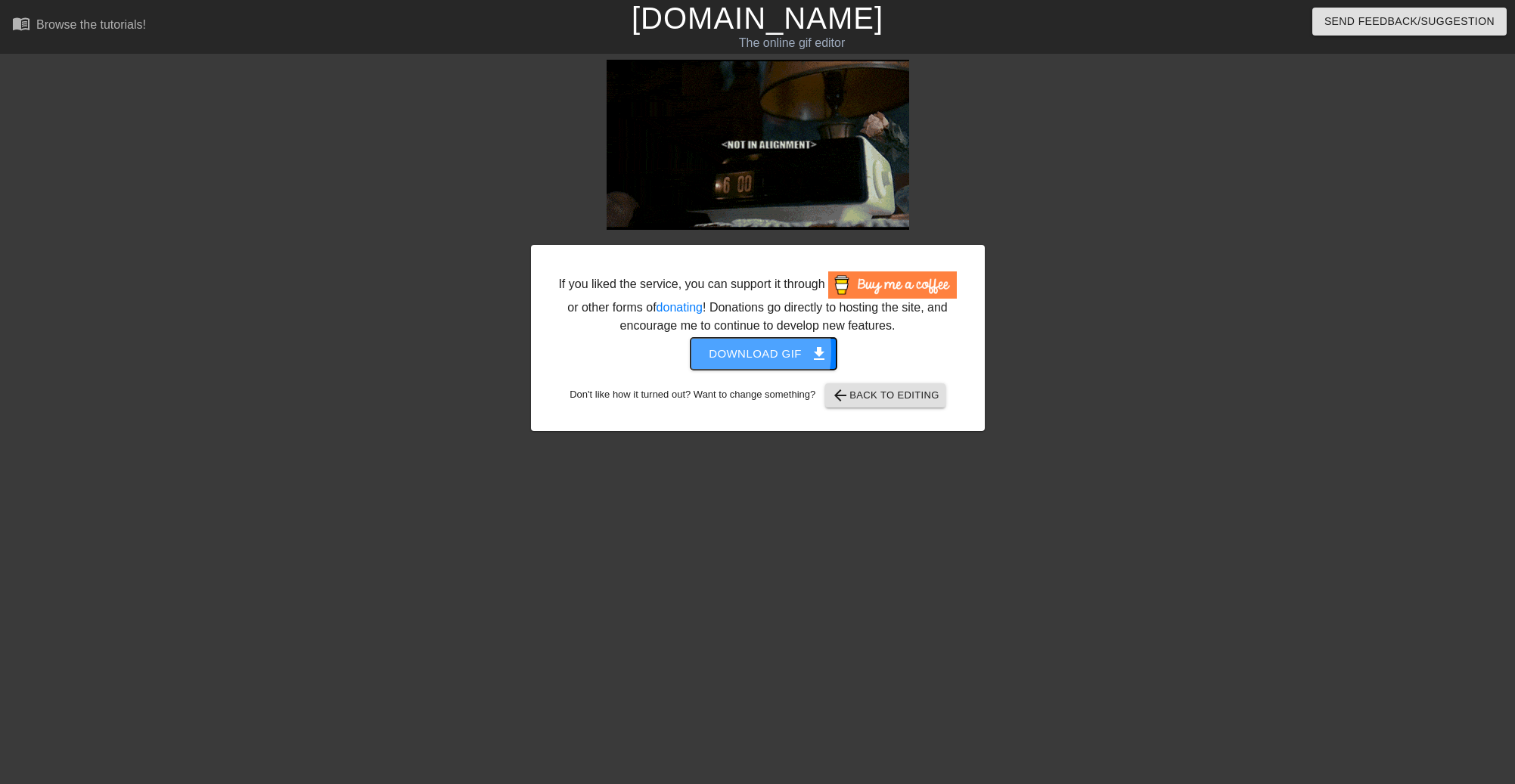
click at [704, 351] on button "Download gif get_app" at bounding box center [763, 354] width 146 height 32
